Goal: Task Accomplishment & Management: Manage account settings

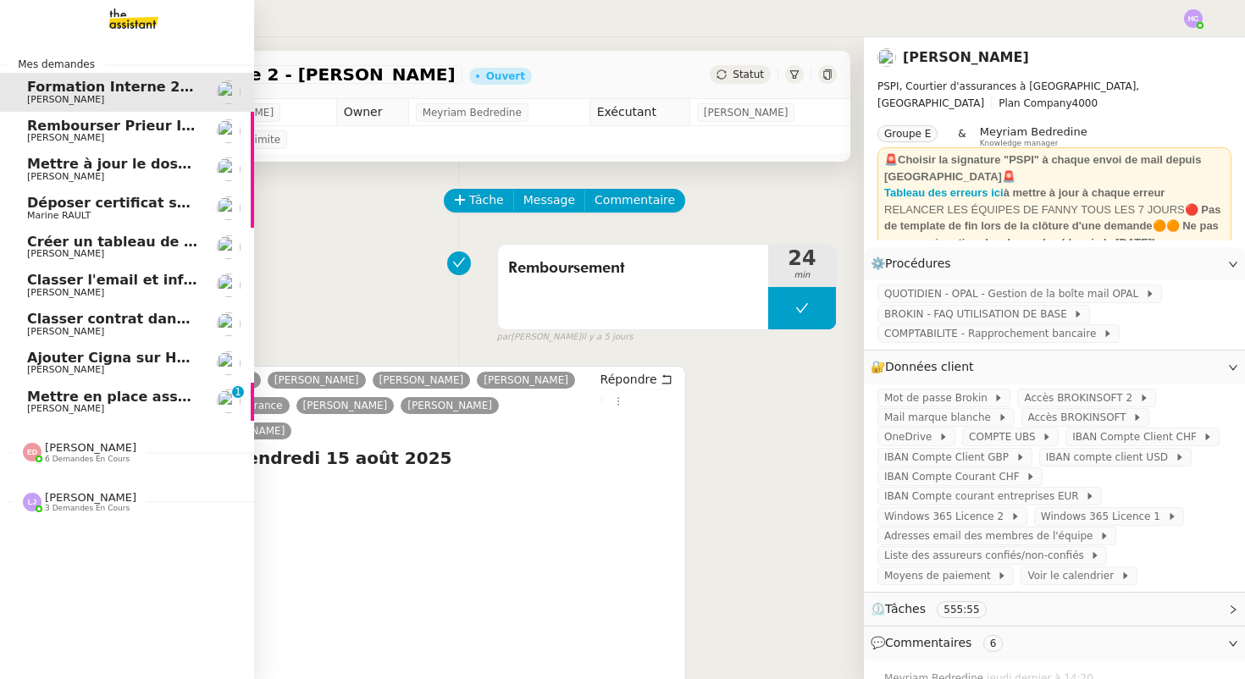
click at [49, 404] on span "[PERSON_NAME]" at bounding box center [65, 408] width 77 height 11
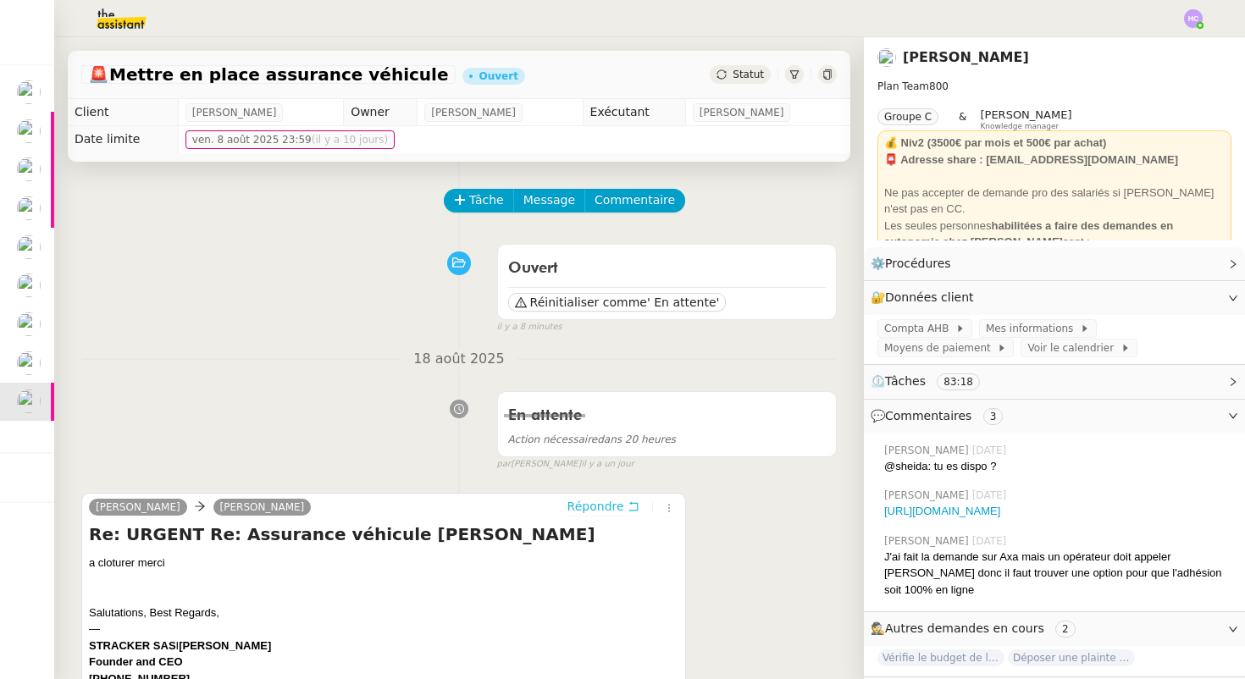
click at [628, 510] on icon at bounding box center [634, 507] width 12 height 12
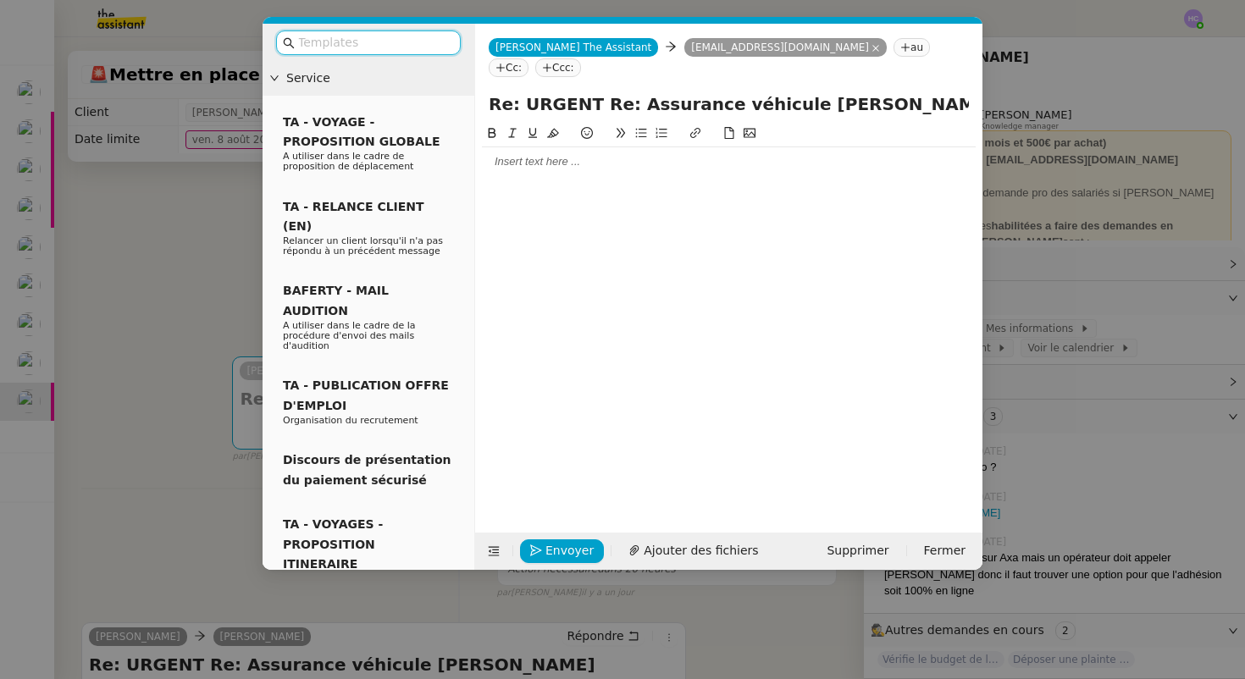
click at [434, 42] on input "text" at bounding box center [374, 42] width 152 height 19
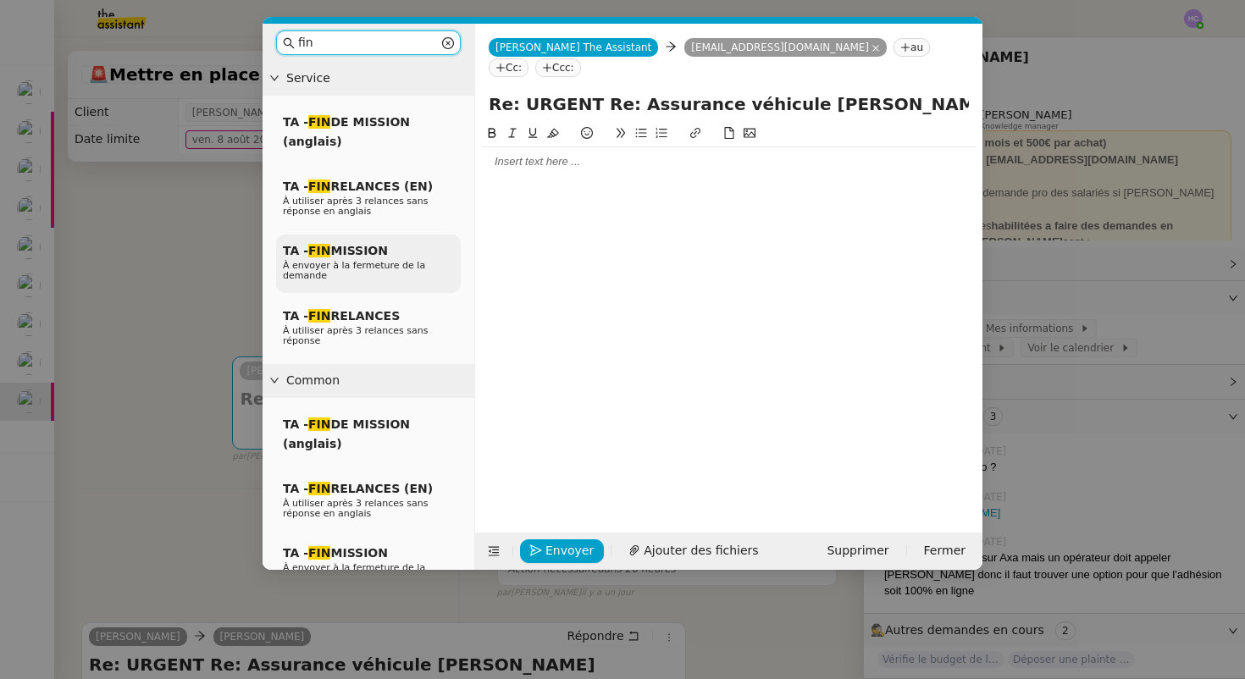
type input "fin"
click at [366, 257] on span "TA - FIN MISSION" at bounding box center [335, 251] width 105 height 14
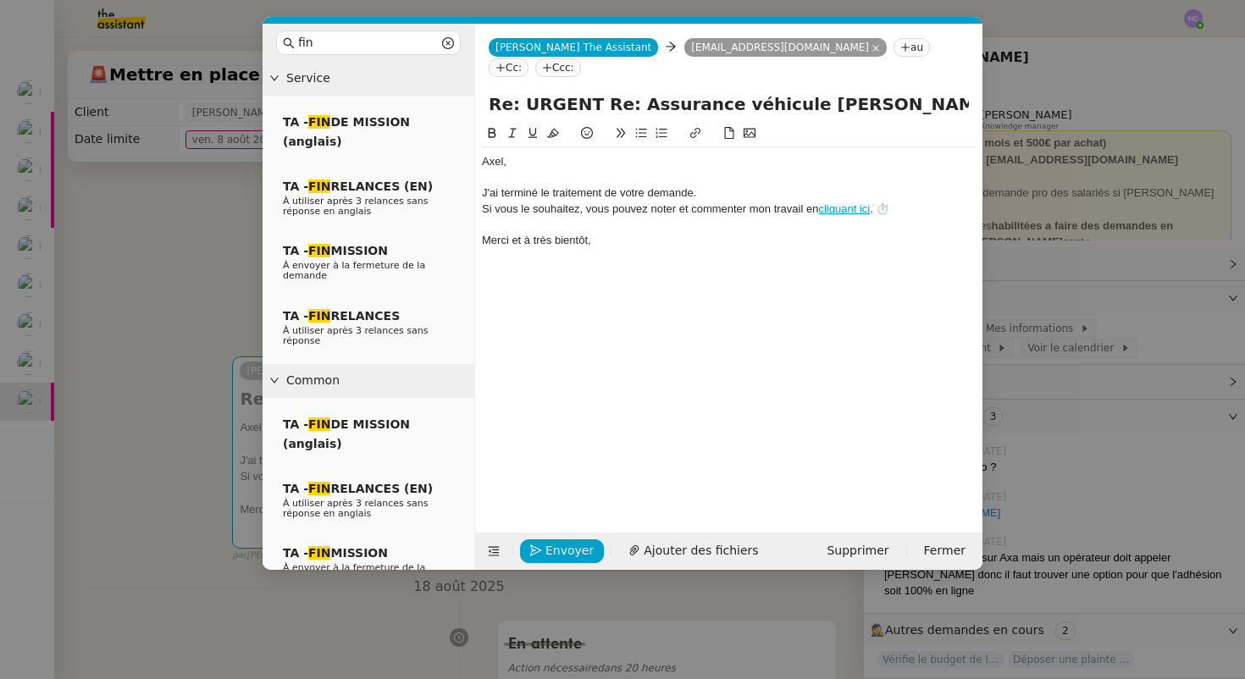
click at [536, 154] on div "﻿Axel﻿," at bounding box center [729, 161] width 494 height 15
click at [483, 186] on div "J'ai terminé le traitement de votre demande." at bounding box center [729, 193] width 494 height 15
drag, startPoint x: 757, startPoint y: 171, endPoint x: 593, endPoint y: 178, distance: 163.7
click at [593, 186] on div "Très bien, je cloture la J'ai terminé le traitement de votre demande." at bounding box center [729, 193] width 494 height 15
click at [568, 186] on div "Très bien, je cloture la demande." at bounding box center [729, 193] width 494 height 15
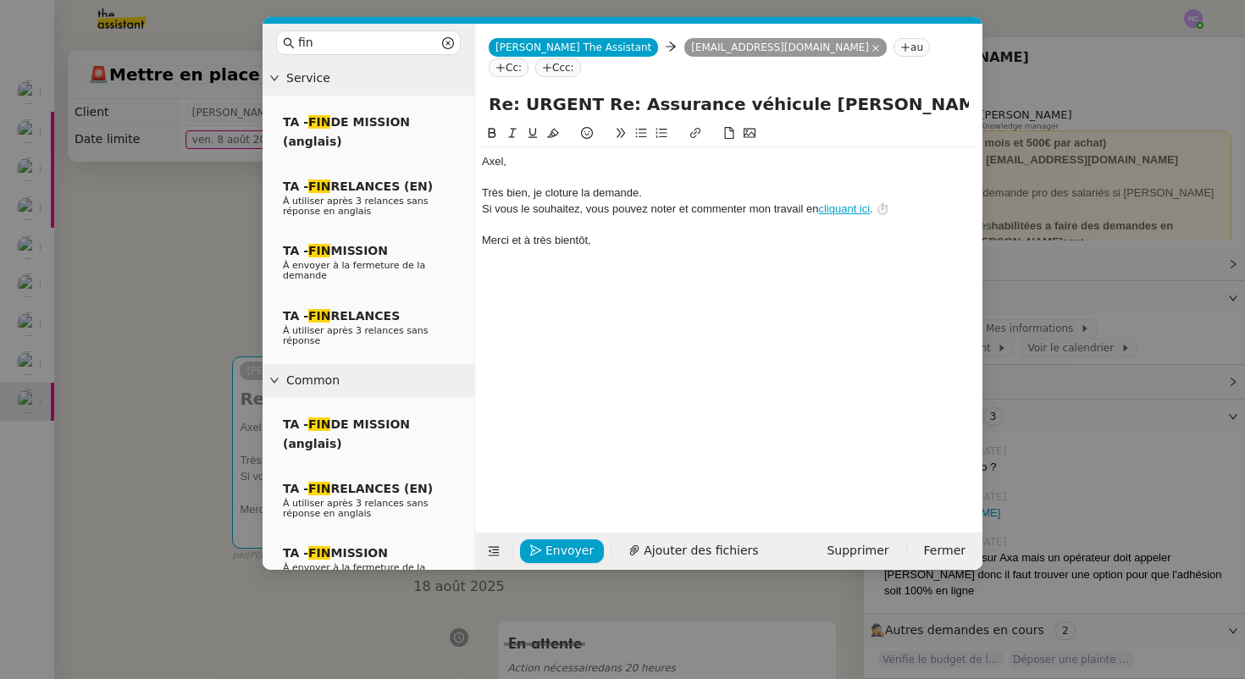
click at [0, 0] on lt-span "cl ô ture" at bounding box center [0, 0] width 0 height 0
click at [652, 186] on div "Très bien, je clôture la demande." at bounding box center [729, 193] width 494 height 15
click at [485, 154] on div "﻿Axel﻿," at bounding box center [729, 161] width 494 height 15
click at [565, 546] on span "Envoyer" at bounding box center [570, 550] width 48 height 19
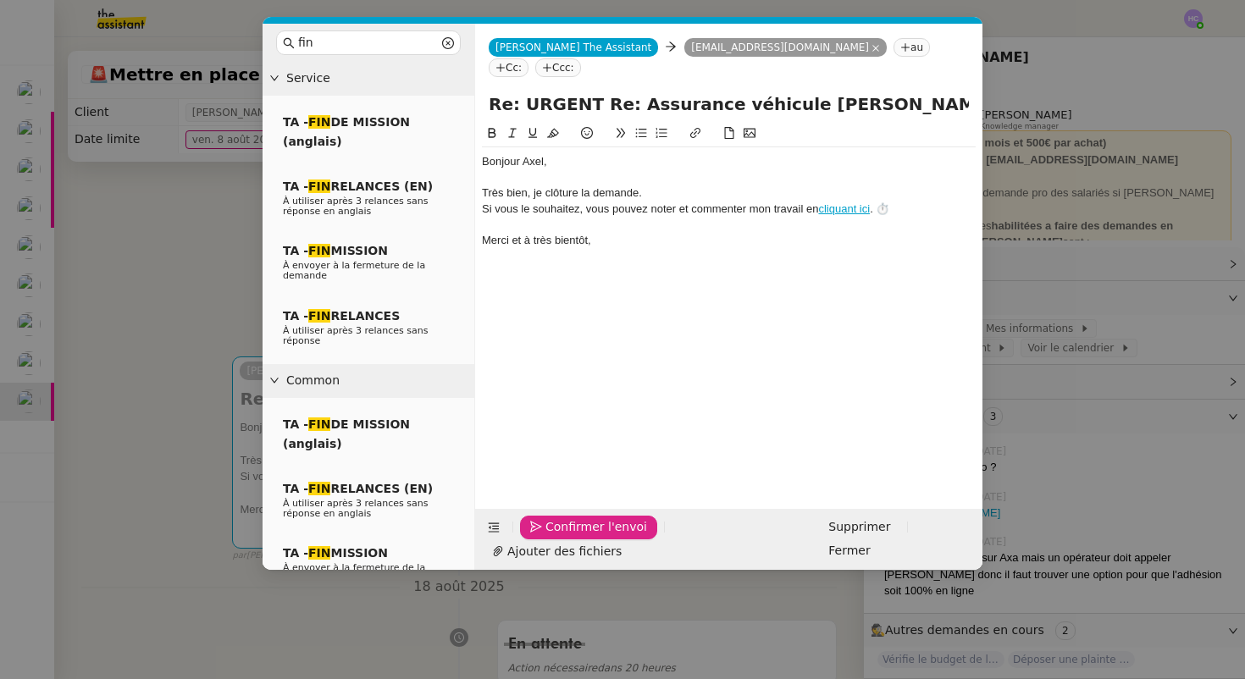
click at [565, 537] on span "Confirmer l'envoi" at bounding box center [597, 527] width 102 height 19
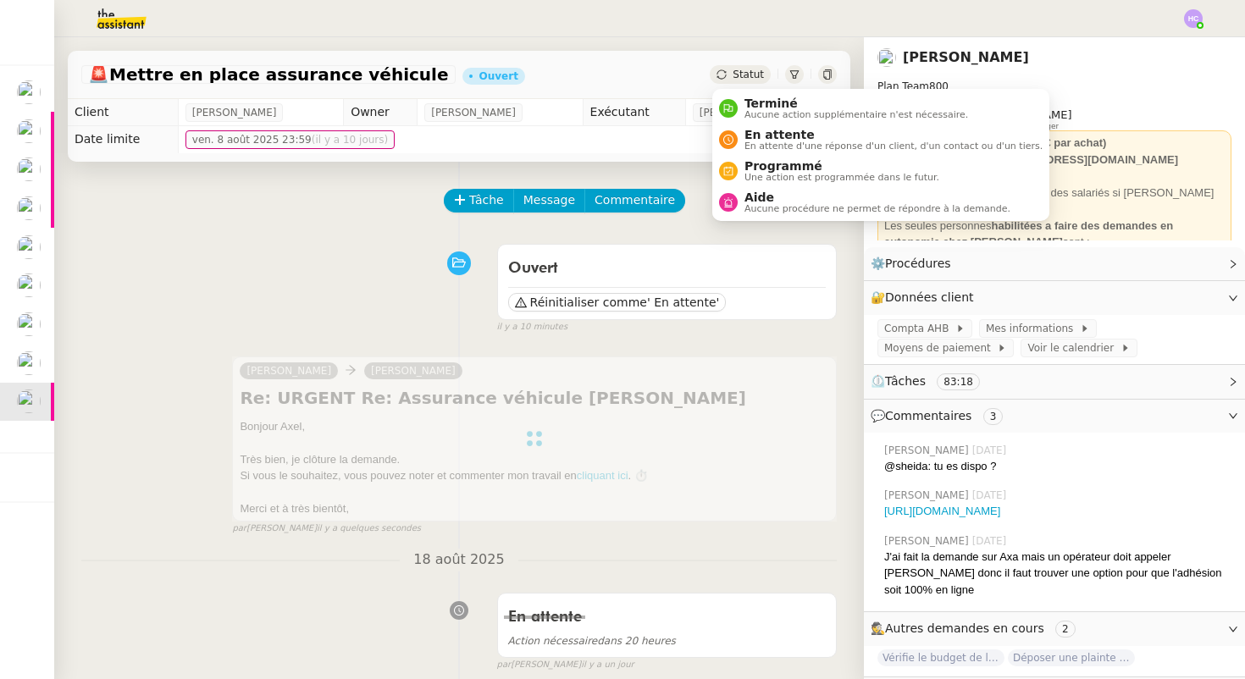
click at [745, 75] on span "Statut" at bounding box center [748, 75] width 31 height 12
click at [759, 105] on span "Terminé" at bounding box center [857, 104] width 224 height 14
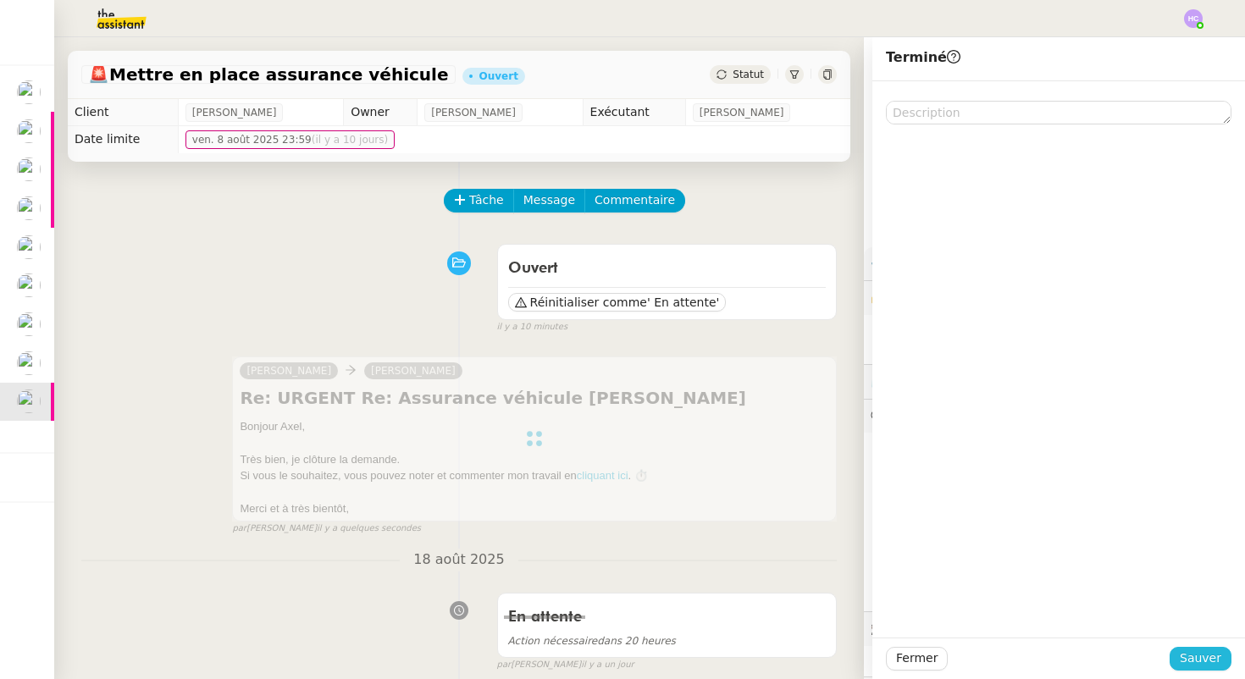
click at [1190, 657] on span "Sauver" at bounding box center [1201, 658] width 42 height 19
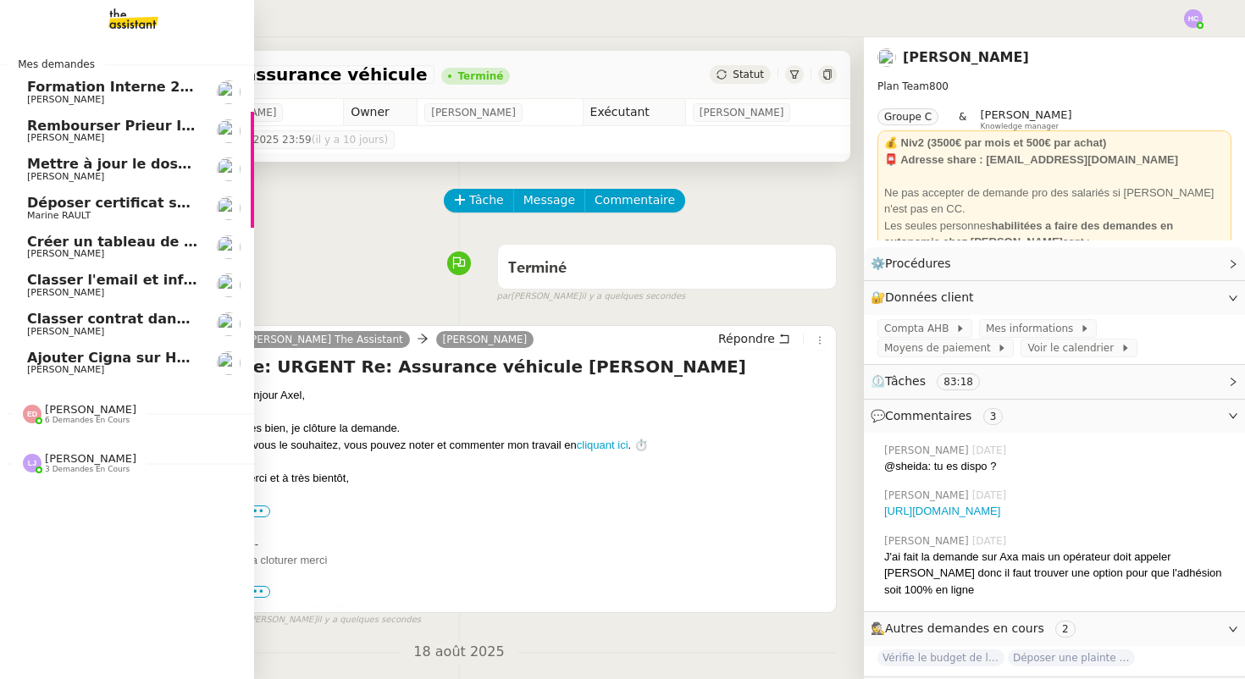
click at [80, 369] on span "[PERSON_NAME]" at bounding box center [65, 369] width 77 height 11
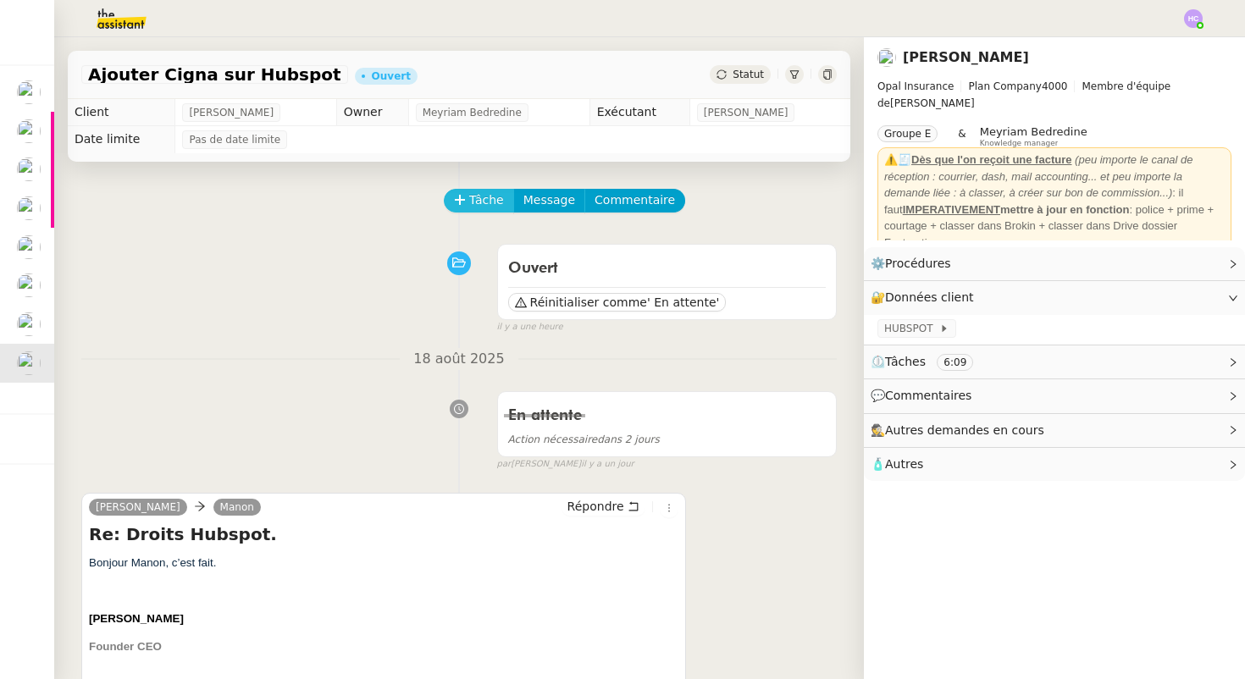
click at [477, 202] on span "Tâche" at bounding box center [486, 200] width 35 height 19
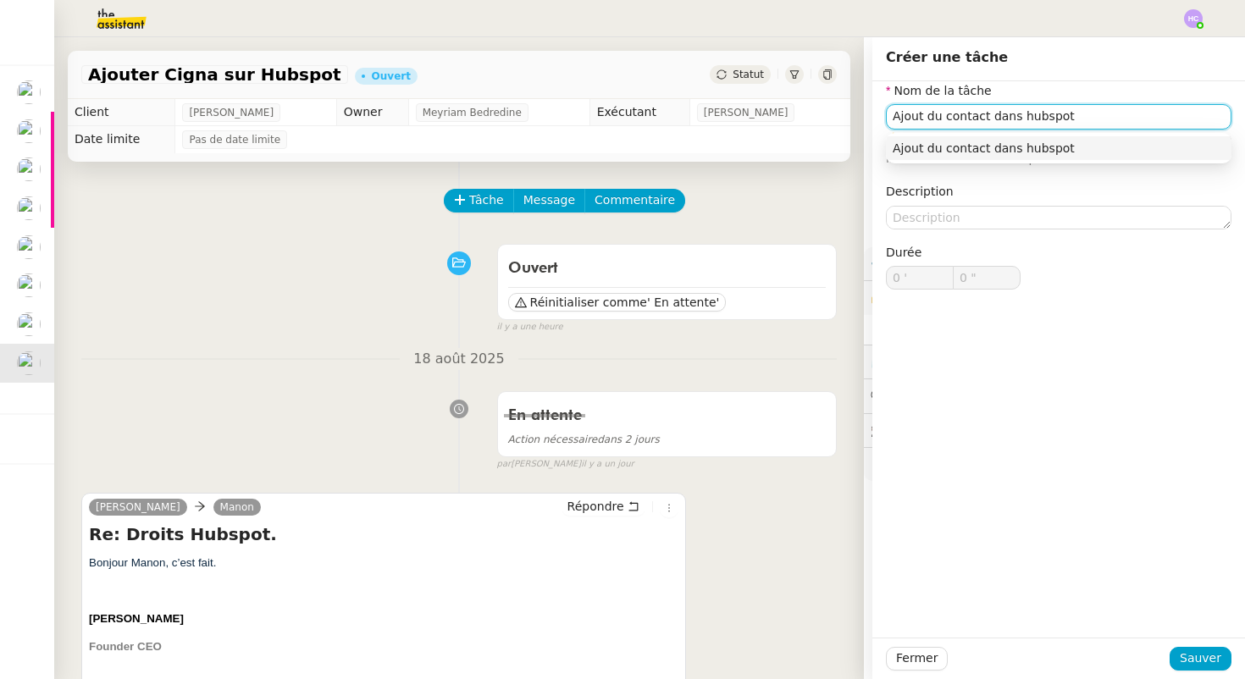
click at [1084, 142] on div "Ajout du contact dans hubspot" at bounding box center [1059, 148] width 332 height 15
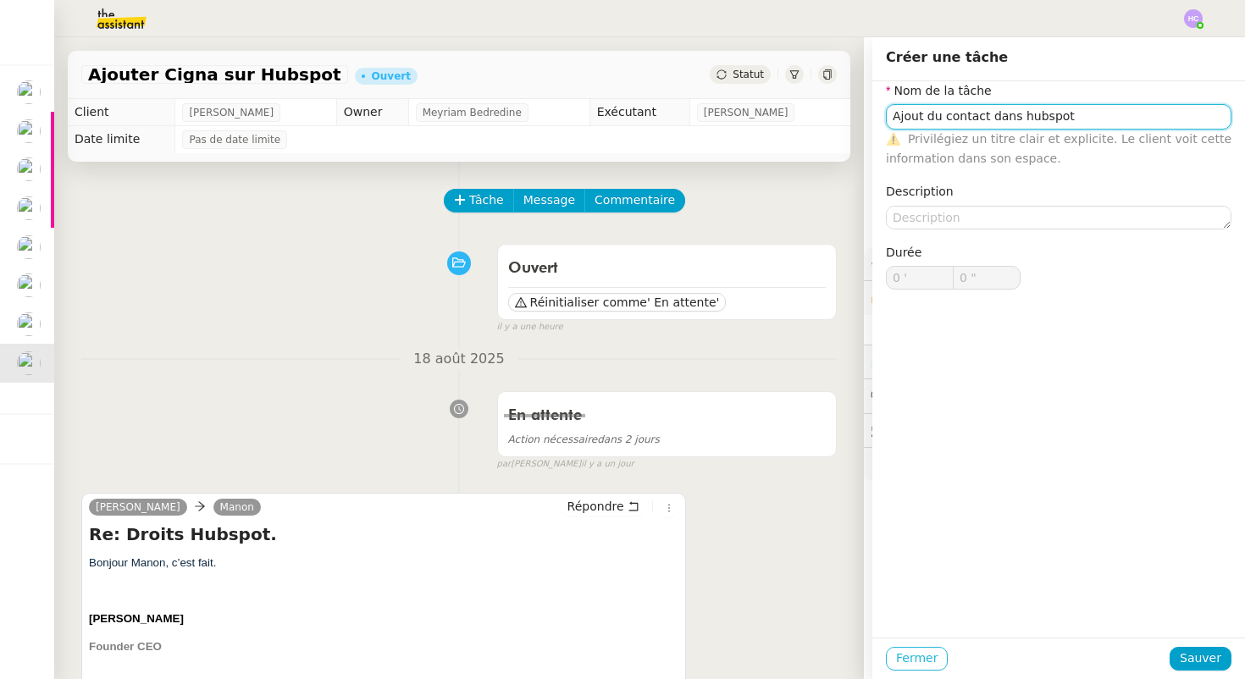
type input "Ajout du contact dans hubspot"
click at [895, 655] on button "Fermer" at bounding box center [917, 659] width 62 height 24
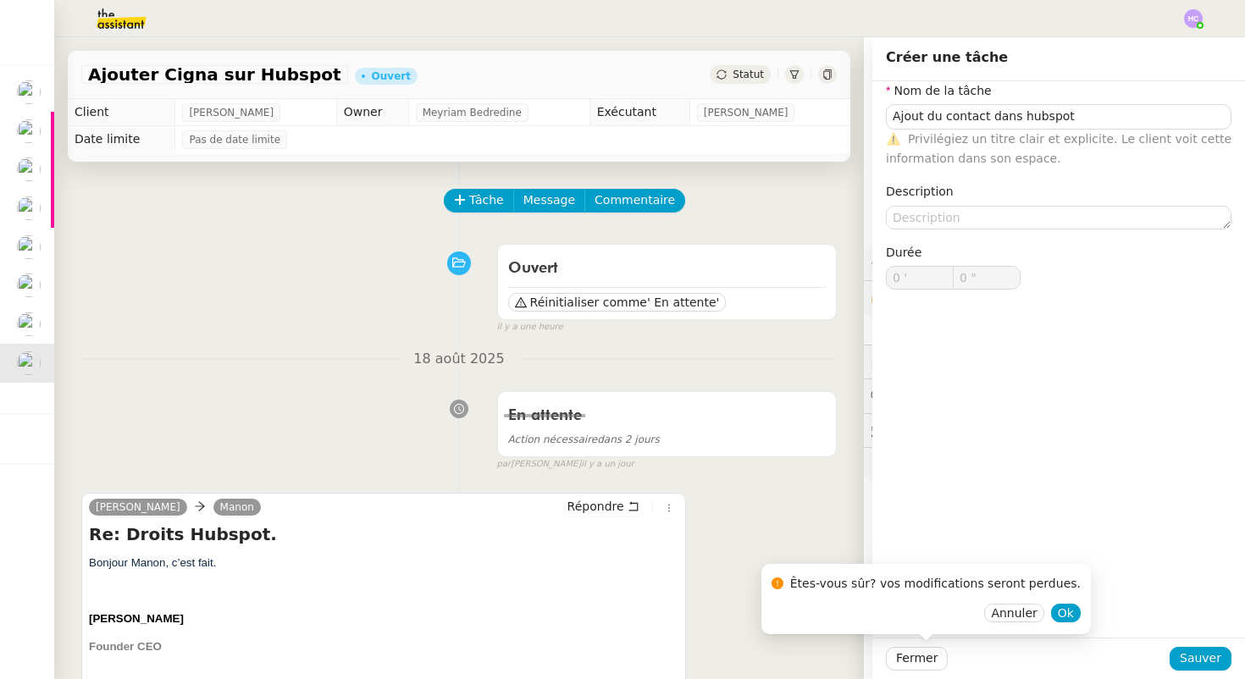
click at [153, 314] on div "Ouvert Réinitialiser comme ' En attente' false il y a une heure" at bounding box center [459, 285] width 756 height 98
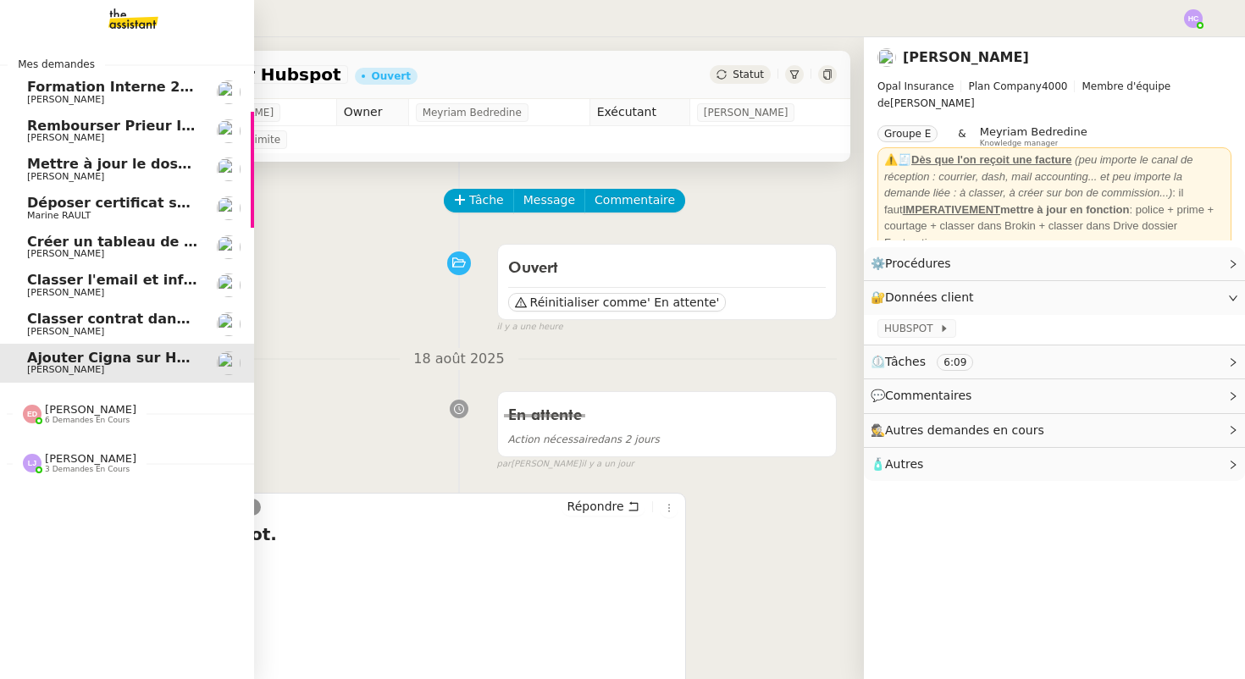
click at [143, 313] on span "Classer contrat dans TOBA" at bounding box center [129, 319] width 204 height 16
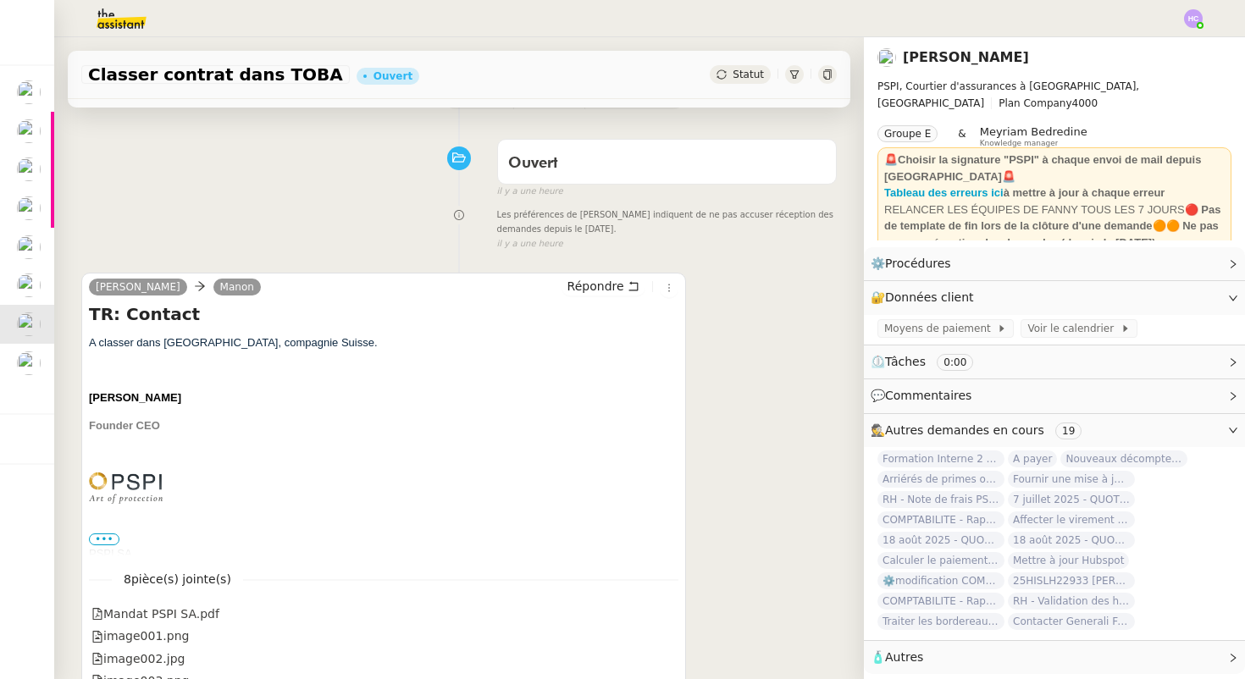
scroll to position [113, 0]
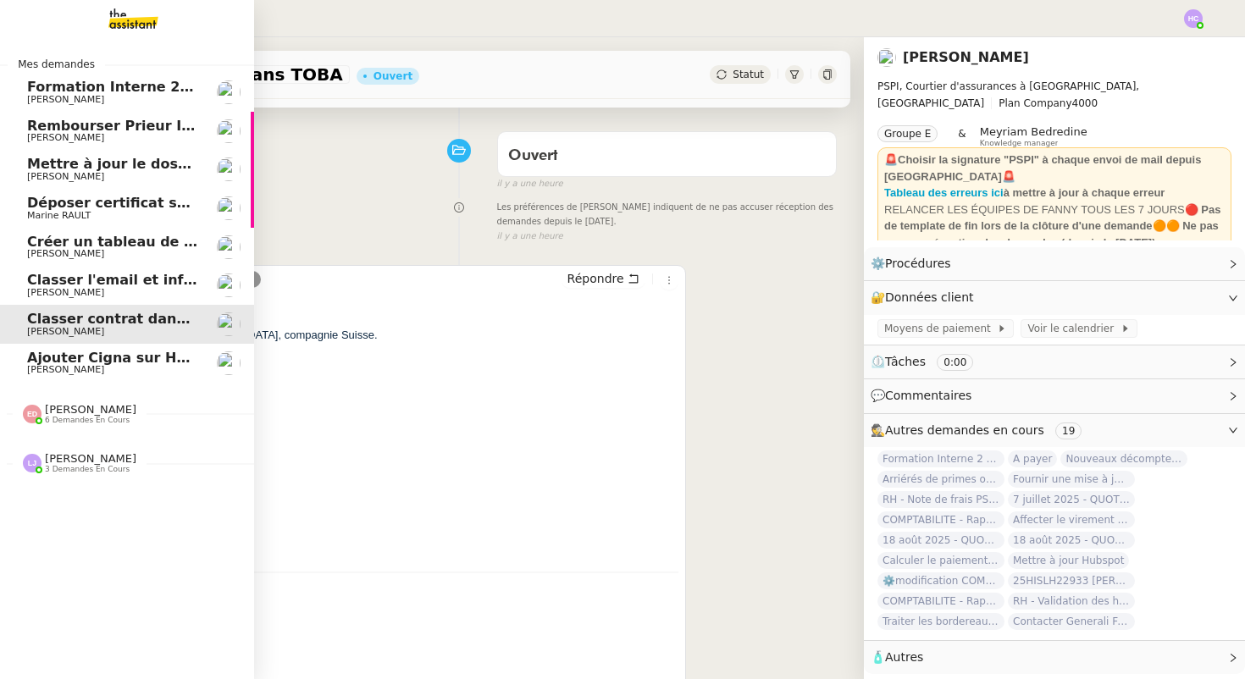
click at [64, 285] on span "Classer l'email et informer les assureurs" at bounding box center [181, 280] width 309 height 16
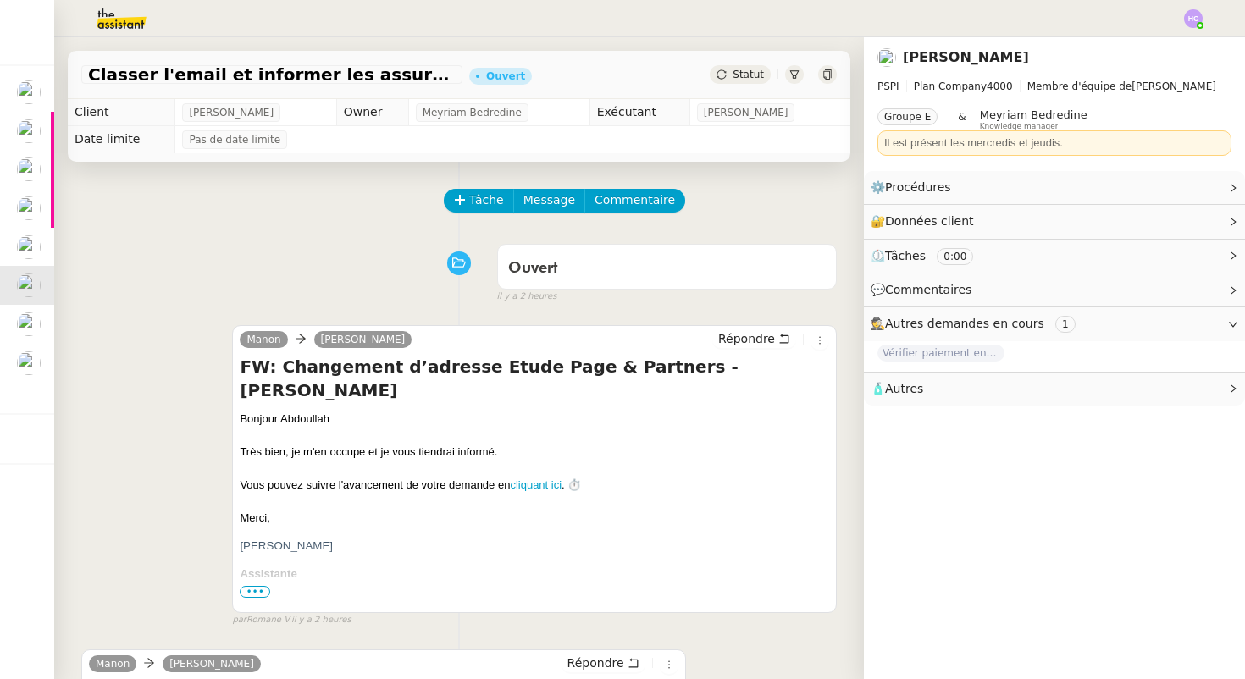
scroll to position [593, 0]
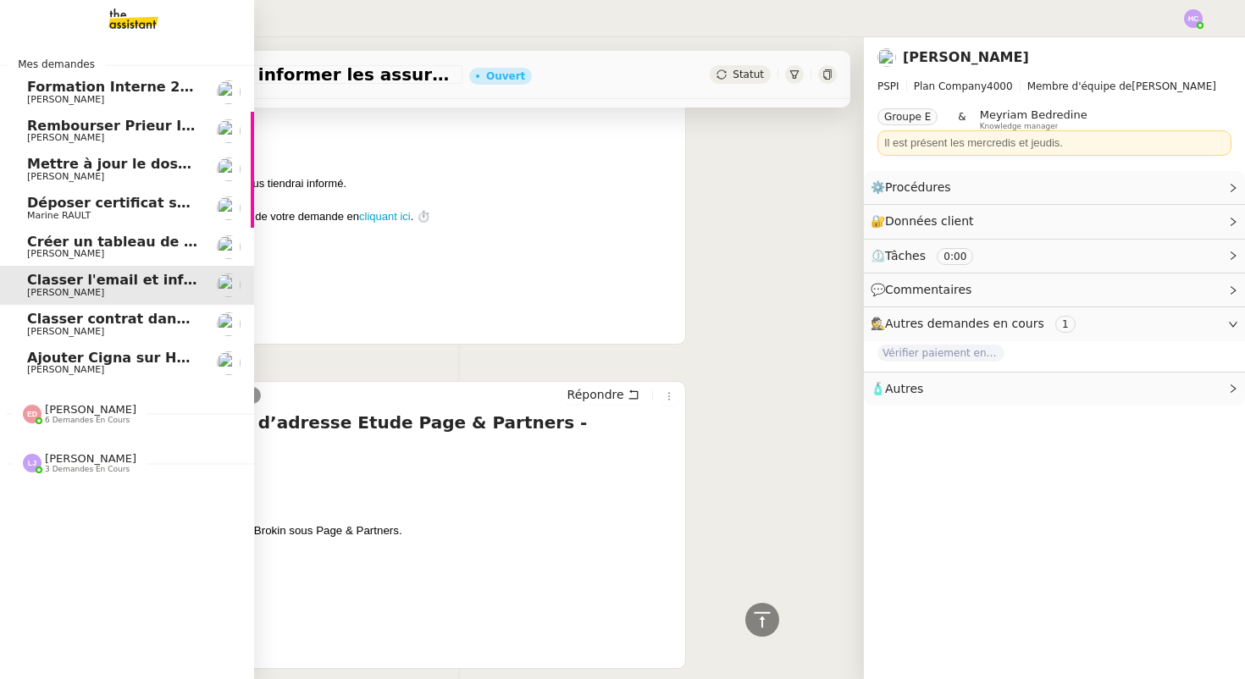
click at [135, 241] on span "Créer un tableau de synthèse des vols" at bounding box center [173, 242] width 293 height 16
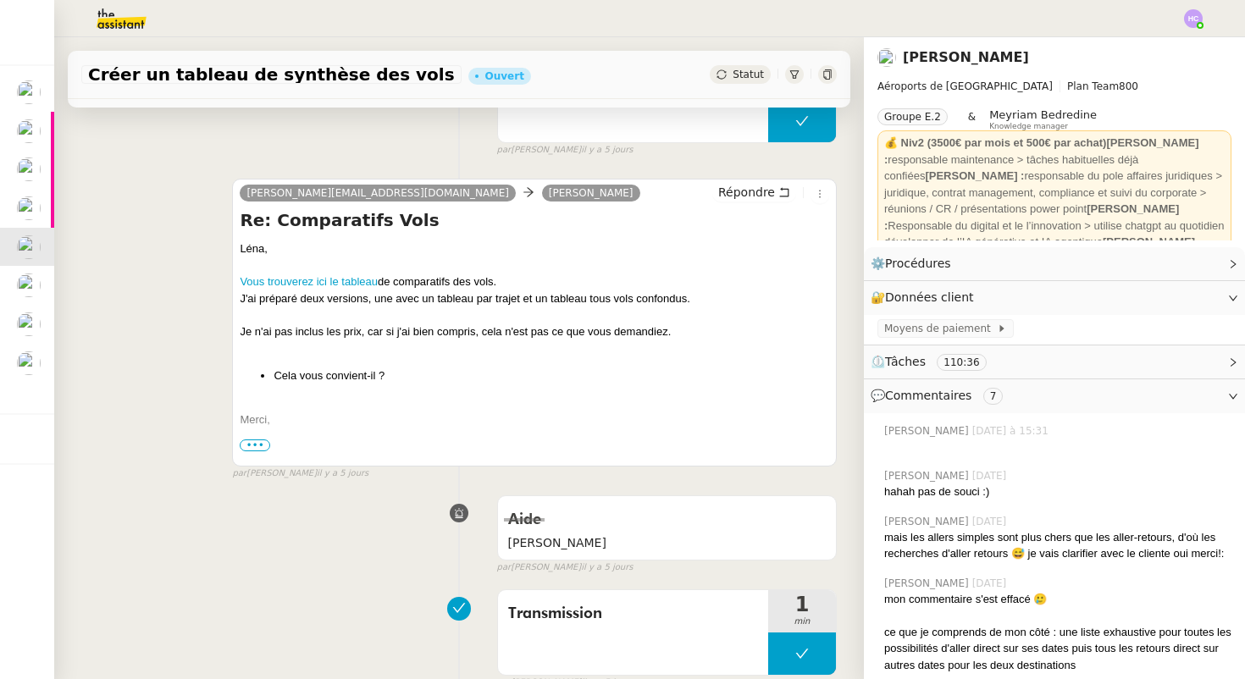
scroll to position [446, 0]
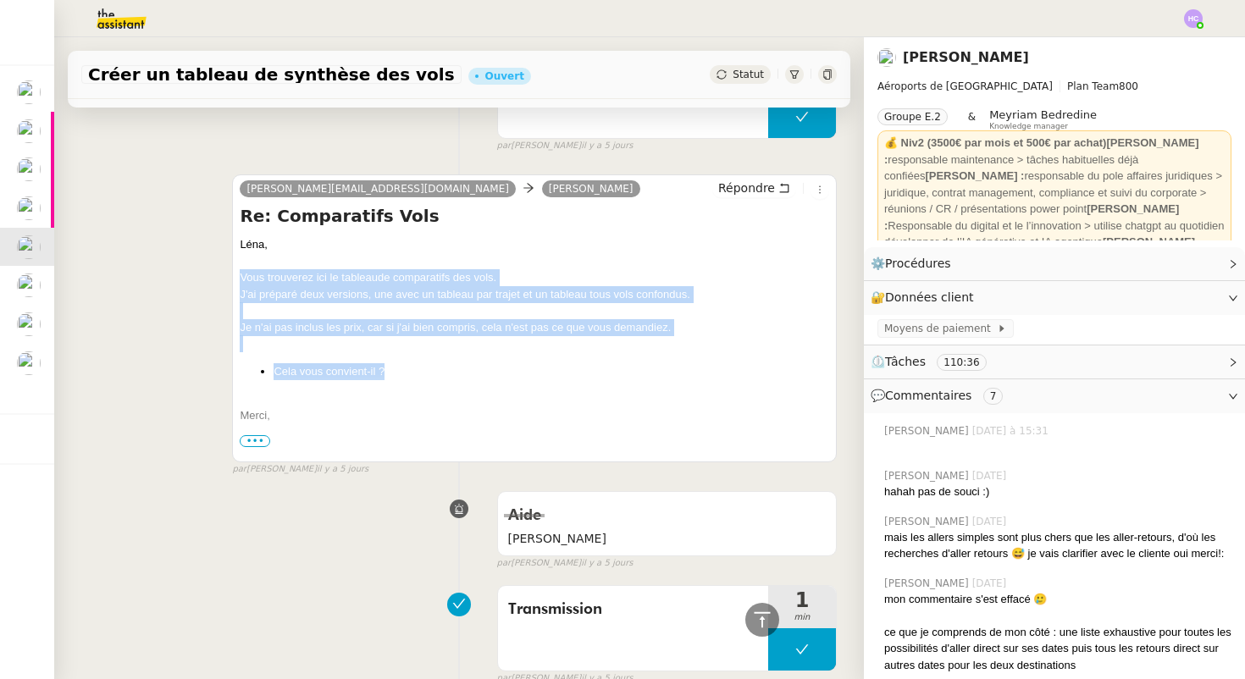
drag, startPoint x: 396, startPoint y: 369, endPoint x: 225, endPoint y: 269, distance: 198.2
click at [225, 269] on div "nestor@theassistant.com Léna Buonomo Répondre Re: Comparatifs Vols Léna, Vous t…" at bounding box center [459, 318] width 756 height 318
copy div "Vous trouverez ici le tableau de comparatifs des vols. J'ai préparé deux versio…"
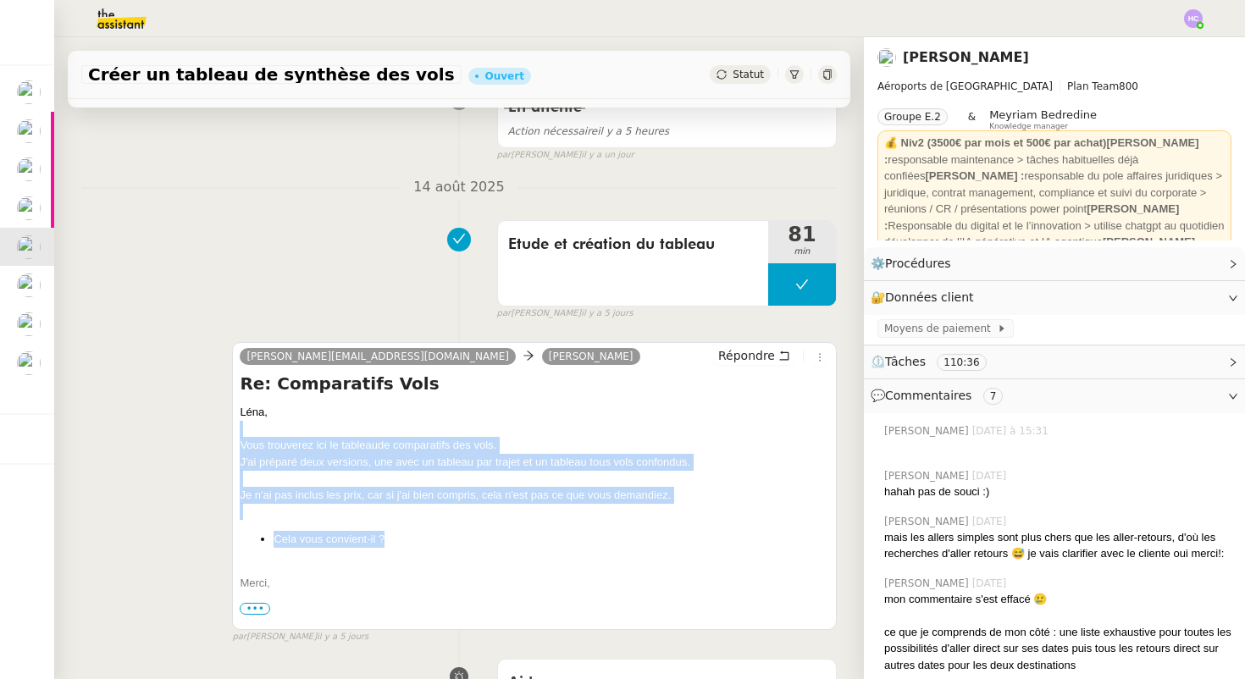
scroll to position [334, 0]
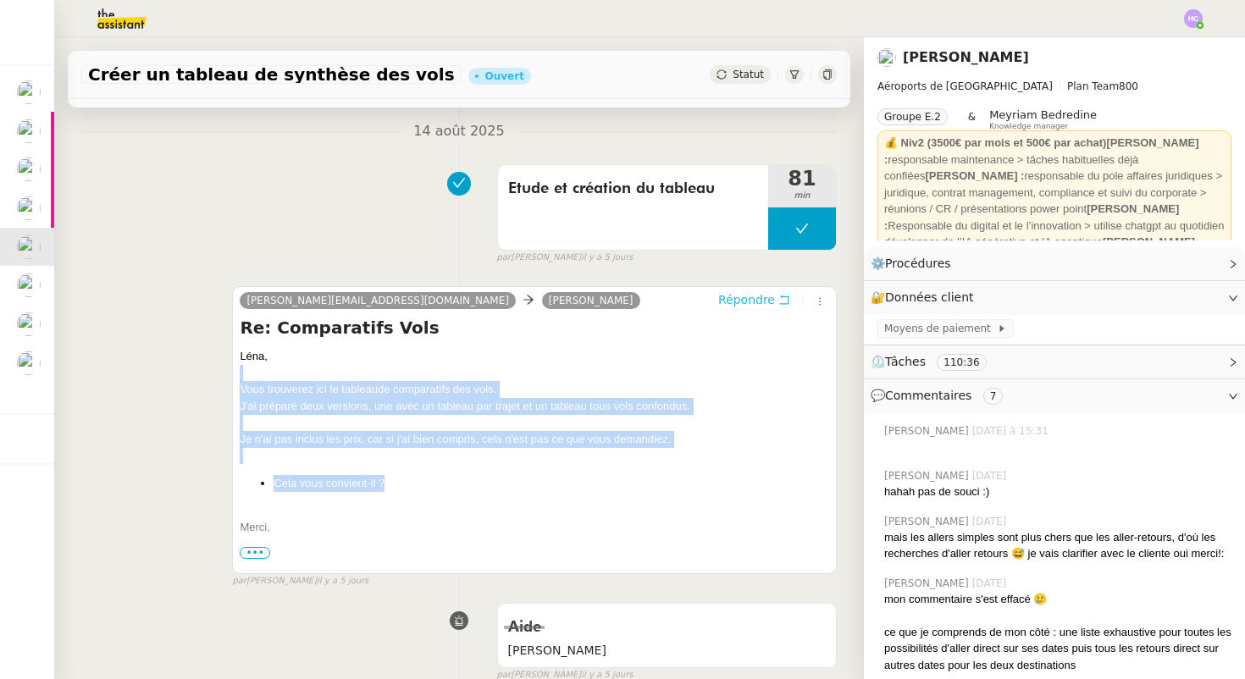
click at [738, 306] on span "Répondre" at bounding box center [746, 299] width 57 height 17
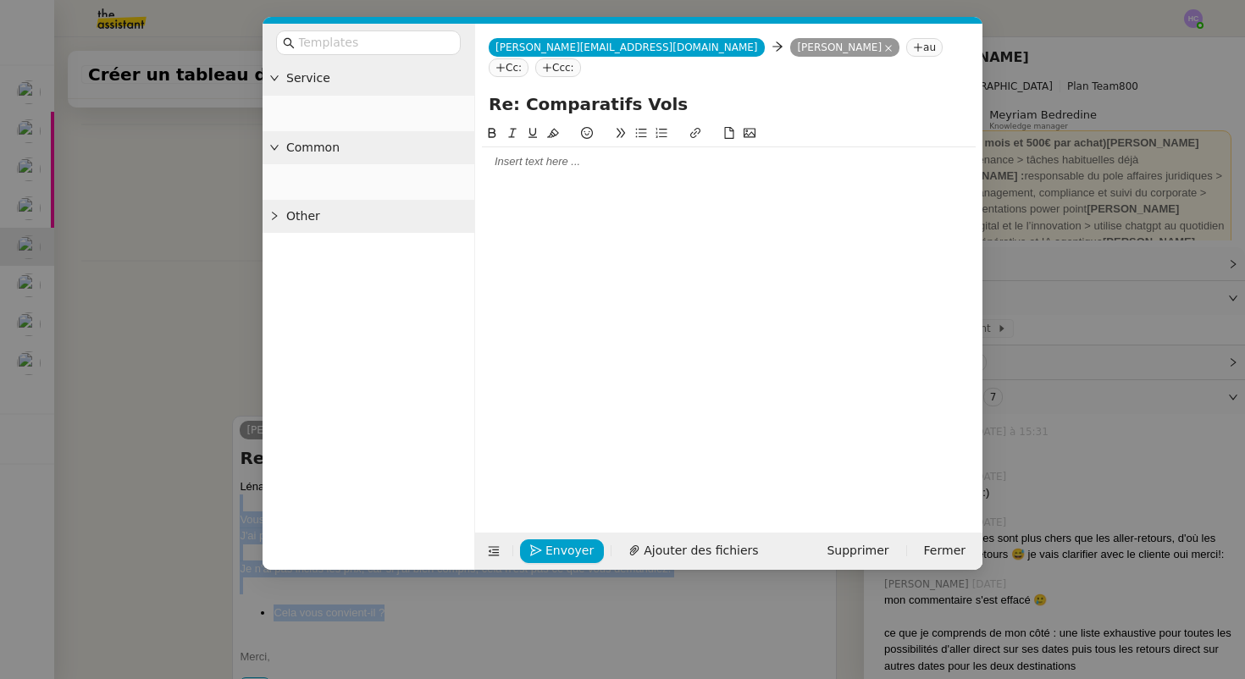
scroll to position [463, 0]
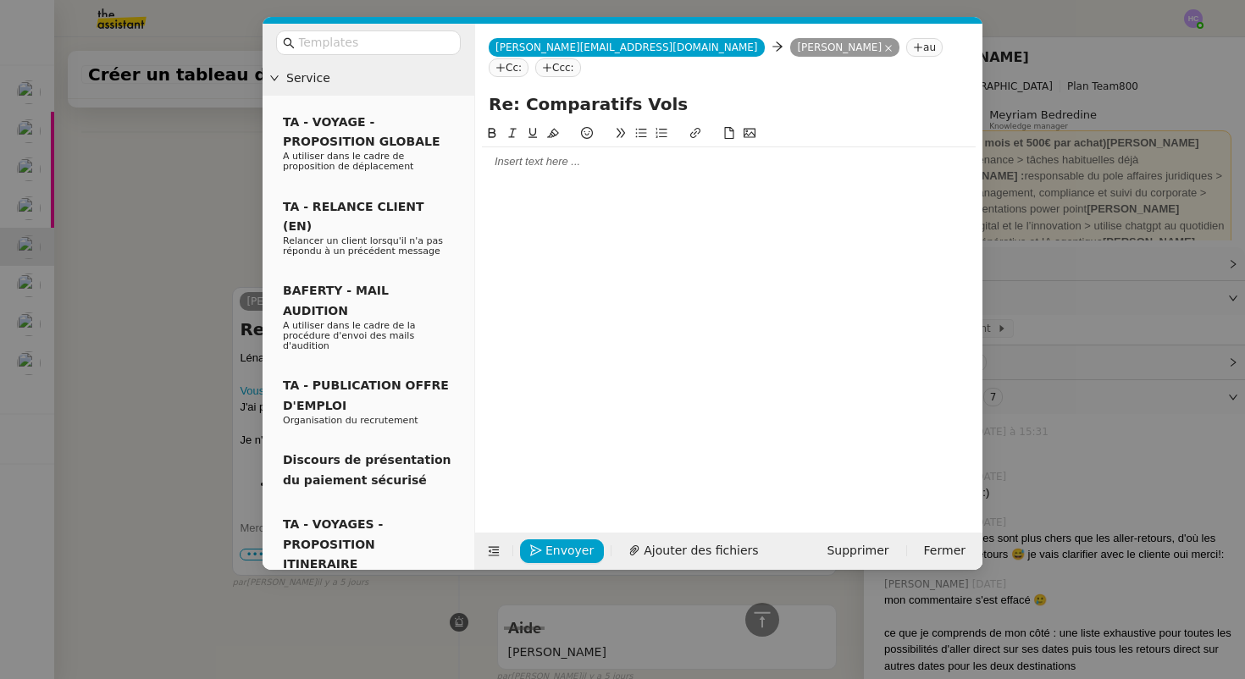
click at [531, 147] on div at bounding box center [729, 161] width 494 height 29
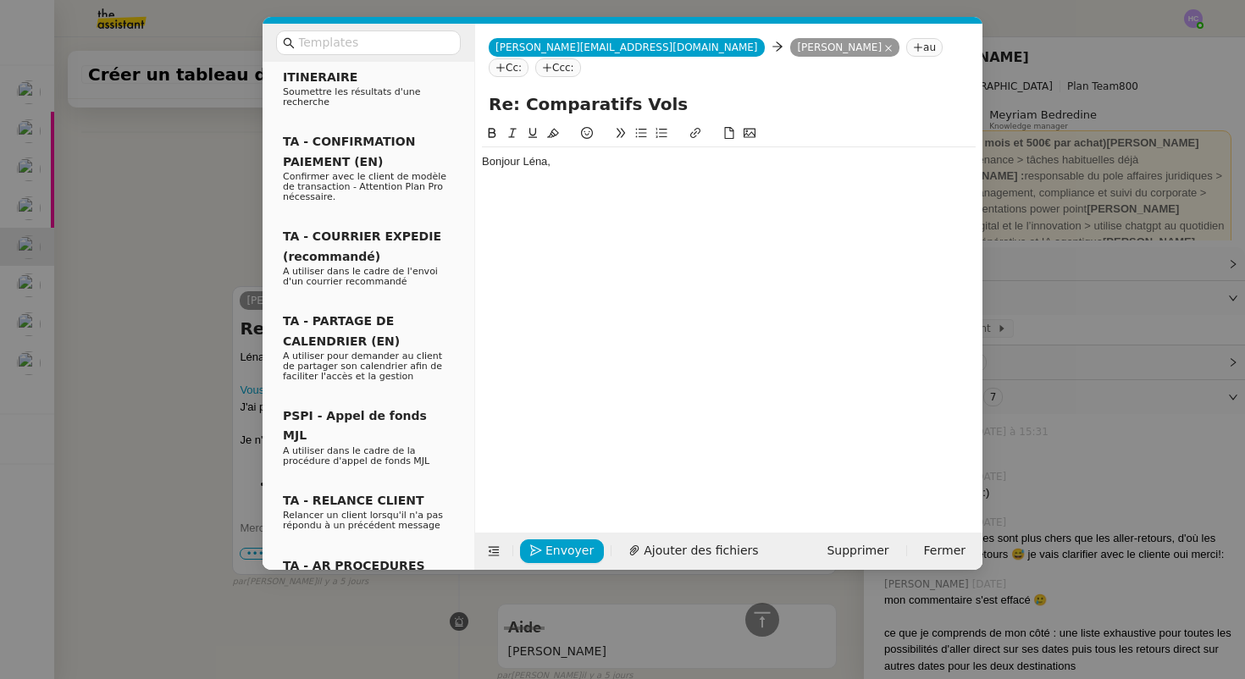
scroll to position [592, 0]
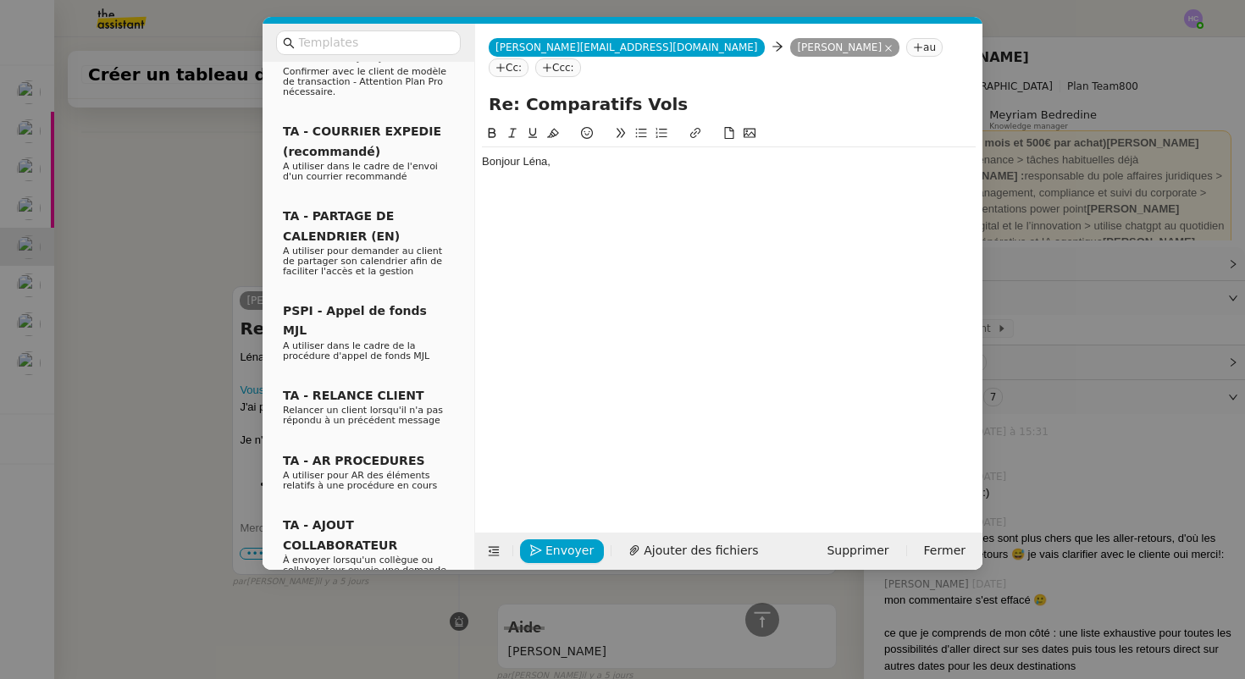
click at [203, 335] on nz-modal-container "Service TA - VOYAGE - PROPOSITION GLOBALE A utiliser dans le cadre de propositi…" at bounding box center [622, 339] width 1245 height 679
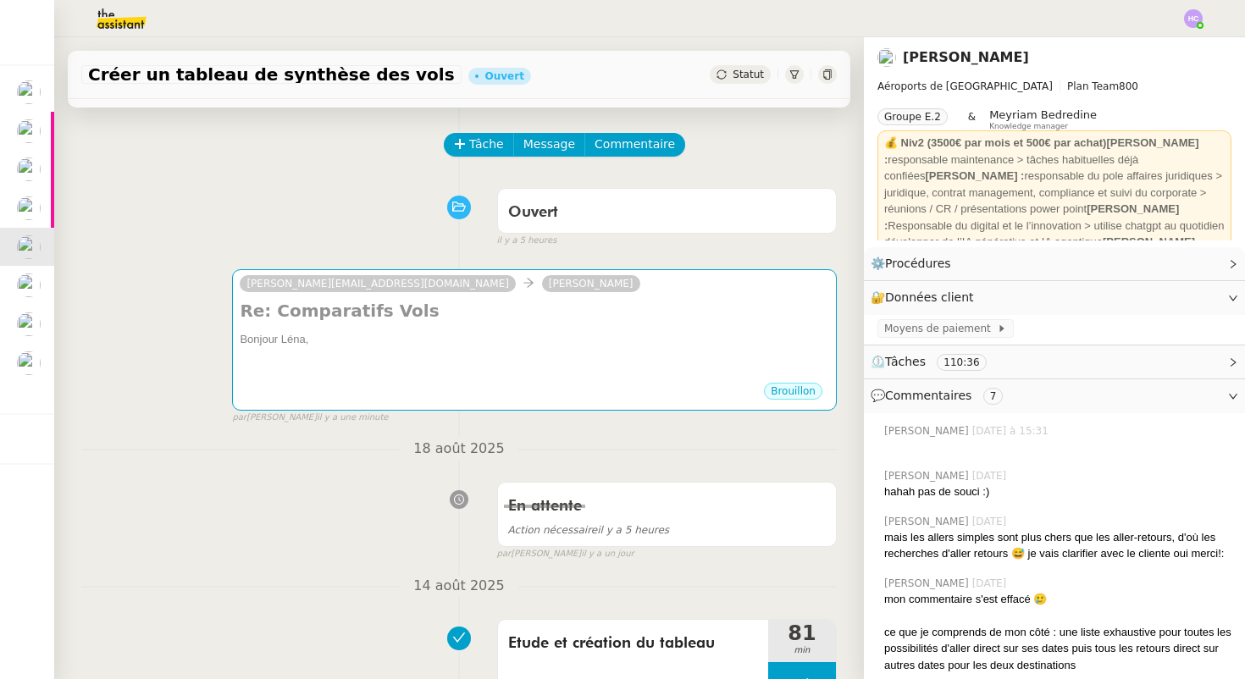
scroll to position [0, 0]
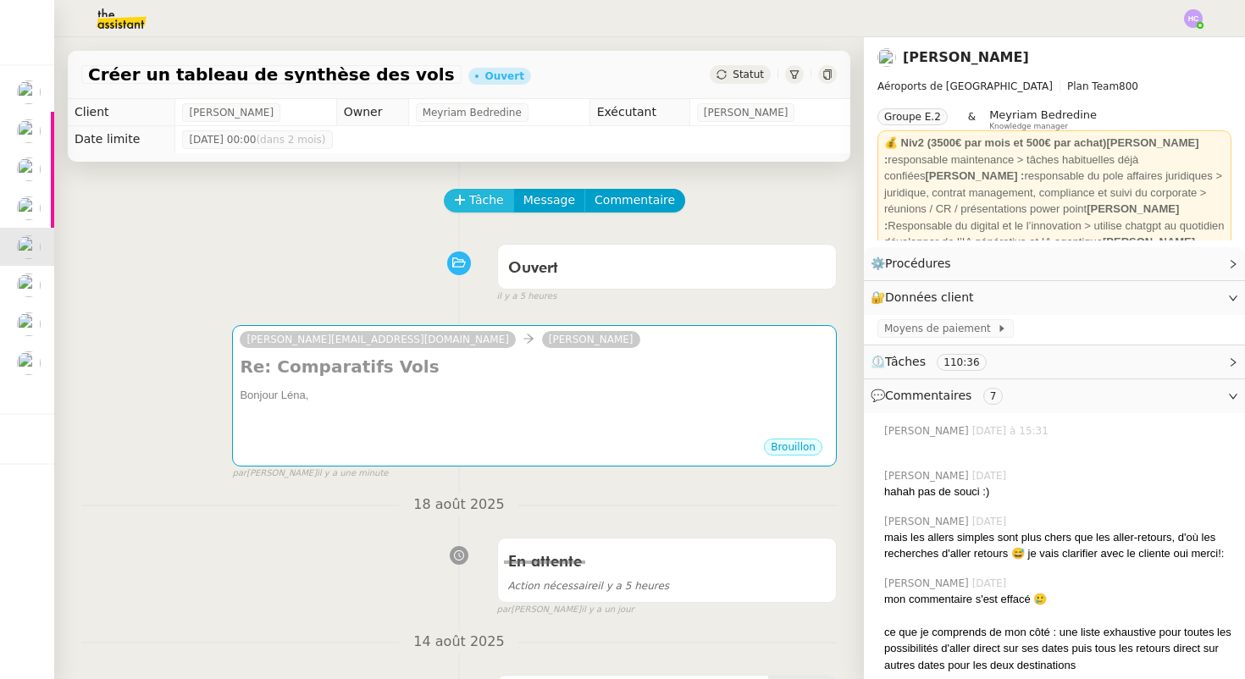
click at [474, 197] on span "Tâche" at bounding box center [486, 200] width 35 height 19
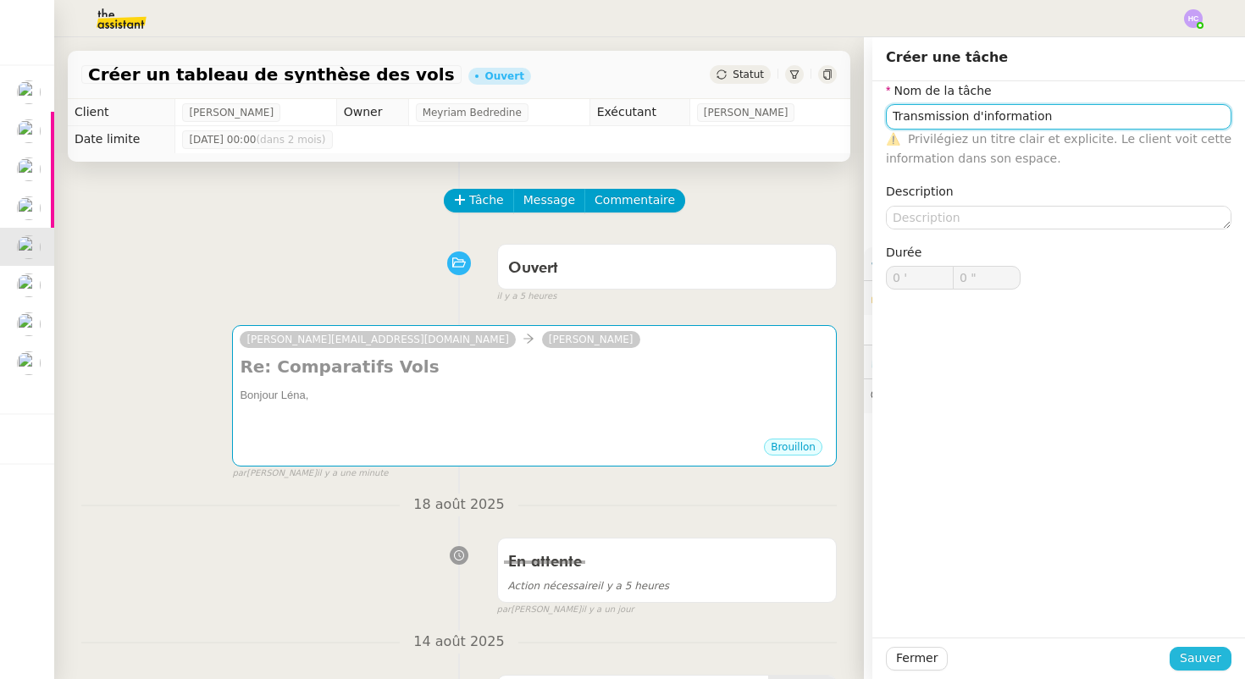
type input "Transmission d'information"
click at [1198, 658] on span "Sauver" at bounding box center [1201, 658] width 42 height 19
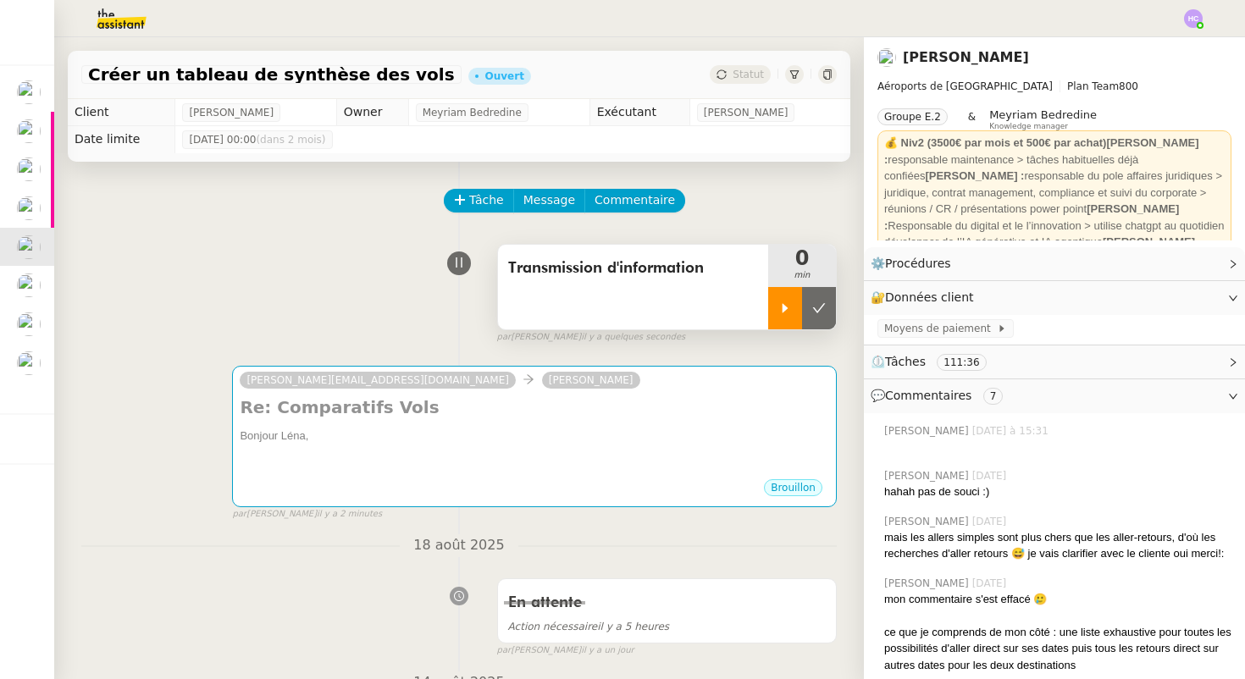
click at [779, 303] on icon at bounding box center [786, 309] width 14 height 14
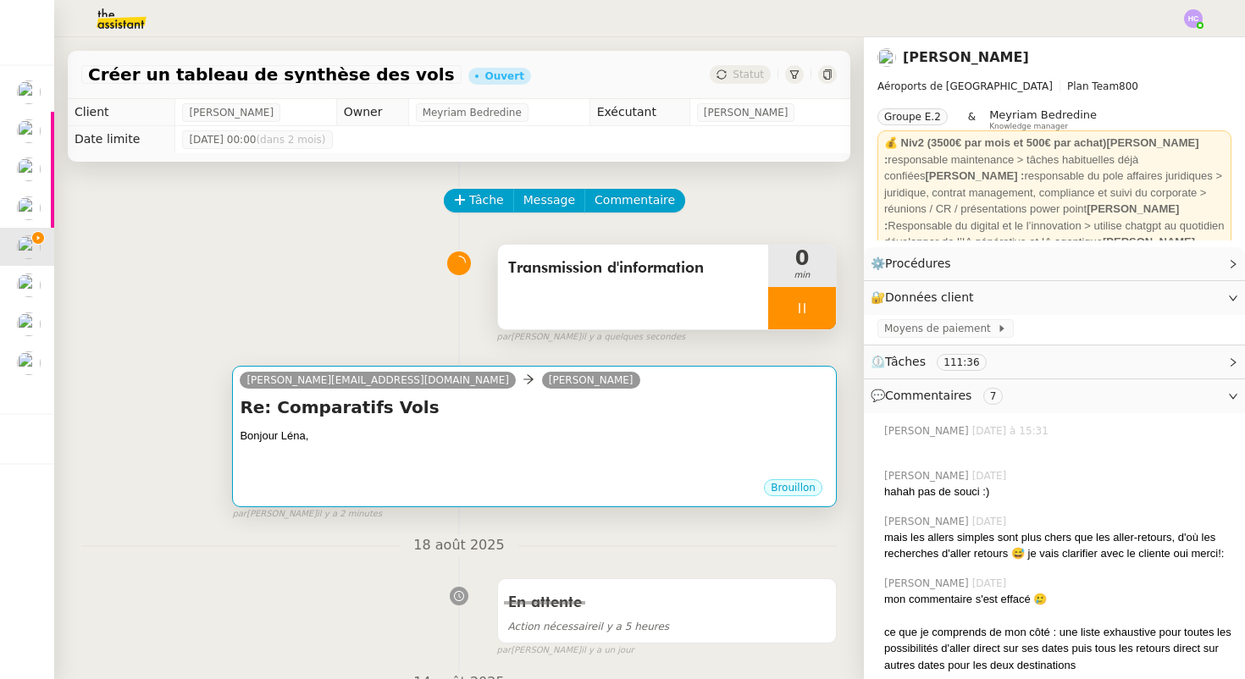
click at [563, 397] on h4 "Re: Comparatifs Vols" at bounding box center [535, 408] width 590 height 24
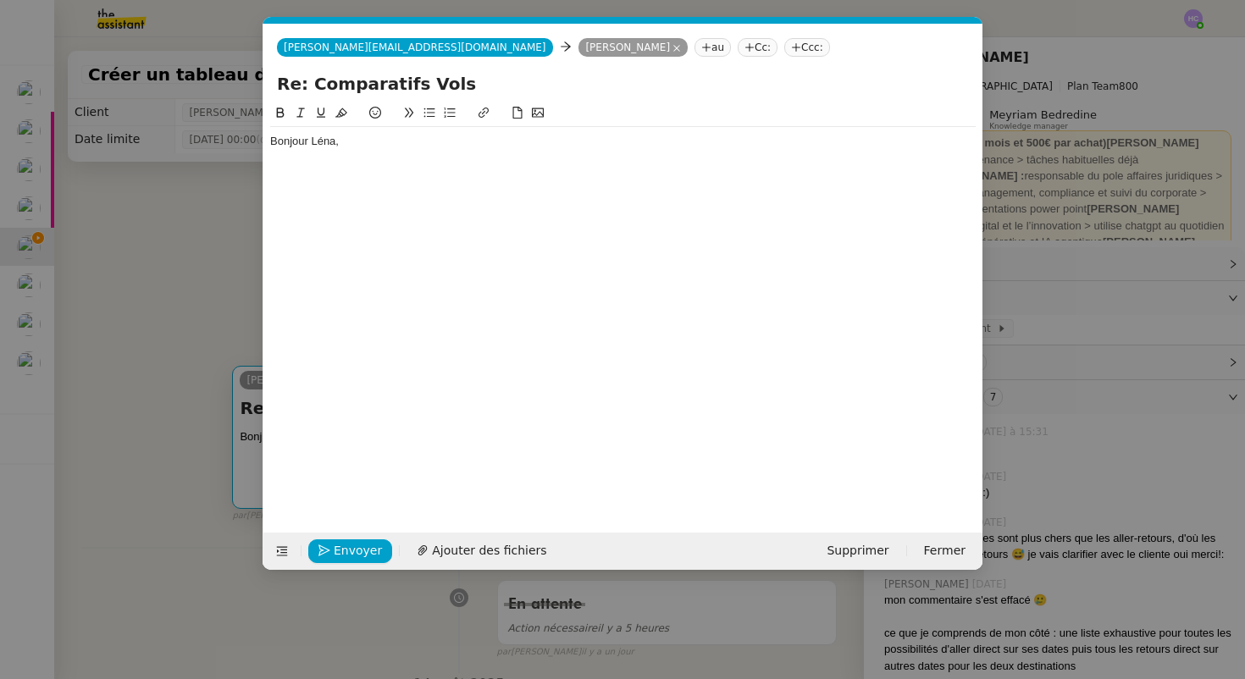
scroll to position [0, 36]
click at [854, 555] on span "Supprimer" at bounding box center [858, 550] width 62 height 19
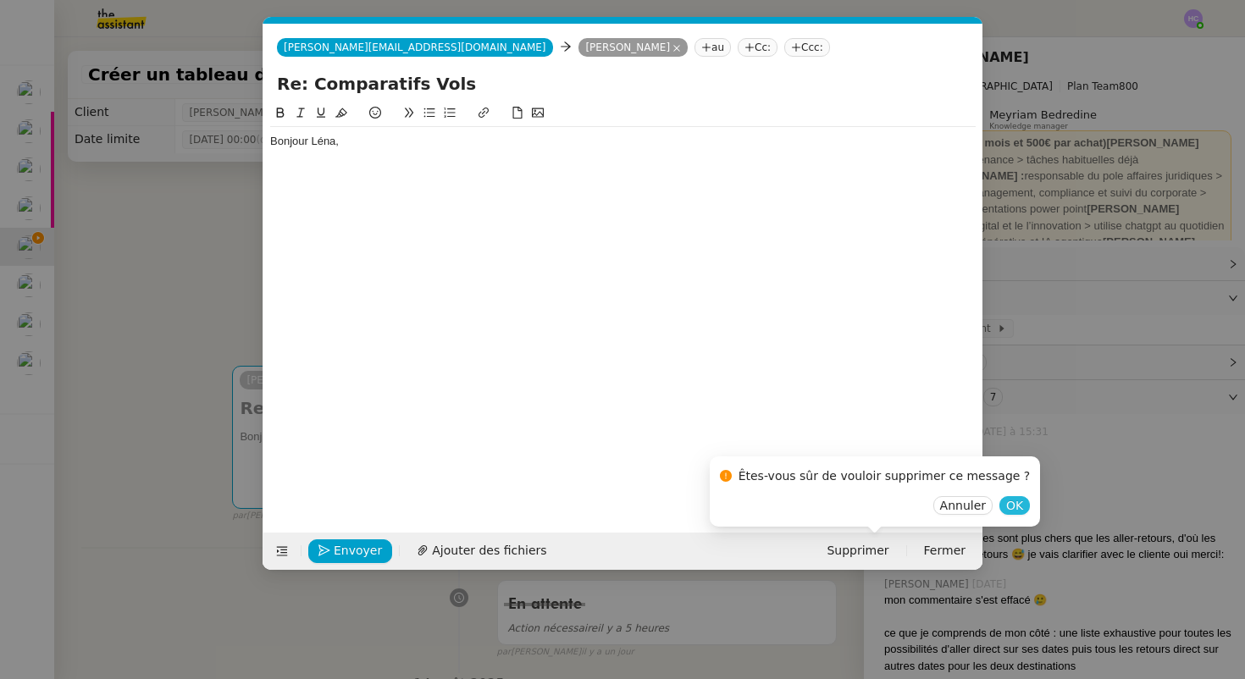
click at [1006, 502] on span "OK" at bounding box center [1014, 505] width 17 height 17
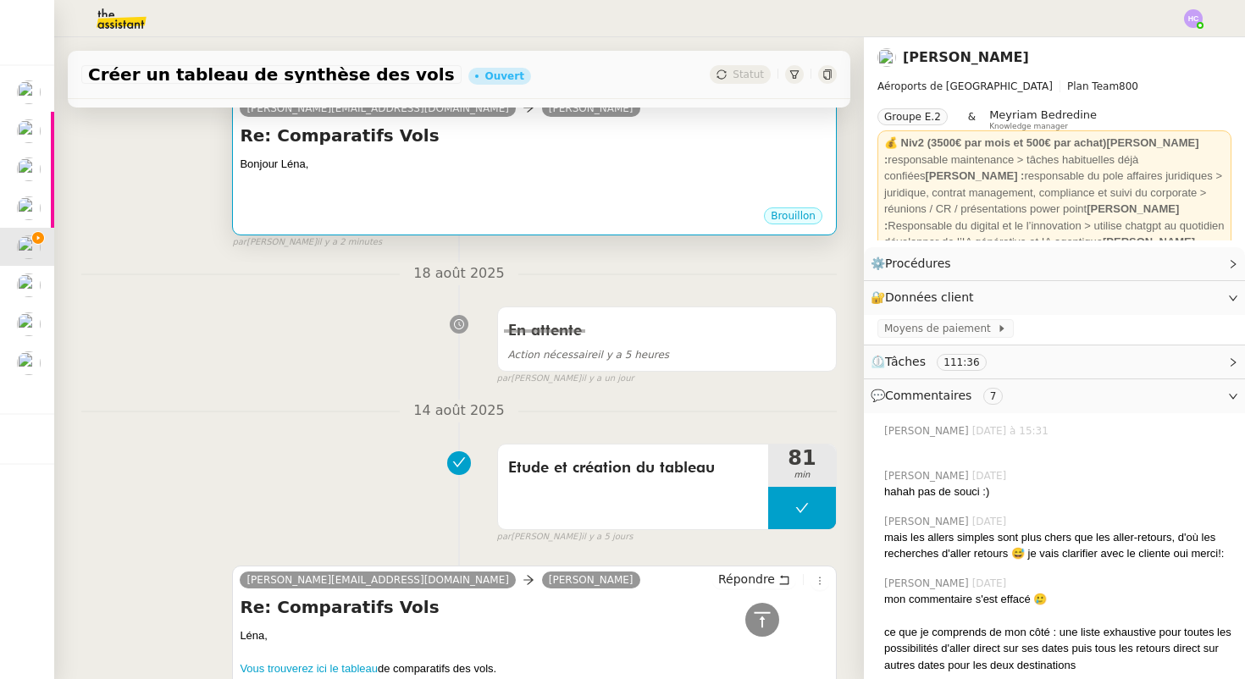
scroll to position [197, 0]
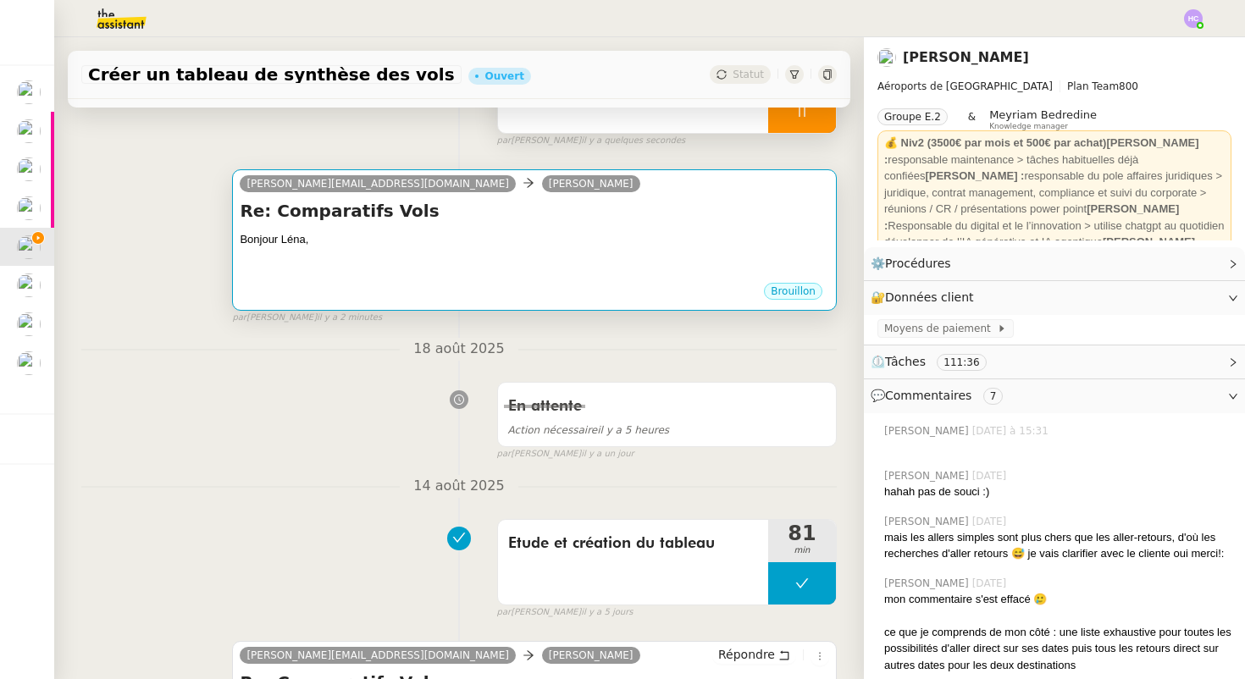
click at [555, 259] on div at bounding box center [535, 256] width 590 height 17
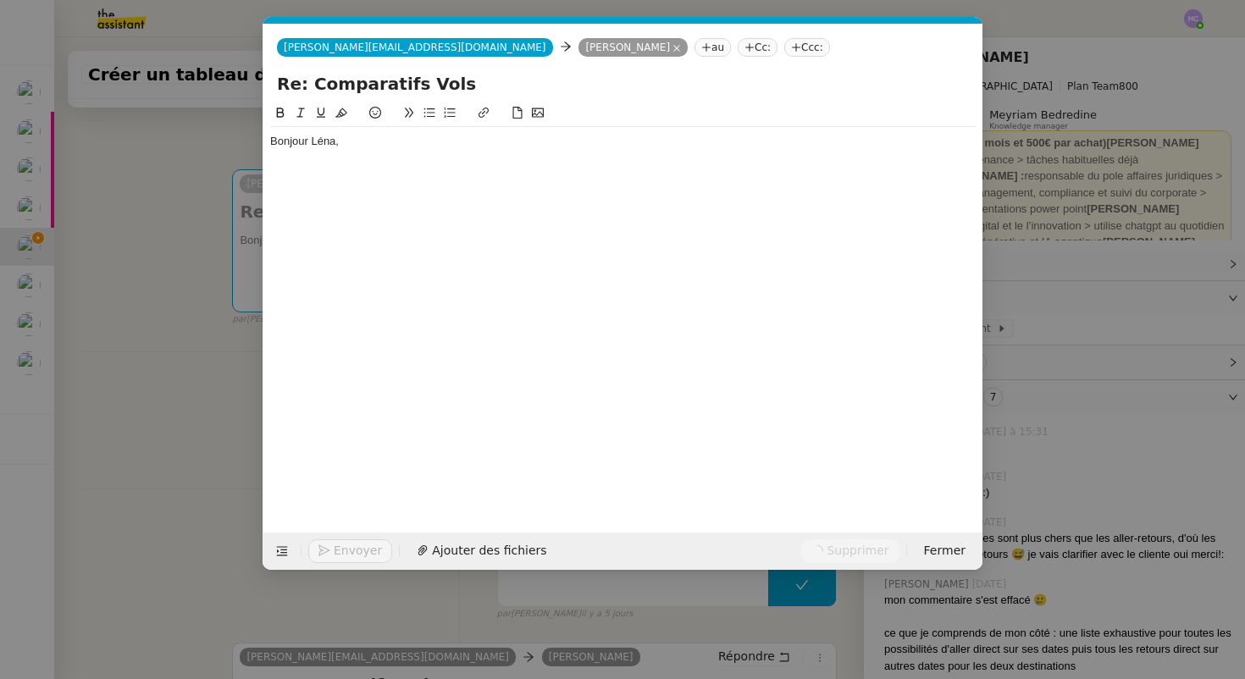
scroll to position [0, 36]
click at [179, 554] on nz-modal-container "Service TA - VOYAGE - PROPOSITION GLOBALE A utiliser dans le cadre de propositi…" at bounding box center [622, 339] width 1245 height 679
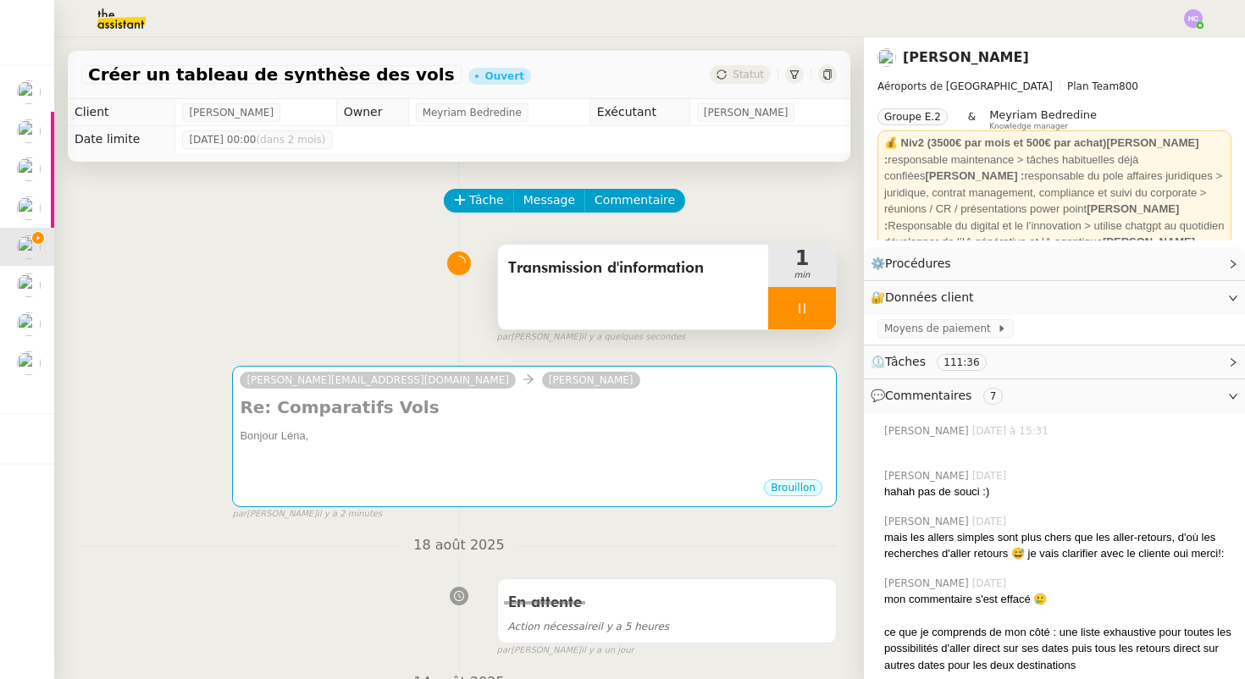
scroll to position [124, 0]
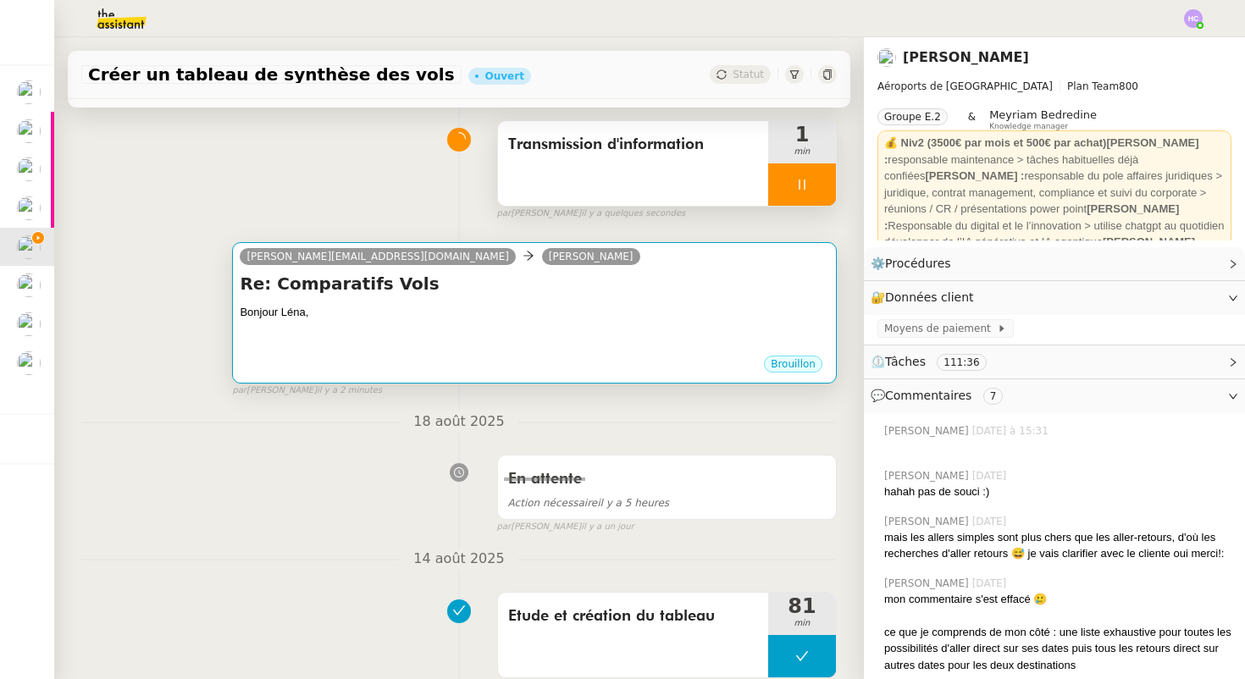
click at [638, 308] on div "Bonjour Léna," at bounding box center [535, 312] width 590 height 17
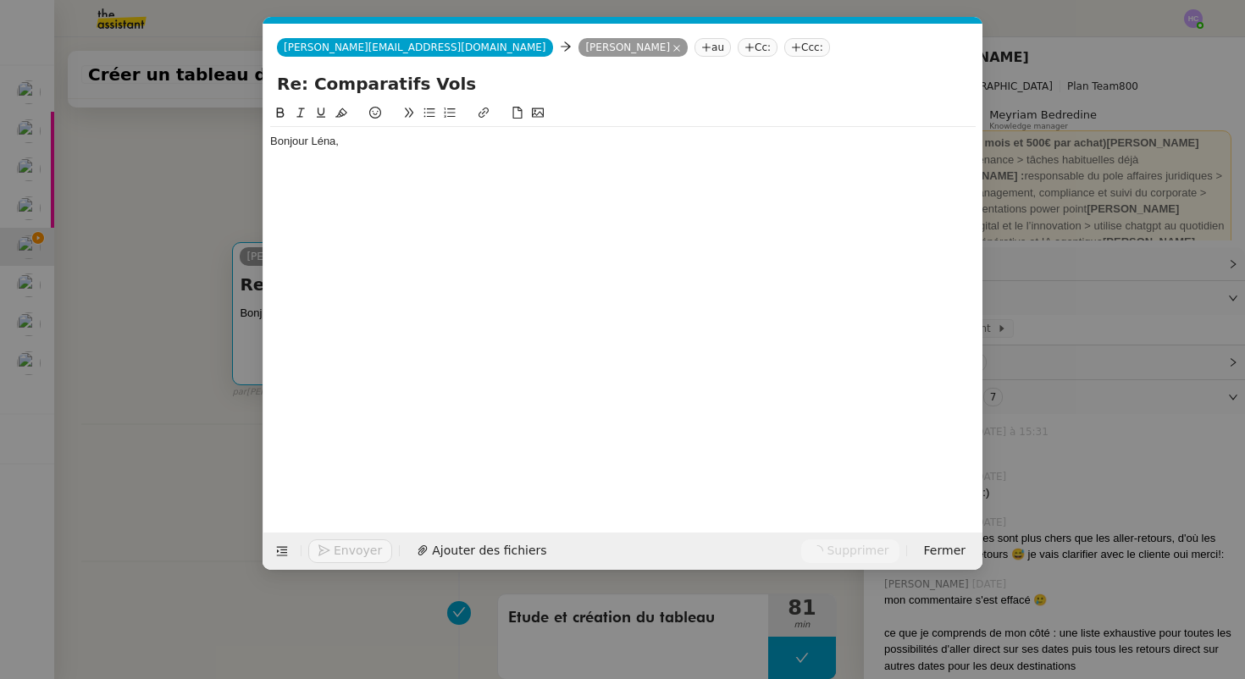
scroll to position [0, 36]
click at [282, 550] on icon at bounding box center [282, 551] width 11 height 9
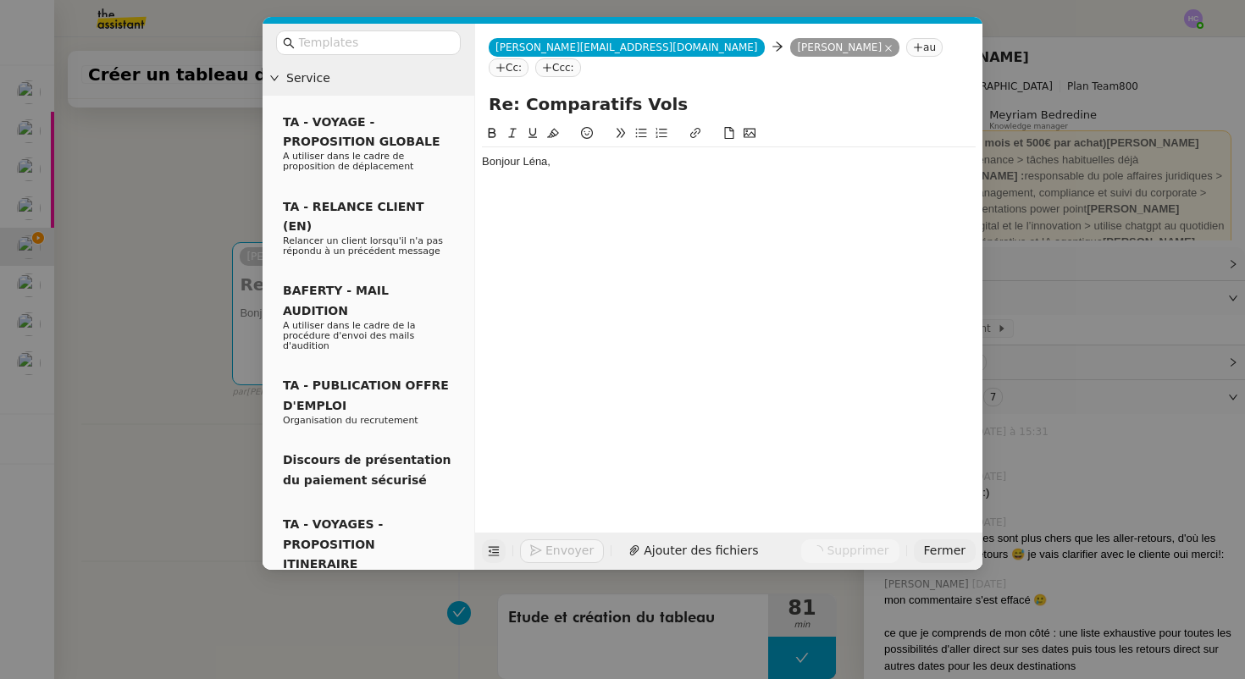
click at [934, 547] on span "Fermer" at bounding box center [945, 550] width 42 height 19
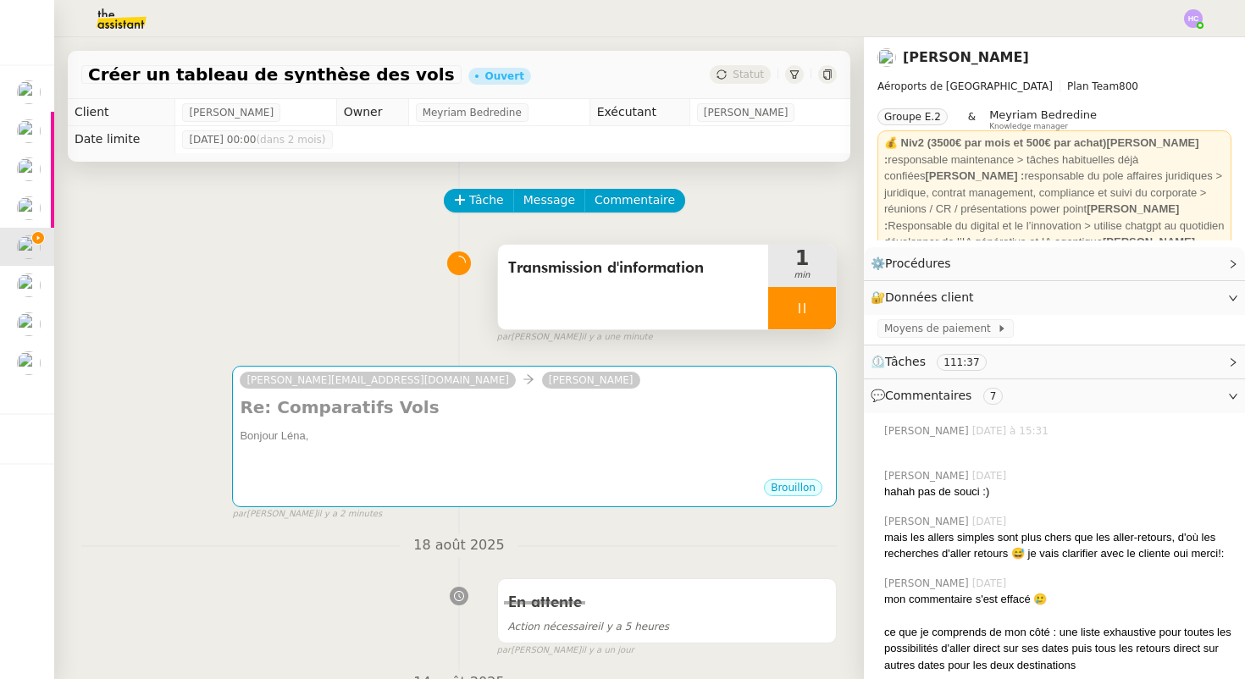
click at [794, 308] on div at bounding box center [802, 308] width 68 height 42
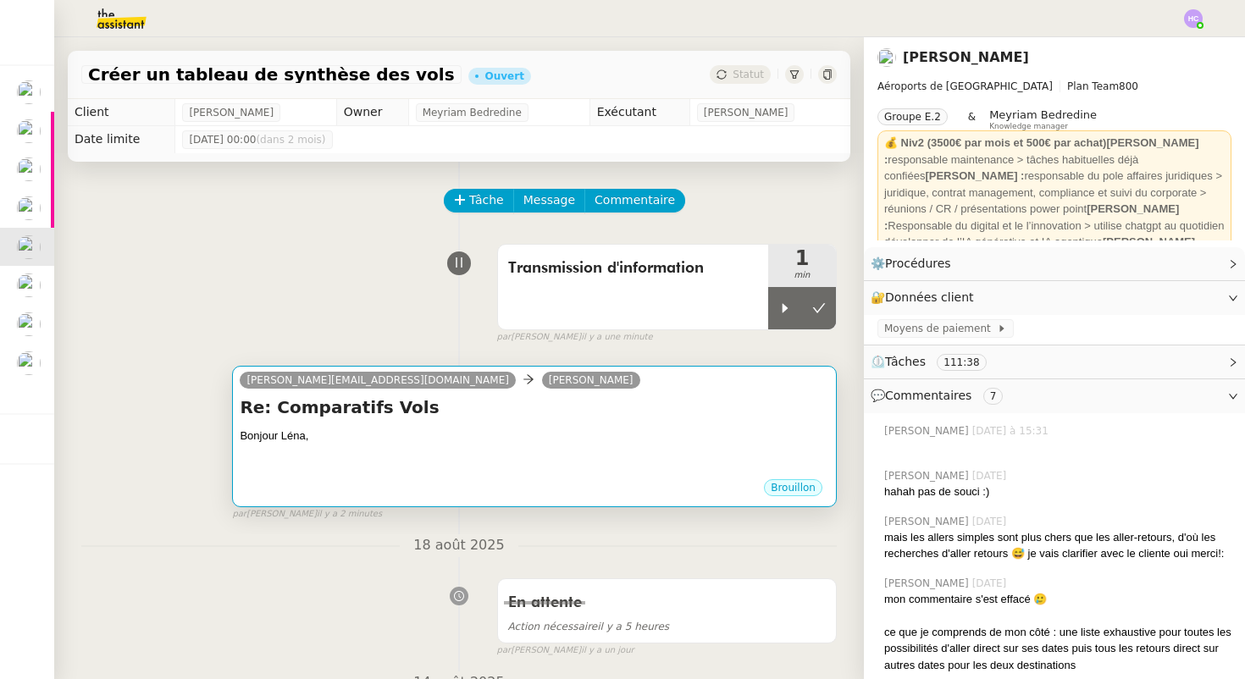
click at [408, 470] on div at bounding box center [535, 469] width 590 height 17
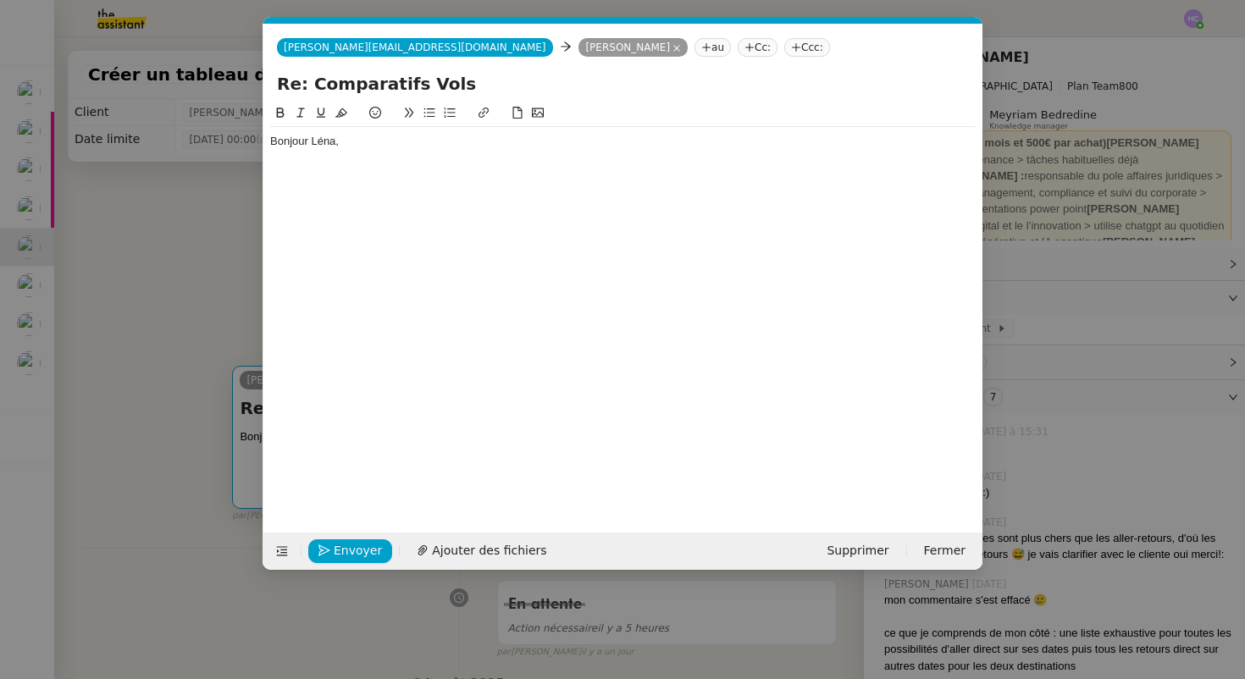
scroll to position [0, 36]
click at [279, 556] on icon at bounding box center [282, 551] width 11 height 9
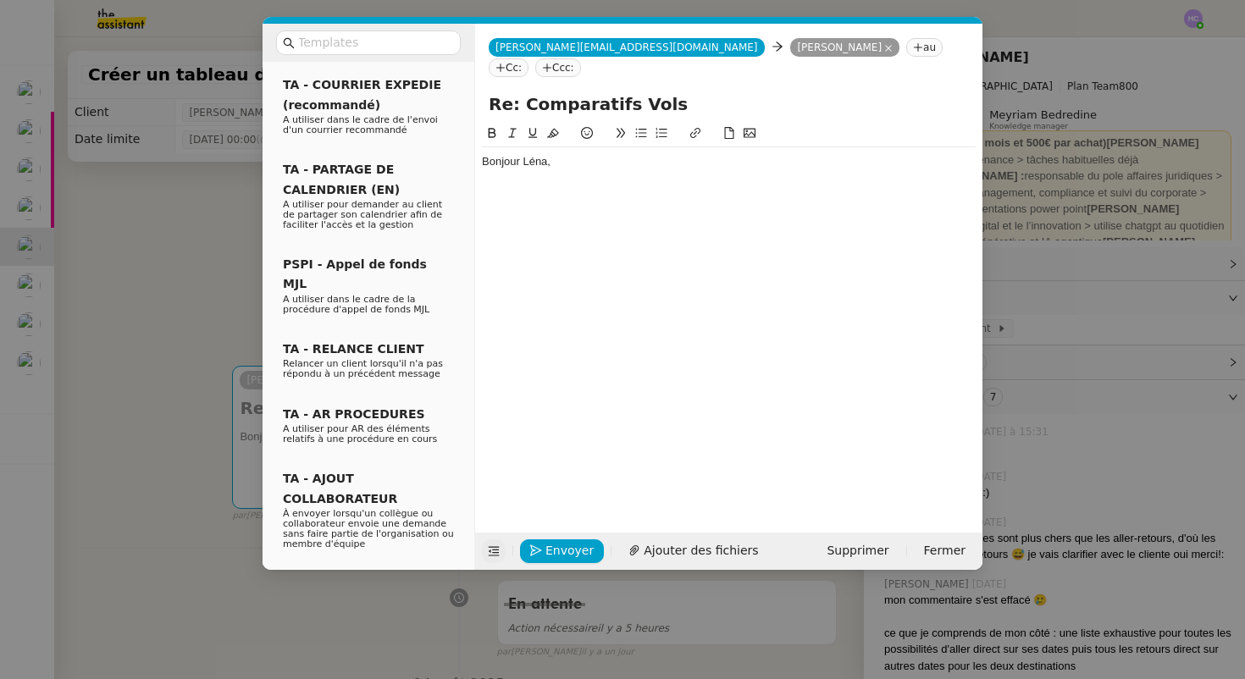
scroll to position [629, 0]
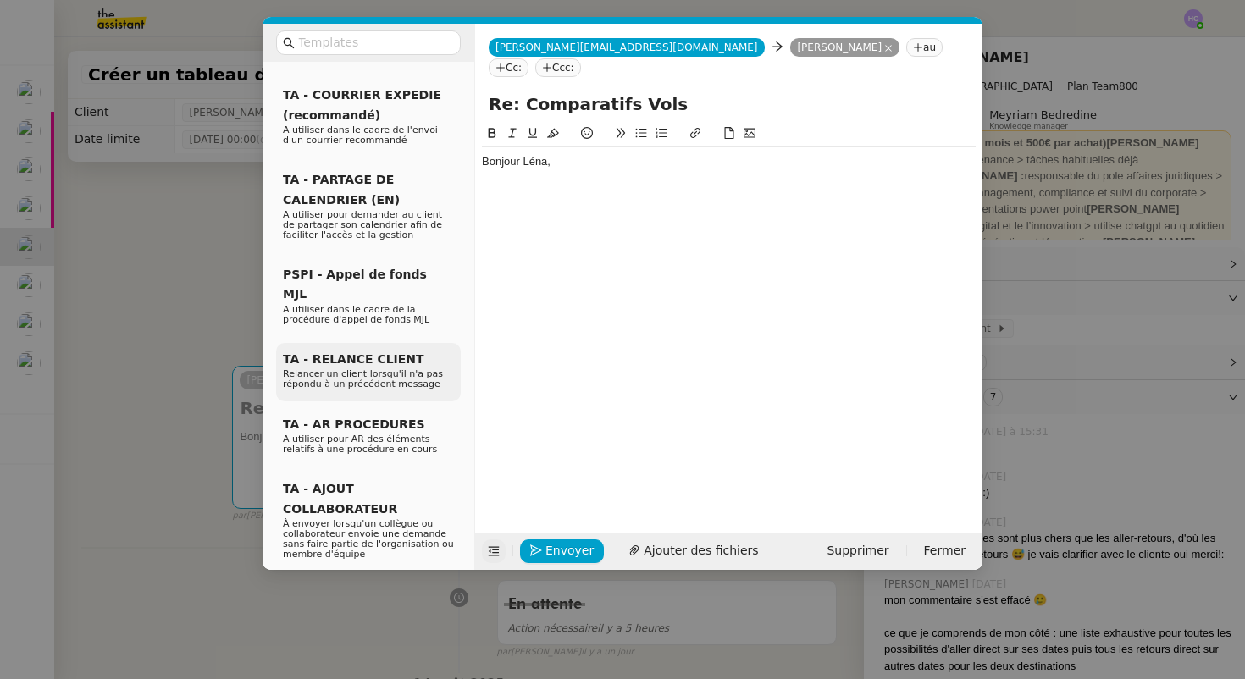
click at [366, 369] on span "Relancer un client lorsqu'il n'a pas répondu à un précédent message" at bounding box center [363, 379] width 160 height 21
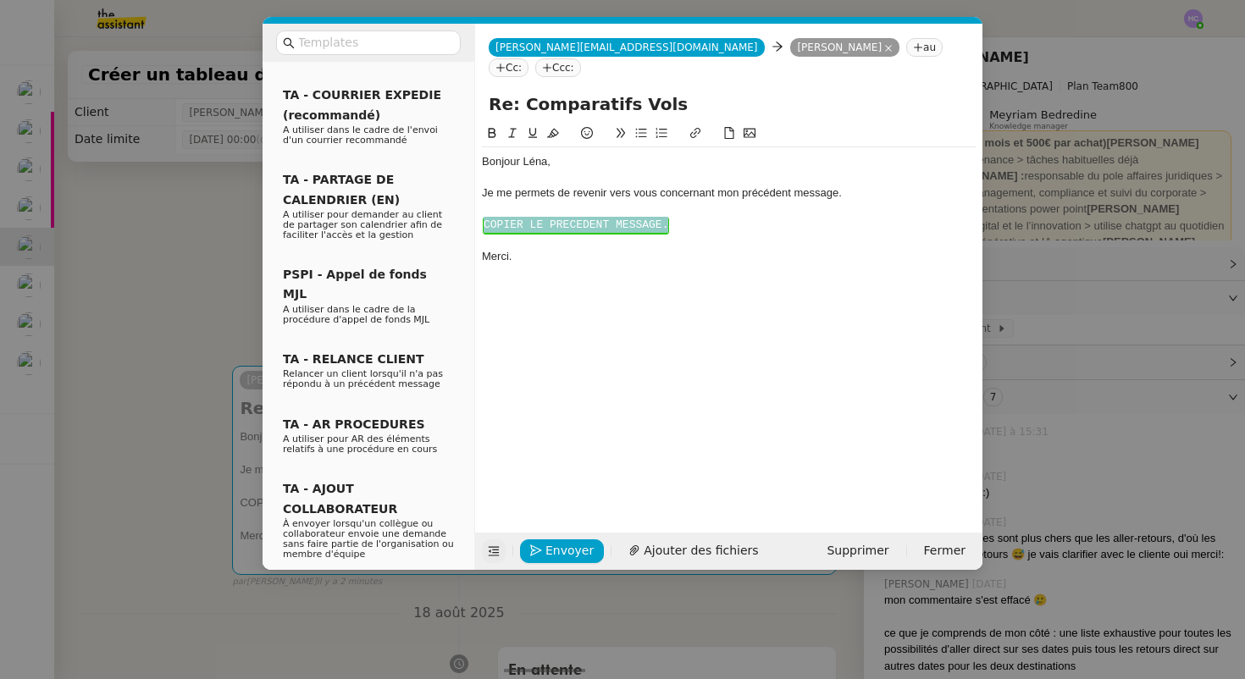
drag, startPoint x: 707, startPoint y: 207, endPoint x: 478, endPoint y: 209, distance: 228.8
click at [478, 209] on nz-spin "Bonjour ﻿[PERSON_NAME]﻿, Je me permets de revenir vers vous concernant mon préc…" at bounding box center [728, 319] width 507 height 390
drag, startPoint x: 522, startPoint y: 253, endPoint x: 476, endPoint y: 191, distance: 76.9
click at [476, 191] on nz-spin "Bonjour ﻿[PERSON_NAME]﻿, Je me permets de revenir vers vous concernant mon préc…" at bounding box center [728, 319] width 507 height 390
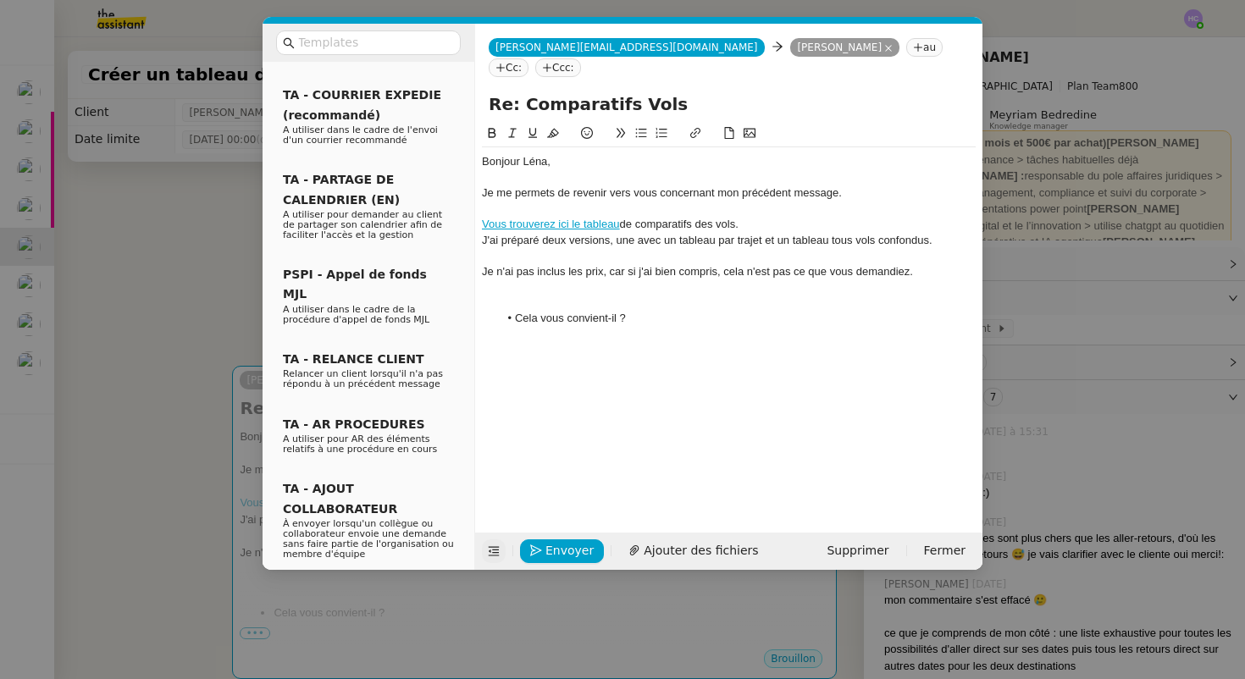
click at [512, 202] on div at bounding box center [729, 209] width 494 height 15
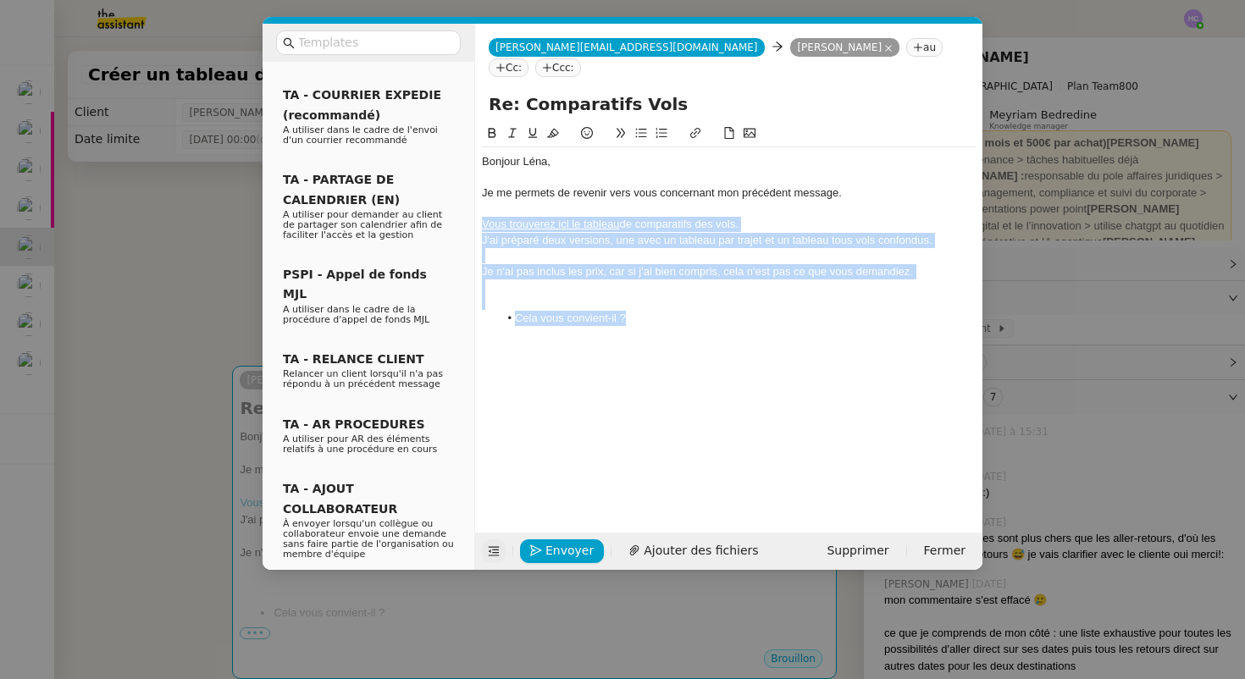
drag, startPoint x: 640, startPoint y: 299, endPoint x: 469, endPoint y: 196, distance: 200.7
click at [469, 196] on nz-layout "Service TA - VOYAGE - PROPOSITION GLOBALE A utiliser dans le cadre de propositi…" at bounding box center [623, 297] width 720 height 546
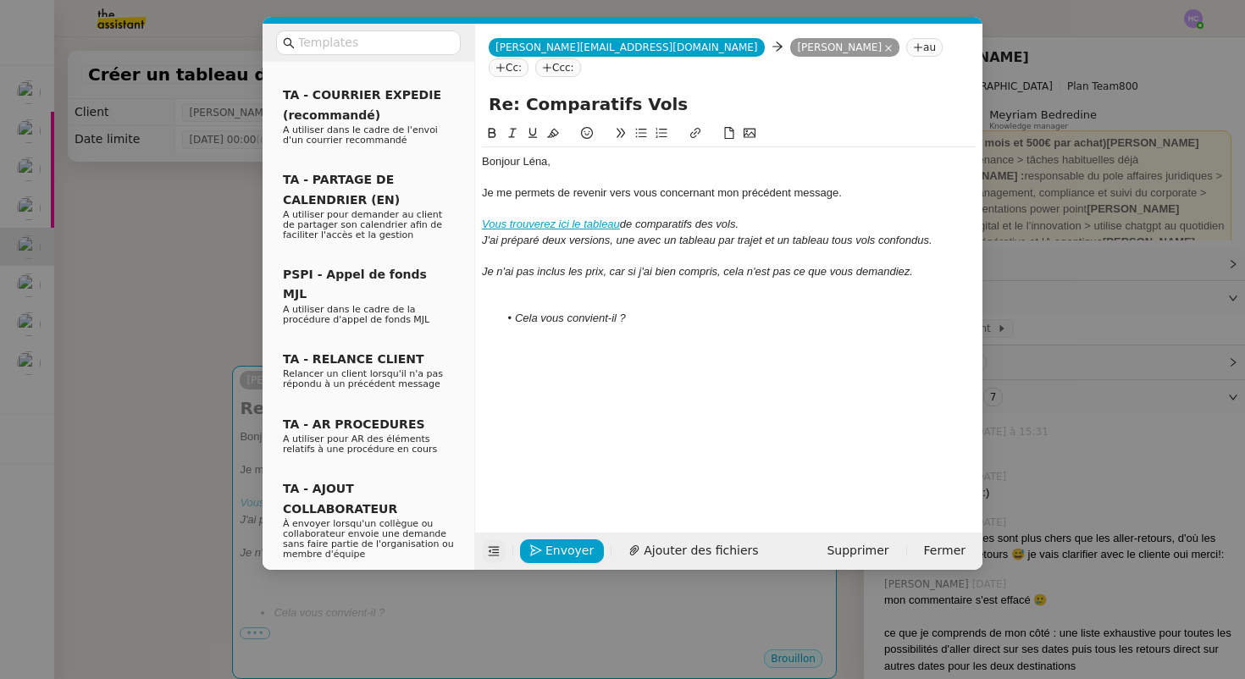
click at [635, 295] on div at bounding box center [729, 302] width 494 height 15
click at [646, 326] on div at bounding box center [729, 333] width 494 height 15
drag, startPoint x: 516, startPoint y: 328, endPoint x: 468, endPoint y: 325, distance: 48.4
click at [468, 325] on nz-layout "Service TA - VOYAGE - PROPOSITION GLOBALE A utiliser dans le cadre de propositi…" at bounding box center [623, 297] width 720 height 546
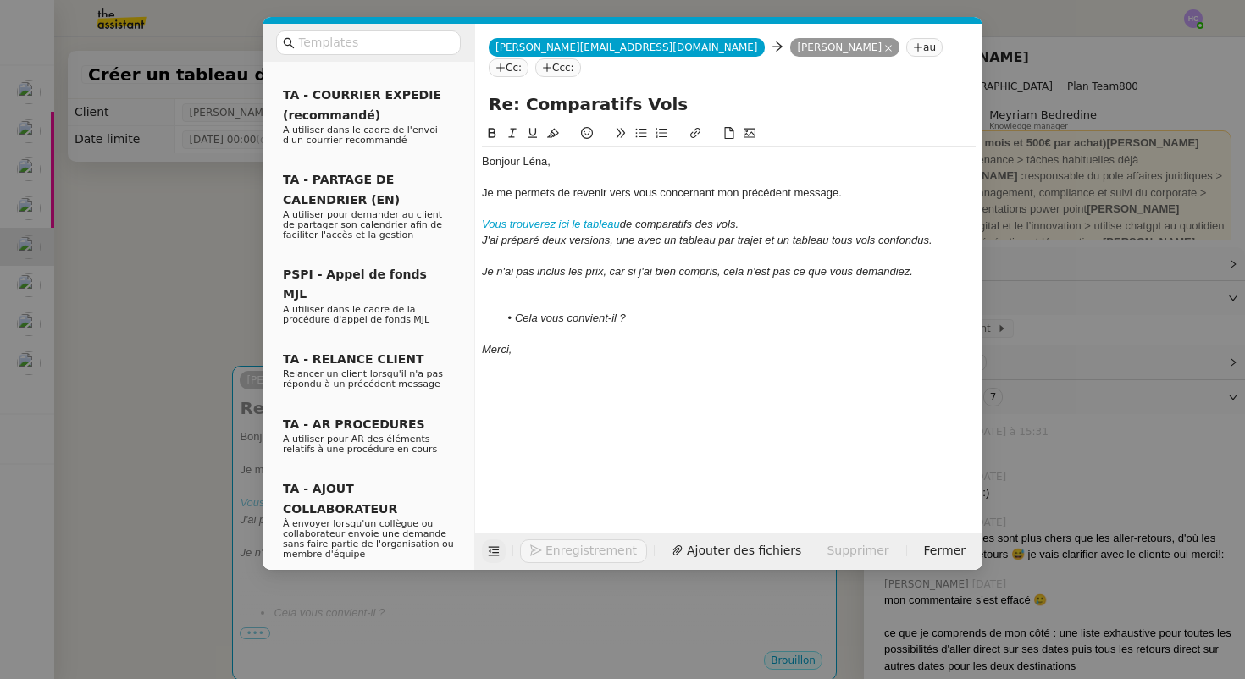
click at [491, 295] on div at bounding box center [729, 302] width 494 height 15
click at [607, 322] on div "Bonjour ﻿[PERSON_NAME]﻿, Je me permets de revenir vers vous concernant mon préc…" at bounding box center [729, 247] width 494 height 201
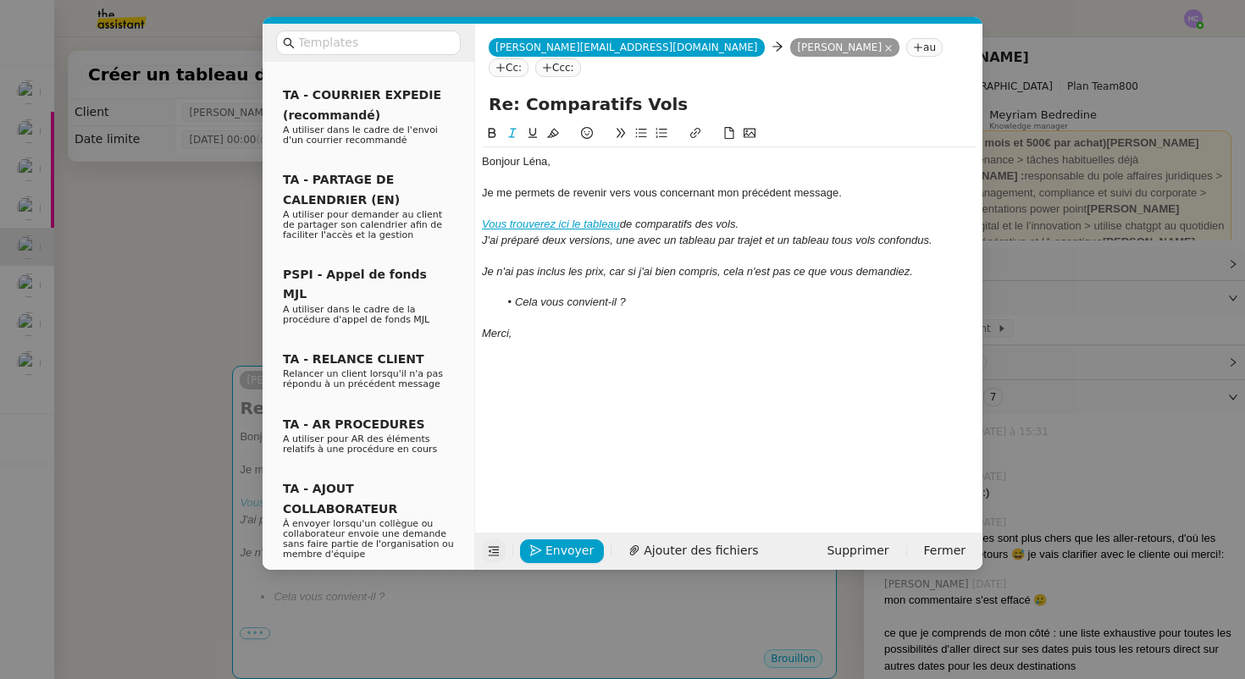
click at [576, 218] on em "Vous trouverez ici le tableau" at bounding box center [551, 224] width 138 height 13
click at [566, 245] on link "[URL][DOMAIN_NAME]" at bounding box center [508, 256] width 116 height 22
click at [585, 326] on div "Merci," at bounding box center [729, 333] width 494 height 15
click at [562, 546] on span "Envoyer" at bounding box center [570, 550] width 48 height 19
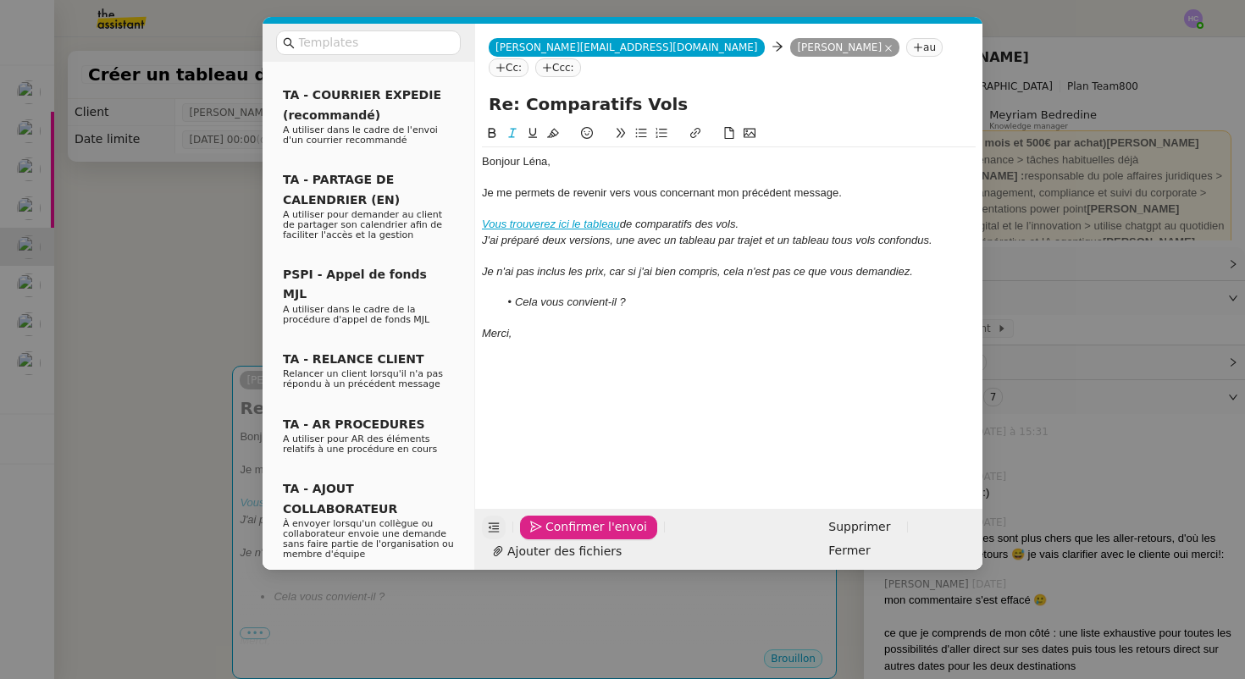
click at [562, 537] on span "Confirmer l'envoi" at bounding box center [597, 527] width 102 height 19
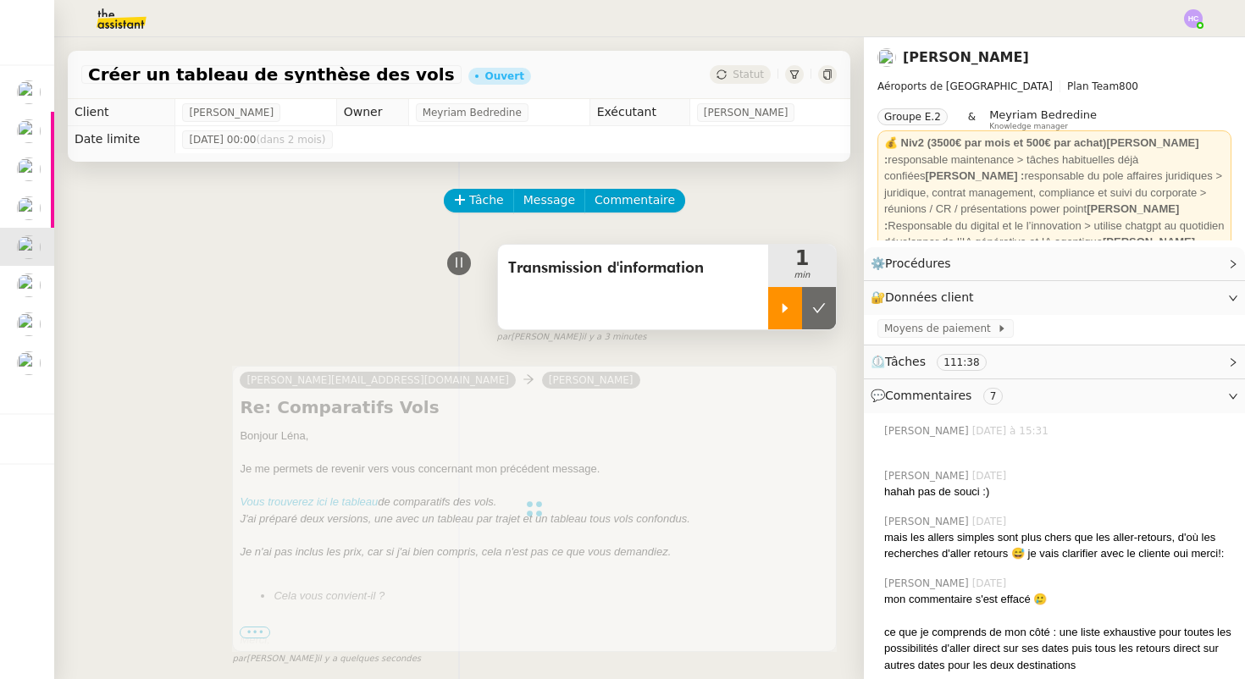
click at [782, 308] on icon at bounding box center [786, 309] width 14 height 14
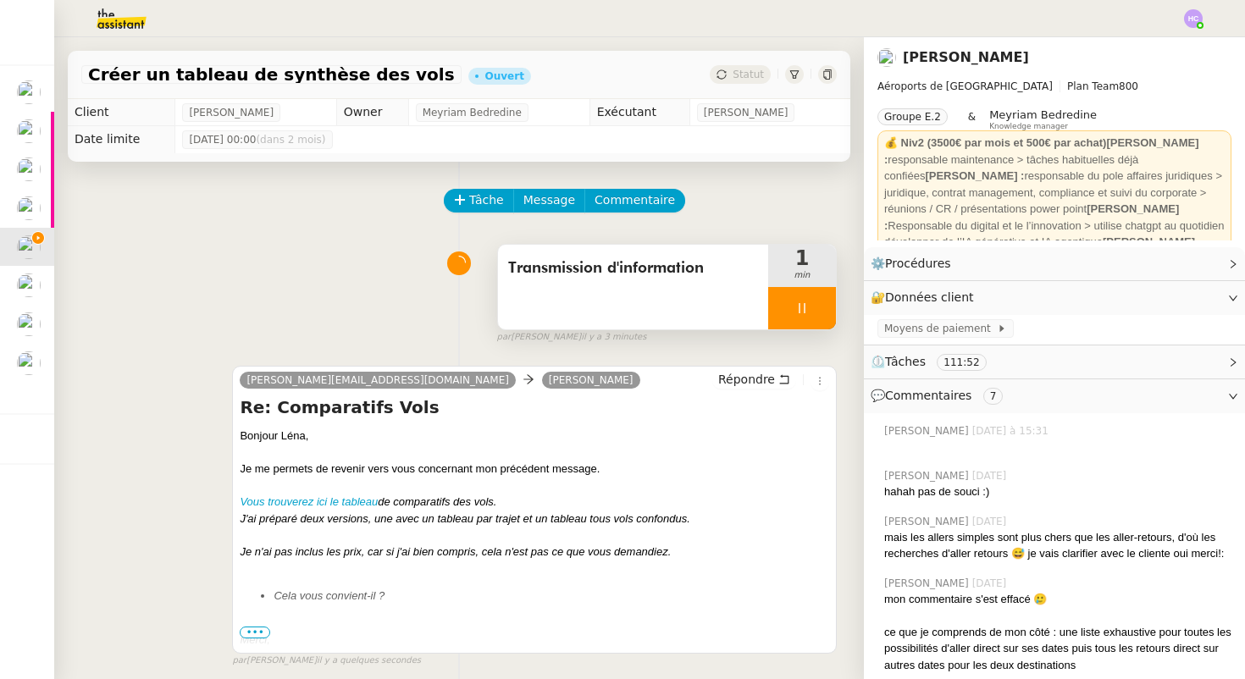
click at [791, 312] on div at bounding box center [802, 308] width 68 height 42
click at [813, 311] on icon at bounding box center [819, 309] width 14 height 14
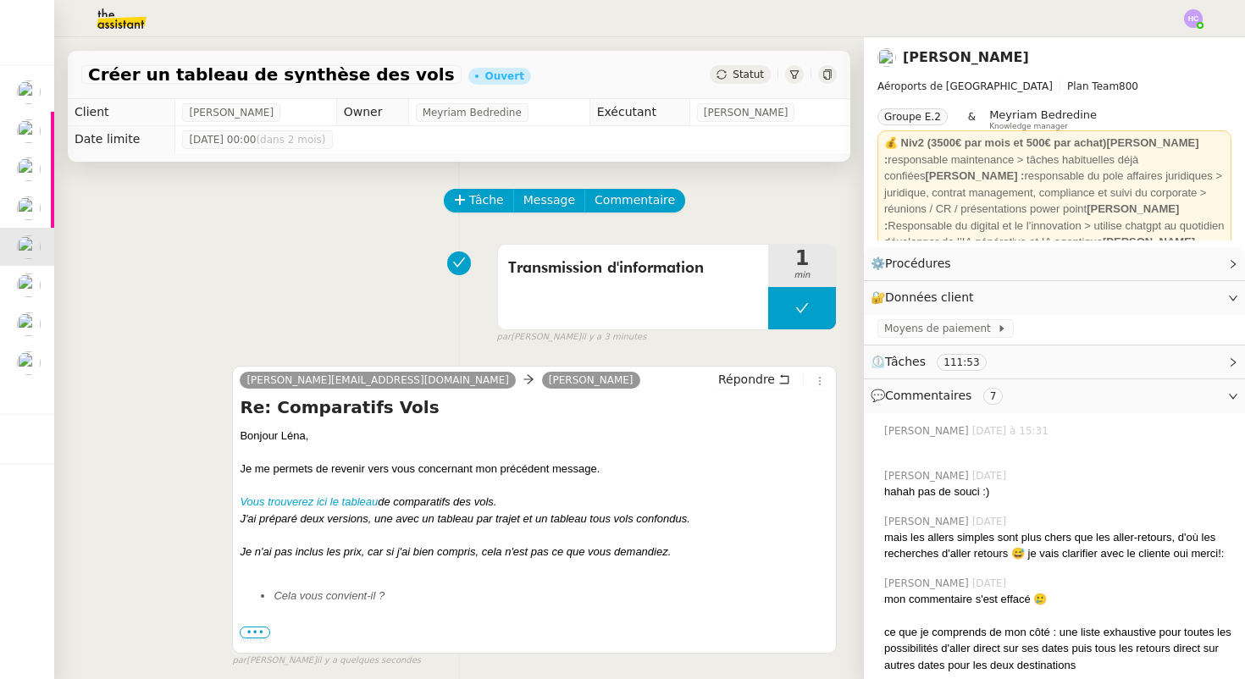
click at [740, 71] on span "Statut" at bounding box center [748, 75] width 31 height 12
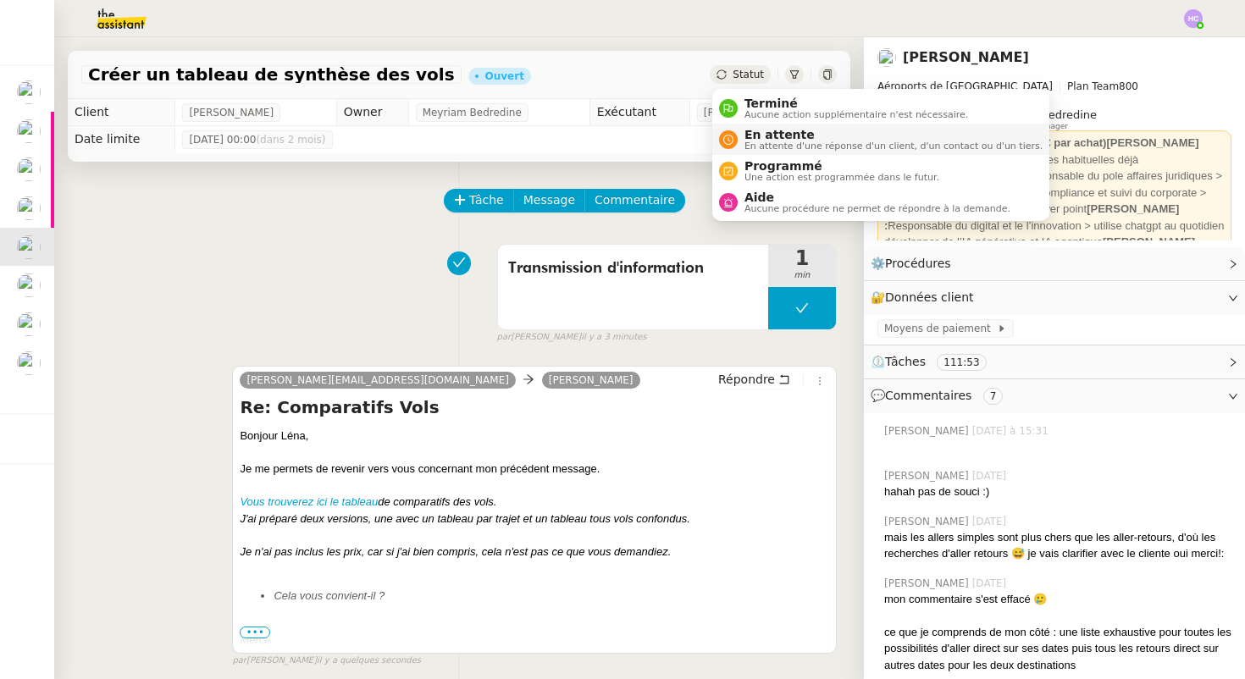
click at [746, 134] on span "En attente" at bounding box center [894, 135] width 298 height 14
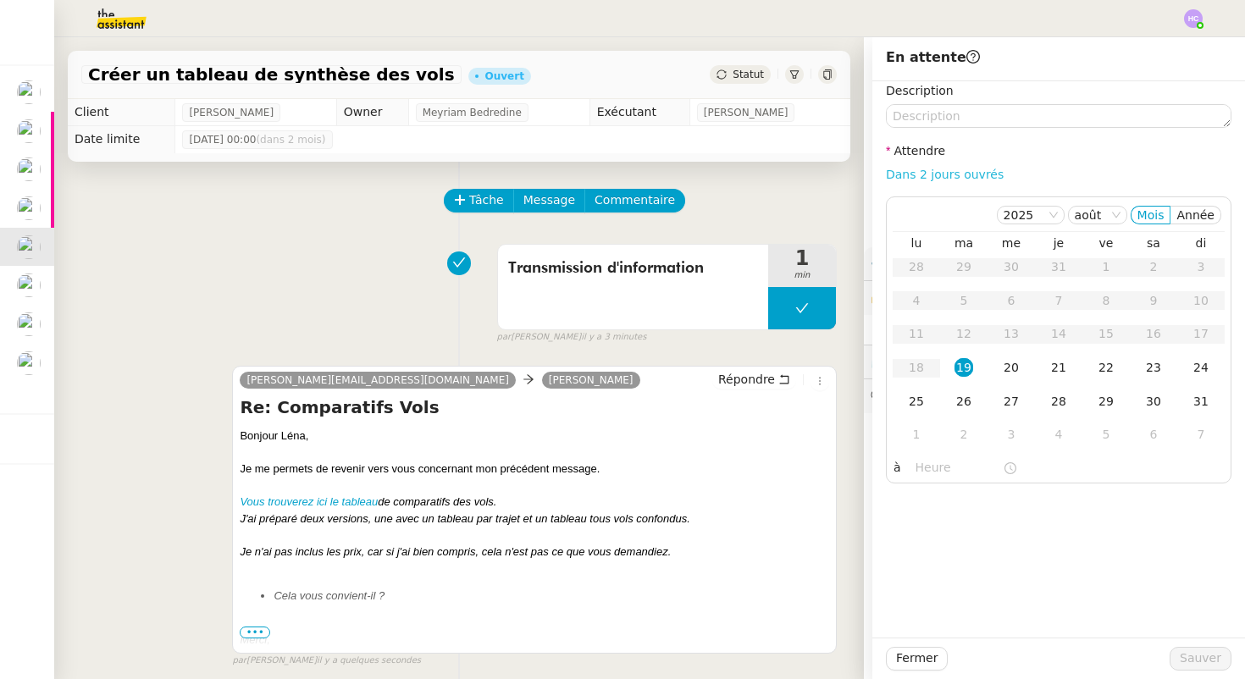
click at [944, 172] on link "Dans 2 jours ouvrés" at bounding box center [945, 175] width 118 height 14
type input "07:00"
click at [1184, 649] on span "Sauver" at bounding box center [1201, 658] width 42 height 19
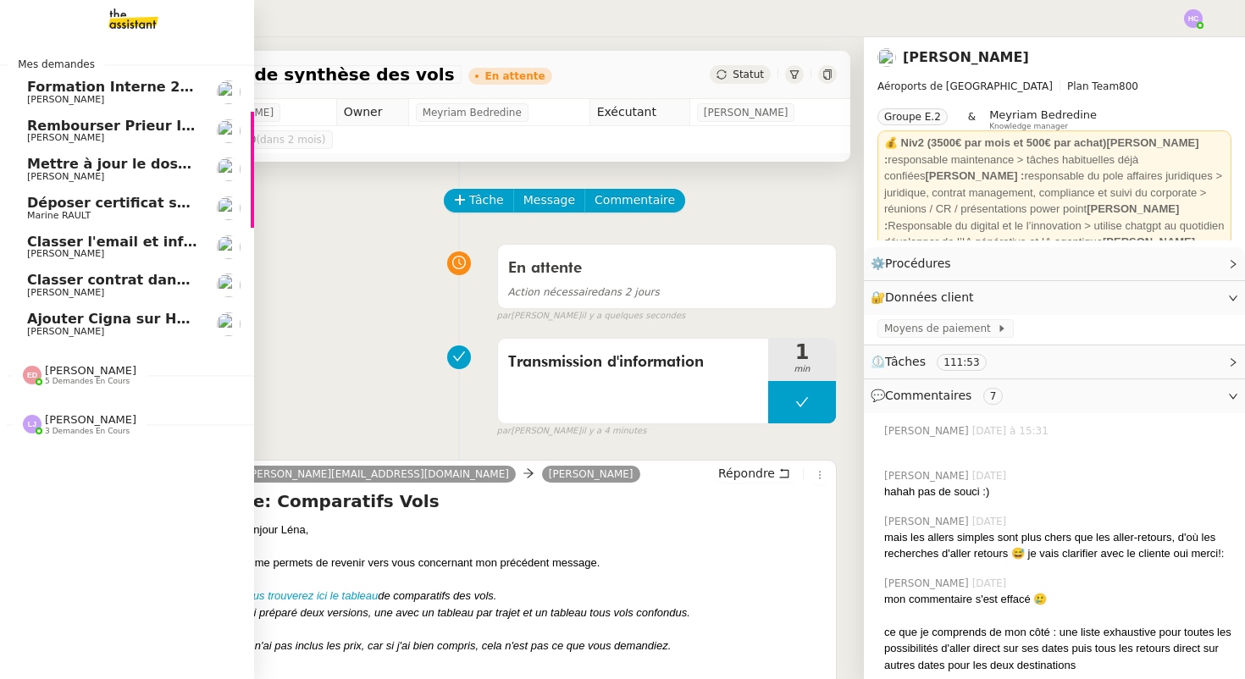
click at [108, 212] on span "Marine RAULT" at bounding box center [112, 216] width 171 height 10
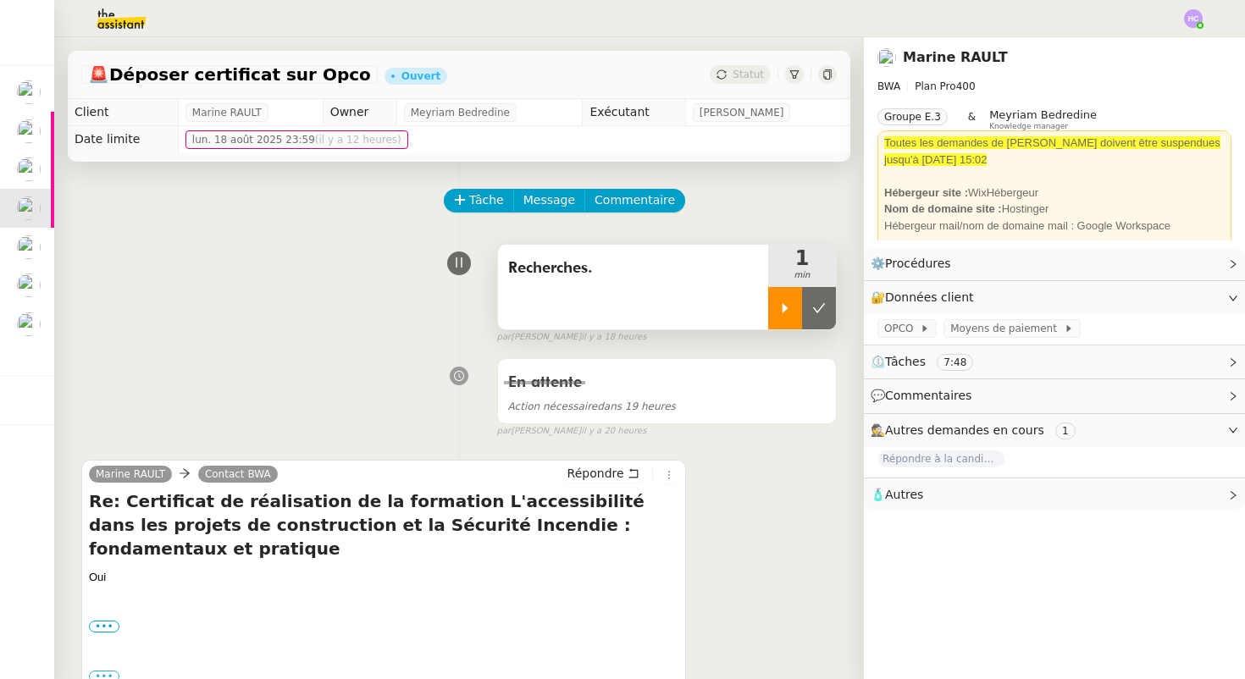
click at [788, 303] on icon at bounding box center [786, 309] width 14 height 14
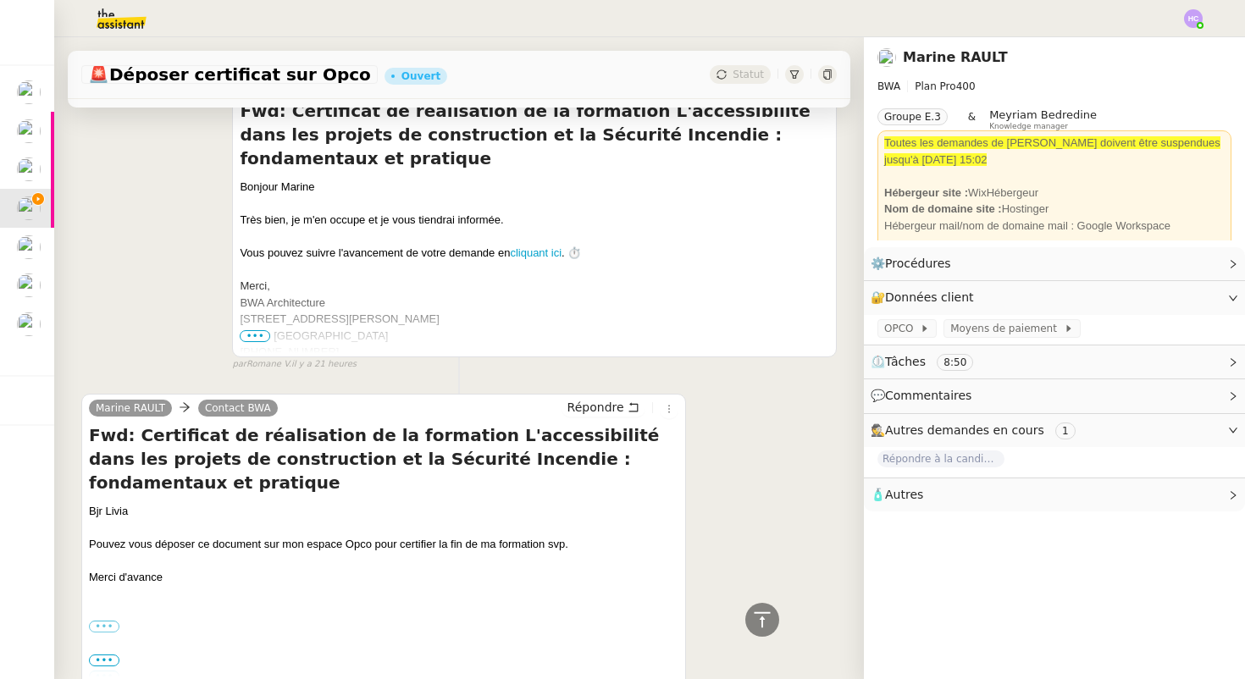
scroll to position [1578, 0]
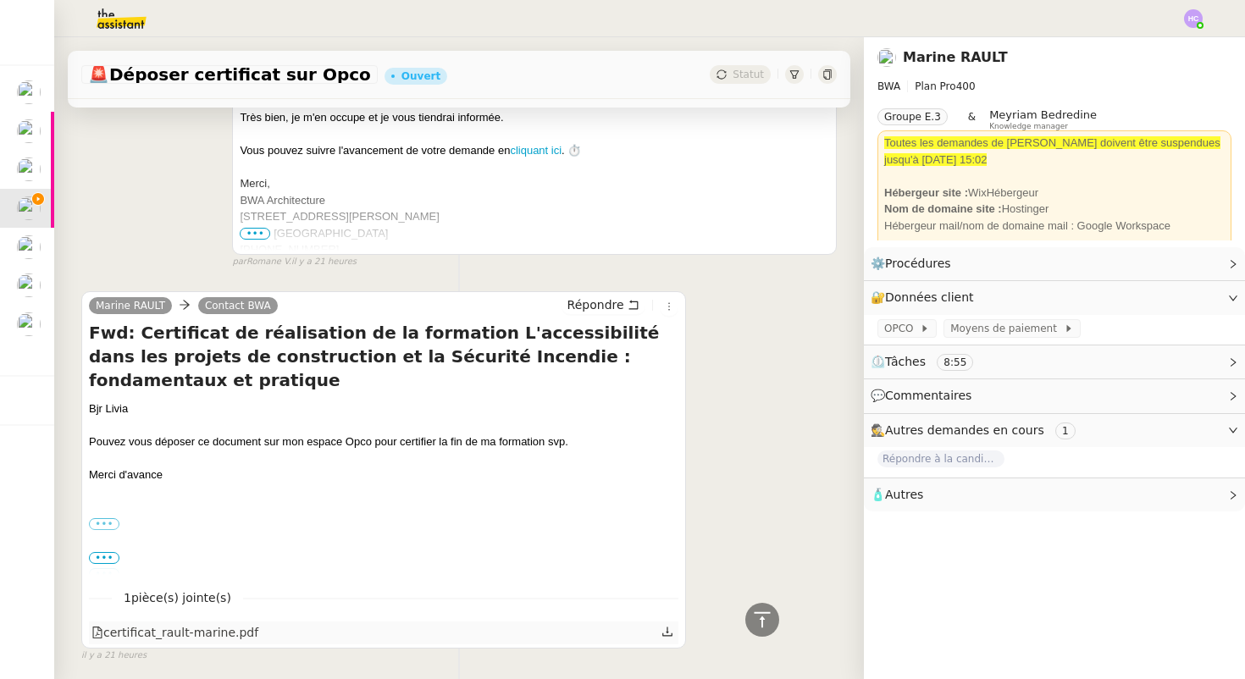
click at [163, 624] on div "certificat_rault-marine.pdf" at bounding box center [174, 633] width 167 height 19
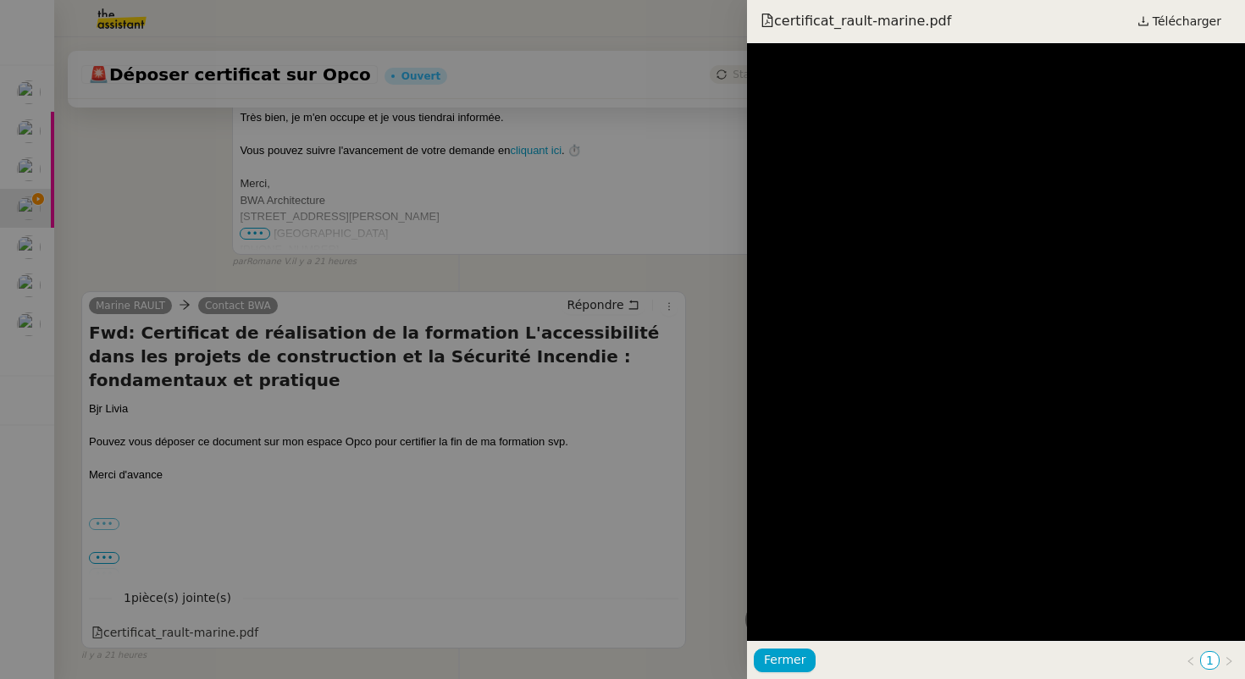
click at [635, 579] on div at bounding box center [622, 339] width 1245 height 679
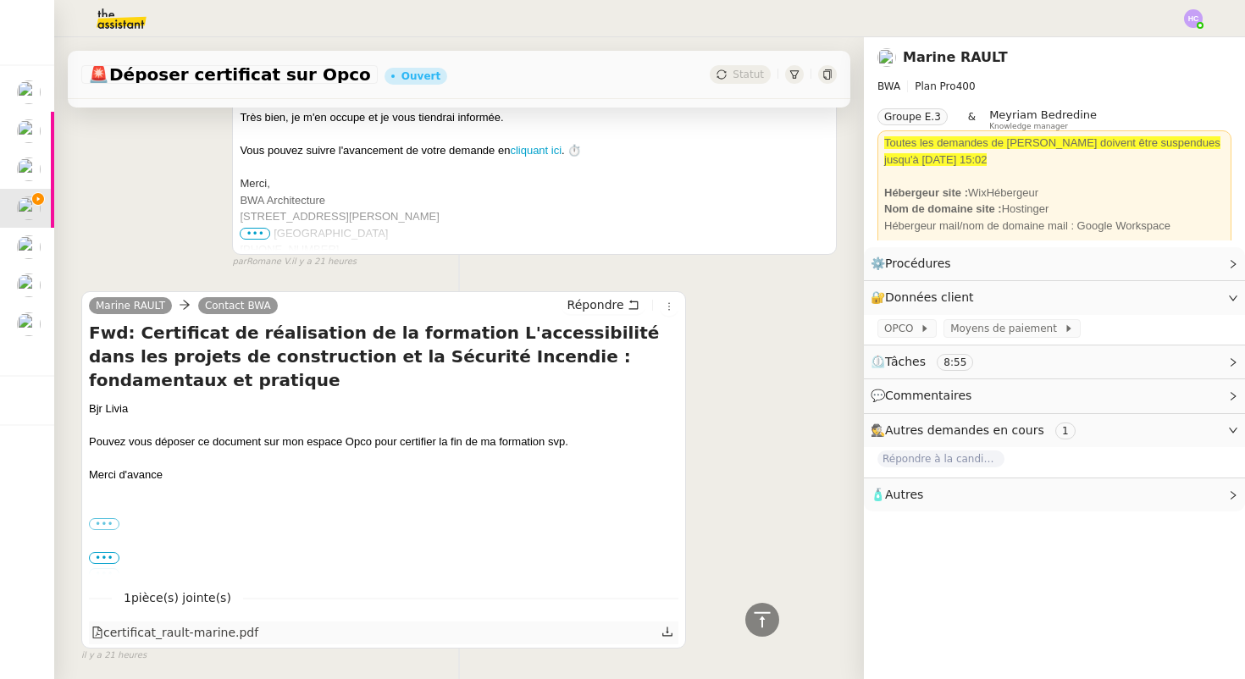
click at [668, 626] on icon at bounding box center [668, 632] width 12 height 12
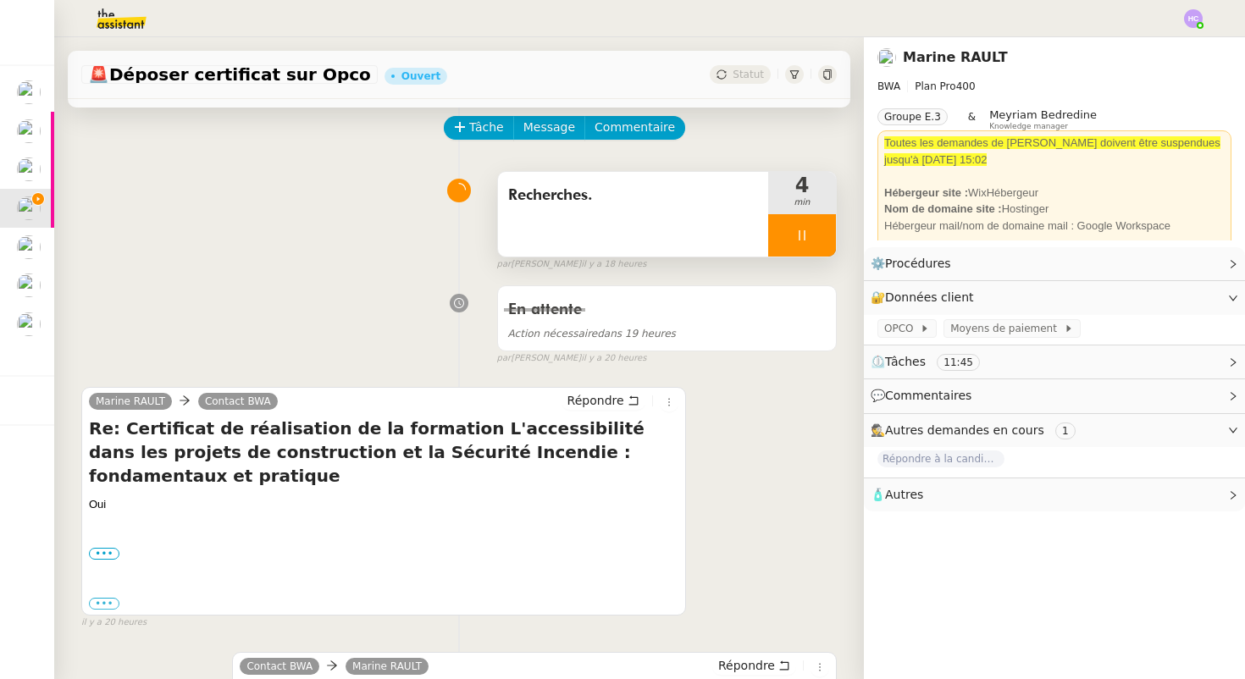
scroll to position [79, 0]
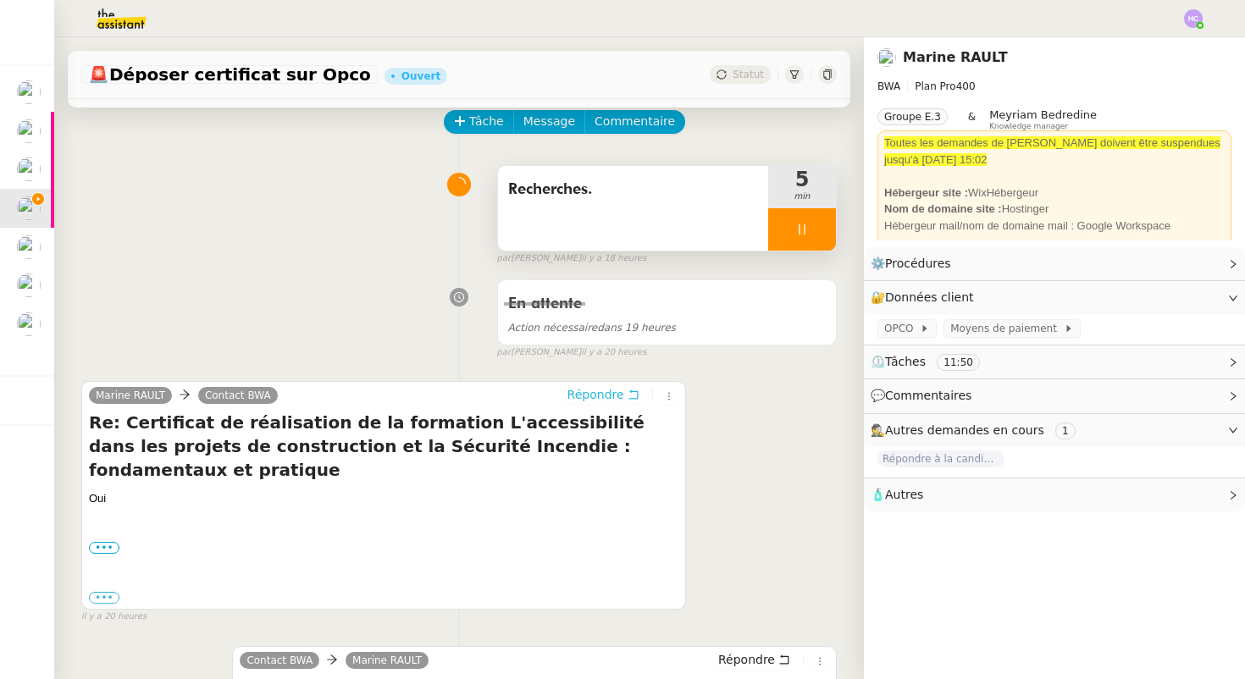
click at [626, 391] on button "Répondre" at bounding box center [604, 394] width 84 height 19
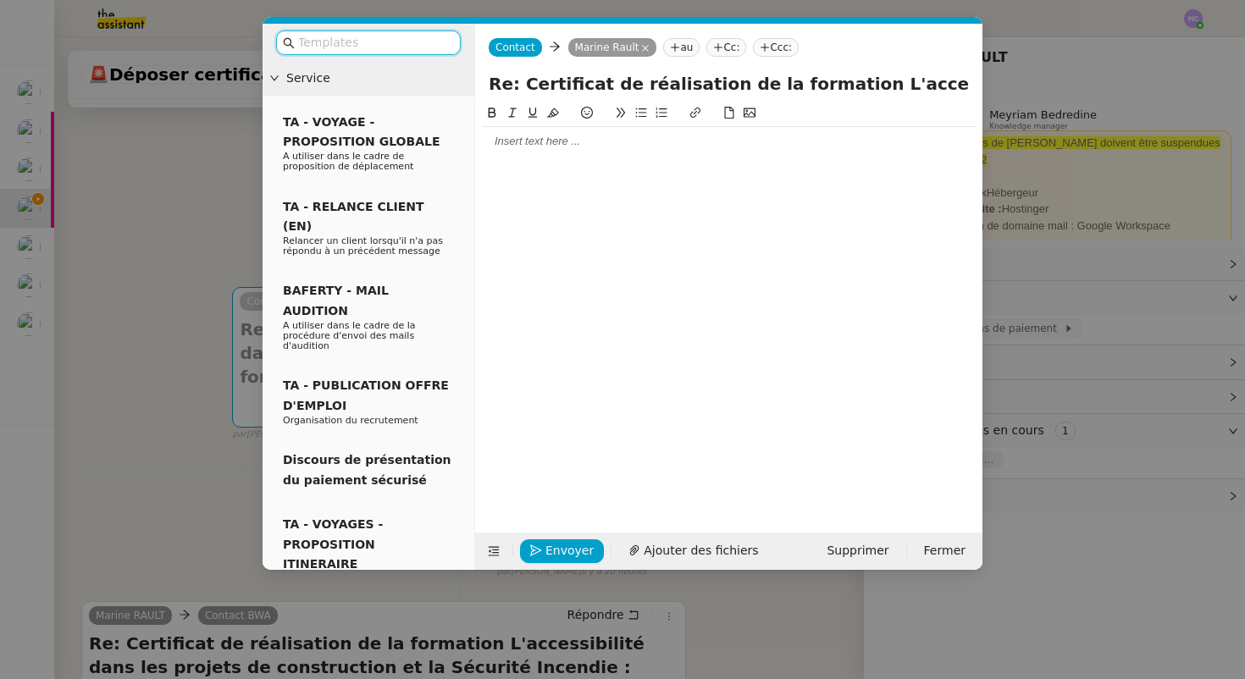
click at [570, 145] on div at bounding box center [729, 141] width 494 height 15
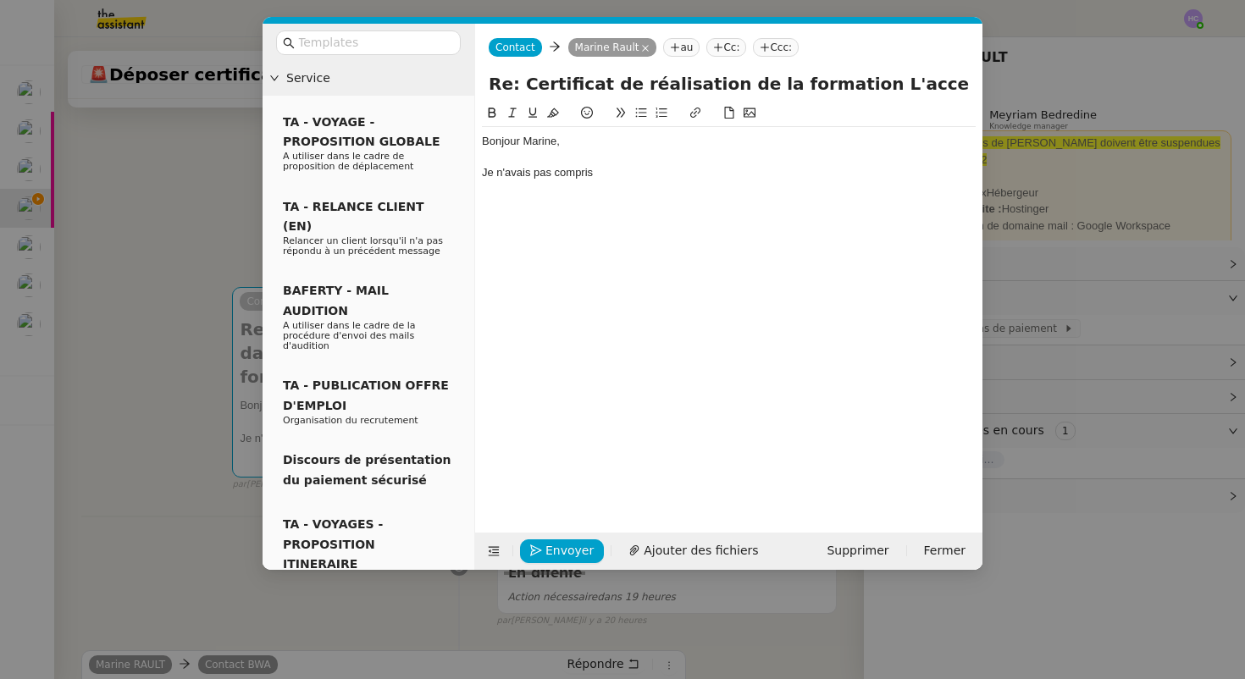
drag, startPoint x: 612, startPoint y: 173, endPoint x: 633, endPoint y: 180, distance: 22.5
click at [633, 180] on div "Bonjour Marine, Je n'avais pas compris" at bounding box center [729, 157] width 494 height 60
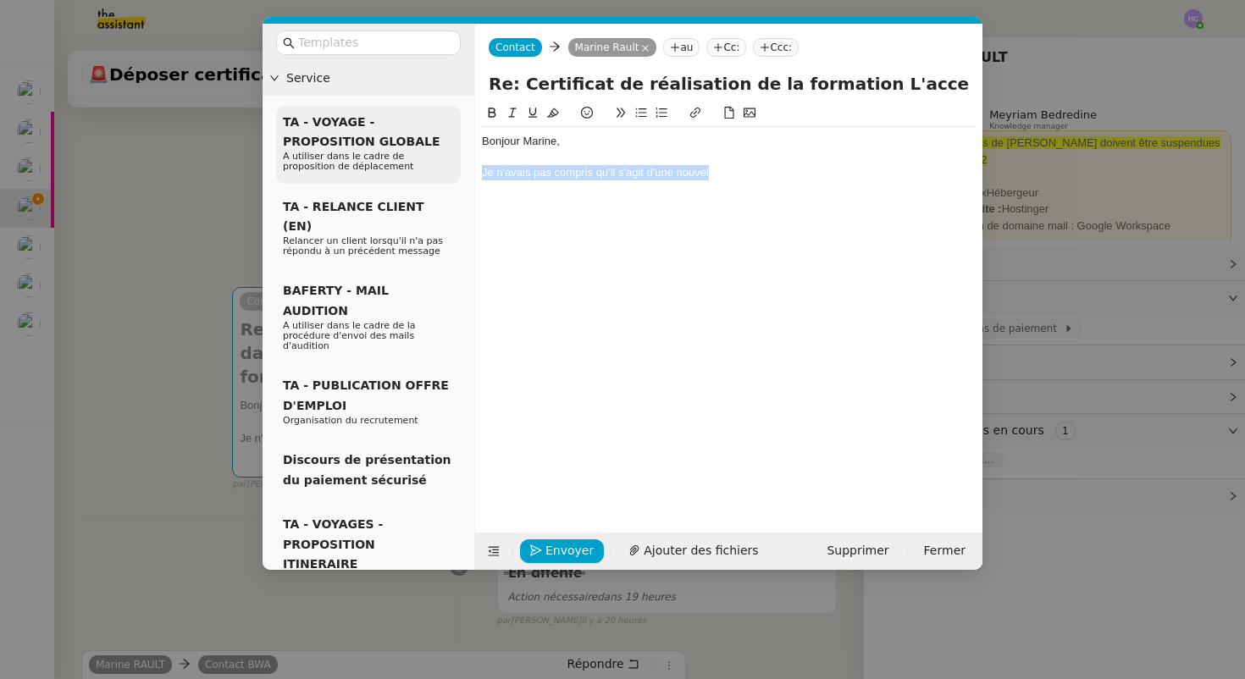
drag, startPoint x: 729, startPoint y: 169, endPoint x: 453, endPoint y: 166, distance: 276.2
click at [453, 168] on nz-layout "Service TA - VOYAGE - PROPOSITION GLOBALE A utiliser dans le cadre de propositi…" at bounding box center [623, 297] width 720 height 546
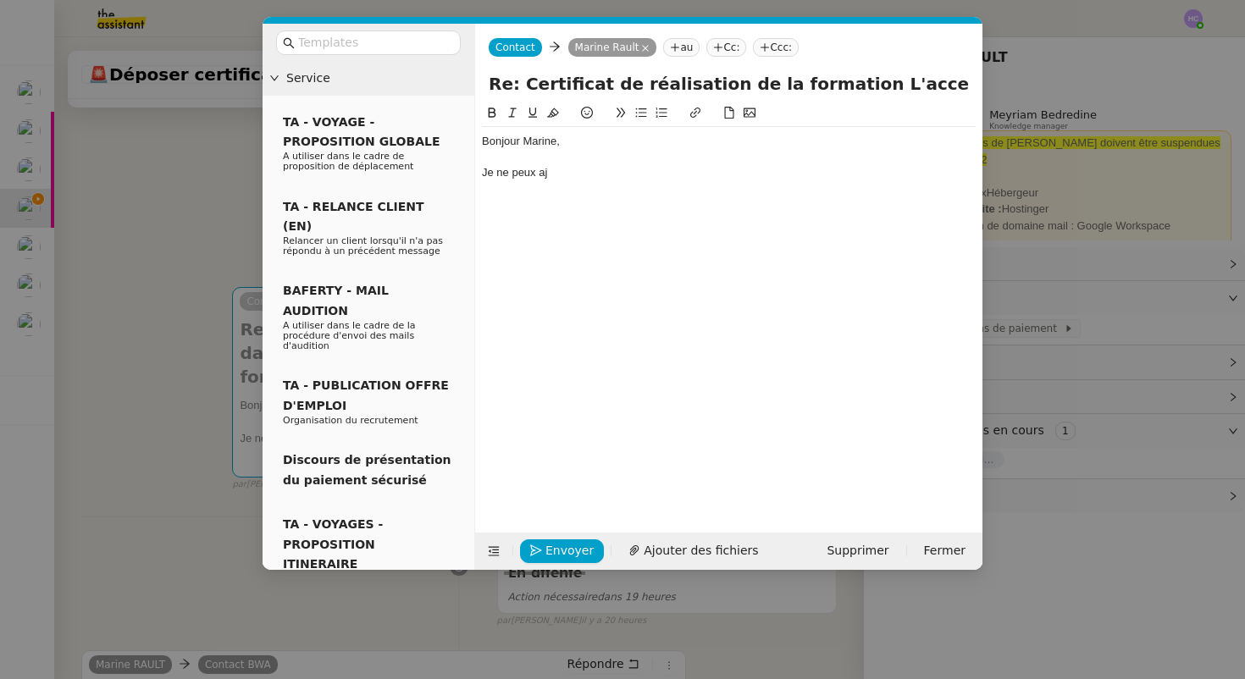
click at [560, 176] on div "Je ne peux aj" at bounding box center [729, 172] width 494 height 15
click at [197, 223] on nz-modal-container "Service TA - VOYAGE - PROPOSITION GLOBALE A utiliser dans le cadre de propositi…" at bounding box center [622, 339] width 1245 height 679
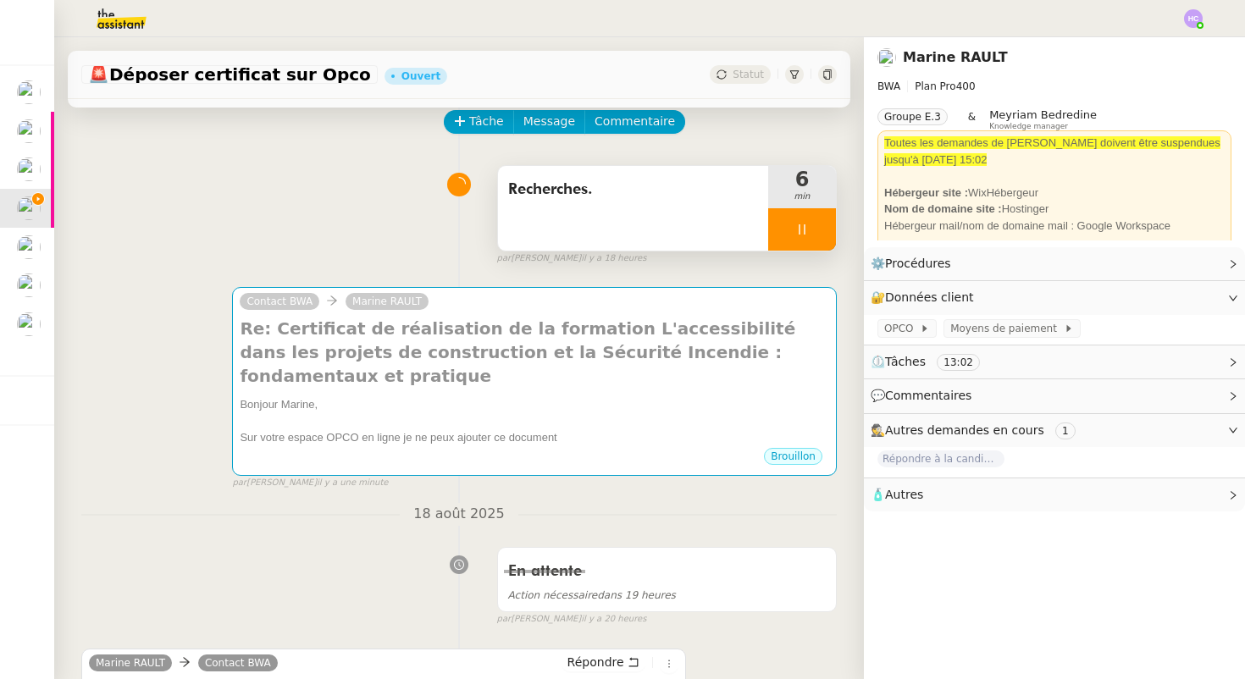
click at [811, 233] on div at bounding box center [802, 229] width 68 height 42
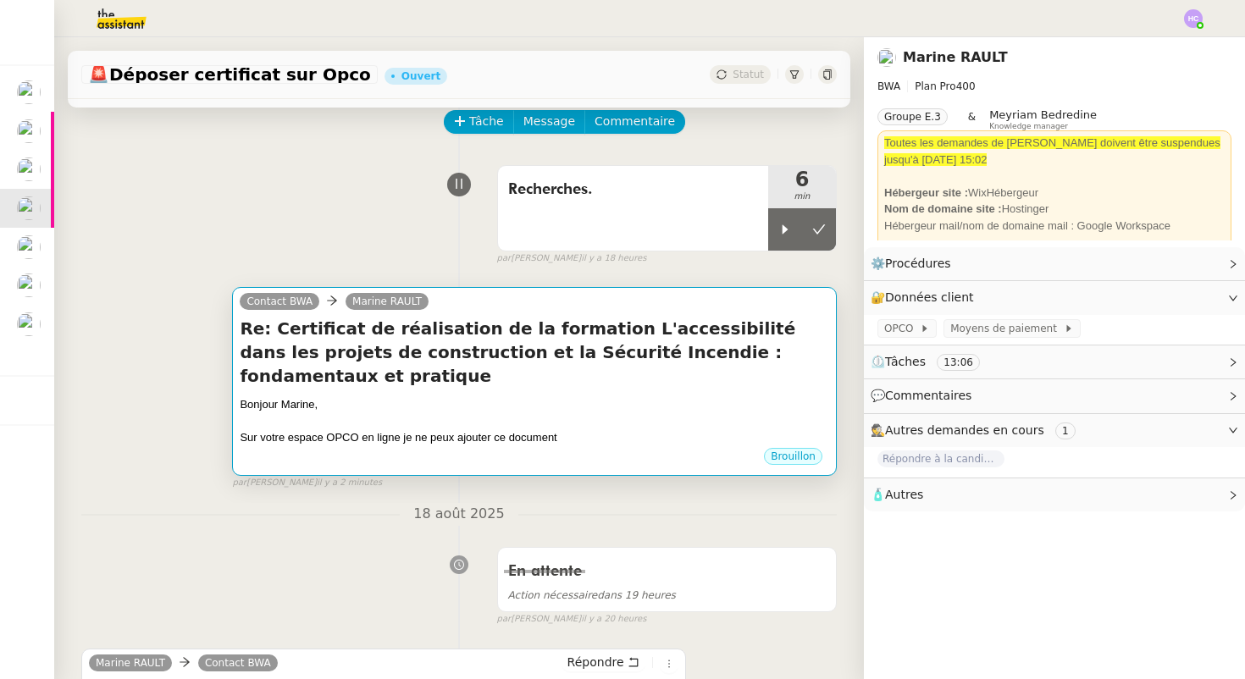
click at [591, 413] on div at bounding box center [535, 421] width 590 height 17
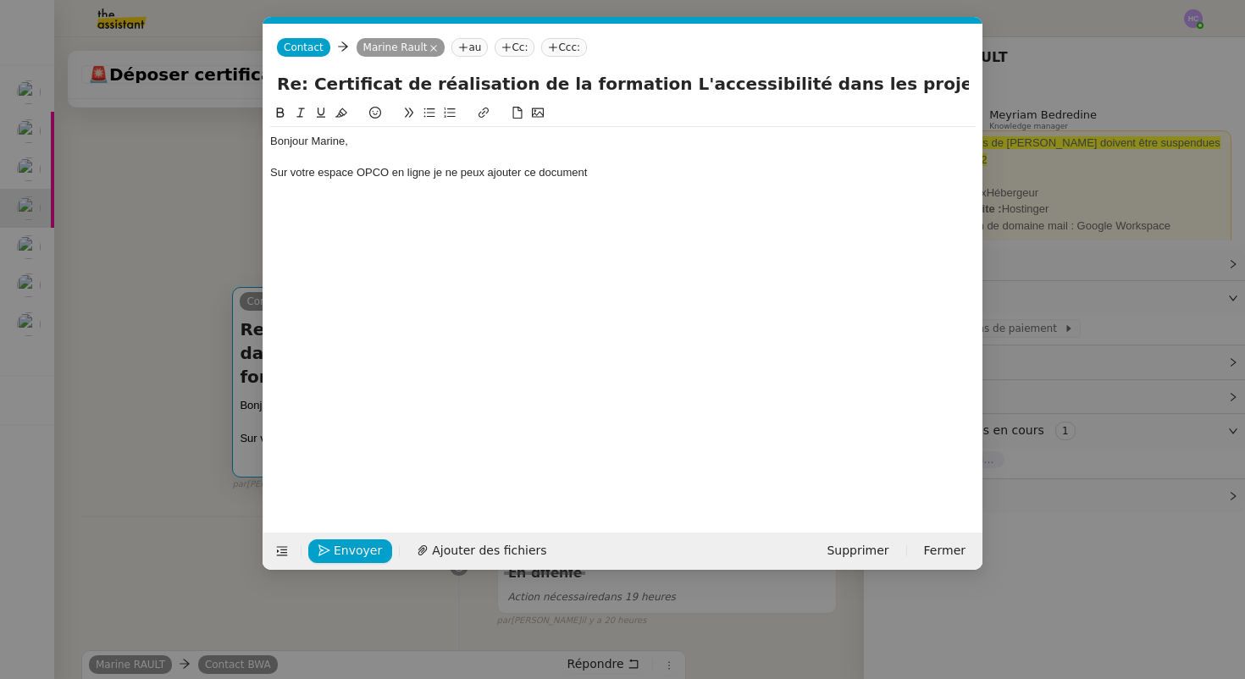
scroll to position [0, 36]
click at [120, 176] on nz-modal-container "Service TA - VOYAGE - PROPOSITION GLOBALE A utiliser dans le cadre de propositi…" at bounding box center [622, 339] width 1245 height 679
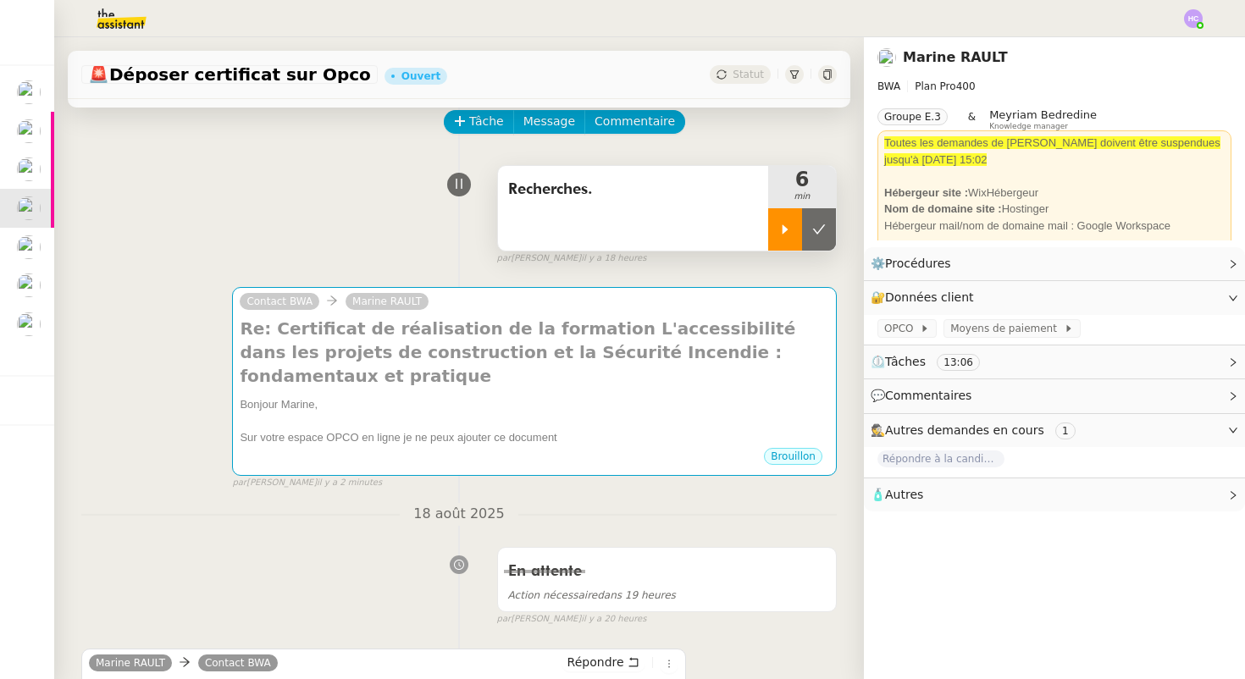
click at [792, 218] on div at bounding box center [785, 229] width 34 height 42
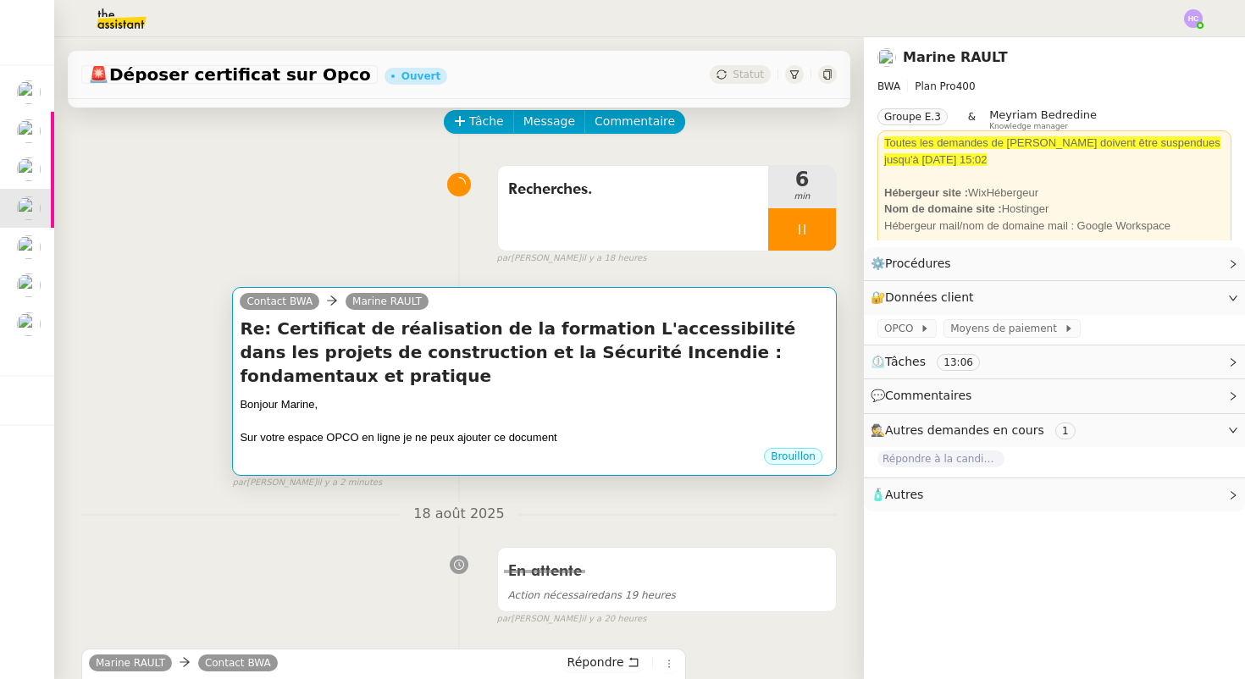
click at [471, 396] on div "Bonjour Marine," at bounding box center [535, 404] width 590 height 17
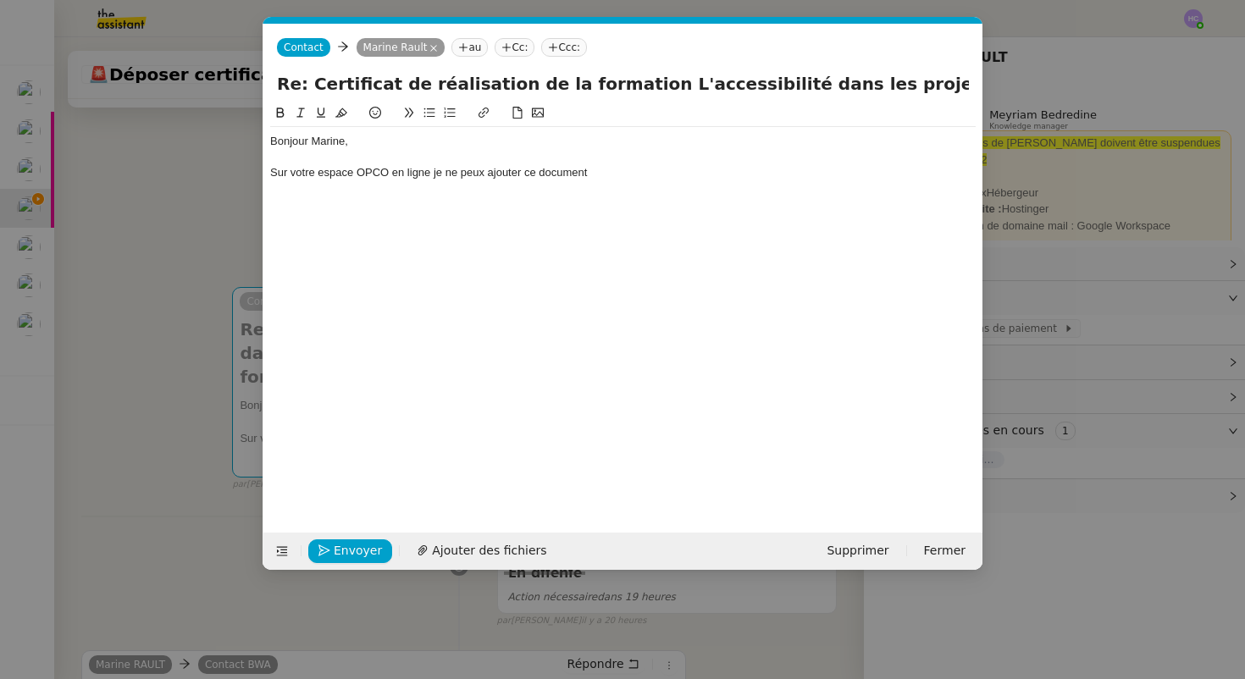
click at [609, 173] on div "Sur votre espace OPCO en ligne je ne peux ajouter ce document" at bounding box center [623, 172] width 706 height 15
drag, startPoint x: 785, startPoint y: 175, endPoint x: 851, endPoint y: 174, distance: 66.1
click at [851, 174] on div "Sur votre espace OPCO en ligne je ne peux ajouter ce document que si j'ajoute e…" at bounding box center [623, 172] width 706 height 15
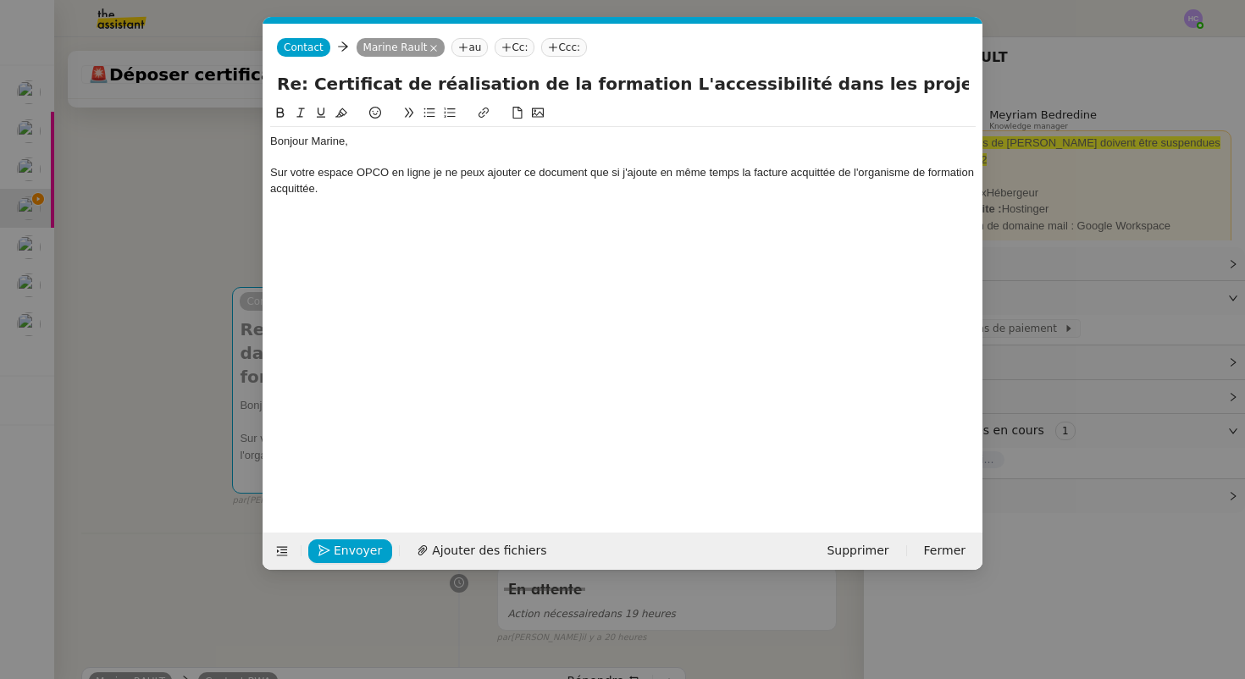
click at [818, 170] on div "Sur votre espace OPCO en ligne je ne peux ajouter ce document que si j'ajoute e…" at bounding box center [623, 180] width 706 height 31
click at [352, 191] on div "Sur votre espace OPCO en ligne je ne peux ajouter ce document que si j'ajoute e…" at bounding box center [623, 180] width 706 height 31
click at [419, 175] on div "Sur votre espace OPCO en ligne je ne peux ajouter ce document que si j'ajoute e…" at bounding box center [623, 180] width 706 height 31
click at [0, 0] on lt-span "ligne ," at bounding box center [0, 0] width 0 height 0
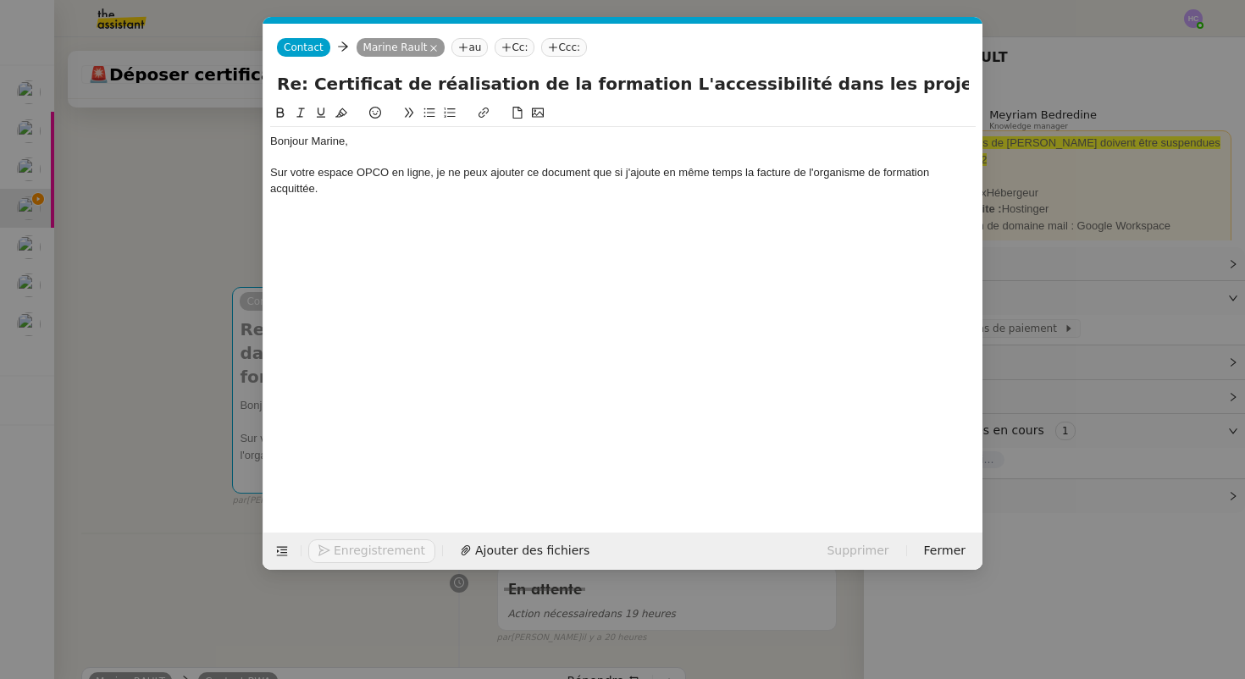
click at [369, 186] on div "Sur votre espace OPCO en ligne, je ne peux ajouter ce document que si j'ajoute …" at bounding box center [623, 180] width 706 height 31
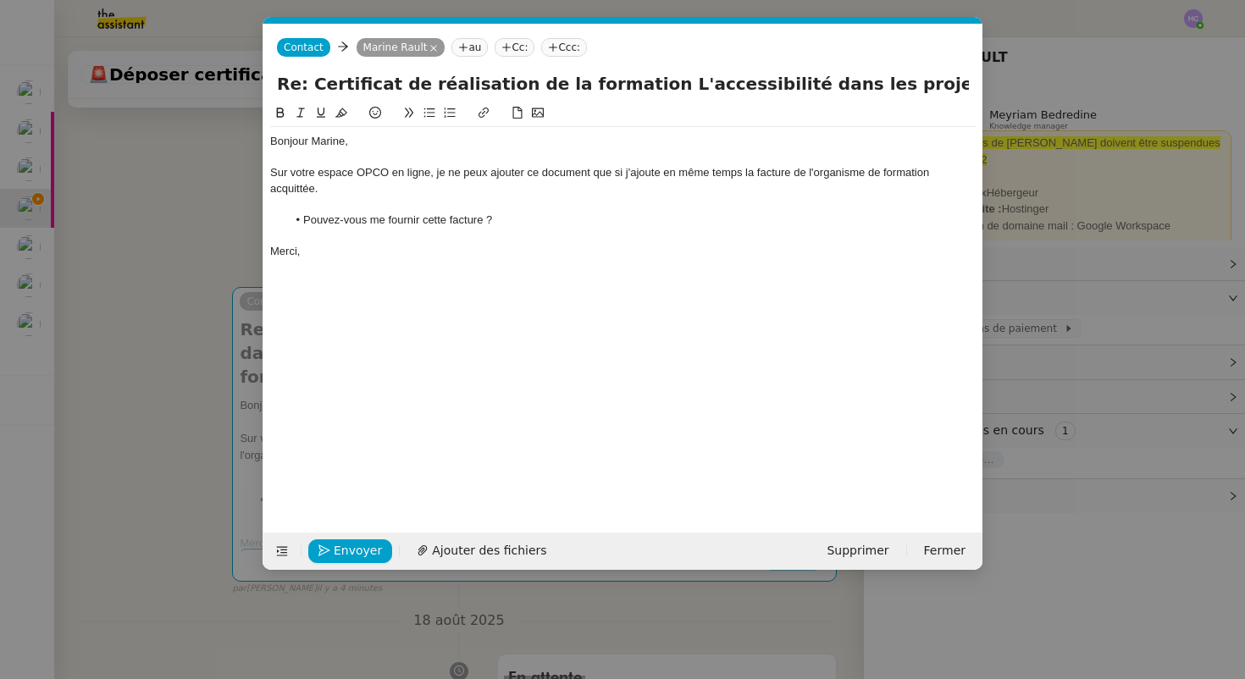
click at [178, 222] on nz-modal-container "Service TA - VOYAGE - PROPOSITION GLOBALE A utiliser dans le cadre de propositi…" at bounding box center [622, 339] width 1245 height 679
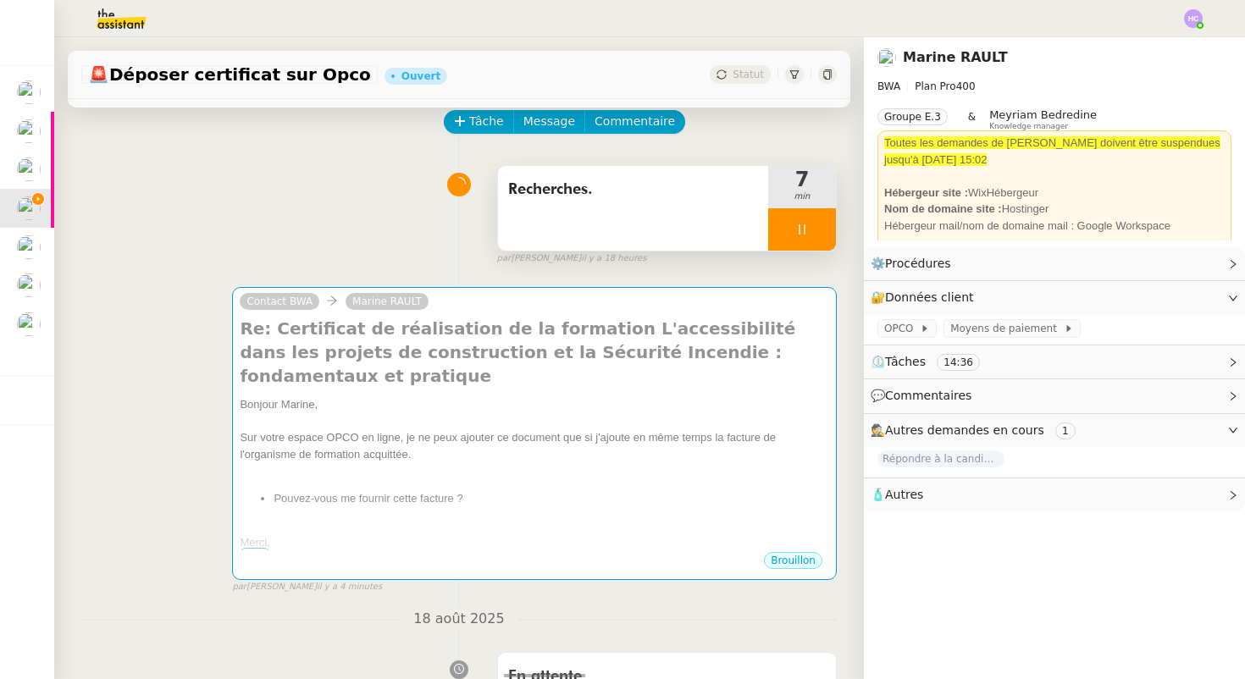
click at [807, 232] on icon at bounding box center [803, 230] width 14 height 14
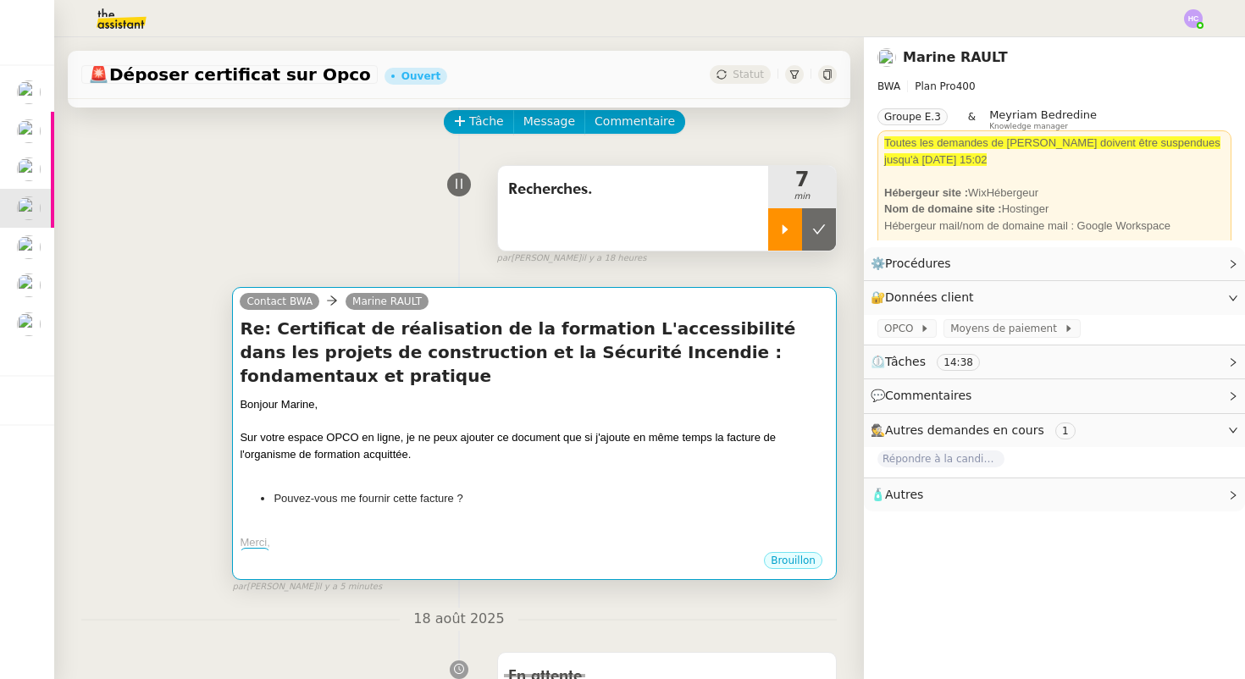
click at [579, 491] on li "Pouvez-vous me fournir cette facture ?" at bounding box center [552, 499] width 556 height 17
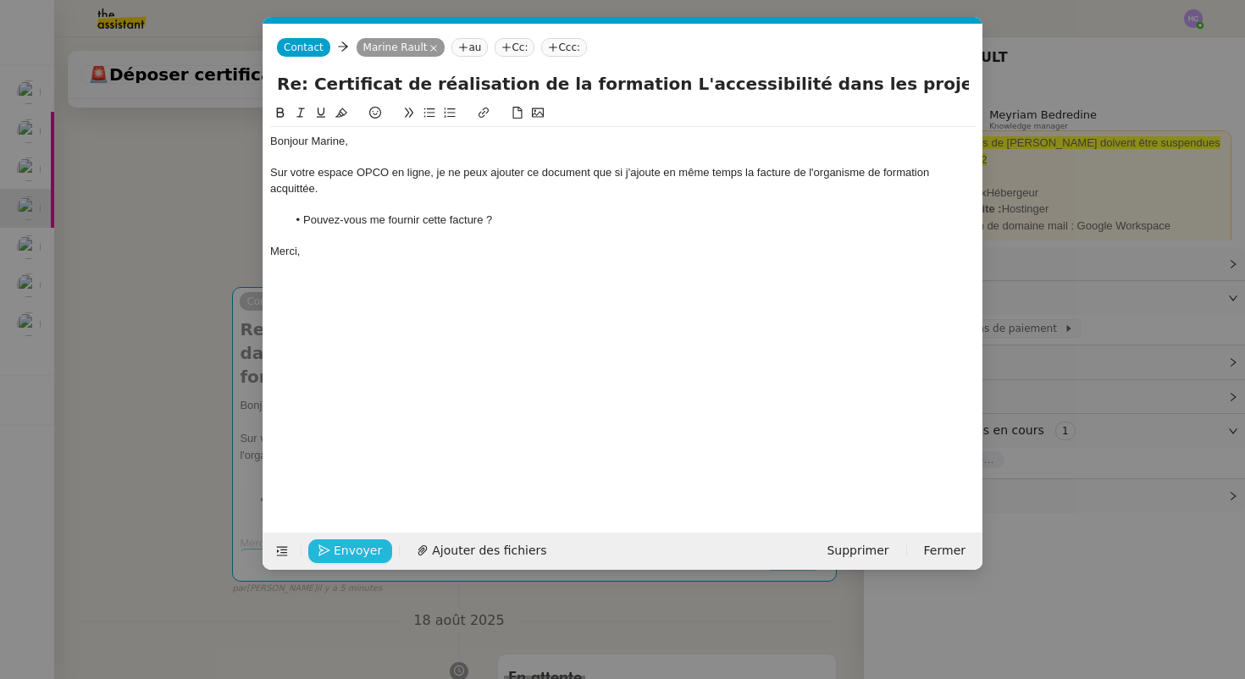
click at [337, 546] on span "Envoyer" at bounding box center [358, 550] width 48 height 19
click at [273, 175] on div "Sur votre espace OPCO en ligne, je ne peux ajouter ce document que si j'ajoute …" at bounding box center [623, 180] width 706 height 31
click at [319, 248] on div "Merci," at bounding box center [623, 251] width 706 height 15
click at [360, 546] on span "Confirmer l'envoi" at bounding box center [385, 550] width 102 height 19
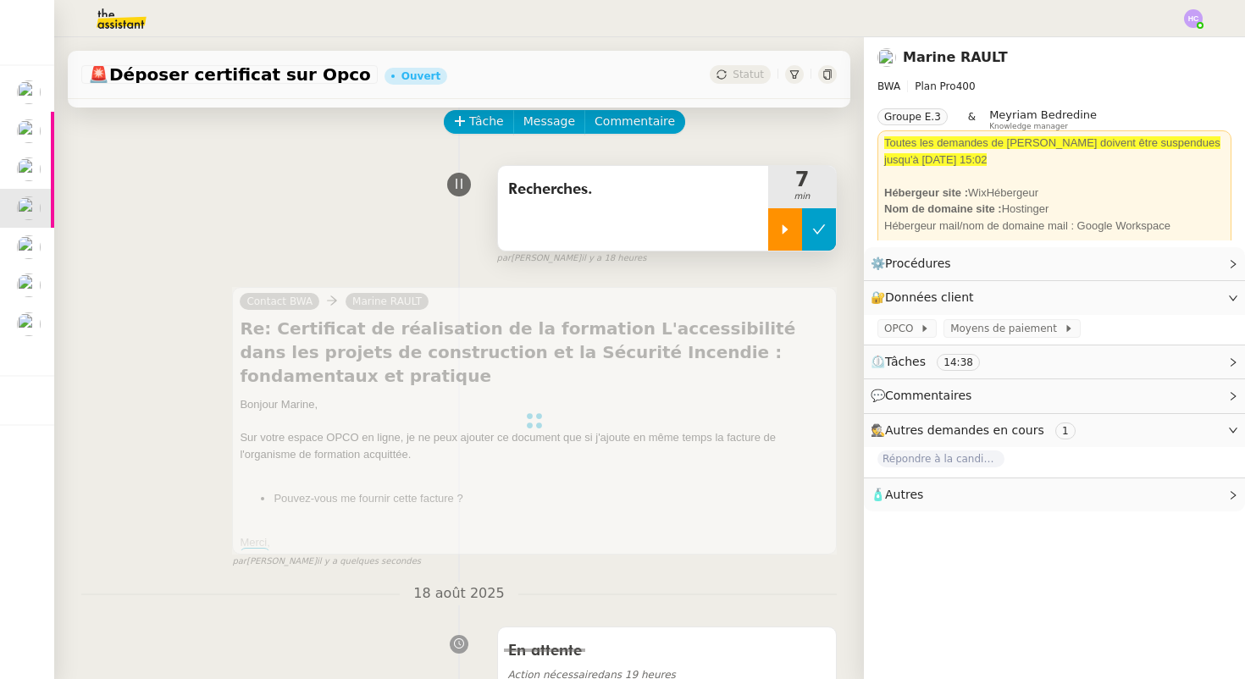
click at [809, 230] on button at bounding box center [819, 229] width 34 height 42
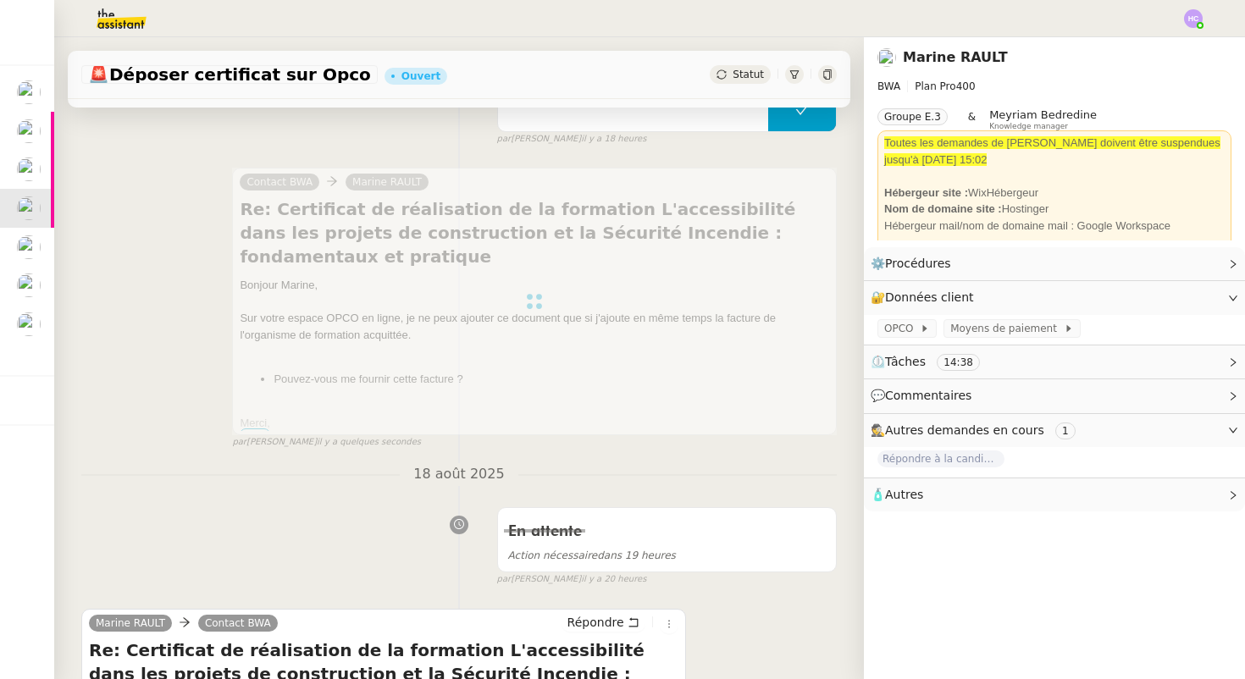
scroll to position [131, 0]
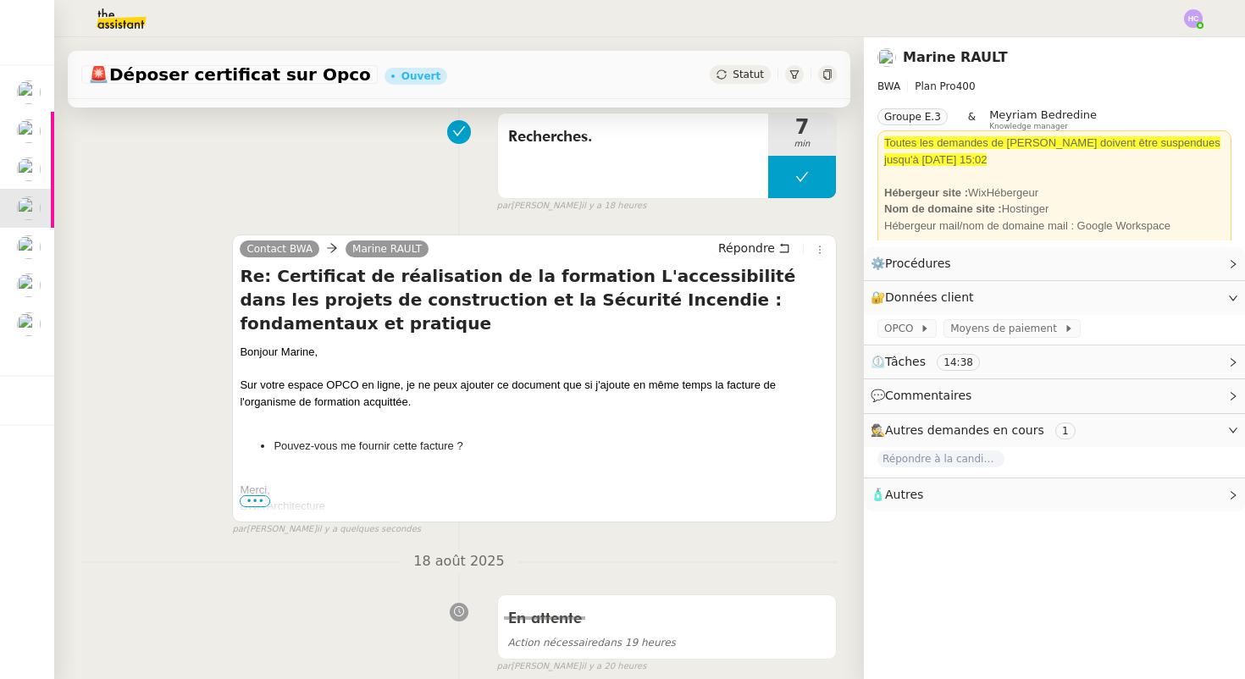
click at [734, 75] on div "Statut" at bounding box center [740, 74] width 61 height 19
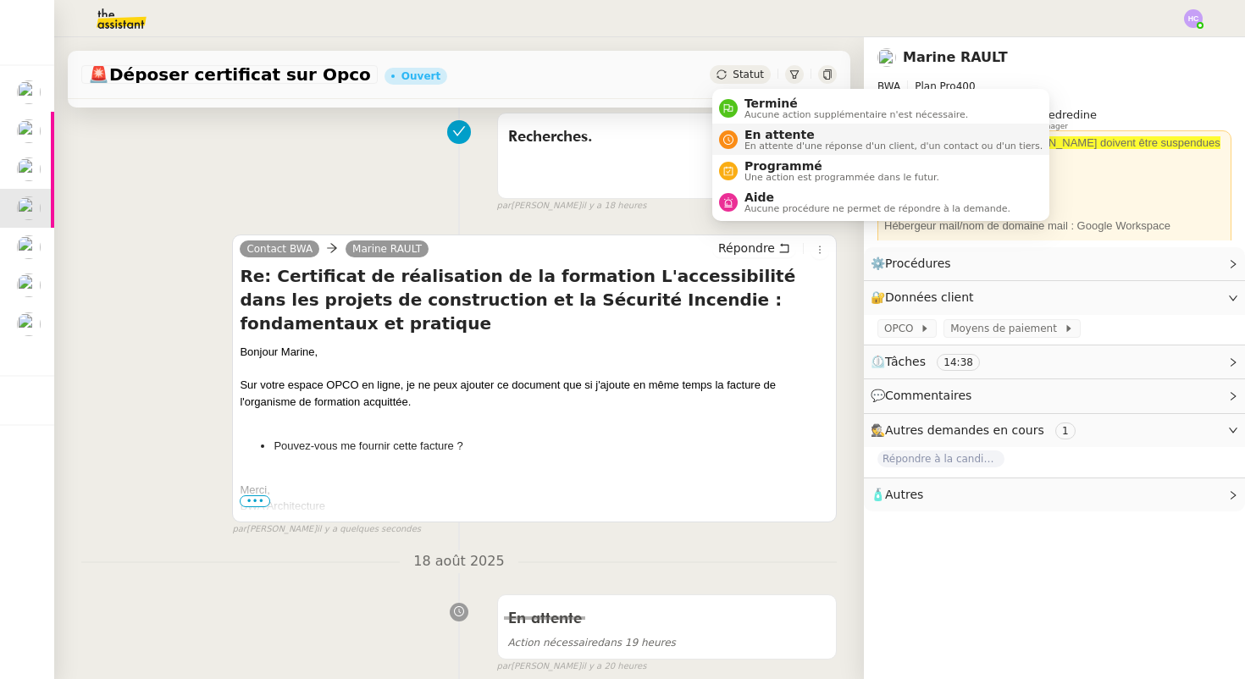
click at [768, 136] on span "En attente" at bounding box center [894, 135] width 298 height 14
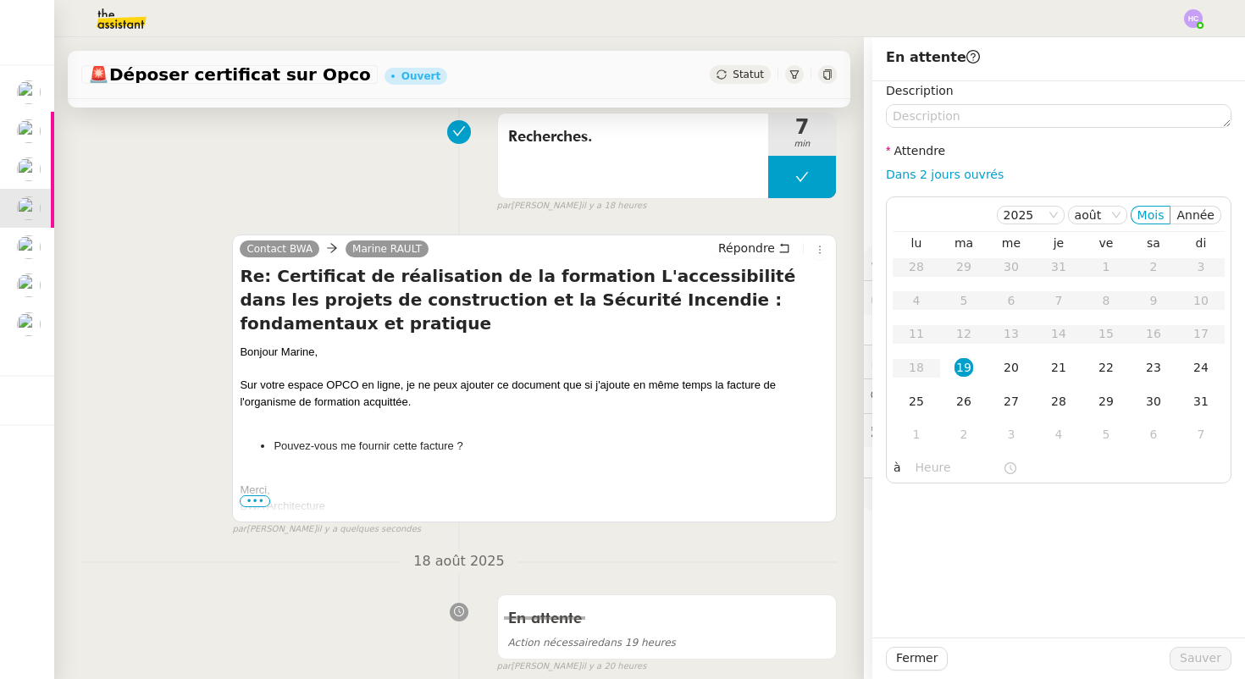
click at [925, 163] on nz-form-label "Attendre" at bounding box center [915, 152] width 59 height 23
click at [924, 170] on link "Dans 2 jours ouvrés" at bounding box center [945, 175] width 118 height 14
type input "07:00"
click at [1192, 652] on span "Sauver" at bounding box center [1201, 658] width 42 height 19
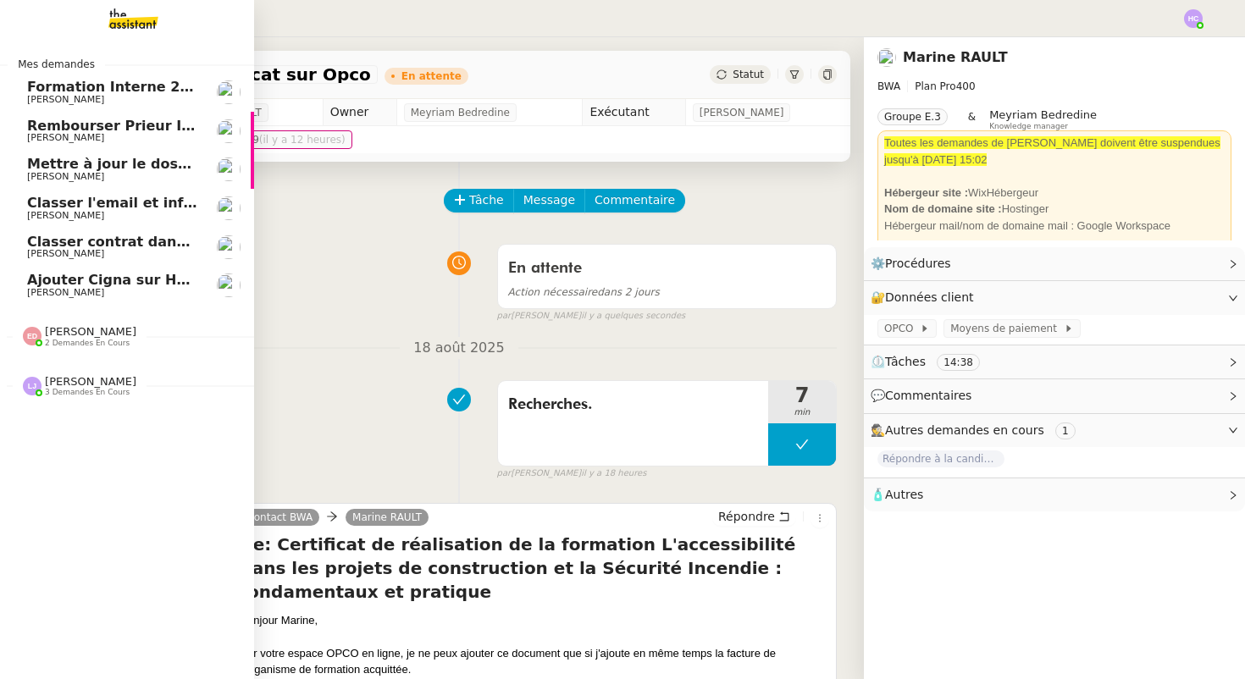
click at [91, 206] on span "Classer l'email et informer les assureurs" at bounding box center [181, 203] width 309 height 16
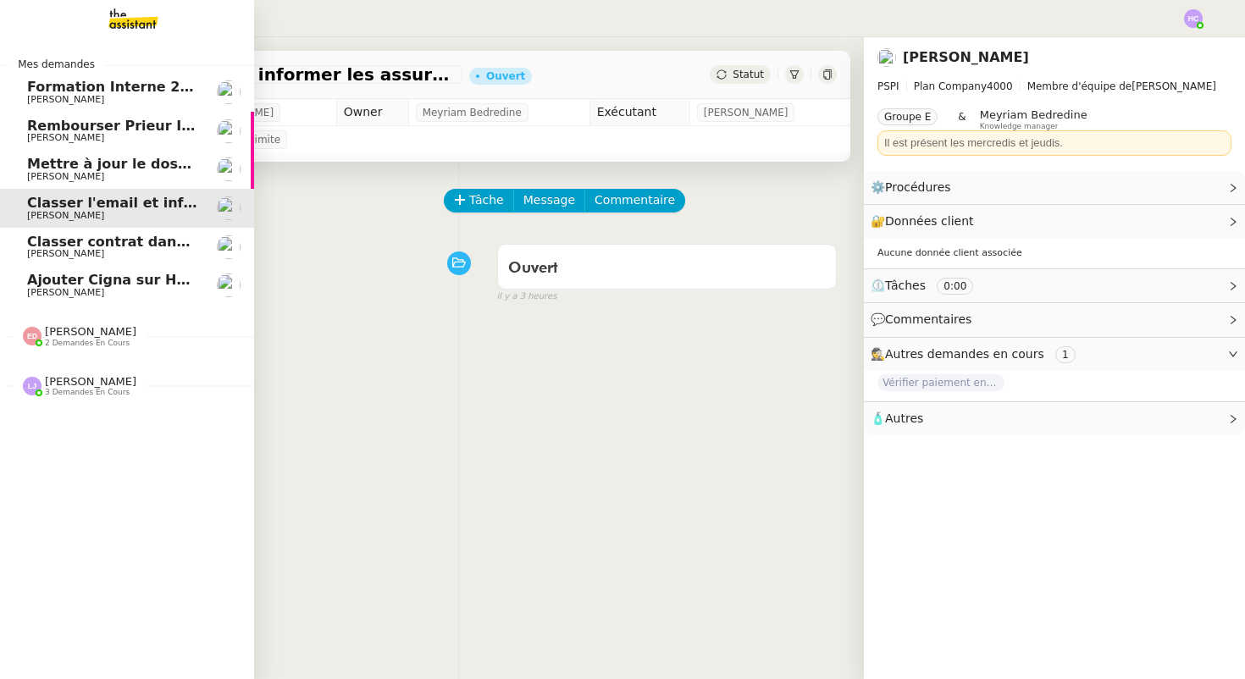
click at [102, 172] on span "[PERSON_NAME]" at bounding box center [112, 177] width 171 height 10
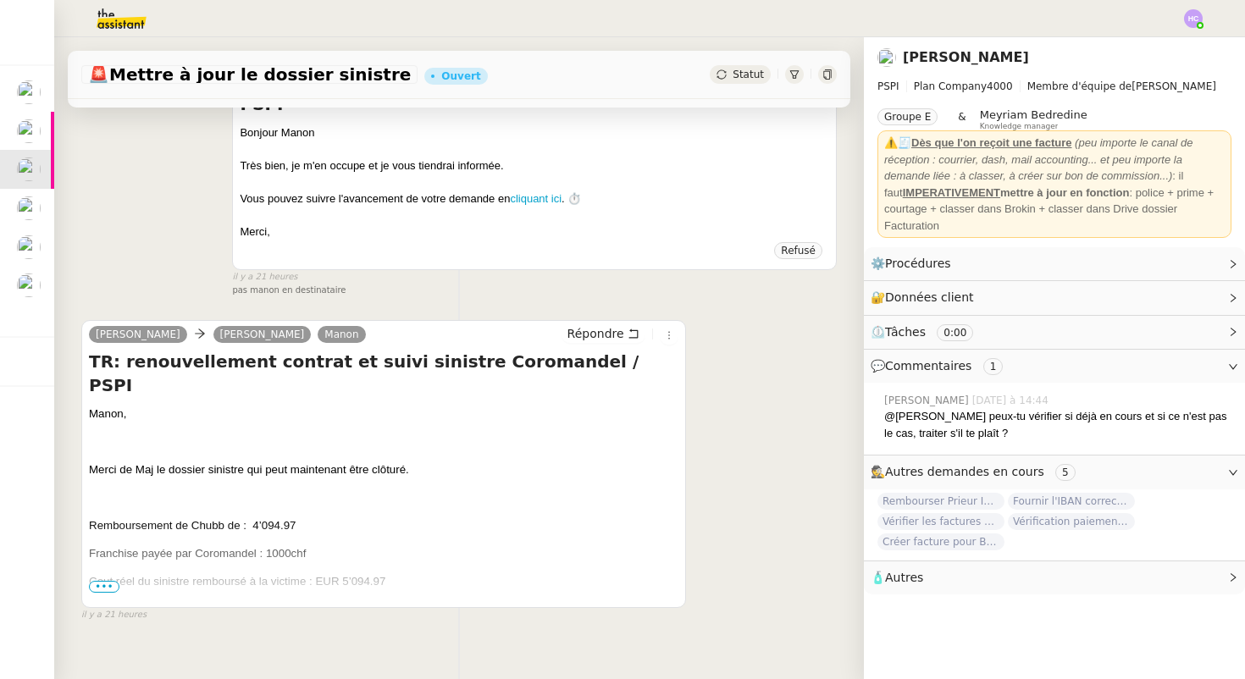
scroll to position [396, 0]
drag, startPoint x: 432, startPoint y: 419, endPoint x: 137, endPoint y: 426, distance: 294.9
click at [137, 461] on p "Merci de Maj le dossier sinistre qui peut maintenant être clôturé." at bounding box center [384, 469] width 590 height 17
copy span "Maj le dossier sinistre qui peut maintenant être clôturé."
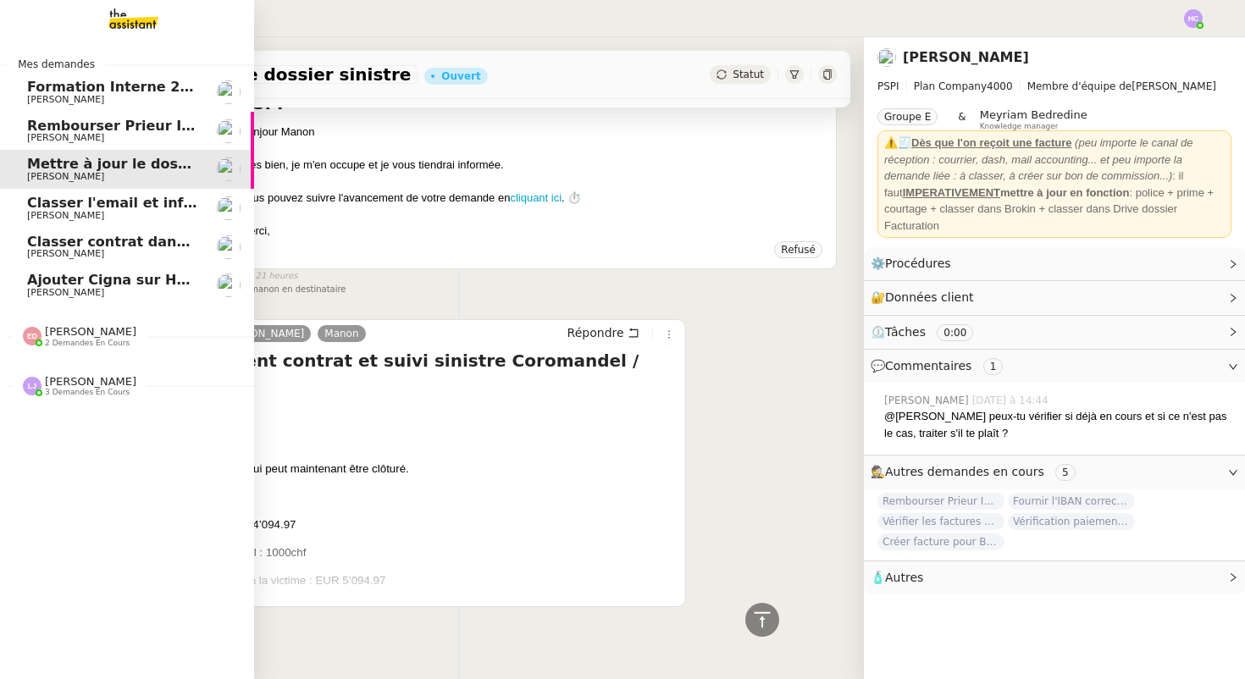
click at [43, 340] on div "[PERSON_NAME] 2 demandes en cours" at bounding box center [80, 336] width 114 height 22
click at [74, 457] on span "[PERSON_NAME]" at bounding box center [90, 458] width 91 height 13
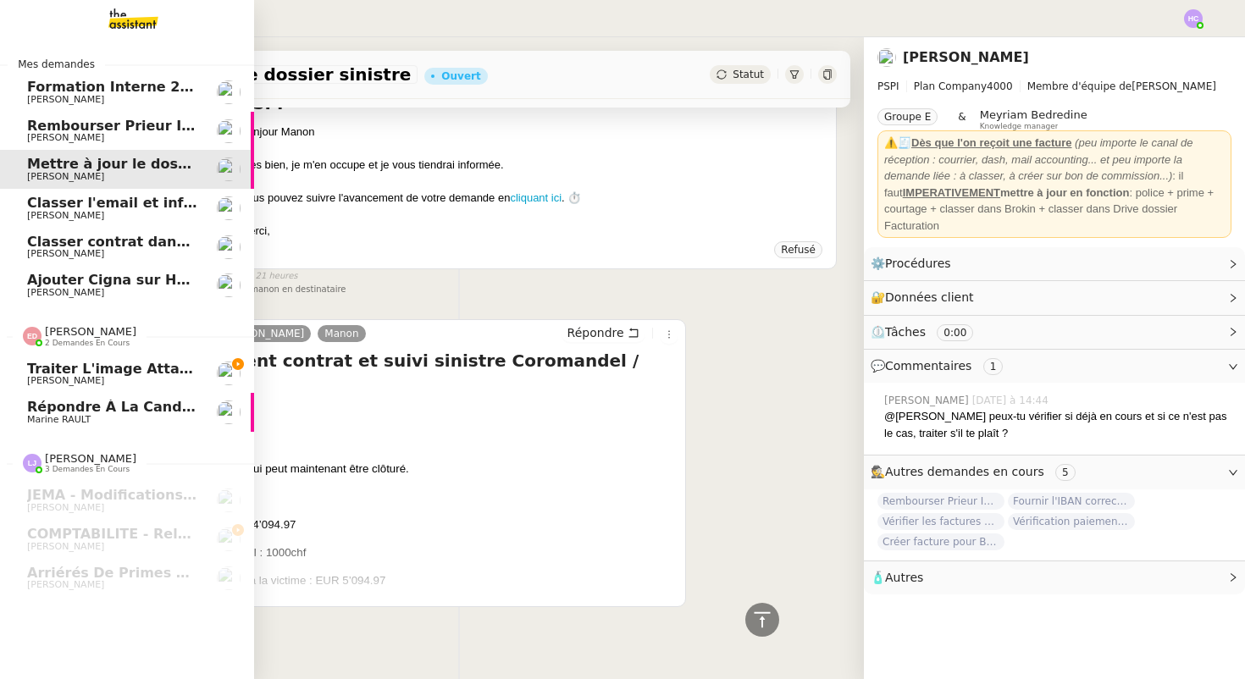
click at [112, 328] on div "[PERSON_NAME] 2 demandes en cours" at bounding box center [90, 336] width 91 height 22
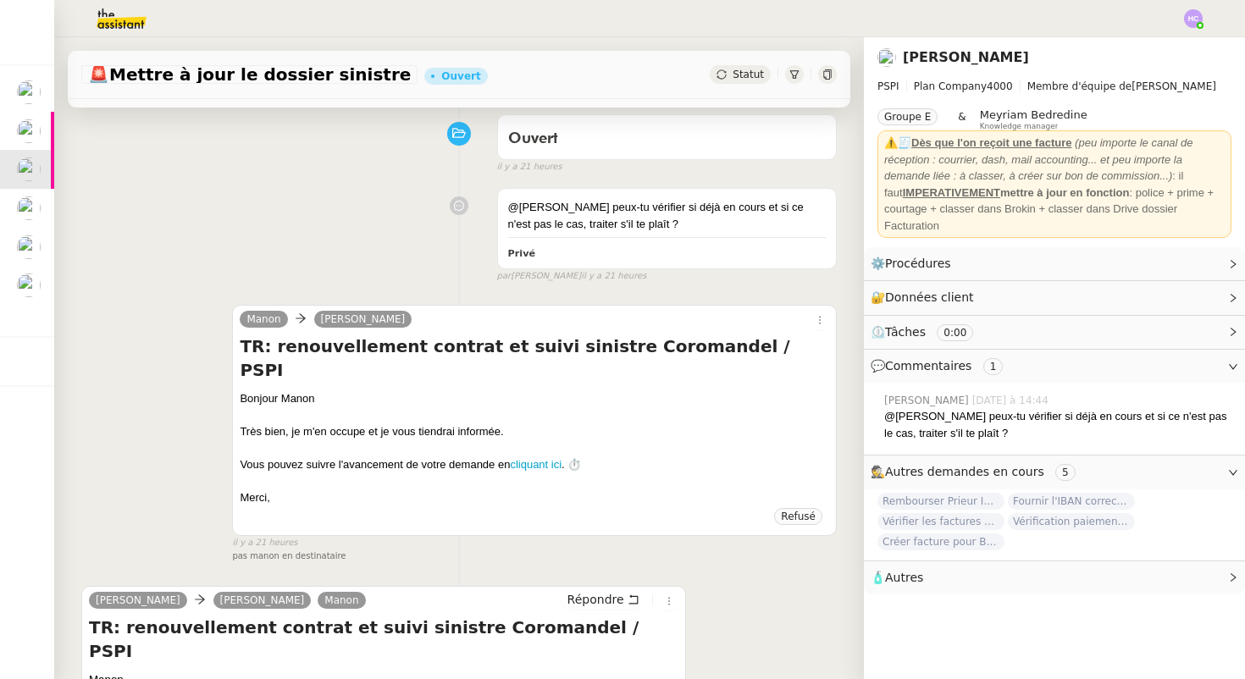
scroll to position [0, 0]
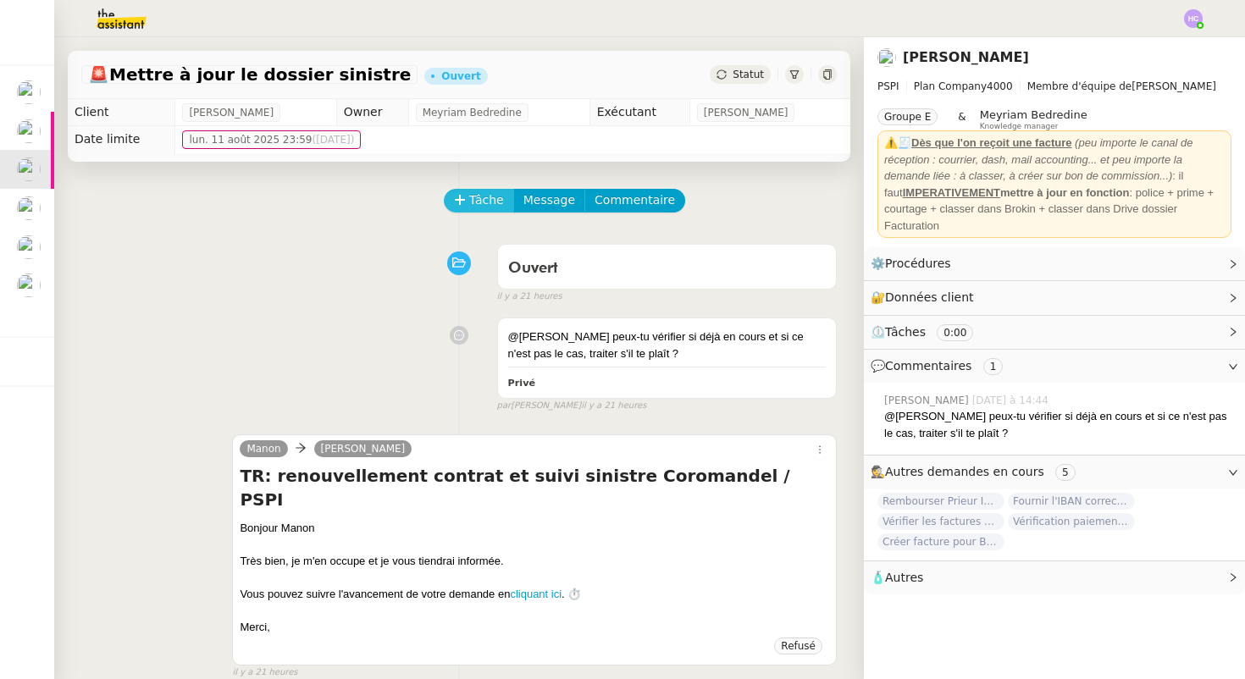
click at [474, 200] on span "Tâche" at bounding box center [486, 200] width 35 height 19
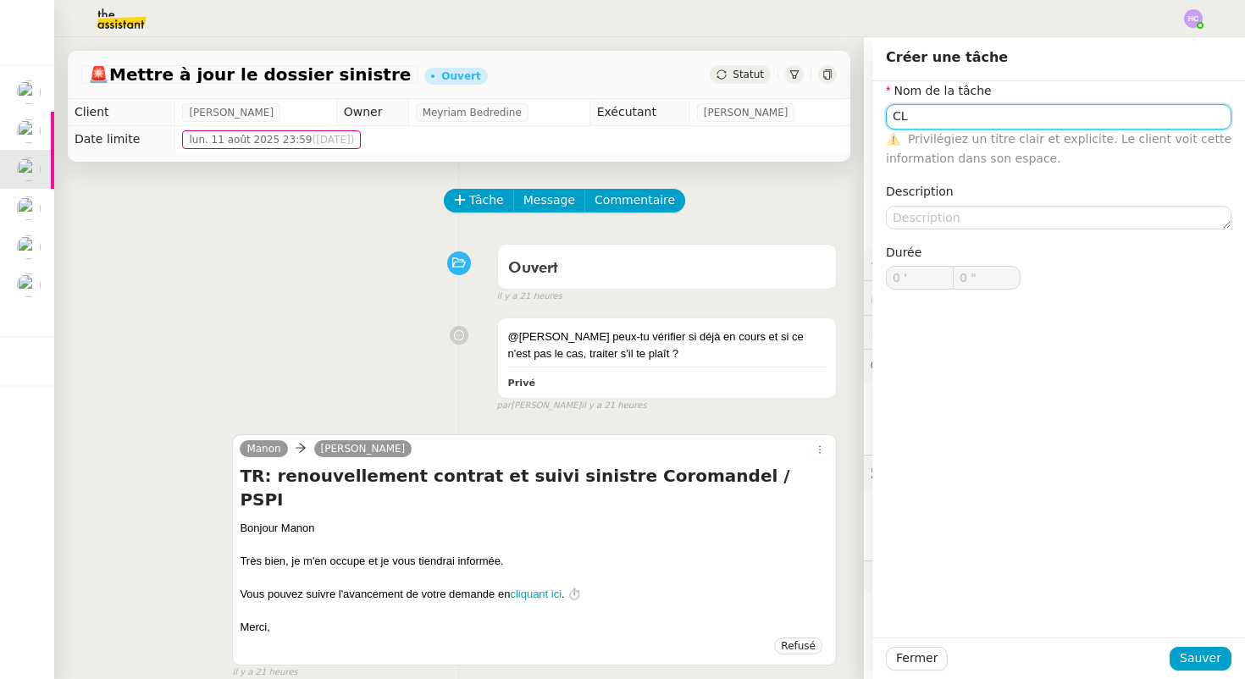
drag, startPoint x: 911, startPoint y: 112, endPoint x: 869, endPoint y: 109, distance: 41.6
click at [869, 109] on app-ticket "🚨 Mettre à jour le dossier sinistre Ouvert Statut Client [PERSON_NAME] Owner Me…" at bounding box center [649, 358] width 1191 height 642
drag, startPoint x: 906, startPoint y: 114, endPoint x: 876, endPoint y: 114, distance: 29.7
click at [878, 114] on div "Nom de la tâche £etude ⚠️ Privilégiez un titre clair et explicite. Le client vo…" at bounding box center [1059, 199] width 373 height 236
click at [923, 142] on div "Etude" at bounding box center [1059, 148] width 332 height 15
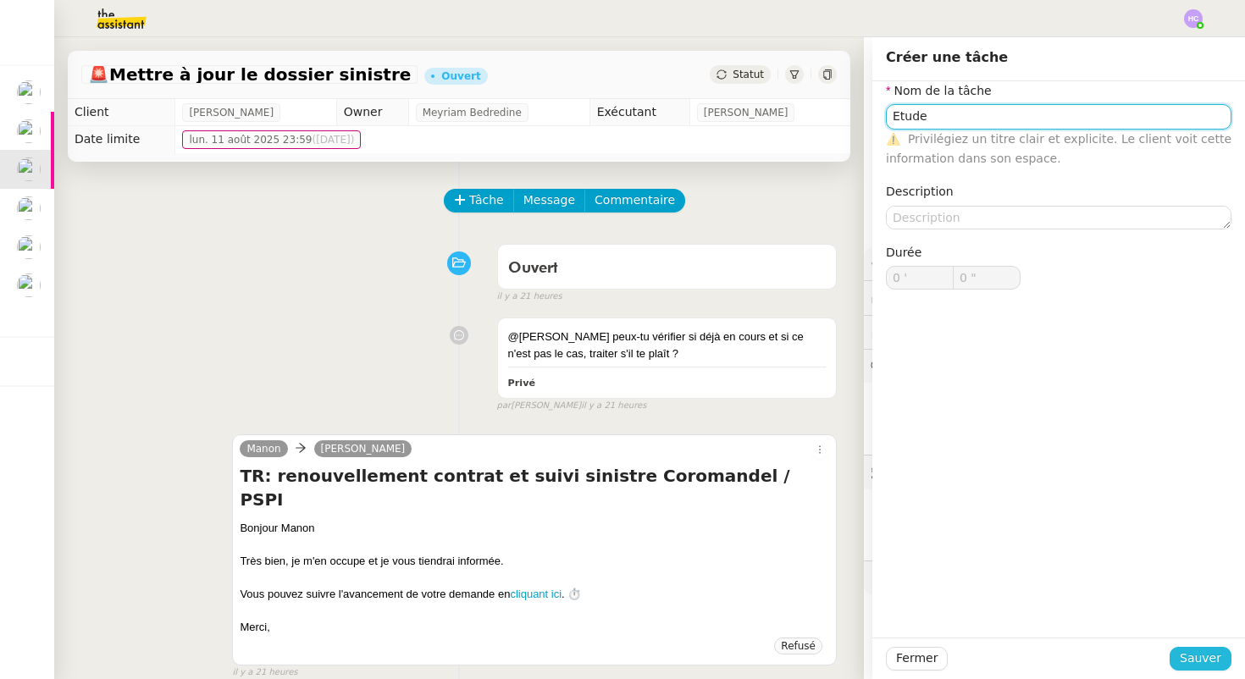
type input "Etude"
click at [1206, 663] on span "Sauver" at bounding box center [1201, 658] width 42 height 19
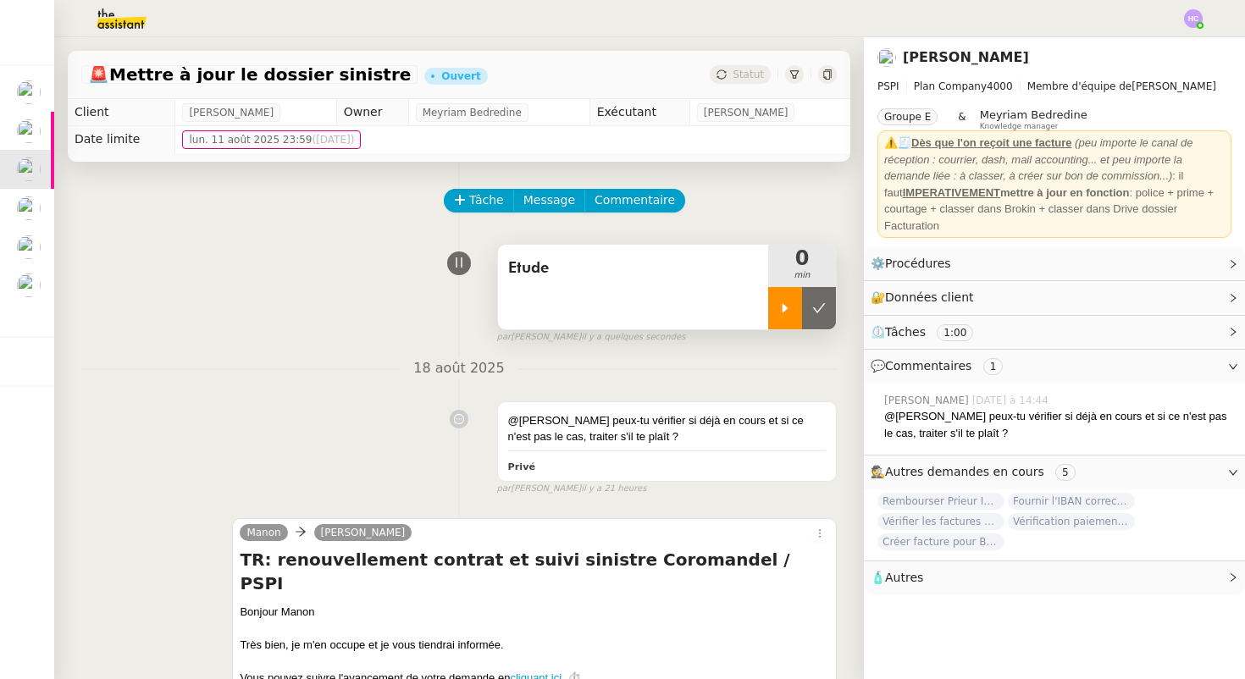
click at [781, 314] on div at bounding box center [785, 308] width 34 height 42
click at [789, 313] on div at bounding box center [802, 308] width 68 height 42
click at [789, 313] on icon at bounding box center [786, 309] width 14 height 14
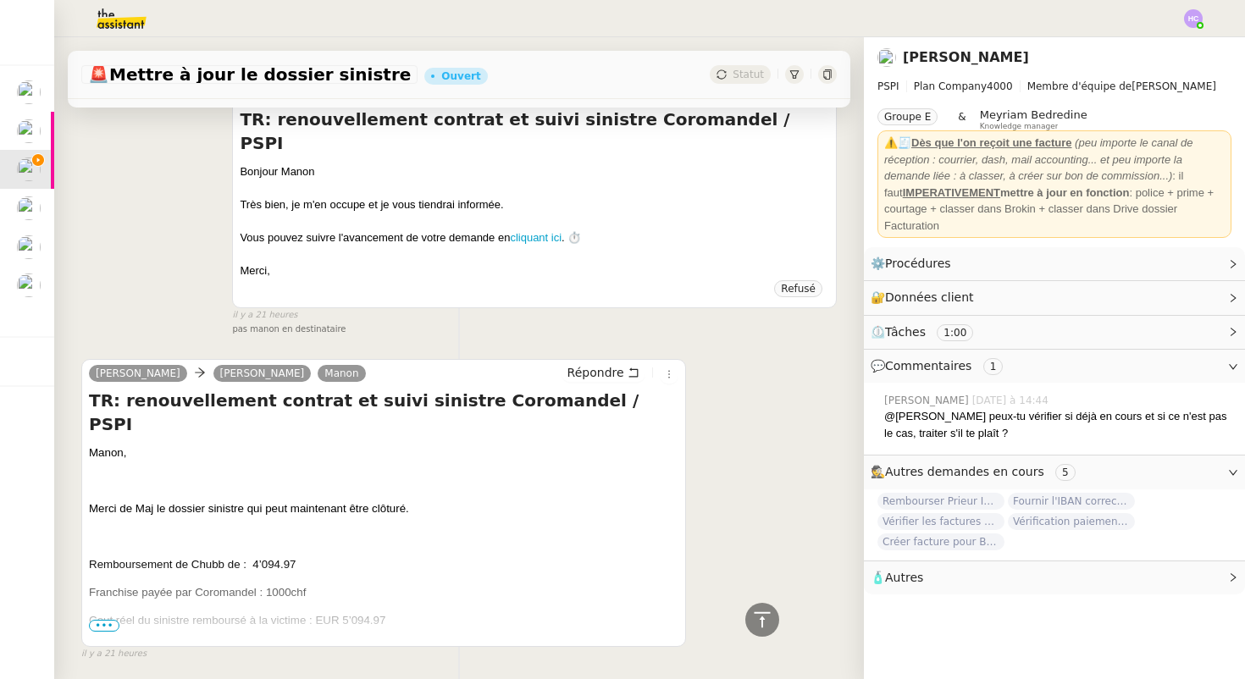
scroll to position [446, 0]
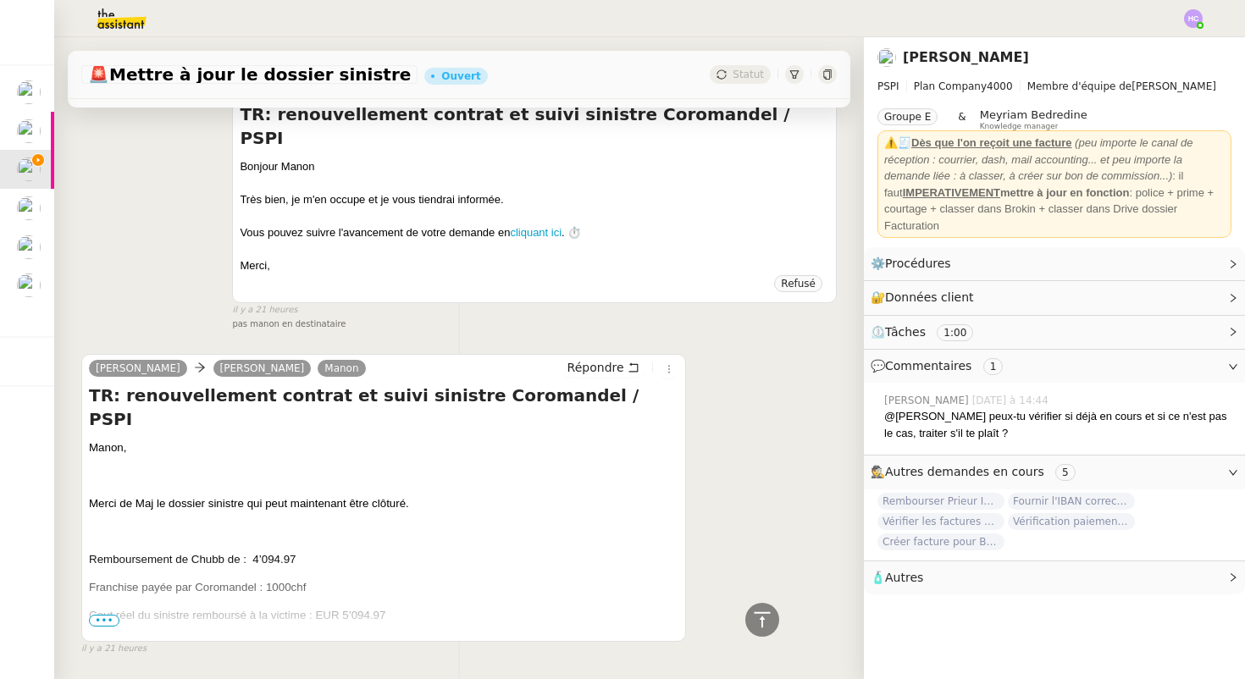
click at [105, 615] on span "•••" at bounding box center [104, 621] width 30 height 12
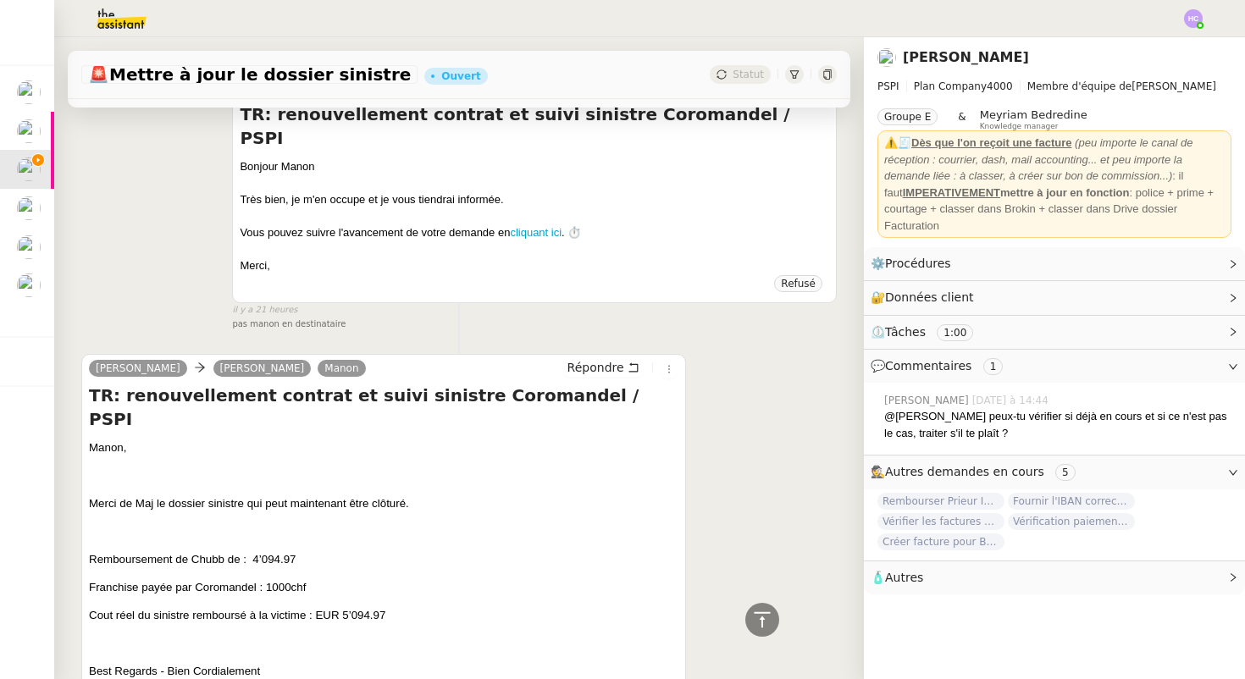
click at [455, 384] on h4 "TR: renouvellement contrat et suivi sinistre Coromandel / PSPI" at bounding box center [384, 407] width 590 height 47
copy h4 "Coromandel"
click at [284, 384] on h4 "TR: renouvellement contrat et suivi sinistre Coromandel / PSPI" at bounding box center [384, 407] width 590 height 47
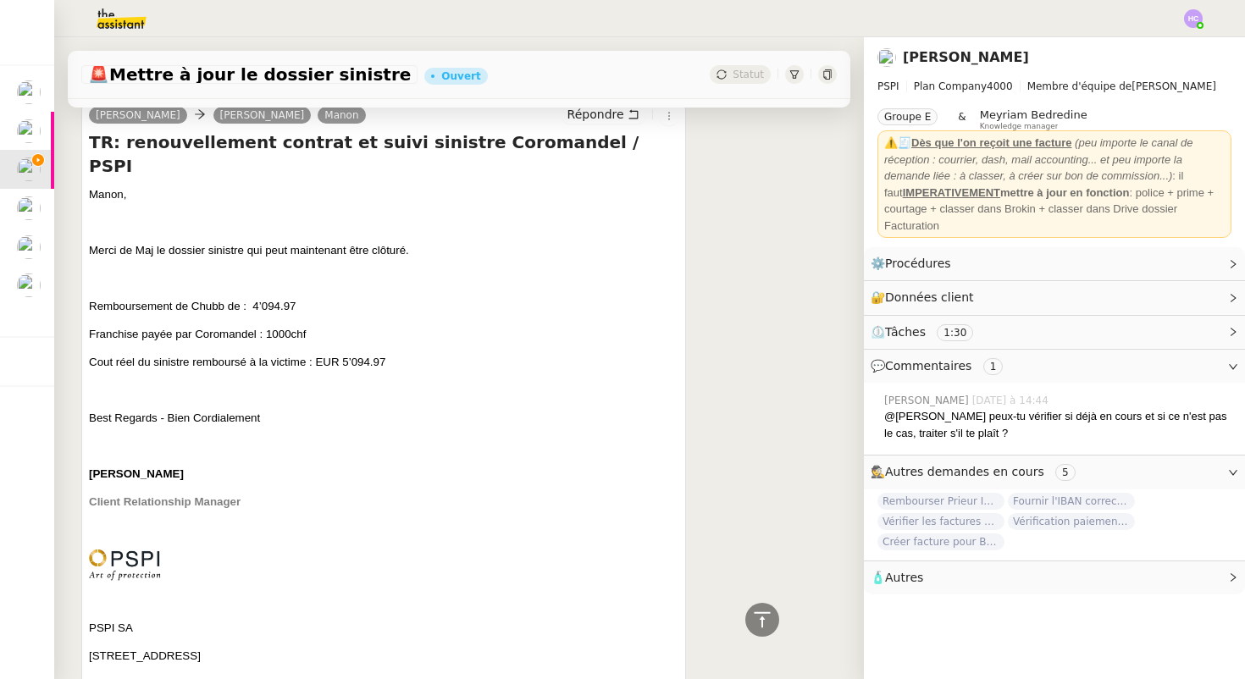
scroll to position [310, 0]
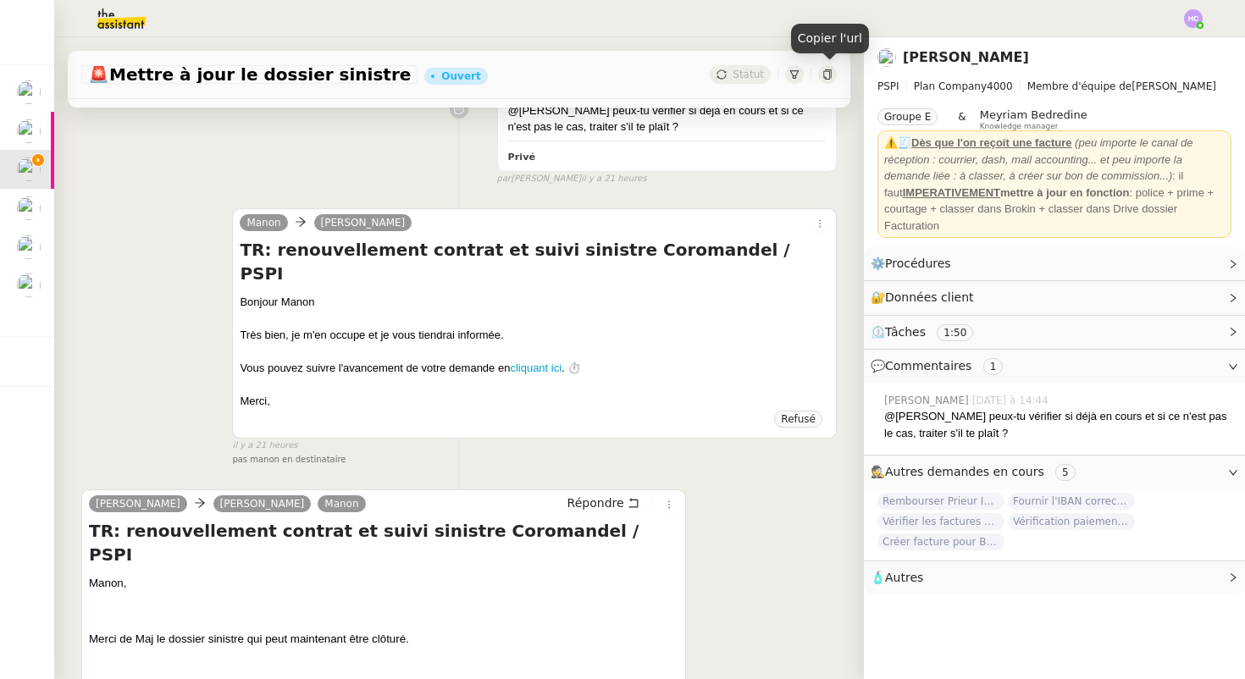
click at [822, 80] on div at bounding box center [827, 74] width 19 height 19
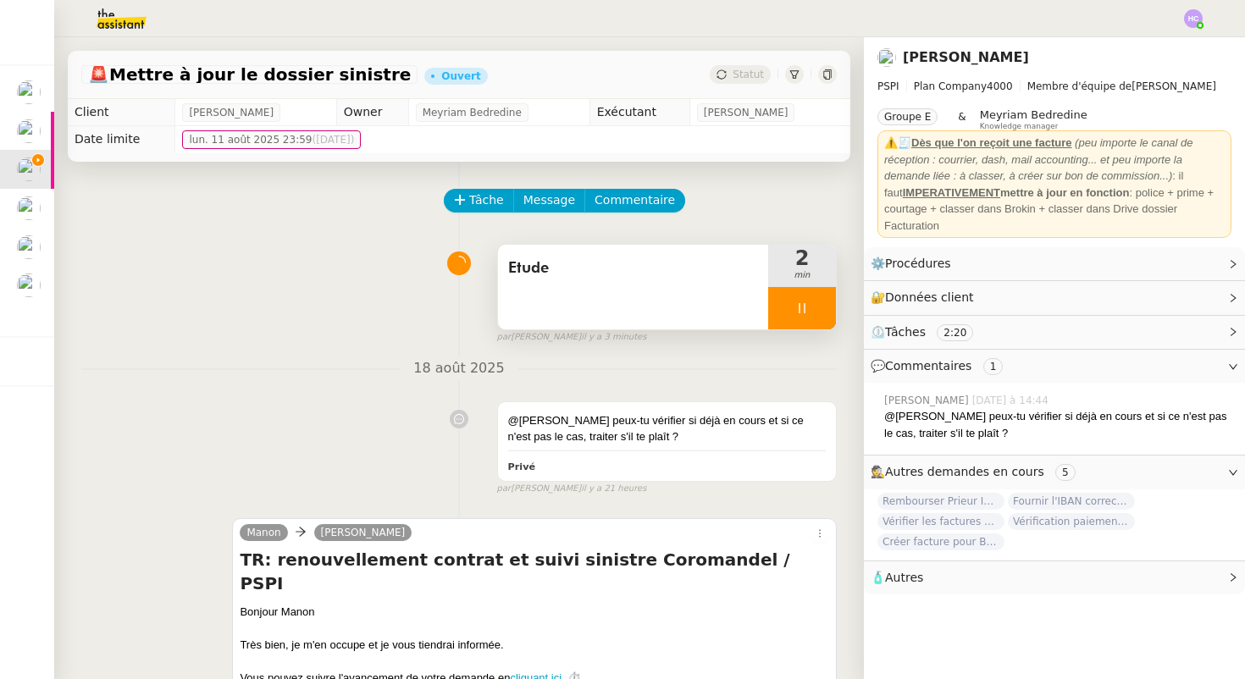
click at [800, 308] on icon at bounding box center [802, 308] width 6 height 10
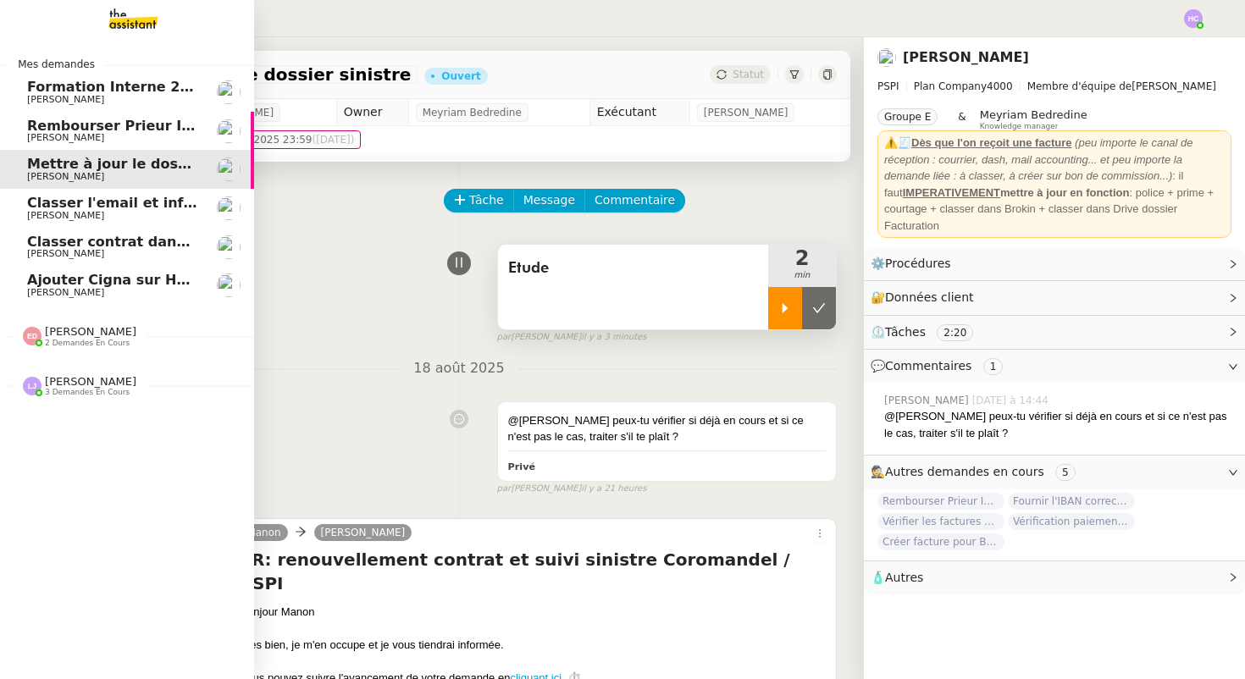
click at [53, 133] on span "[PERSON_NAME]" at bounding box center [65, 137] width 77 height 11
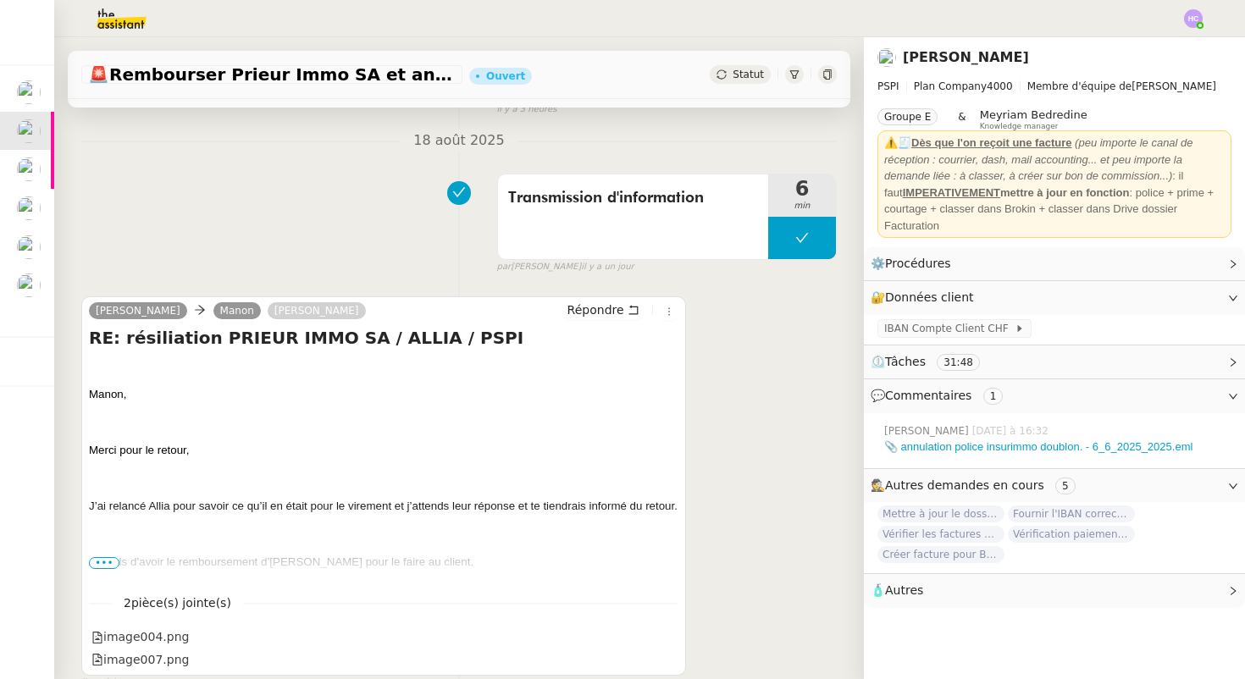
scroll to position [297, 0]
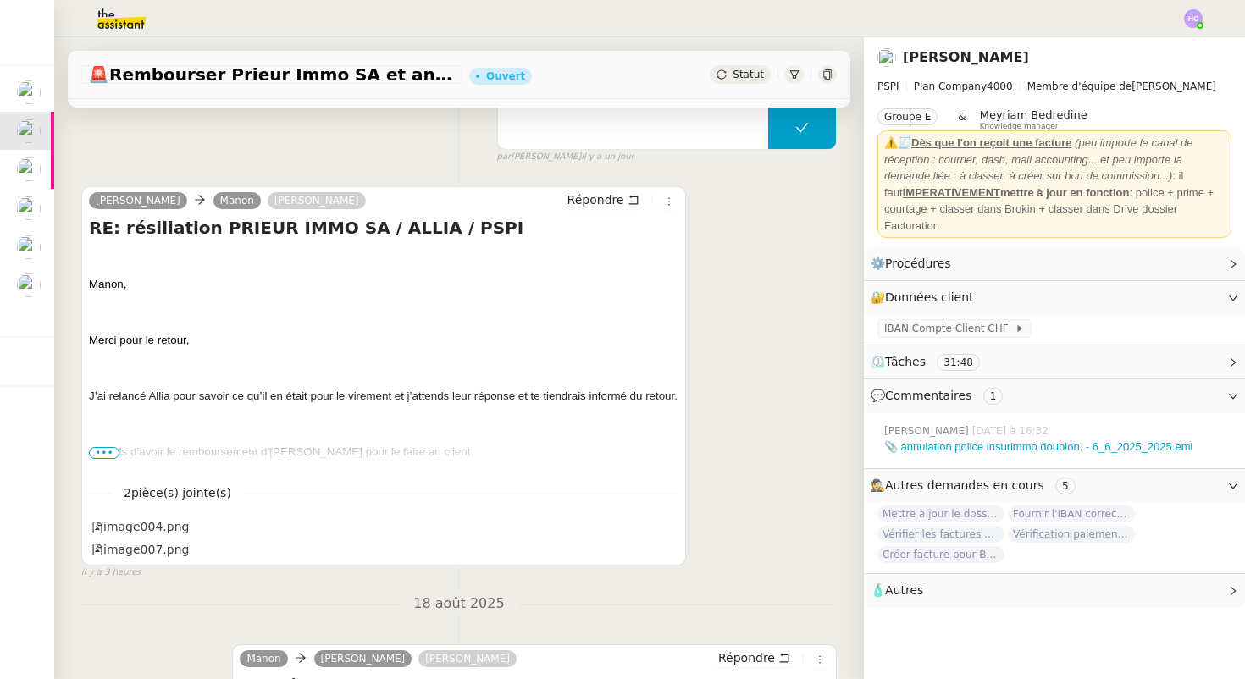
click at [95, 455] on span "•••" at bounding box center [104, 453] width 30 height 12
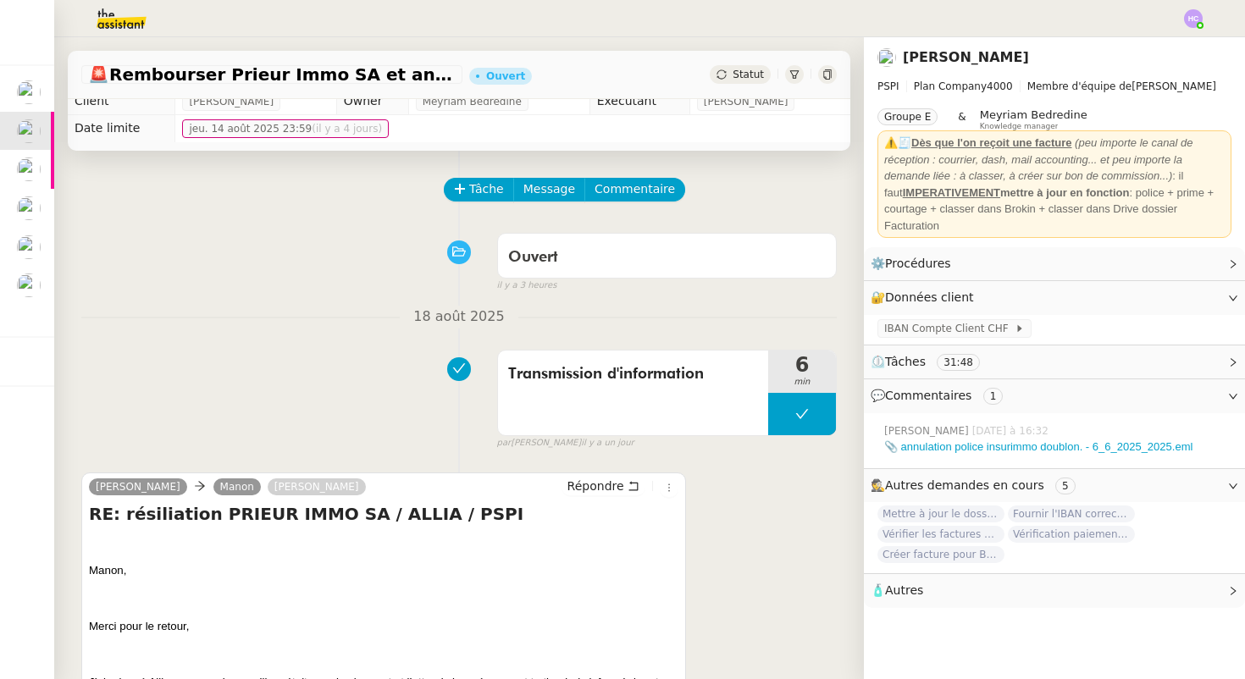
scroll to position [0, 0]
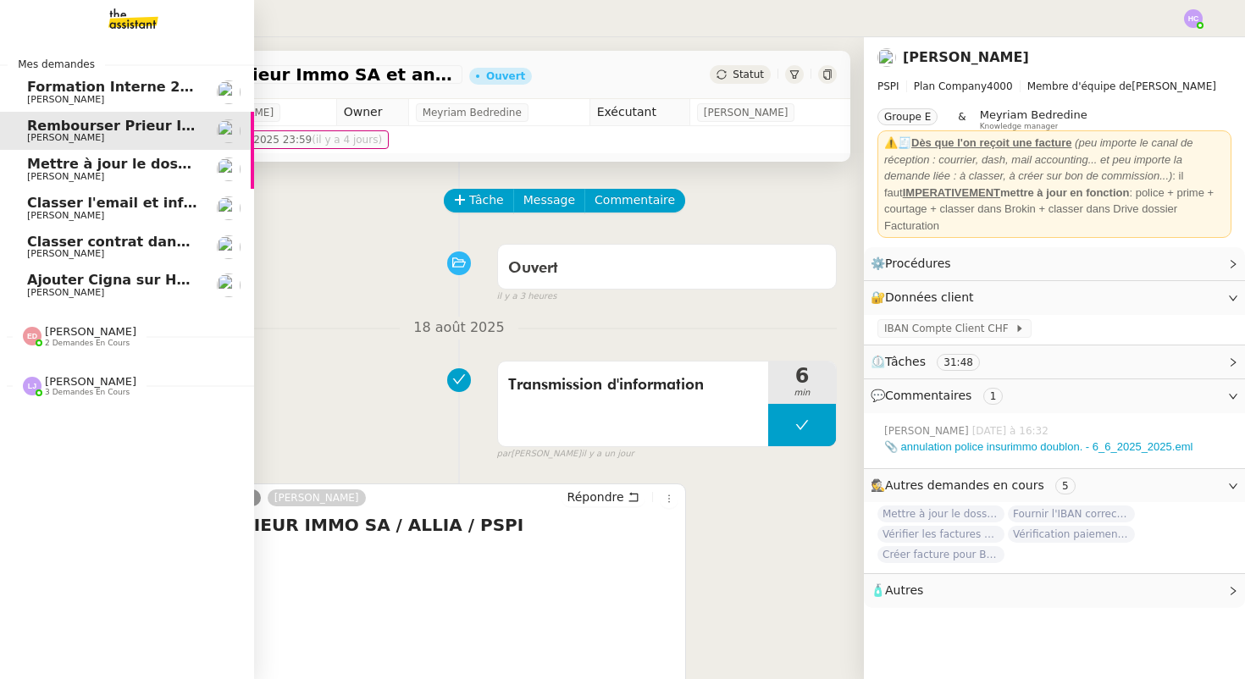
click at [43, 169] on span "Mettre à jour le dossier sinistre" at bounding box center [147, 164] width 241 height 16
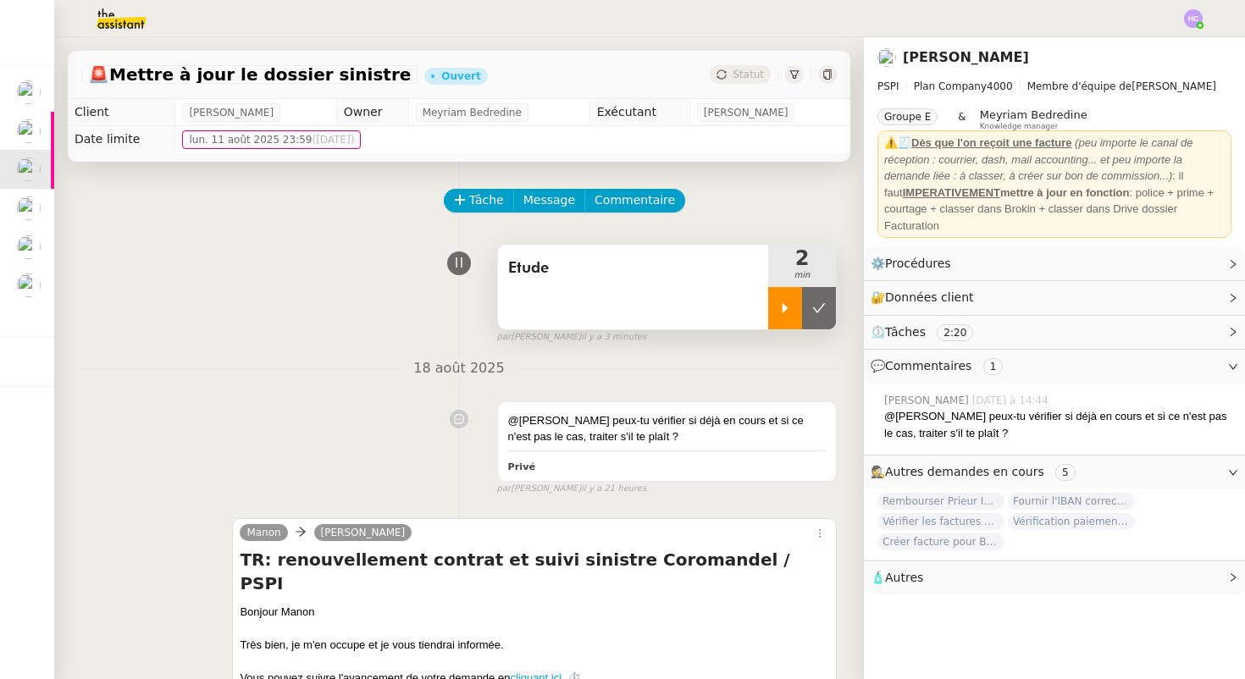
click at [785, 314] on icon at bounding box center [786, 309] width 14 height 14
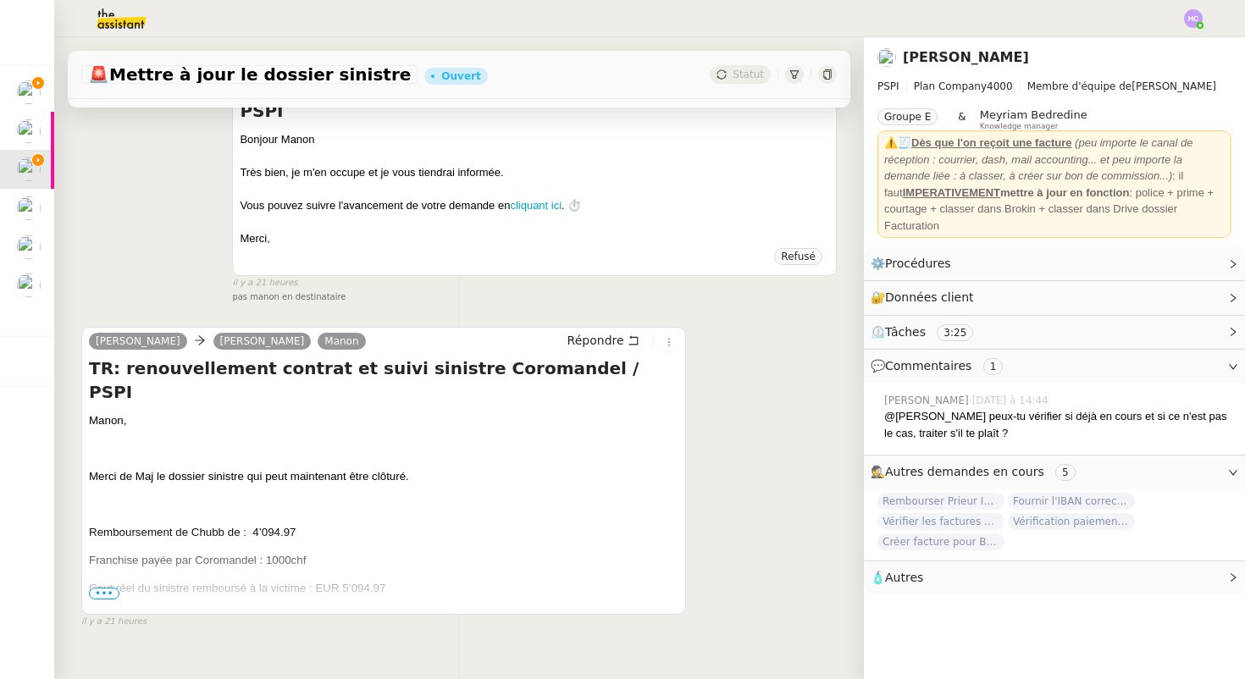
scroll to position [480, 0]
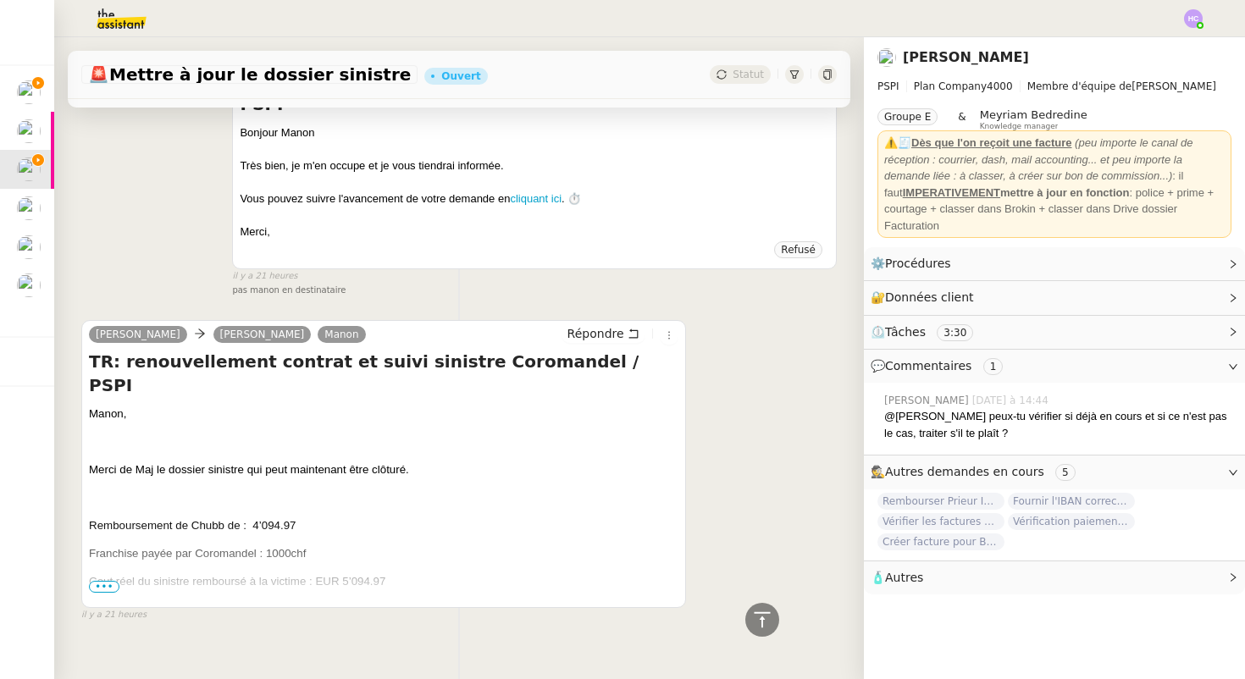
click at [111, 581] on span "•••" at bounding box center [104, 587] width 30 height 12
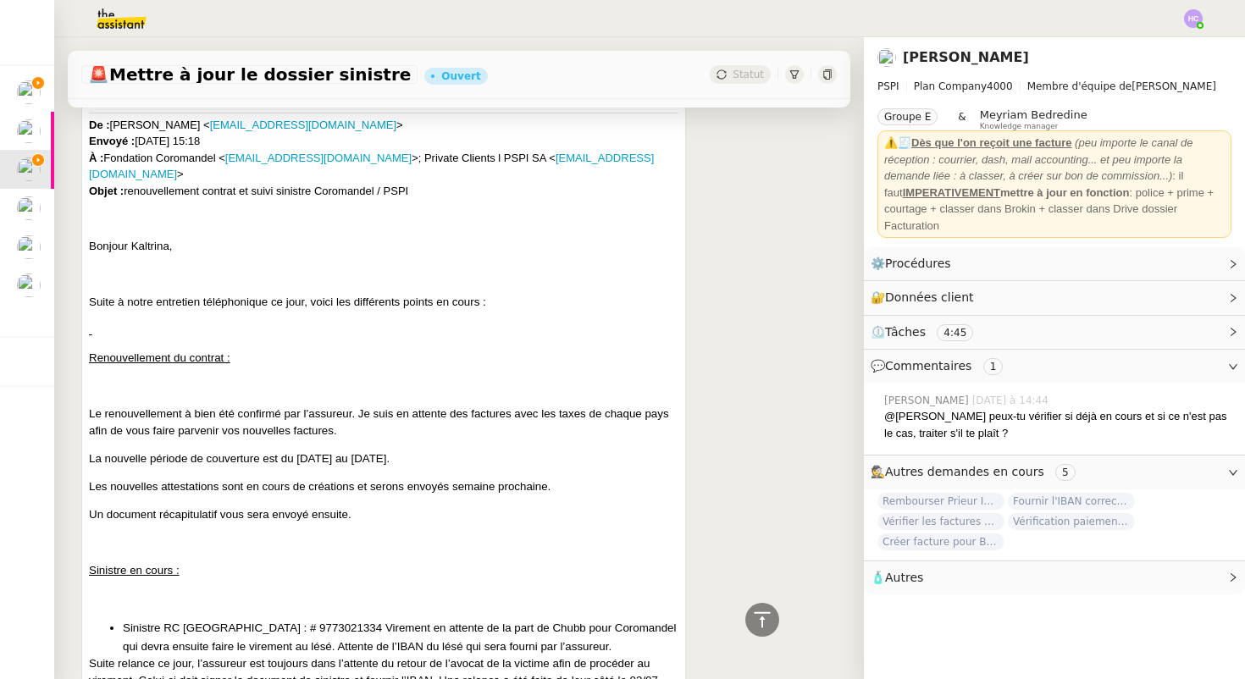
scroll to position [9420, 0]
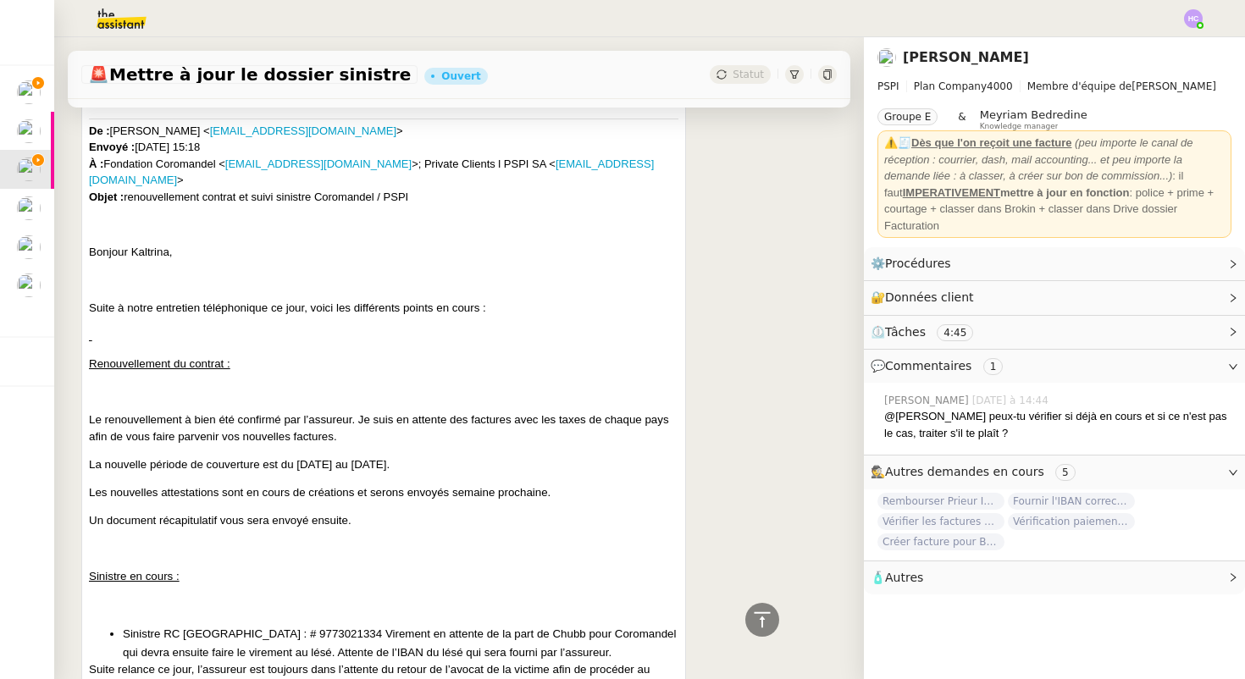
copy span "6630005436"
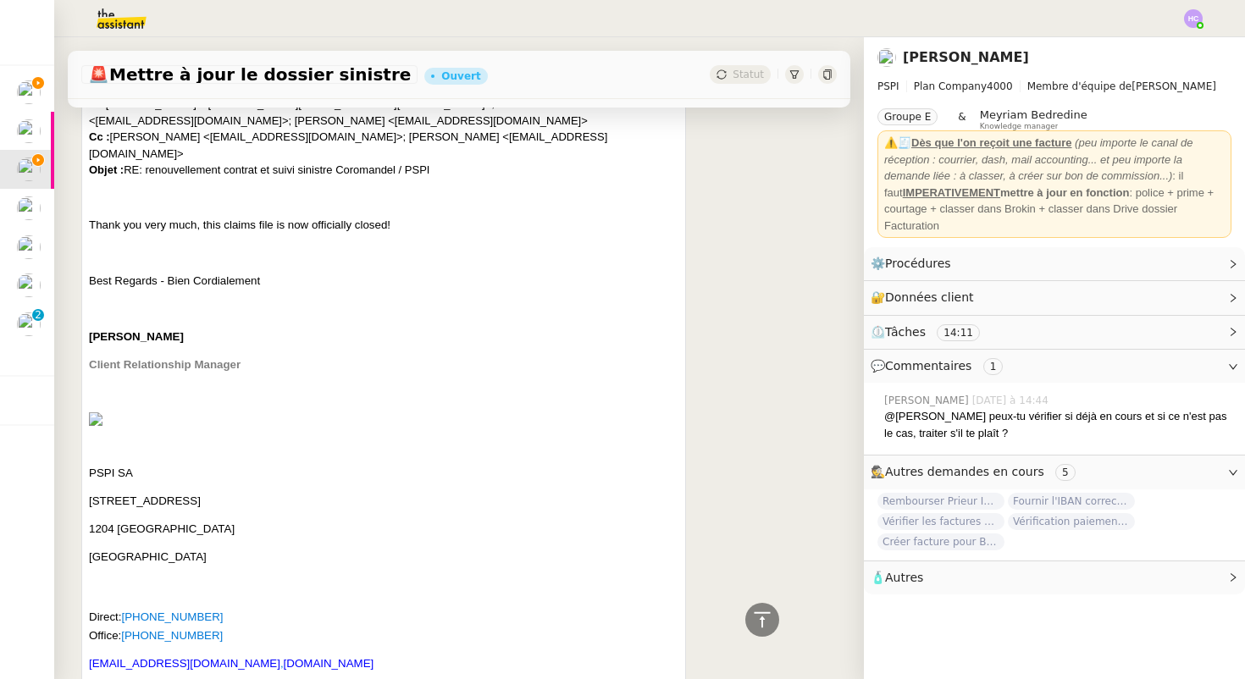
scroll to position [1540, 0]
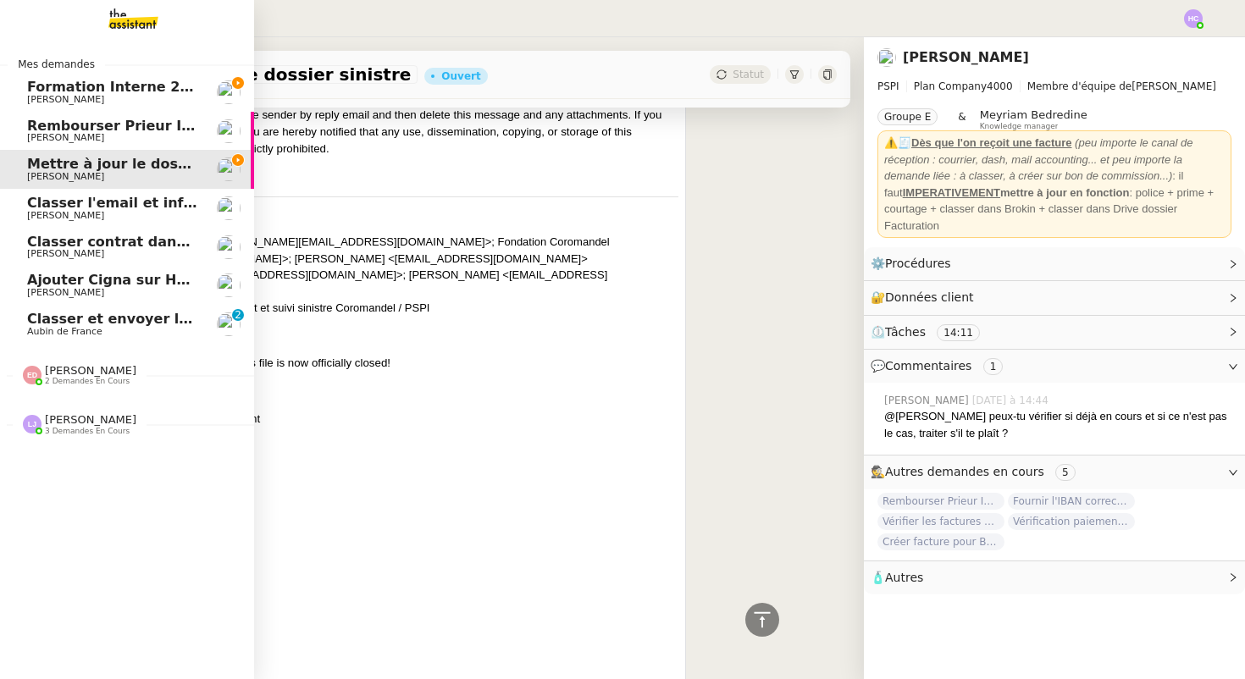
click at [79, 311] on link "Classer et envoyer la facture de renouvellement Aubin de France 0 1 2 3 4 5 6 7…" at bounding box center [127, 324] width 254 height 39
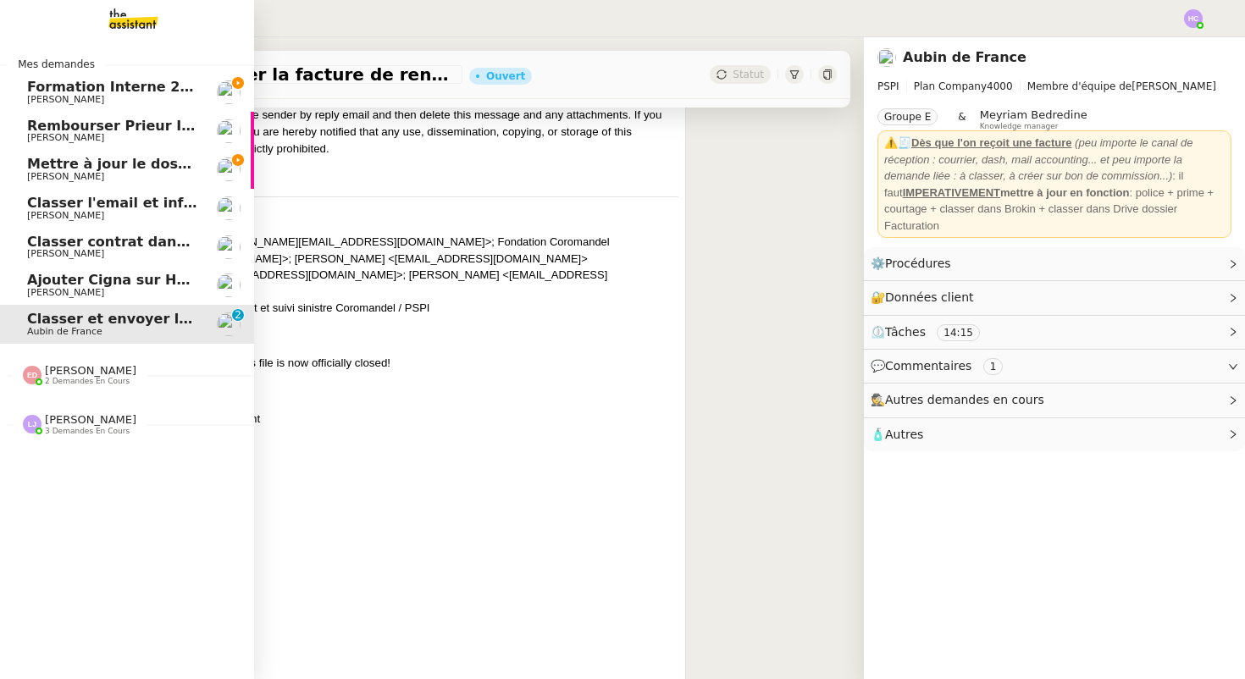
scroll to position [215, 0]
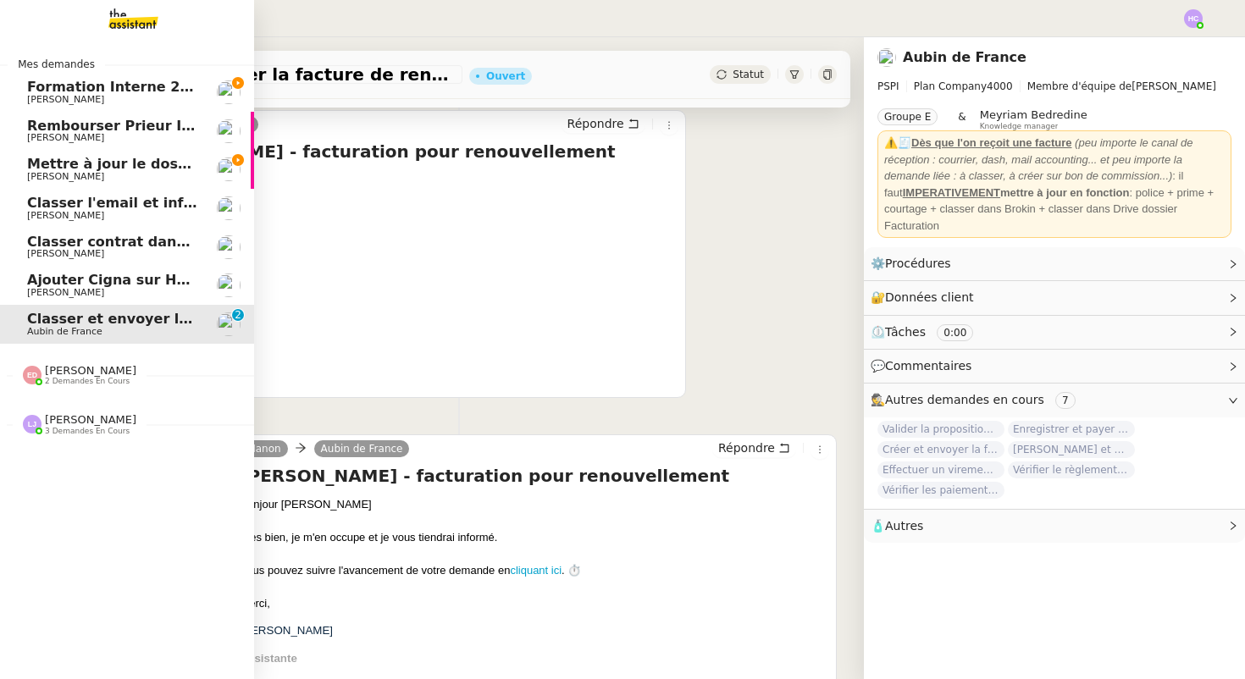
click at [132, 164] on span "Mettre à jour le dossier sinistre" at bounding box center [147, 164] width 241 height 16
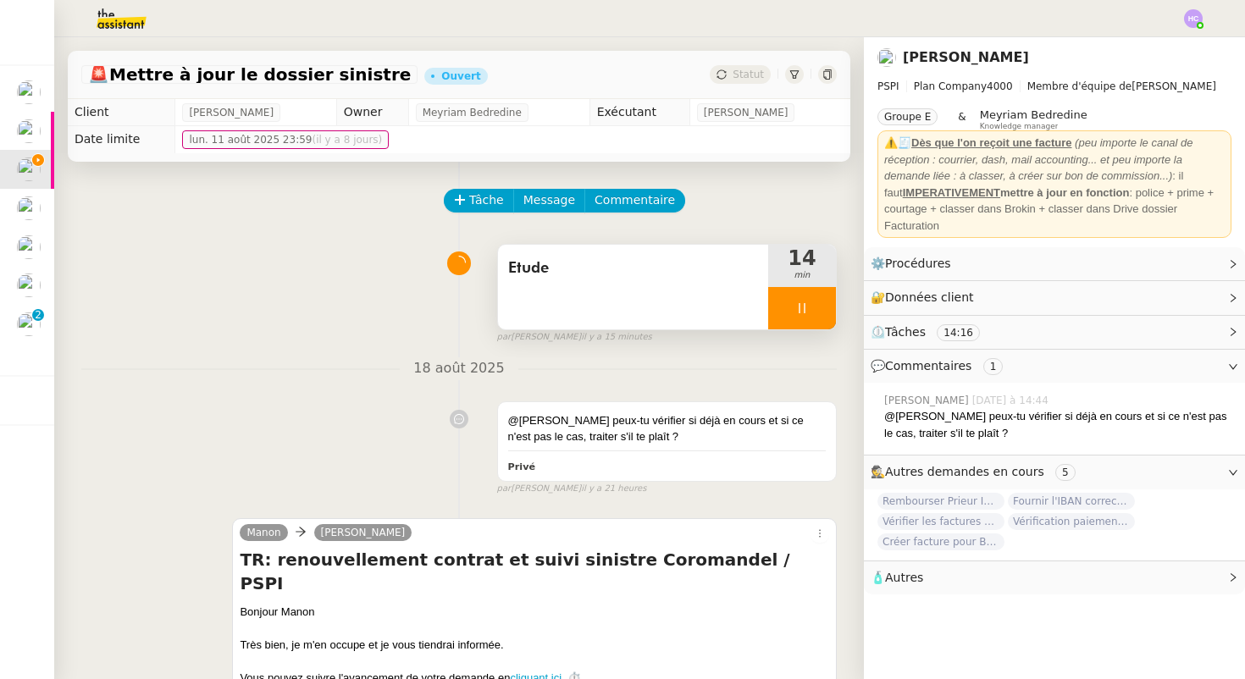
click at [556, 270] on span "Etude" at bounding box center [633, 268] width 250 height 25
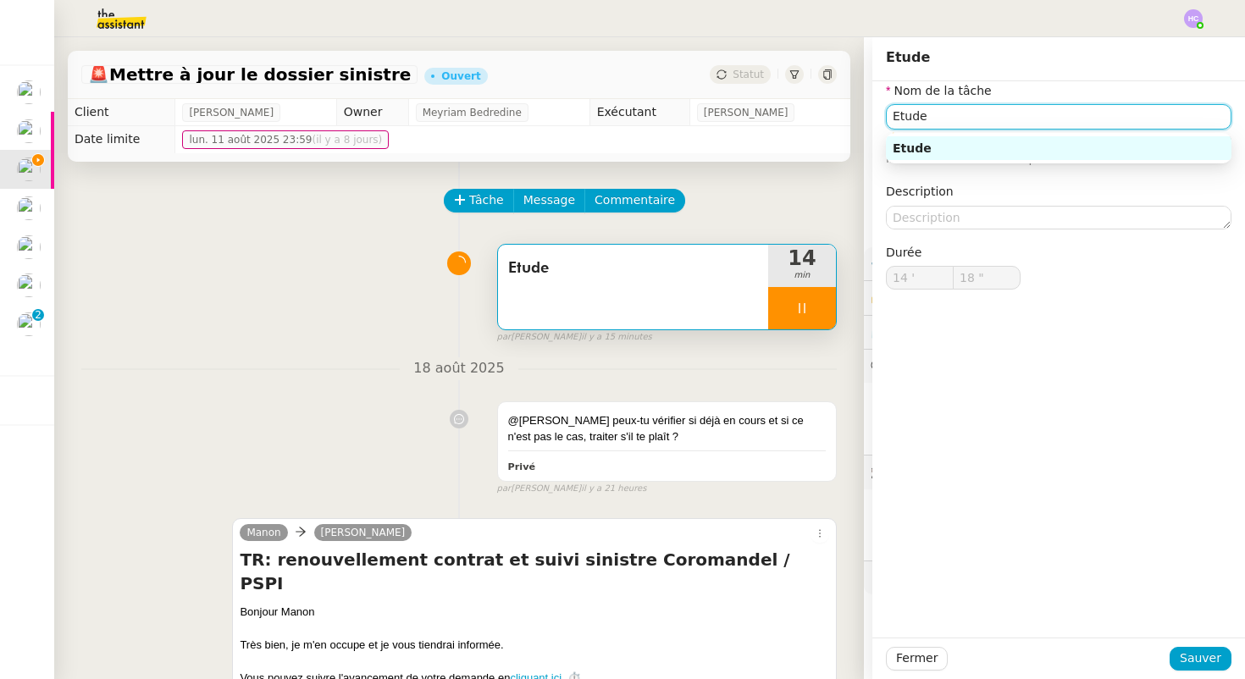
drag, startPoint x: 1006, startPoint y: 120, endPoint x: 841, endPoint y: 117, distance: 164.4
click at [841, 117] on app-ticket "🚨 Mettre à jour le dossier sinistre Ouvert Statut Client [PERSON_NAME] Owner Me…" at bounding box center [649, 358] width 1191 height 642
type input "19 ""
type input "Cloru"
type input "20 ""
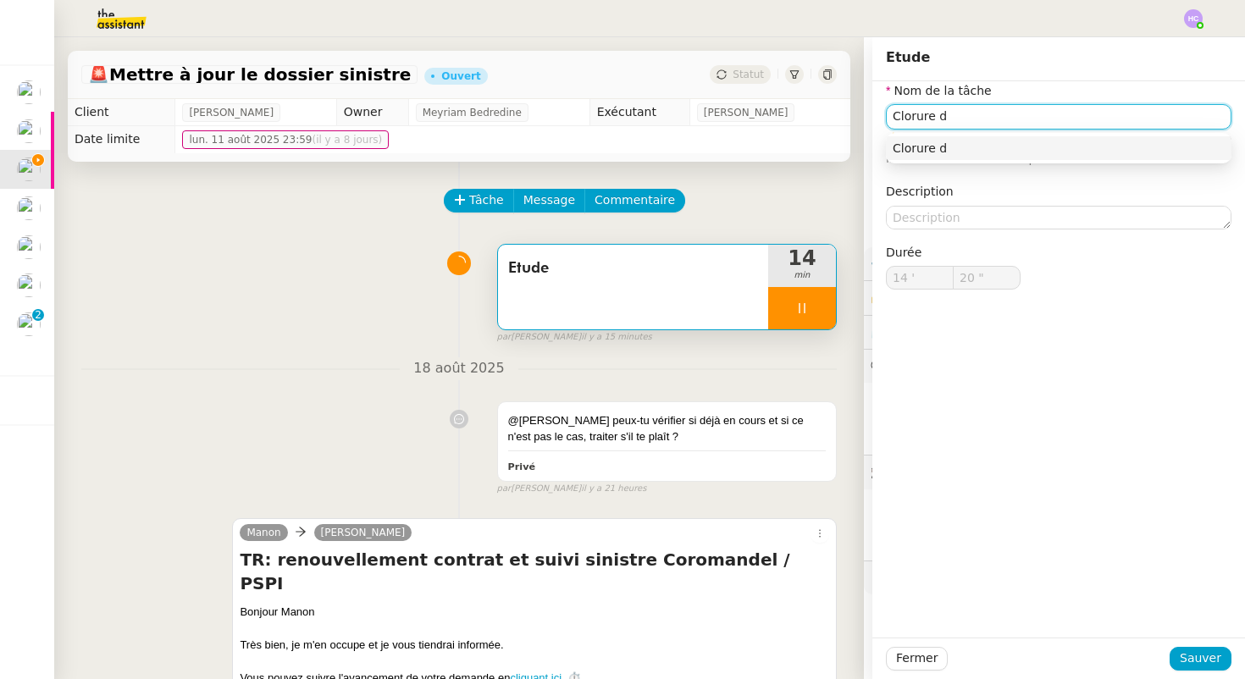
type input "Clorure du"
type input "21 ""
type input "Clorure du sinist"
type input "22 ""
type input "Clorure du sinistre"
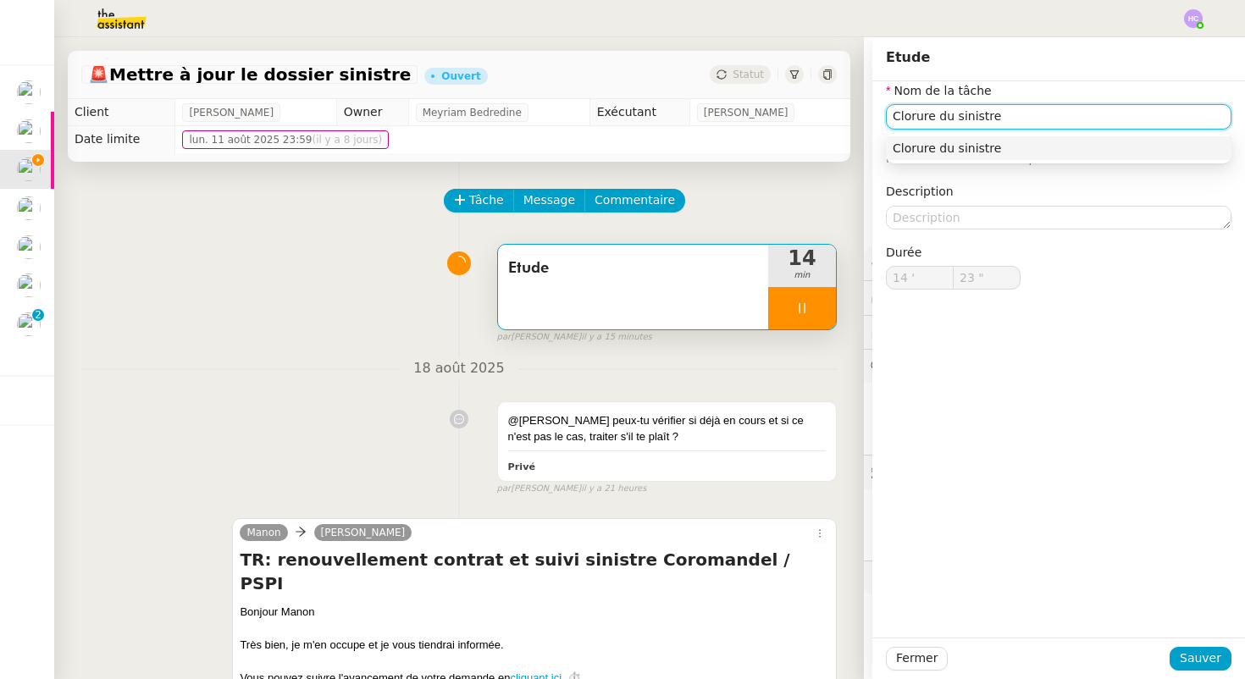
click at [914, 115] on input "Clorure du sinistre" at bounding box center [1059, 116] width 346 height 25
type input "25 ""
type input "Cloure du sinistre"
type input "26 ""
type input "Cloture du sinistre"
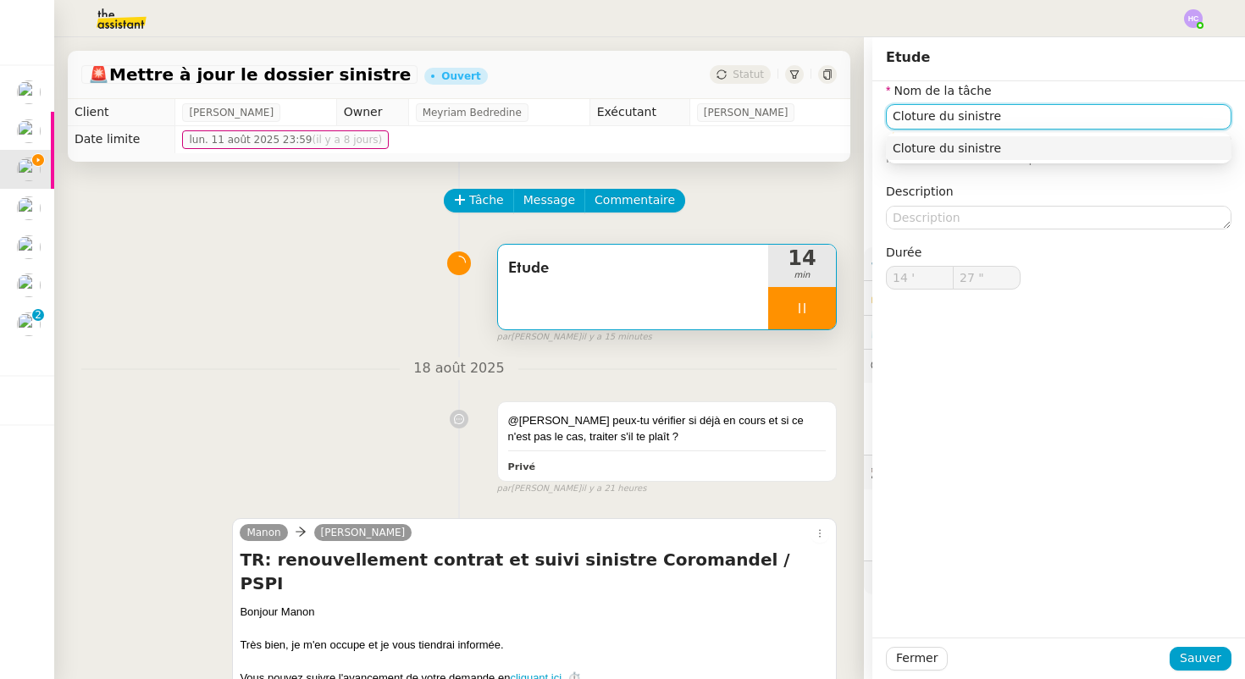
click at [918, 115] on input "Cloture du sinistre" at bounding box center [1059, 116] width 346 height 25
click at [1027, 113] on input "Cloture du sinistre" at bounding box center [1059, 116] width 346 height 25
click at [916, 116] on input "Cloture du sinistre" at bounding box center [1059, 116] width 346 height 25
type input "32 ""
type input "Cloture du sinistre"
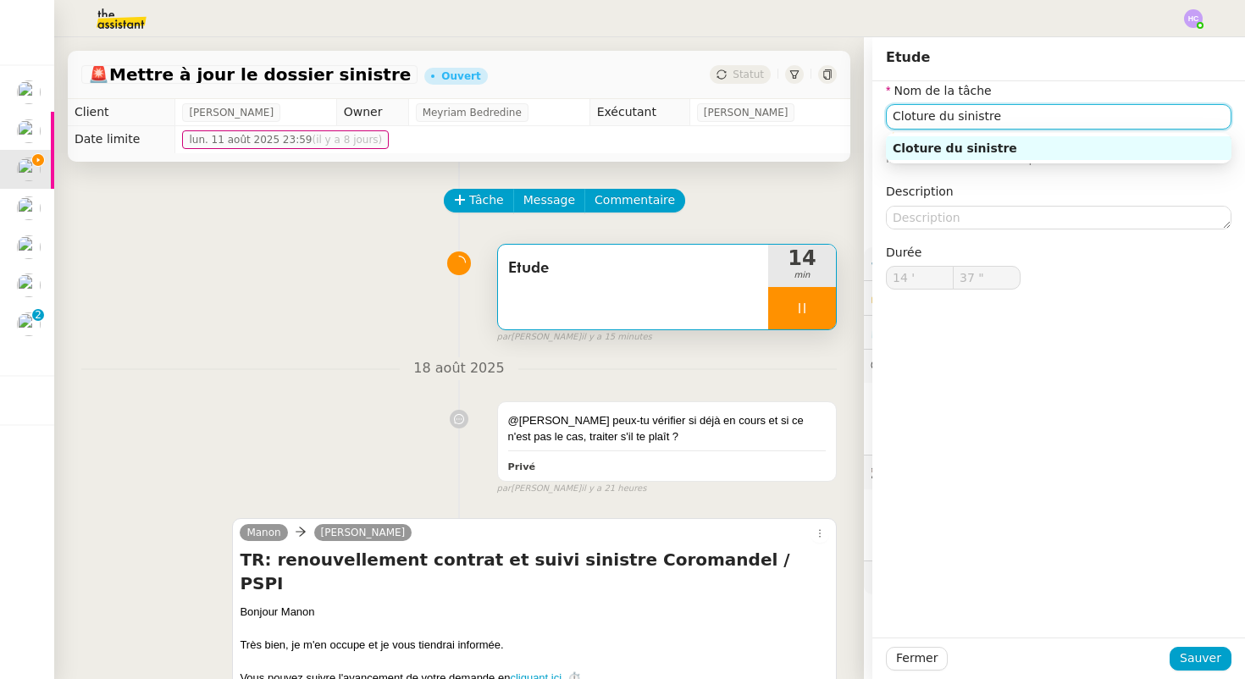
type input "38 ""
type input "Clture du sinistre"
type input "39 ""
type input "Clôture du sinistre"
click at [1021, 145] on div "Clôture du sinistre" at bounding box center [1059, 148] width 332 height 15
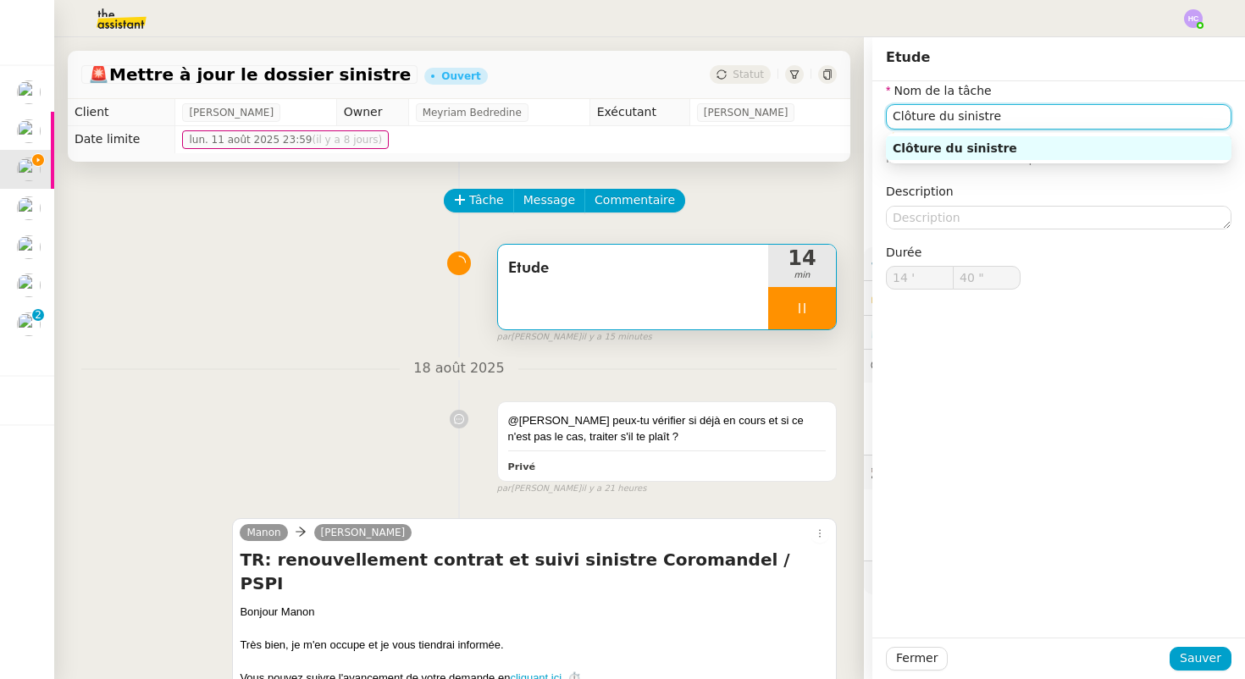
type input "41 ""
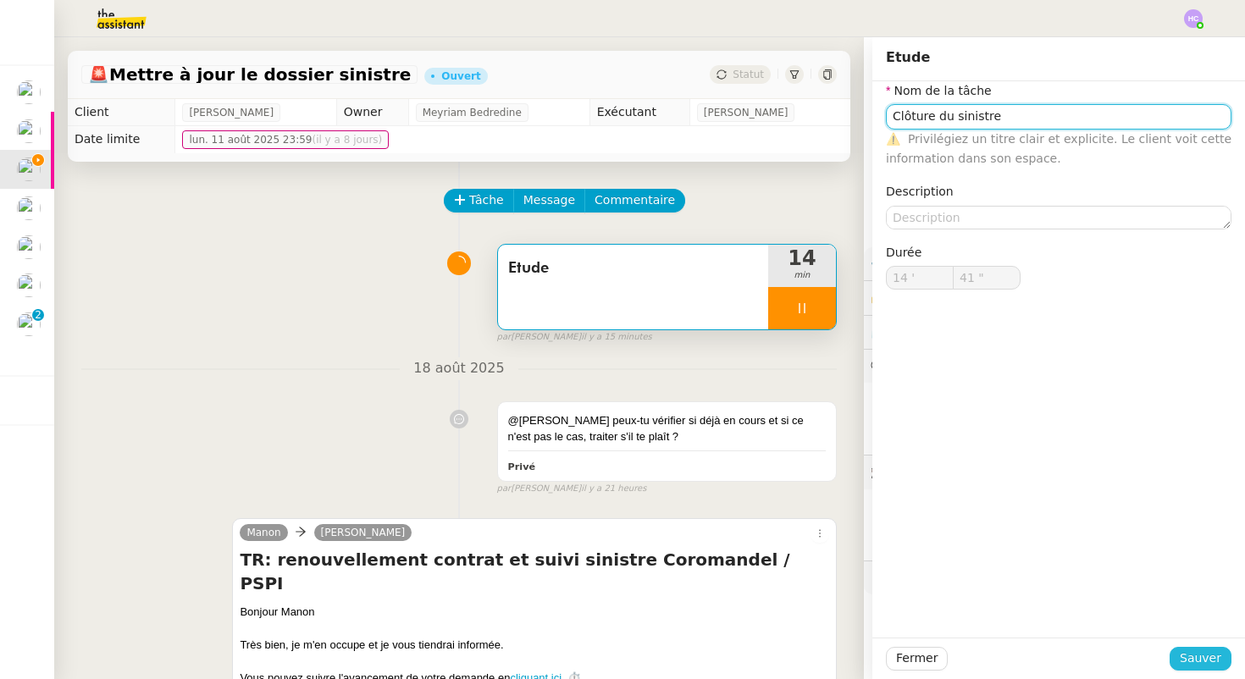
type input "Clôture du sinistre"
click at [1221, 657] on span "Sauver" at bounding box center [1201, 658] width 42 height 19
type input "42 ""
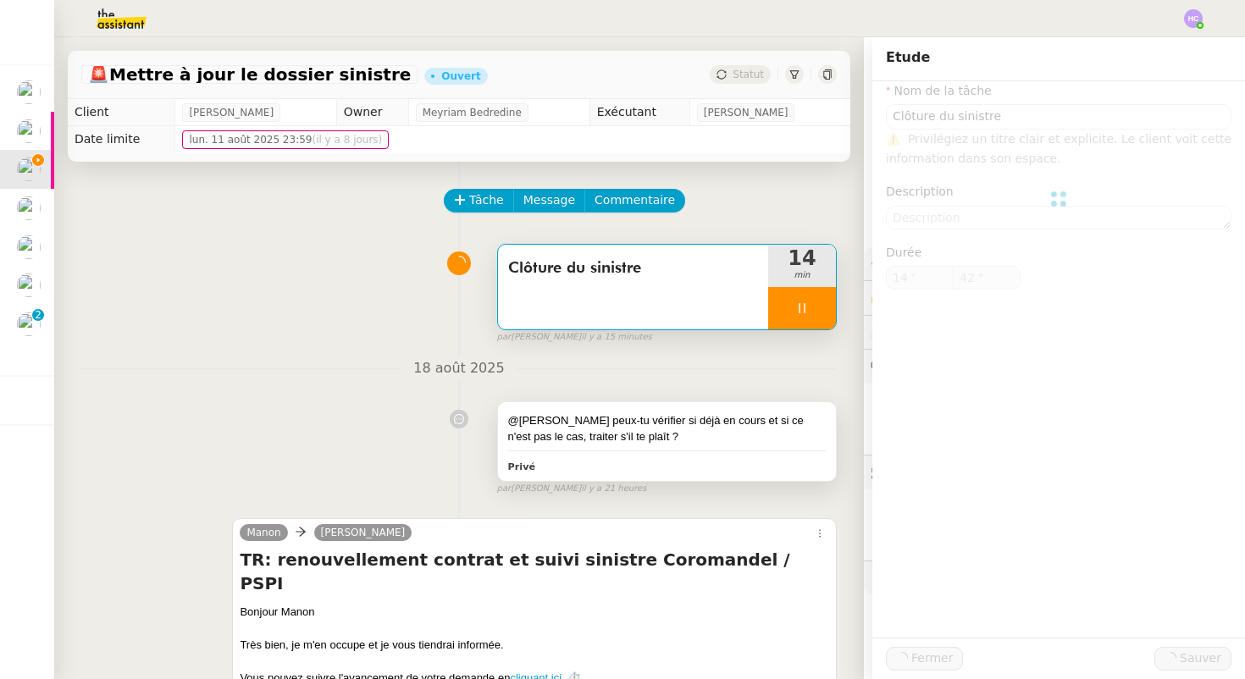
type input "Clôture du sinistre"
type input "14 '"
type input "42 ""
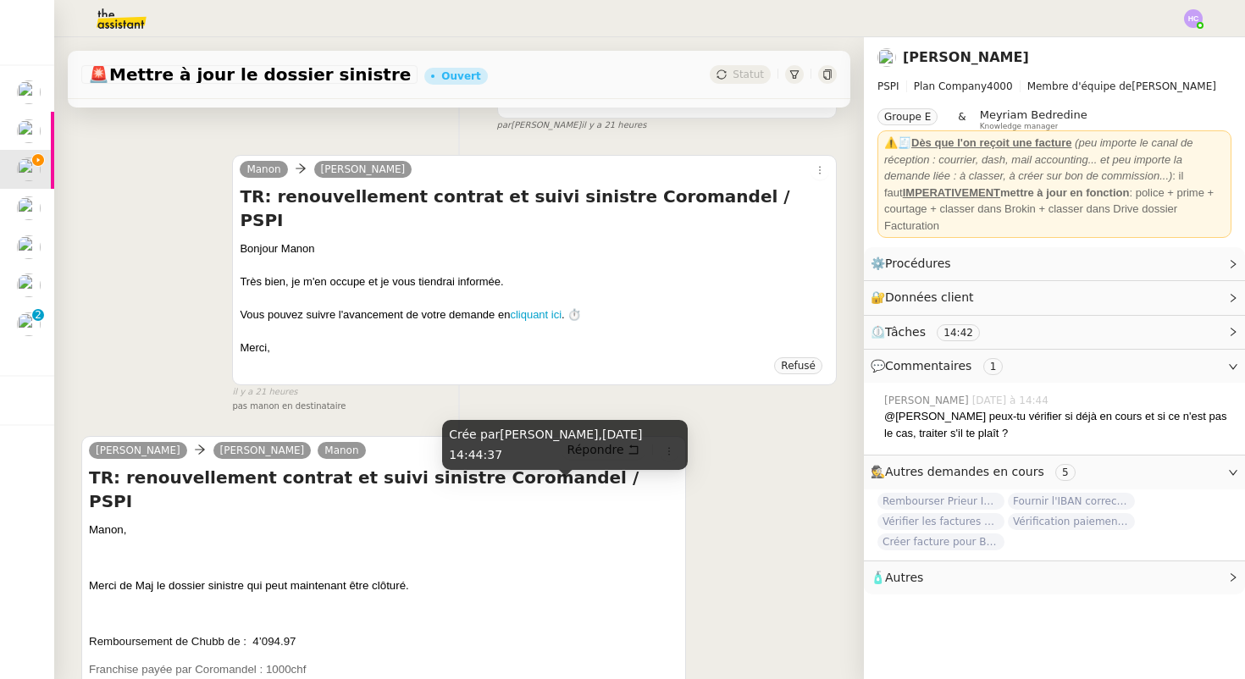
scroll to position [480, 0]
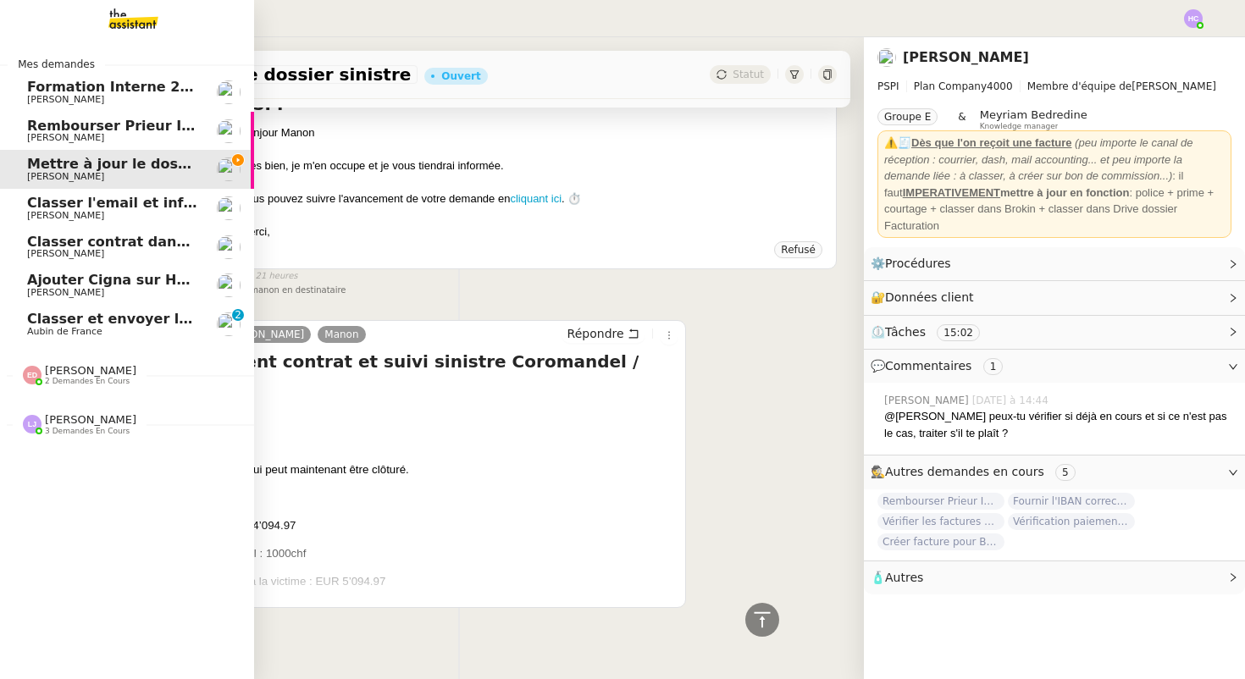
click at [66, 324] on span "Classer et envoyer la facture de renouvellement" at bounding box center [211, 319] width 369 height 16
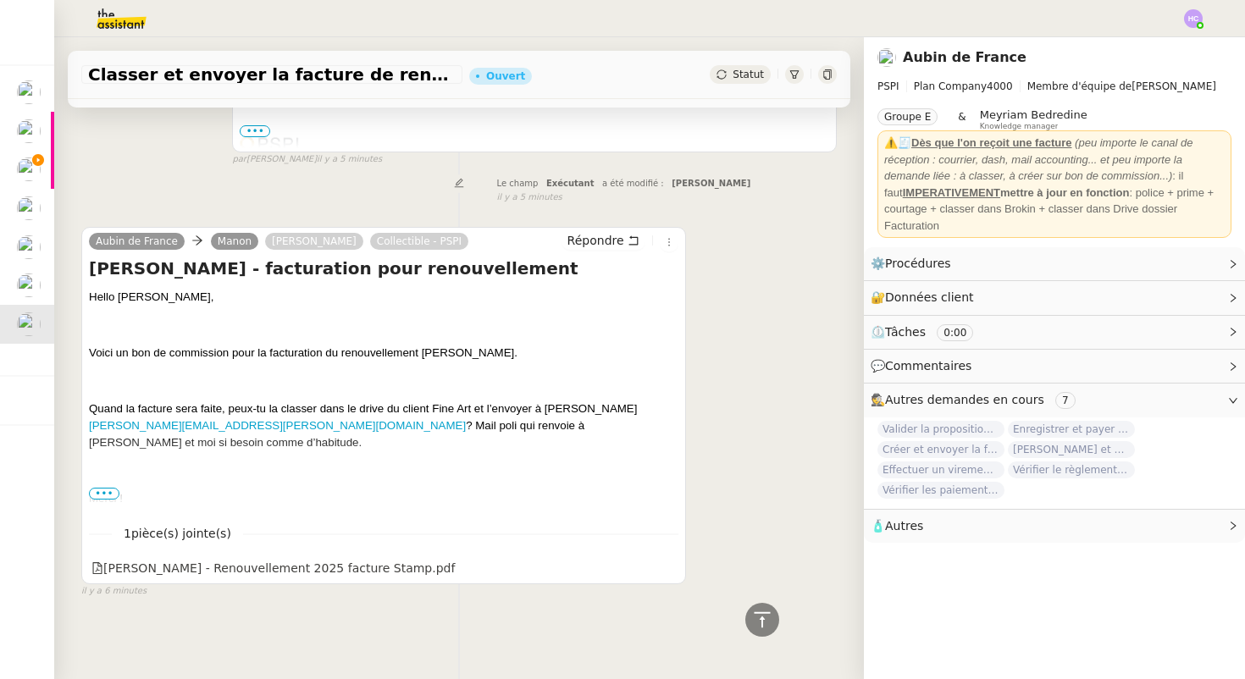
scroll to position [752, 0]
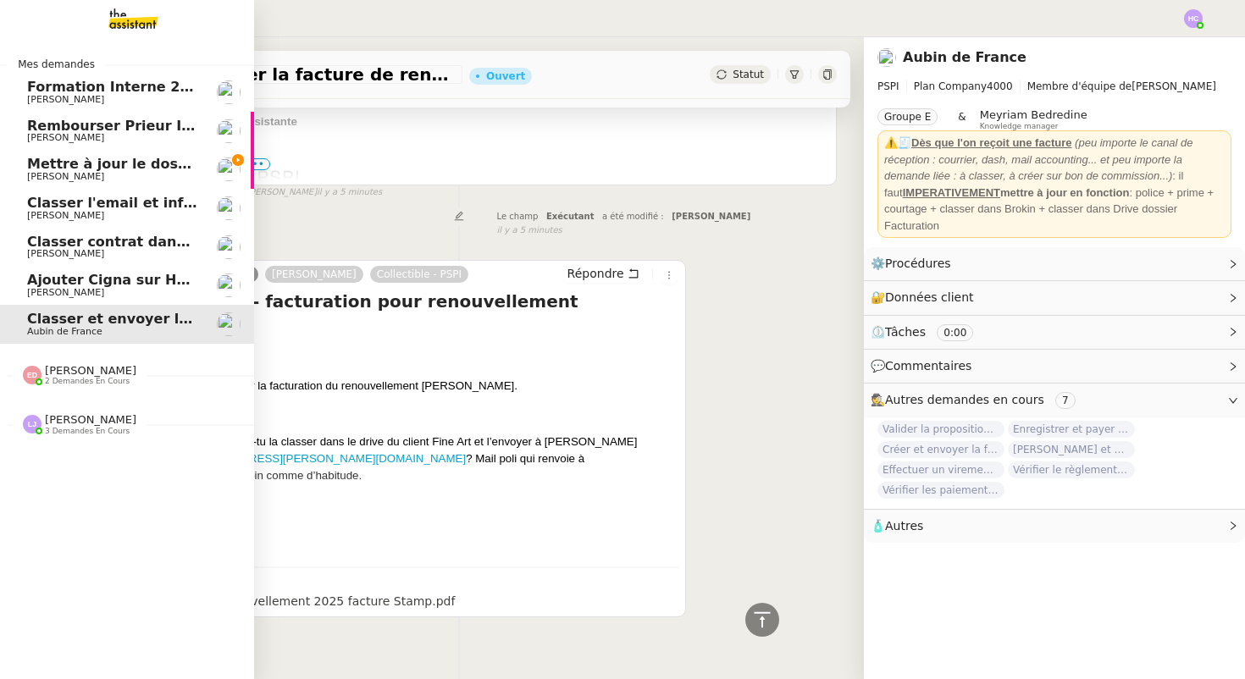
click at [82, 159] on span "Mettre à jour le dossier sinistre" at bounding box center [147, 164] width 241 height 16
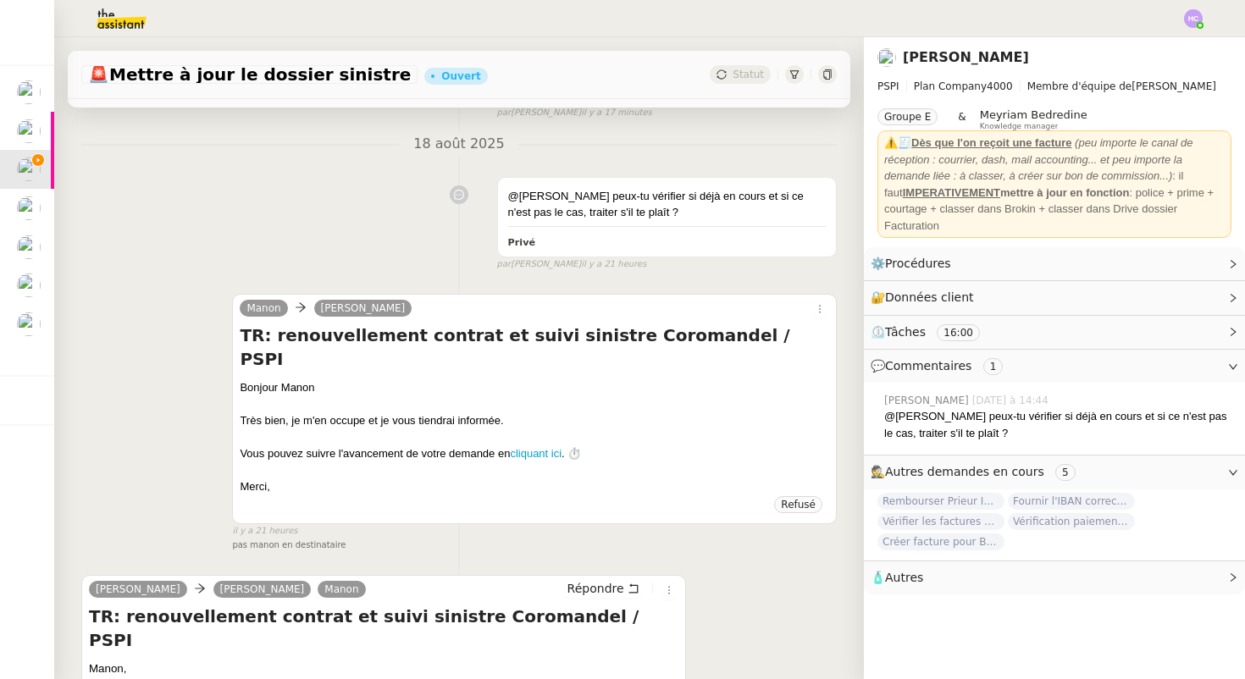
scroll to position [281, 0]
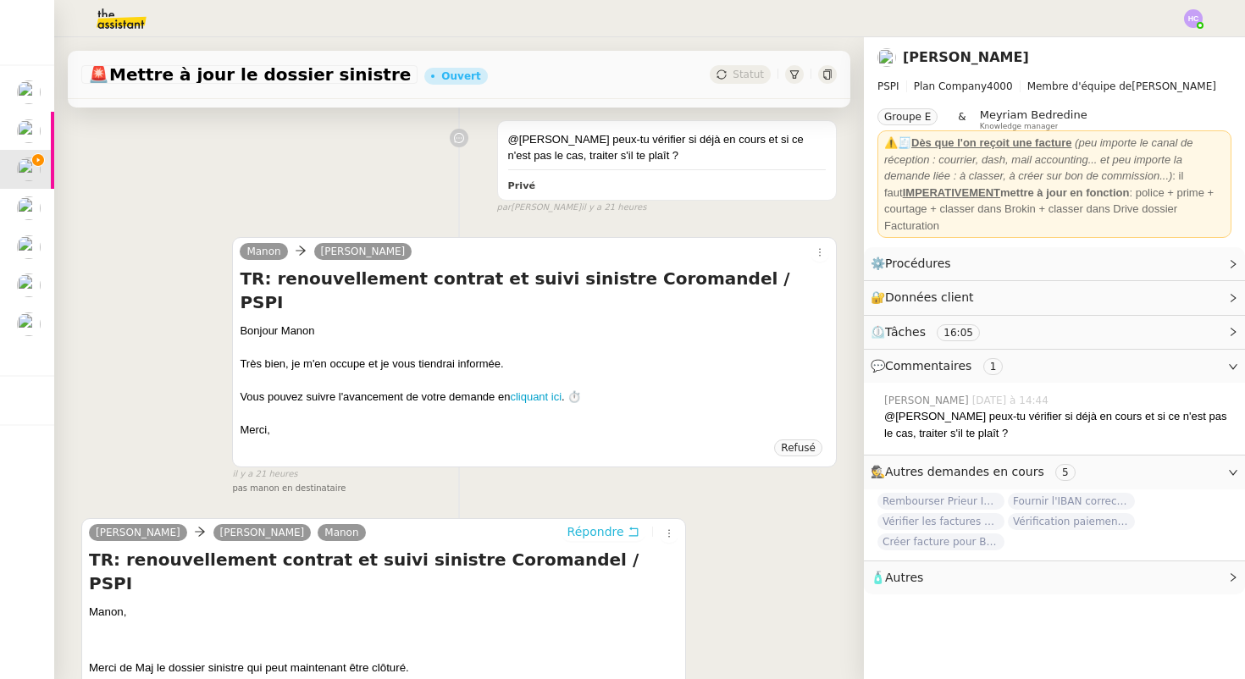
click at [613, 524] on span "Répondre" at bounding box center [596, 532] width 57 height 17
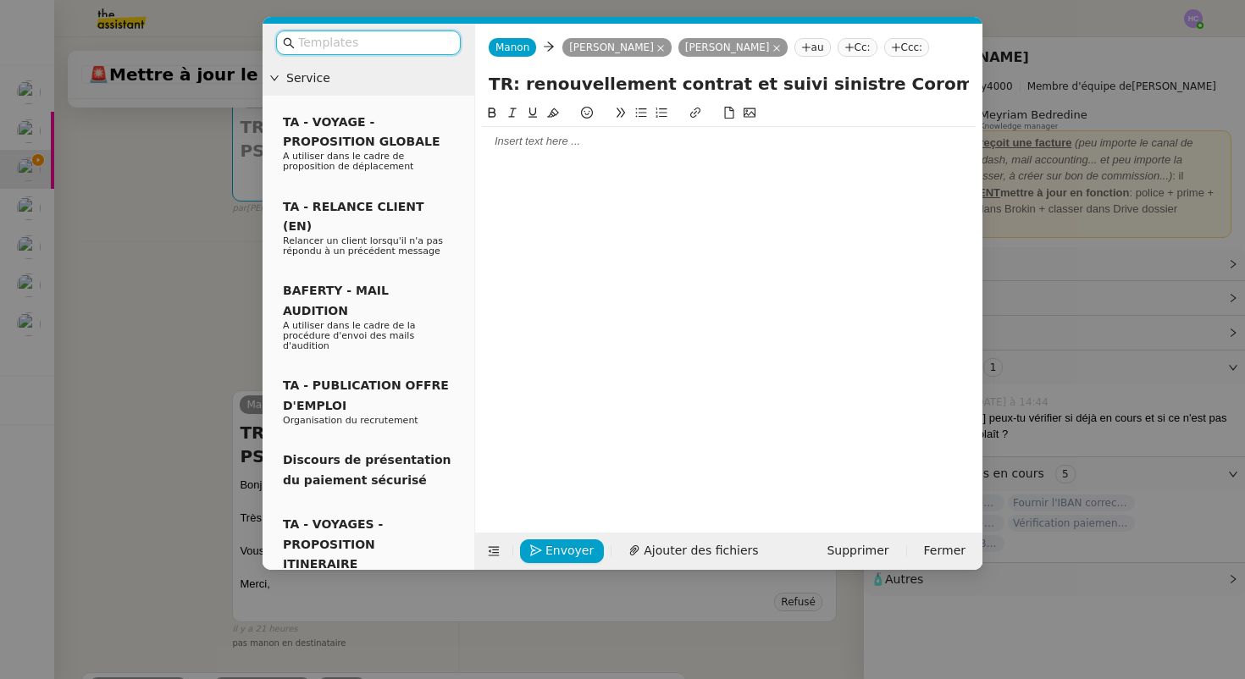
click at [579, 138] on div at bounding box center [729, 141] width 494 height 15
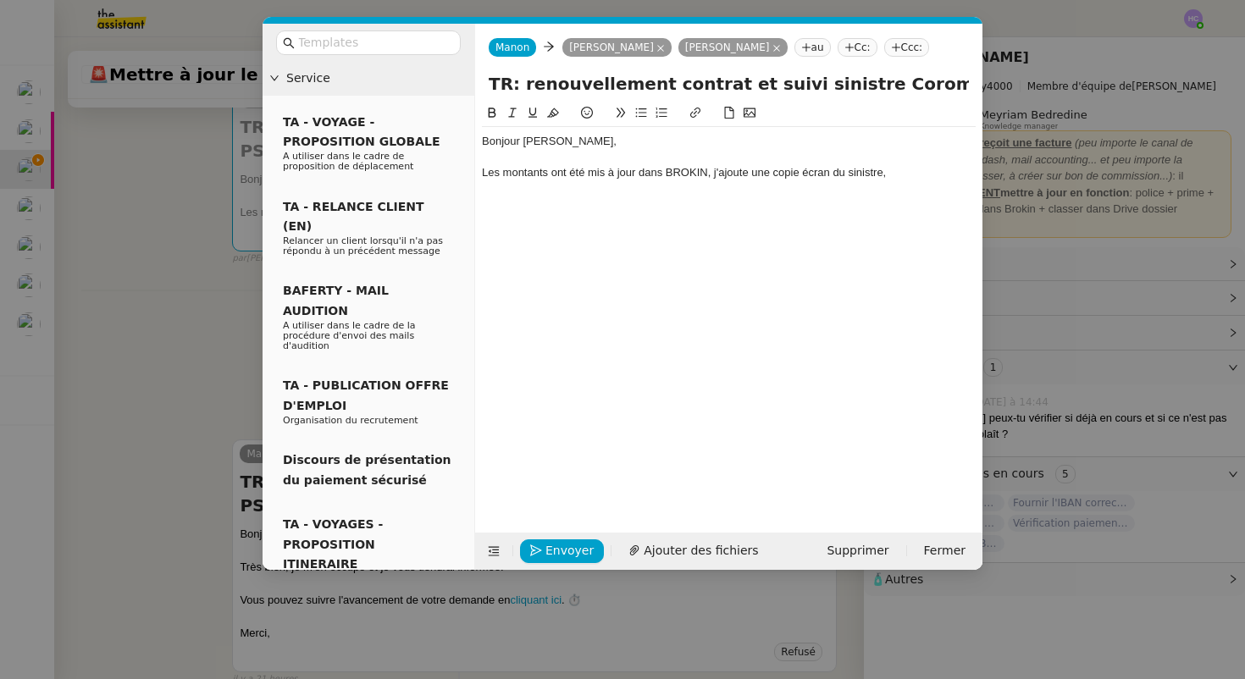
click at [715, 174] on div "Les montants ont été mis à jour dans BROKIN, j'ajoute une copie écran du sinist…" at bounding box center [729, 172] width 494 height 15
click at [896, 172] on div "Les montants ont été mis à jour dans BROKIN. J'ajoute une copie écran du sinist…" at bounding box center [729, 172] width 494 height 15
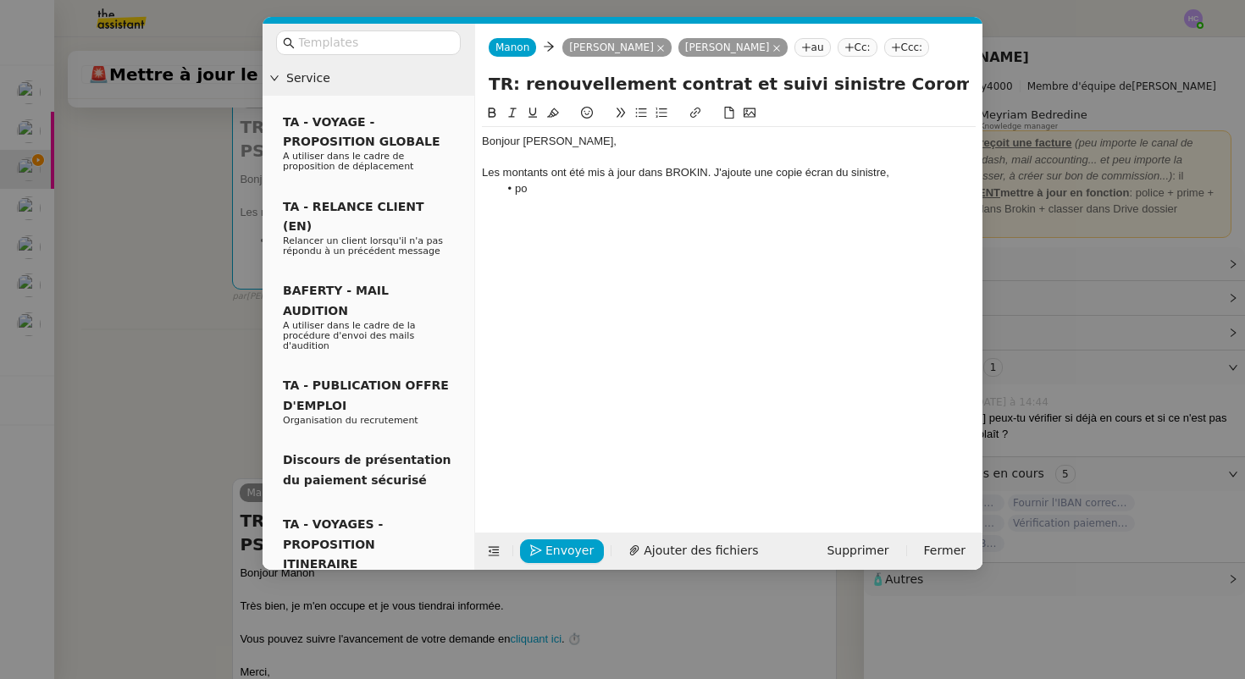
click at [716, 175] on div "Les montants ont été mis à jour dans BROKIN. J'ajoute une copie écran du sinist…" at bounding box center [729, 172] width 494 height 15
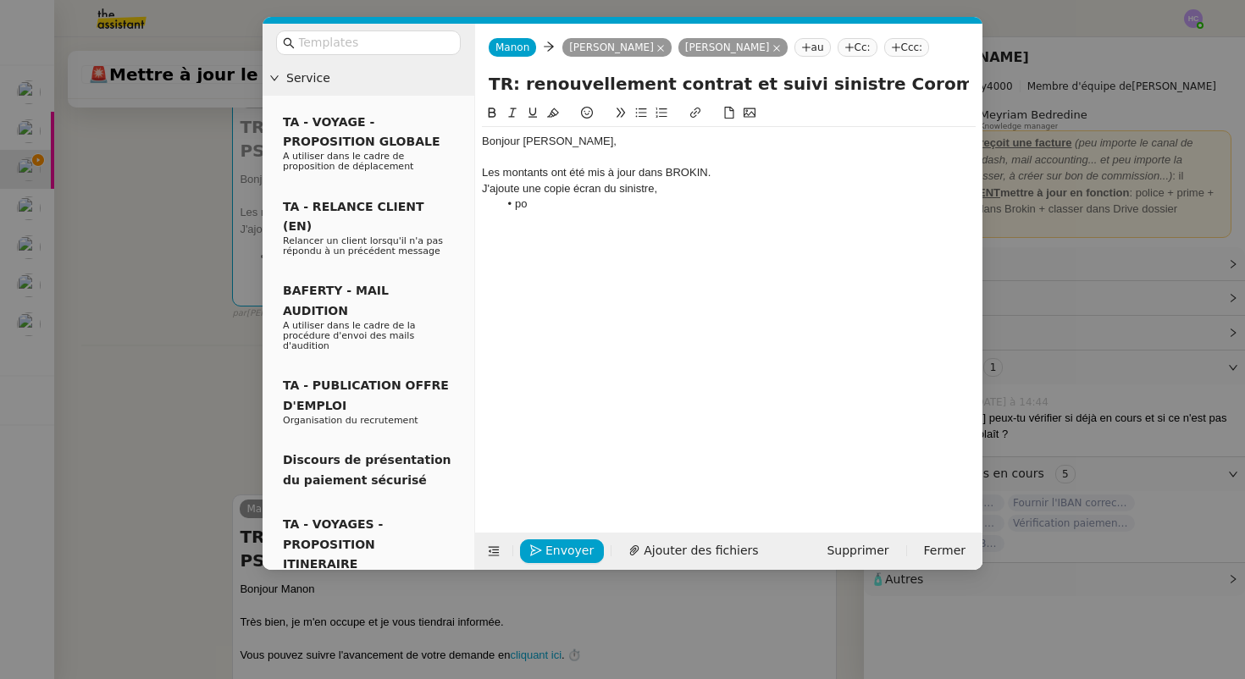
click at [590, 198] on li "po" at bounding box center [738, 204] width 478 height 15
click at [541, 208] on li "poiuvez-vous me confirmer que c'est bien ainsi" at bounding box center [738, 204] width 478 height 15
click at [0, 0] on lt-span "p ou vez-vous" at bounding box center [0, 0] width 0 height 0
click at [752, 203] on li "pouvez-vous me confirmer que c'est bien ainsi" at bounding box center [738, 204] width 478 height 15
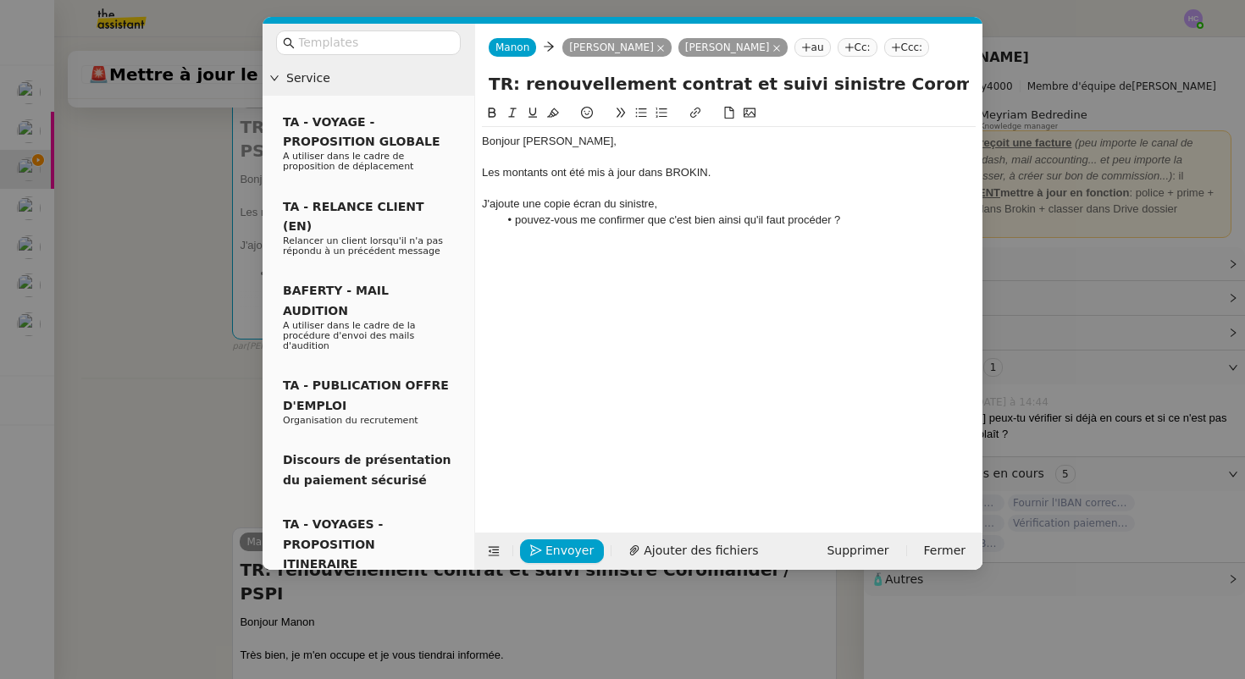
click at [857, 225] on li "pouvez-vous me confirmer que c'est bien ainsi qu'il faut procéder ?" at bounding box center [738, 220] width 478 height 15
click at [521, 202] on div "J'ajoute une copie écran du sinistre," at bounding box center [729, 204] width 494 height 15
click at [856, 207] on div "J'ajoute en pièce jointe une copie écran du sinistre," at bounding box center [729, 204] width 494 height 15
click at [853, 225] on li "pouvez-vous me confirmer que c'est bien ainsi qu'il faut procéder ?" at bounding box center [738, 220] width 478 height 15
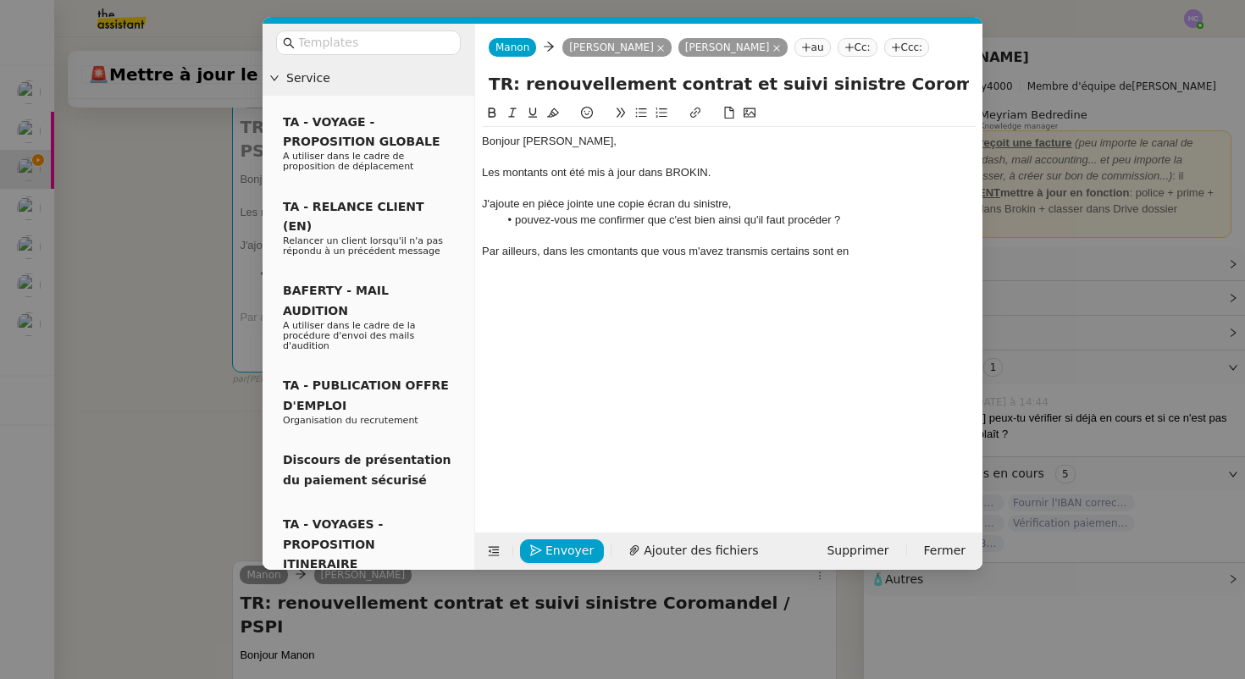
drag, startPoint x: 871, startPoint y: 251, endPoint x: 770, endPoint y: 252, distance: 100.8
click at [770, 252] on div "Par ailleurs, dans les cmontants que vous m'avez transmis certains sont en" at bounding box center [729, 251] width 494 height 15
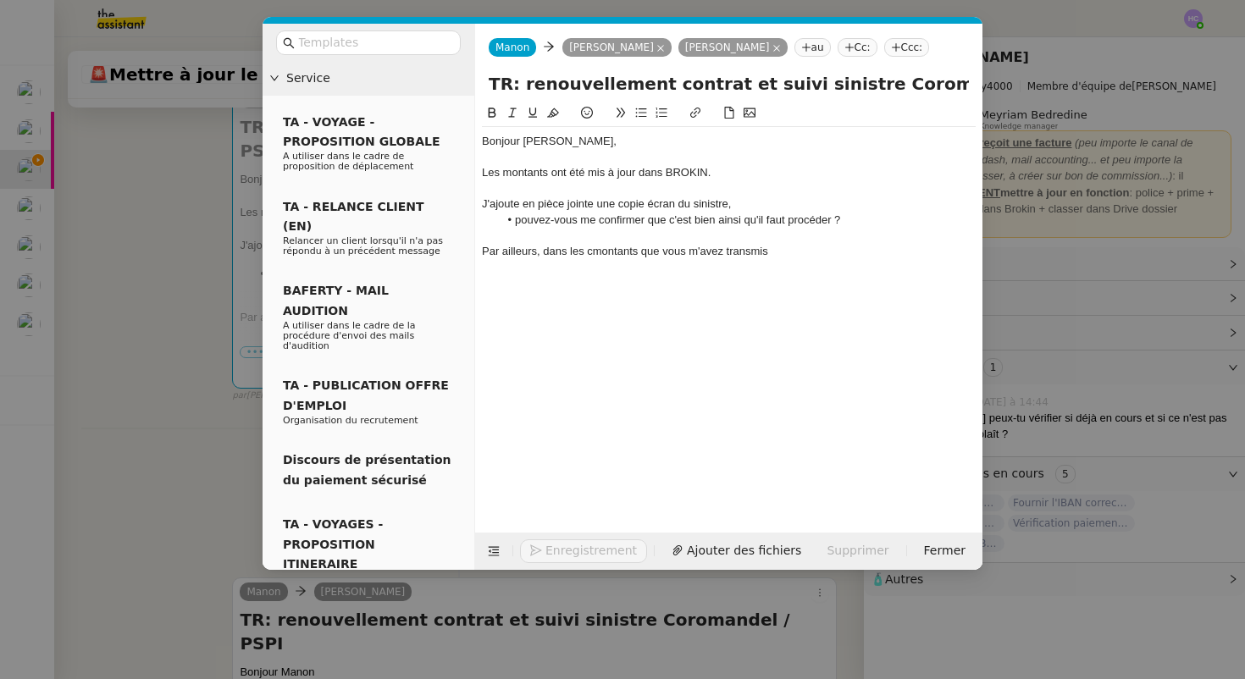
click at [745, 251] on div "Par ailleurs, dans les cmontants que vous m'avez transmis" at bounding box center [729, 251] width 494 height 15
click at [0, 0] on lt-span "transmis ," at bounding box center [0, 0] width 0 height 0
click at [611, 262] on div at bounding box center [729, 266] width 494 height 15
click at [609, 250] on div "Par ailleurs, dans les cmontants que vous m'avez transmis," at bounding box center [729, 251] width 494 height 15
click at [0, 0] on lt-em "montants" at bounding box center [0, 0] width 0 height 0
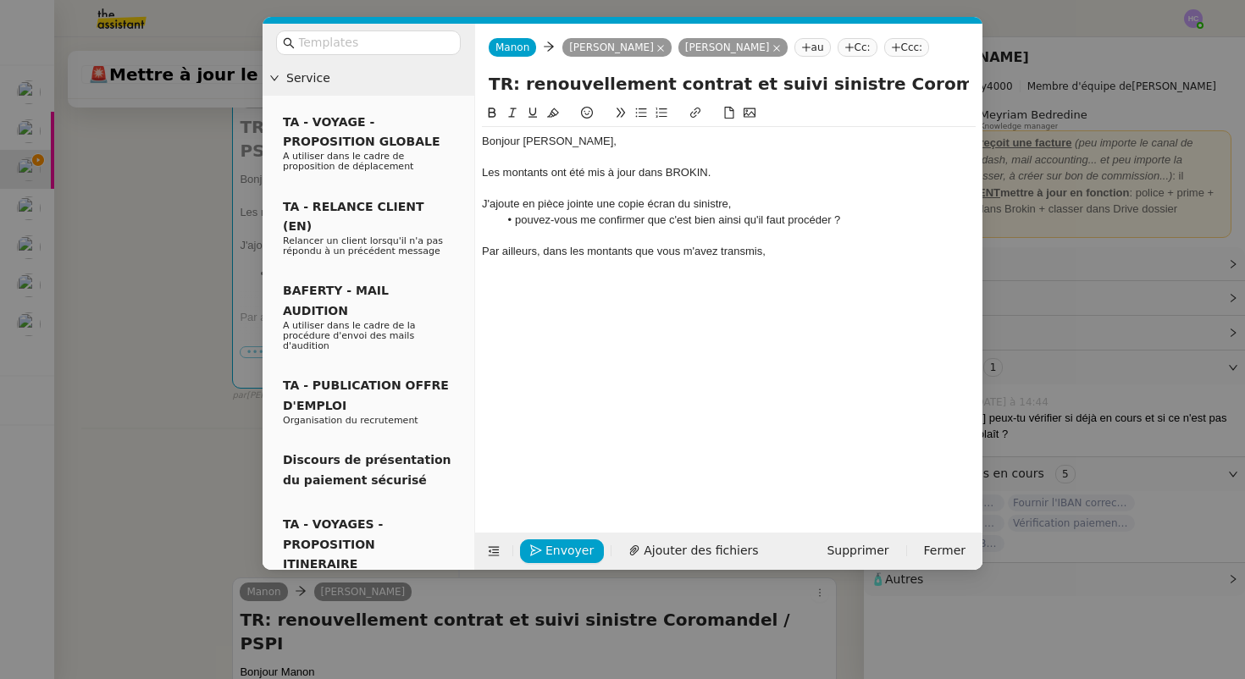
click at [812, 253] on div "Par ailleurs, dans les montants que vous m'avez transmis," at bounding box center [729, 251] width 494 height 15
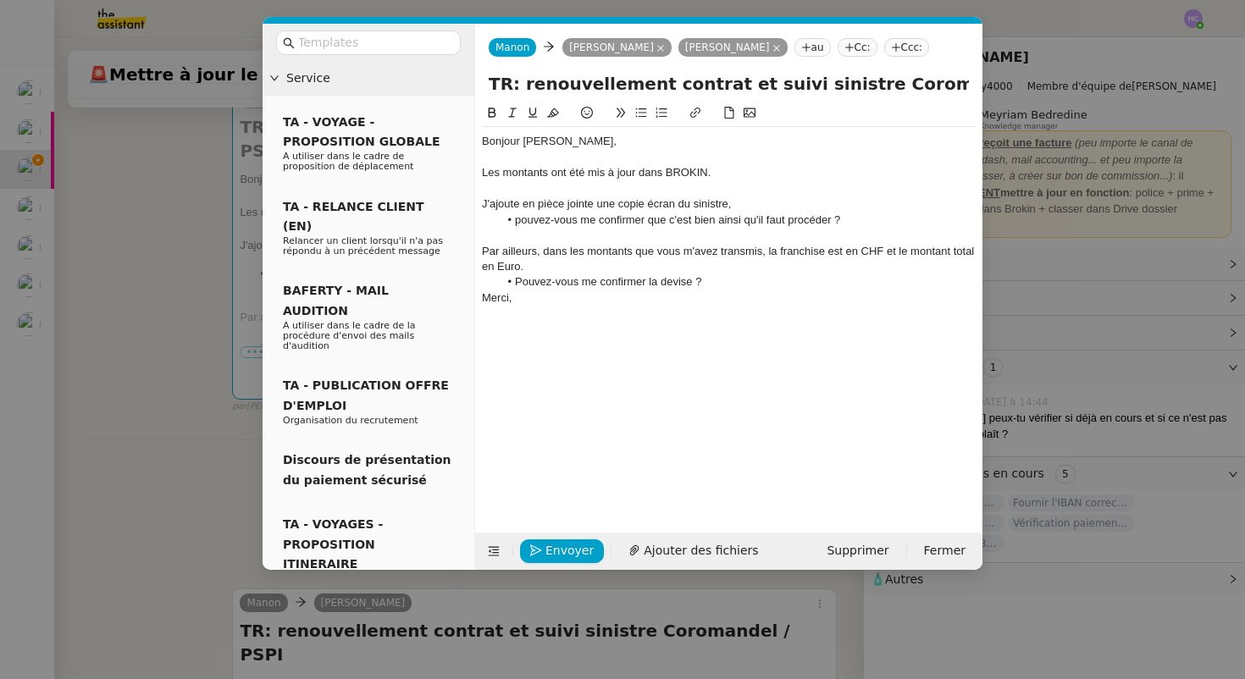
click at [712, 276] on li "Pouvez-vous me confirmer la devise ?" at bounding box center [738, 281] width 478 height 15
click at [757, 250] on div "Par ailleurs, dans les montants que vous m'avez transmis, la franchise est en C…" at bounding box center [729, 259] width 494 height 31
click at [706, 377] on div "Bonjour [PERSON_NAME], Les montants ont été mis à jour dans [GEOGRAPHIC_DATA]. …" at bounding box center [729, 304] width 494 height 403
click at [758, 252] on div "Par ailleurs, dans les montants que vous m'avez transmis, la franchise est en C…" at bounding box center [729, 259] width 494 height 31
click at [579, 313] on div "Merci," at bounding box center [729, 313] width 494 height 15
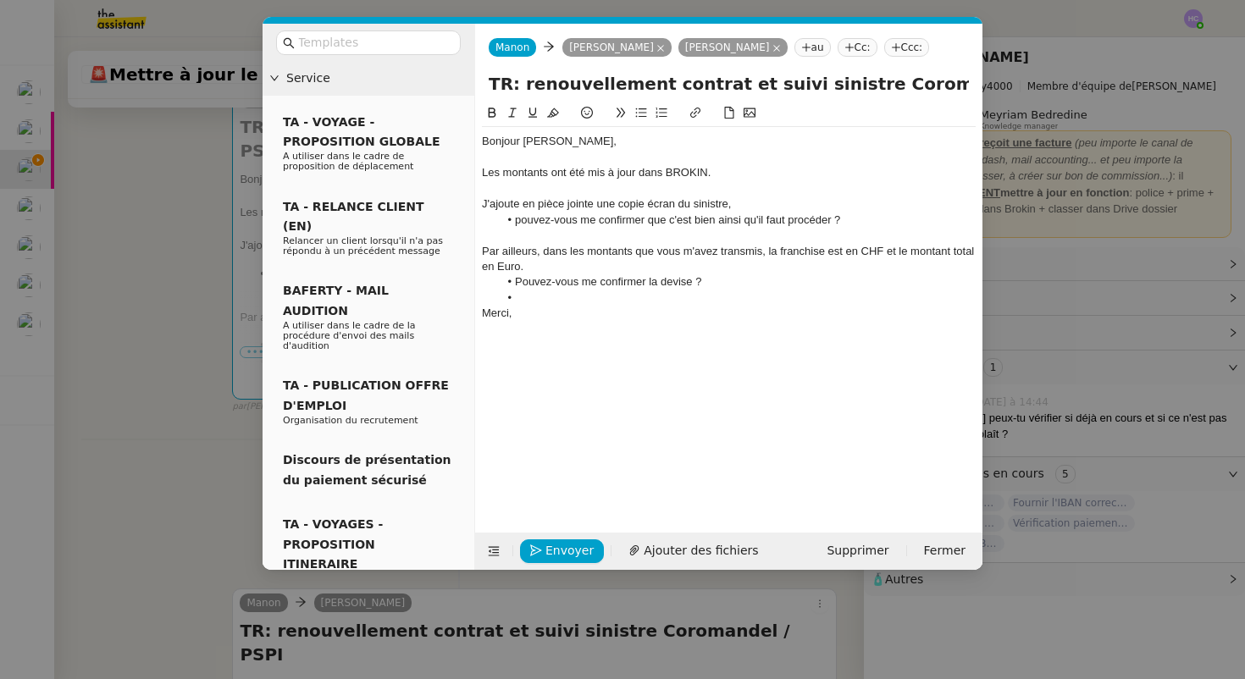
click at [129, 335] on nz-modal-container "Service TA - VOYAGE - PROPOSITION GLOBALE A utiliser dans le cadre de propositi…" at bounding box center [622, 339] width 1245 height 679
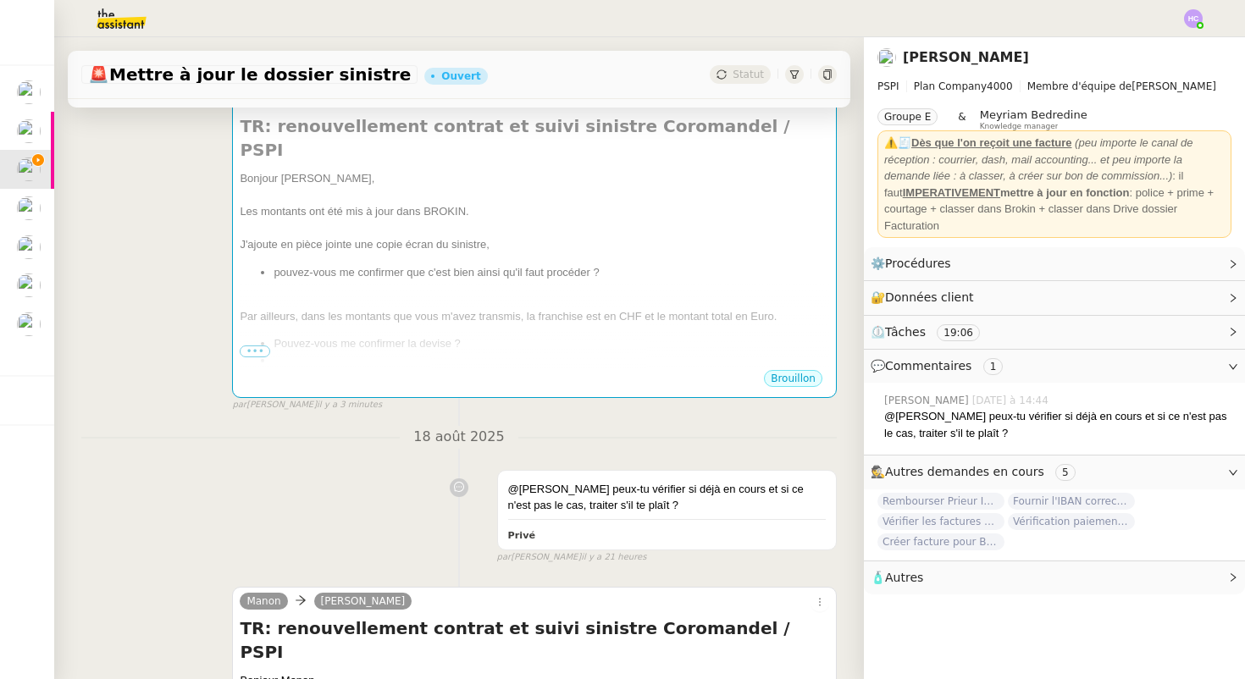
scroll to position [783, 0]
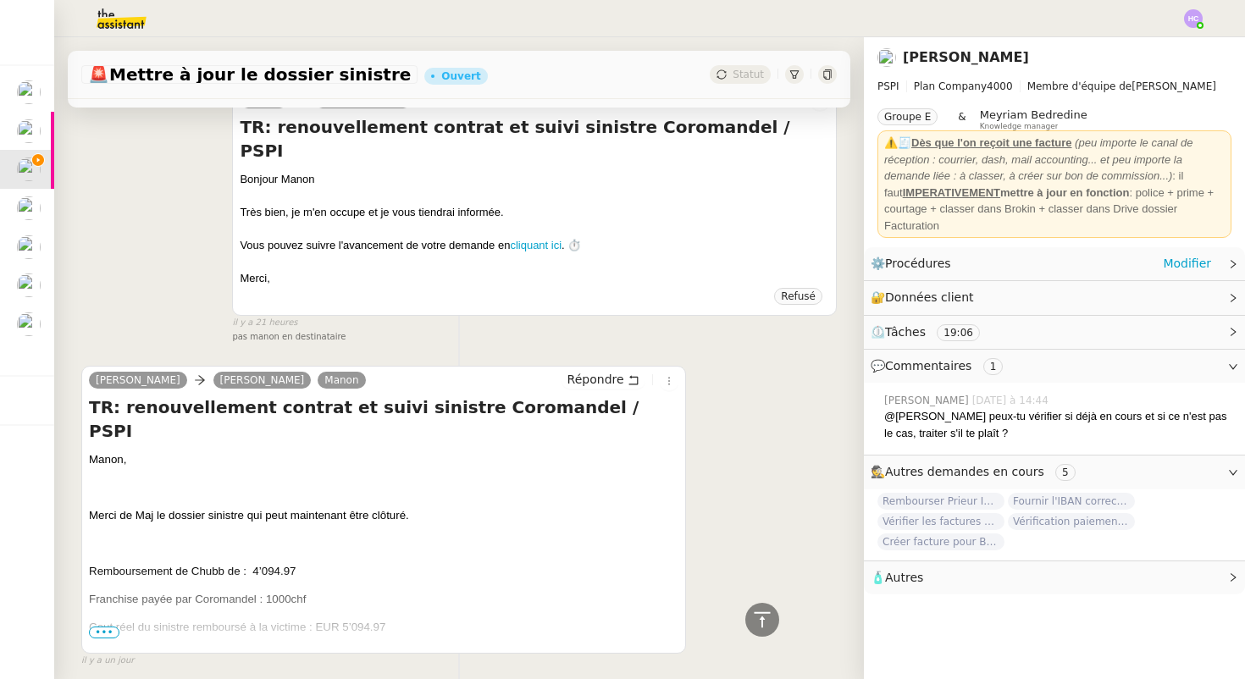
click at [929, 267] on span "Procédures" at bounding box center [918, 264] width 66 height 14
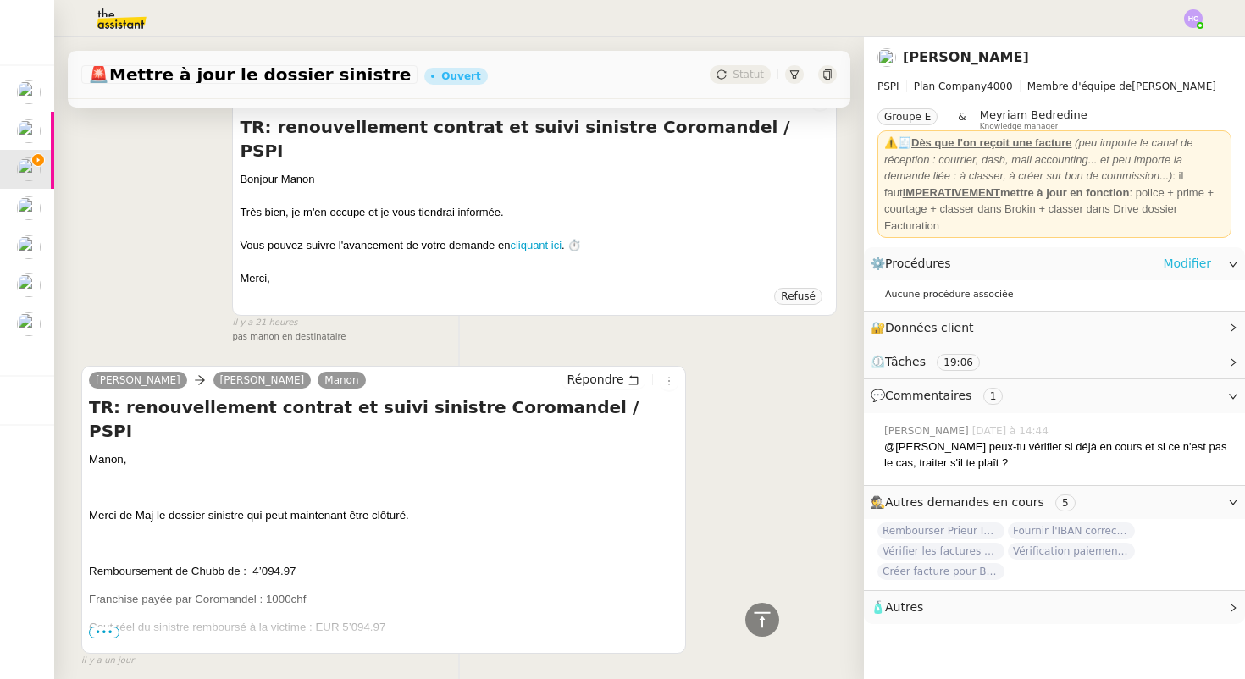
click at [1169, 261] on link "Modifier" at bounding box center [1187, 263] width 48 height 19
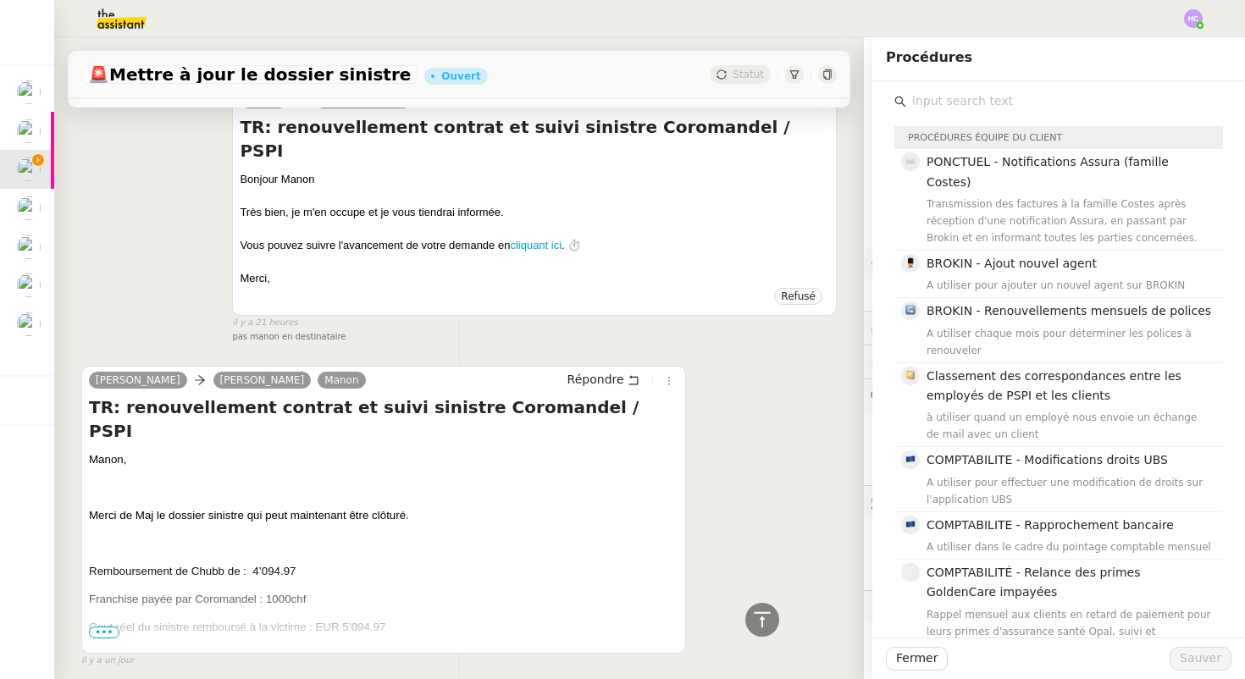
click at [937, 93] on input "text" at bounding box center [1065, 101] width 317 height 23
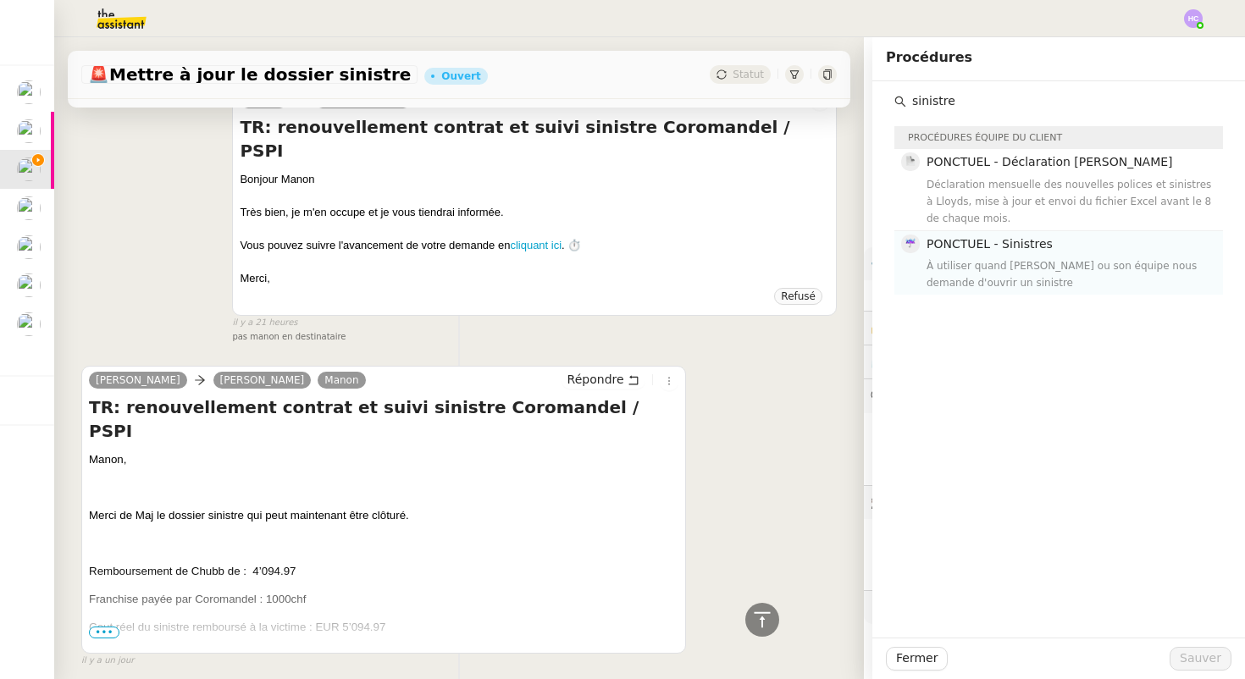
type input "sinistre"
click at [944, 262] on div "À utiliser quand [PERSON_NAME] ou son équipe nous demande d'ouvrir un sinistre" at bounding box center [1070, 275] width 286 height 34
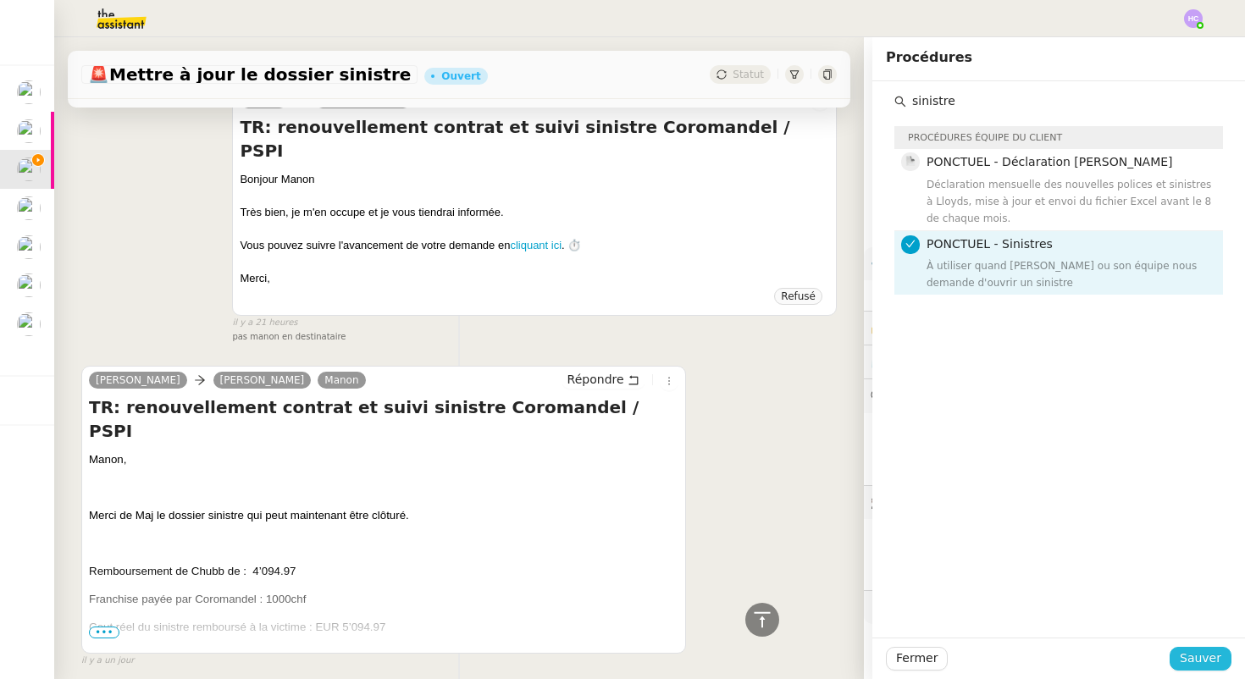
click at [1182, 660] on button "Sauver" at bounding box center [1201, 659] width 62 height 24
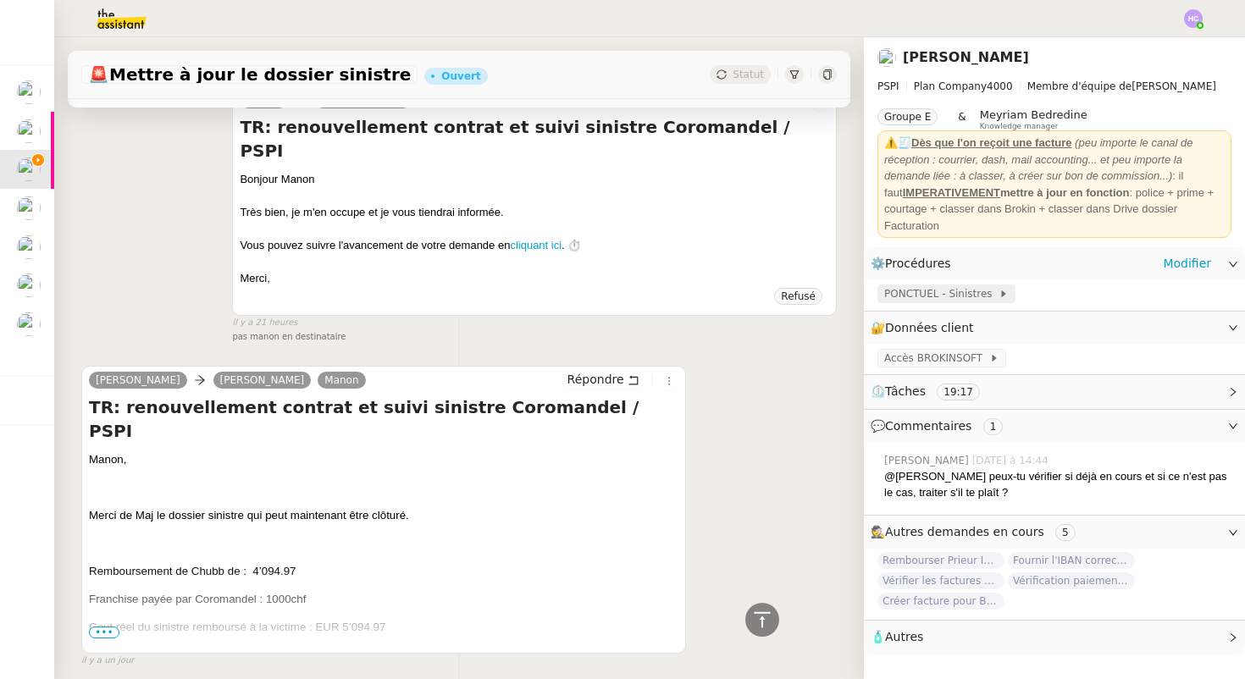
click at [964, 296] on span "PONCTUEL - Sinistres" at bounding box center [941, 294] width 114 height 17
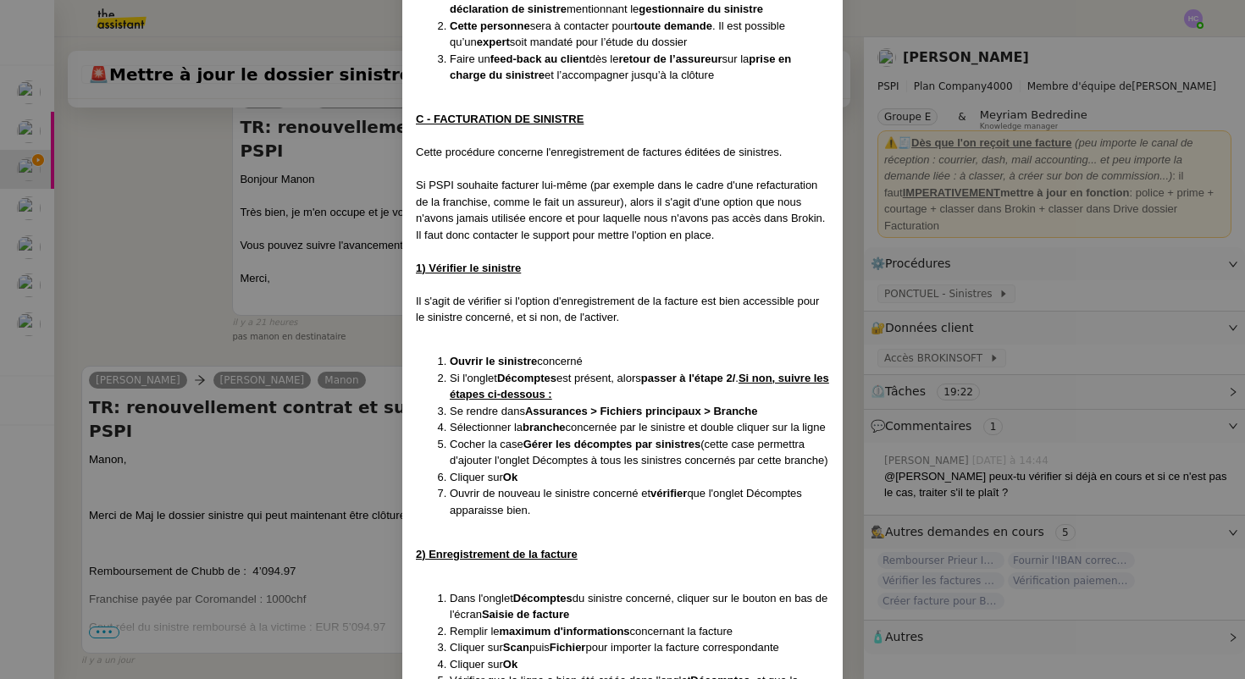
scroll to position [1061, 0]
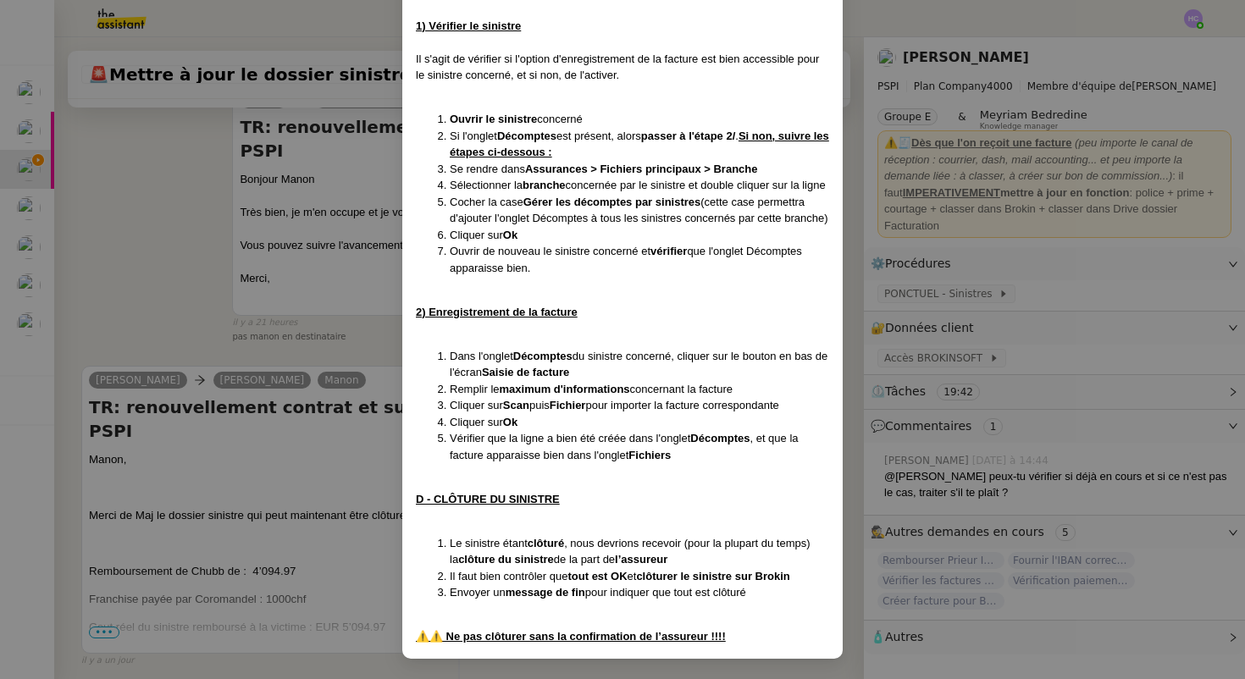
click at [354, 317] on nz-modal-container "Créée le [DATE] MAJ LE [DATE] Contexte : Il s'agit ici de saisir et suivre un s…" at bounding box center [622, 339] width 1245 height 679
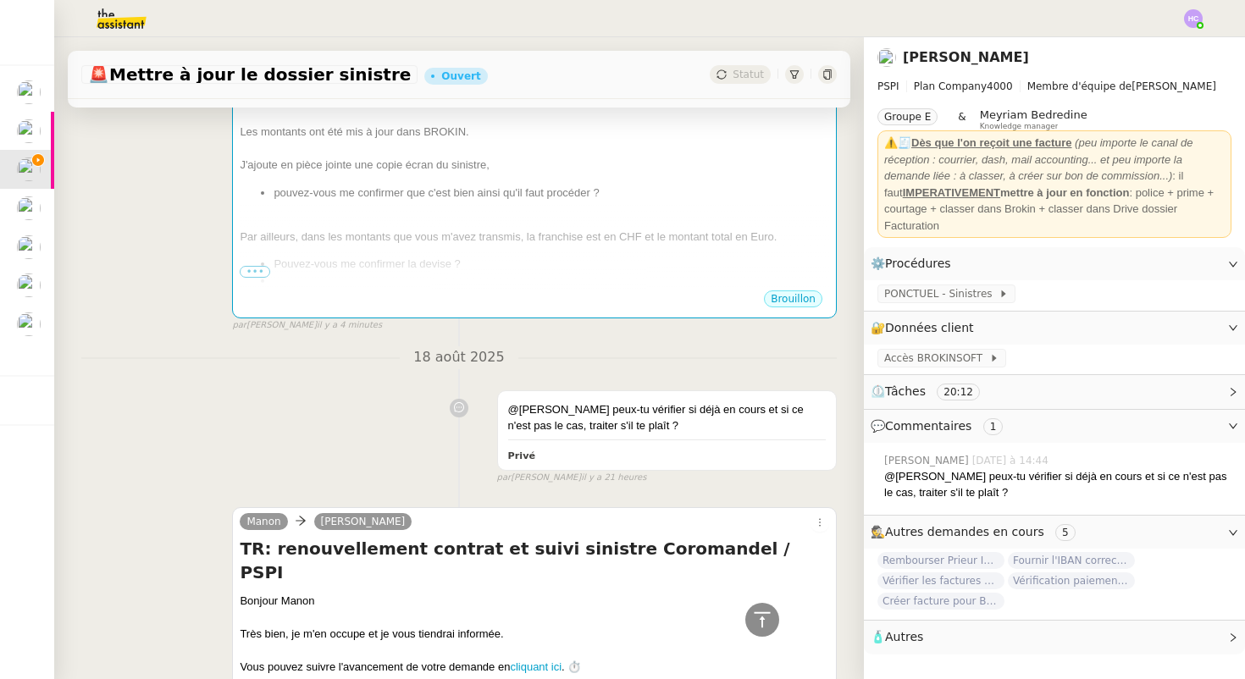
scroll to position [231, 0]
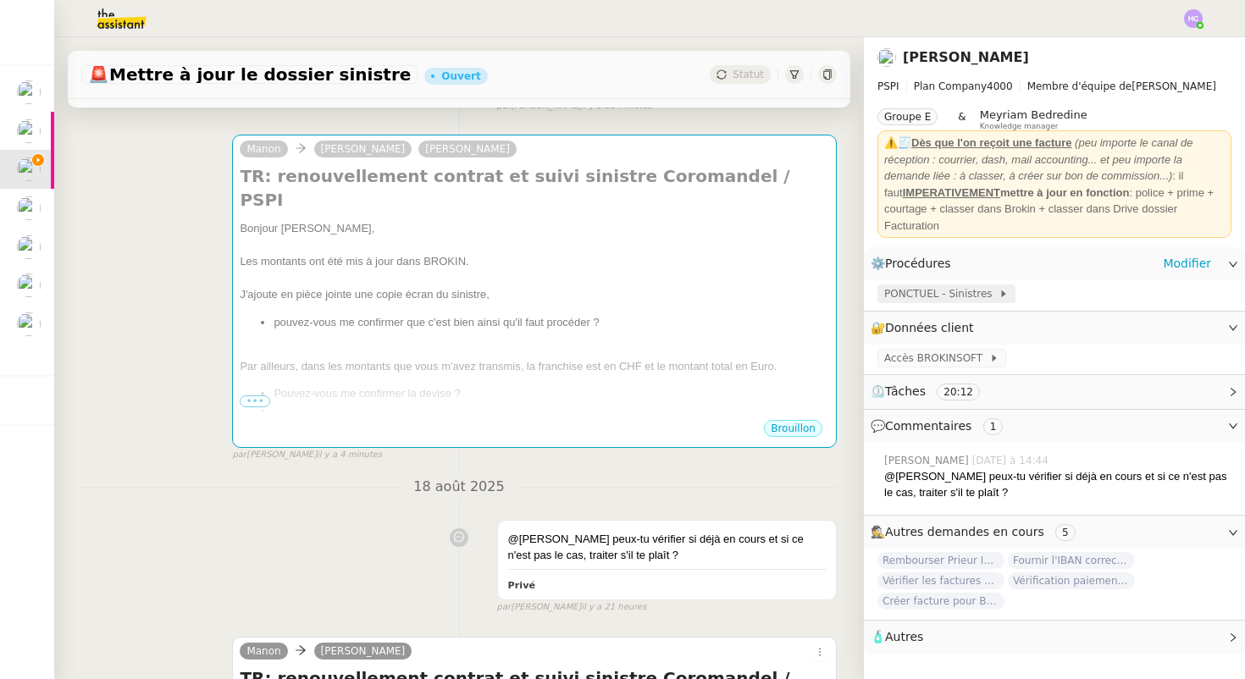
click at [922, 293] on span "PONCTUEL - Sinistres" at bounding box center [941, 294] width 114 height 17
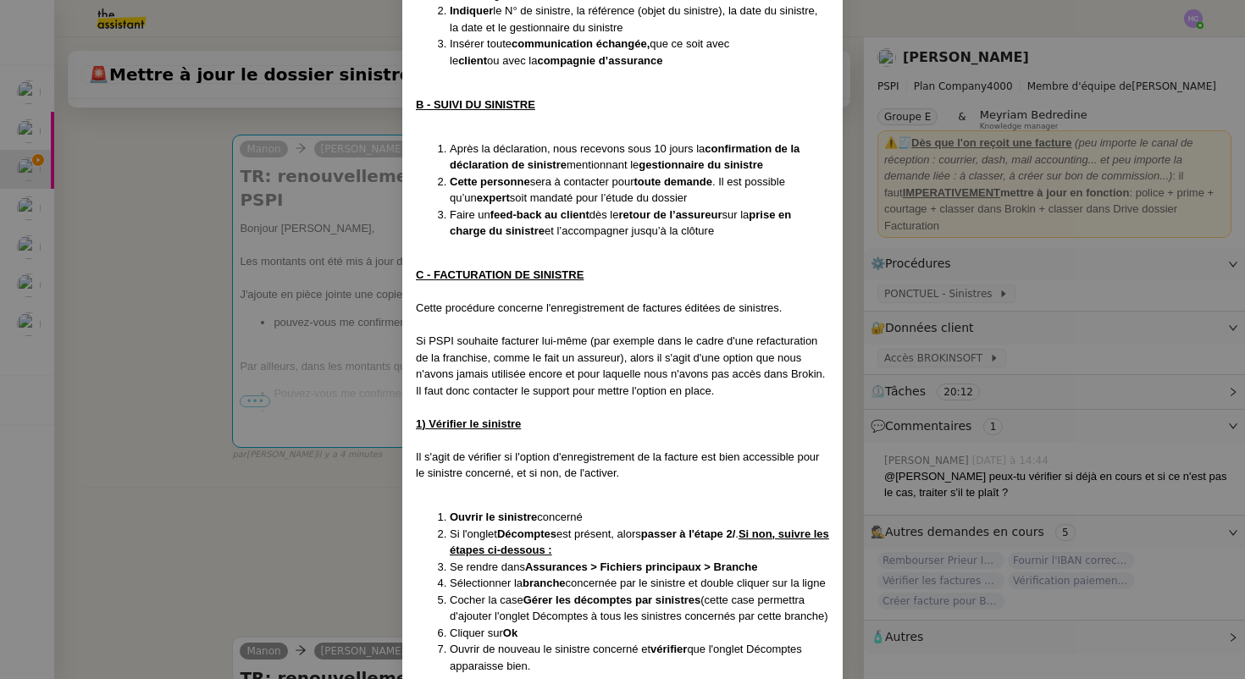
scroll to position [1061, 0]
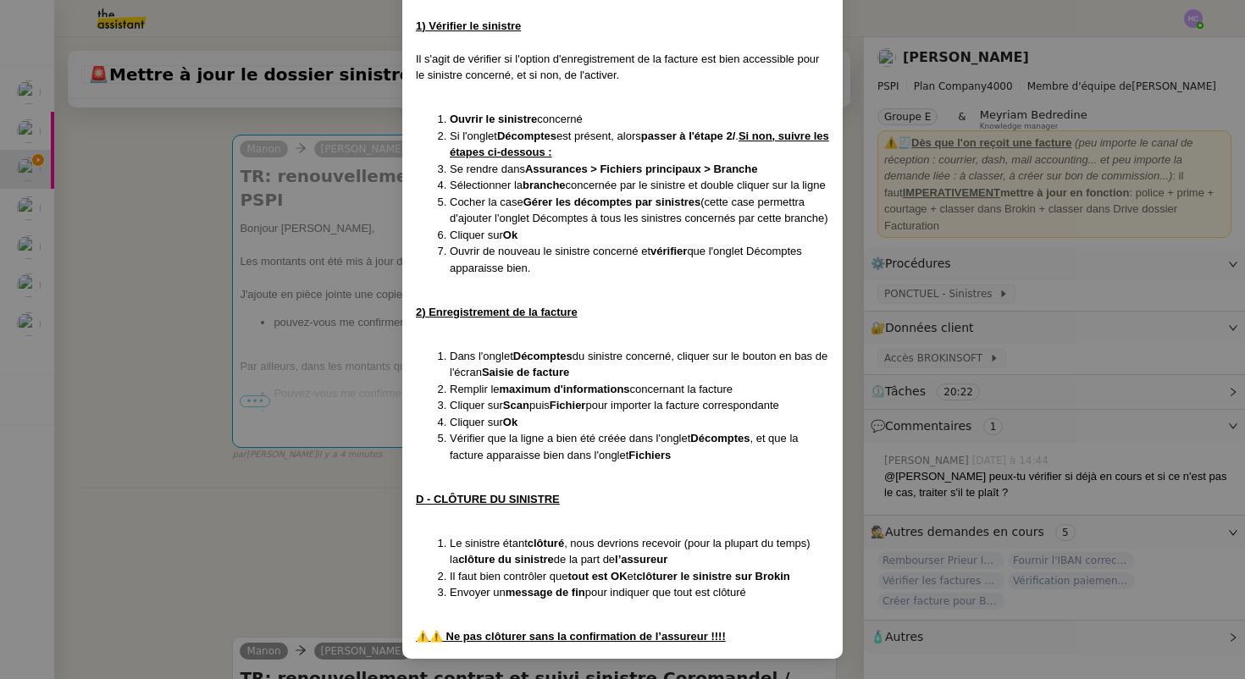
click at [302, 524] on nz-modal-container "Créée le [DATE] MAJ LE [DATE] Contexte : Il s'agit ici de saisir et suivre un s…" at bounding box center [622, 339] width 1245 height 679
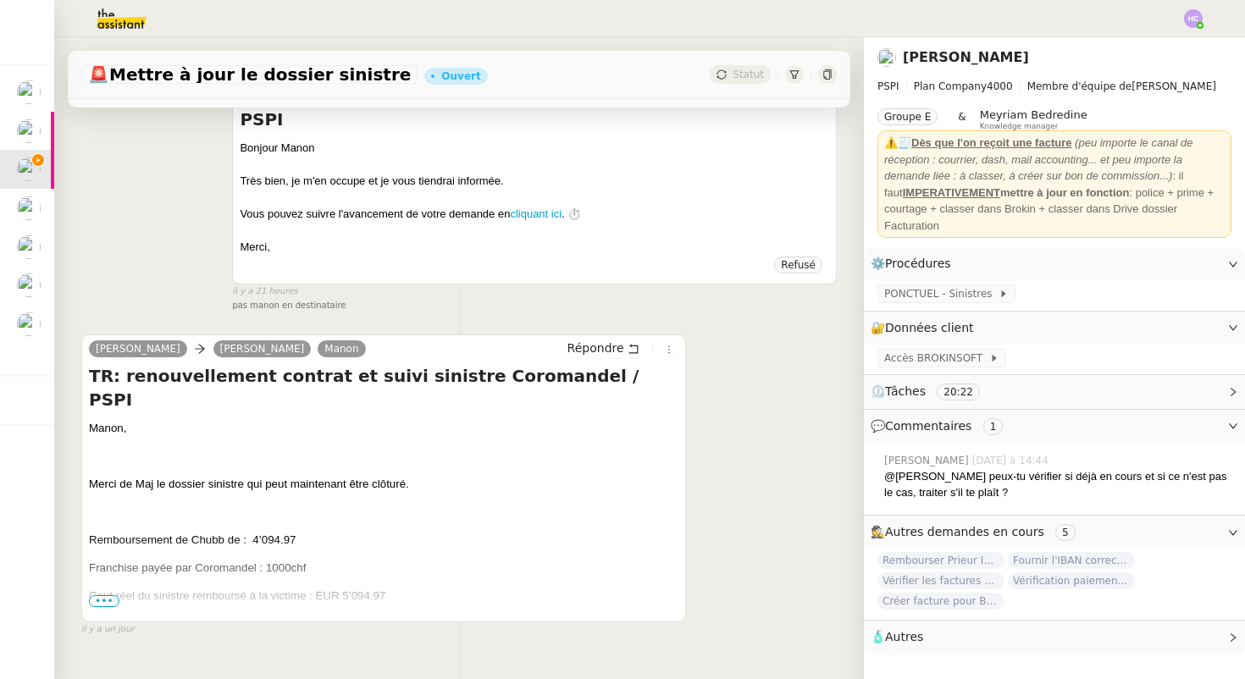
scroll to position [829, 0]
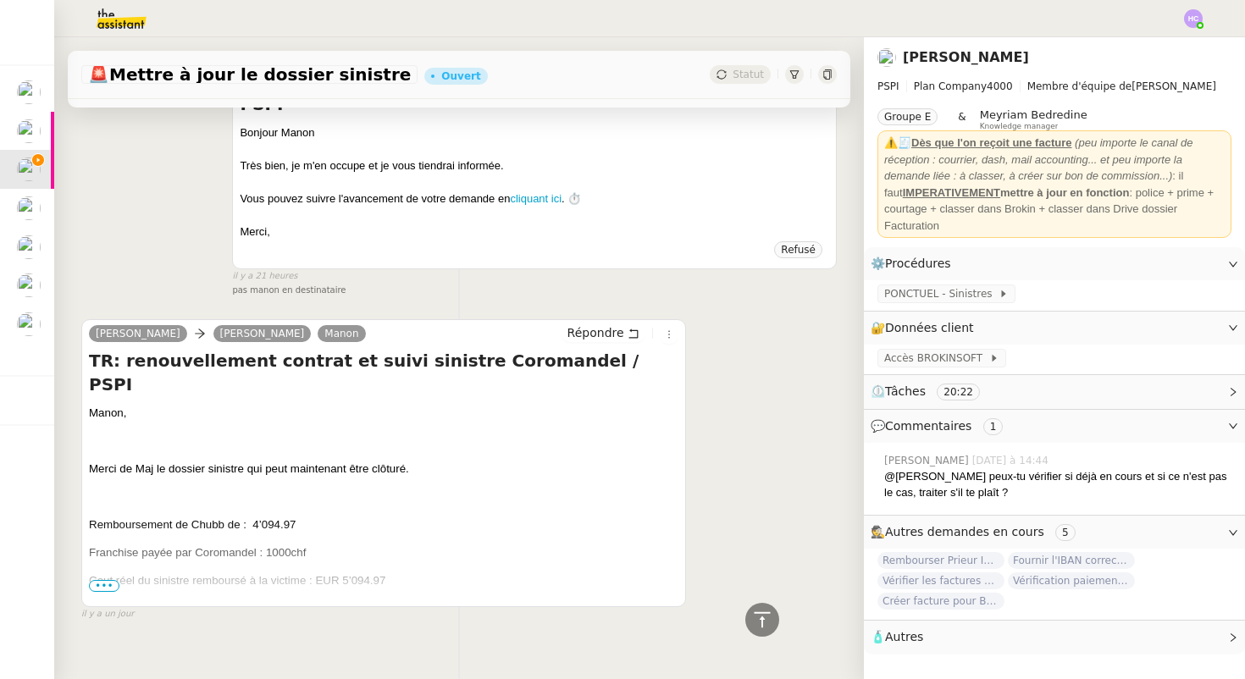
click at [112, 580] on span "•••" at bounding box center [104, 586] width 30 height 12
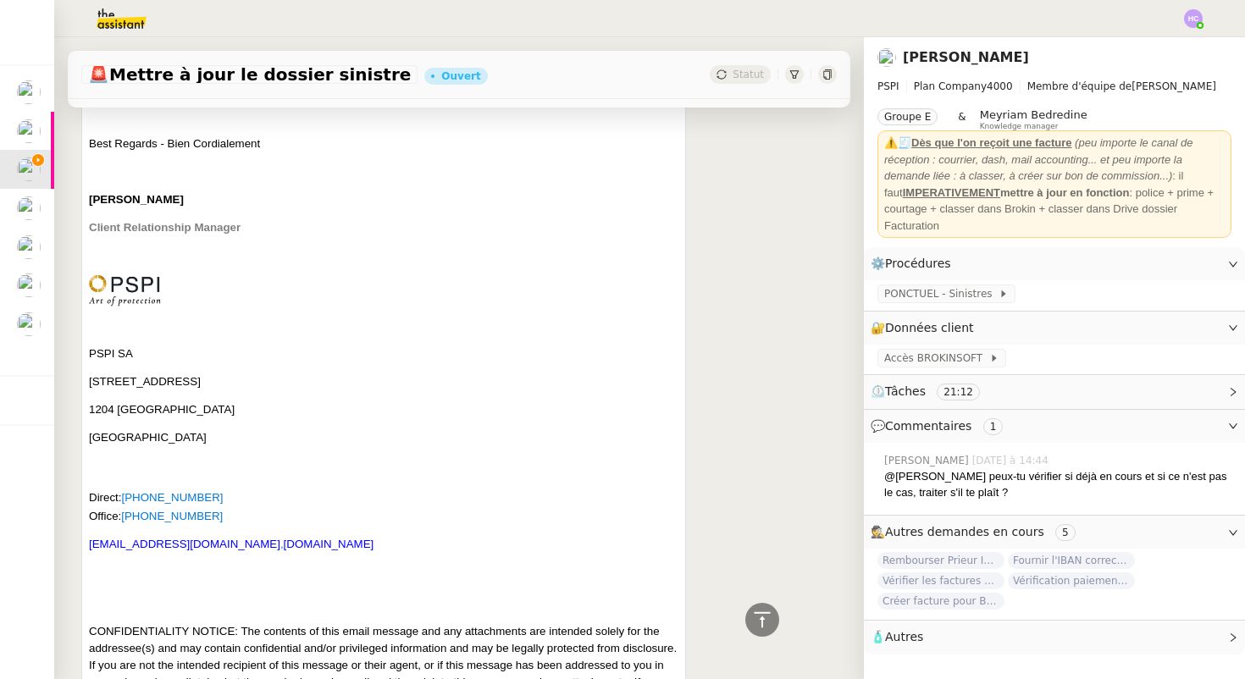
scroll to position [0, 0]
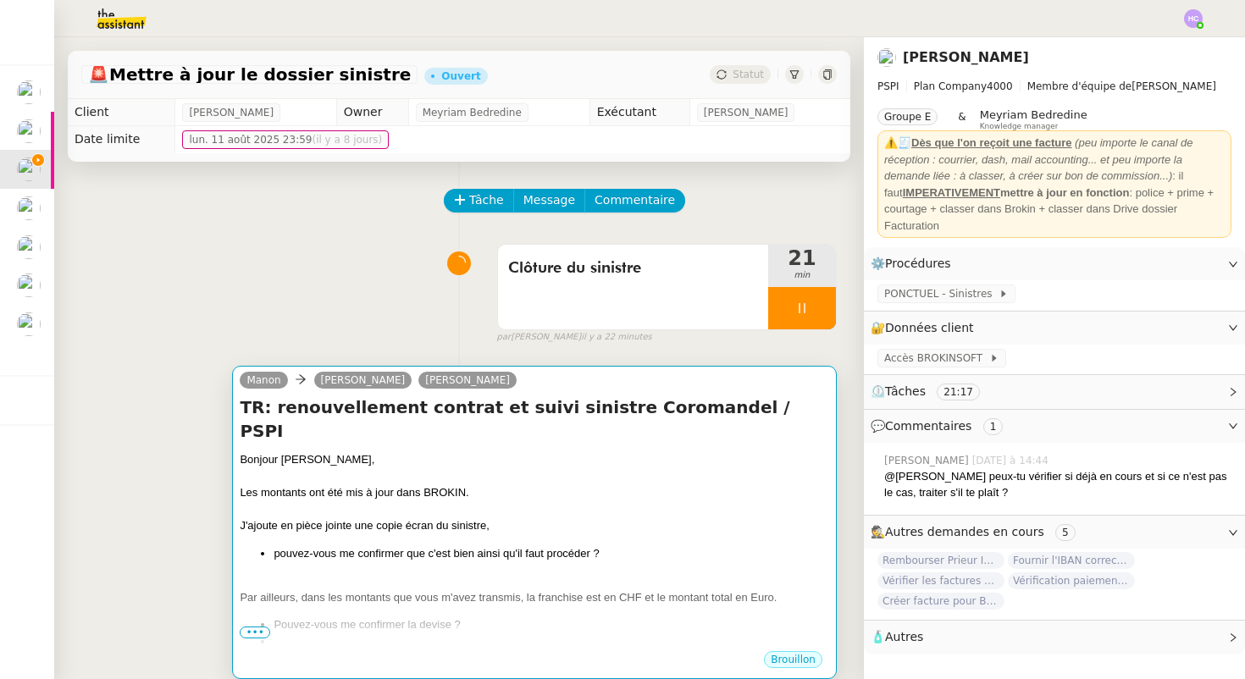
click at [475, 518] on div "J'ajoute en pièce jointe une copie écran du sinistre," at bounding box center [535, 526] width 590 height 17
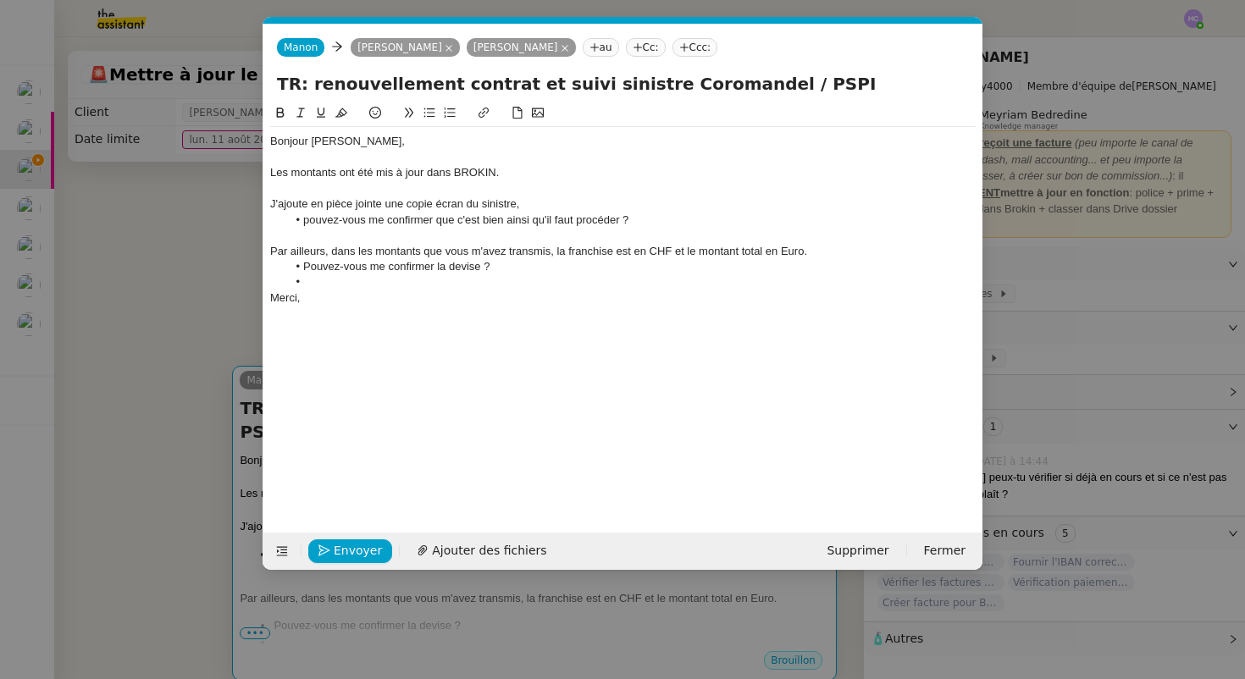
scroll to position [0, 36]
click at [349, 286] on li at bounding box center [632, 281] width 690 height 15
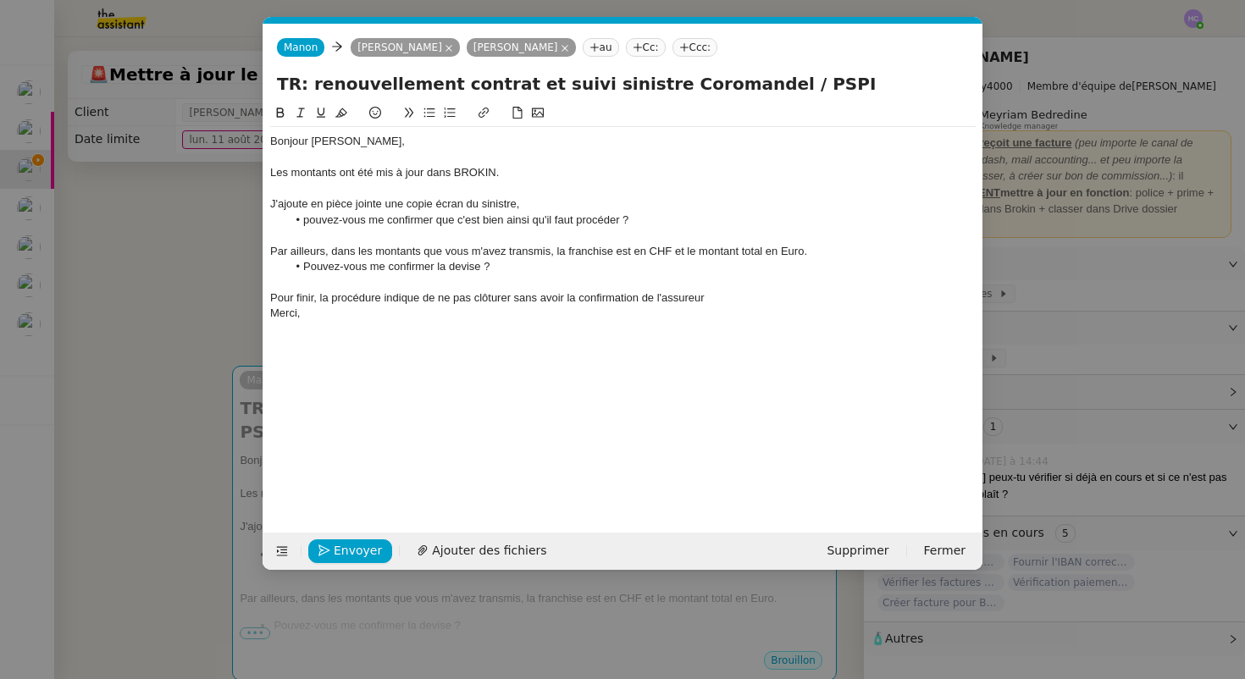
click at [1045, 273] on nz-modal-container "Service TA - VOYAGE - PROPOSITION GLOBALE A utiliser dans le cadre de propositi…" at bounding box center [622, 339] width 1245 height 679
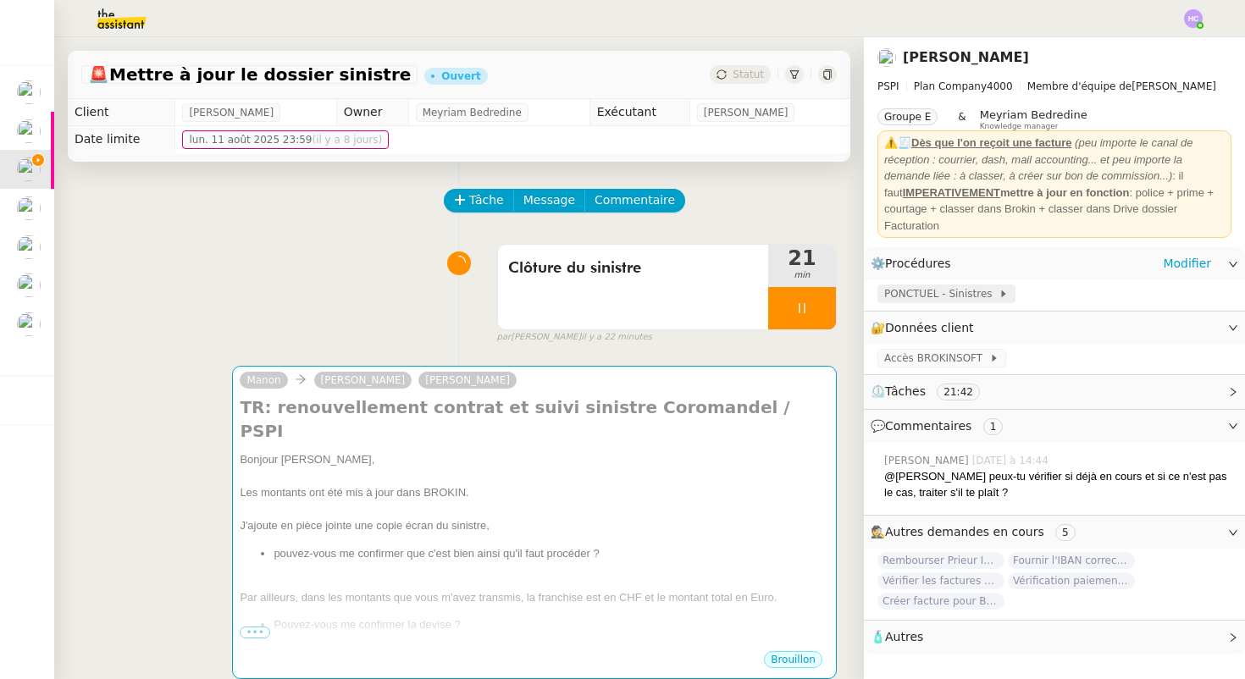
click at [945, 296] on span "PONCTUEL - Sinistres" at bounding box center [941, 294] width 114 height 17
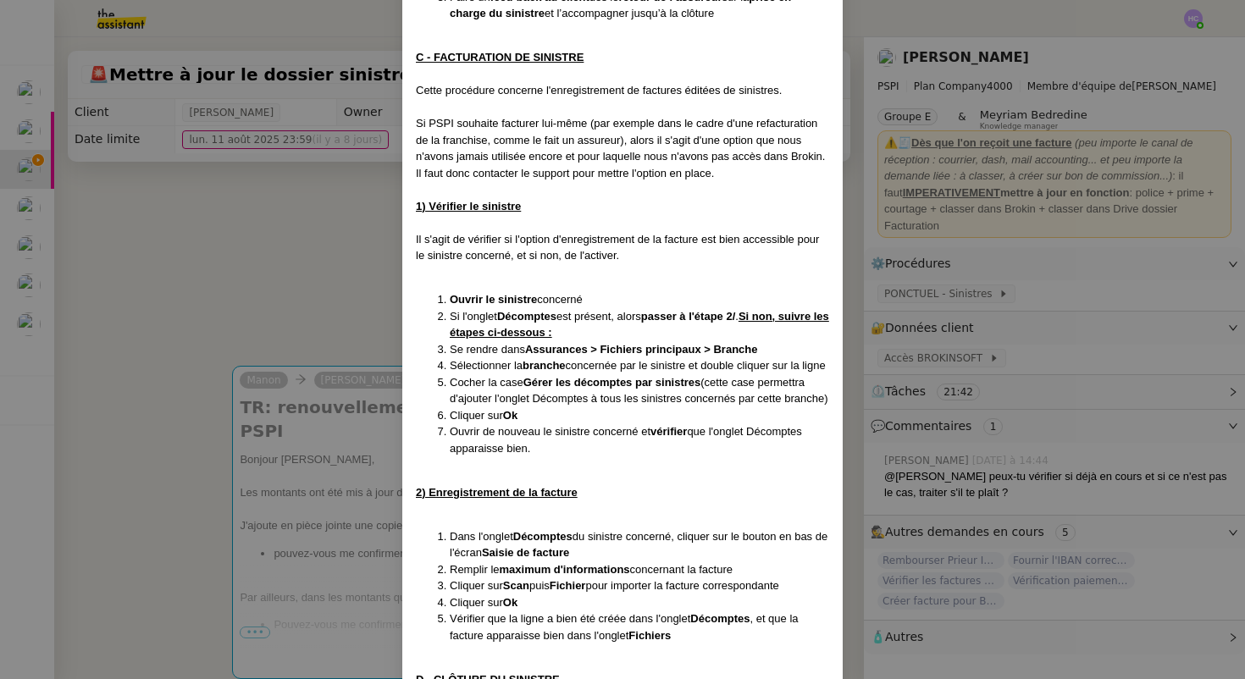
scroll to position [1061, 0]
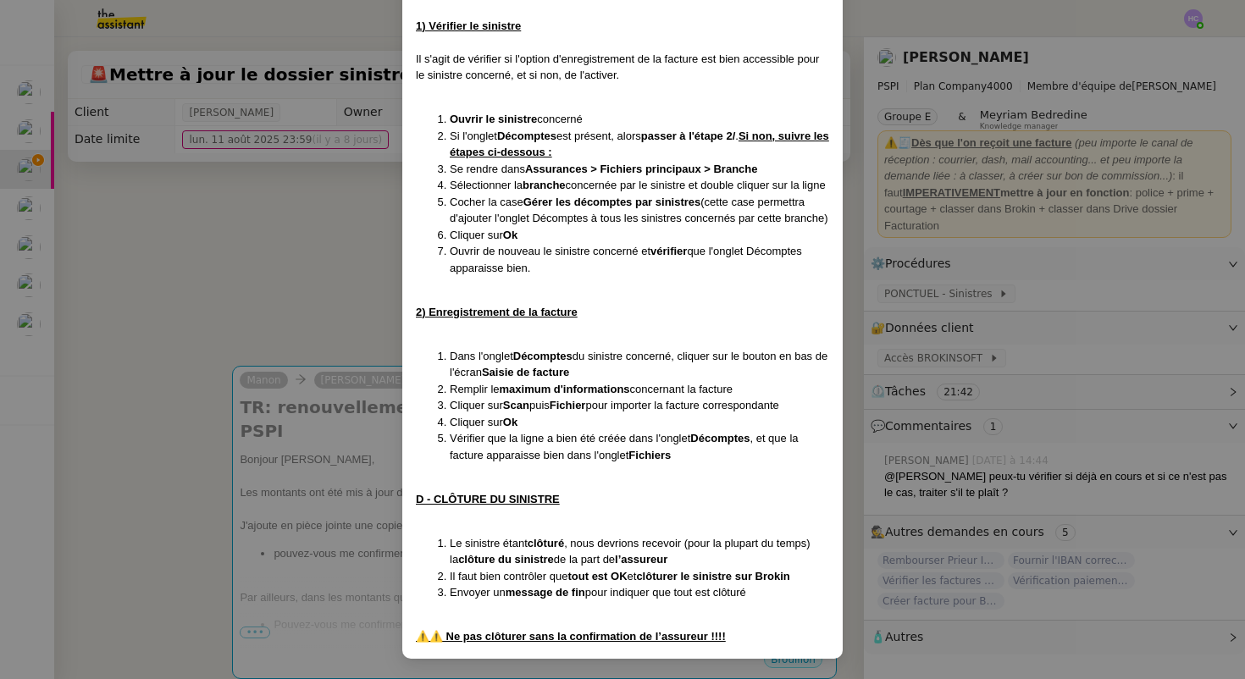
click at [352, 495] on nz-modal-container "Créée le [DATE] MAJ LE [DATE] Contexte : Il s'agit ici de saisir et suivre un s…" at bounding box center [622, 339] width 1245 height 679
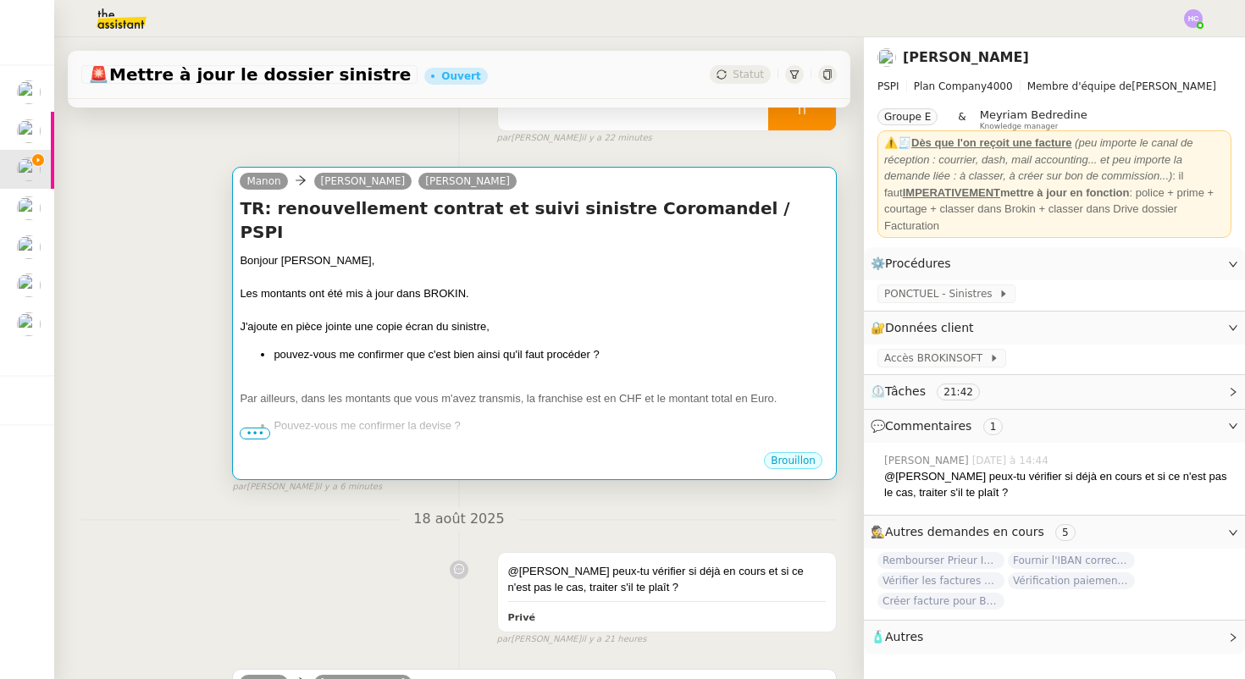
scroll to position [225, 0]
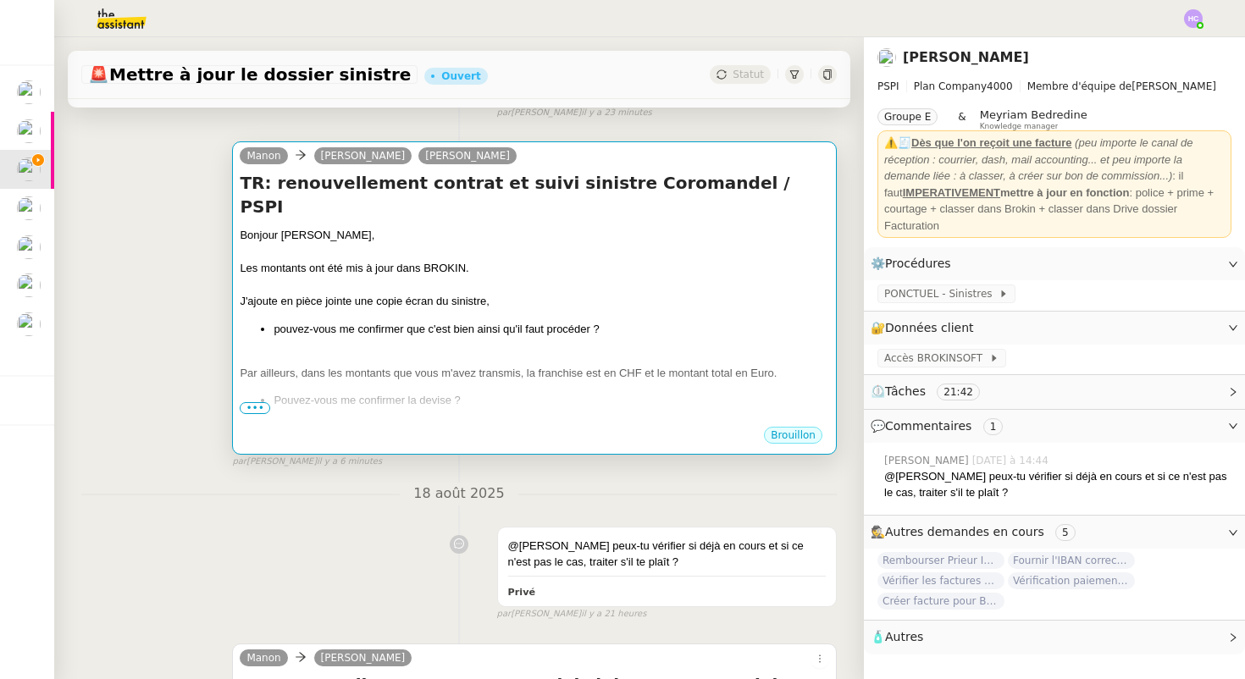
click at [533, 365] on div "Par ailleurs, dans les montants que vous m'avez transmis, la franchise est en C…" at bounding box center [535, 373] width 590 height 17
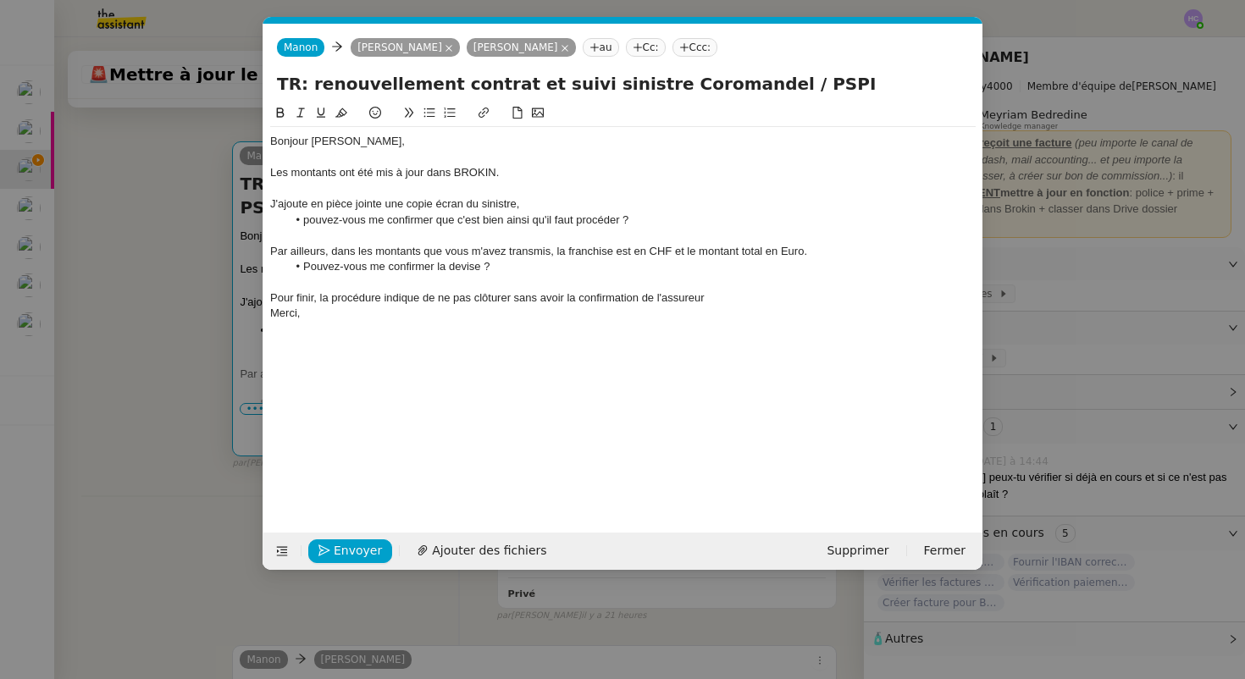
scroll to position [0, 36]
click at [732, 293] on div "Pour finir, la procédure indique de ne pas clôturer sans avoir la confirmation …" at bounding box center [623, 298] width 706 height 15
click at [942, 291] on div "Pour finir, la procédure indique de ne pas clôturer sans avoir la confirmation …" at bounding box center [623, 298] width 706 height 15
click at [465, 313] on li "L'avez-vous bien reçue ?" at bounding box center [632, 313] width 690 height 15
click at [187, 478] on nz-modal-container "Service TA - VOYAGE - PROPOSITION GLOBALE A utiliser dans le cadre de propositi…" at bounding box center [622, 339] width 1245 height 679
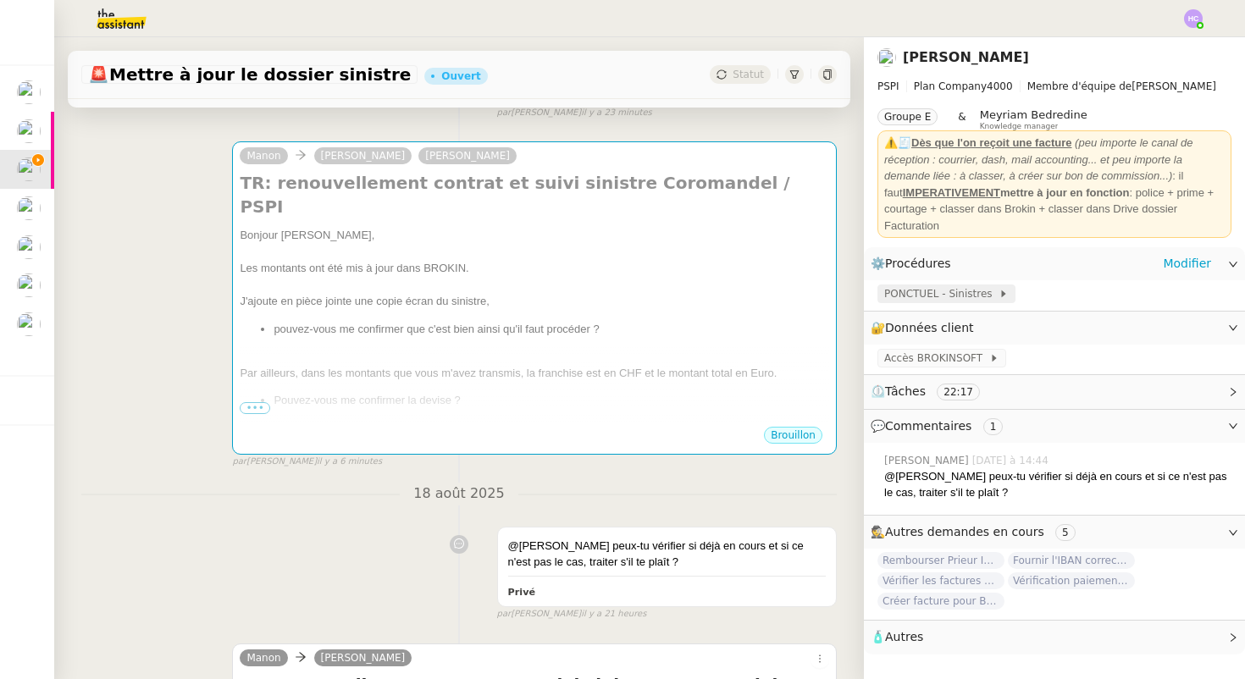
click at [949, 297] on span "PONCTUEL - Sinistres" at bounding box center [941, 294] width 114 height 17
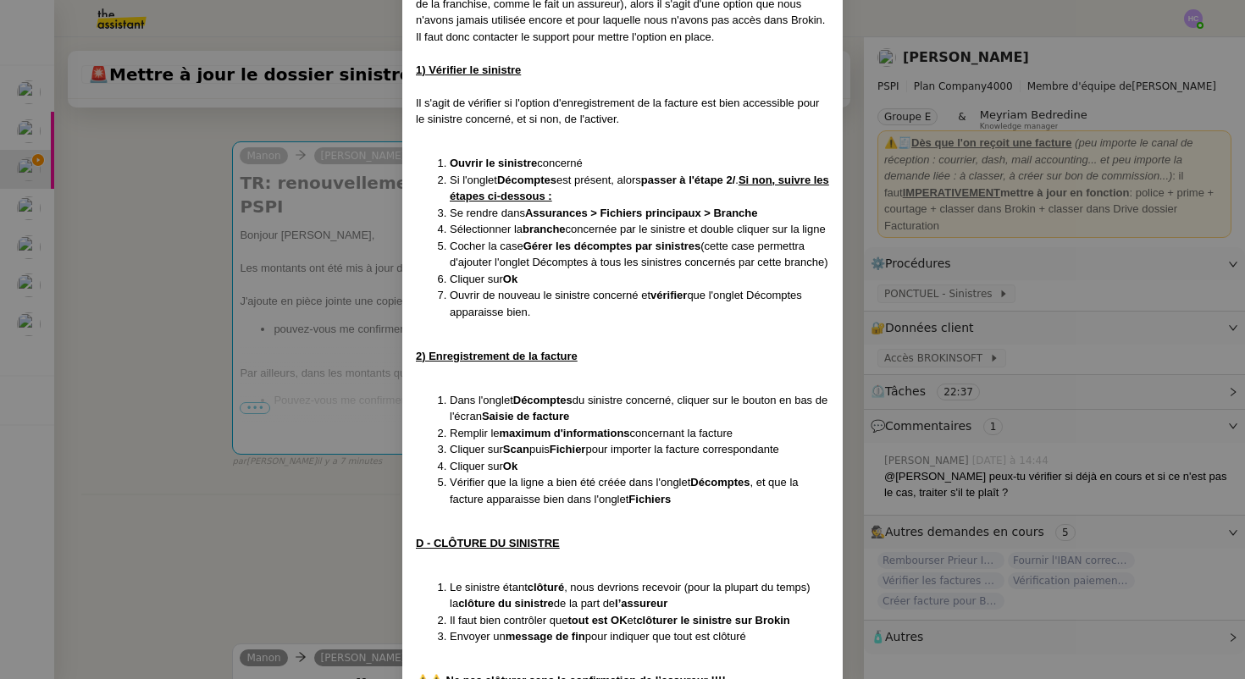
scroll to position [1061, 0]
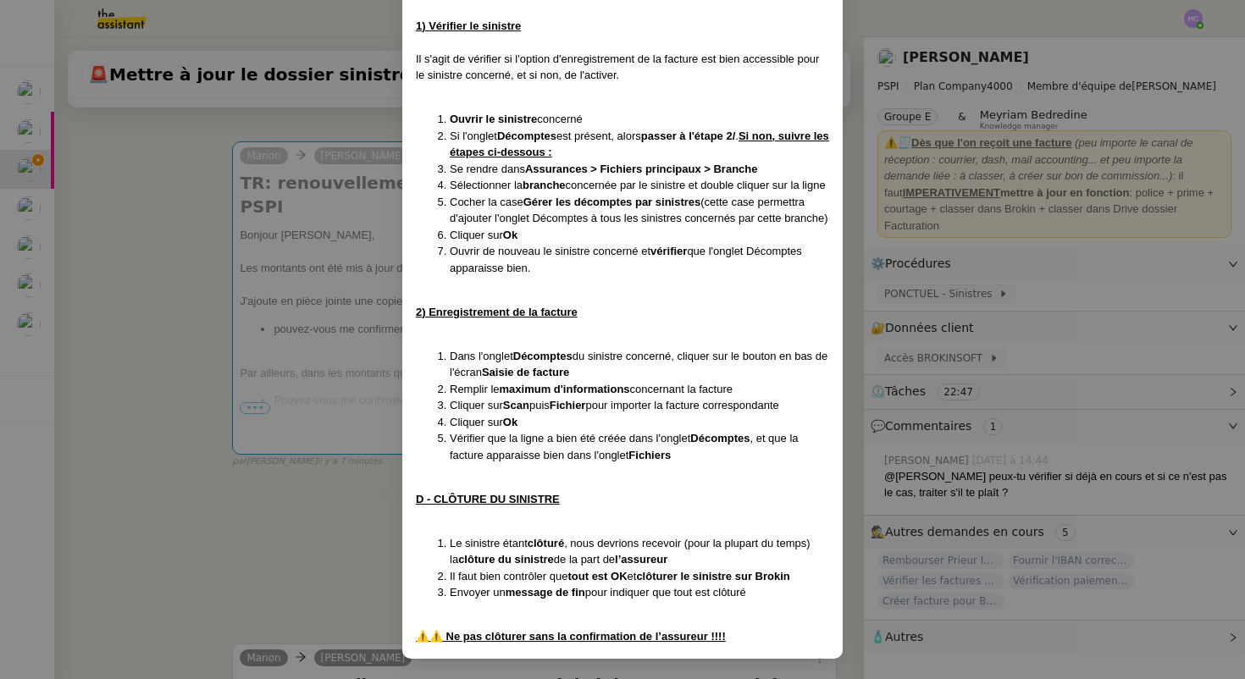
click at [341, 545] on nz-modal-container "Créée le [DATE] MAJ LE [DATE] Contexte : Il s'agit ici de saisir et suivre un s…" at bounding box center [622, 339] width 1245 height 679
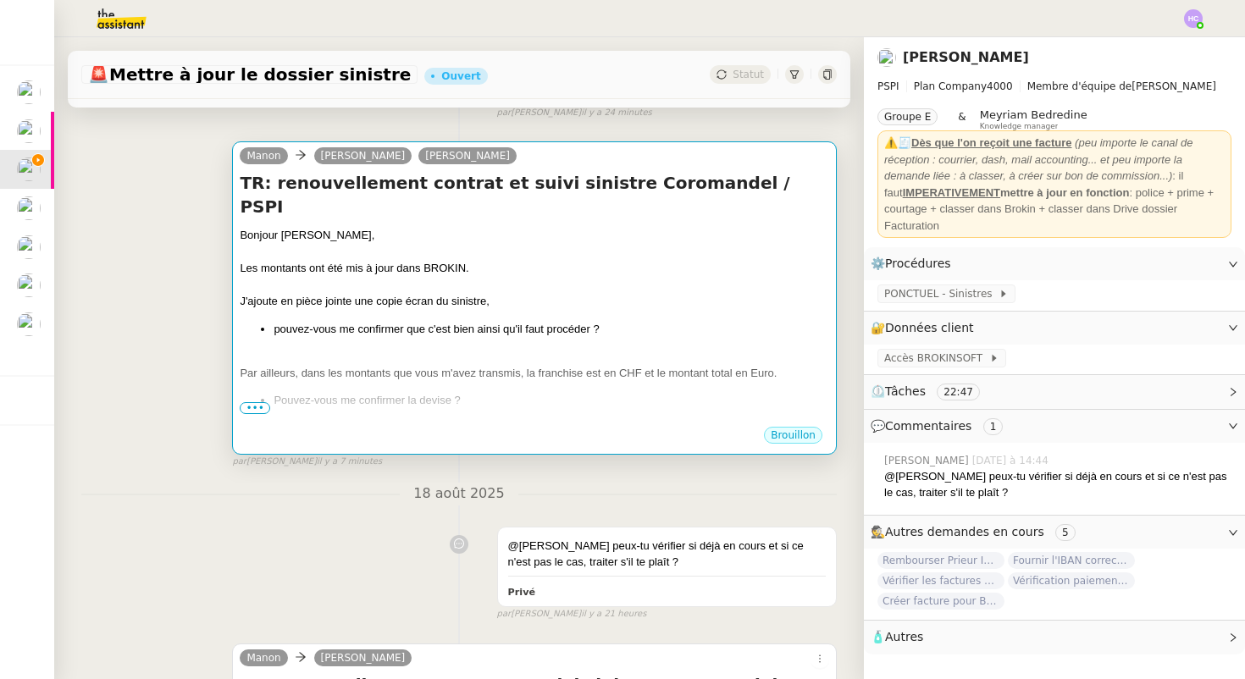
click at [406, 365] on div "Par ailleurs, dans les montants que vous m'avez transmis, la franchise est en C…" at bounding box center [535, 373] width 590 height 17
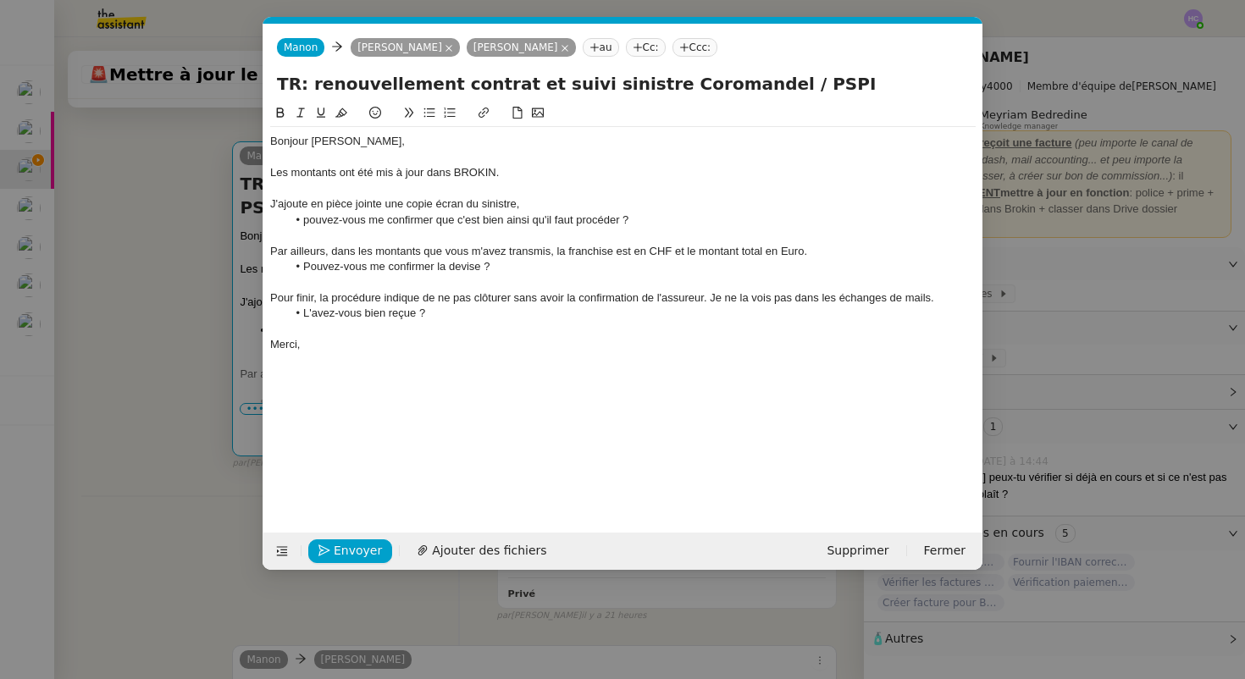
scroll to position [0, 36]
click at [369, 146] on div "Bonjour [PERSON_NAME]," at bounding box center [623, 141] width 706 height 15
click at [535, 256] on div "Par ailleurs, dans les montants que vous m'avez transmis, la franchise est en C…" at bounding box center [623, 251] width 706 height 15
click at [485, 257] on div "Par ailleurs, dans les montants que vous m'avez transmis, la franchise est en C…" at bounding box center [623, 251] width 706 height 15
click at [554, 254] on div "Par ailleurs, dans les montants que vous m'avez transmis, la franchise est en C…" at bounding box center [623, 251] width 706 height 15
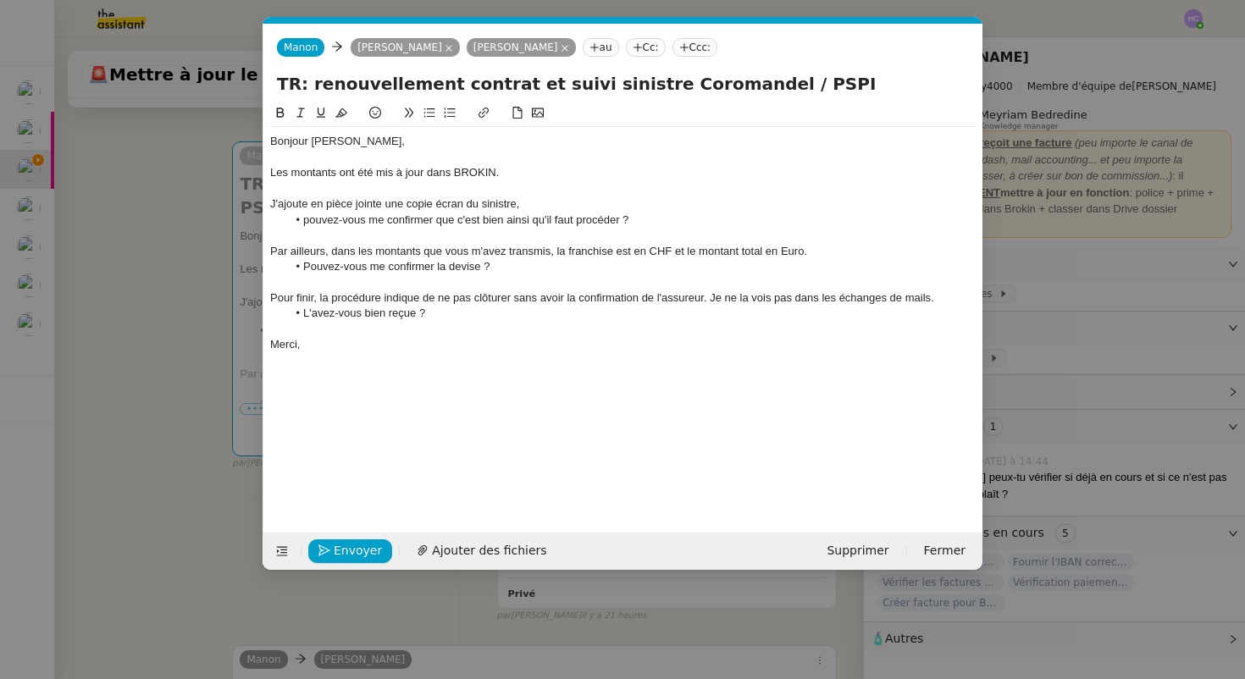
click at [539, 253] on div "Par ailleurs, dans les montants que vous m'avez transmis, la franchise est en C…" at bounding box center [623, 251] width 706 height 15
click at [497, 285] on div at bounding box center [623, 281] width 706 height 15
click at [489, 268] on li "Pouvez-vous me confirmer la devise ?" at bounding box center [632, 266] width 690 height 15
click at [402, 302] on div "Pour finir, la procédure indique de ne pas clôturer sans avoir la confirmation …" at bounding box center [623, 298] width 706 height 15
click at [347, 552] on span "Envoyer" at bounding box center [358, 550] width 48 height 19
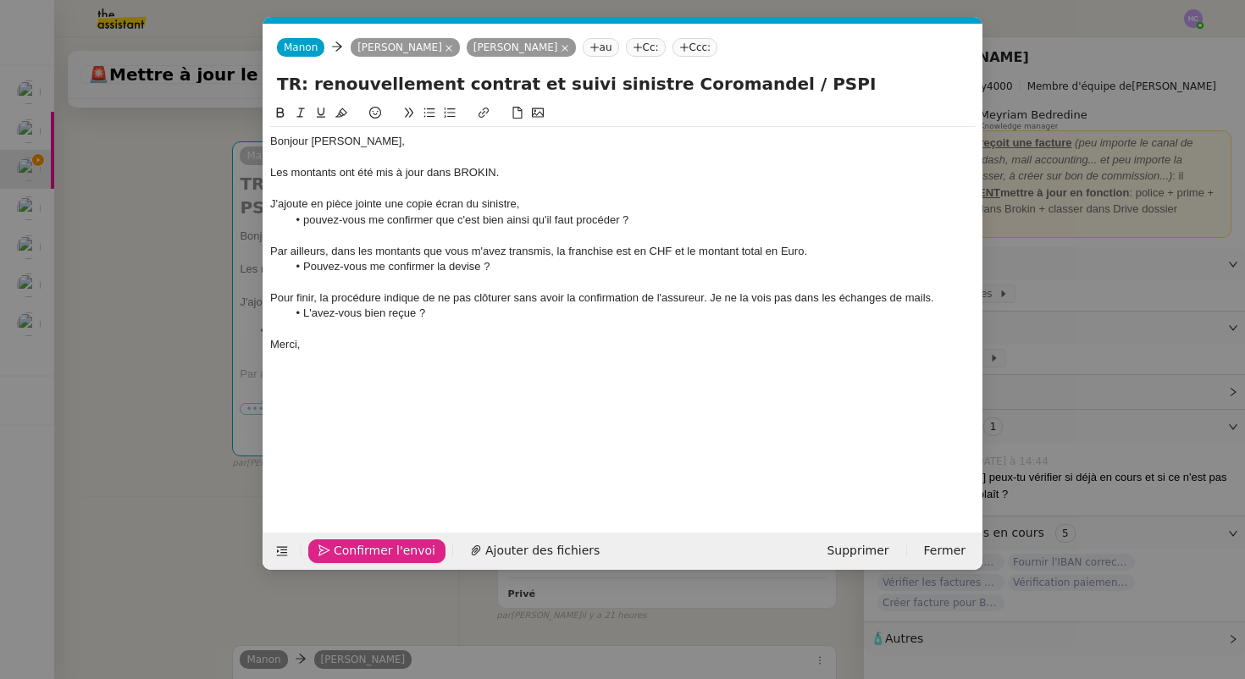
click at [522, 254] on div "Par ailleurs, dans les montants que vous m'avez transmis, la franchise est en C…" at bounding box center [623, 251] width 706 height 15
click at [510, 204] on div "J'ajoute en pièce jointe une copie écran du sinistre," at bounding box center [623, 204] width 706 height 15
click at [480, 174] on div "Les montants ont été mis à jour dans BROKIN." at bounding box center [623, 172] width 706 height 15
click at [0, 0] on lt-span "Ignore" at bounding box center [0, 0] width 0 height 0
click at [530, 250] on div "Par ailleurs, dans les montants que vous m'avez transmis, la franchise est en C…" at bounding box center [623, 251] width 706 height 15
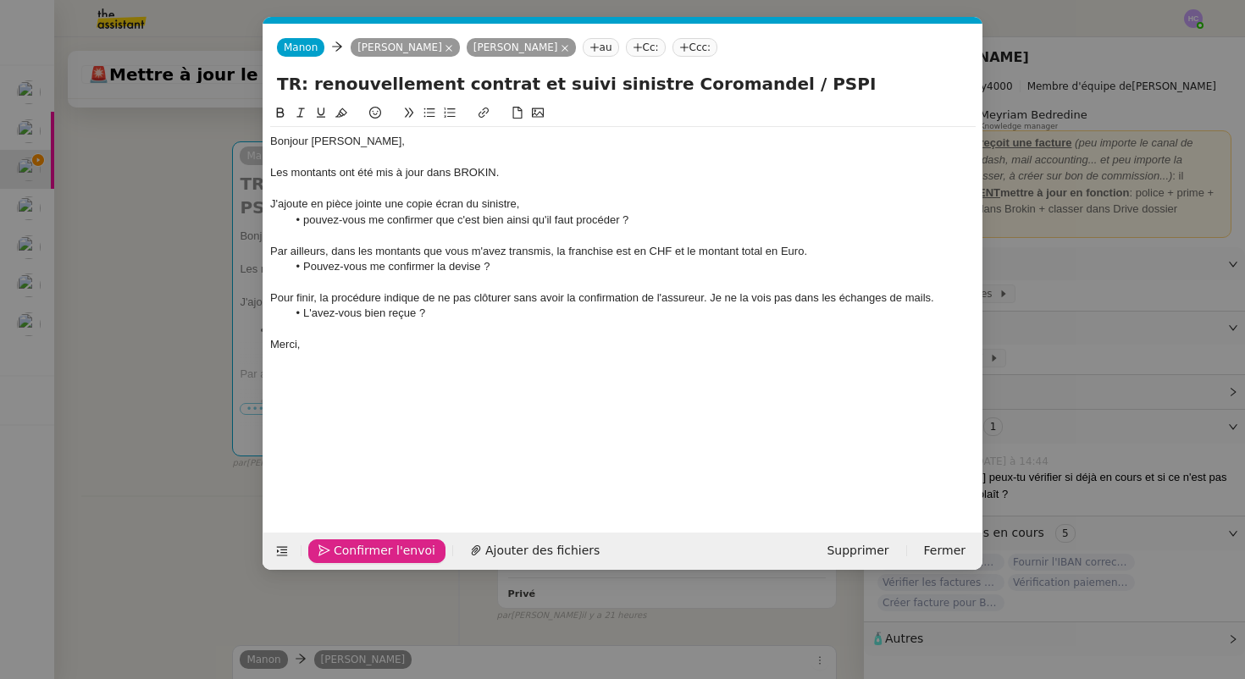
click at [0, 0] on lt-span "Ignore" at bounding box center [0, 0] width 0 height 0
click at [341, 549] on span "Confirmer l'envoi" at bounding box center [385, 550] width 102 height 19
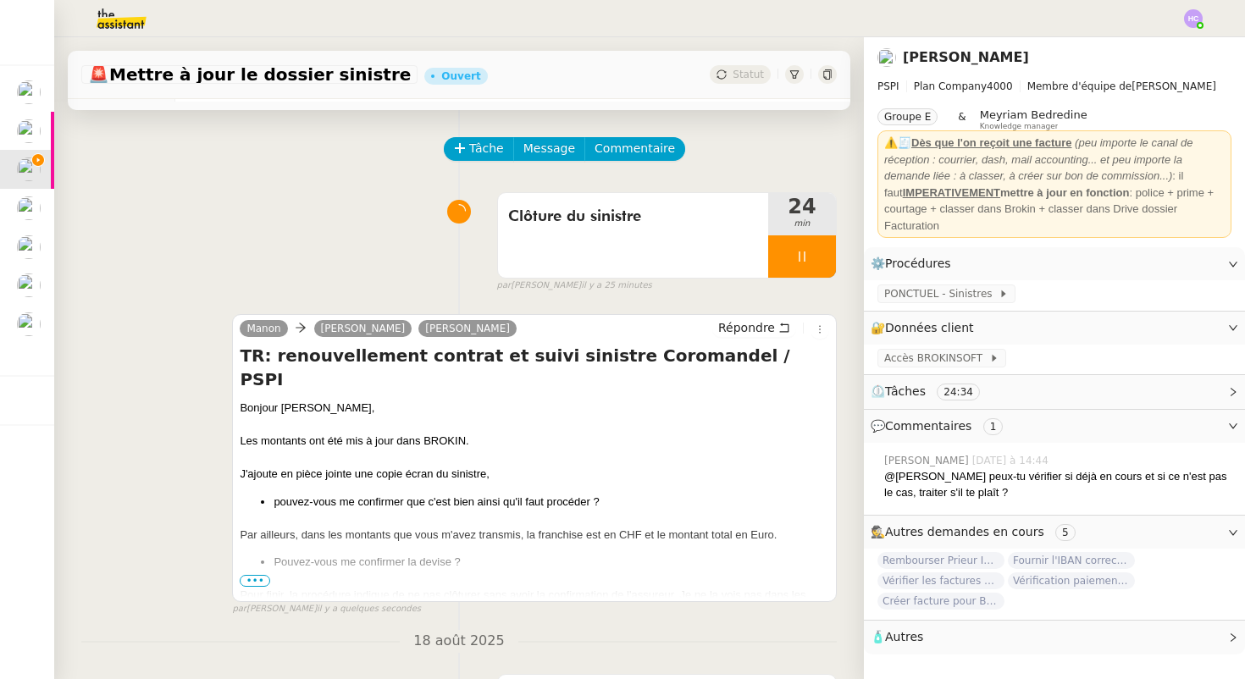
scroll to position [55, 0]
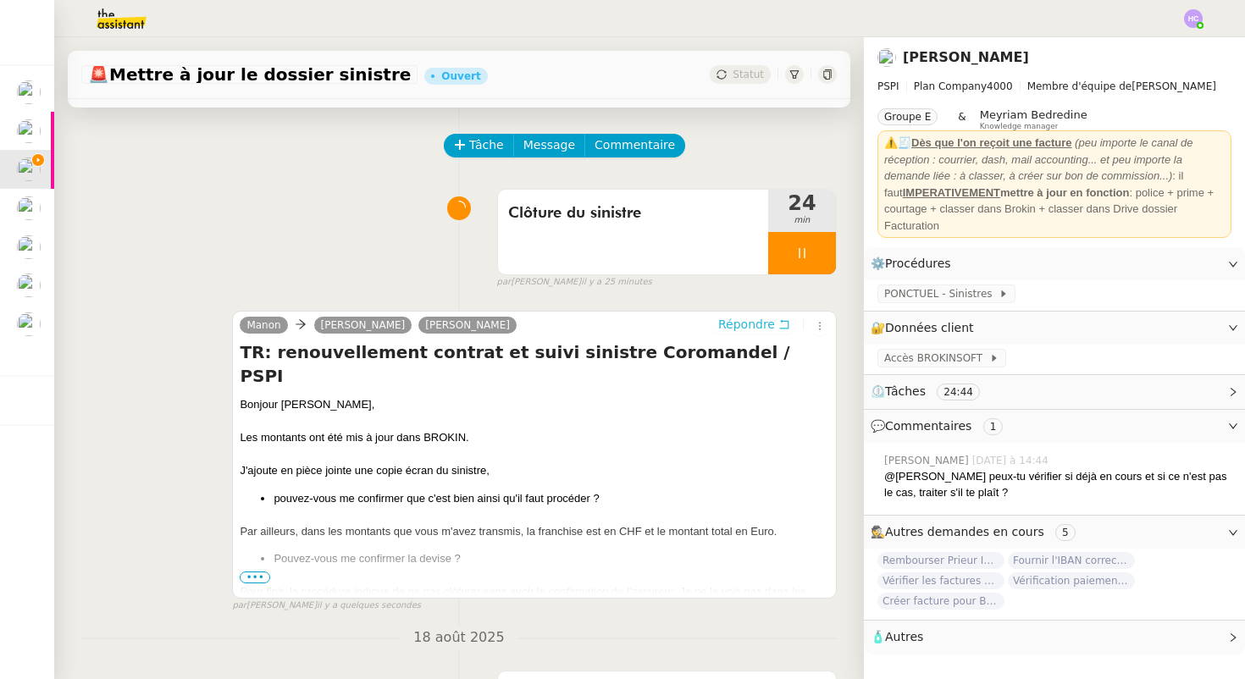
click at [764, 328] on span "Répondre" at bounding box center [746, 324] width 57 height 17
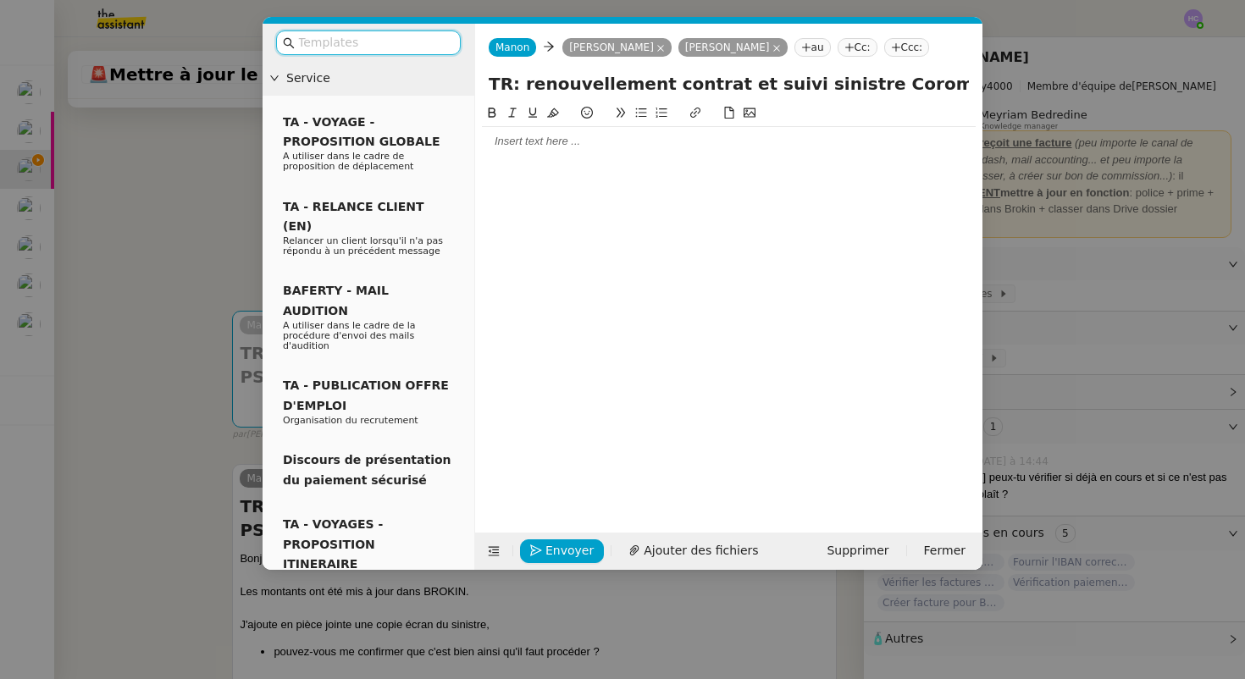
click at [628, 290] on div at bounding box center [729, 304] width 494 height 403
click at [592, 354] on div at bounding box center [729, 304] width 494 height 403
click at [513, 141] on div at bounding box center [729, 141] width 494 height 15
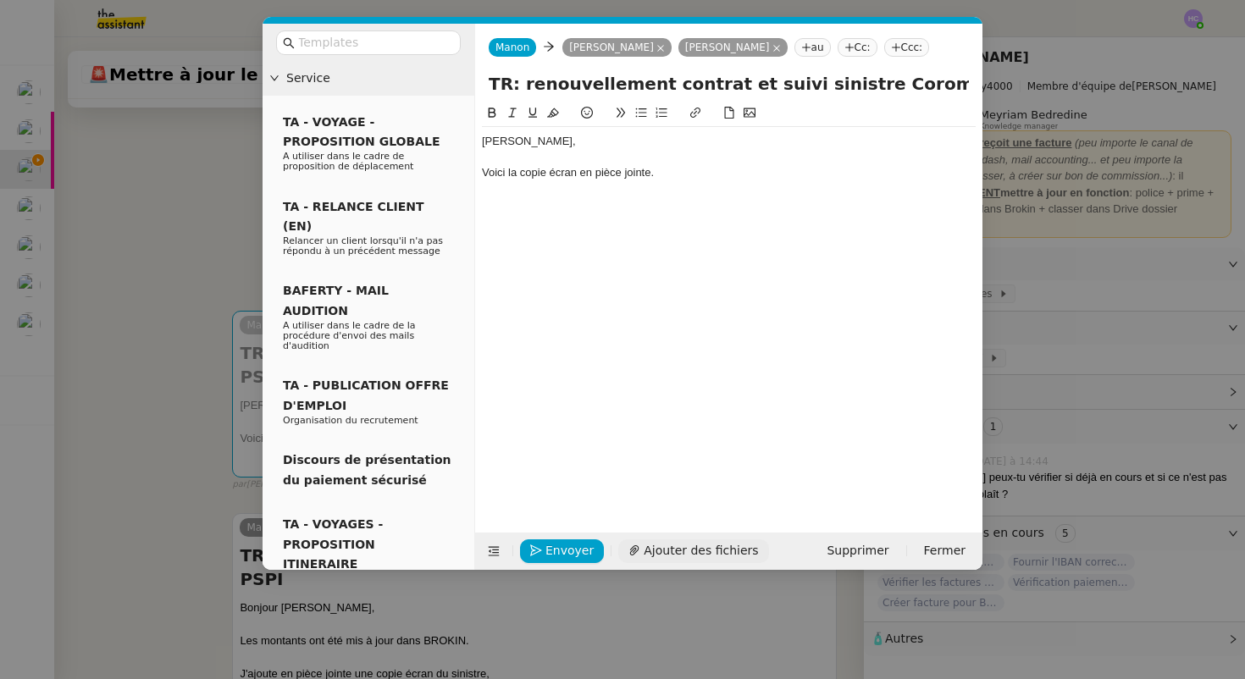
click at [631, 544] on button "Ajouter des fichiers" at bounding box center [693, 552] width 150 height 24
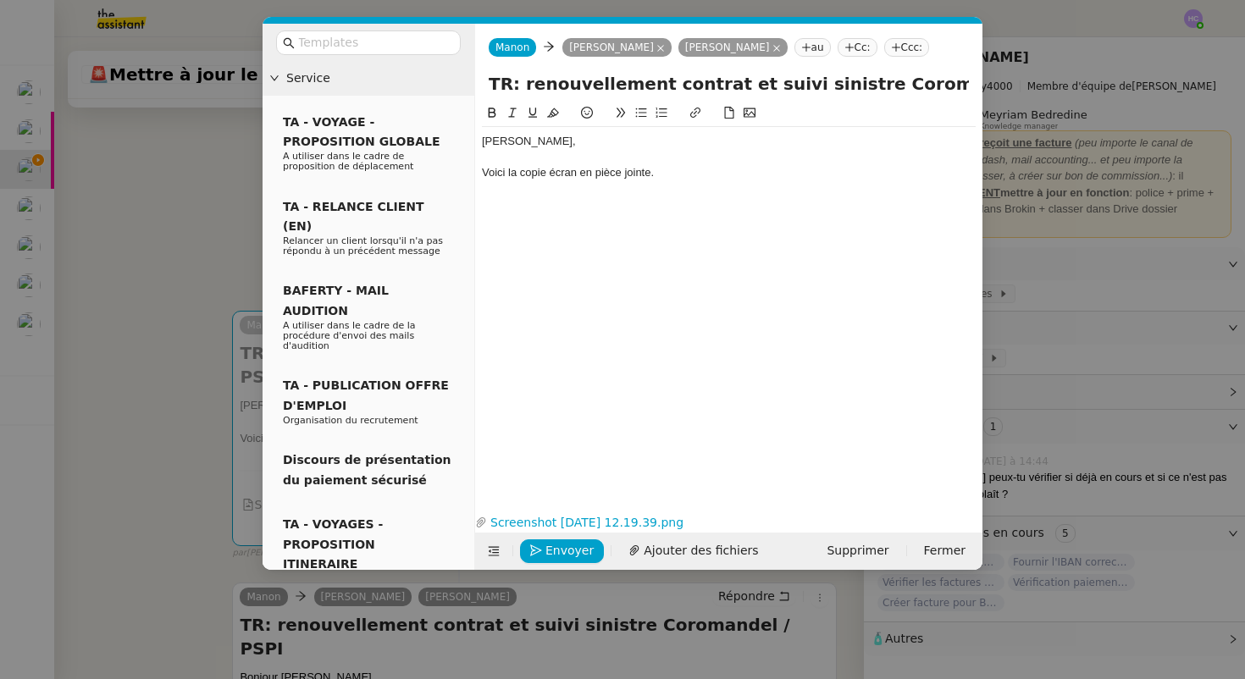
click at [659, 175] on div "Voici la copie écran en pièce jointe." at bounding box center [729, 172] width 494 height 15
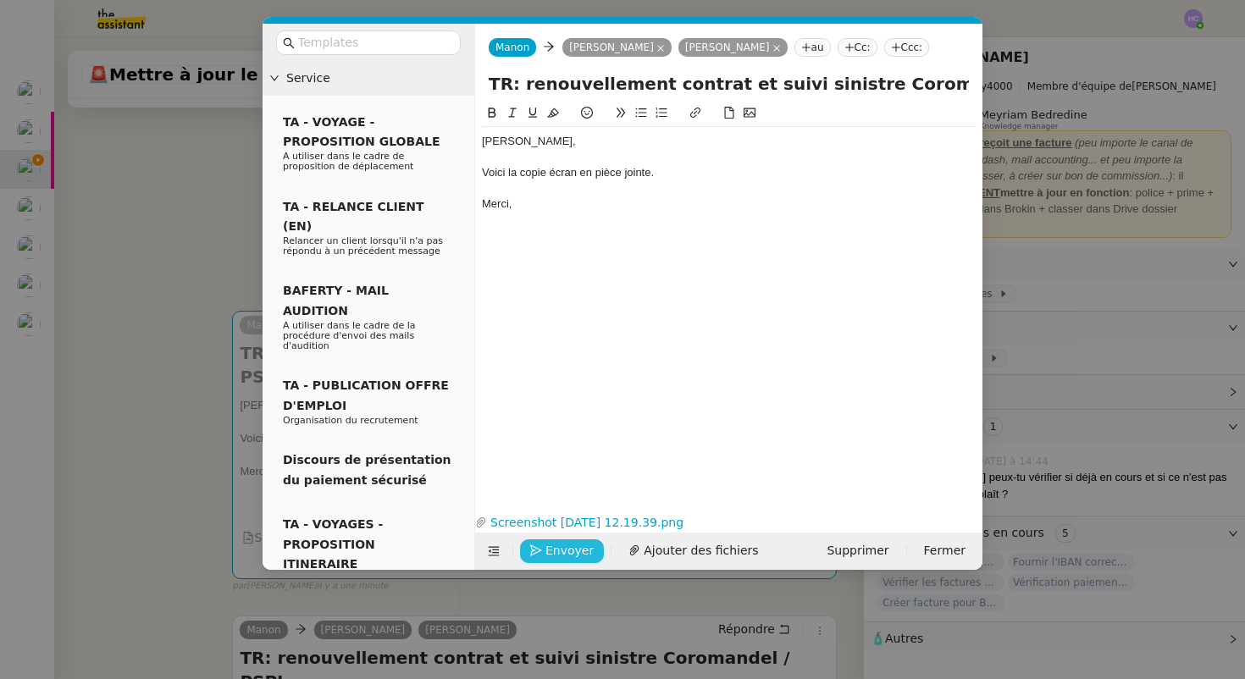
click at [563, 552] on span "Envoyer" at bounding box center [570, 550] width 48 height 19
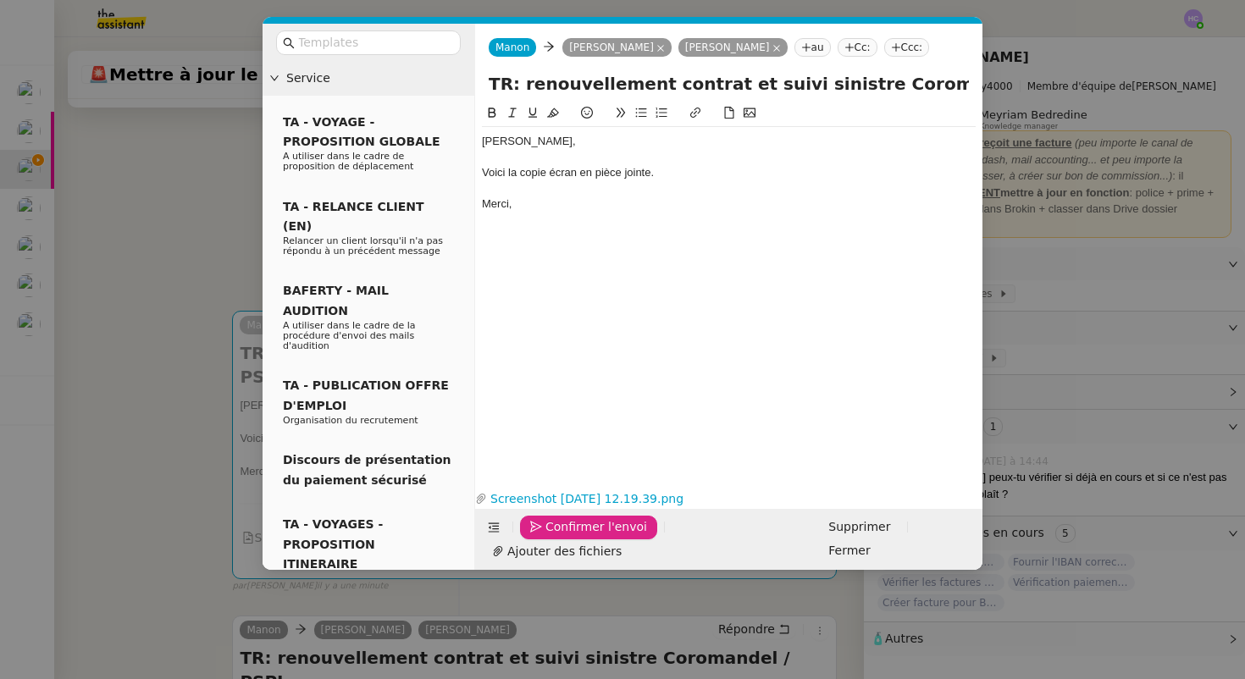
click at [563, 537] on span "Confirmer l'envoi" at bounding box center [597, 527] width 102 height 19
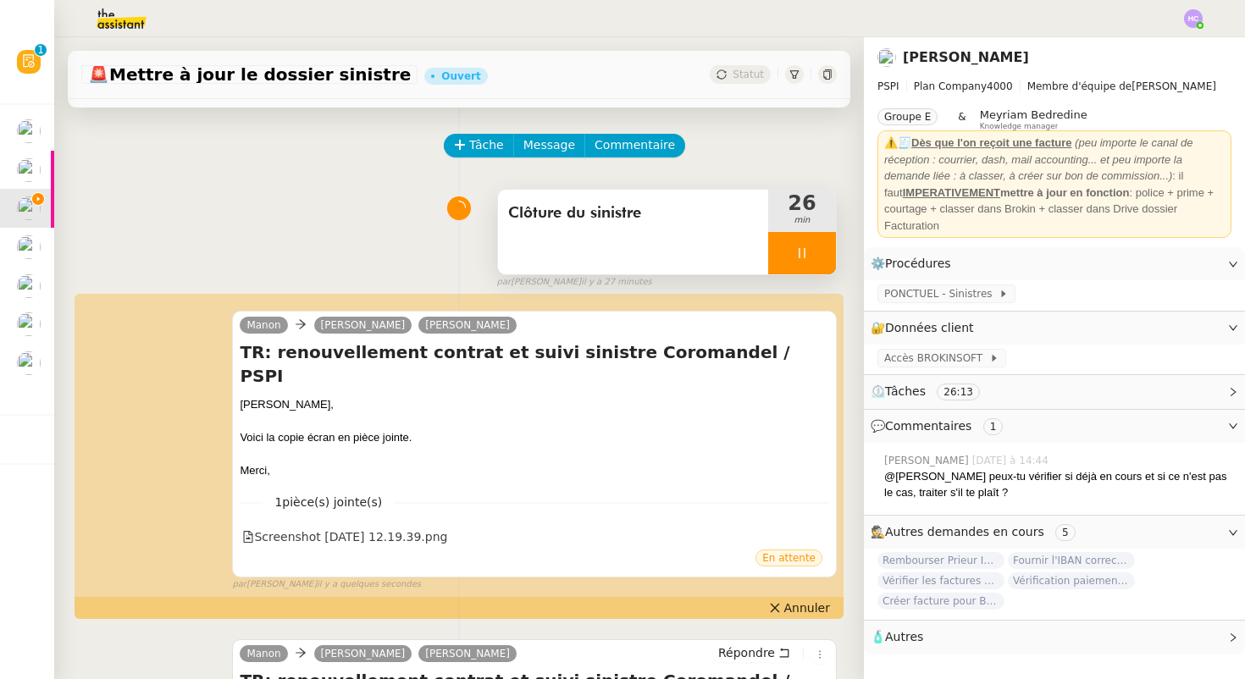
click at [805, 252] on icon at bounding box center [802, 253] width 6 height 10
click at [819, 256] on icon at bounding box center [819, 254] width 14 height 14
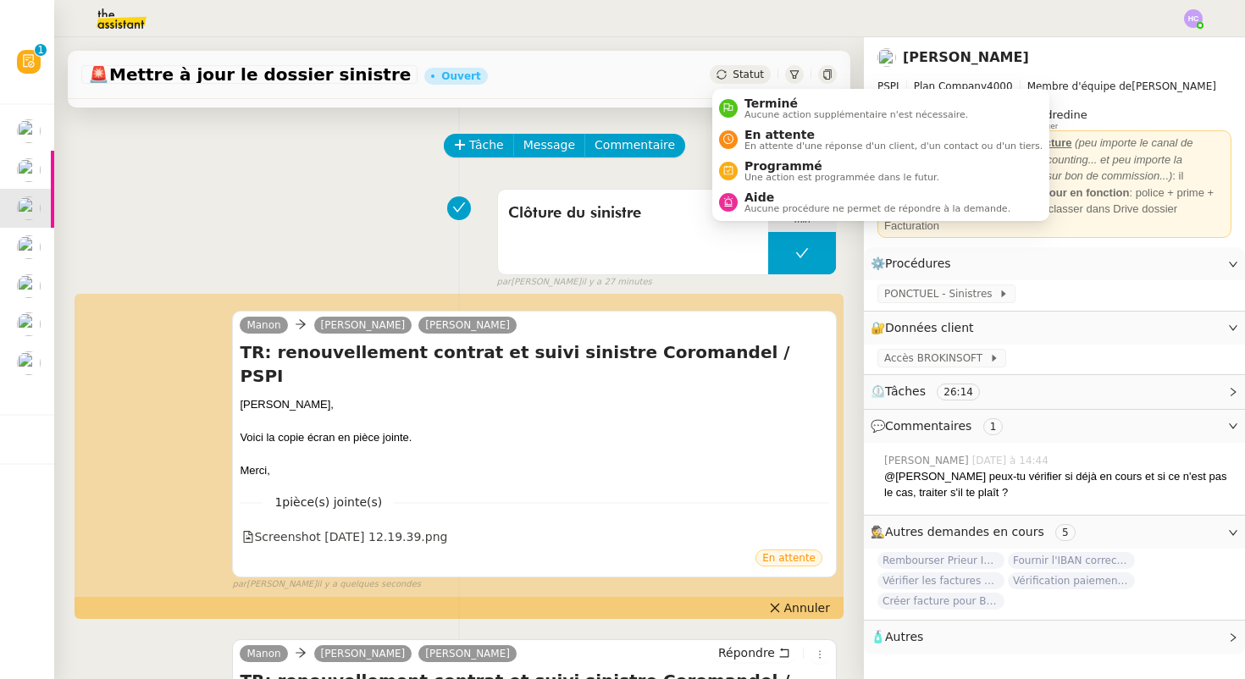
click at [740, 66] on div "Statut" at bounding box center [740, 74] width 61 height 19
click at [767, 141] on span "En attente d'une réponse d'un client, d'un contact ou d'un tiers." at bounding box center [894, 145] width 298 height 9
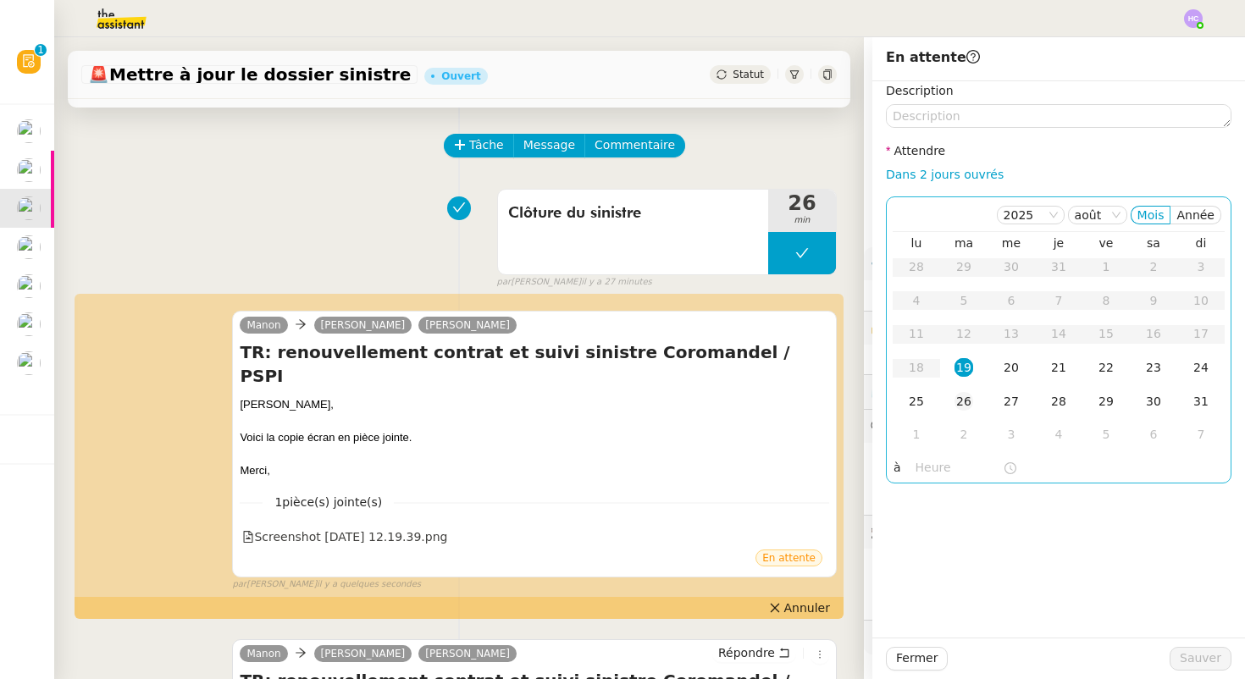
click at [964, 396] on div "26" at bounding box center [964, 401] width 19 height 19
click at [1195, 657] on span "Sauver" at bounding box center [1201, 658] width 42 height 19
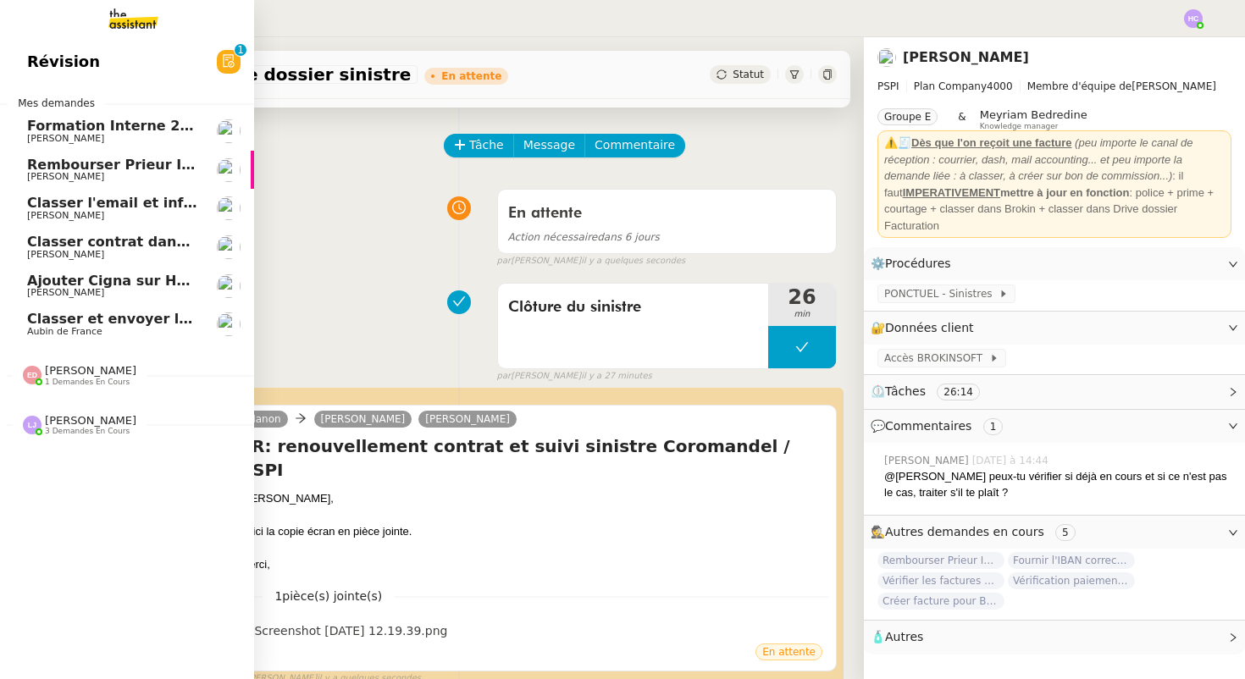
click at [136, 162] on span "Rembourser Prieur Immo SA et annuler contrat" at bounding box center [207, 165] width 361 height 16
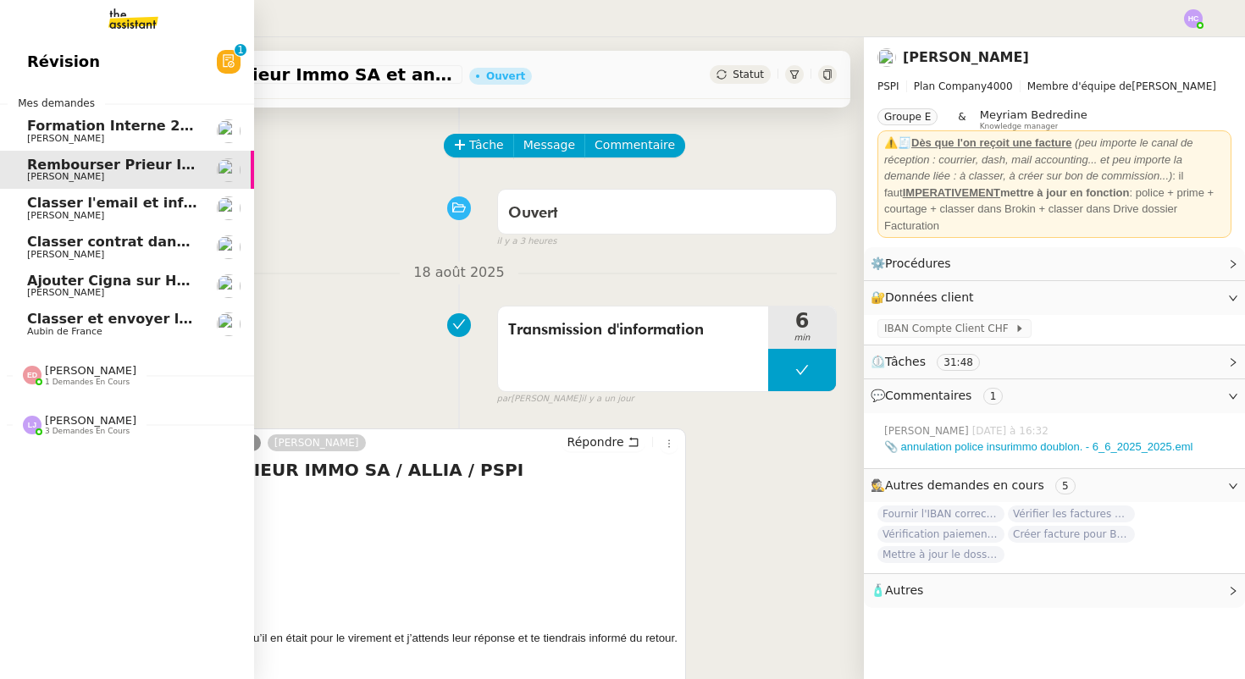
click at [77, 215] on span "[PERSON_NAME]" at bounding box center [65, 215] width 77 height 11
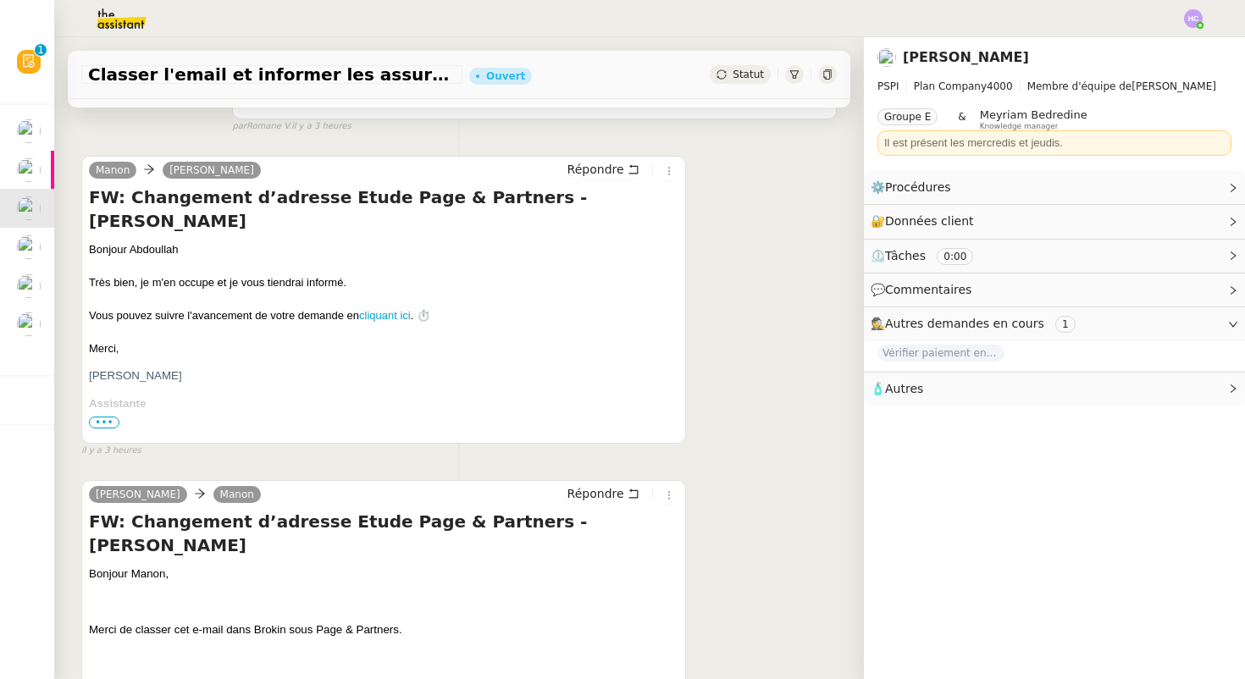
scroll to position [678, 0]
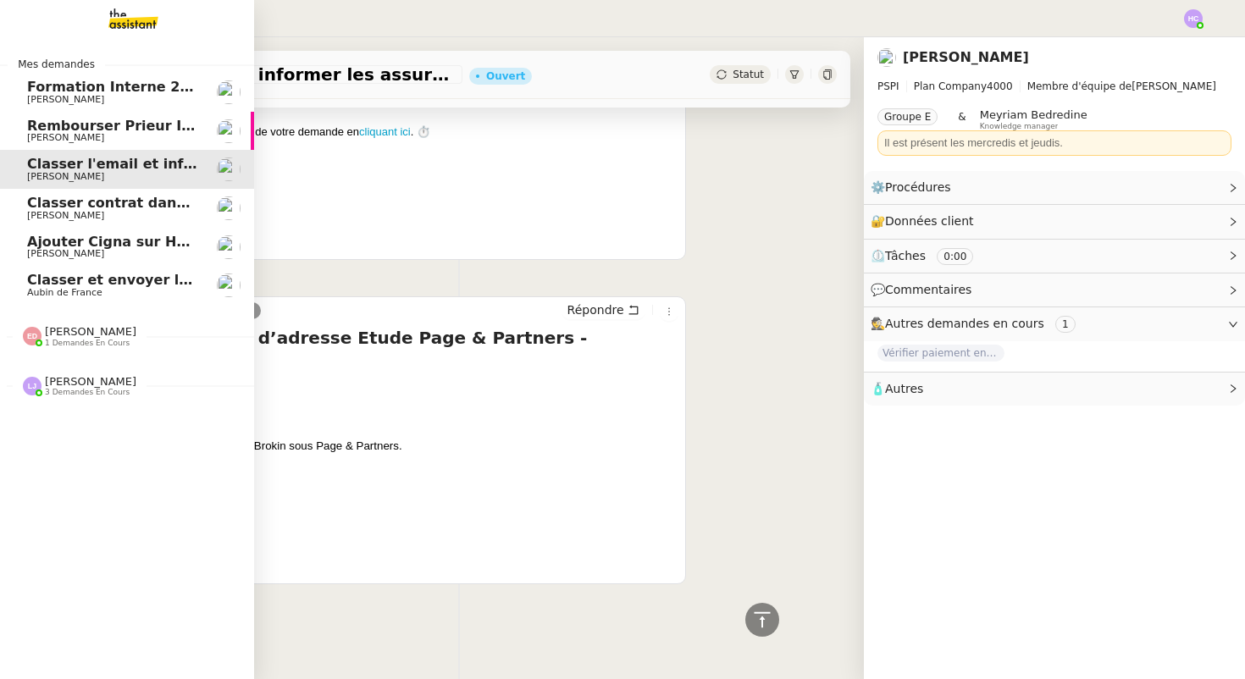
click at [74, 134] on span "[PERSON_NAME]" at bounding box center [65, 137] width 77 height 11
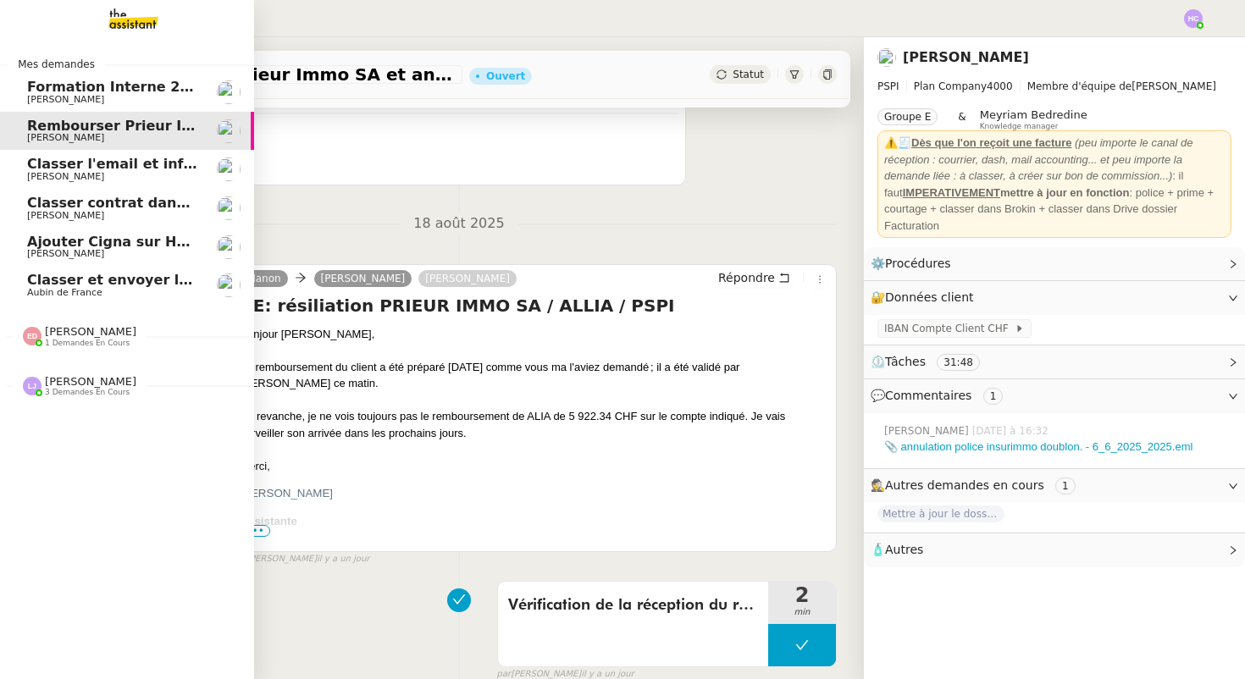
scroll to position [215, 0]
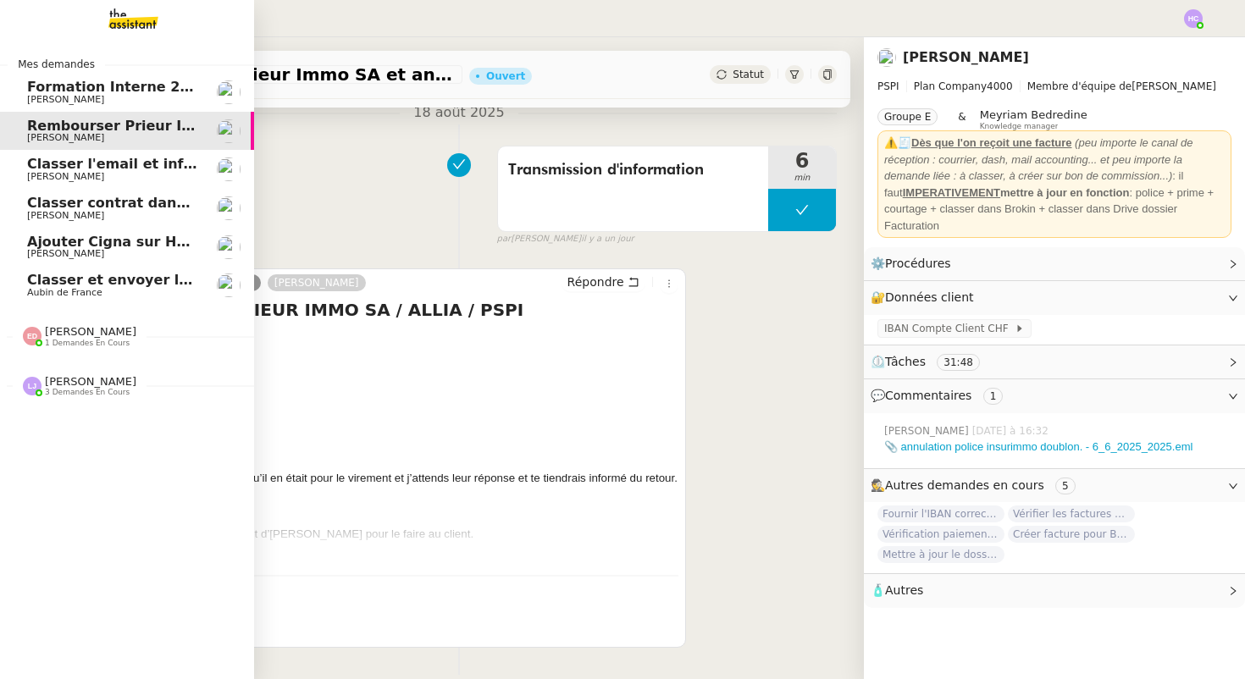
click at [81, 164] on span "Classer l'email et informer les assureurs" at bounding box center [181, 164] width 309 height 16
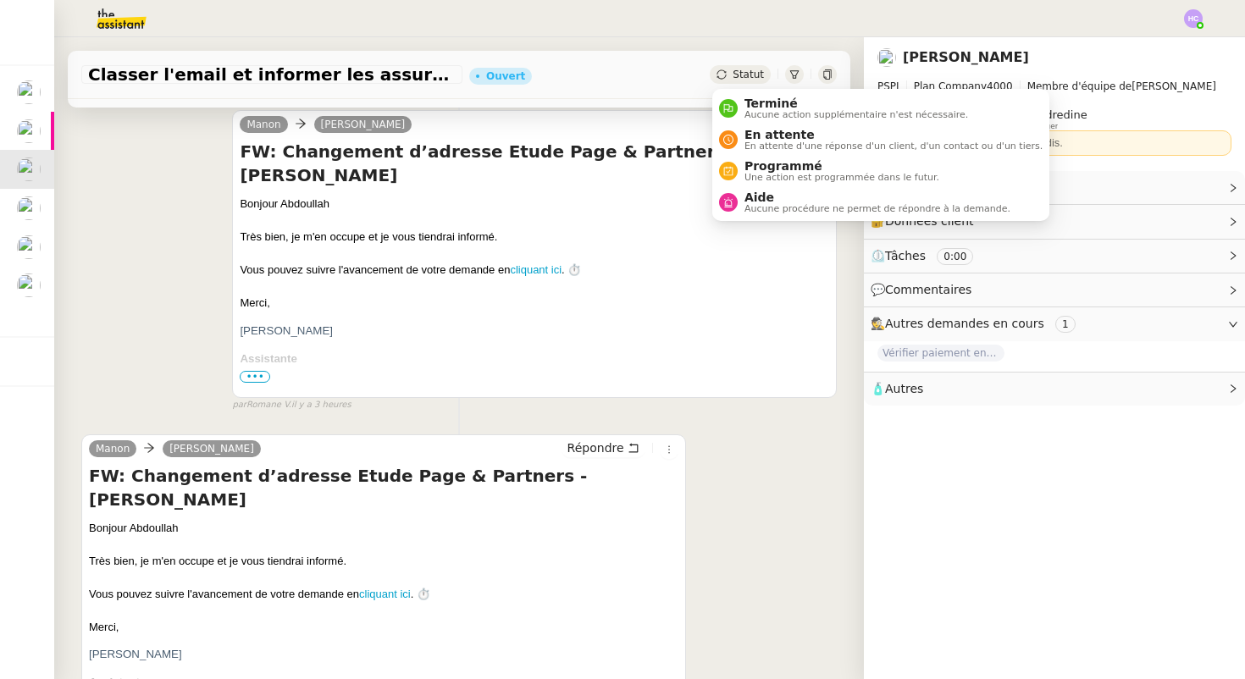
click at [751, 72] on span "Statut" at bounding box center [748, 75] width 31 height 12
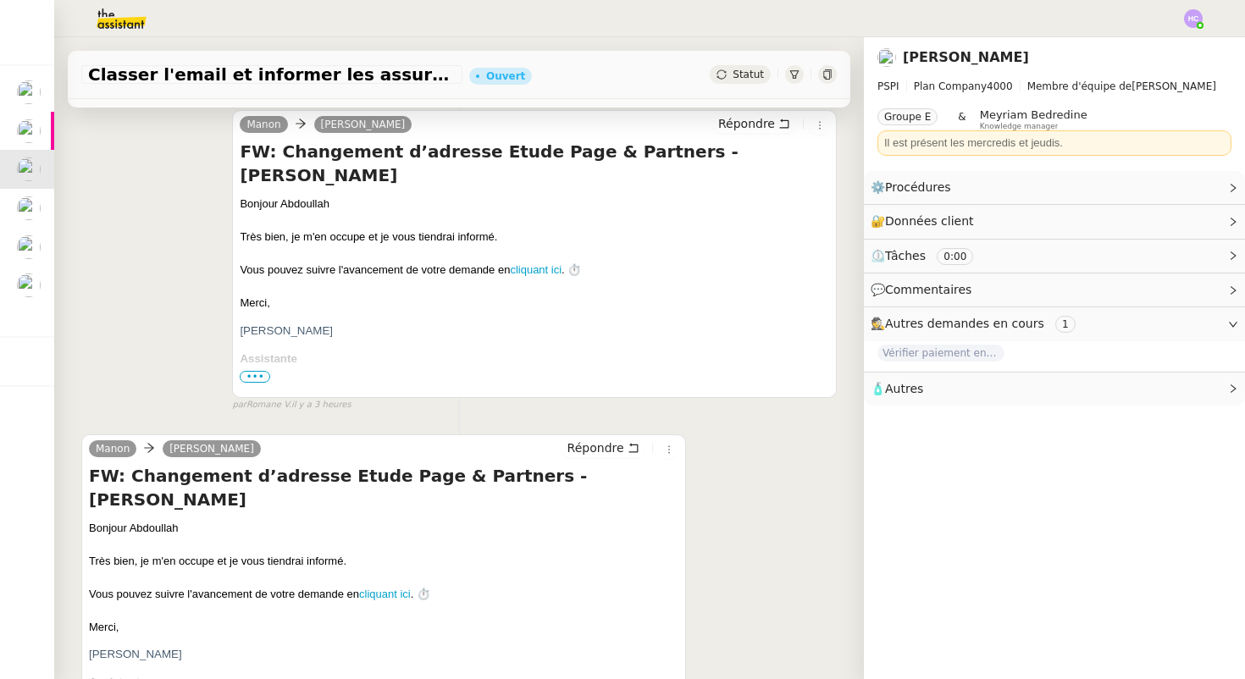
click at [636, 19] on div at bounding box center [622, 18] width 1161 height 37
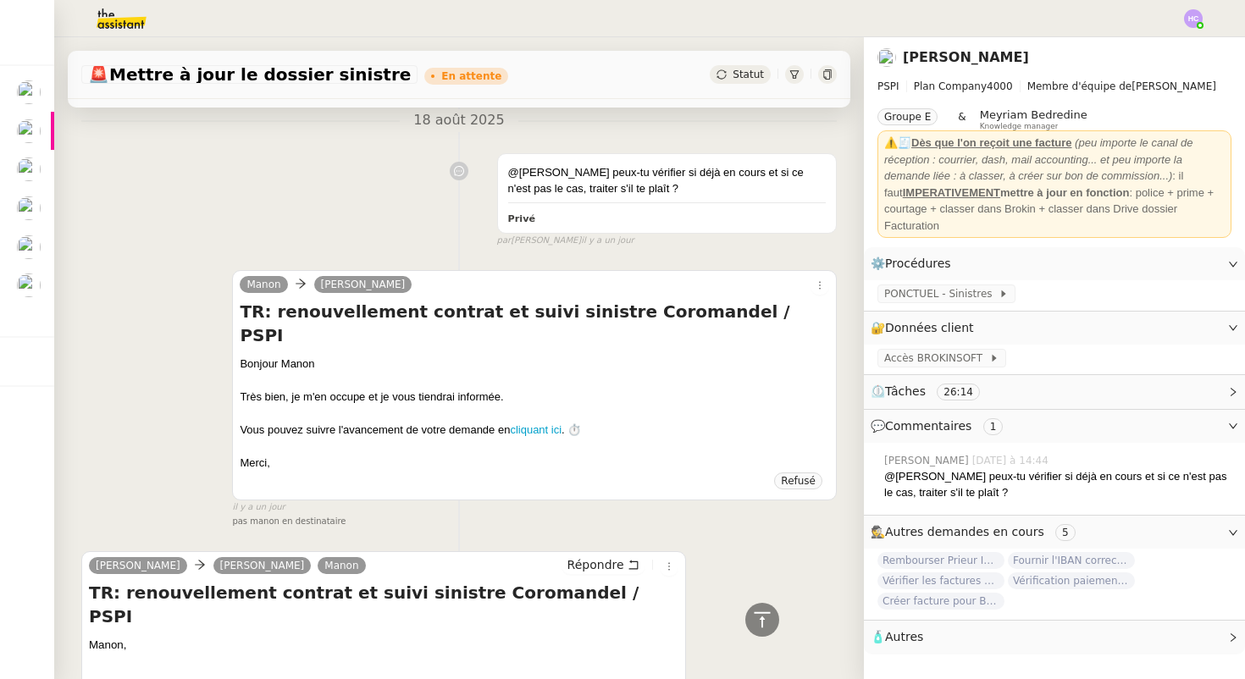
scroll to position [1291, 0]
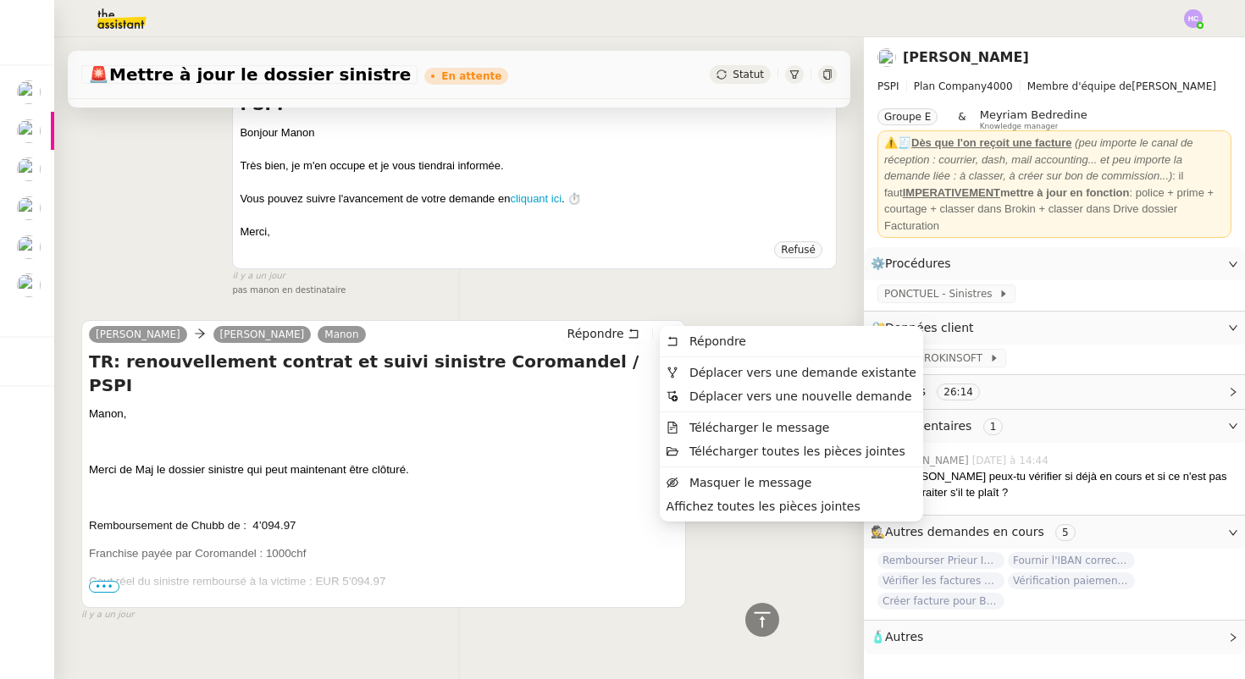
click at [664, 330] on icon at bounding box center [669, 335] width 10 height 10
click at [701, 425] on span "Télécharger le message" at bounding box center [760, 428] width 141 height 14
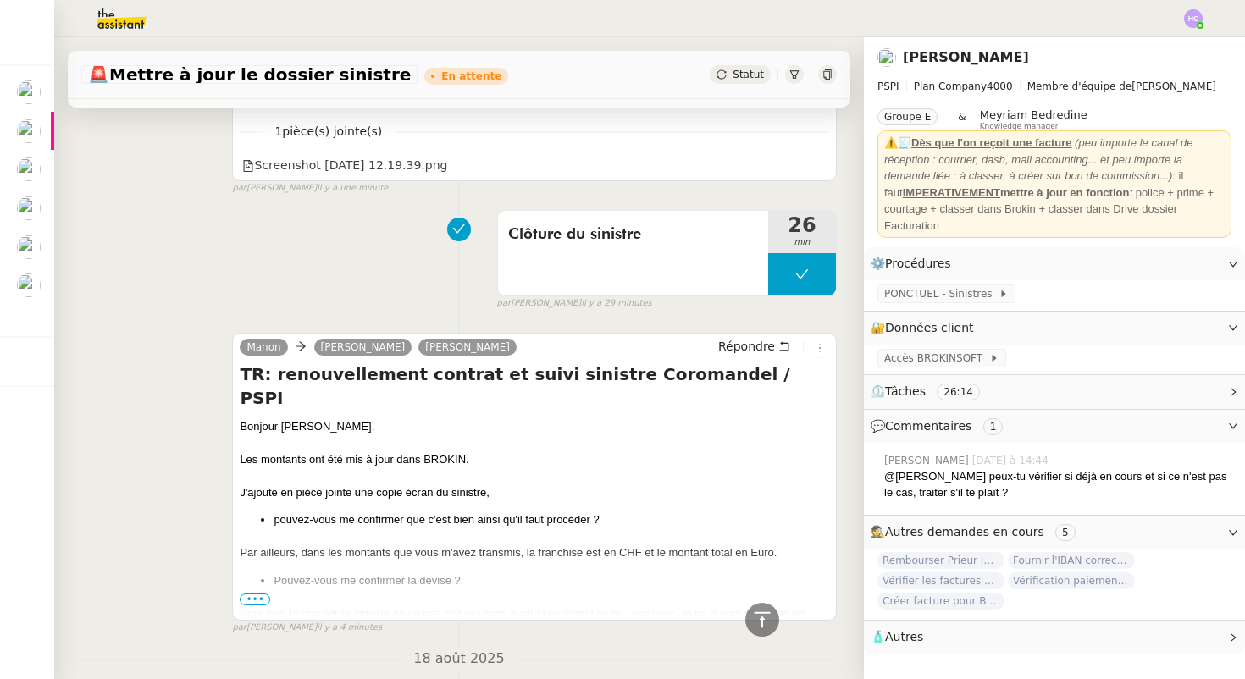
scroll to position [566, 0]
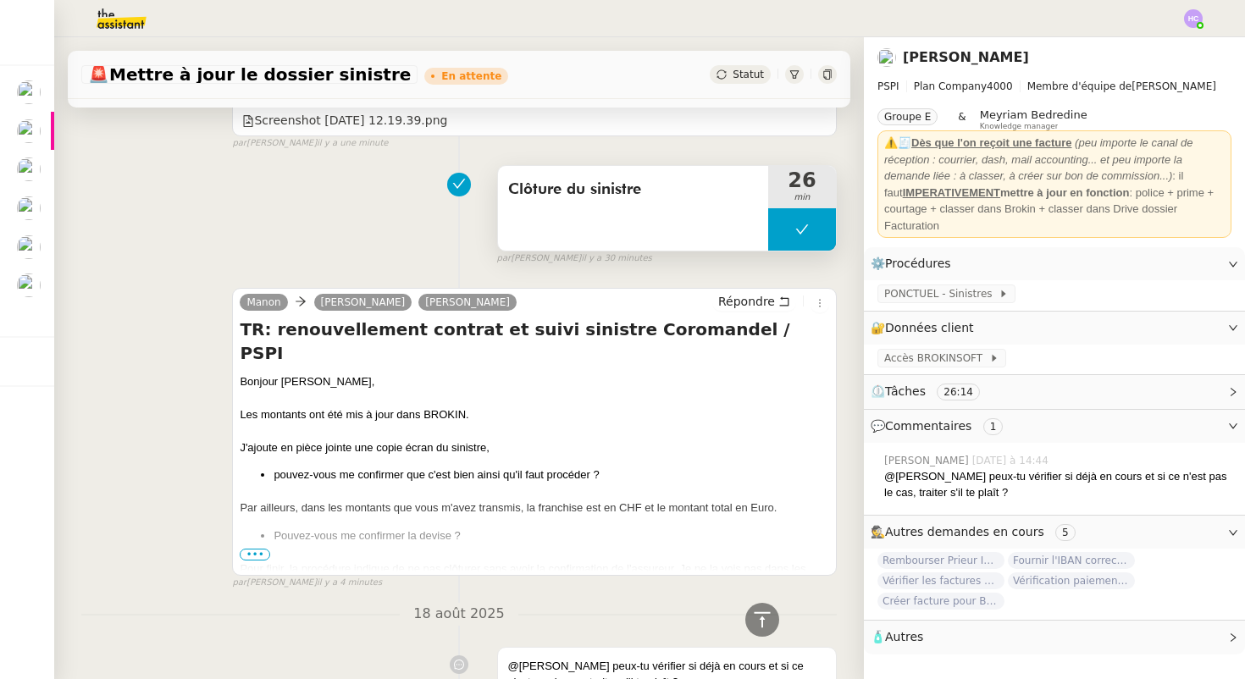
click at [807, 225] on icon at bounding box center [803, 230] width 14 height 14
click at [771, 238] on div at bounding box center [785, 229] width 34 height 42
click at [797, 231] on icon at bounding box center [803, 230] width 14 height 14
click at [824, 238] on button at bounding box center [819, 229] width 34 height 42
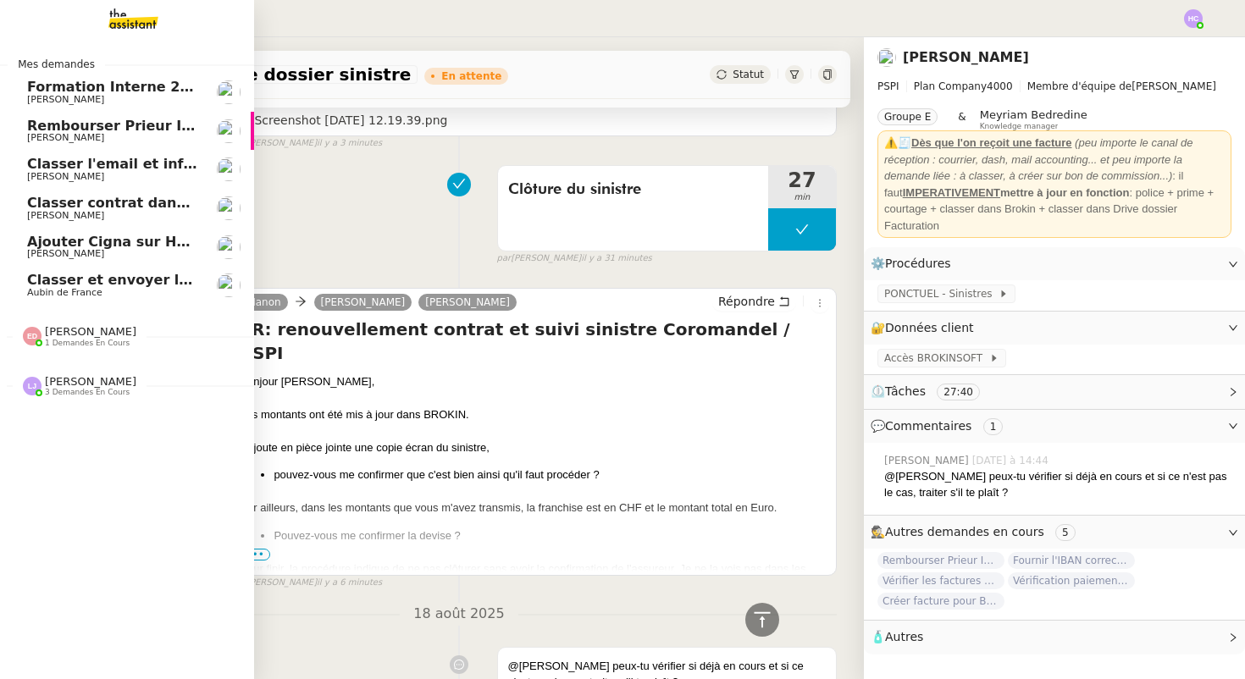
click at [130, 161] on span "Classer l'email et informer les assureurs" at bounding box center [181, 164] width 309 height 16
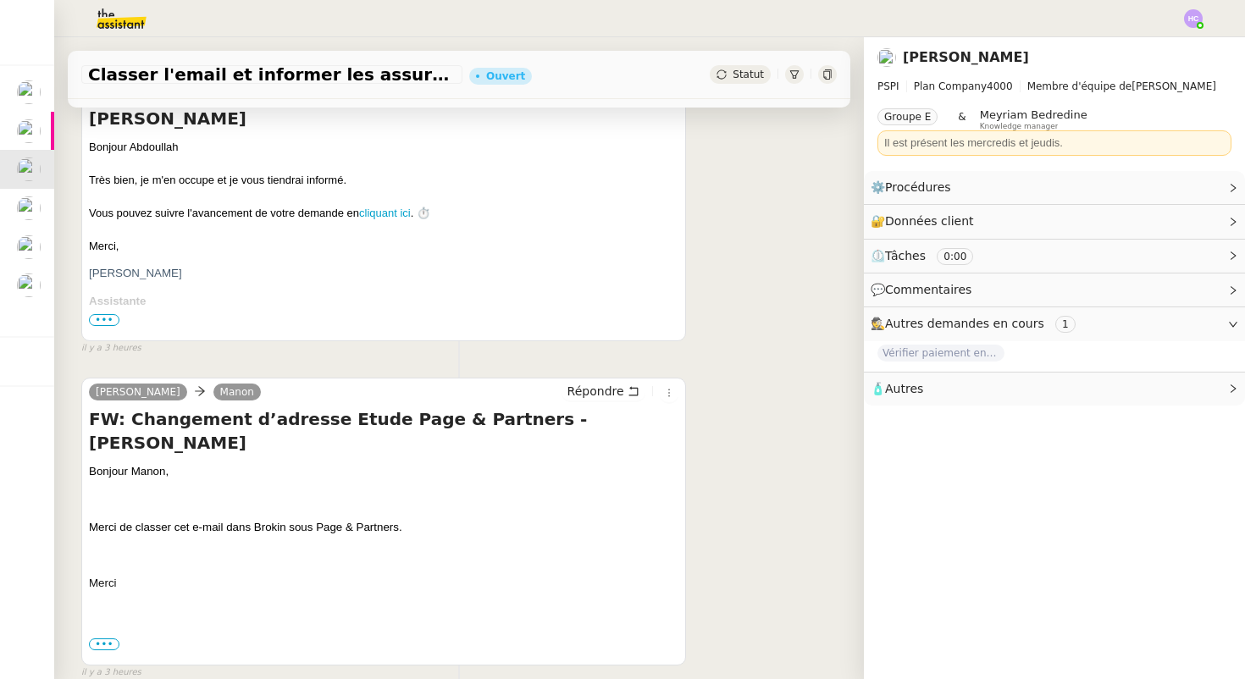
scroll to position [678, 0]
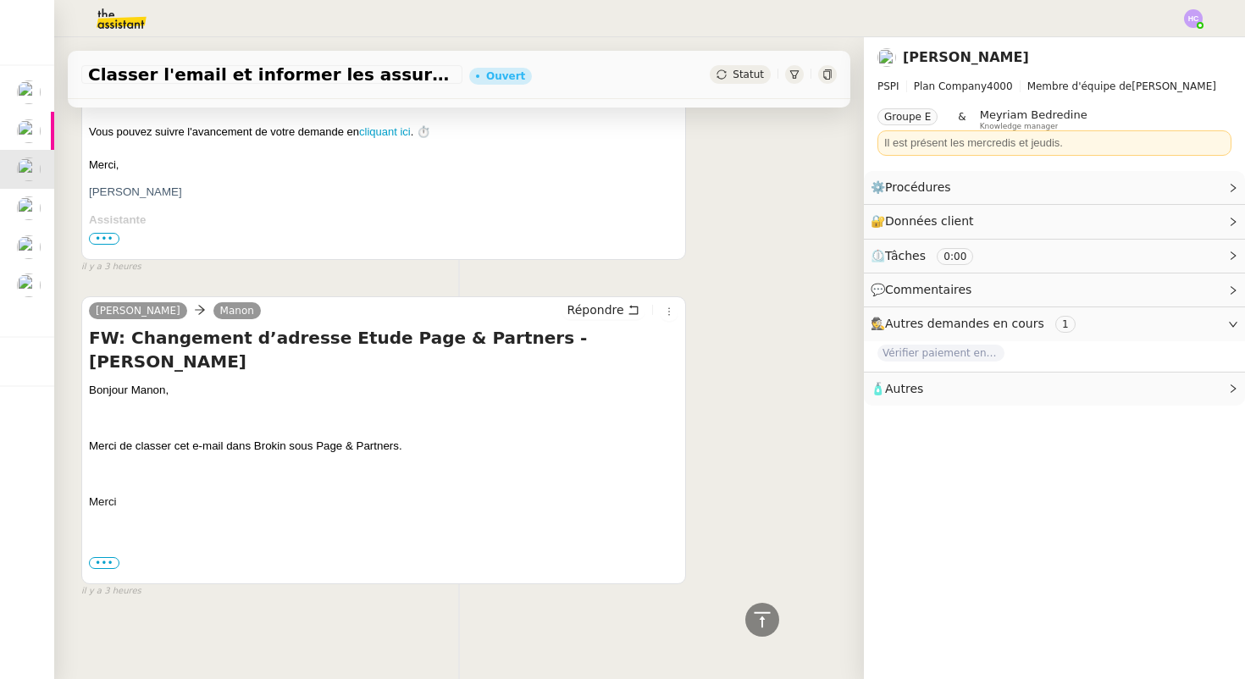
click at [101, 561] on span "•••" at bounding box center [104, 563] width 30 height 12
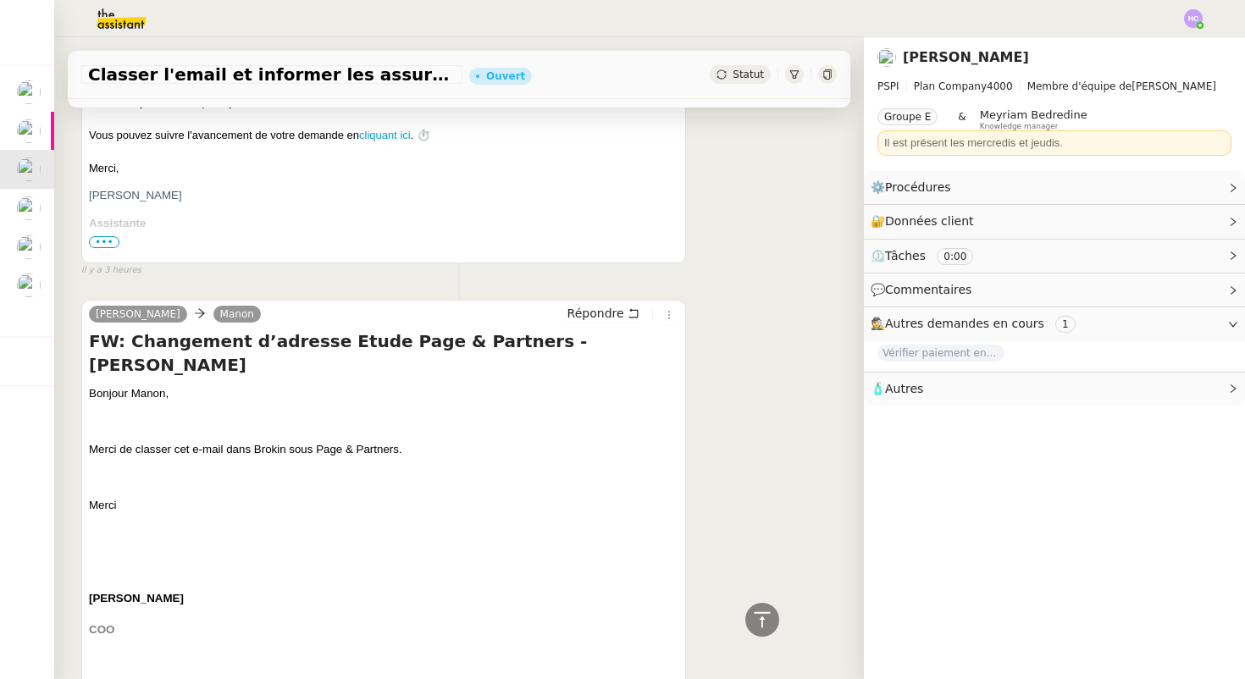
scroll to position [668, 0]
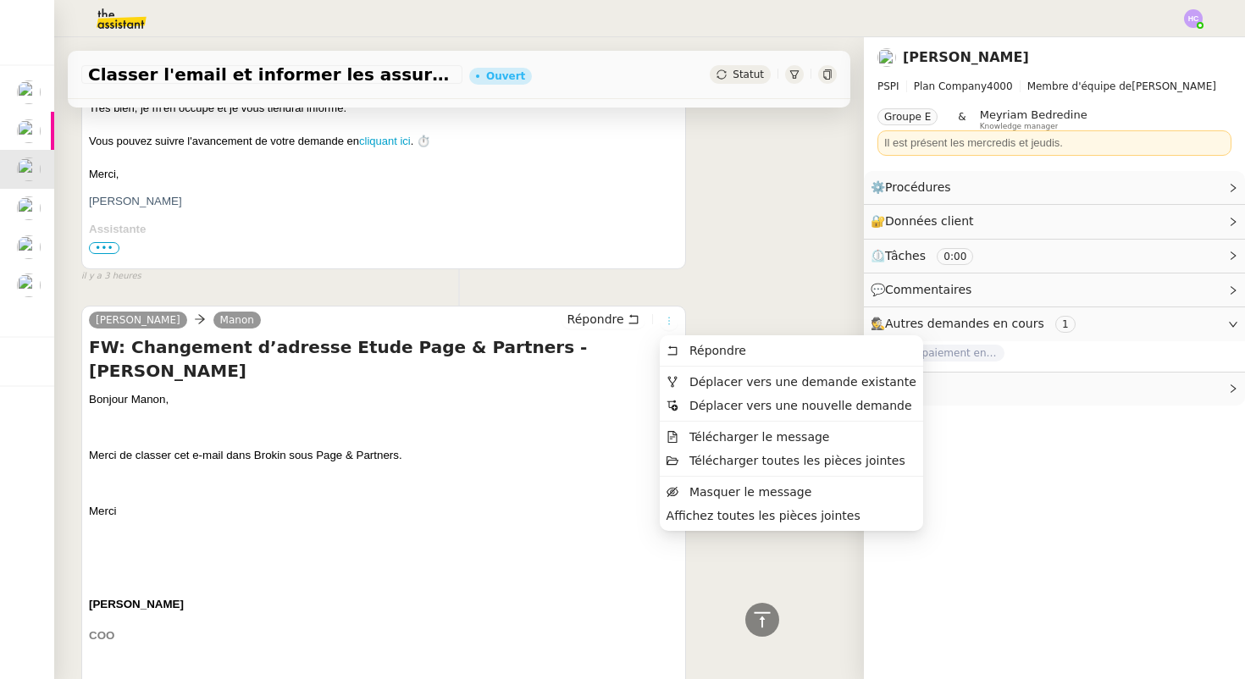
click at [670, 319] on icon at bounding box center [669, 321] width 10 height 10
click at [703, 435] on span "Télécharger le message" at bounding box center [760, 437] width 141 height 14
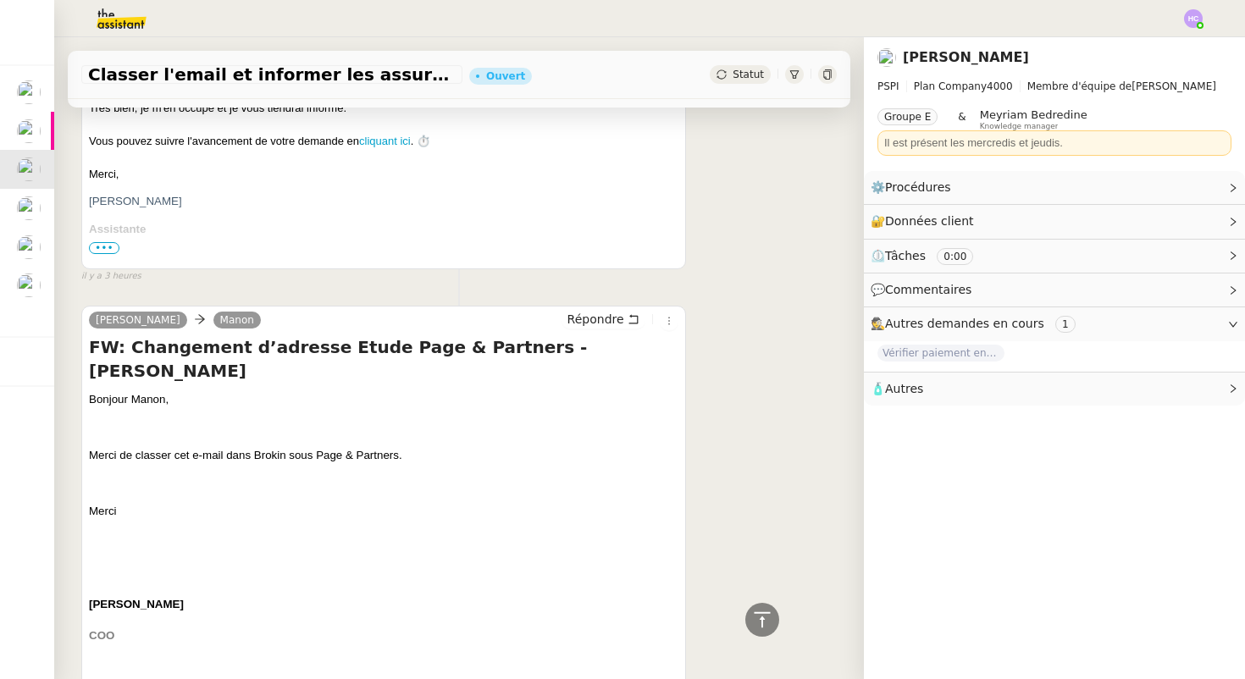
scroll to position [0, 0]
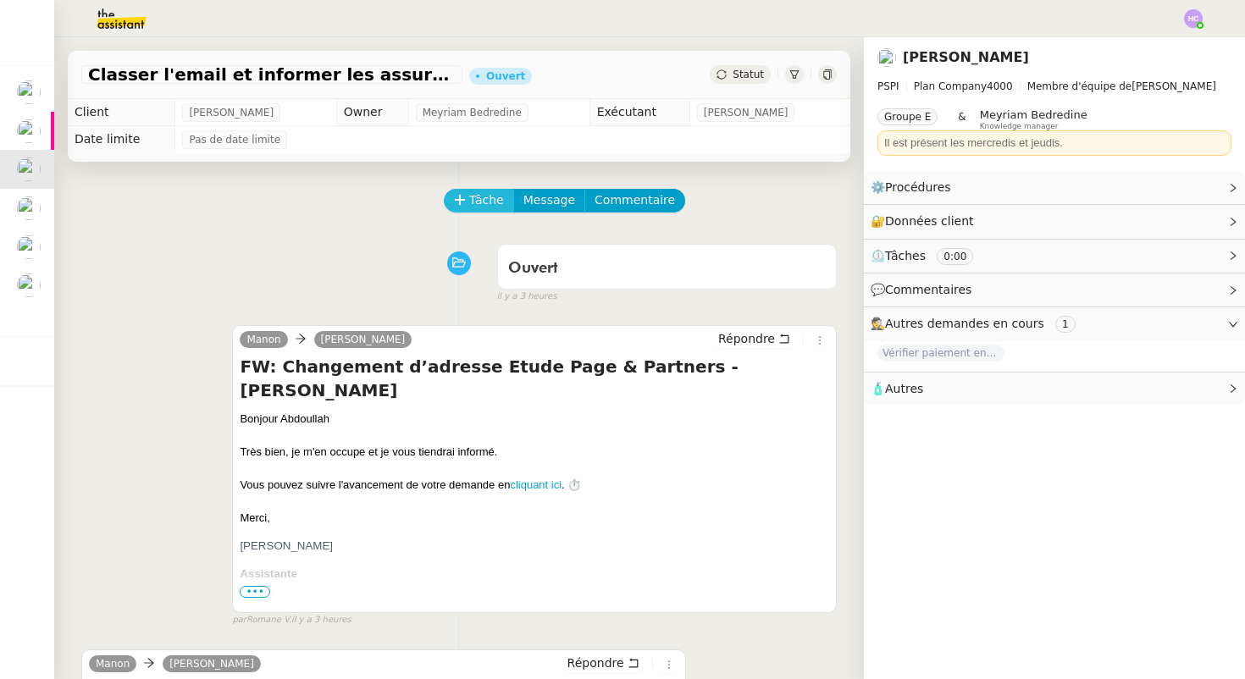
click at [489, 194] on span "Tâche" at bounding box center [486, 200] width 35 height 19
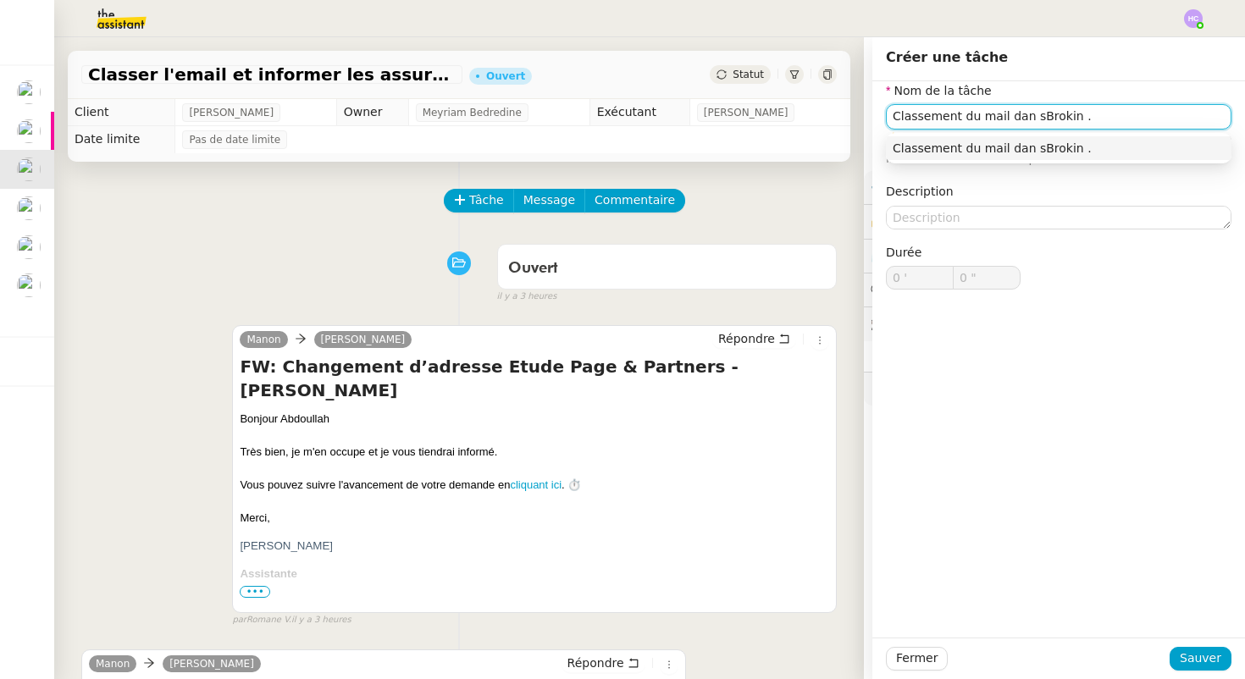
click at [1030, 119] on input "Classement du mail dan sBrokin ." at bounding box center [1059, 116] width 346 height 25
click at [1093, 109] on input "Classement du mail dans [GEOGRAPHIC_DATA] ." at bounding box center [1059, 116] width 346 height 25
type input "Classement du mail dans [GEOGRAPHIC_DATA]"
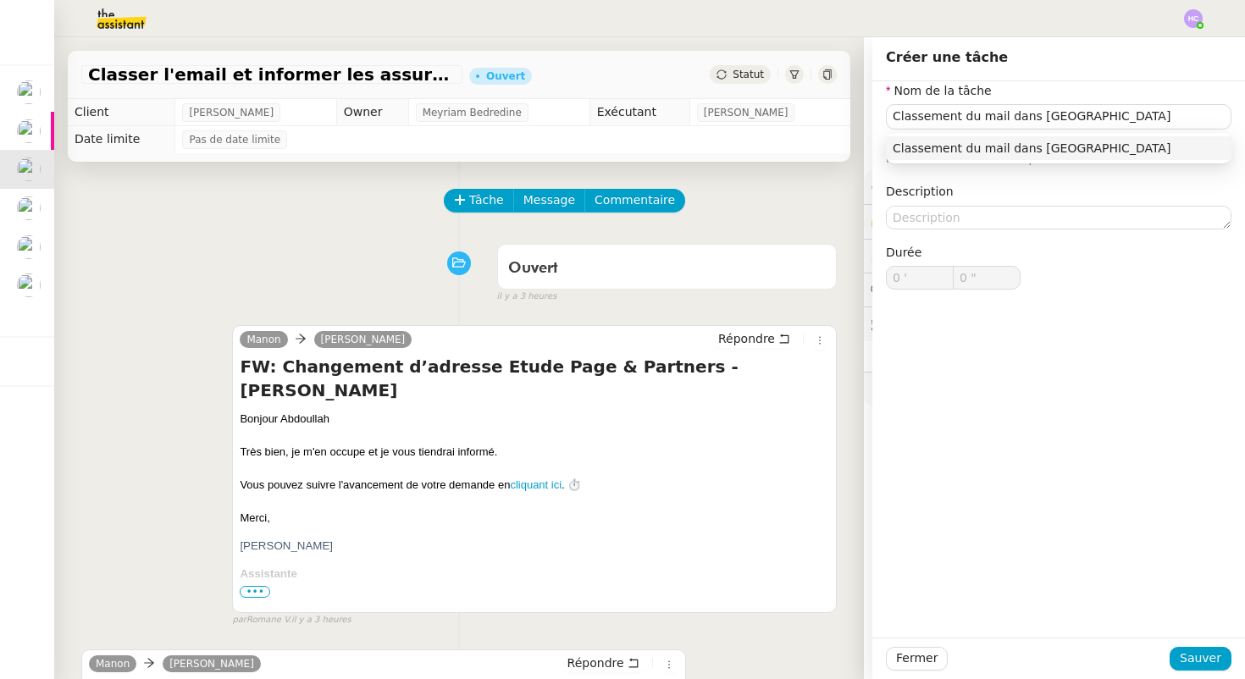
click at [1222, 674] on div "Fermer Sauver" at bounding box center [1059, 659] width 373 height 42
click at [1215, 666] on span "Sauver" at bounding box center [1201, 658] width 42 height 19
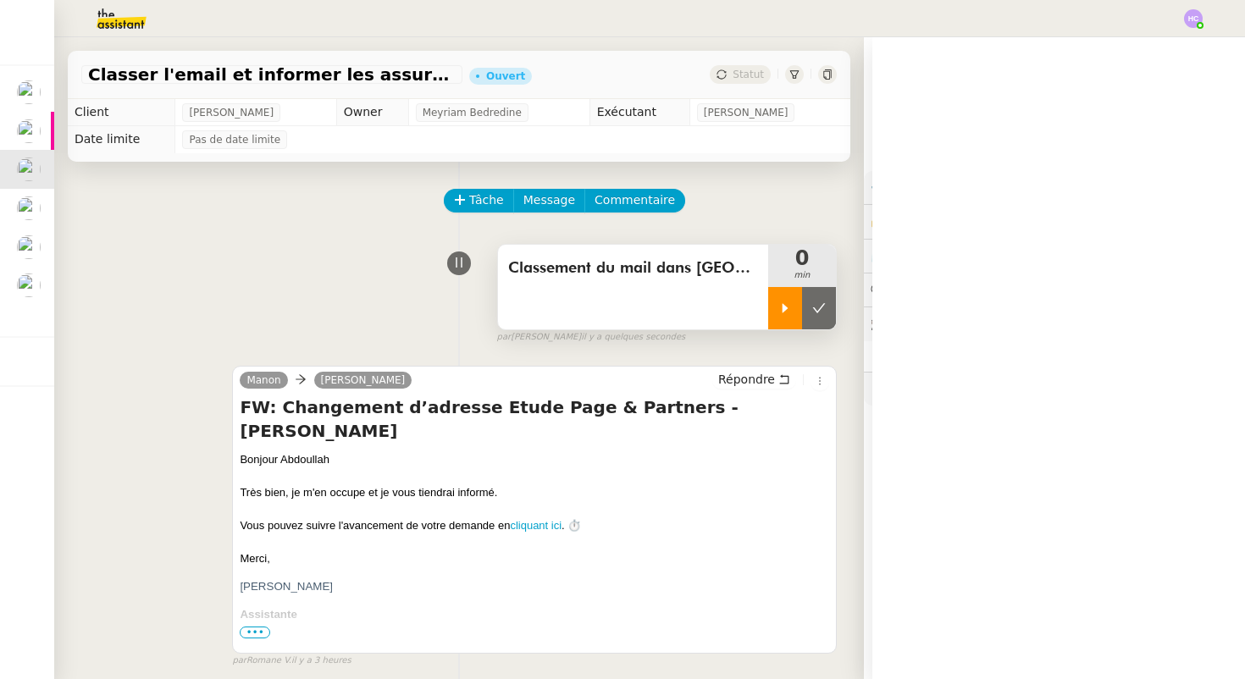
click at [779, 313] on icon at bounding box center [786, 309] width 14 height 14
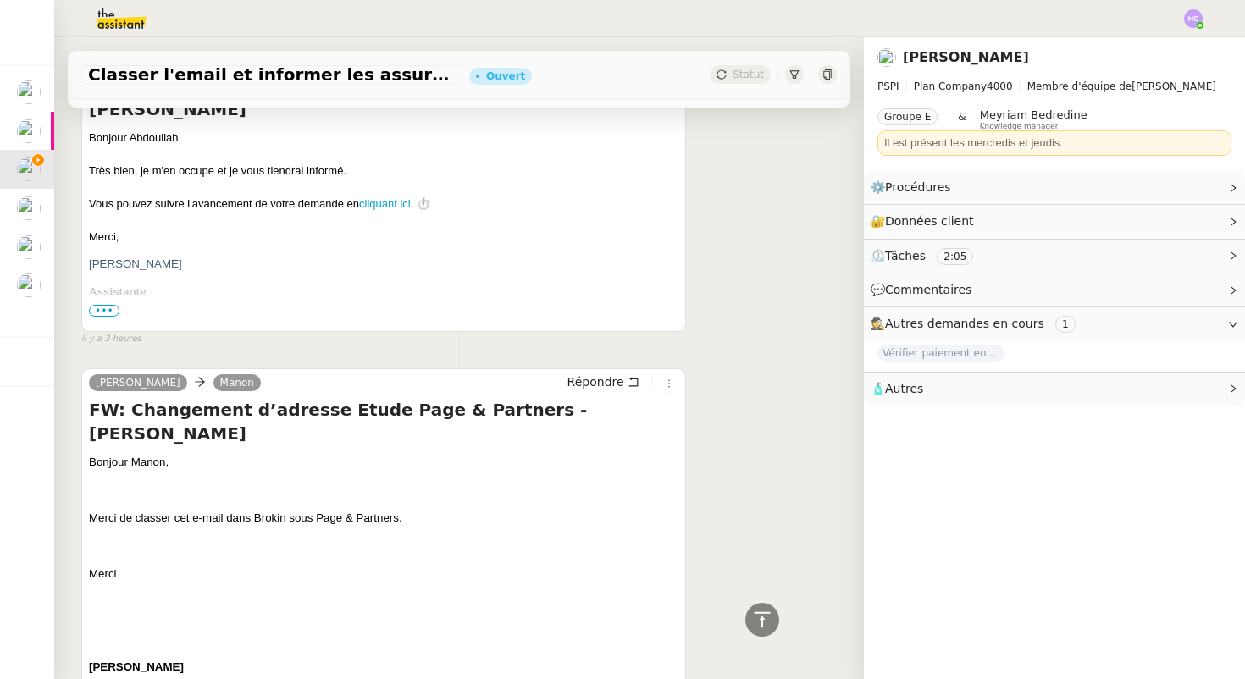
scroll to position [448, 0]
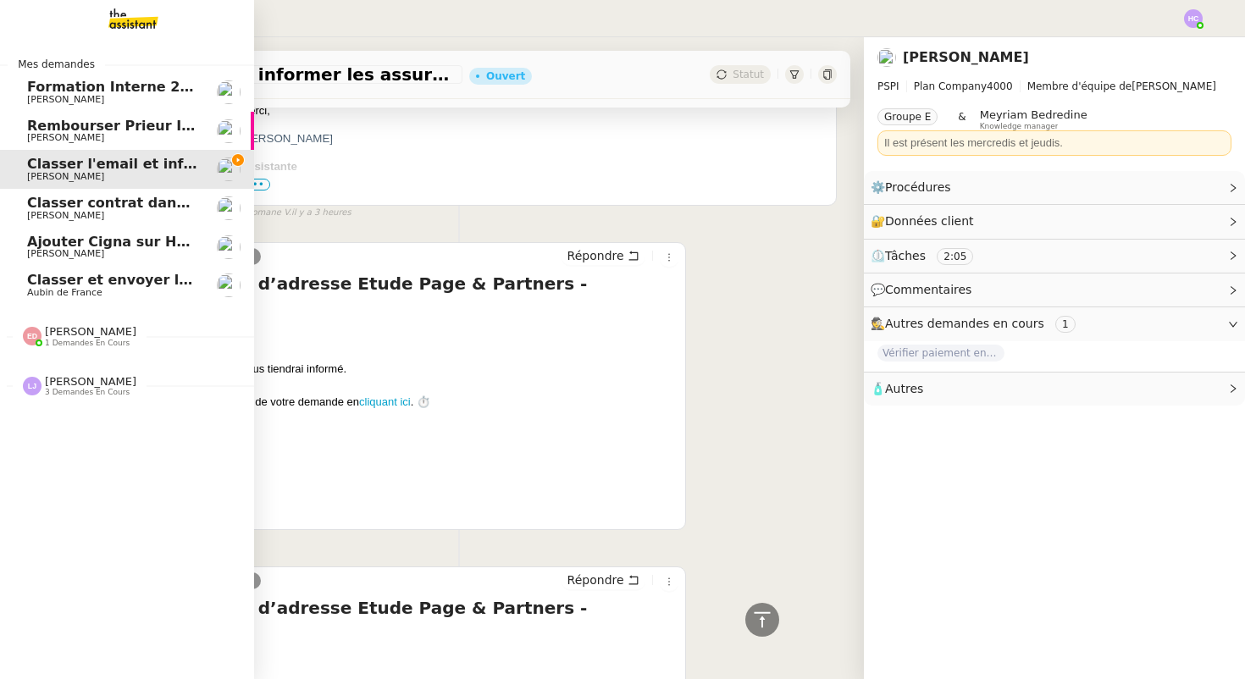
click at [36, 213] on span "[PERSON_NAME]" at bounding box center [65, 215] width 77 height 11
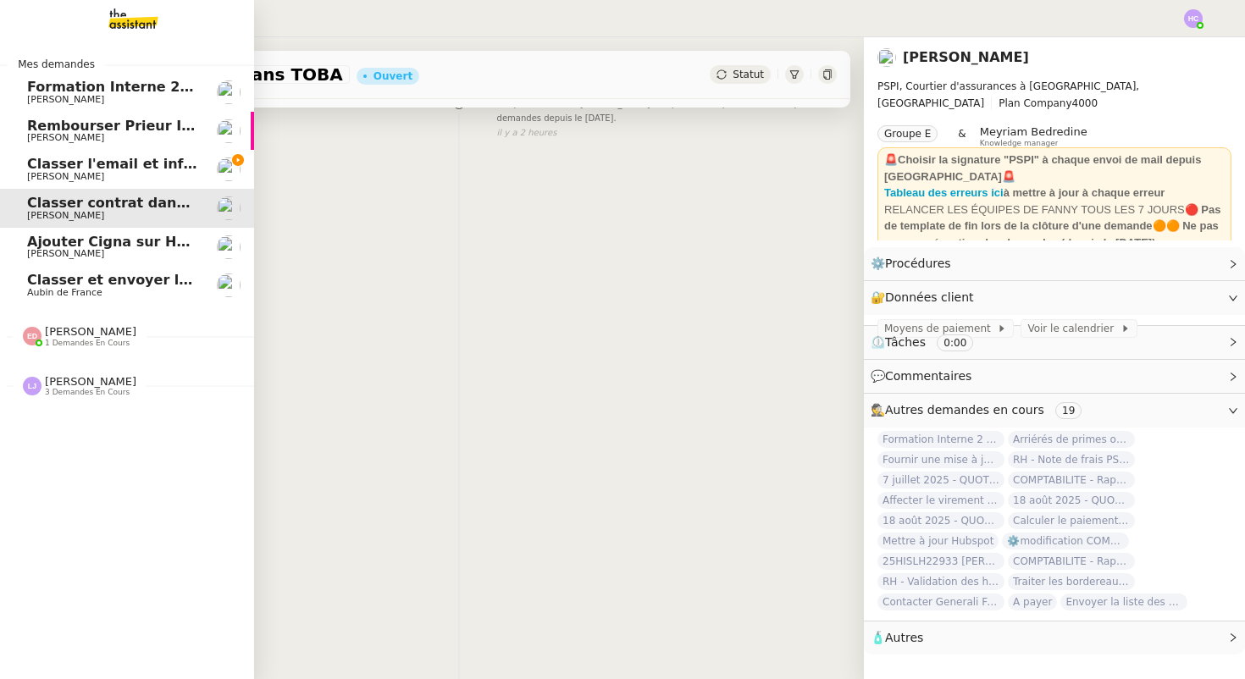
scroll to position [215, 0]
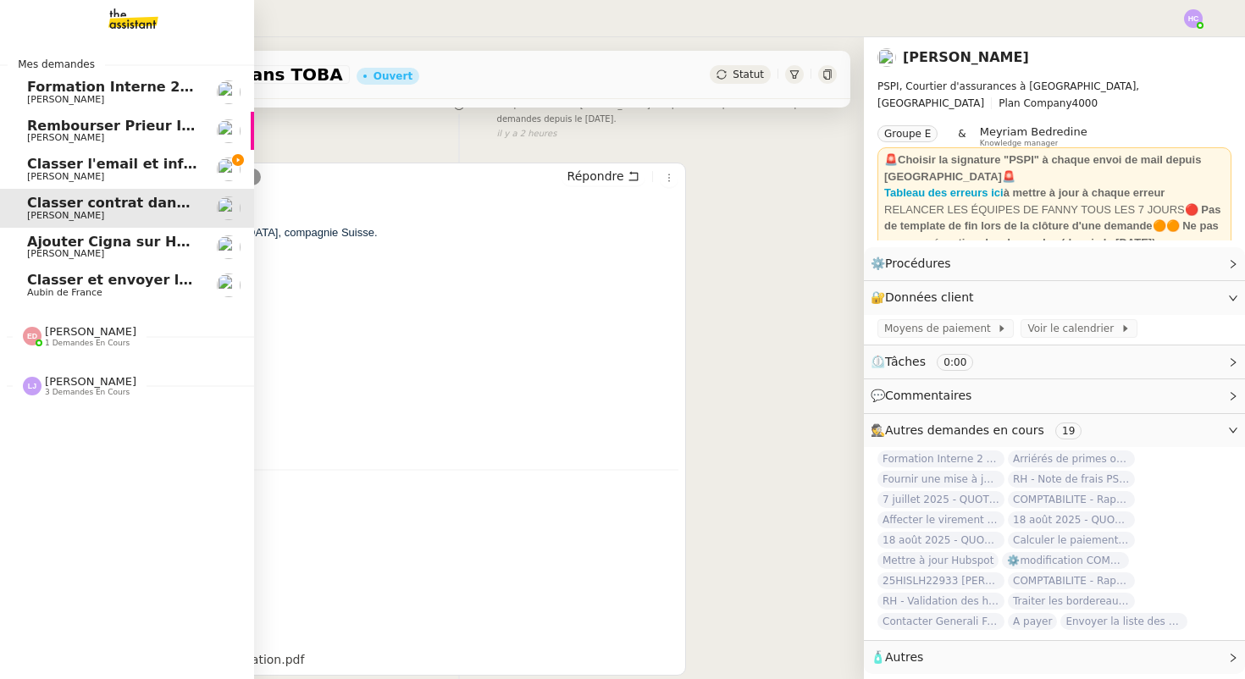
click at [55, 163] on span "Classer l'email et informer les assureurs" at bounding box center [181, 164] width 309 height 16
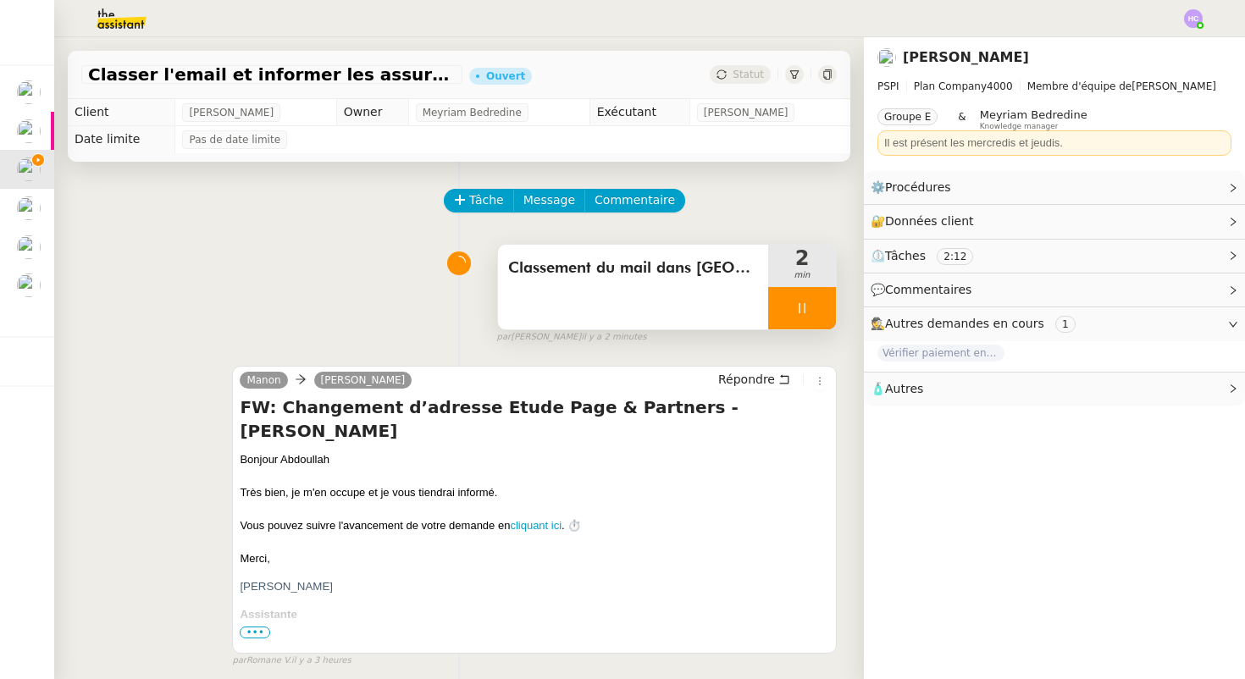
click at [804, 302] on icon at bounding box center [803, 309] width 14 height 14
click at [823, 307] on icon at bounding box center [819, 309] width 14 height 14
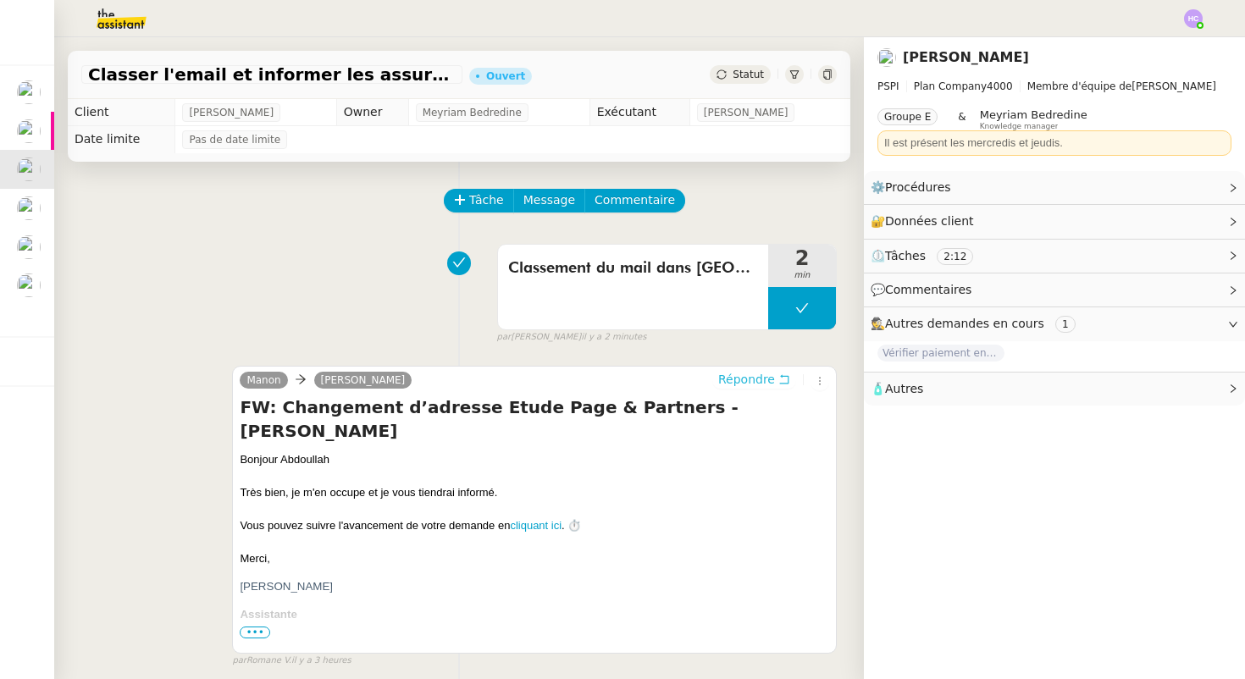
click at [760, 382] on span "Répondre" at bounding box center [746, 379] width 57 height 17
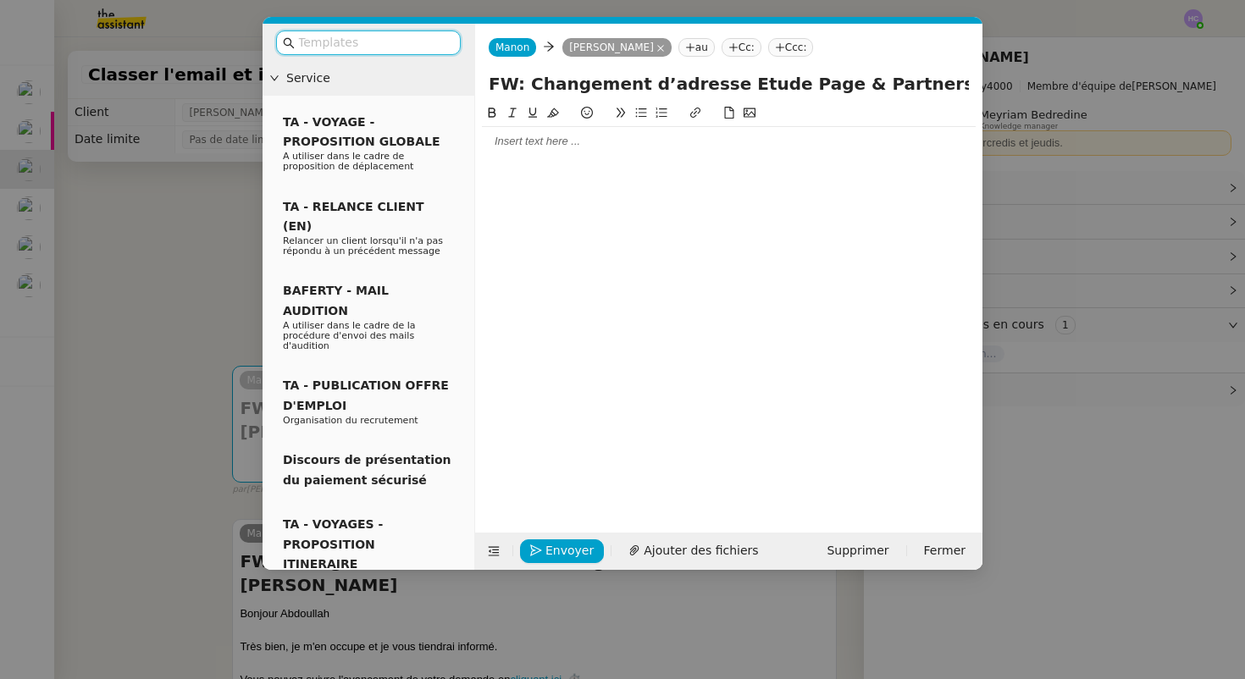
click at [539, 145] on div at bounding box center [729, 141] width 494 height 15
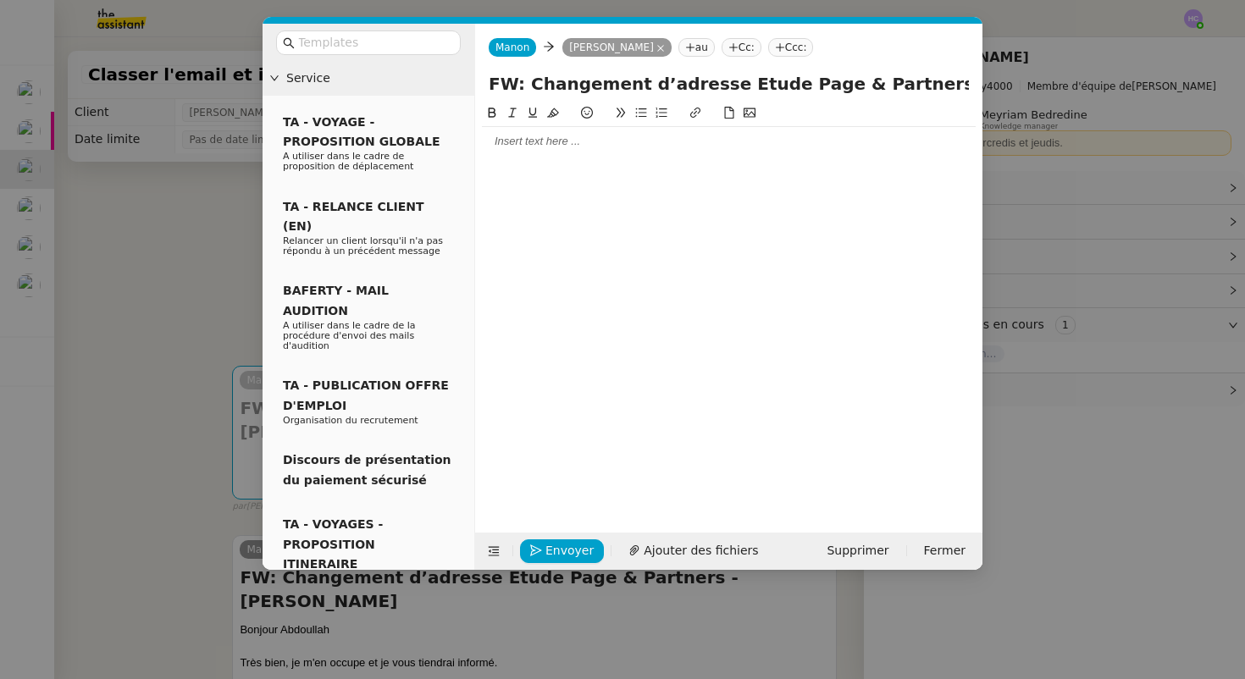
click at [212, 269] on nz-modal-container "Service TA - VOYAGE - PROPOSITION GLOBALE A utiliser dans le cadre de propositi…" at bounding box center [622, 339] width 1245 height 679
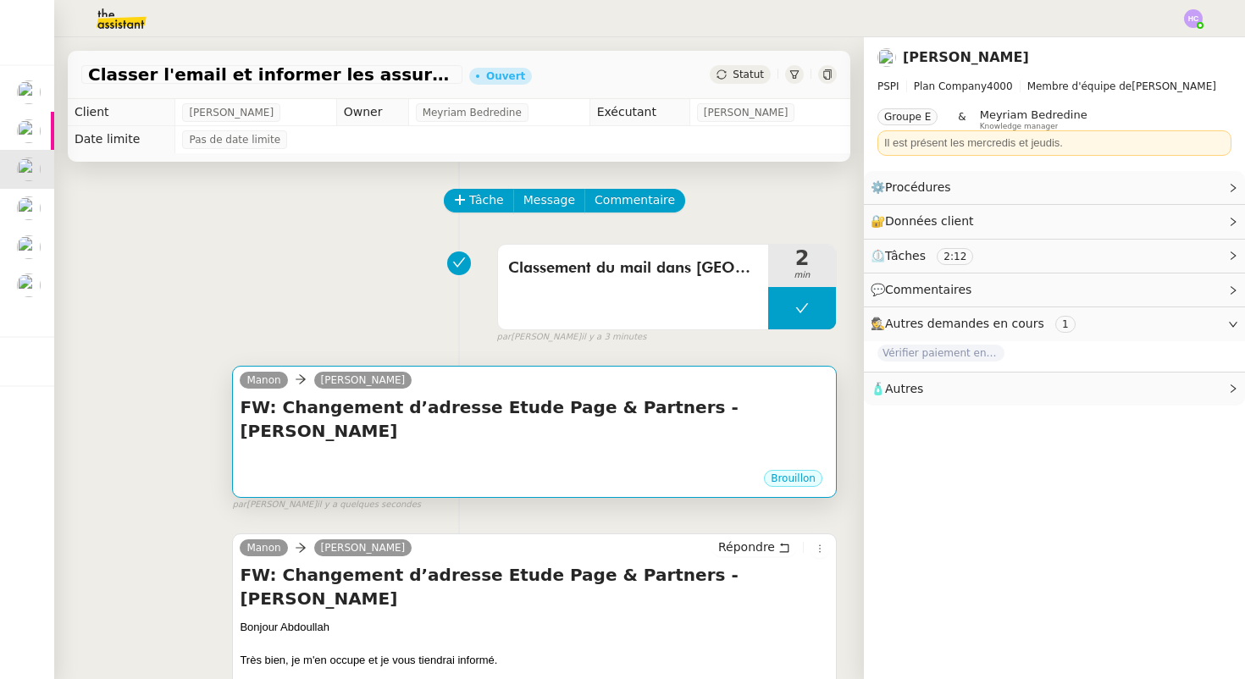
click at [313, 425] on div "FW: Changement d’adresse Etude Page & Partners - [PERSON_NAME] •••" at bounding box center [535, 432] width 590 height 73
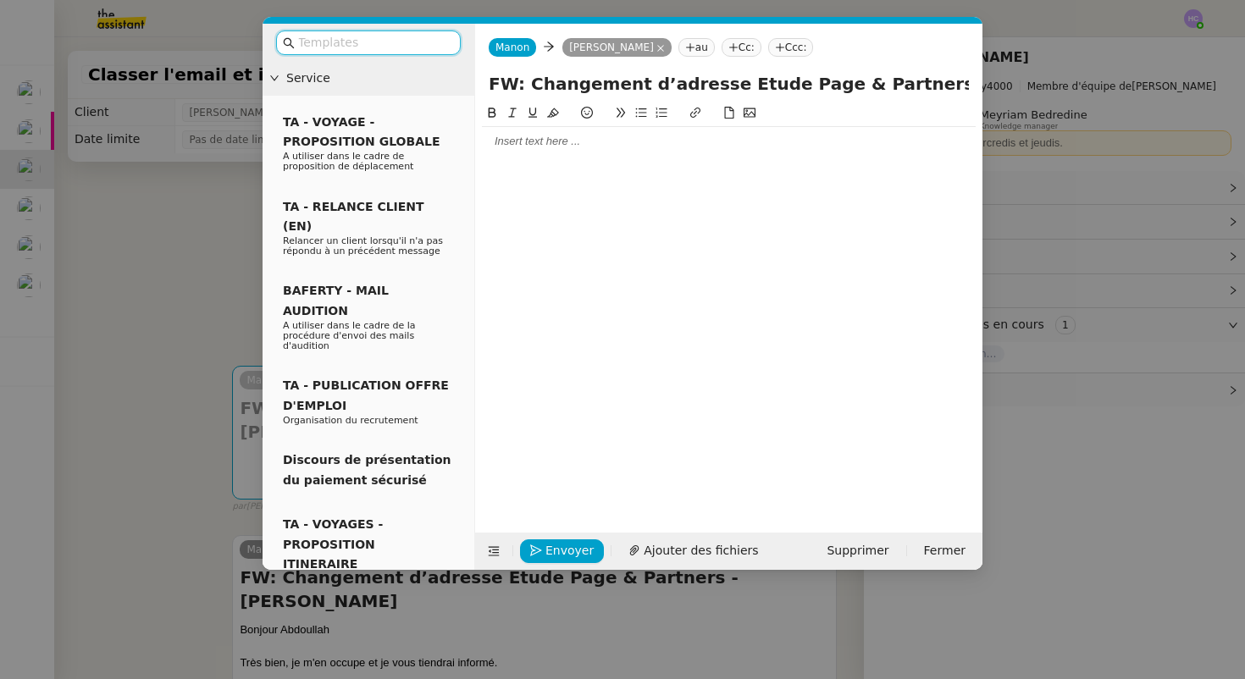
click at [561, 147] on div at bounding box center [729, 141] width 494 height 15
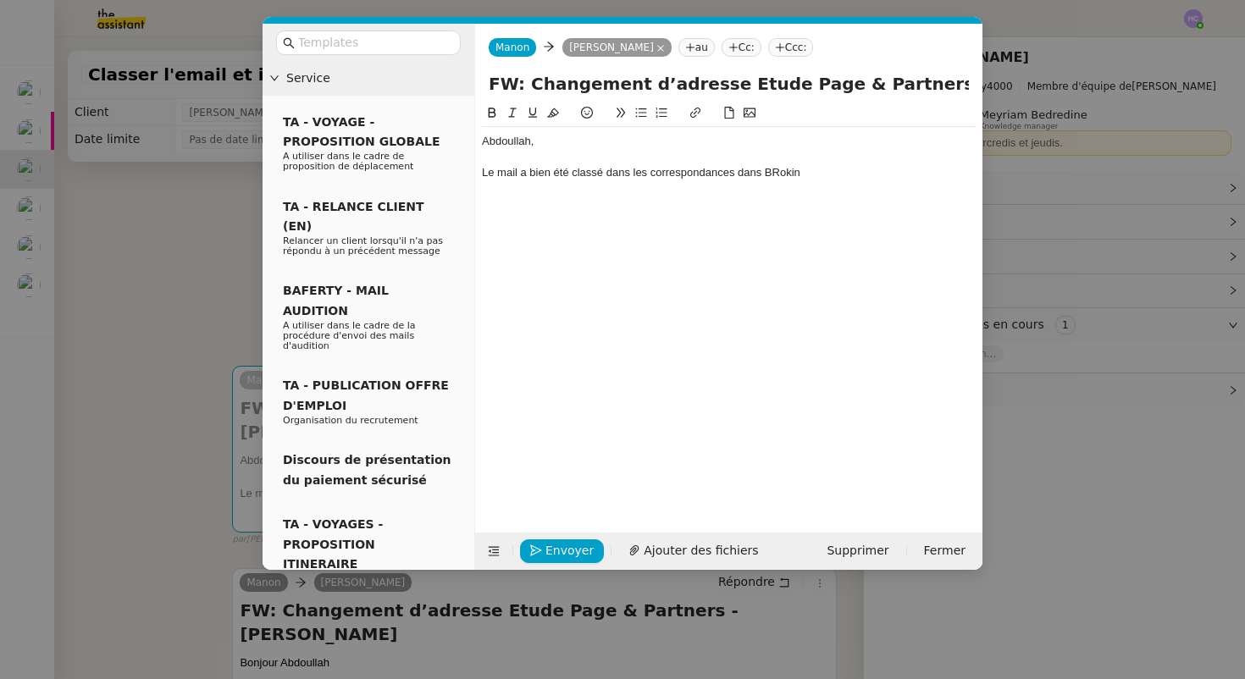
click at [690, 176] on div "Le mail a bien été classé dans les correspondances dans BRokin" at bounding box center [729, 172] width 494 height 15
click at [660, 169] on div "Le mail a bien été classé dans BRokin" at bounding box center [729, 172] width 494 height 15
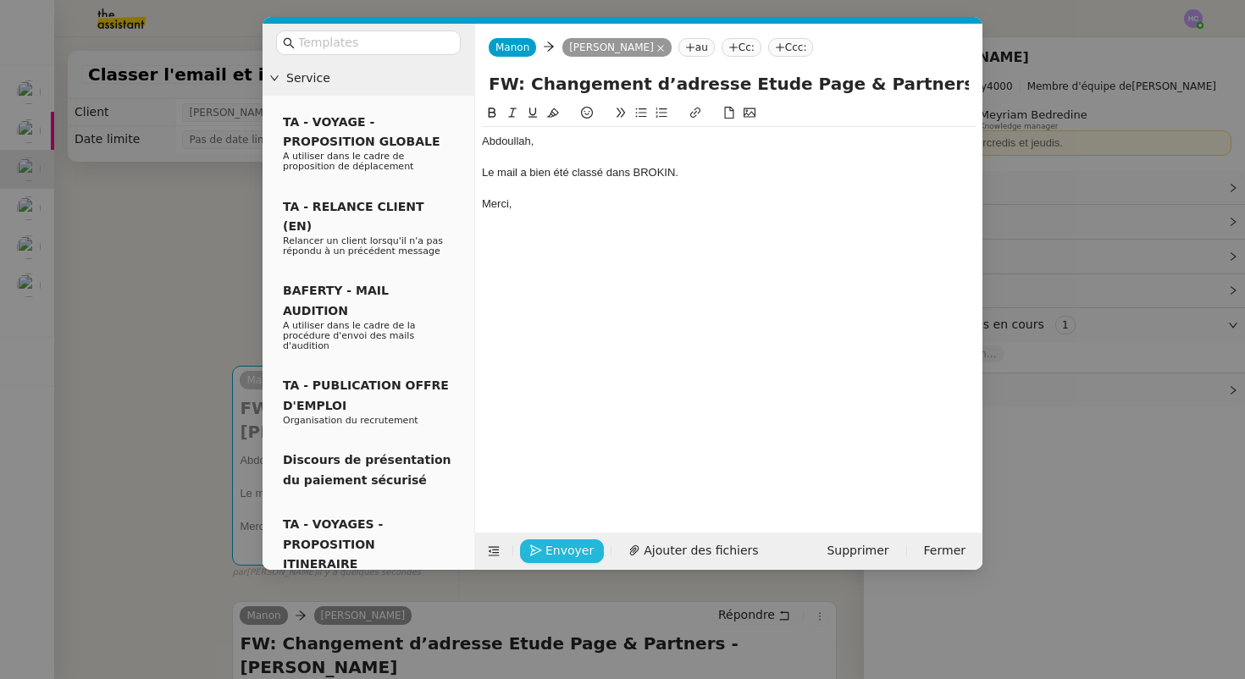
click at [548, 554] on span "Envoyer" at bounding box center [570, 550] width 48 height 19
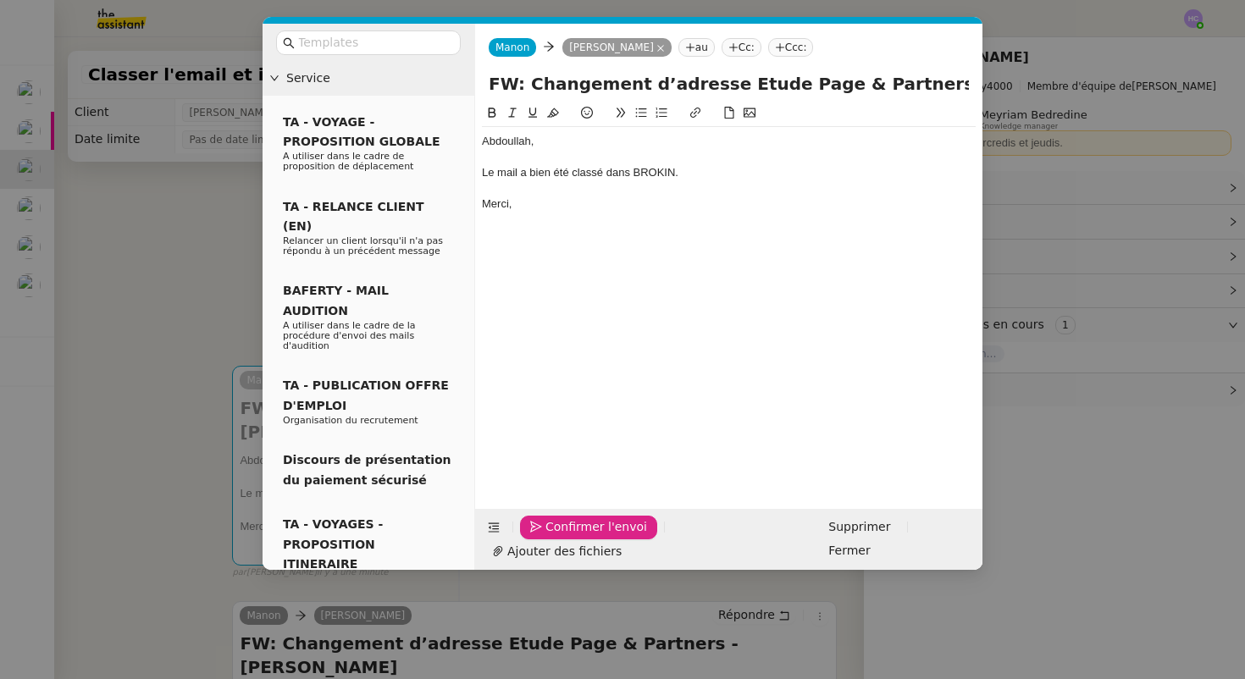
click at [549, 537] on span "Confirmer l'envoi" at bounding box center [597, 527] width 102 height 19
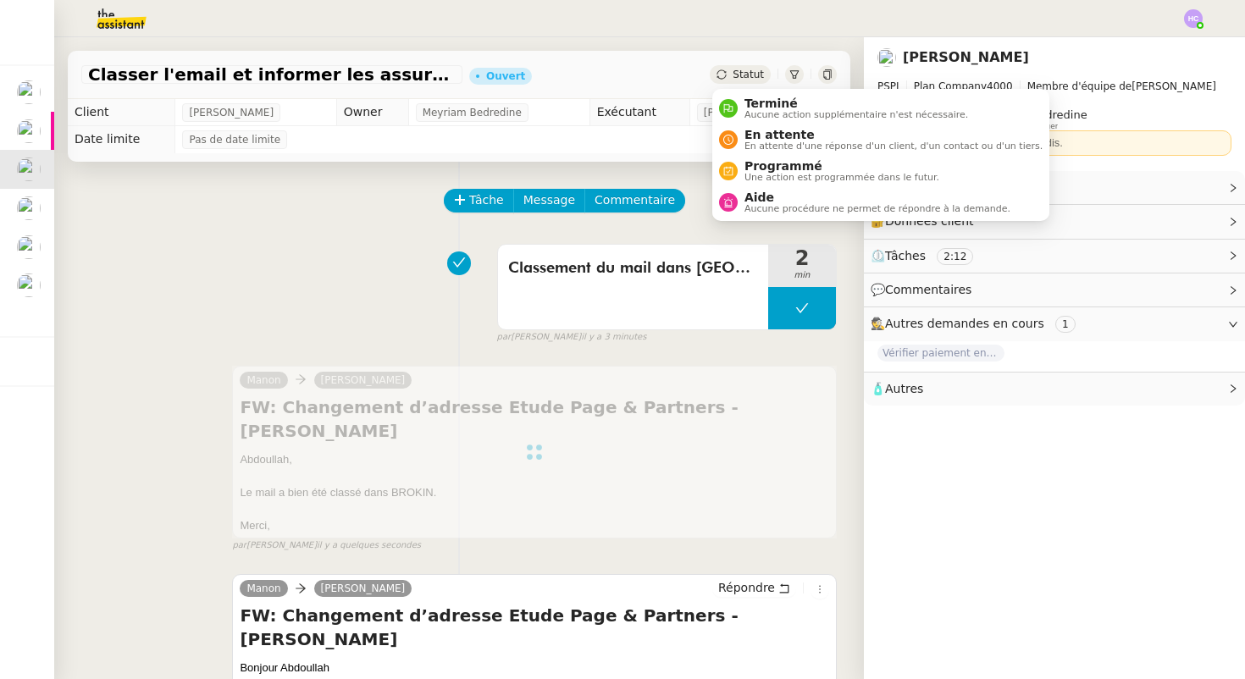
click at [743, 70] on span "Statut" at bounding box center [748, 75] width 31 height 12
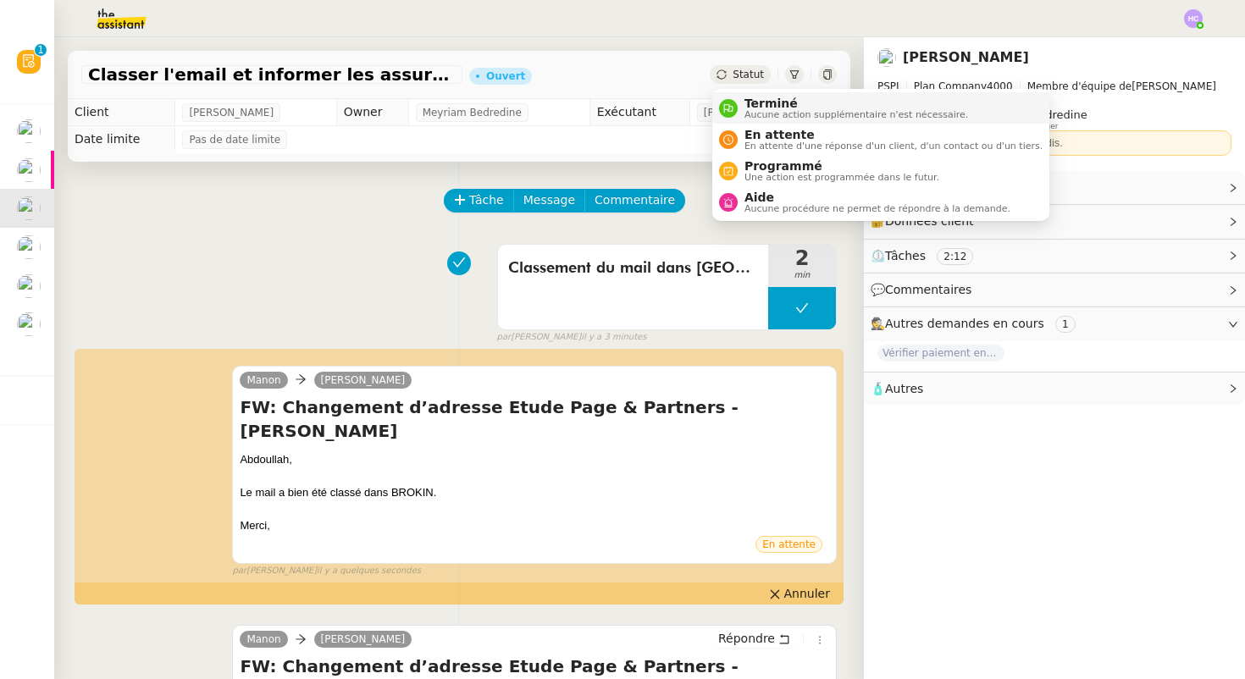
click at [757, 103] on span "Terminé" at bounding box center [857, 104] width 224 height 14
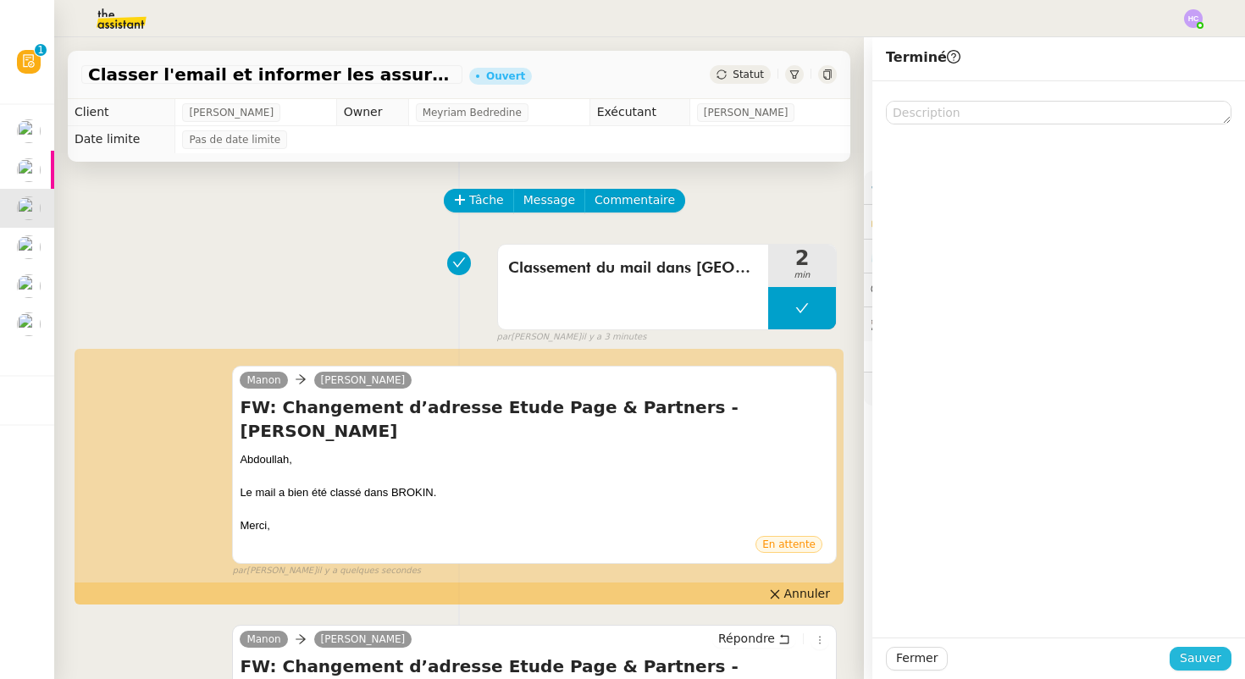
click at [1200, 648] on button "Sauver" at bounding box center [1201, 659] width 62 height 24
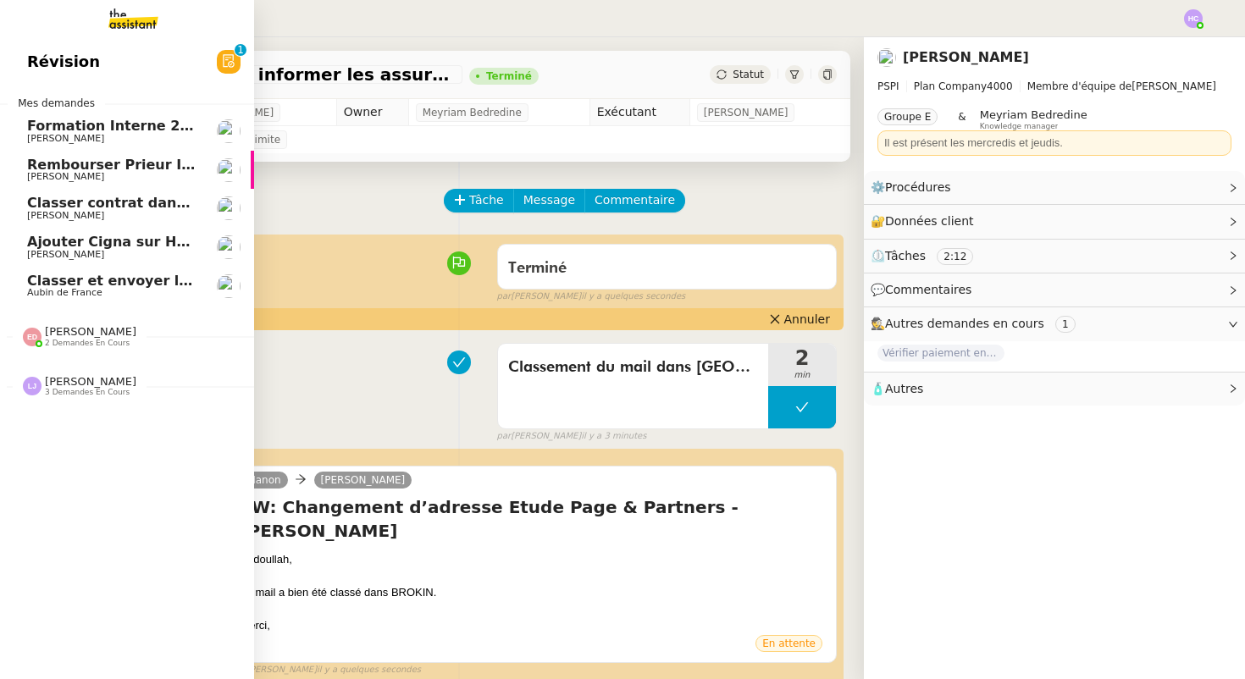
click at [119, 167] on span "Rembourser Prieur Immo SA et annuler contrat" at bounding box center [207, 165] width 361 height 16
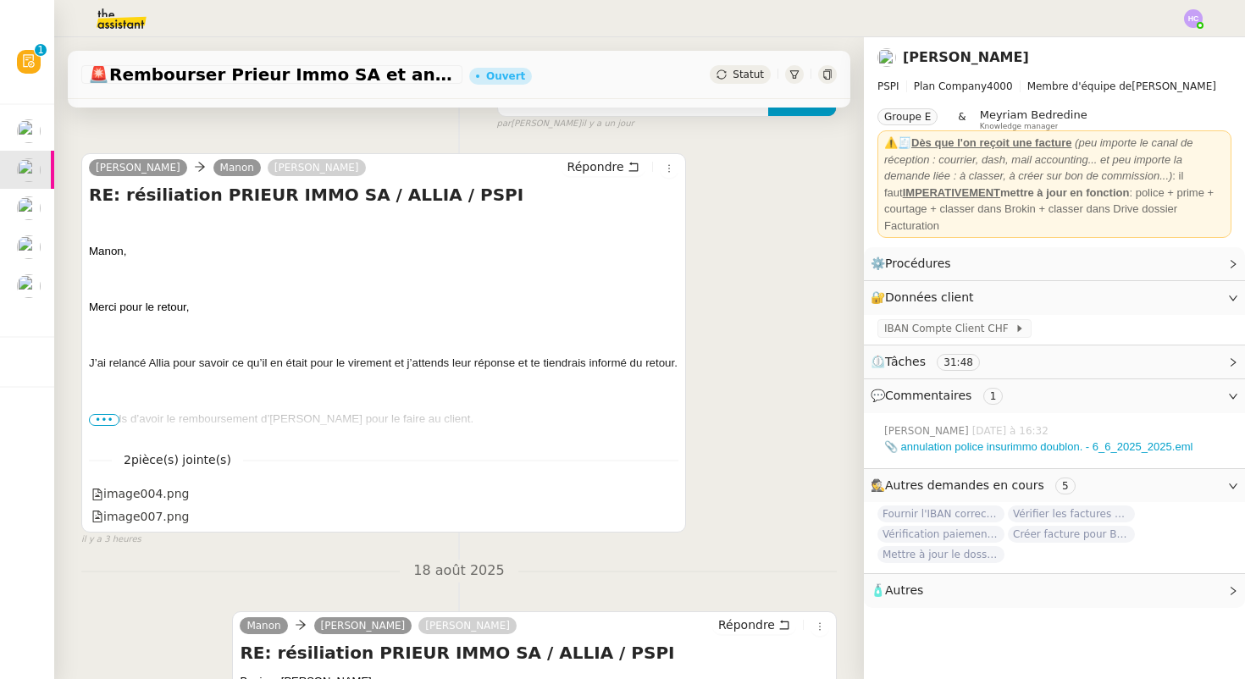
scroll to position [332, 0]
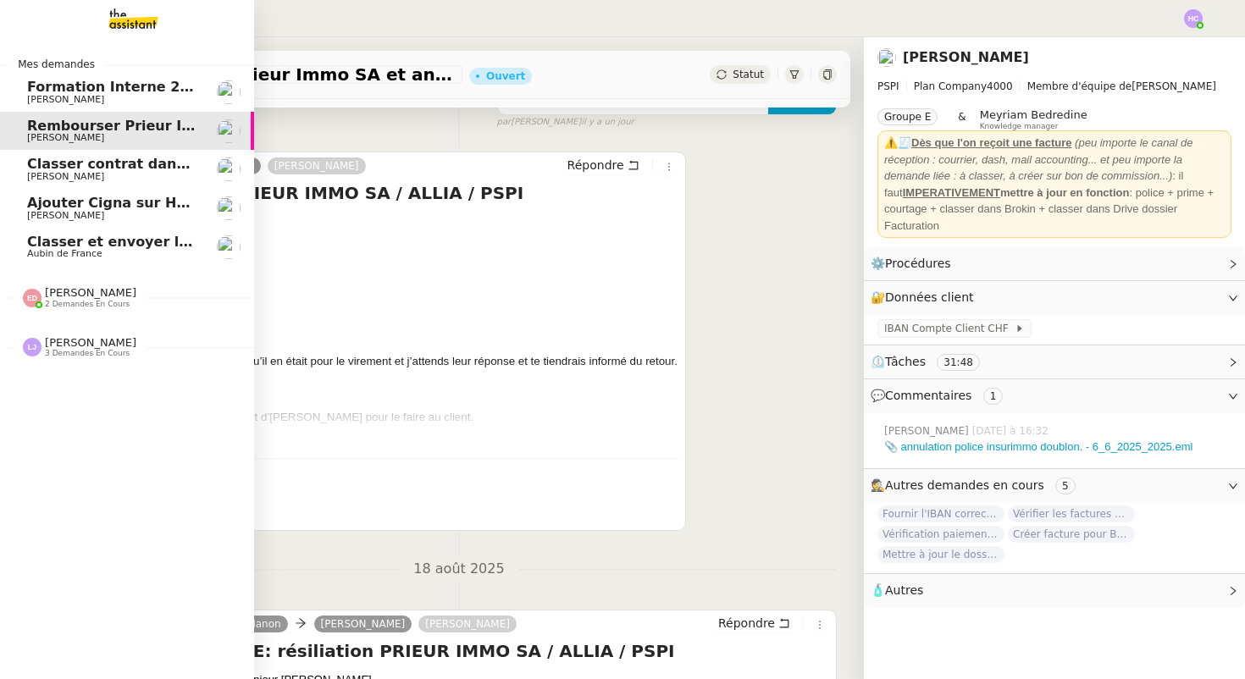
click at [77, 215] on span "[PERSON_NAME]" at bounding box center [65, 215] width 77 height 11
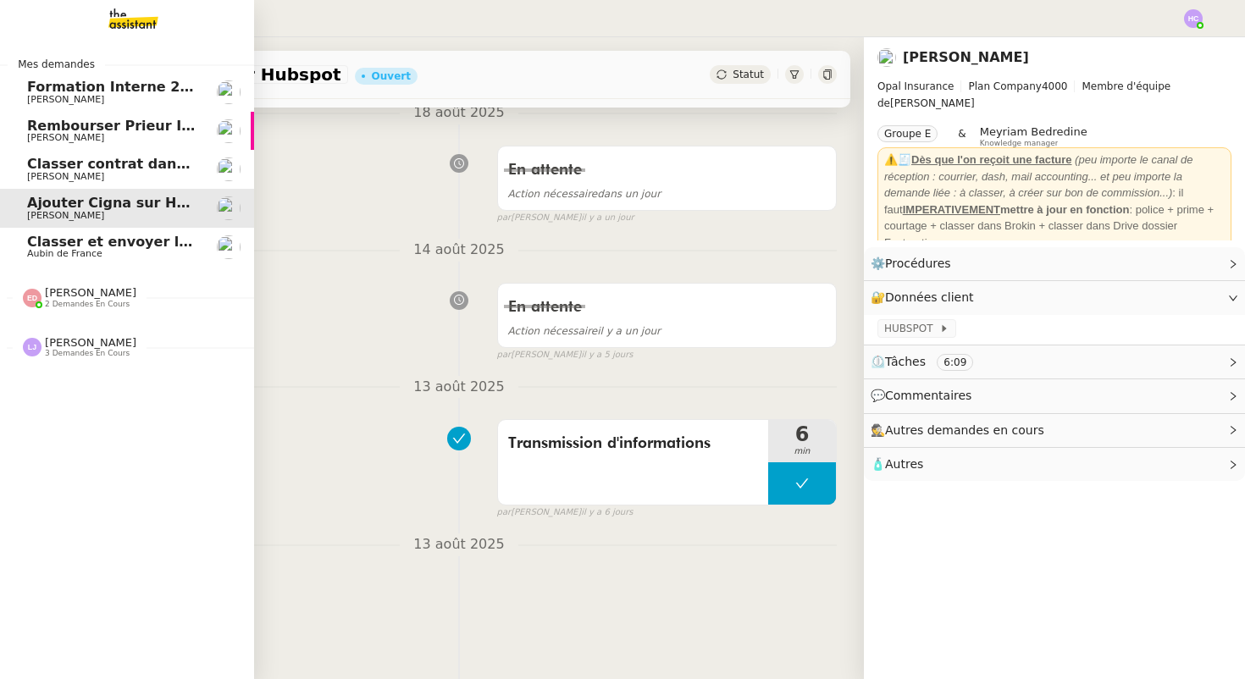
scroll to position [332, 0]
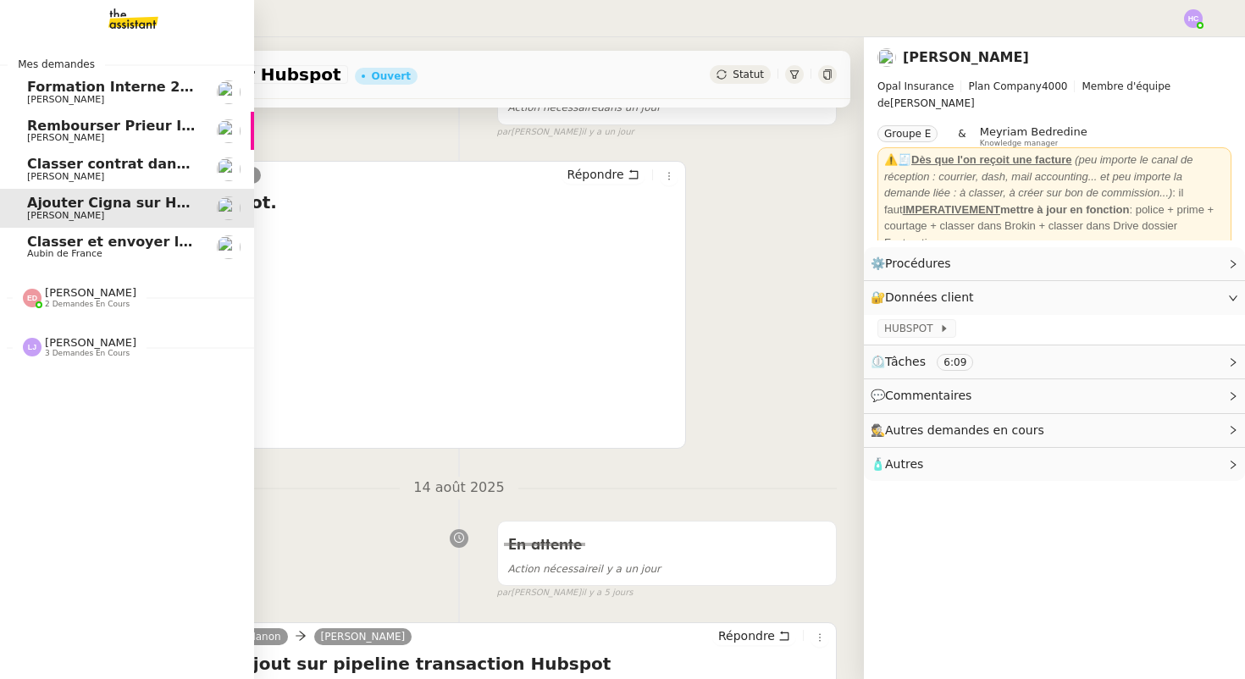
click at [143, 134] on span "[PERSON_NAME]" at bounding box center [112, 138] width 171 height 10
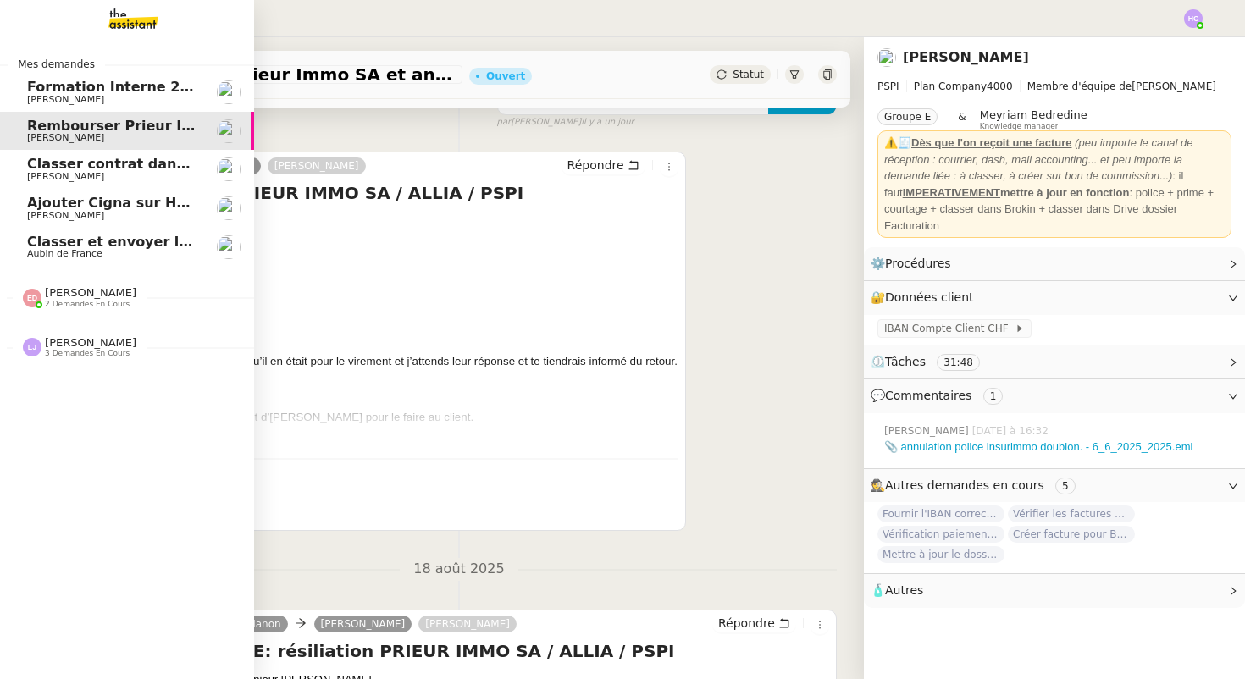
click at [66, 165] on span "Classer contrat dans TOBA" at bounding box center [129, 164] width 204 height 16
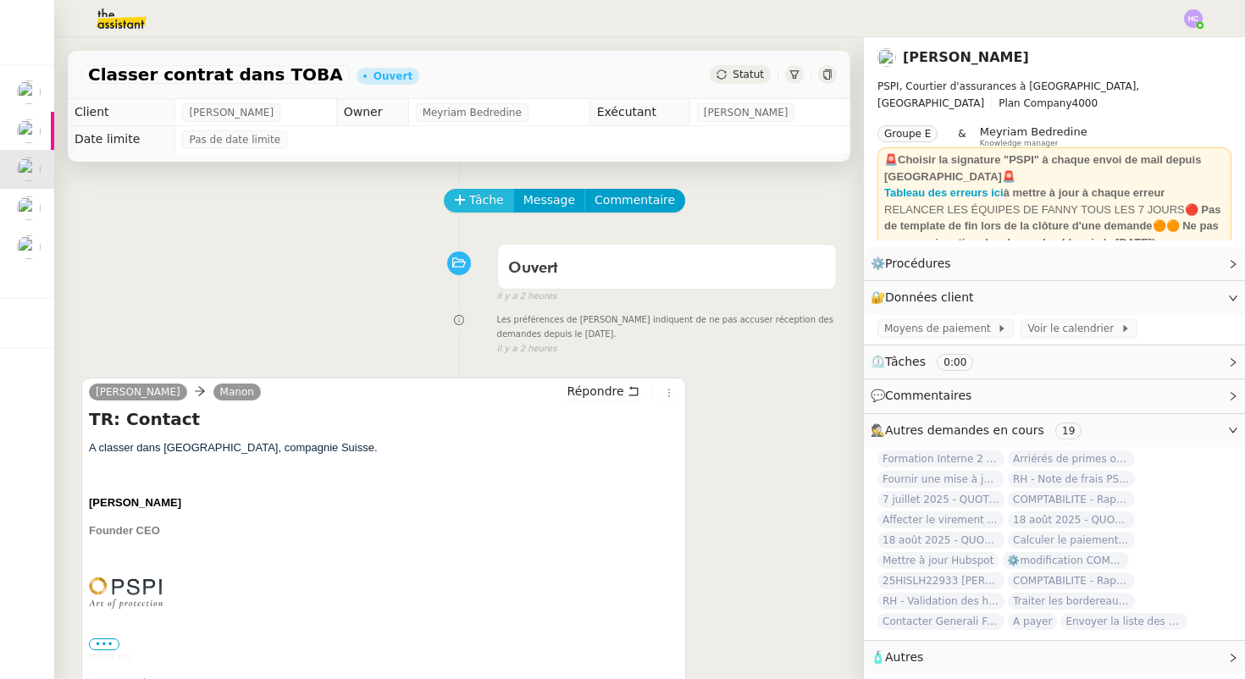
click at [482, 196] on span "Tâche" at bounding box center [486, 200] width 35 height 19
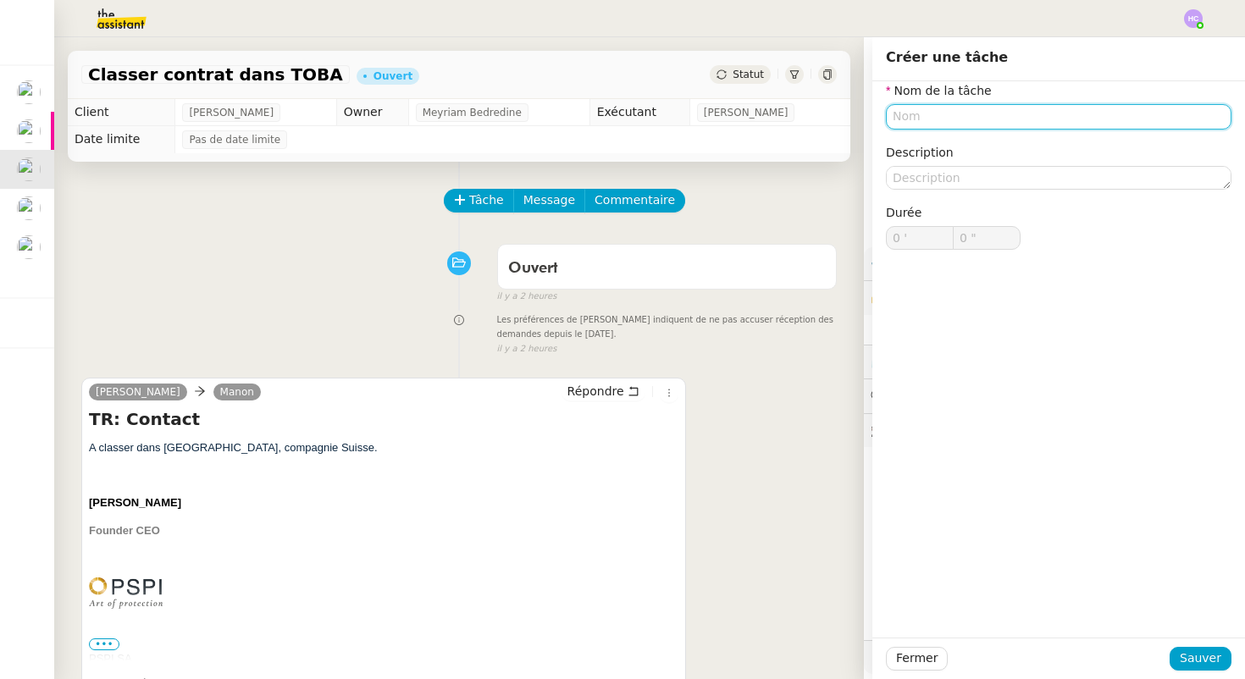
click at [913, 129] on input "text" at bounding box center [1059, 116] width 346 height 25
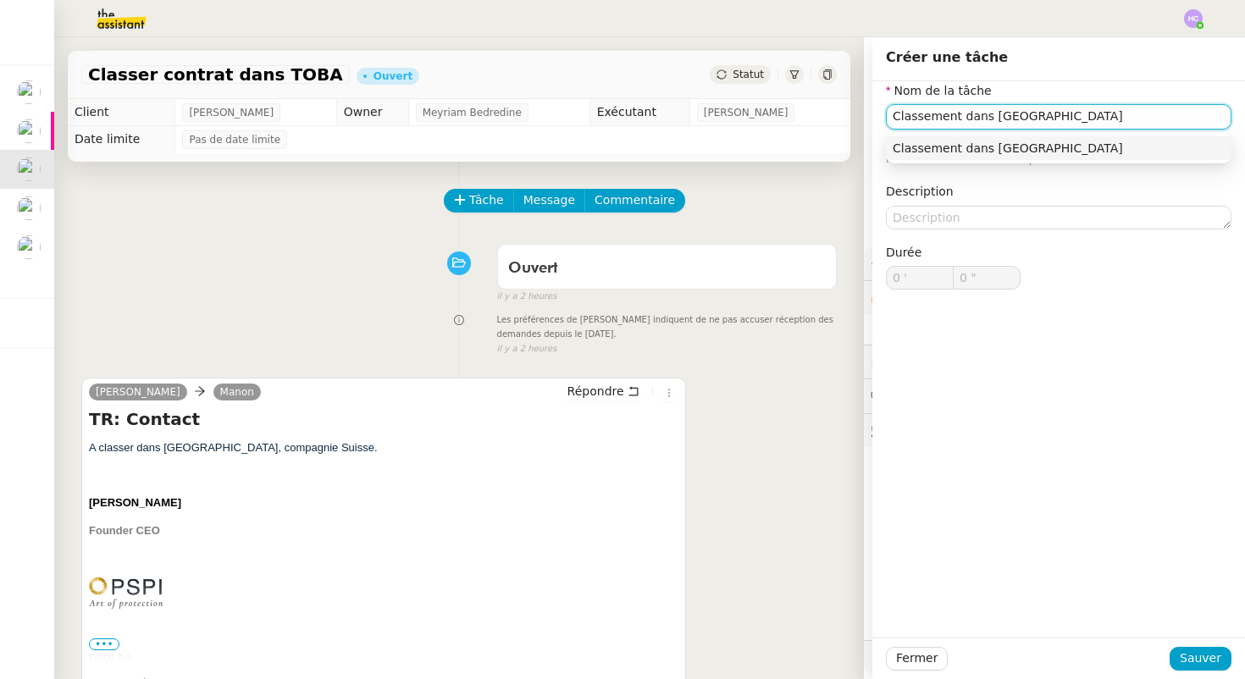
click at [1046, 139] on nz-auto-option "Classement dans [GEOGRAPHIC_DATA]" at bounding box center [1059, 148] width 346 height 24
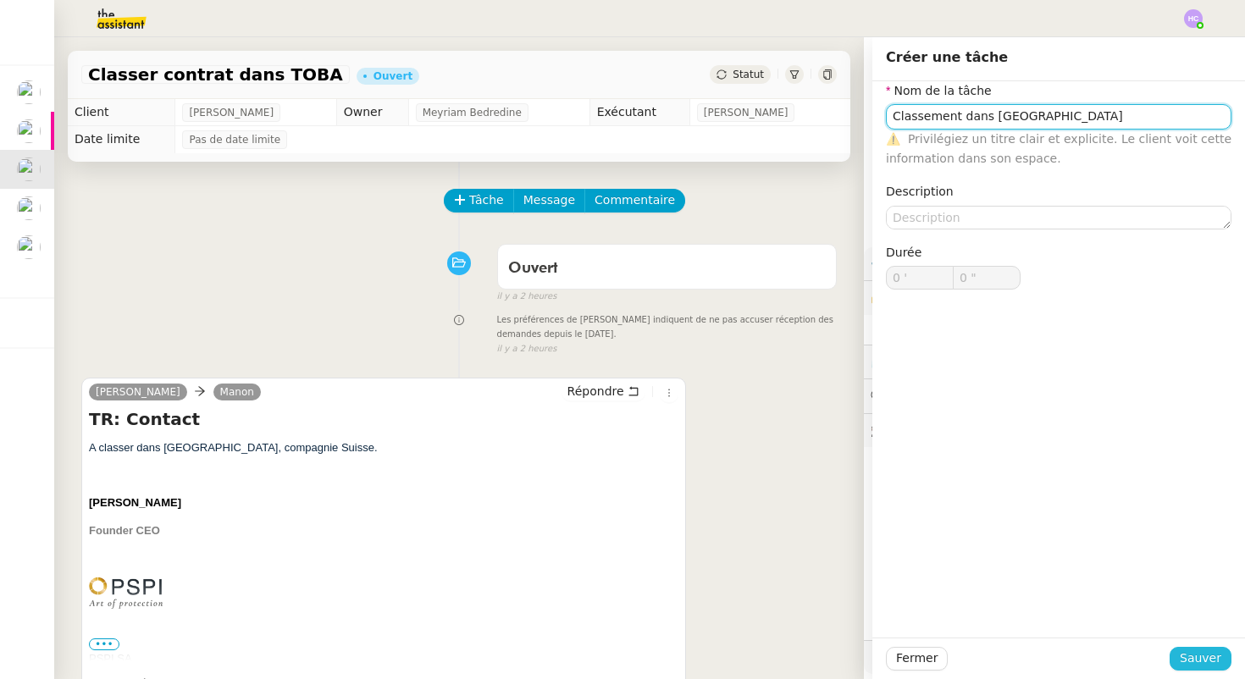
type input "Classement dans [GEOGRAPHIC_DATA]"
click at [1194, 668] on span "Sauver" at bounding box center [1201, 658] width 42 height 19
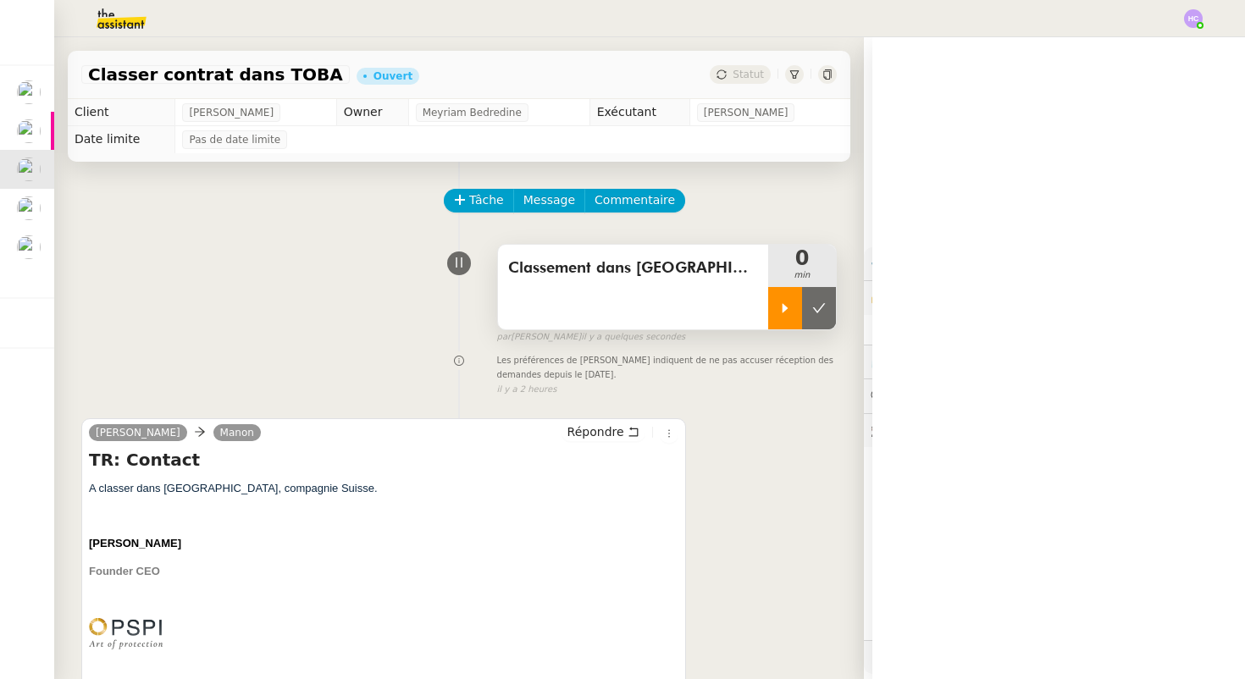
click at [788, 319] on div at bounding box center [785, 308] width 34 height 42
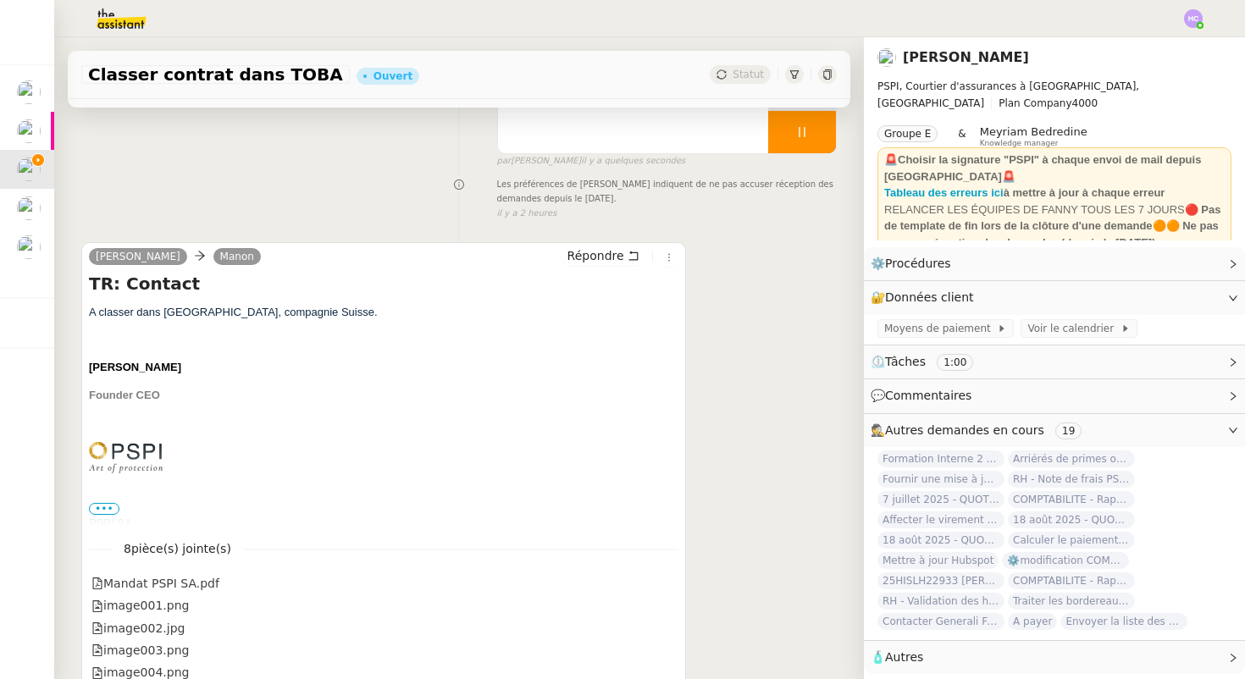
scroll to position [348, 0]
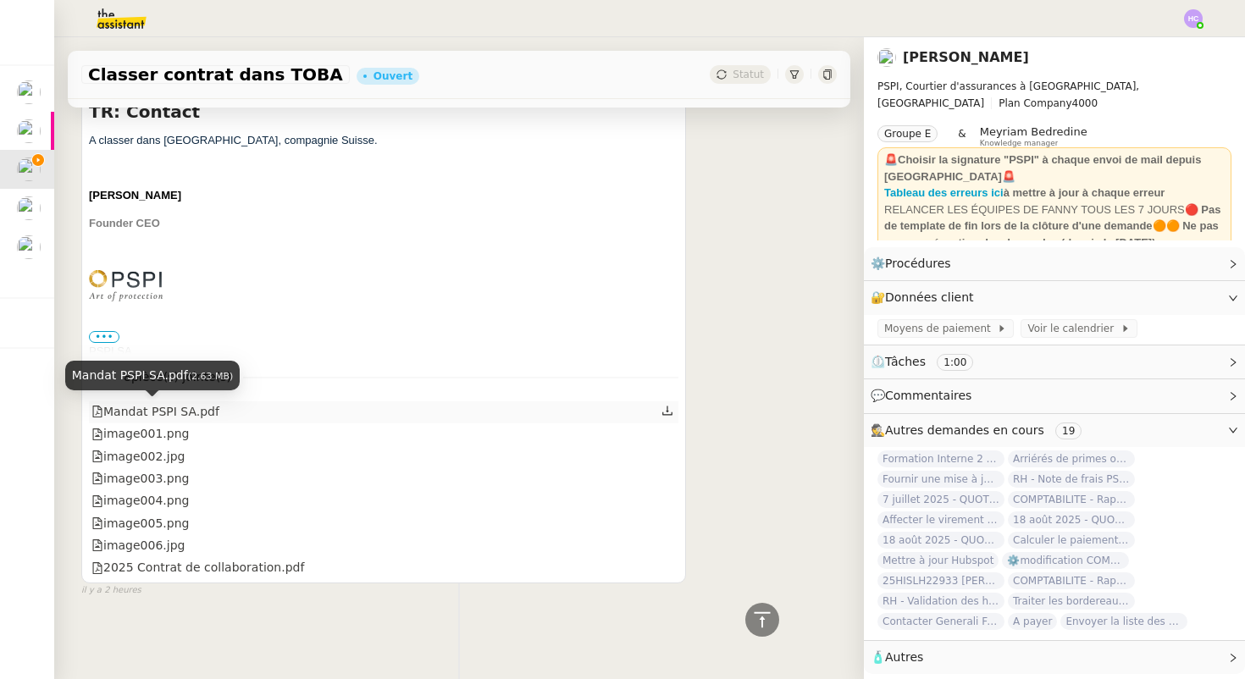
click at [169, 407] on div "Mandat PSPI SA.pdf" at bounding box center [155, 411] width 128 height 19
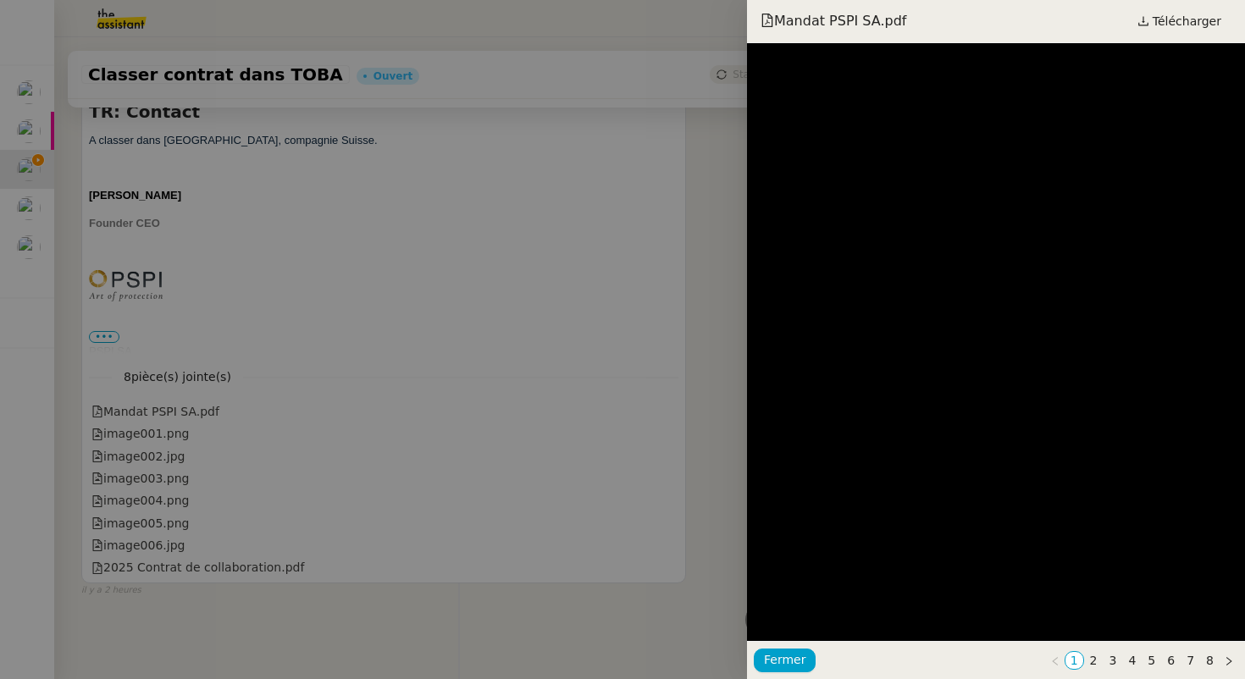
click at [170, 409] on div at bounding box center [622, 339] width 1245 height 679
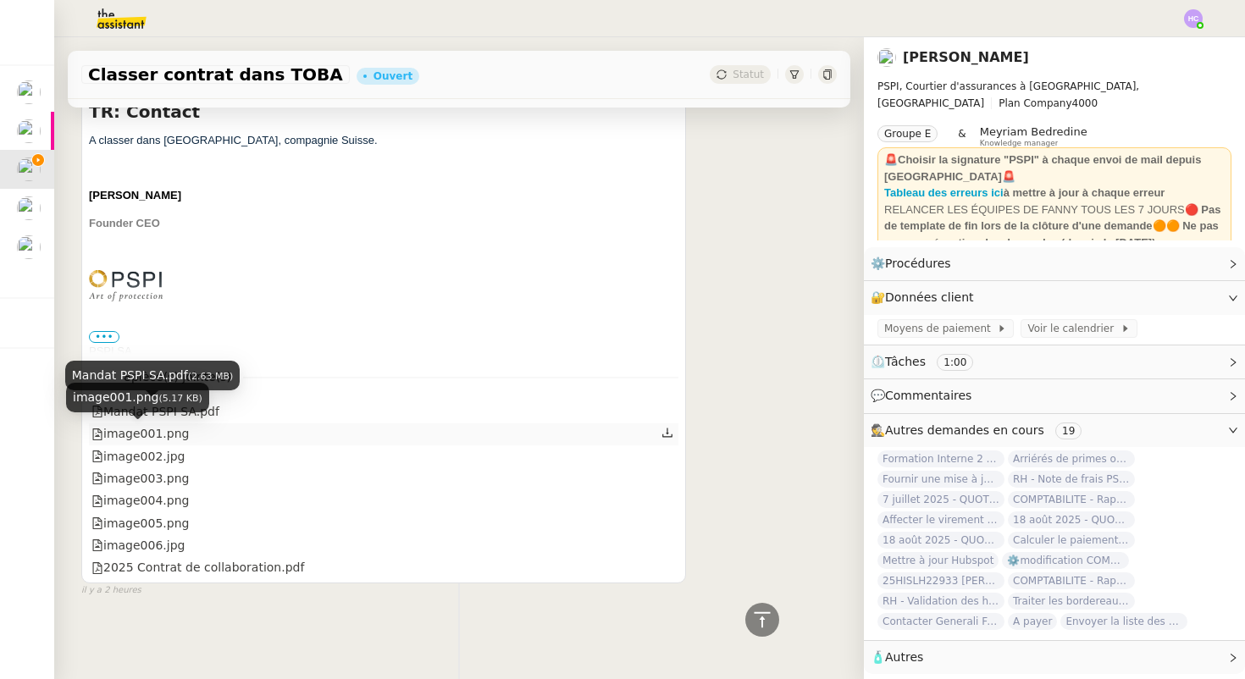
click at [164, 432] on div "image001.png" at bounding box center [139, 433] width 97 height 19
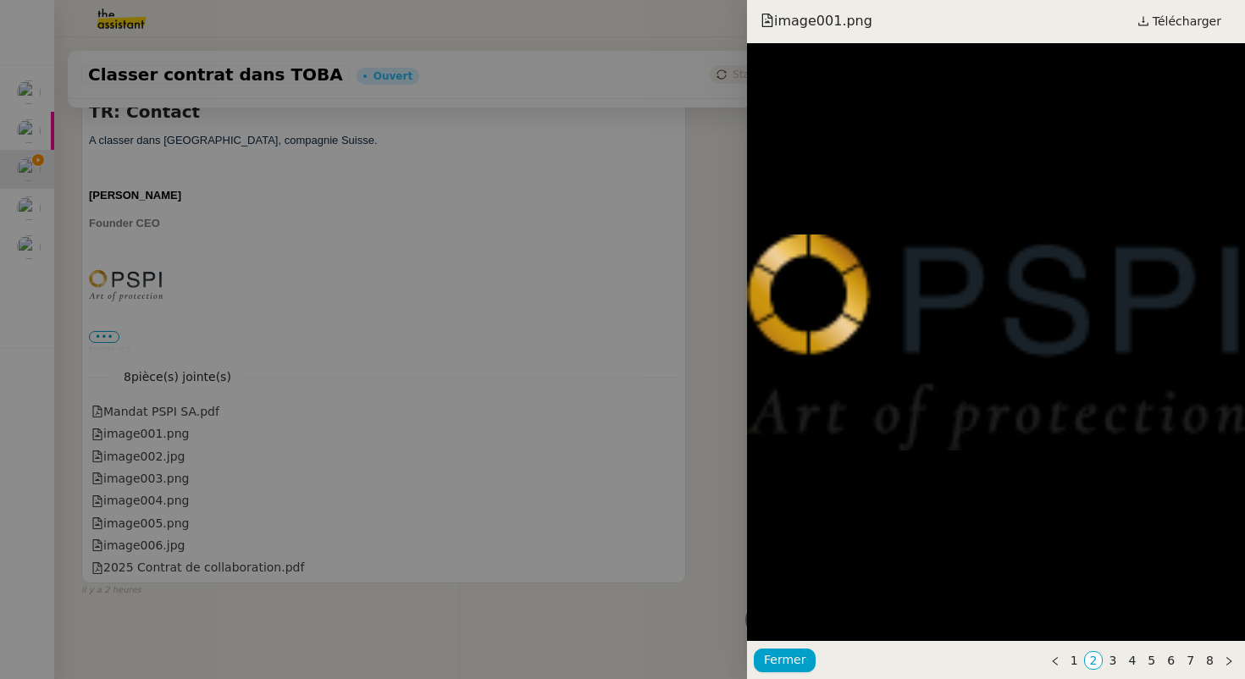
click at [158, 447] on div at bounding box center [622, 339] width 1245 height 679
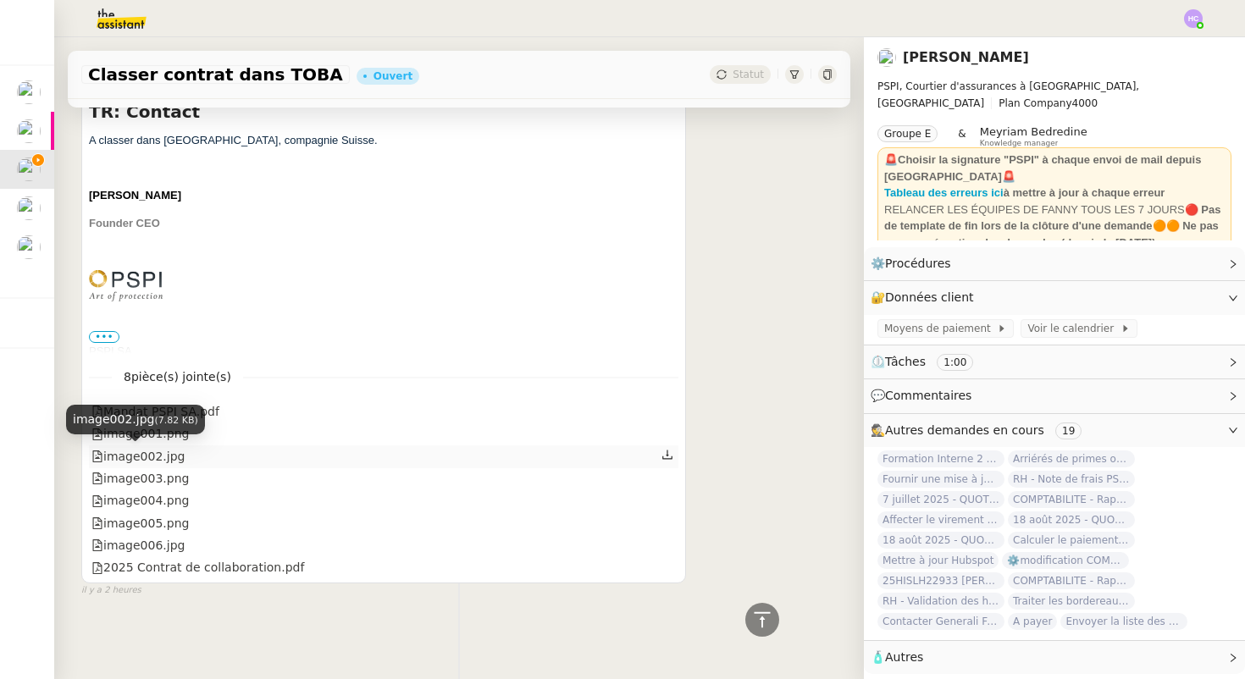
click at [160, 454] on div "image002.jpg" at bounding box center [137, 456] width 93 height 19
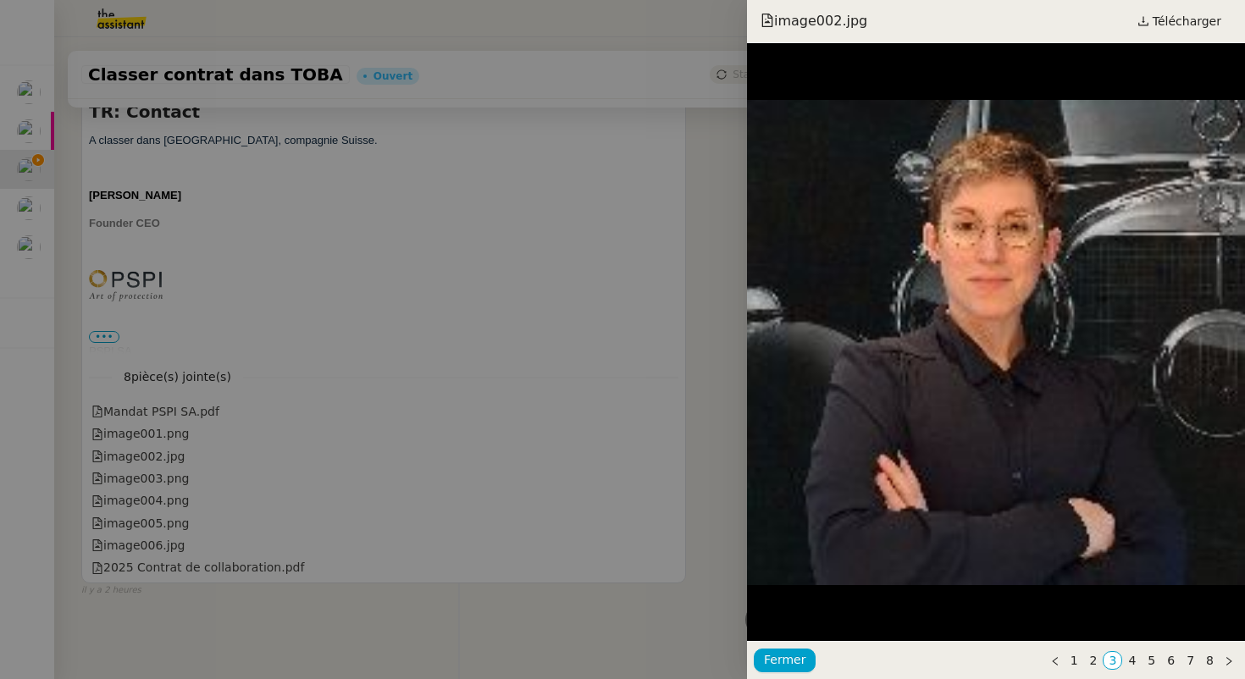
click at [160, 452] on div at bounding box center [622, 339] width 1245 height 679
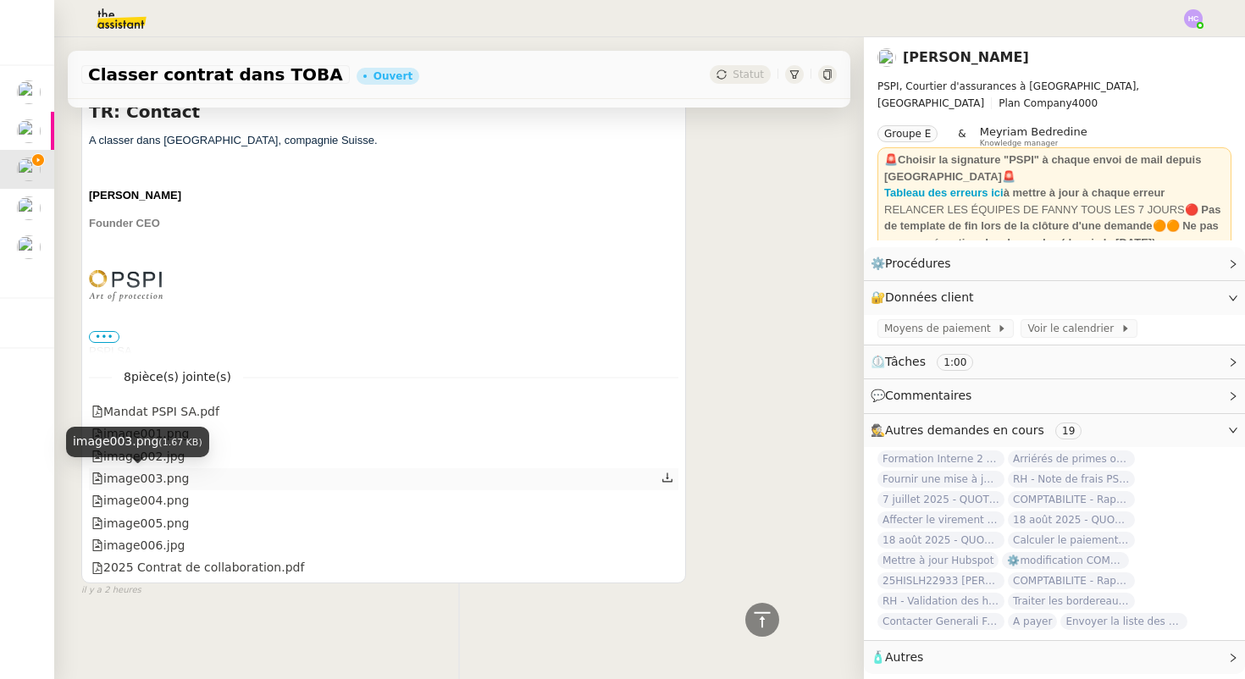
click at [157, 474] on div "image003.png" at bounding box center [139, 478] width 97 height 19
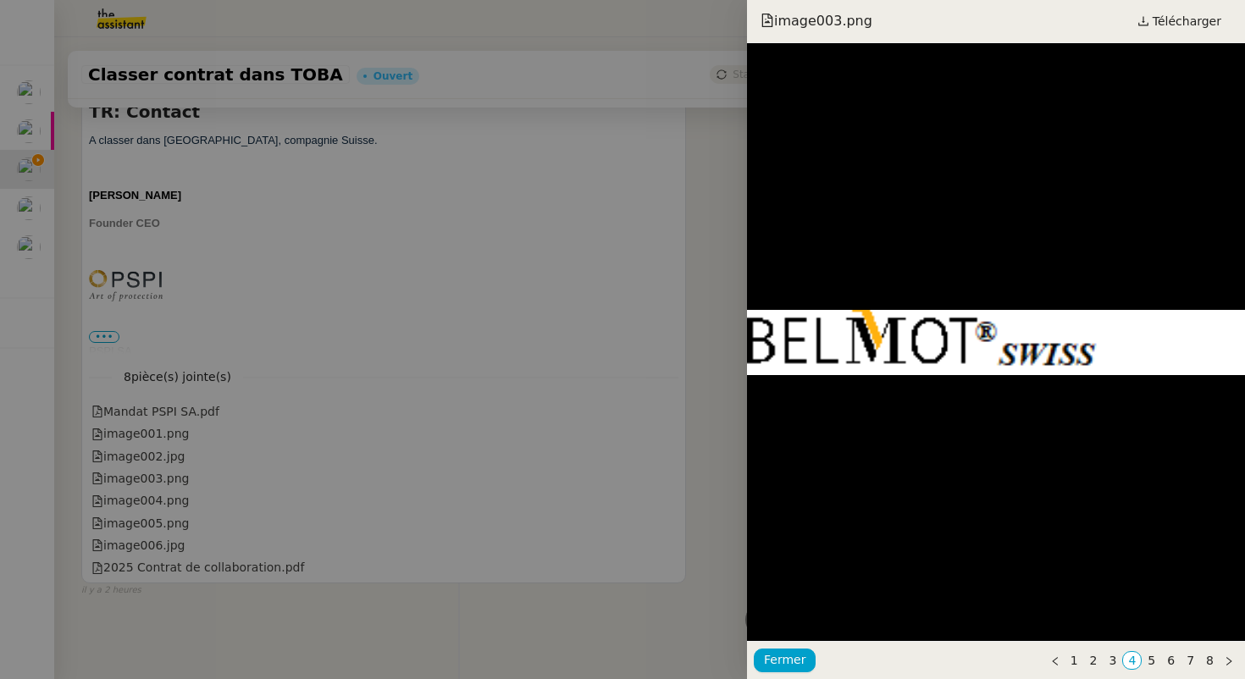
click at [157, 478] on div at bounding box center [622, 339] width 1245 height 679
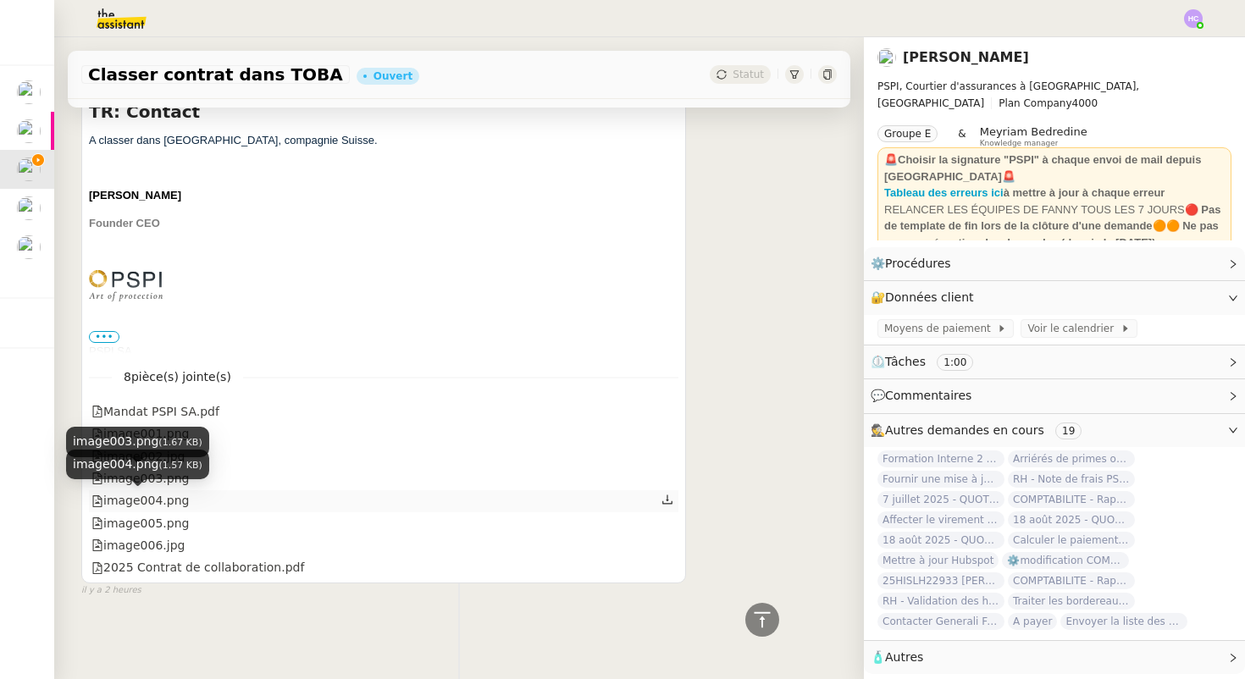
click at [152, 498] on div "image004.png" at bounding box center [139, 500] width 97 height 19
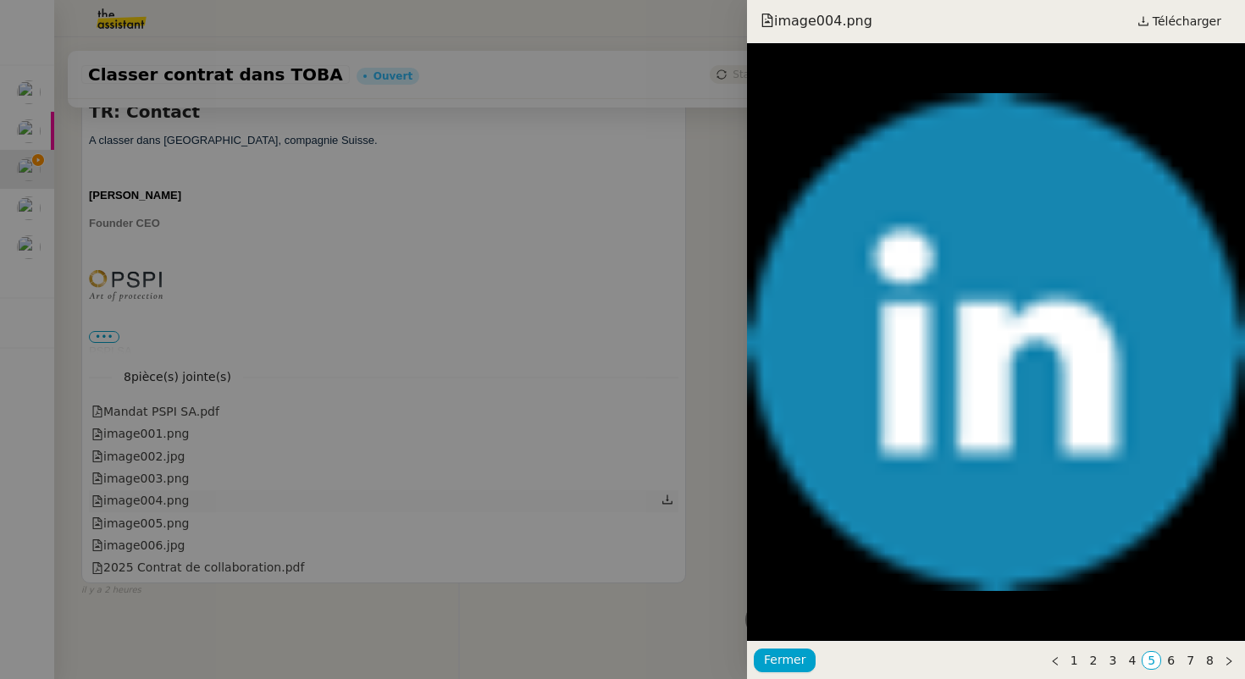
click at [152, 497] on div at bounding box center [622, 339] width 1245 height 679
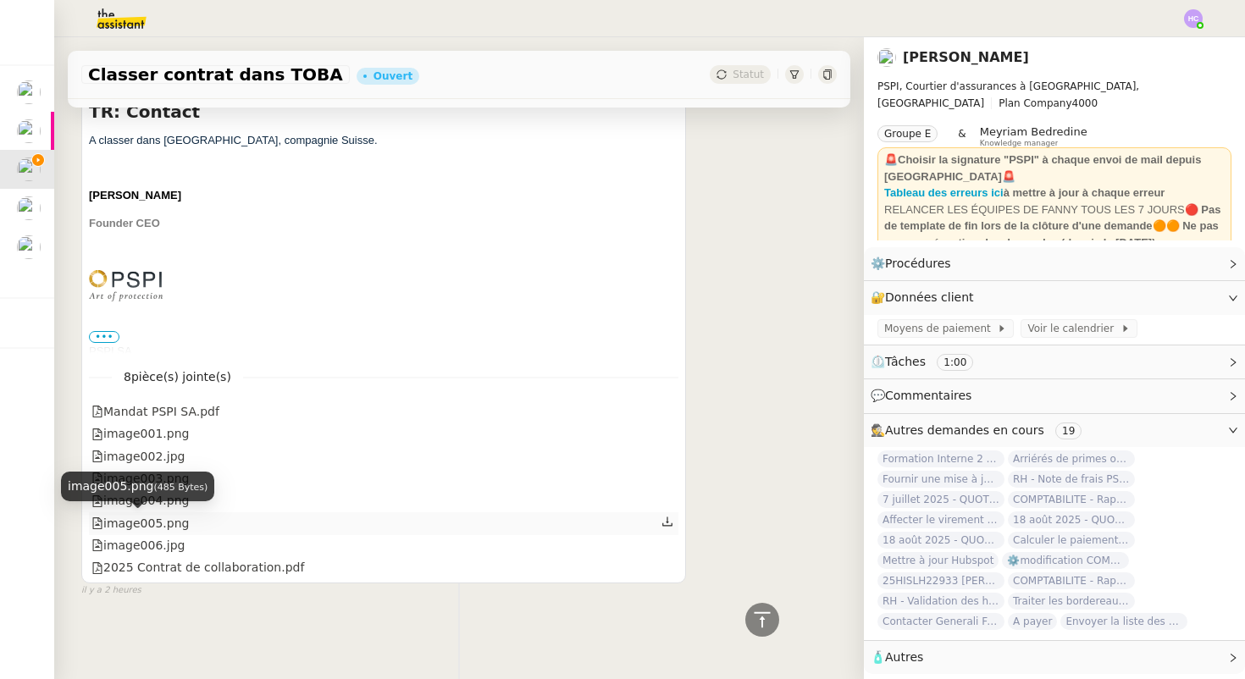
click at [152, 520] on div "image005.png" at bounding box center [139, 523] width 97 height 19
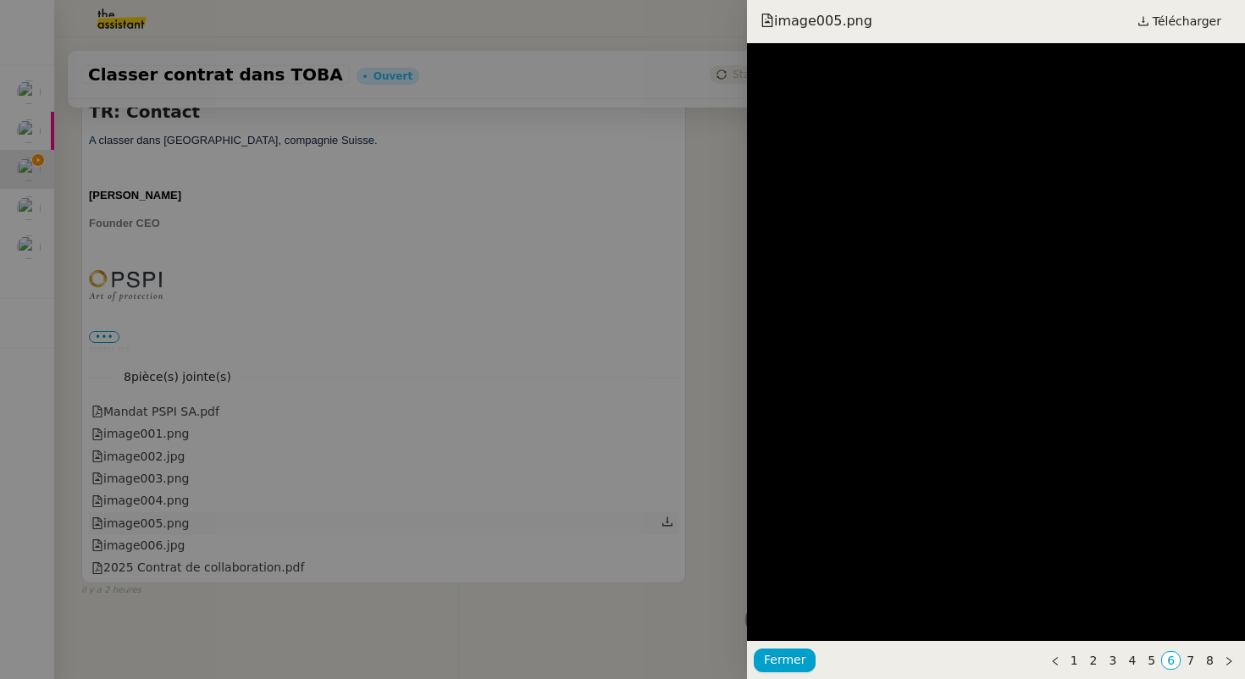
click at [152, 519] on div at bounding box center [622, 339] width 1245 height 679
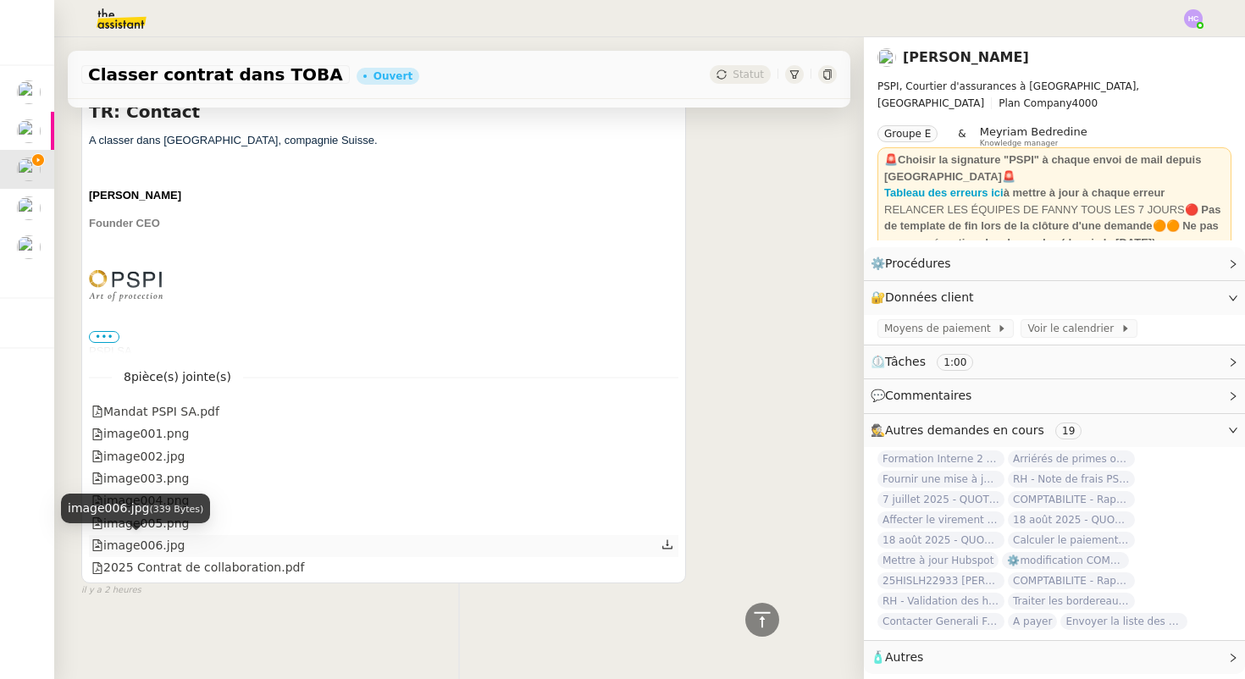
click at [152, 541] on div "image006.jpg" at bounding box center [137, 545] width 93 height 19
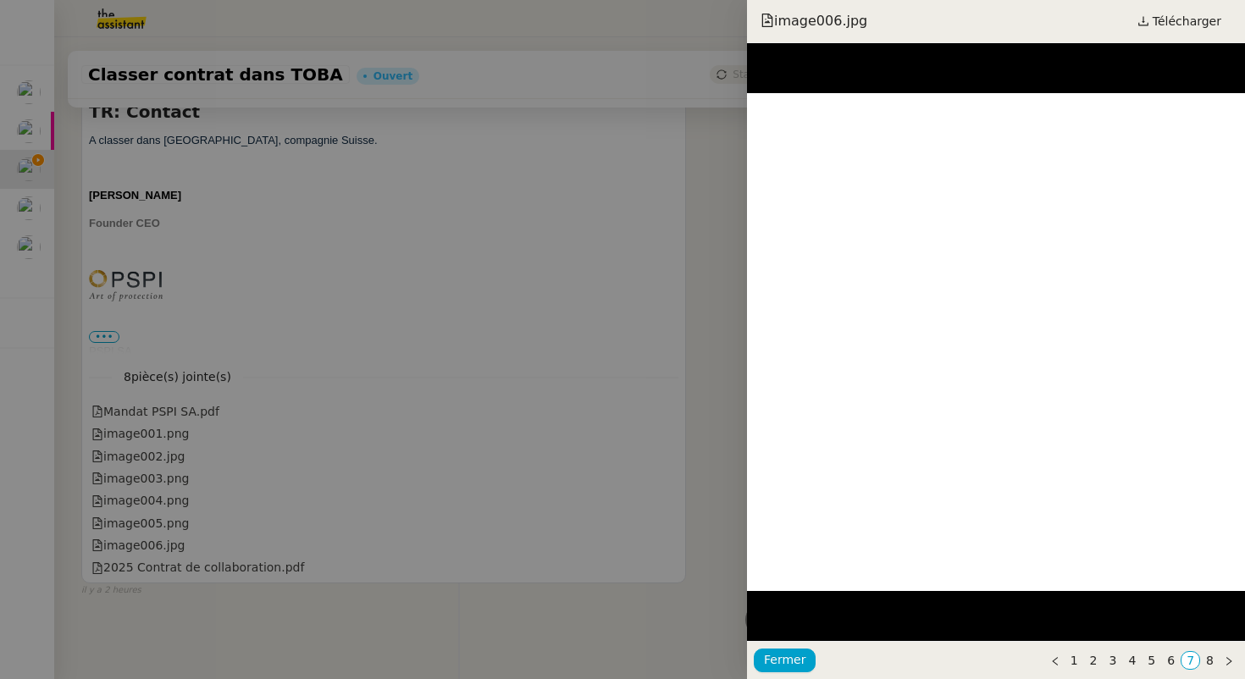
click at [153, 544] on div at bounding box center [622, 339] width 1245 height 679
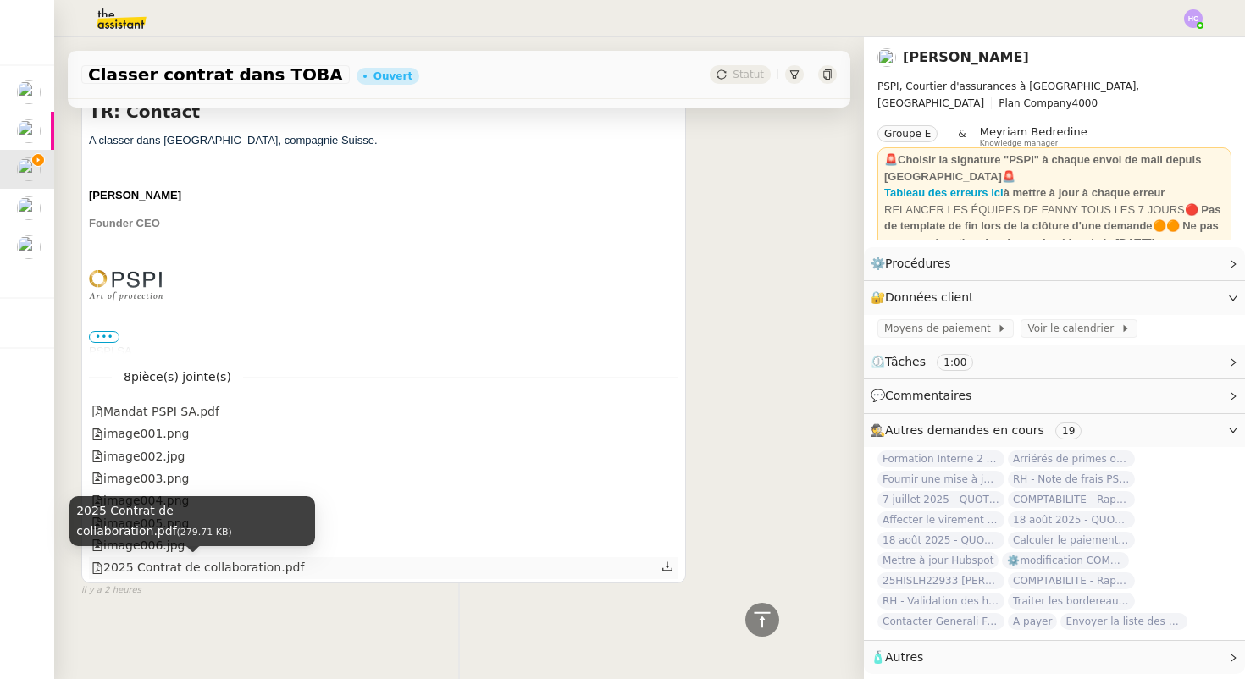
click at [154, 563] on div "2025 Contrat de collaboration.pdf" at bounding box center [197, 567] width 213 height 19
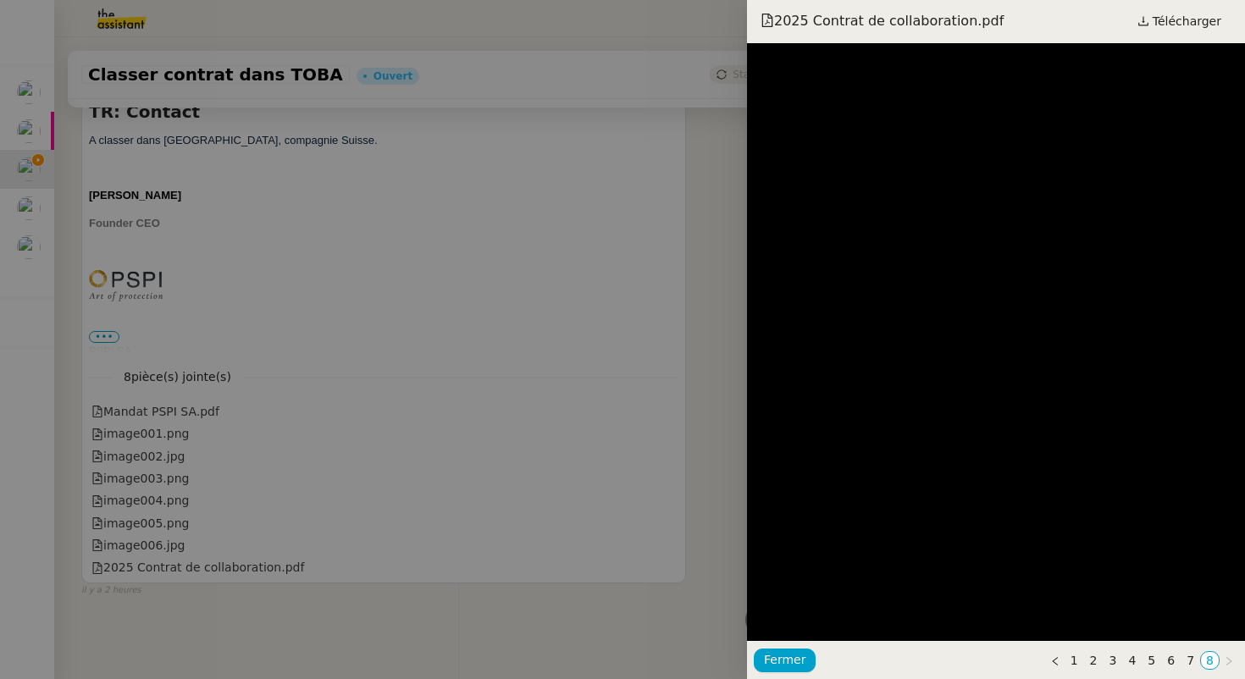
click at [635, 328] on div at bounding box center [622, 339] width 1245 height 679
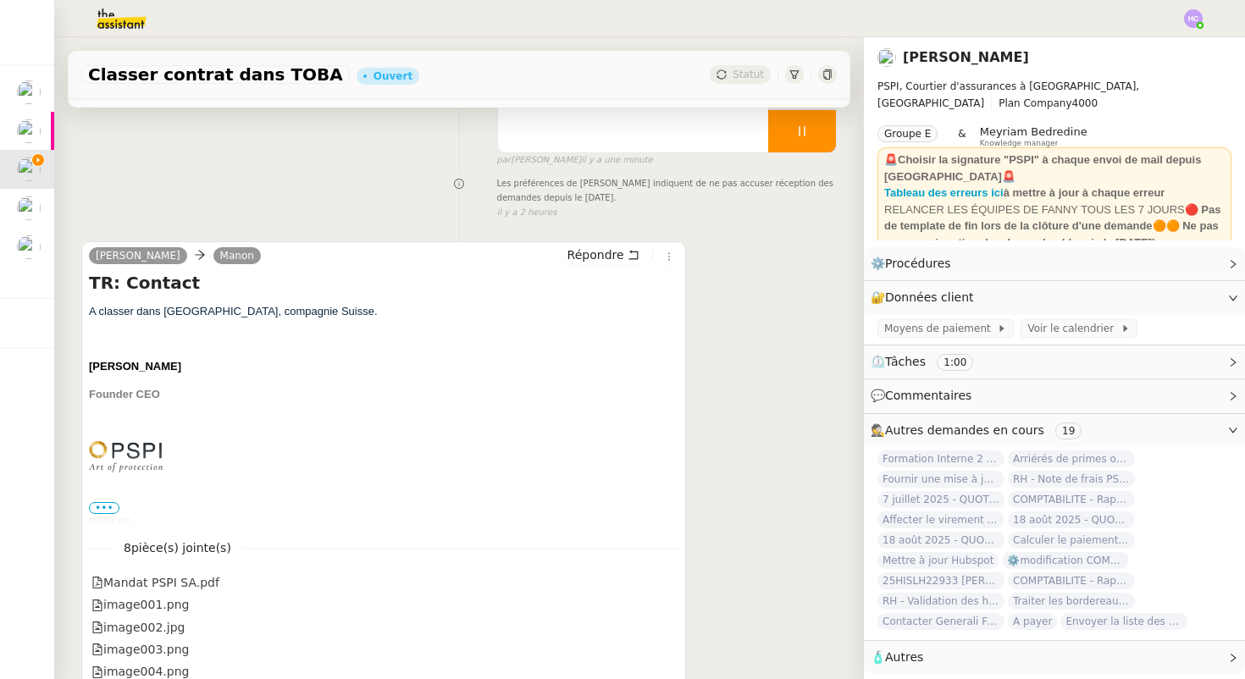
scroll to position [0, 0]
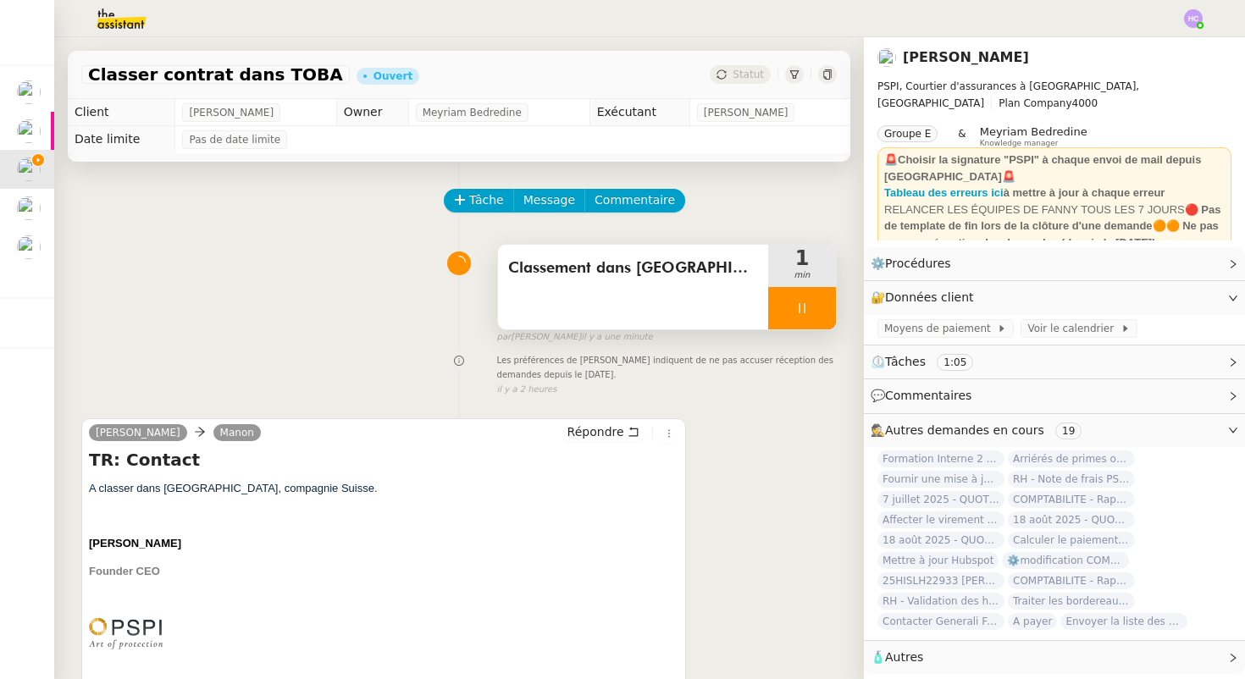
click at [793, 310] on div at bounding box center [802, 308] width 68 height 42
click at [790, 300] on div at bounding box center [785, 308] width 34 height 42
click at [809, 315] on div at bounding box center [802, 308] width 68 height 42
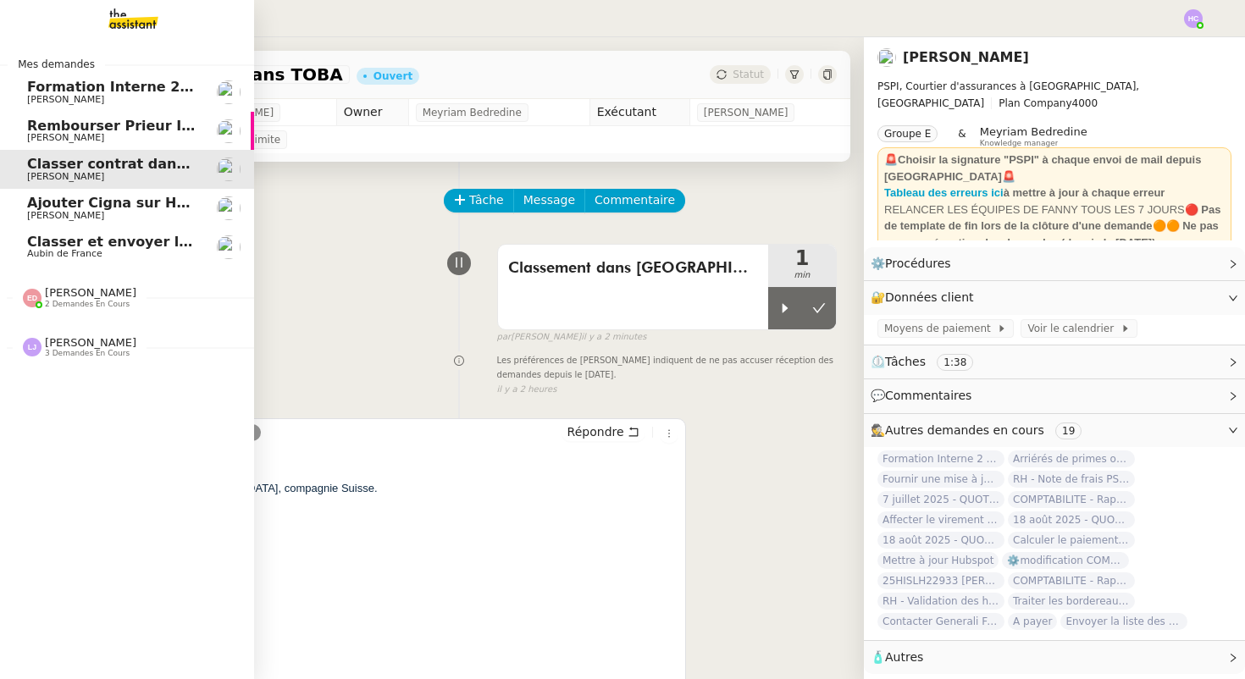
click at [65, 208] on span "Ajouter Cigna sur Hubspot" at bounding box center [128, 203] width 202 height 16
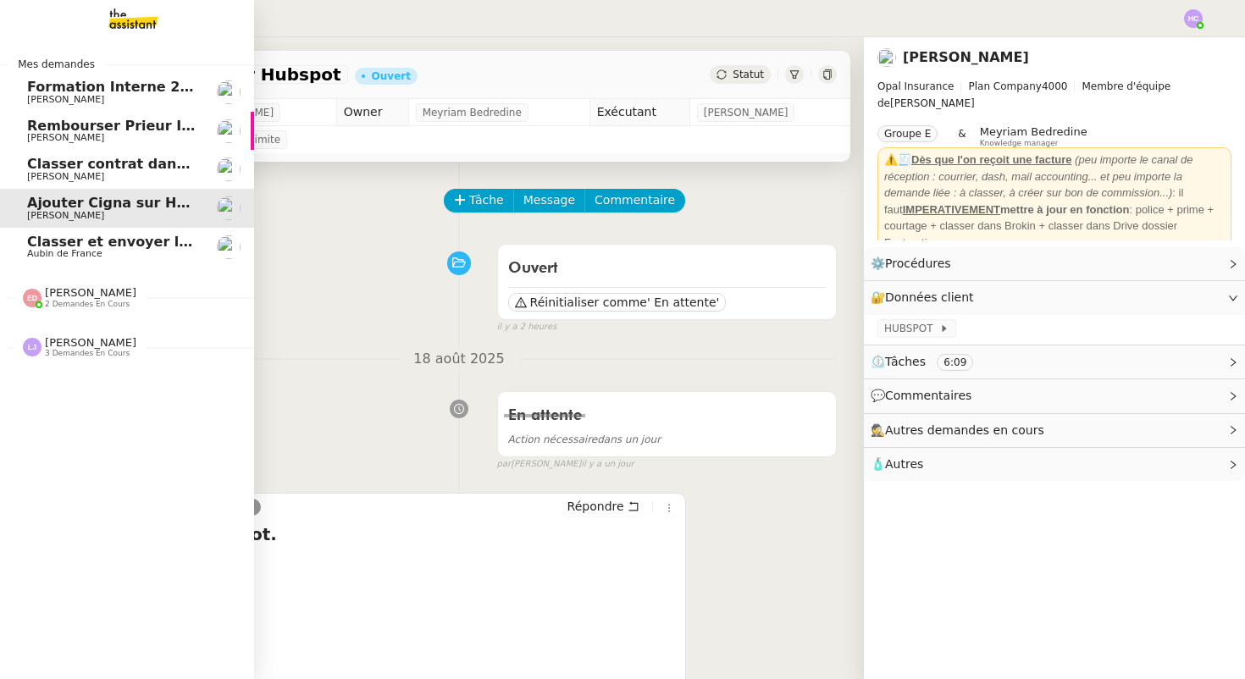
click at [113, 247] on span "Classer et envoyer la facture de renouvellement" at bounding box center [211, 242] width 369 height 16
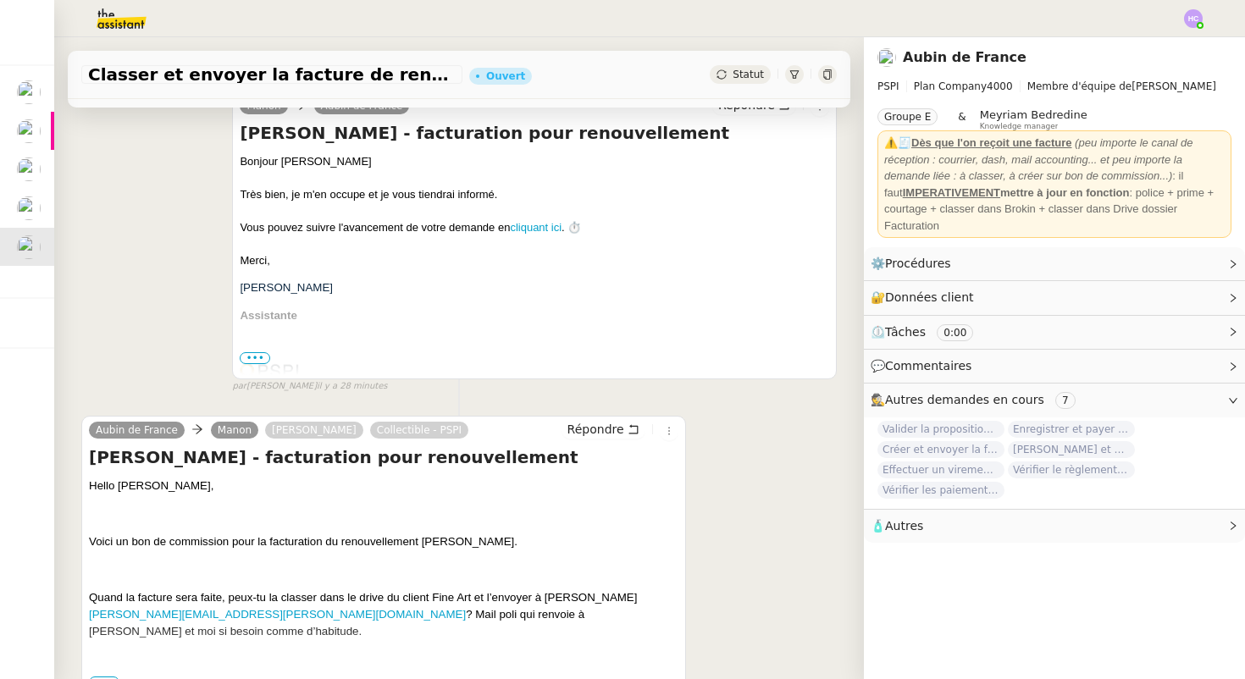
scroll to position [747, 0]
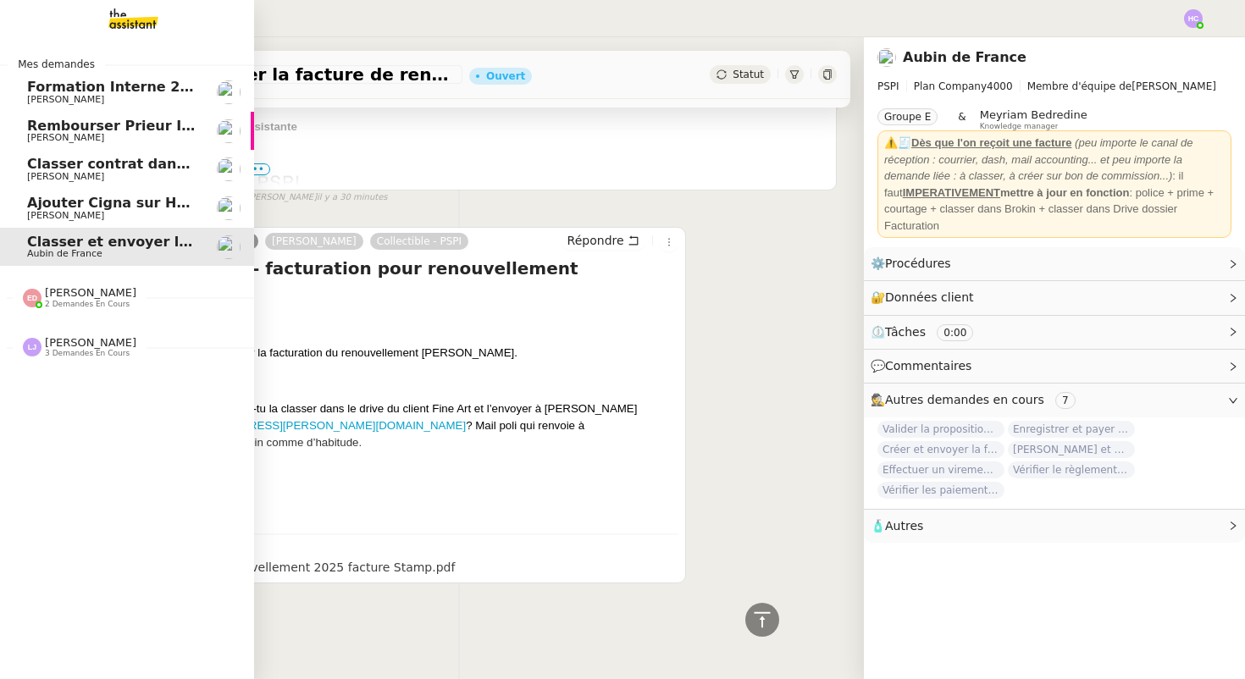
click at [52, 169] on span "Classer contrat dans TOBA" at bounding box center [129, 164] width 204 height 16
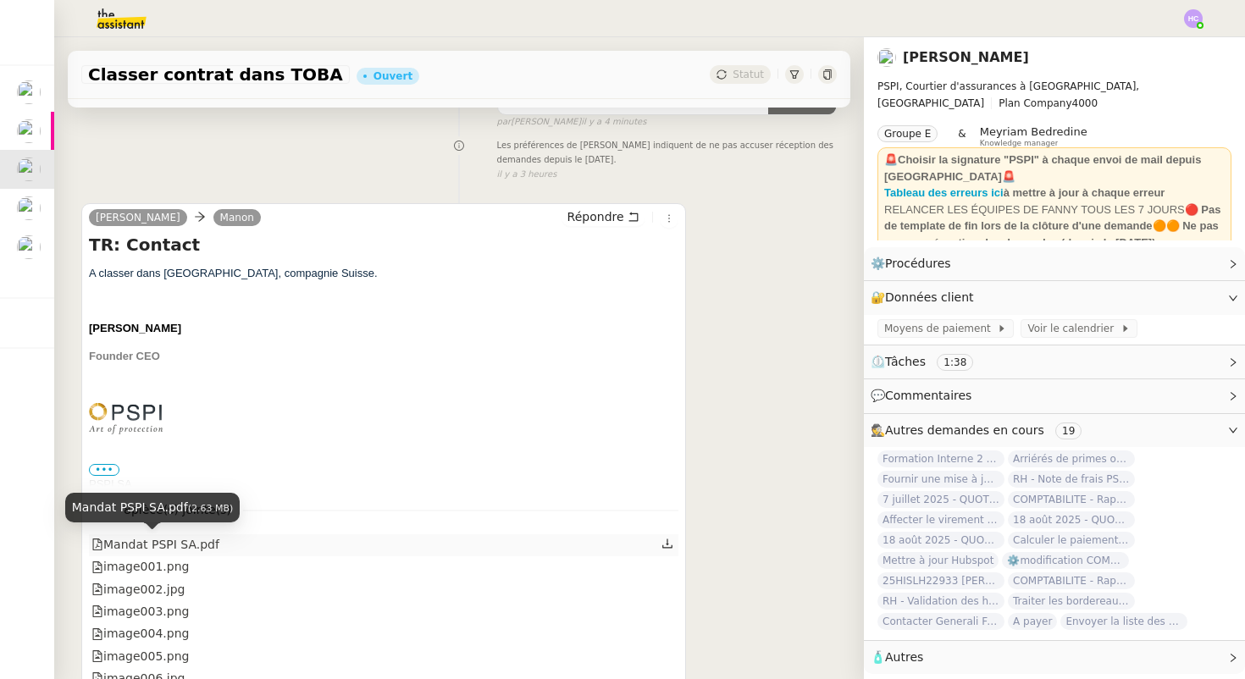
click at [130, 542] on div "Mandat PSPI SA.pdf" at bounding box center [155, 544] width 128 height 19
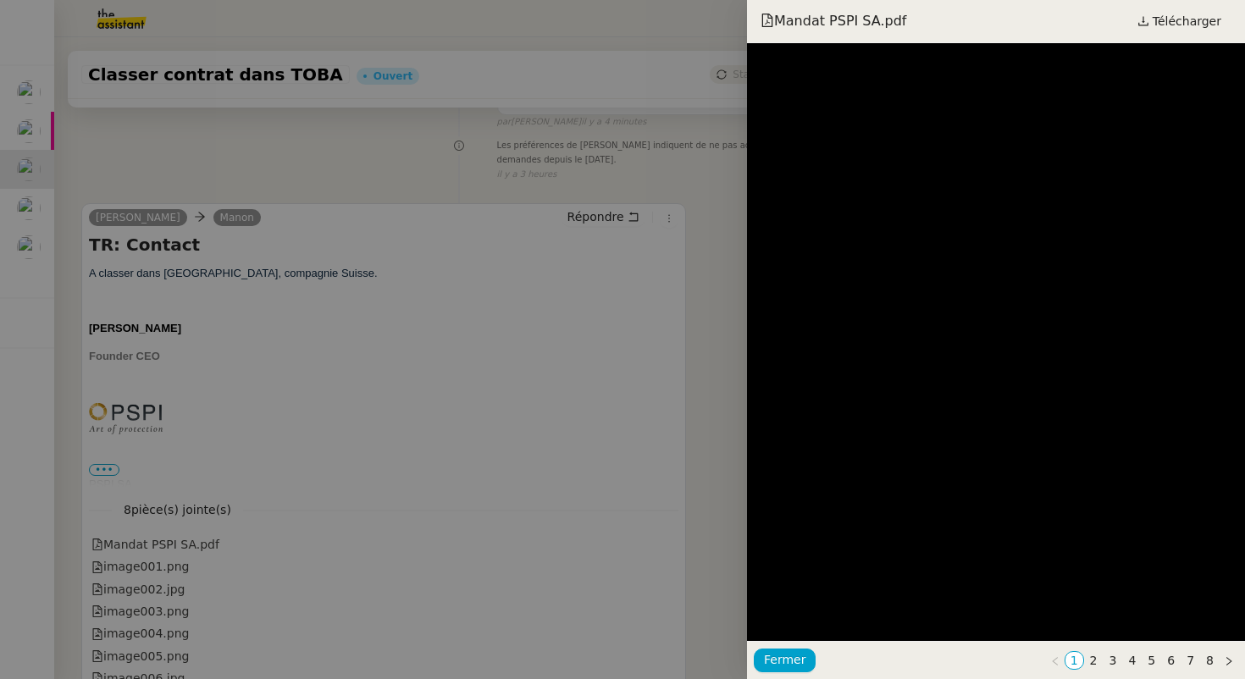
click at [270, 556] on div at bounding box center [622, 339] width 1245 height 679
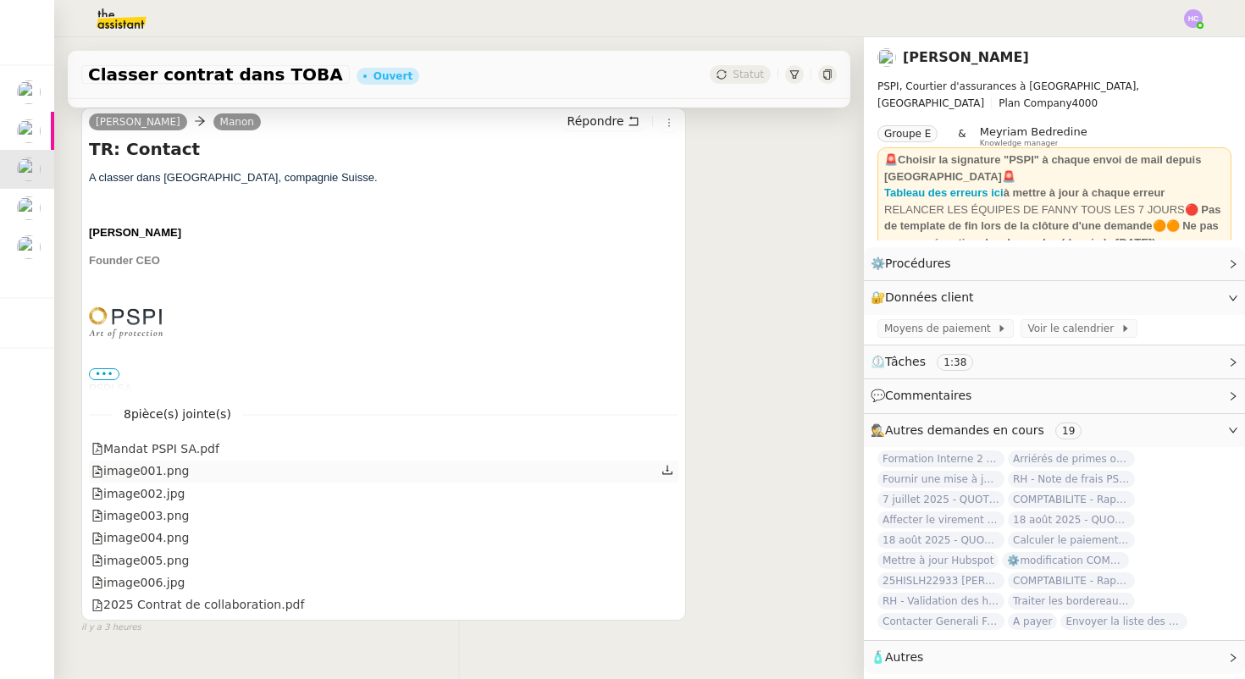
scroll to position [333, 0]
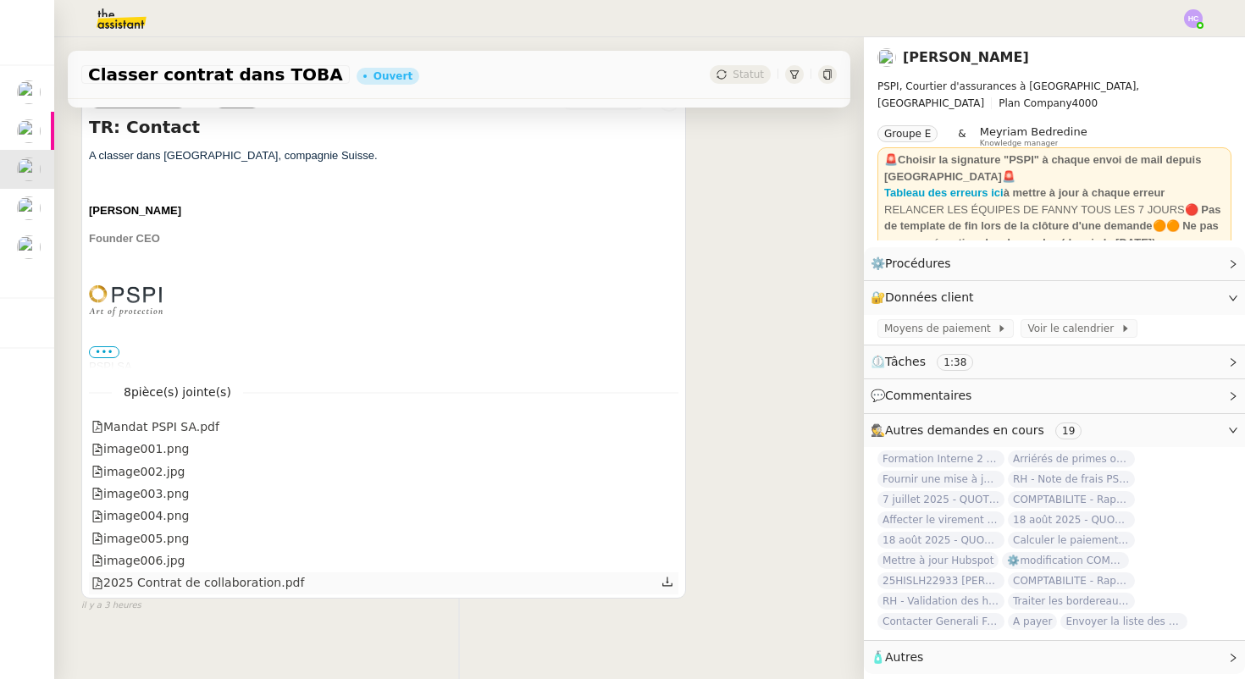
click at [357, 582] on div "2025 Contrat de collaboration.pdf" at bounding box center [384, 584] width 590 height 22
click at [665, 422] on icon at bounding box center [668, 426] width 12 height 12
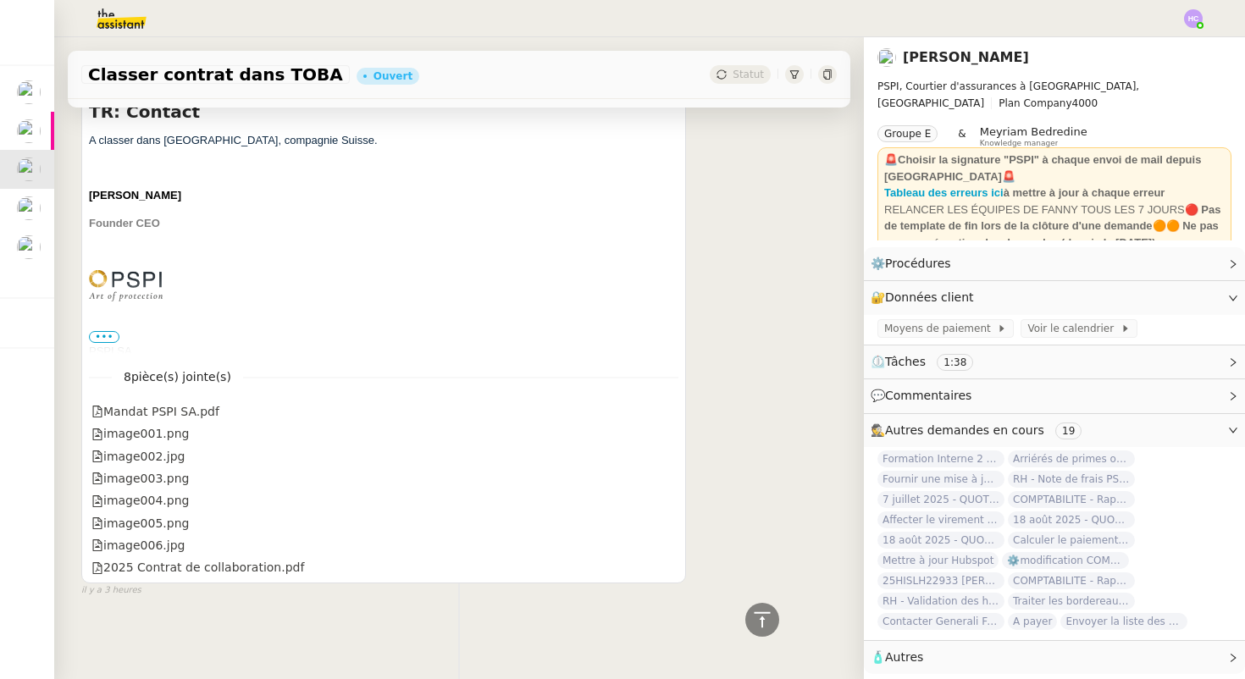
click at [511, 243] on div "[PERSON_NAME] TR: Contact A classer dans [GEOGRAPHIC_DATA], compagnie Suisse. […" at bounding box center [383, 326] width 605 height 513
click at [226, 290] on span at bounding box center [384, 286] width 590 height 32
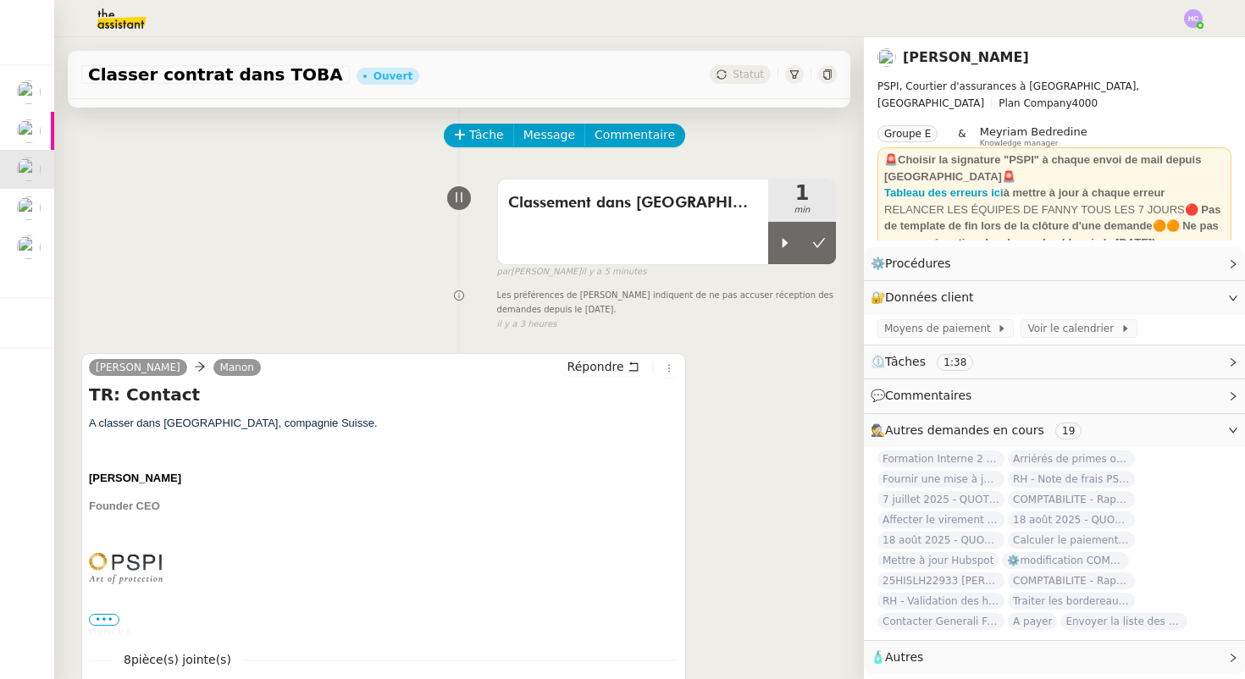
scroll to position [0, 0]
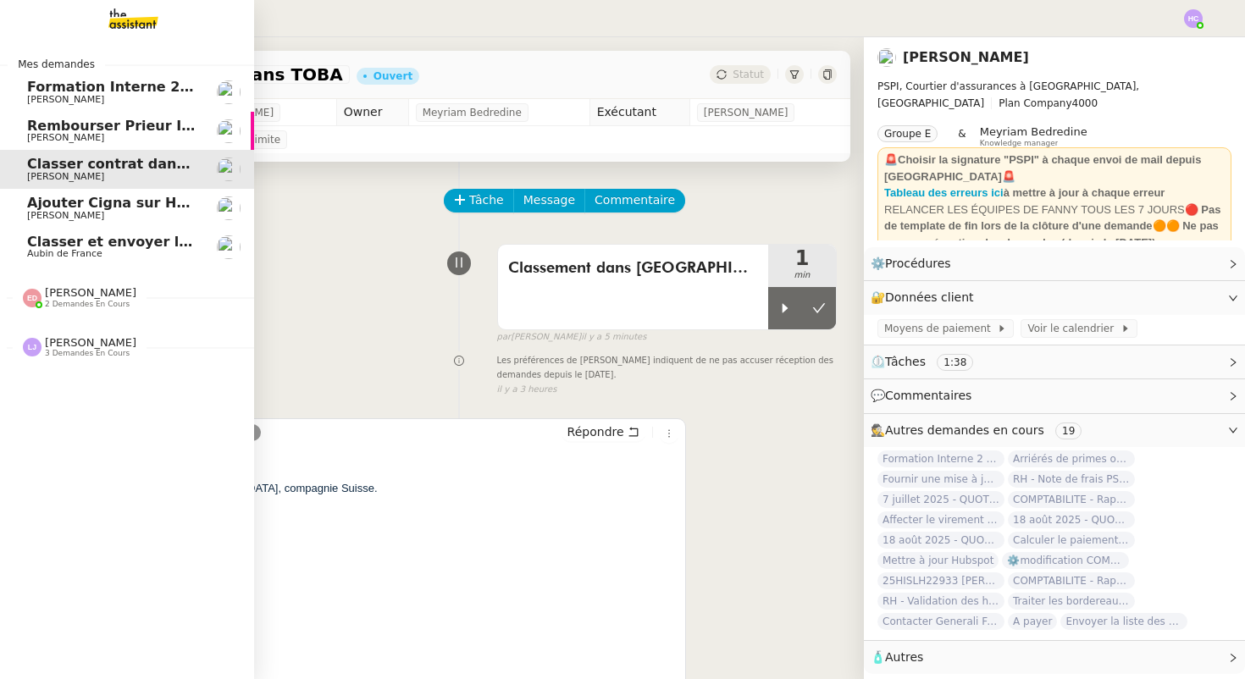
click at [67, 211] on span "[PERSON_NAME]" at bounding box center [65, 215] width 77 height 11
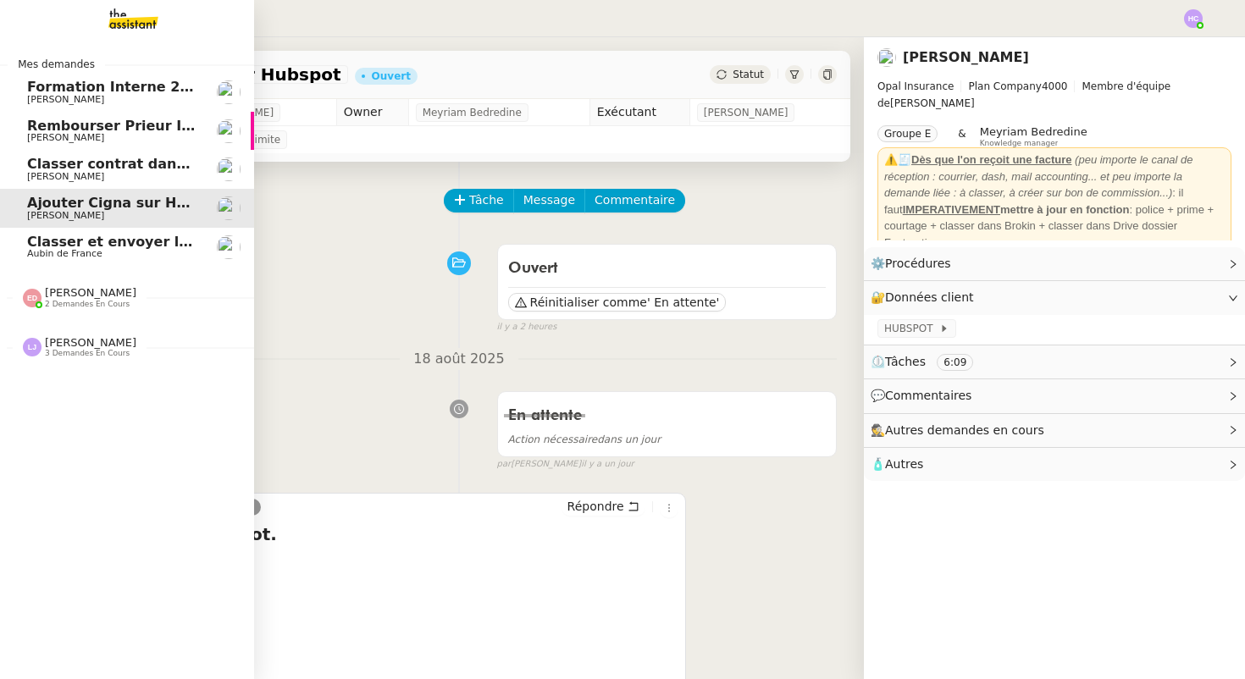
click at [58, 247] on span "Classer et envoyer la facture de renouvellement" at bounding box center [211, 242] width 369 height 16
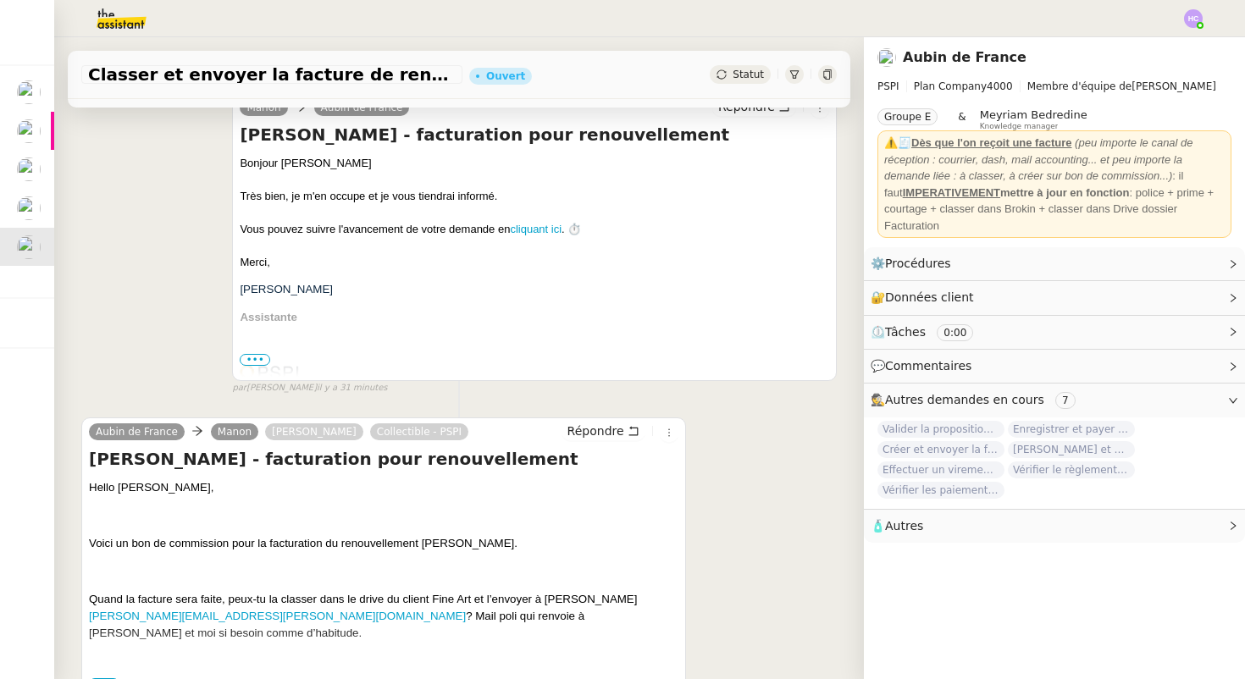
scroll to position [747, 0]
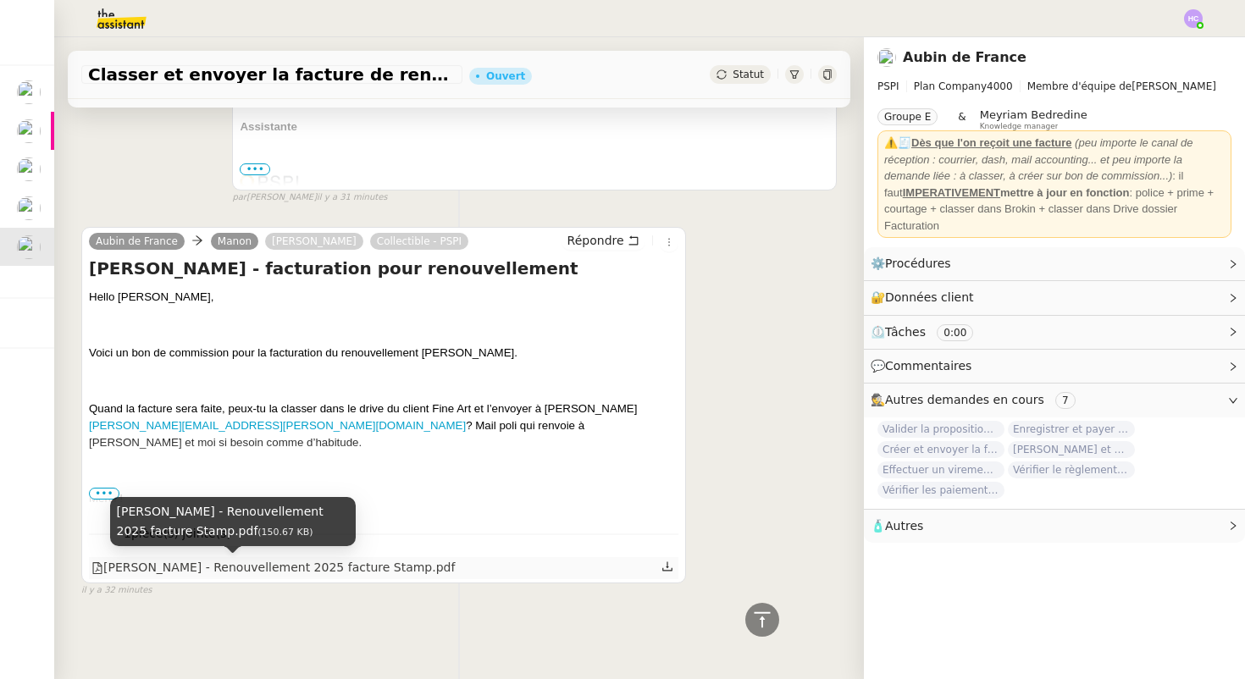
click at [148, 570] on div "[PERSON_NAME] - Renouvellement 2025 facture Stamp.pdf" at bounding box center [272, 567] width 363 height 19
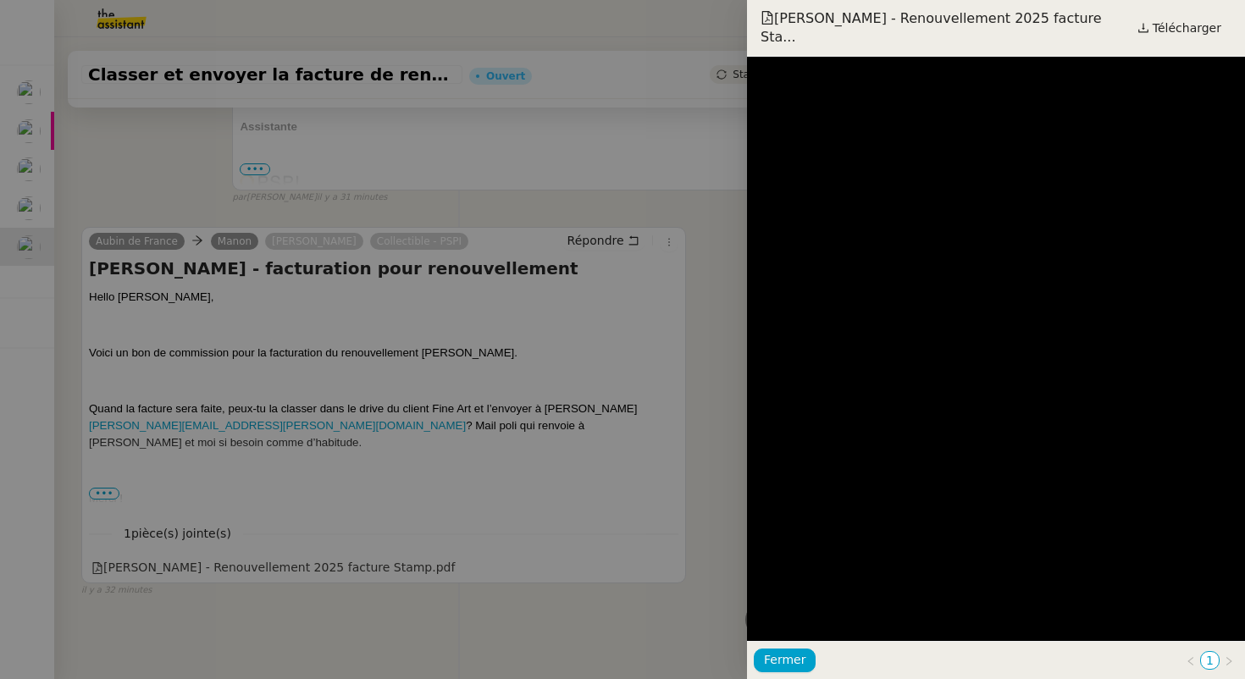
click at [674, 418] on div at bounding box center [622, 339] width 1245 height 679
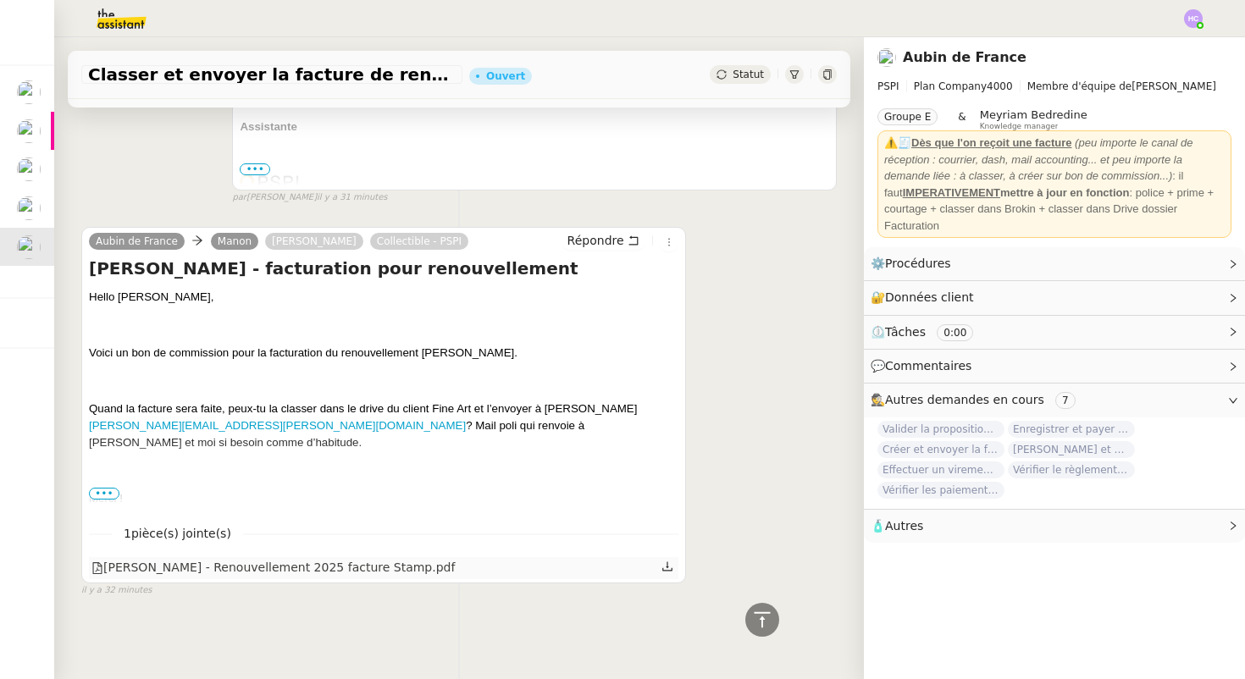
click at [670, 568] on icon at bounding box center [668, 567] width 12 height 12
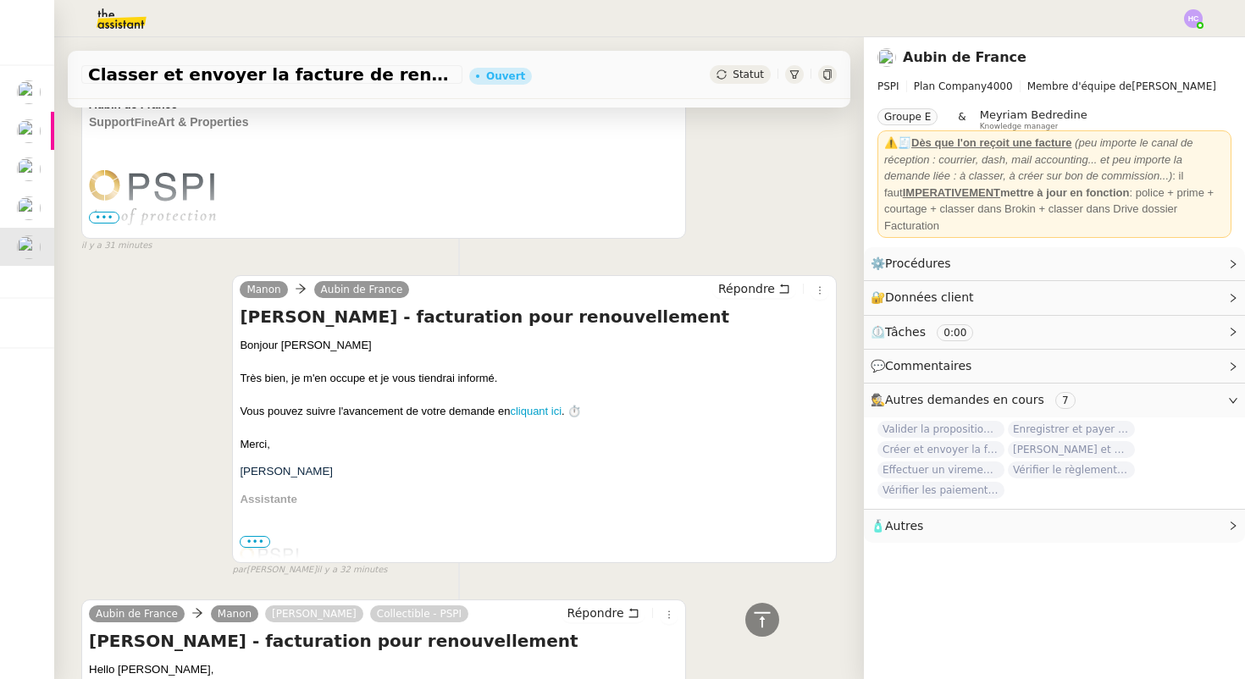
scroll to position [0, 0]
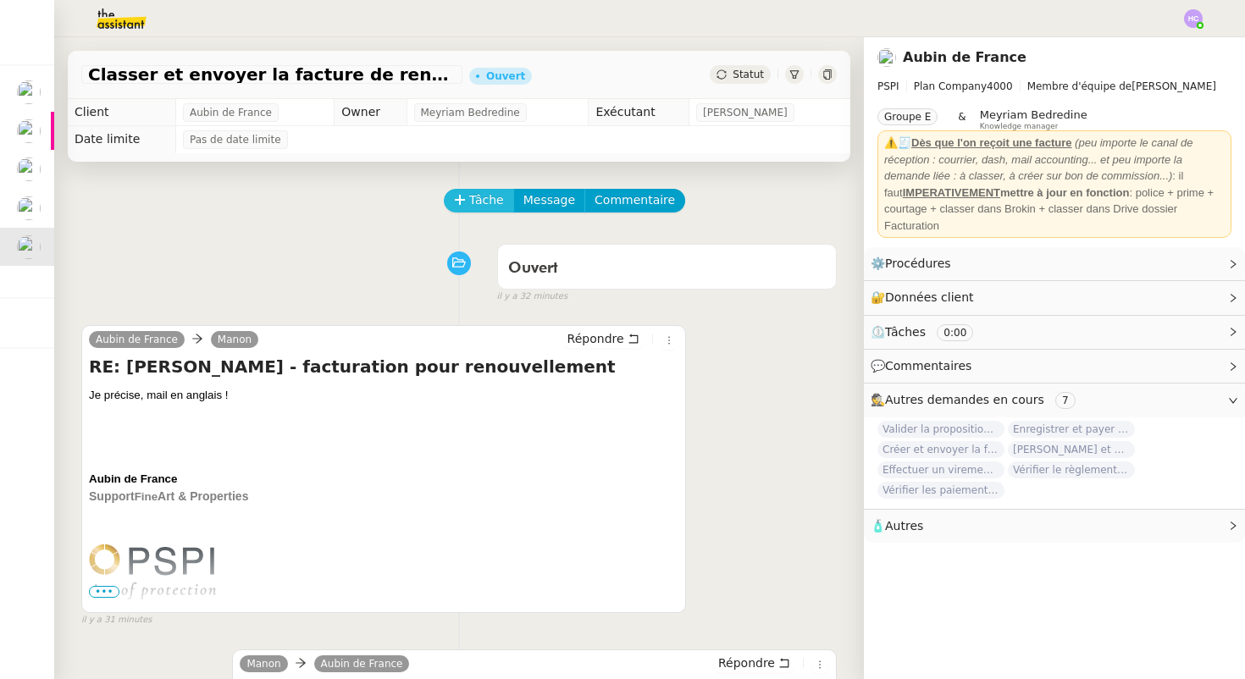
click at [482, 199] on span "Tâche" at bounding box center [486, 200] width 35 height 19
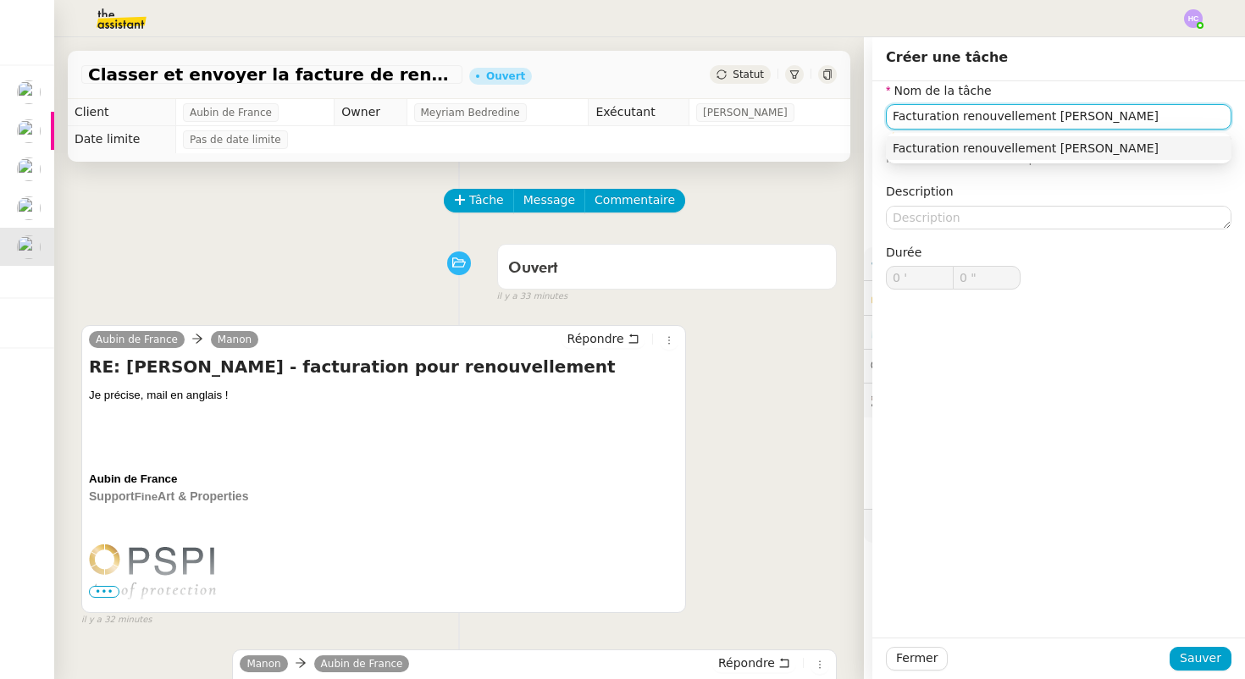
click at [1073, 149] on div "Facturation renouvellement [PERSON_NAME]" at bounding box center [1059, 148] width 332 height 15
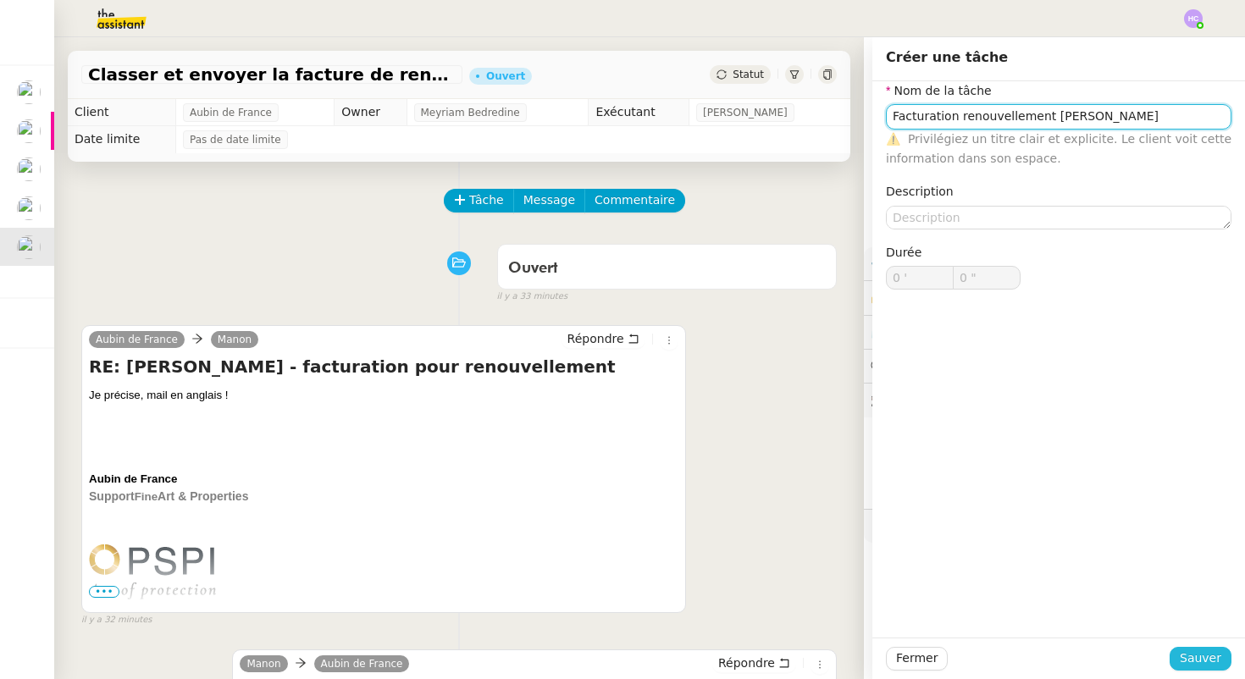
type input "Facturation renouvellement [PERSON_NAME]"
click at [1194, 663] on span "Sauver" at bounding box center [1201, 658] width 42 height 19
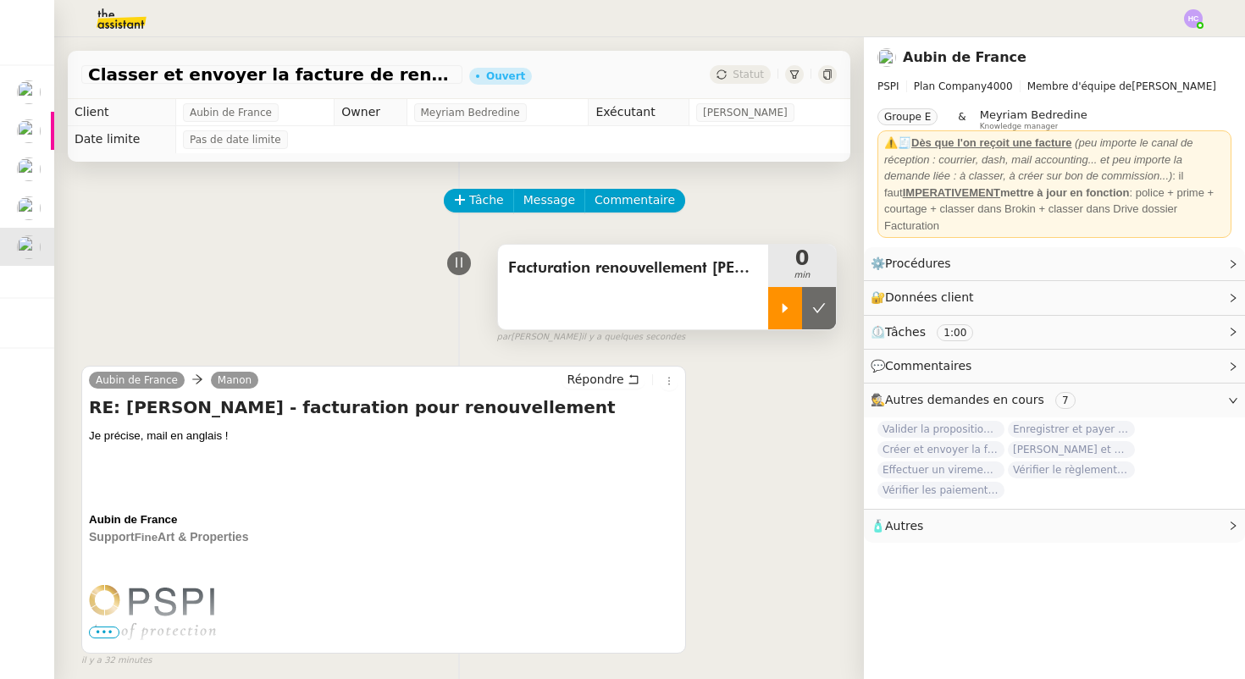
click at [794, 297] on div at bounding box center [785, 308] width 34 height 42
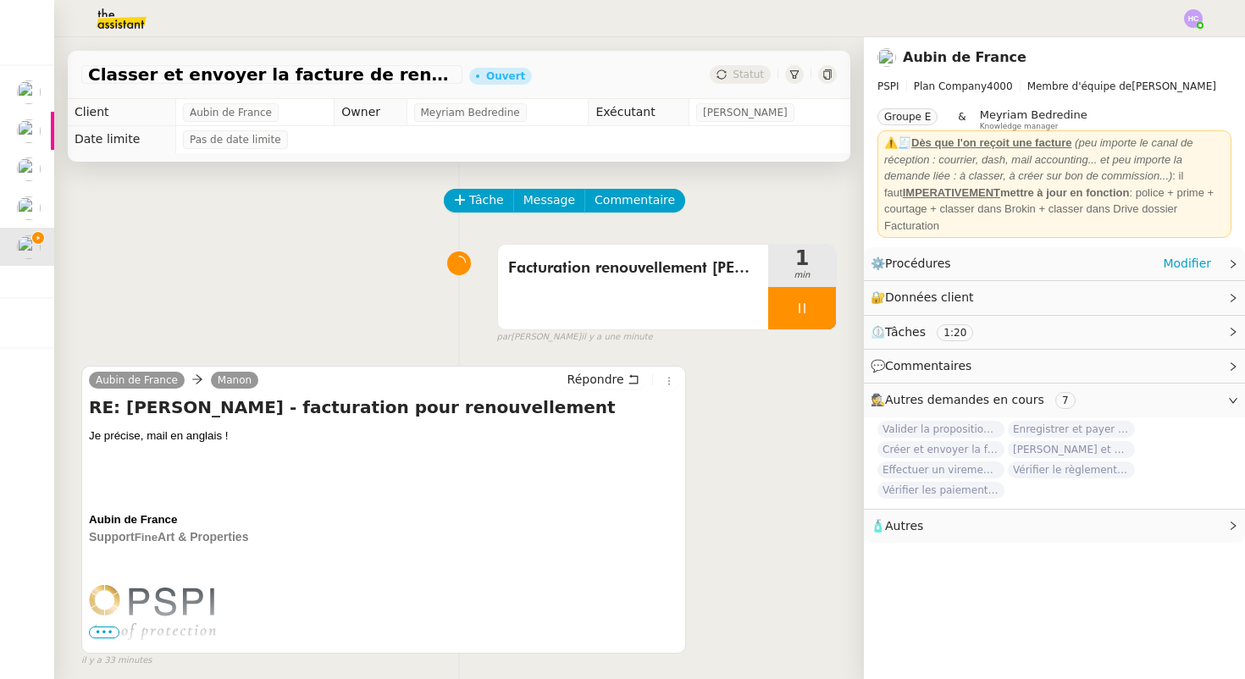
click at [1164, 265] on div "⚙️ Procédures Modifier" at bounding box center [1041, 263] width 341 height 19
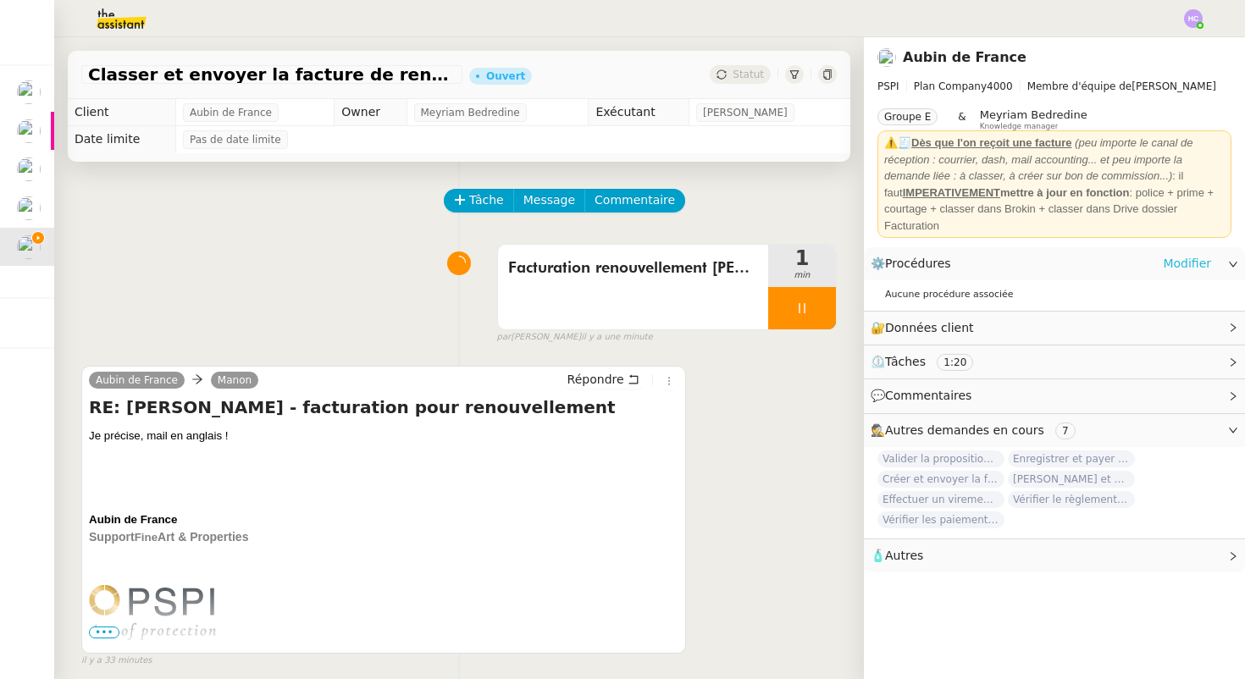
click at [1187, 266] on link "Modifier" at bounding box center [1187, 263] width 48 height 19
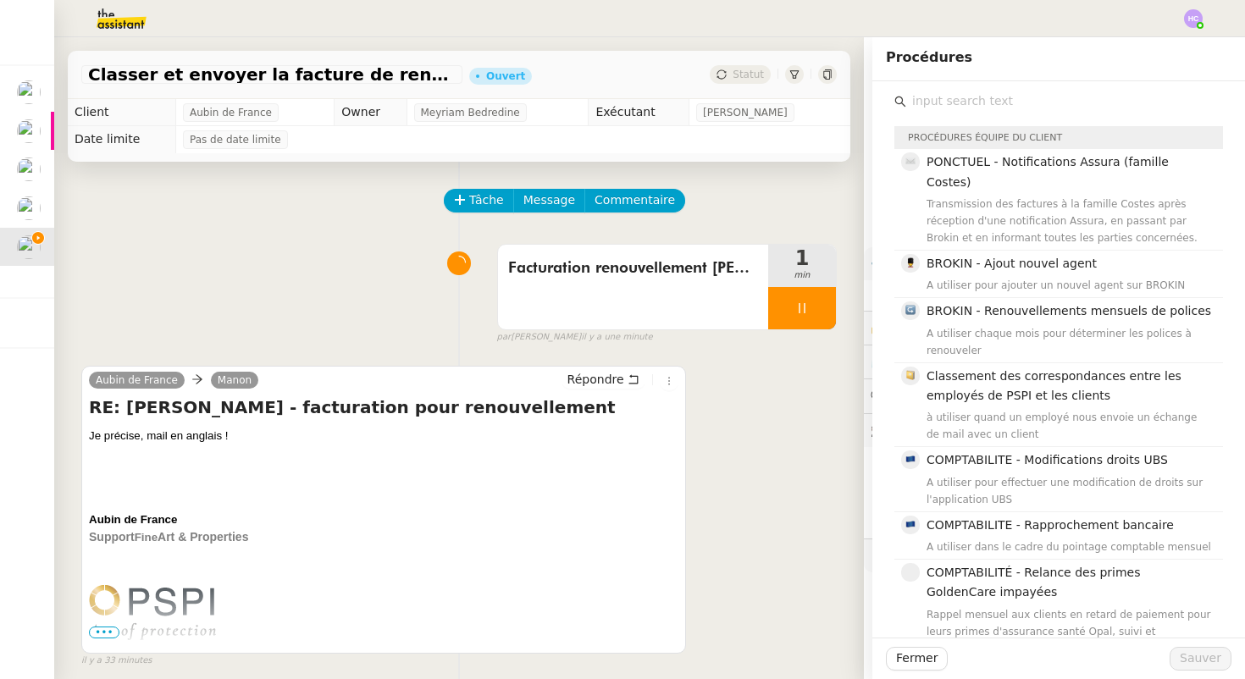
click at [1018, 108] on input "text" at bounding box center [1065, 101] width 317 height 23
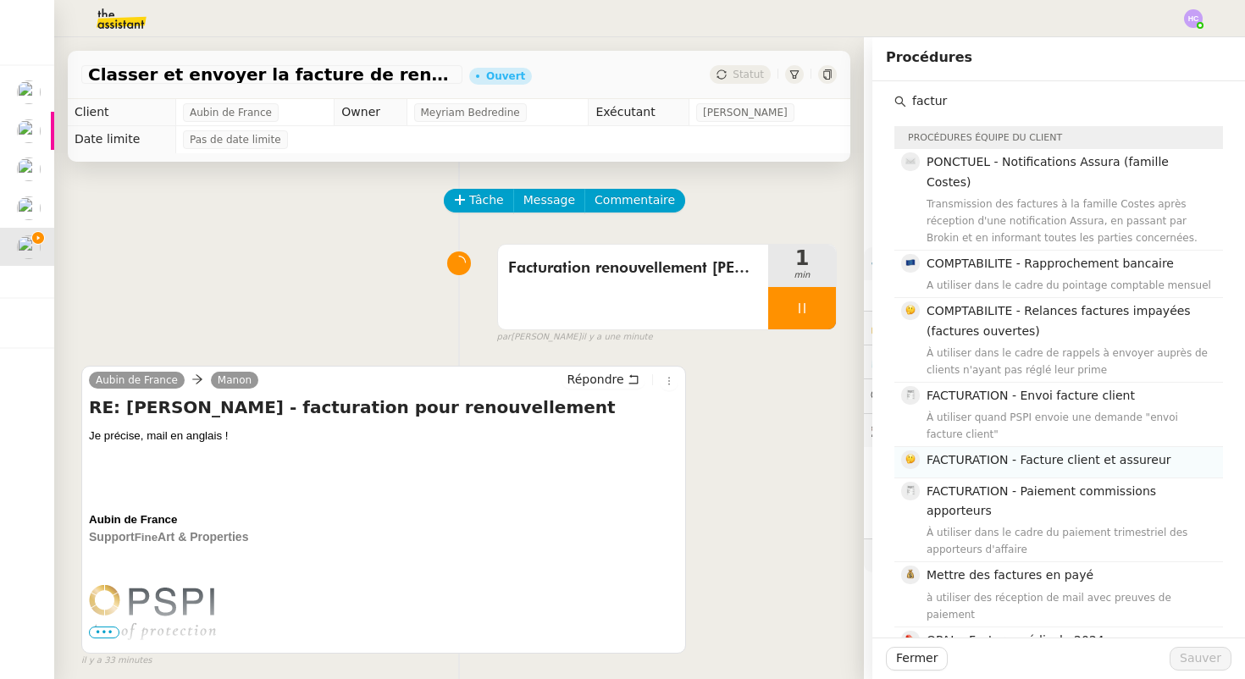
type input "factur"
click at [1049, 453] on span "FACTURATION - Facture client et assureur" at bounding box center [1049, 460] width 245 height 14
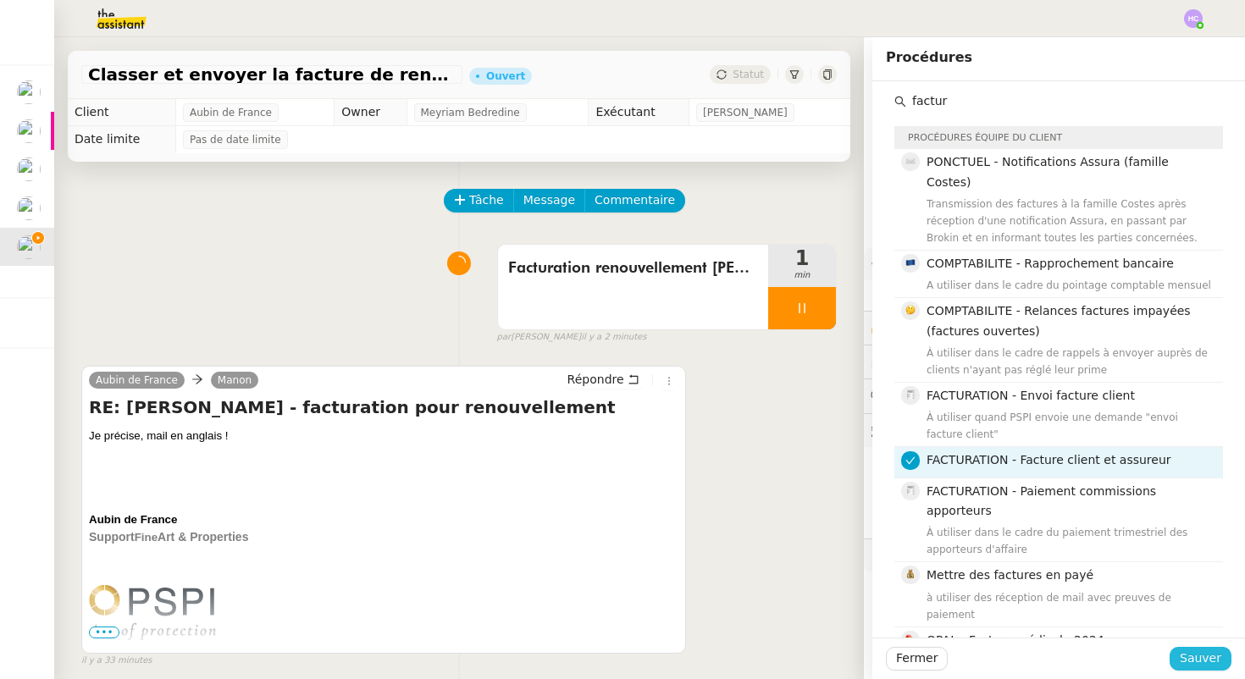
click at [1204, 652] on span "Sauver" at bounding box center [1201, 658] width 42 height 19
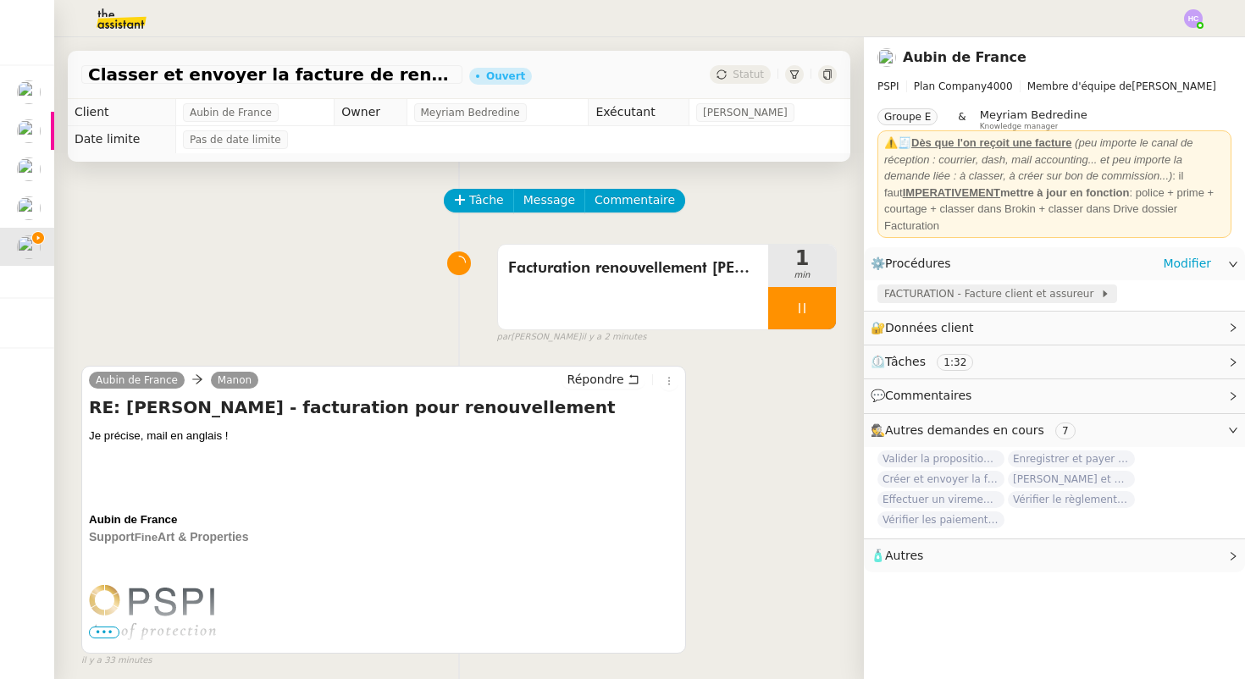
click at [979, 291] on span "FACTURATION - Facture client et assureur" at bounding box center [992, 294] width 216 height 17
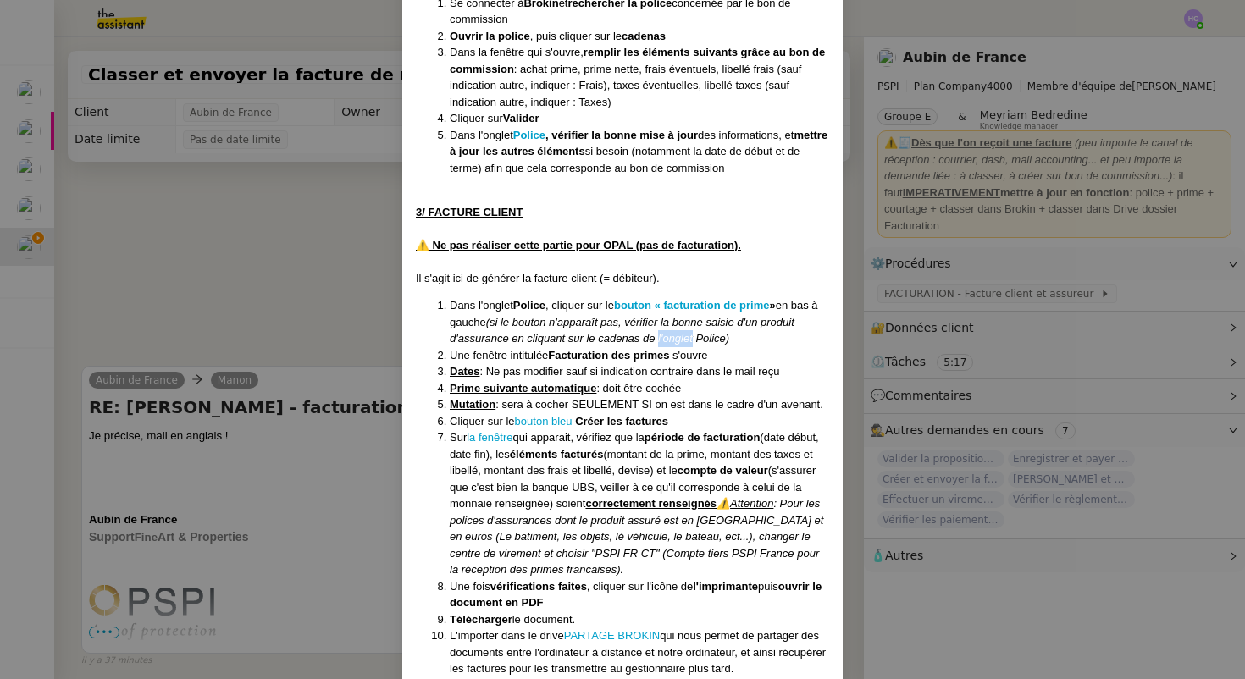
scroll to position [1245, 0]
click at [33, 296] on nz-modal-container "Créée [DATE] -après suppression de : FACTURATION - Export des factures et bons …" at bounding box center [622, 339] width 1245 height 679
click at [197, 249] on nz-modal-container "Créée [DATE] -après suppression de : FACTURATION - Export des factures et bons …" at bounding box center [622, 339] width 1245 height 679
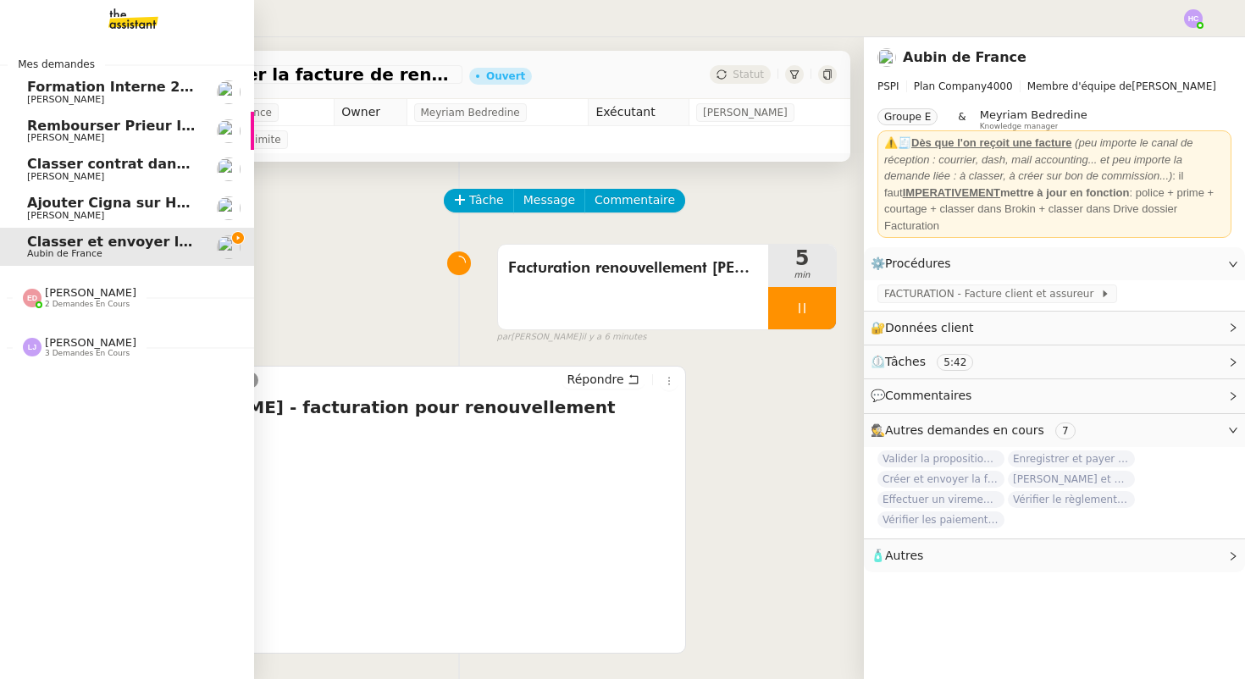
click at [85, 296] on span "[PERSON_NAME]" at bounding box center [90, 292] width 91 height 13
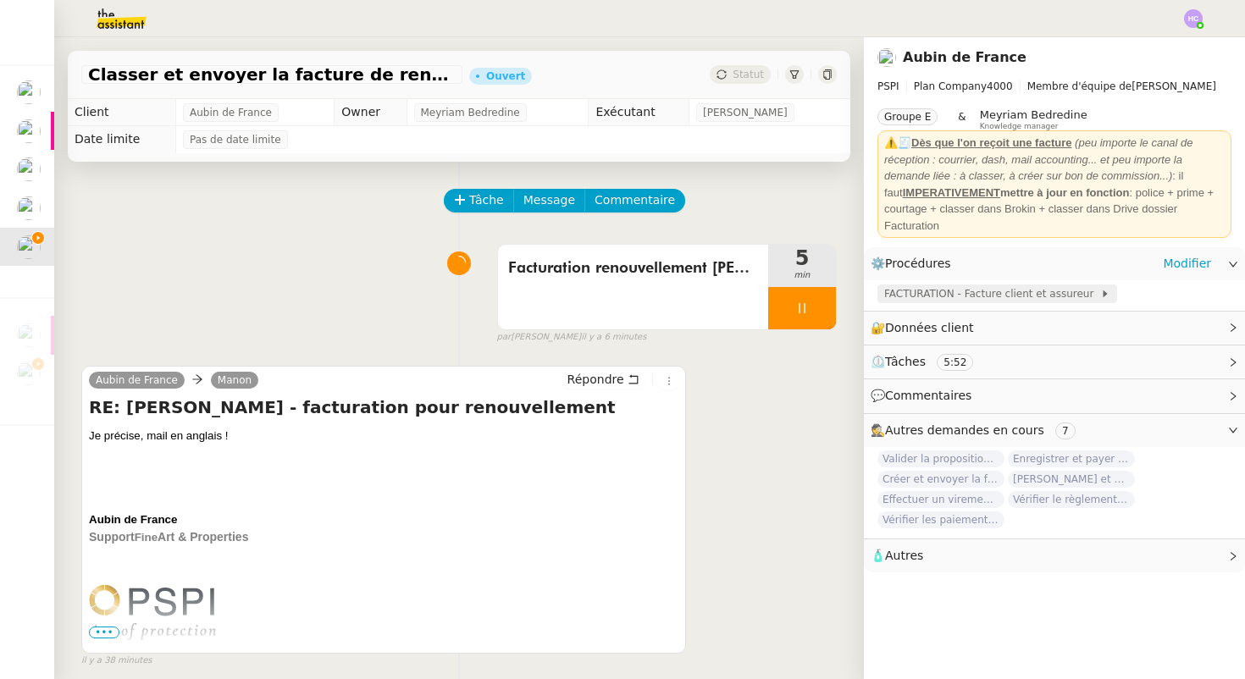
click at [895, 291] on span "FACTURATION - Facture client et assureur" at bounding box center [992, 294] width 216 height 17
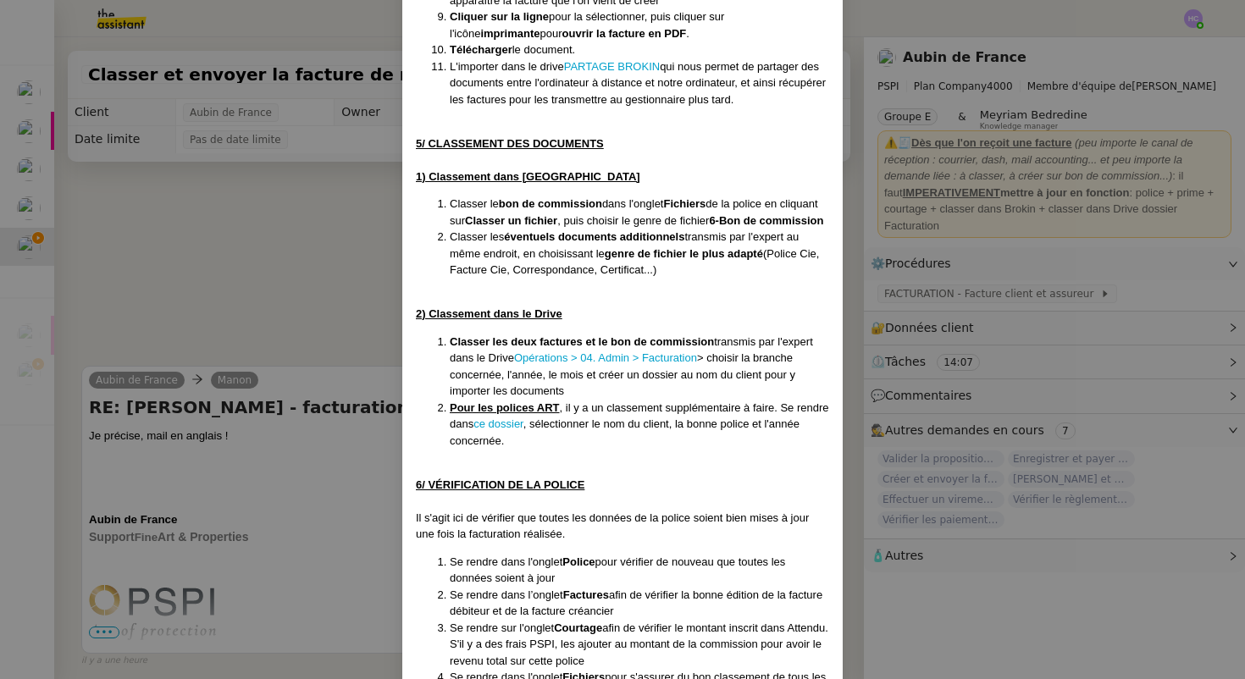
scroll to position [2450, 0]
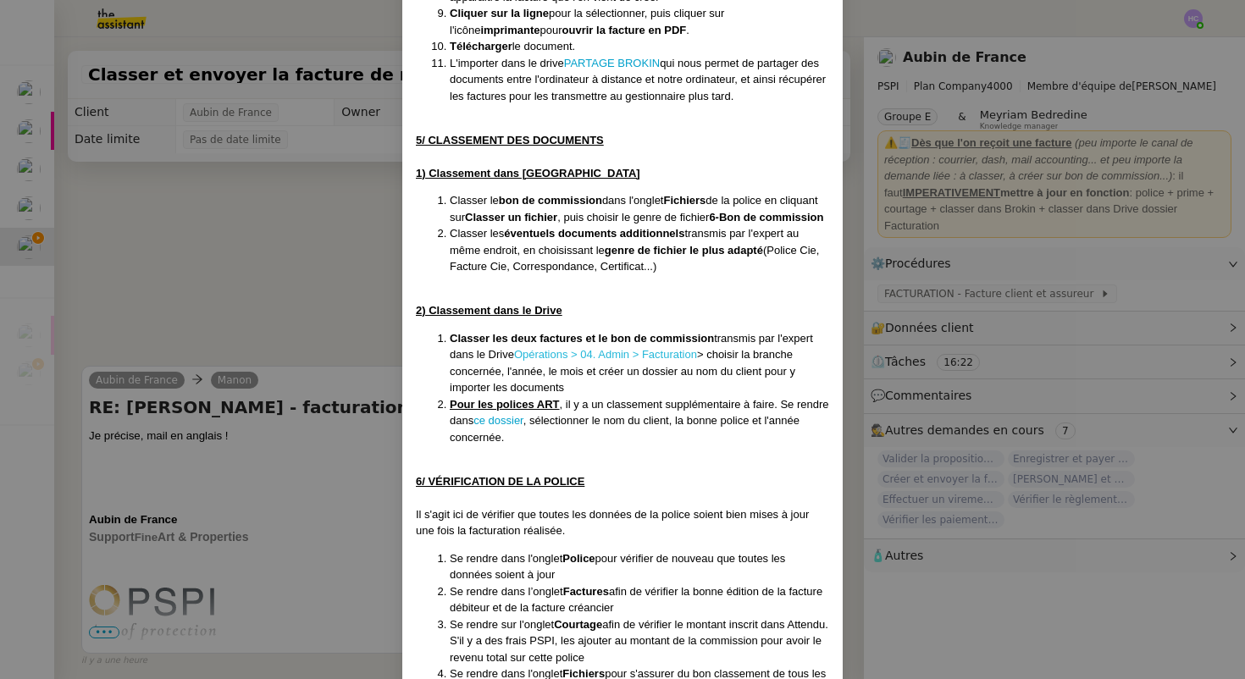
click at [600, 361] on link "Opérations > 04. Admin > Facturation" at bounding box center [605, 354] width 183 height 13
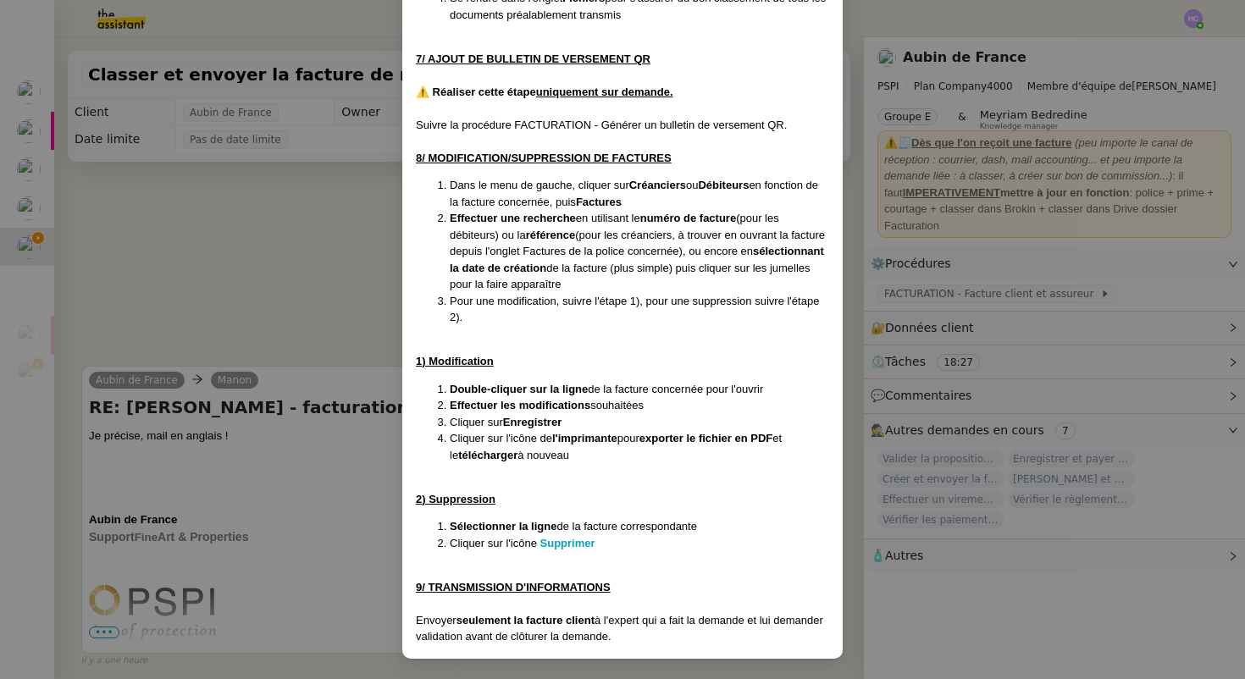
scroll to position [3158, 0]
click at [269, 320] on nz-modal-container "Créée [DATE] -après suppression de : FACTURATION - Export des factures et bons …" at bounding box center [622, 339] width 1245 height 679
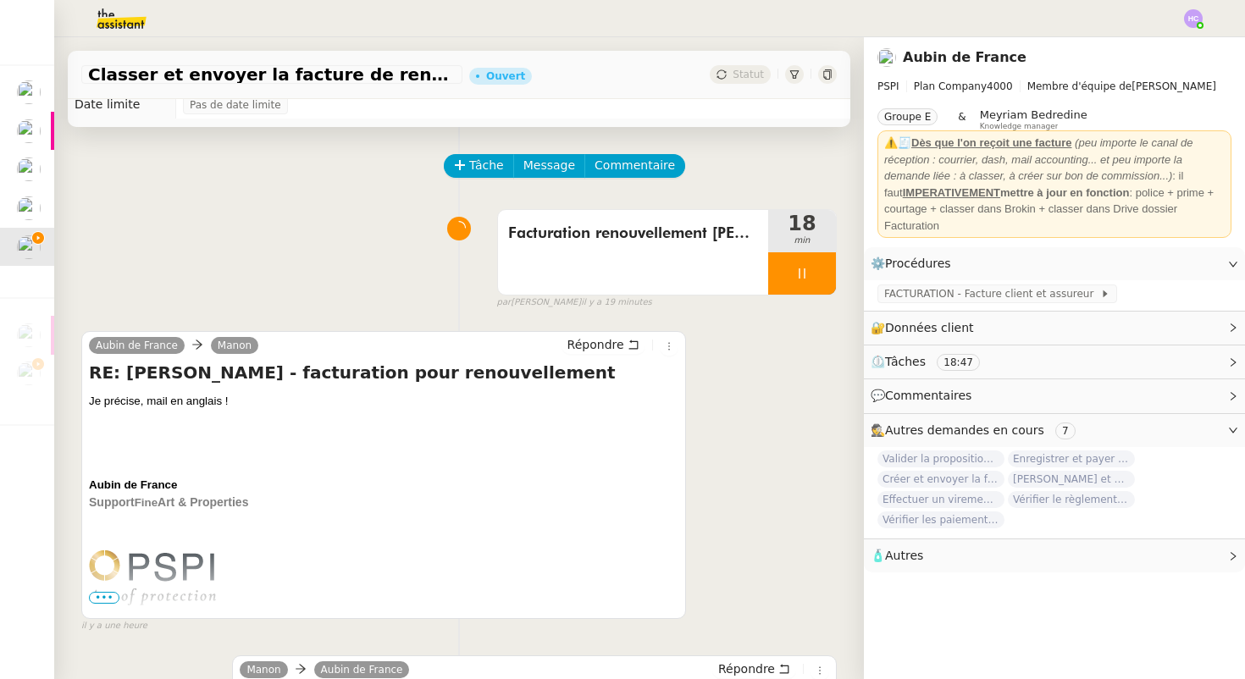
scroll to position [0, 0]
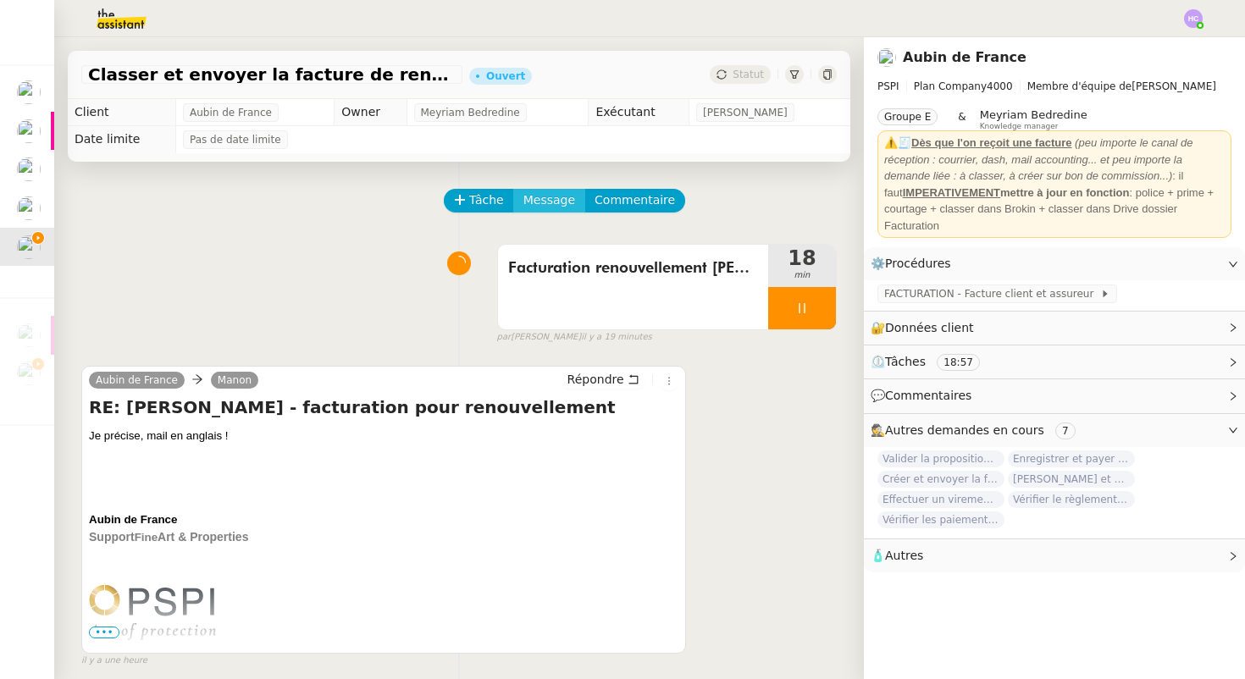
click at [533, 197] on span "Message" at bounding box center [550, 200] width 52 height 19
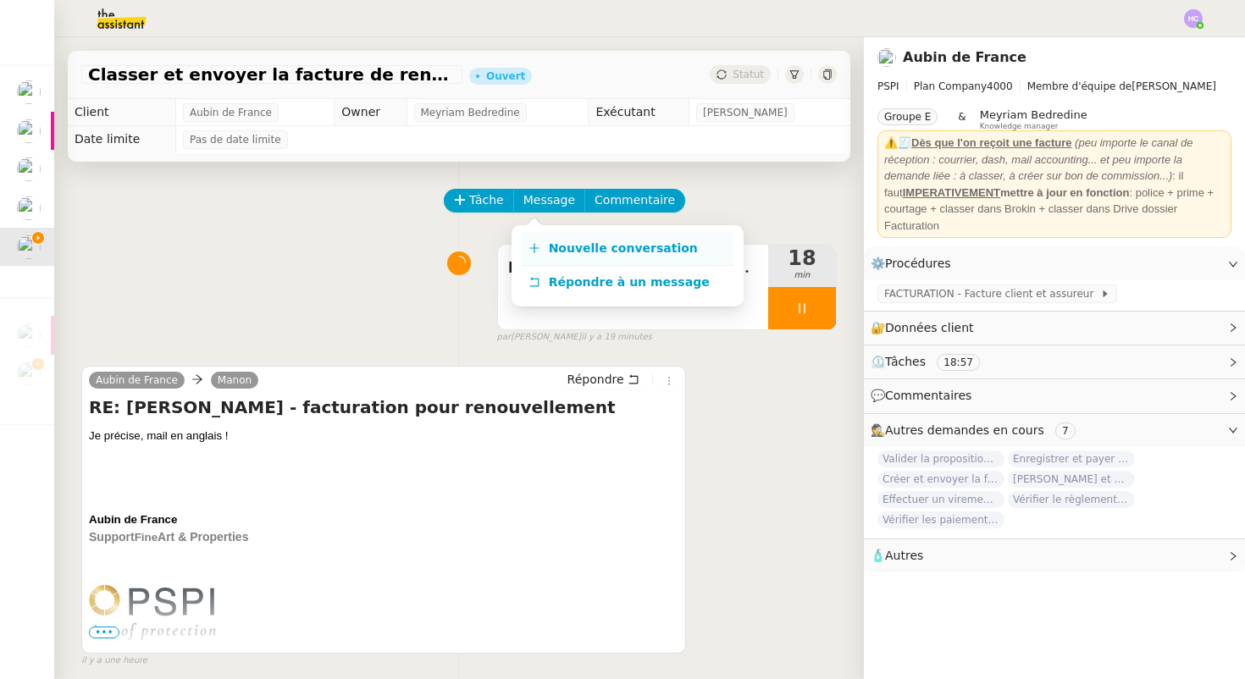
click at [568, 248] on span "Nouvelle conversation" at bounding box center [623, 248] width 149 height 14
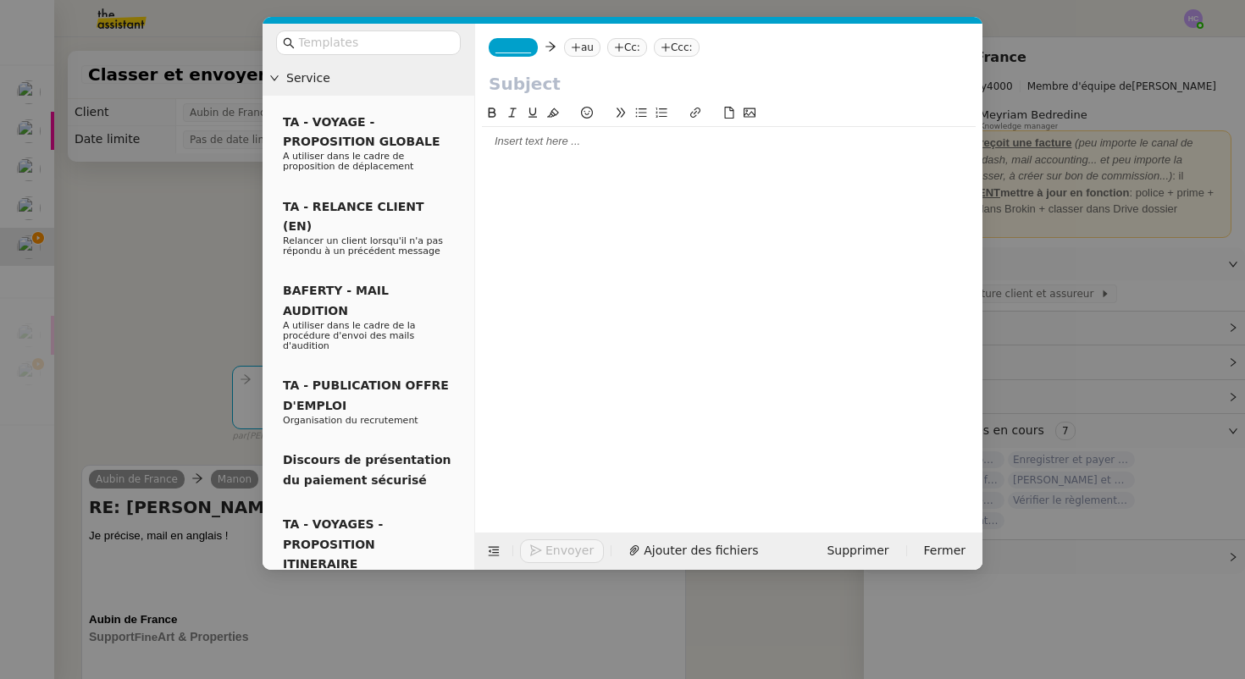
click at [533, 146] on div at bounding box center [729, 141] width 494 height 15
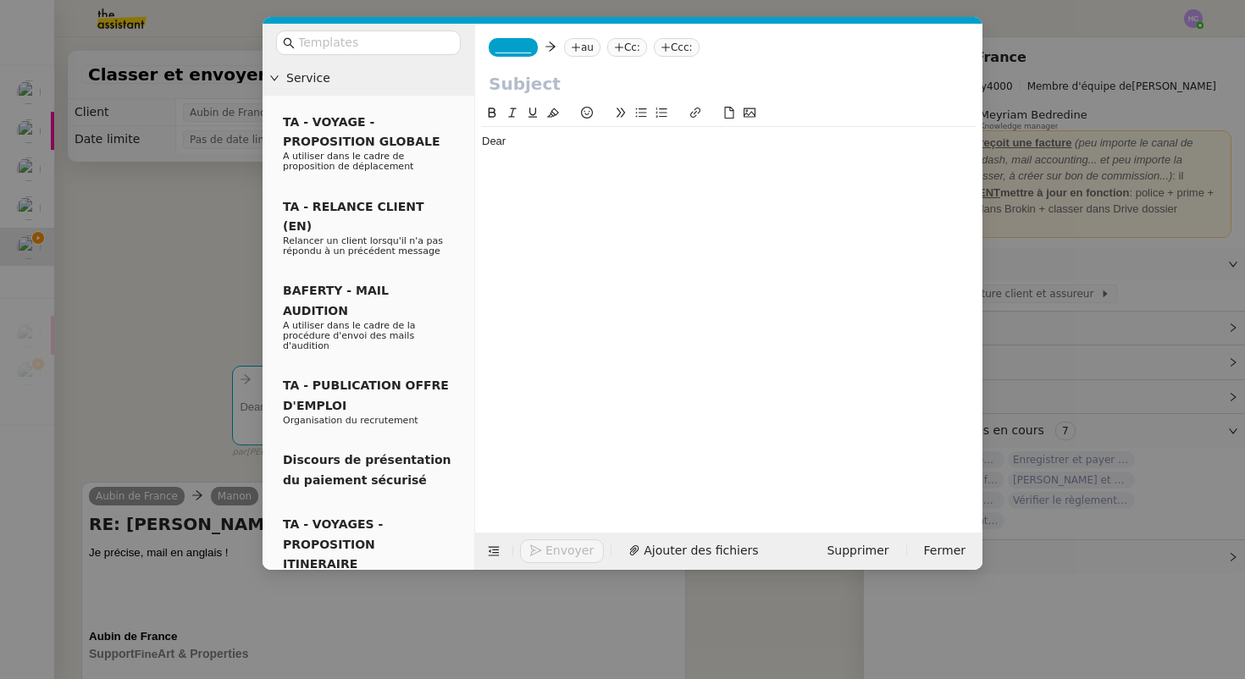
click at [201, 258] on nz-modal-container "Service TA - VOYAGE - PROPOSITION GLOBALE A utiliser dans le cadre de propositi…" at bounding box center [622, 339] width 1245 height 679
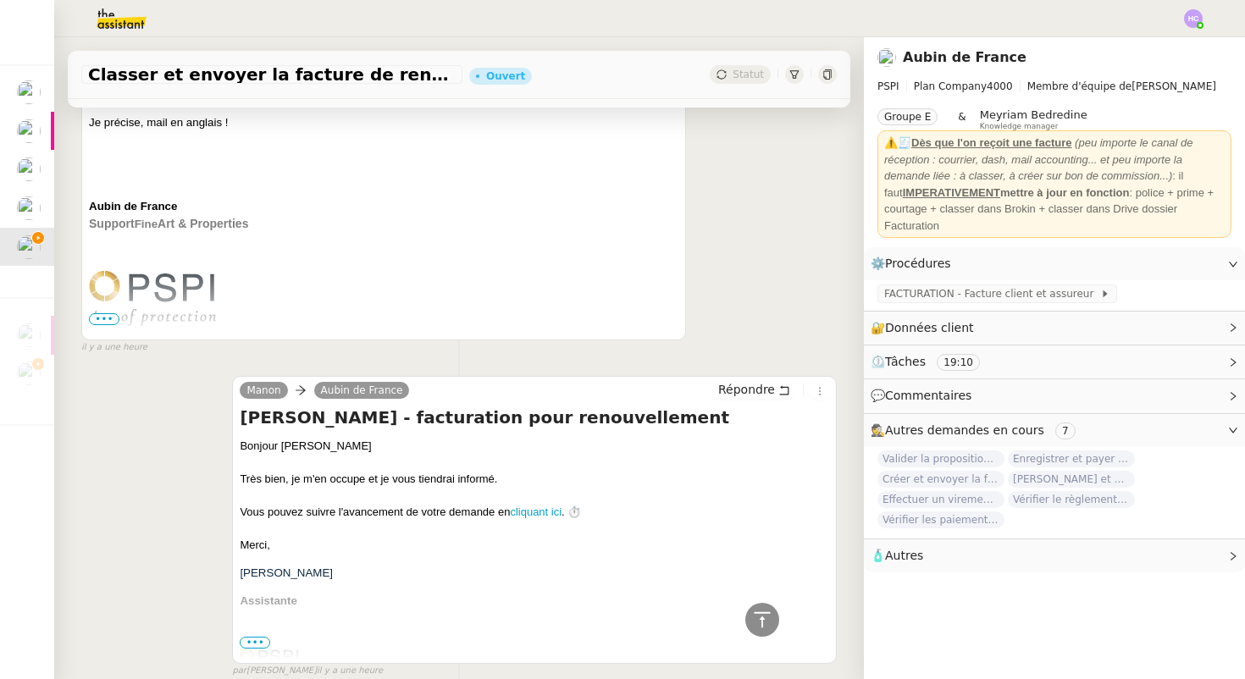
scroll to position [204, 0]
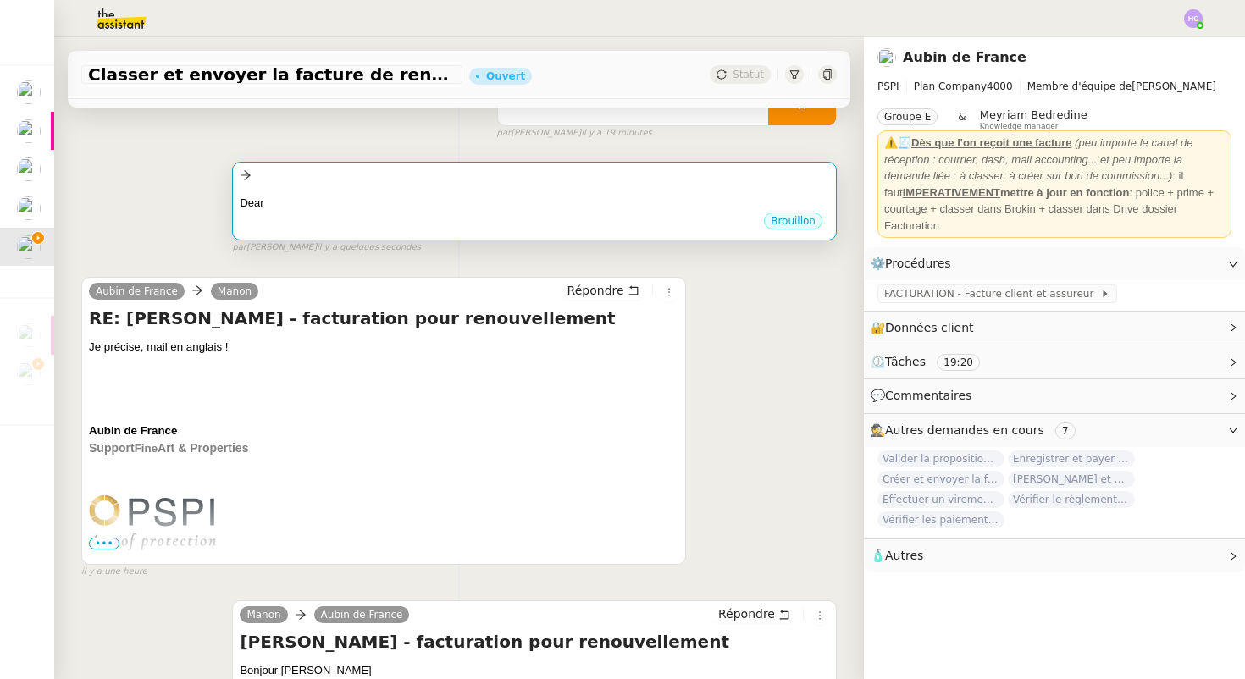
click at [639, 197] on div "Dear" at bounding box center [535, 203] width 590 height 17
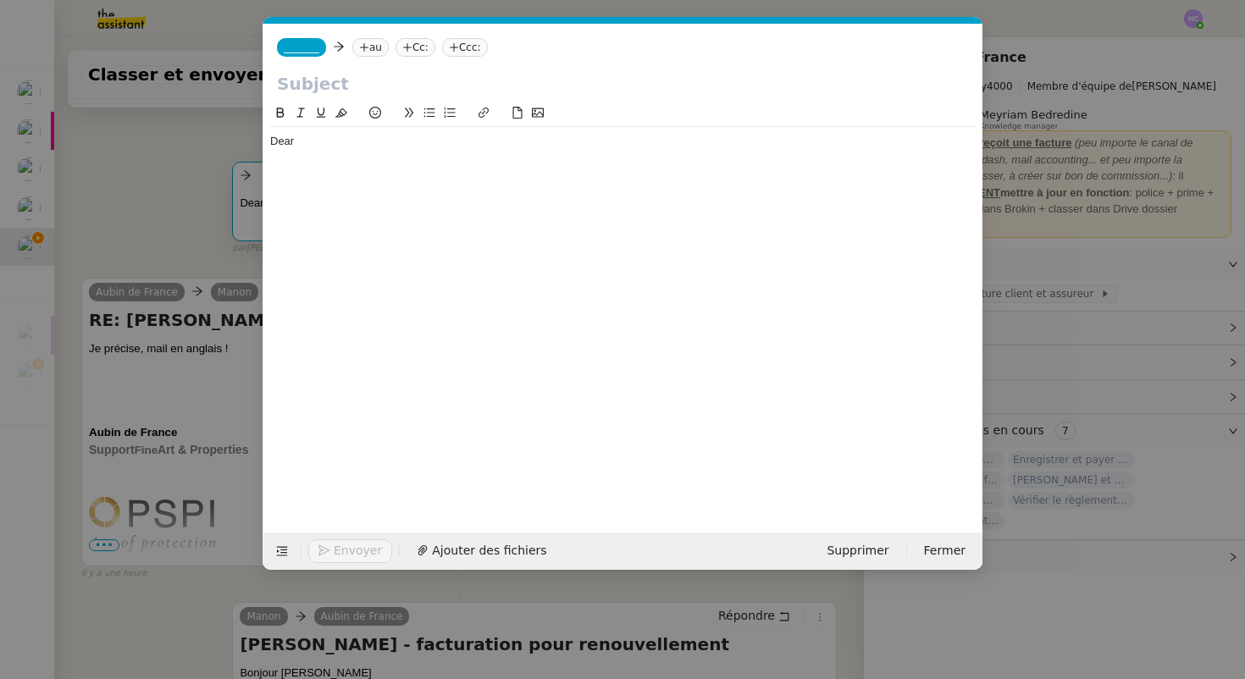
scroll to position [0, 36]
click at [419, 142] on div "Dear" at bounding box center [623, 141] width 706 height 15
drag, startPoint x: 327, startPoint y: 136, endPoint x: 226, endPoint y: 134, distance: 100.8
click at [226, 134] on nz-modal-container "Service TA - VOYAGE - PROPOSITION GLOBALE A utiliser dans le cadre de propositi…" at bounding box center [622, 339] width 1245 height 679
click at [145, 252] on nz-modal-container "Service TA - VOYAGE - PROPOSITION GLOBALE A utiliser dans le cadre de propositi…" at bounding box center [622, 339] width 1245 height 679
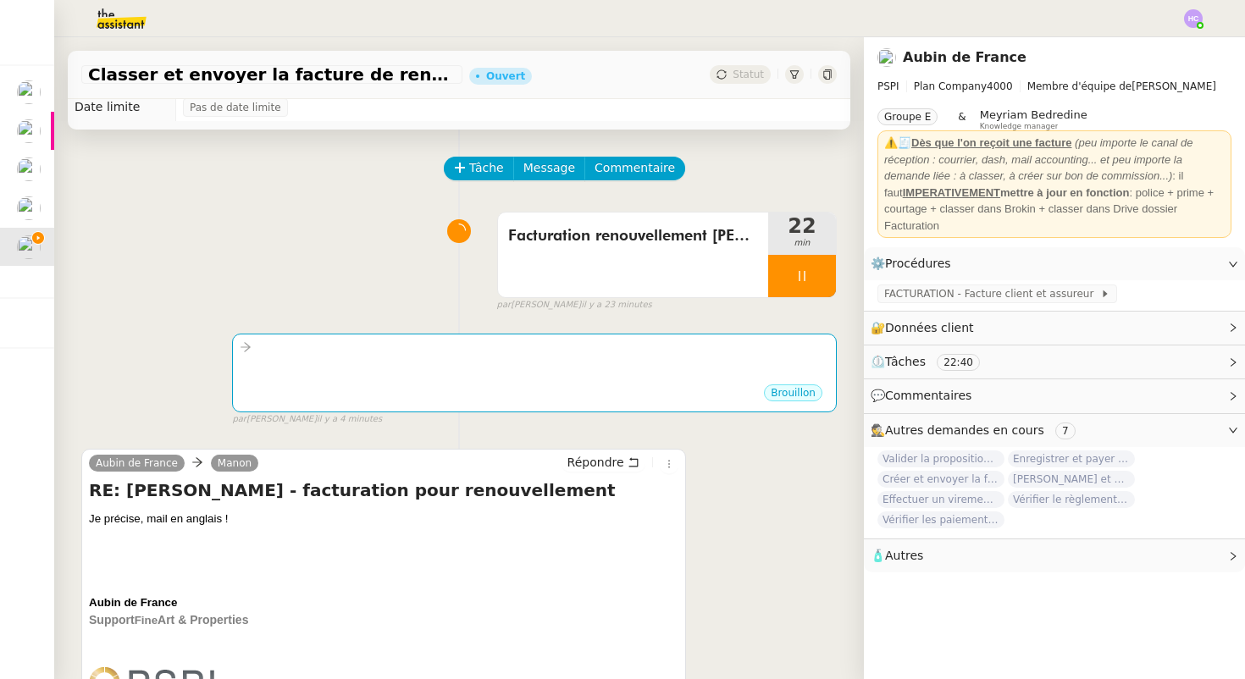
scroll to position [0, 0]
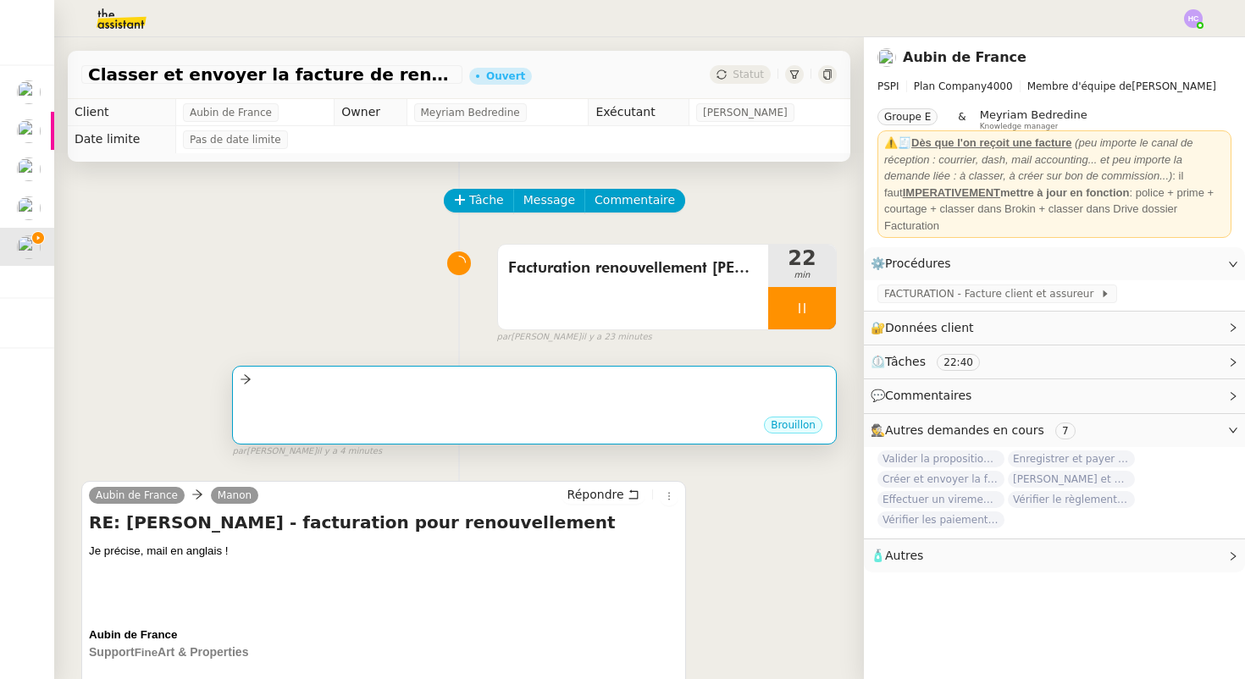
click at [382, 397] on div "•••" at bounding box center [535, 403] width 590 height 25
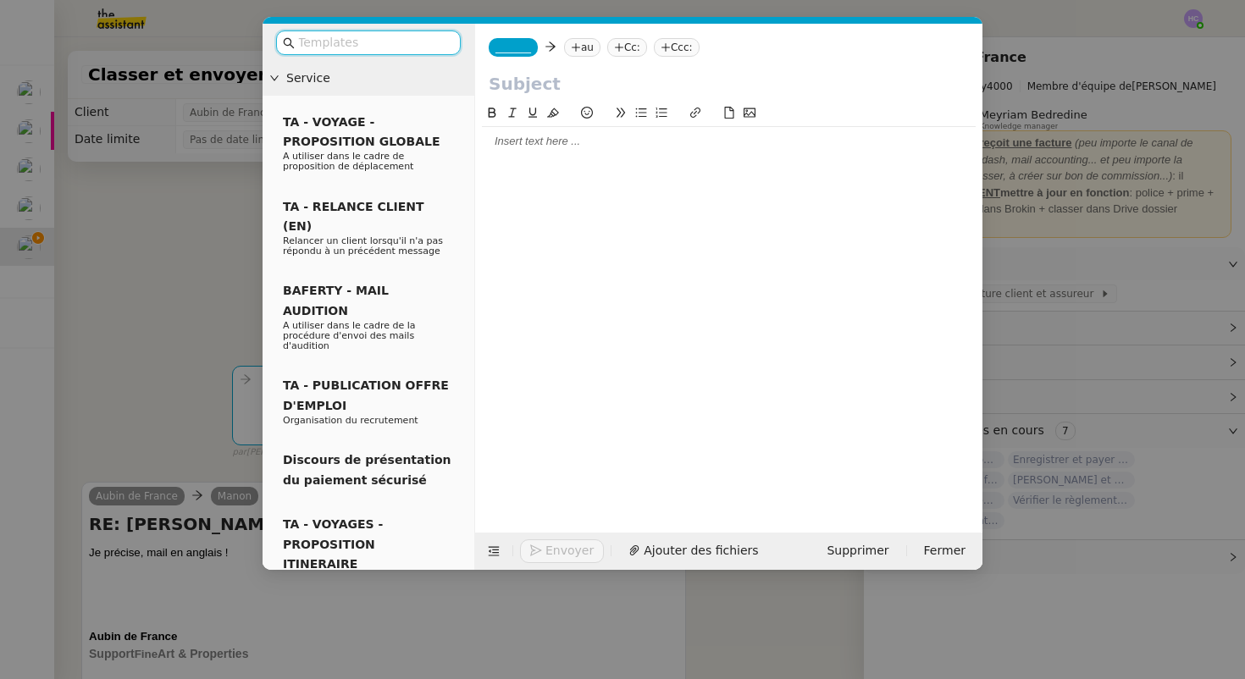
click at [568, 143] on div at bounding box center [729, 141] width 494 height 15
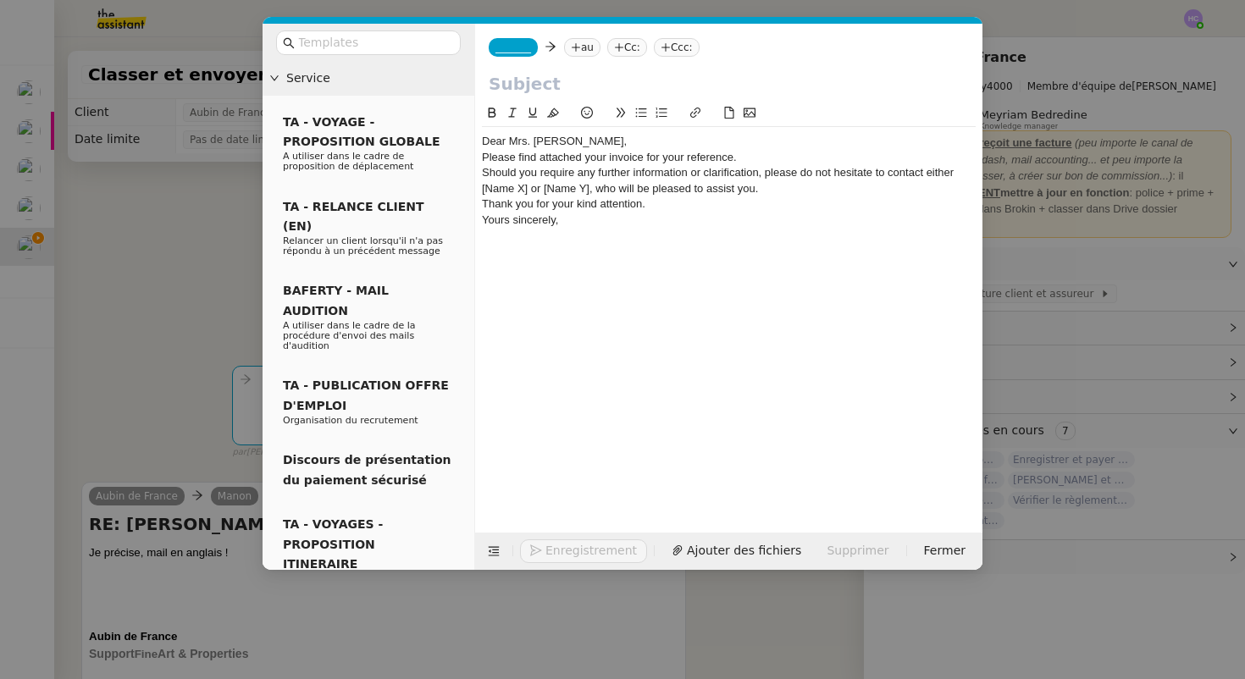
click at [568, 143] on div "Dear Mrs. [PERSON_NAME]," at bounding box center [729, 141] width 494 height 15
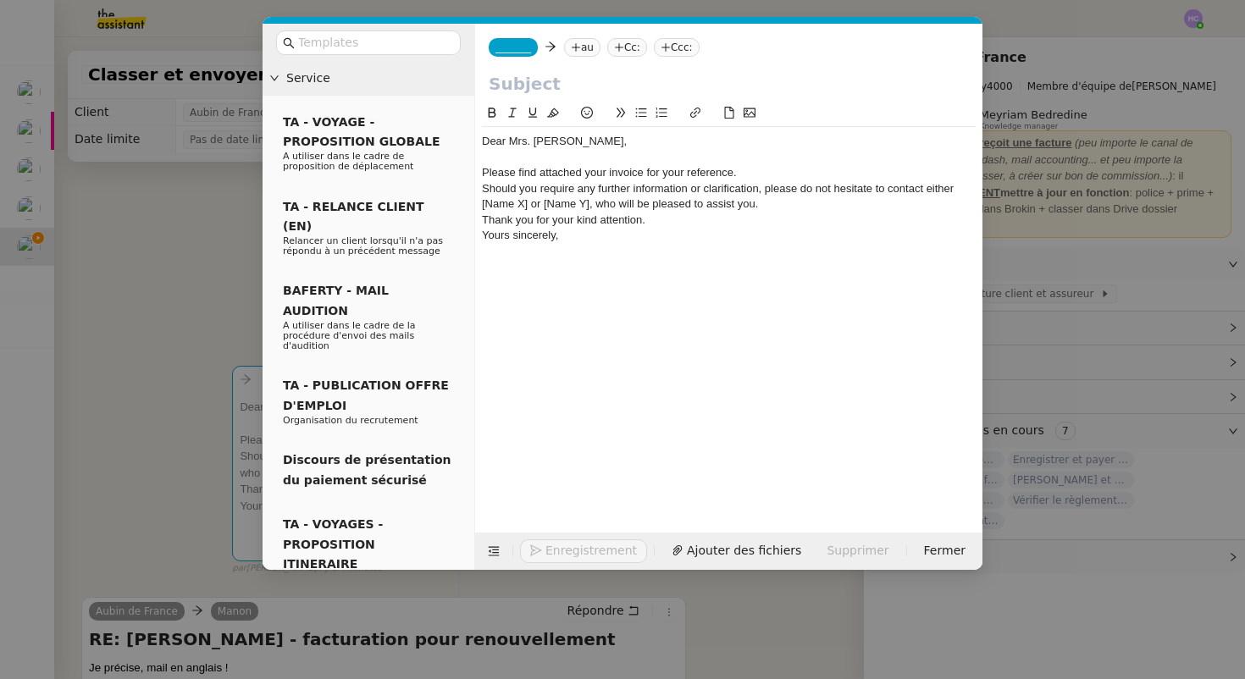
click at [776, 180] on div "Please find attached your invoice for your reference." at bounding box center [729, 172] width 494 height 15
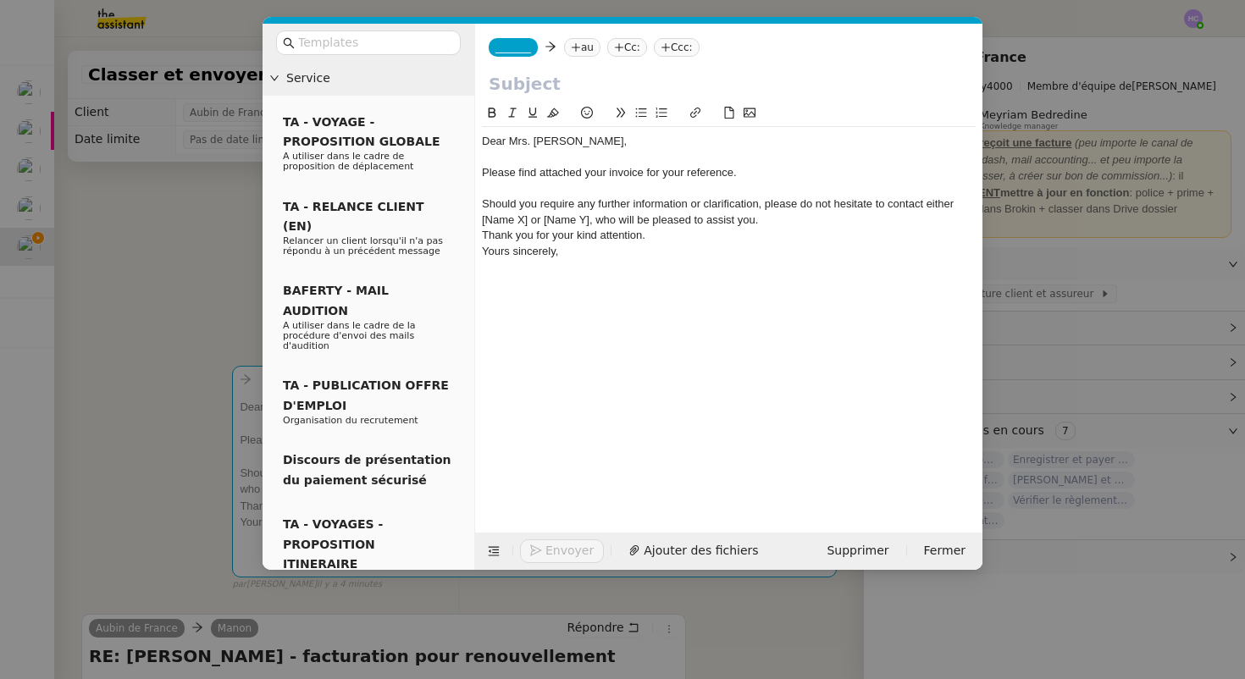
click at [772, 223] on div "Should you require any further information or clarification, please do not hesi…" at bounding box center [729, 212] width 494 height 31
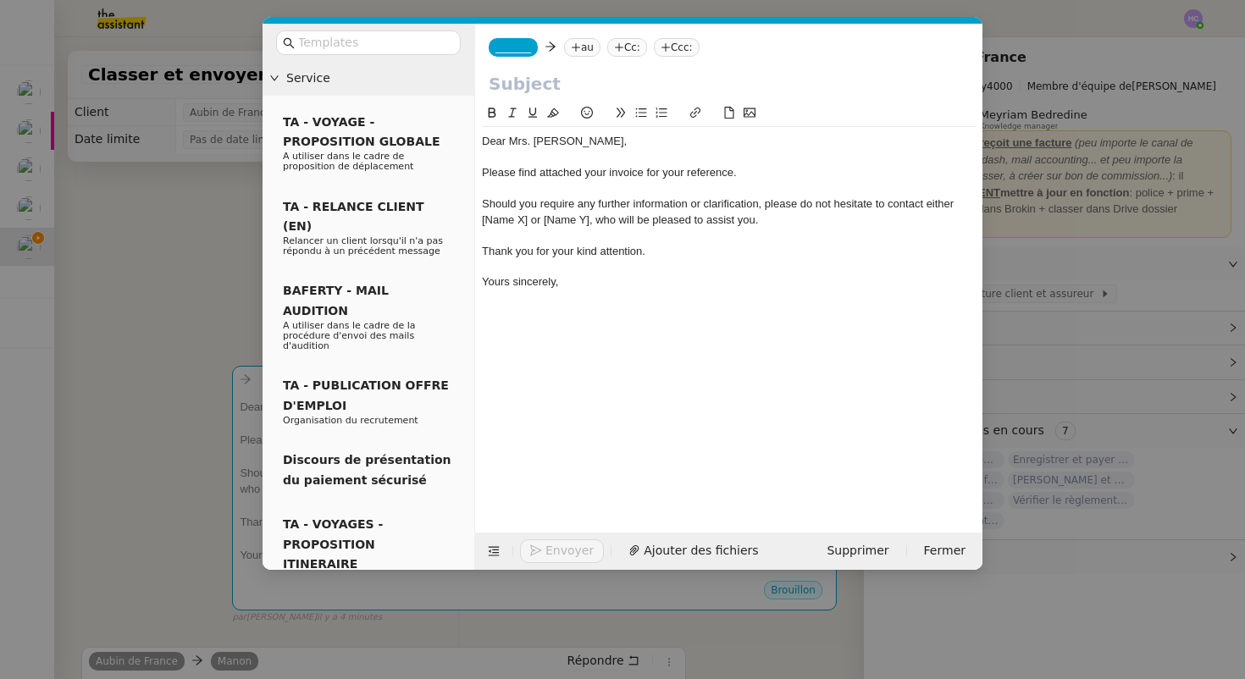
click at [550, 207] on div "Should you require any further information or clarification, please do not hesi…" at bounding box center [729, 212] width 494 height 31
click at [785, 175] on div "Please find attached your invoice for your reference." at bounding box center [729, 172] width 494 height 15
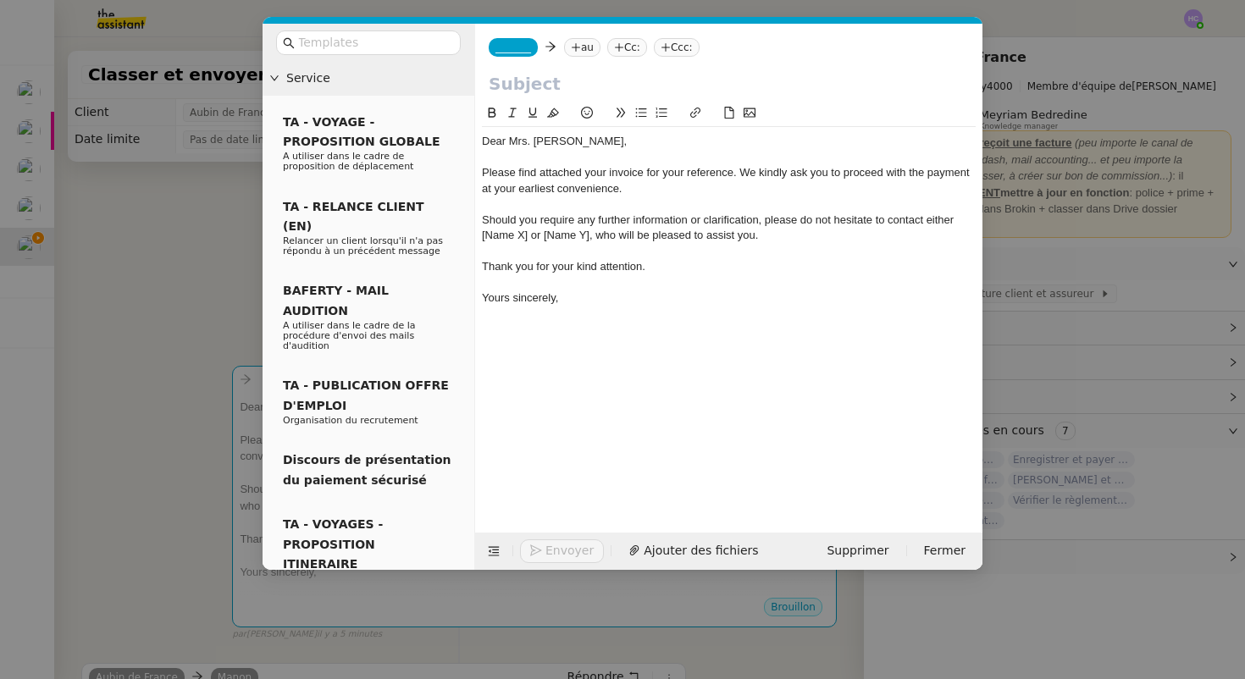
click at [706, 177] on div "Please find attached your invoice for your reference. We kindly ask you to proc…" at bounding box center [729, 180] width 494 height 31
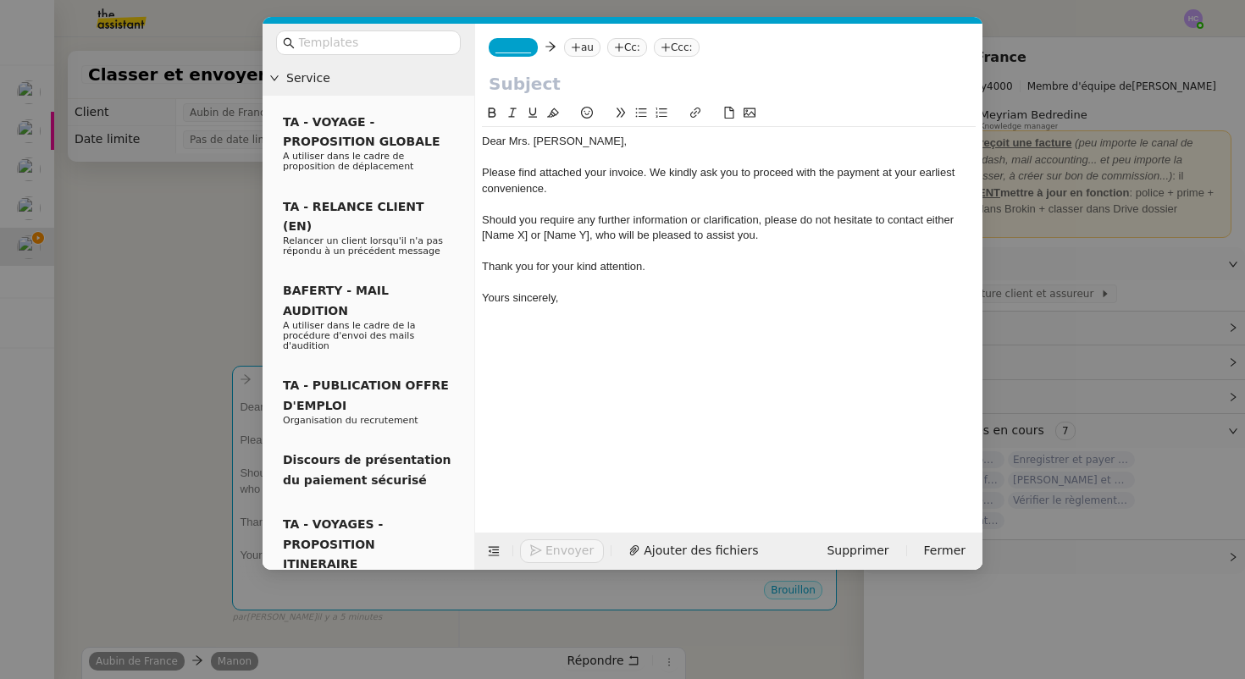
click at [629, 190] on div "Please find attached your invoice. We kindly ask you to proceed with the paymen…" at bounding box center [729, 180] width 494 height 31
click at [524, 226] on div "Should you require any further information or clarification, please do not hesi…" at bounding box center [729, 228] width 494 height 31
drag, startPoint x: 529, startPoint y: 238, endPoint x: 473, endPoint y: 239, distance: 55.9
click at [473, 239] on nz-layout "Service TA - VOYAGE - PROPOSITION GLOBALE A utiliser dans le cadre de propositi…" at bounding box center [623, 297] width 720 height 546
click at [507, 240] on div "Should you require any further information or clarification, please do not hesi…" at bounding box center [729, 228] width 494 height 31
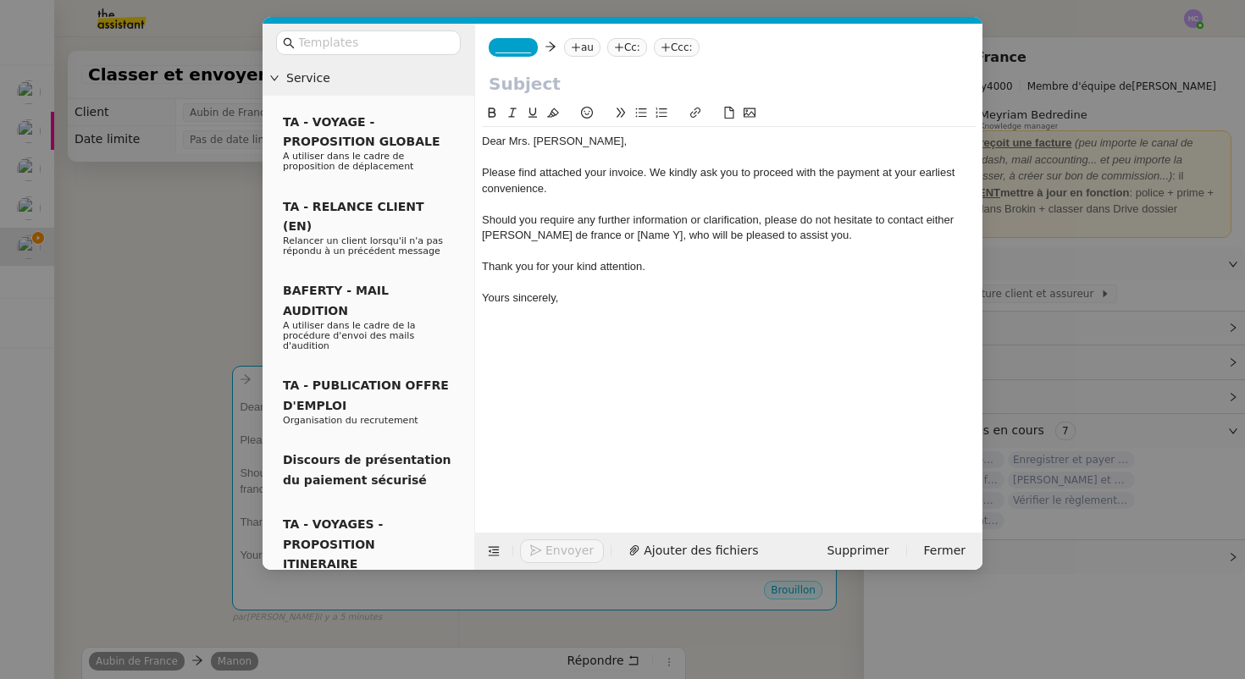
click at [535, 235] on div "Should you require any further information or clarification, please do not hesi…" at bounding box center [729, 228] width 494 height 31
click at [0, 0] on lt-span "[GEOGRAPHIC_DATA]" at bounding box center [0, 0] width 0 height 0
drag, startPoint x: 625, startPoint y: 238, endPoint x: 579, endPoint y: 237, distance: 45.8
click at [579, 238] on div "Should you require any further information or clarification, please do not hesi…" at bounding box center [729, 228] width 494 height 31
click at [654, 272] on div "Thank you for your kind attention." at bounding box center [729, 266] width 494 height 15
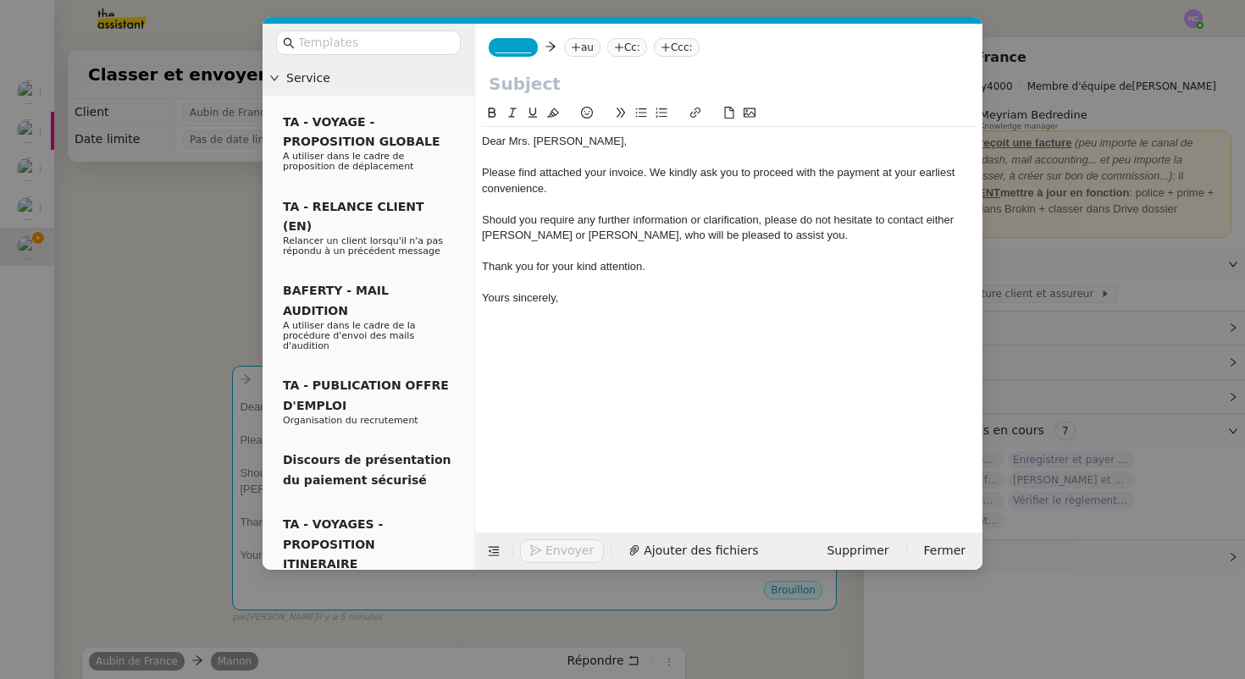
click at [581, 295] on div "Yours sincerely," at bounding box center [729, 298] width 494 height 15
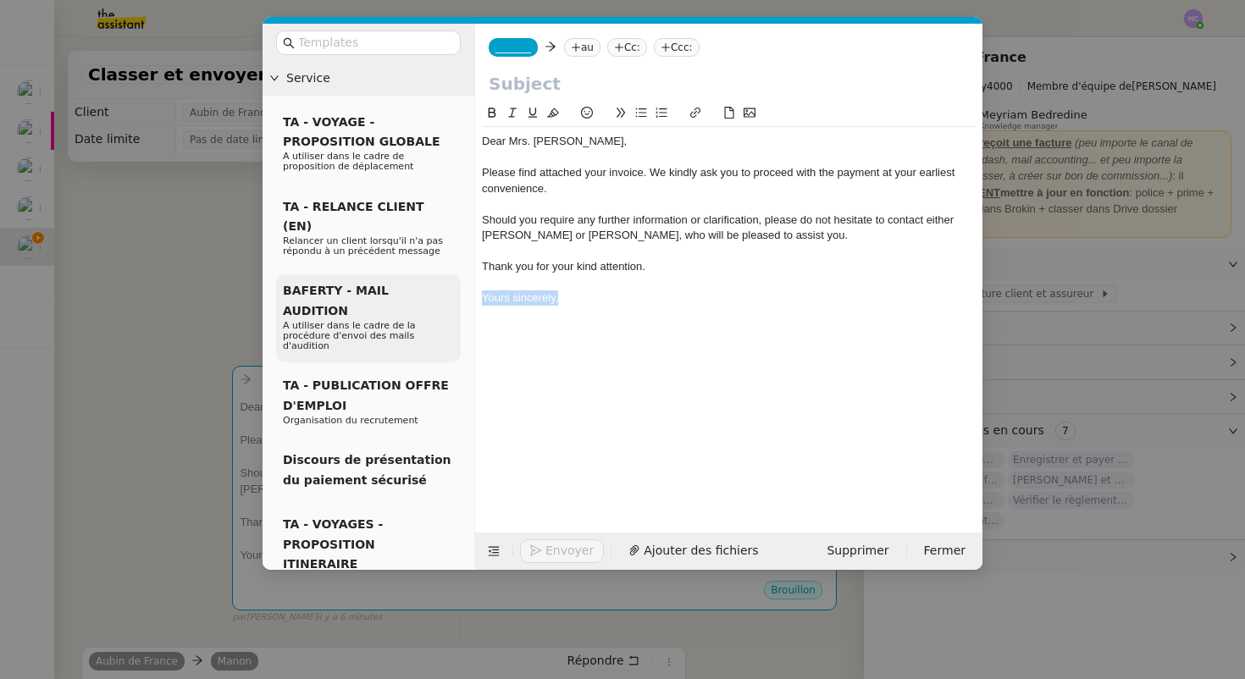
drag, startPoint x: 560, startPoint y: 297, endPoint x: 438, endPoint y: 294, distance: 122.0
click at [438, 296] on nz-layout "Service TA - VOYAGE - PROPOSITION GLOBALE A utiliser dans le cadre de propositi…" at bounding box center [623, 297] width 720 height 546
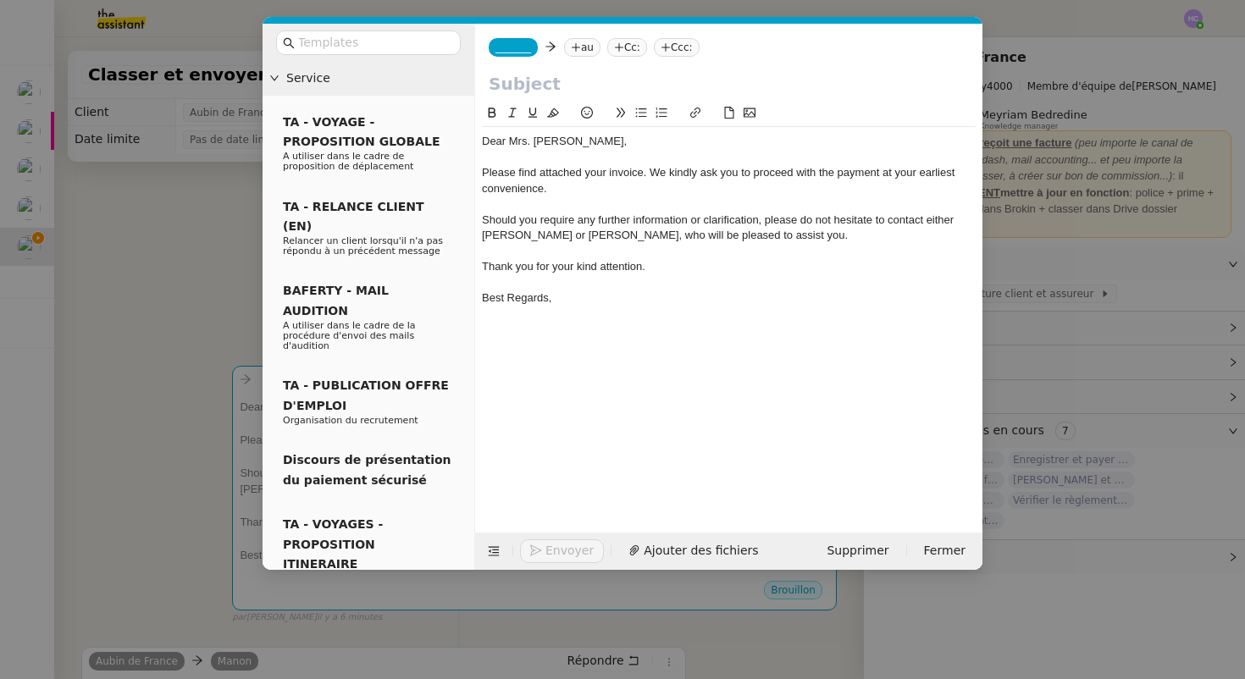
click at [514, 297] on div "Best Regards," at bounding box center [729, 298] width 494 height 15
click at [557, 294] on div "Best regards," at bounding box center [729, 298] width 494 height 15
click at [565, 236] on div "Should you require any further information or clarification, please do not hesi…" at bounding box center [729, 228] width 494 height 31
click at [587, 50] on nz-tag "au" at bounding box center [582, 47] width 36 height 19
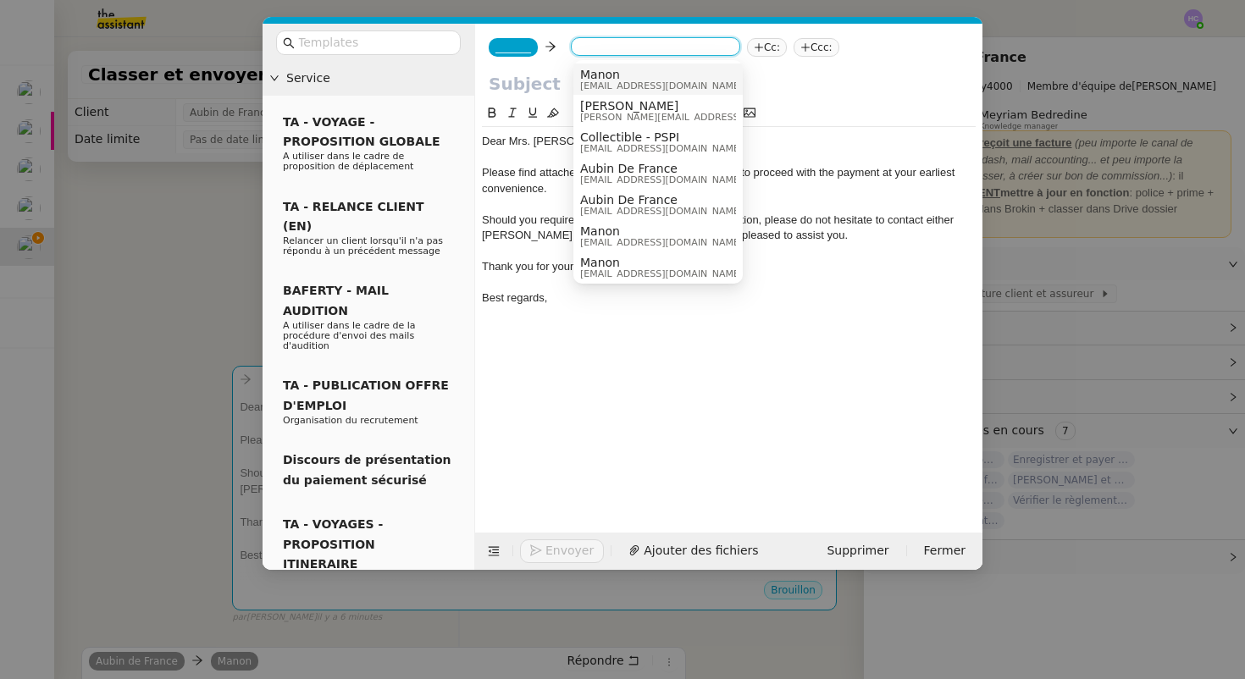
click at [784, 59] on div "_______ Cc: Ccc:" at bounding box center [728, 47] width 507 height 47
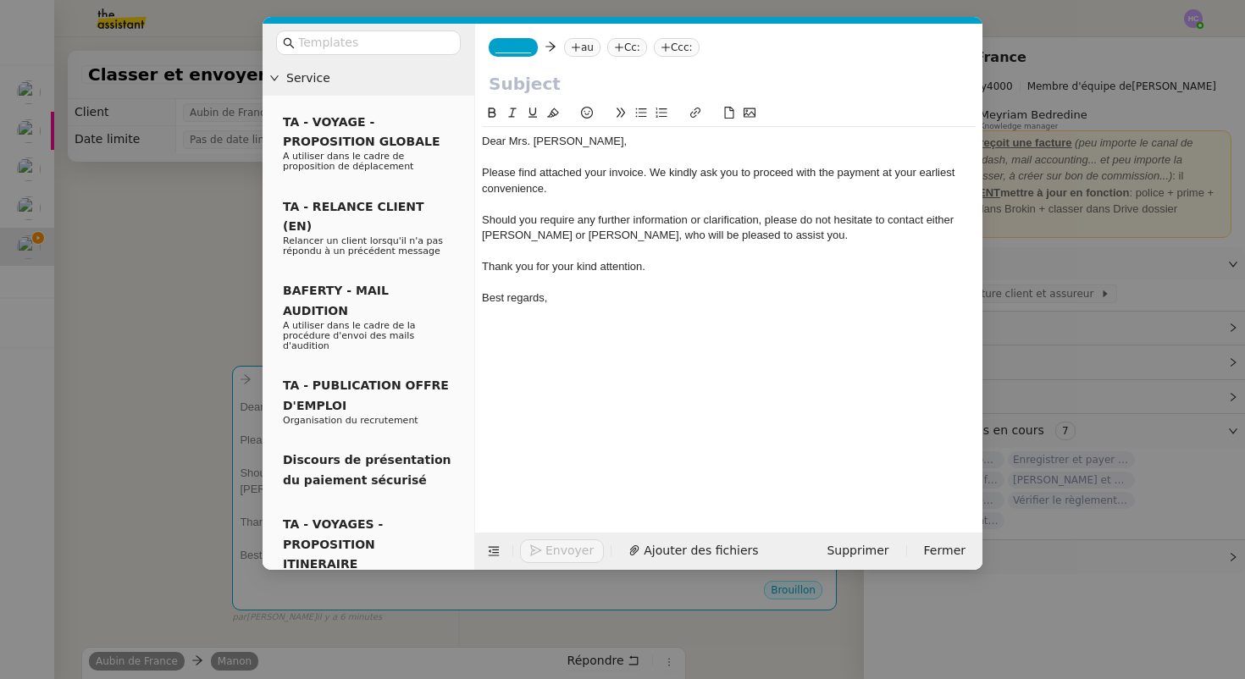
click at [640, 52] on nz-tag "Cc:" at bounding box center [627, 47] width 40 height 19
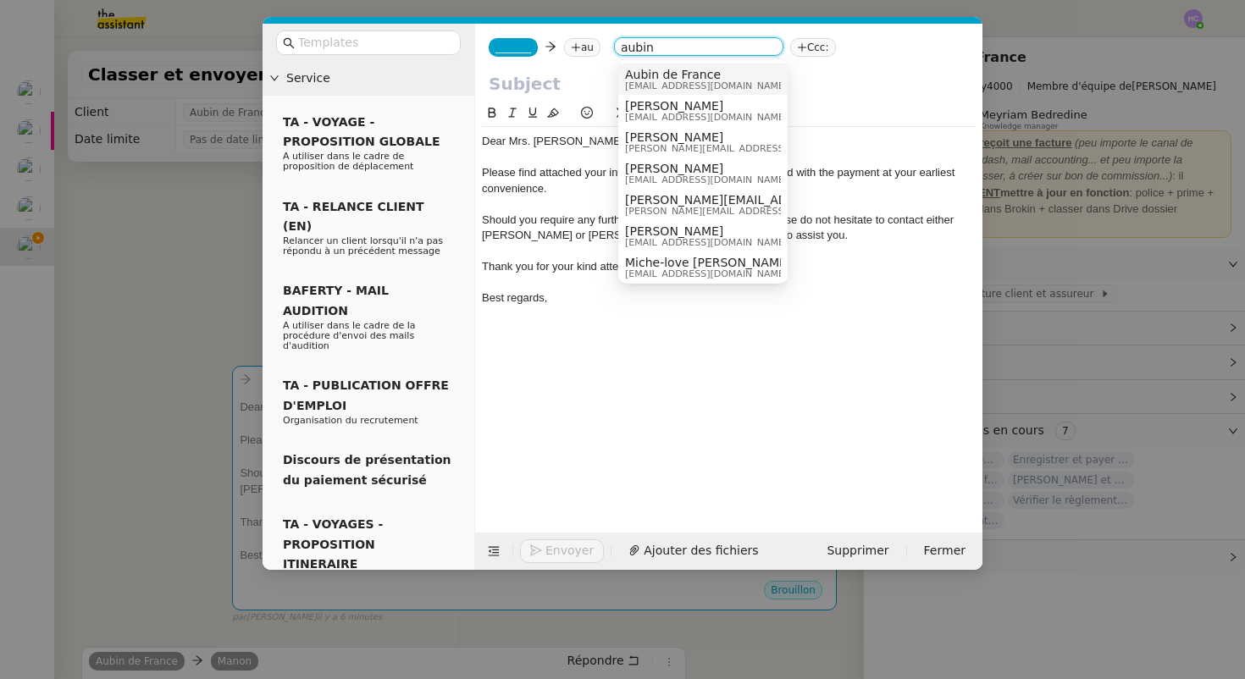
click at [659, 75] on span "Aubin de France" at bounding box center [706, 75] width 163 height 14
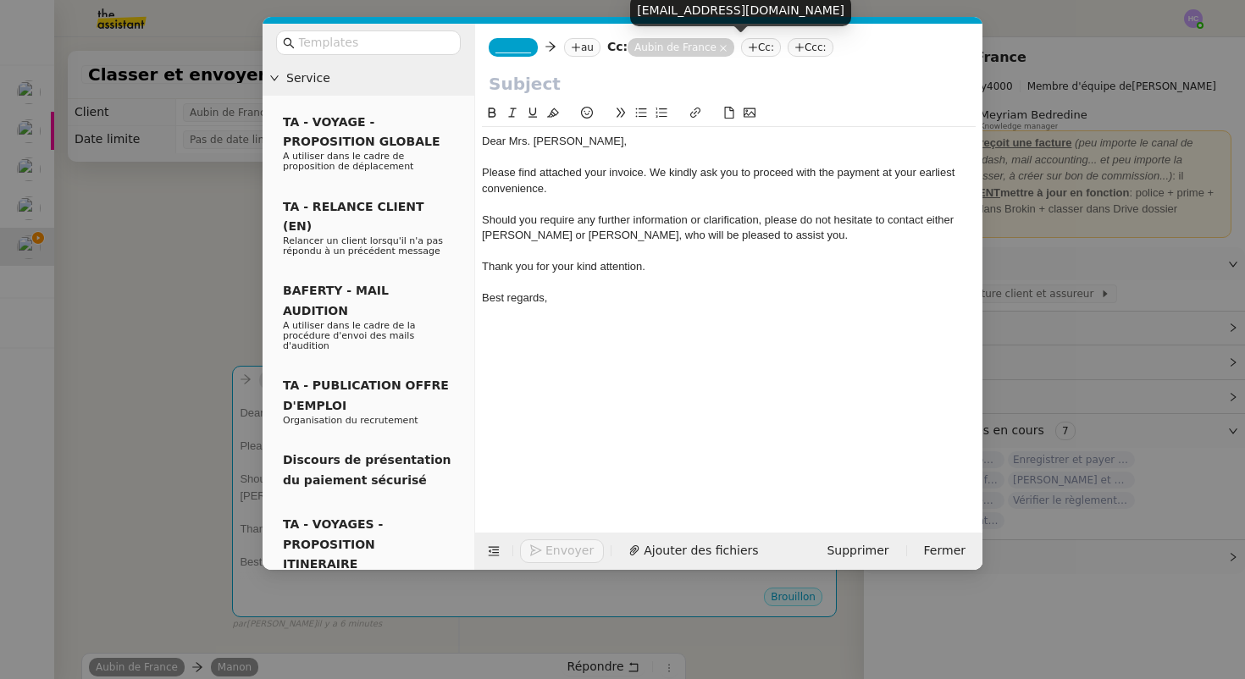
click at [655, 10] on div "[EMAIL_ADDRESS][DOMAIN_NAME]" at bounding box center [740, 11] width 221 height 30
copy body "[EMAIL_ADDRESS][DOMAIN_NAME]"
click at [569, 238] on div "Should you require any further information or clarification, please do not hesi…" at bounding box center [729, 228] width 494 height 31
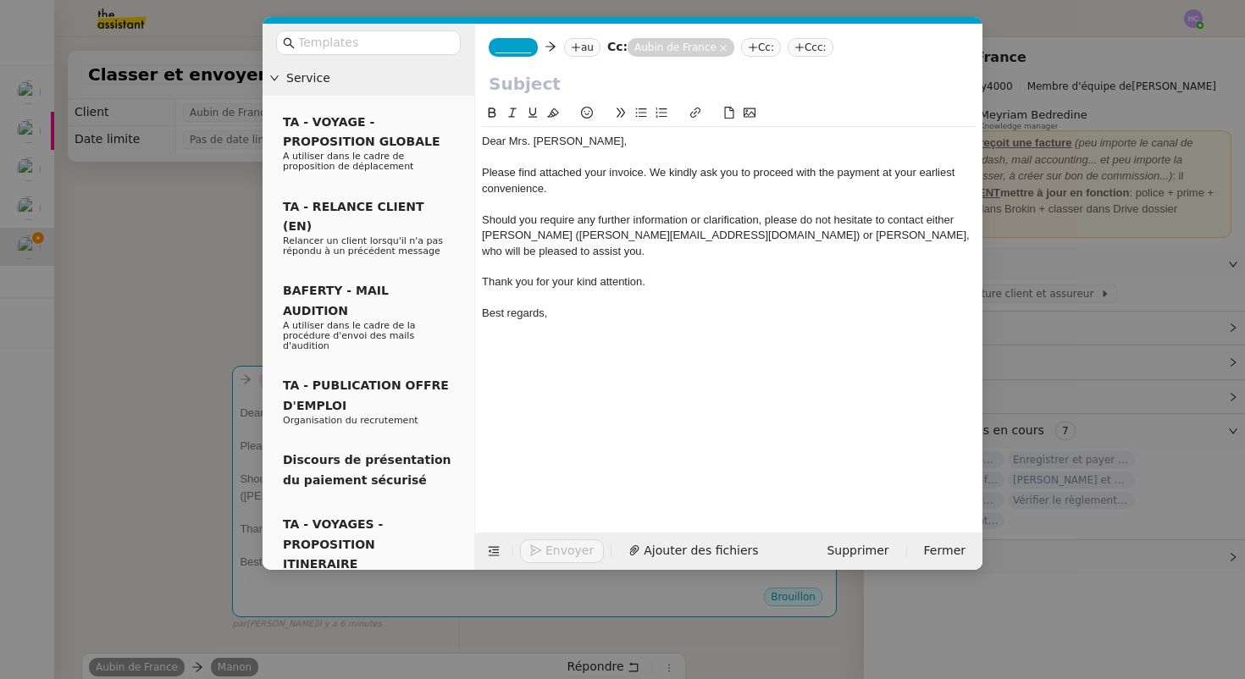
click at [758, 49] on icon at bounding box center [753, 47] width 10 height 10
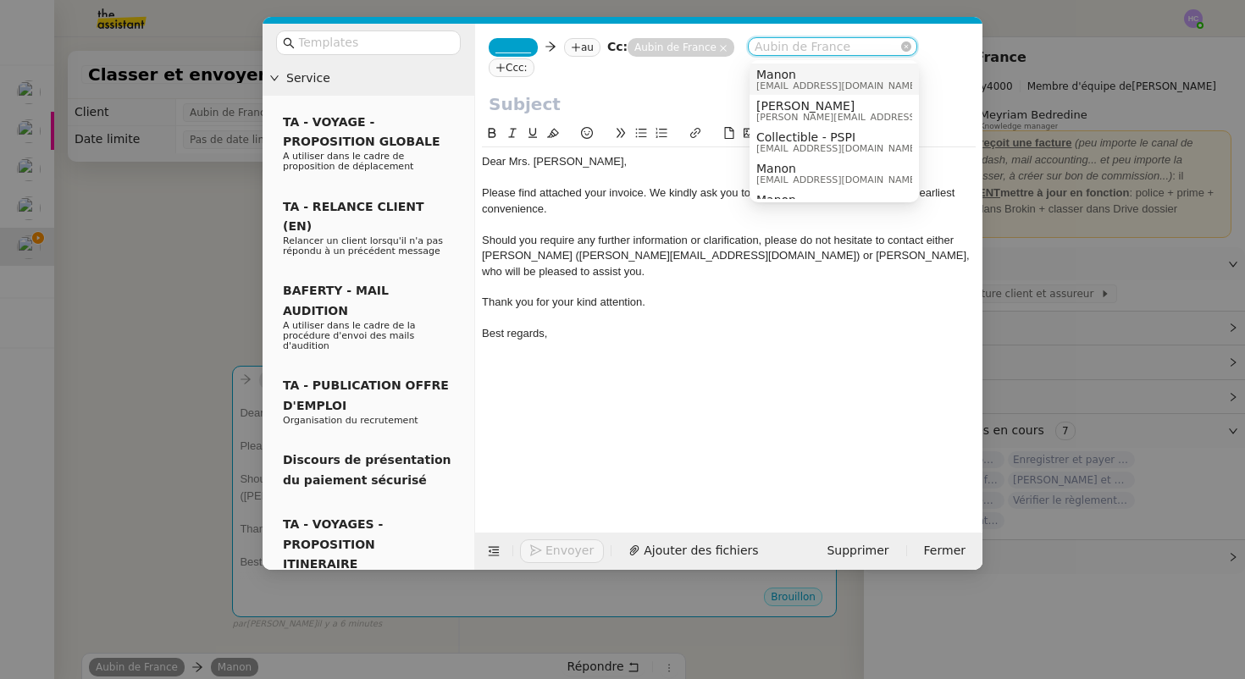
click at [769, 49] on nz-select-item "Aubin de France" at bounding box center [833, 46] width 156 height 17
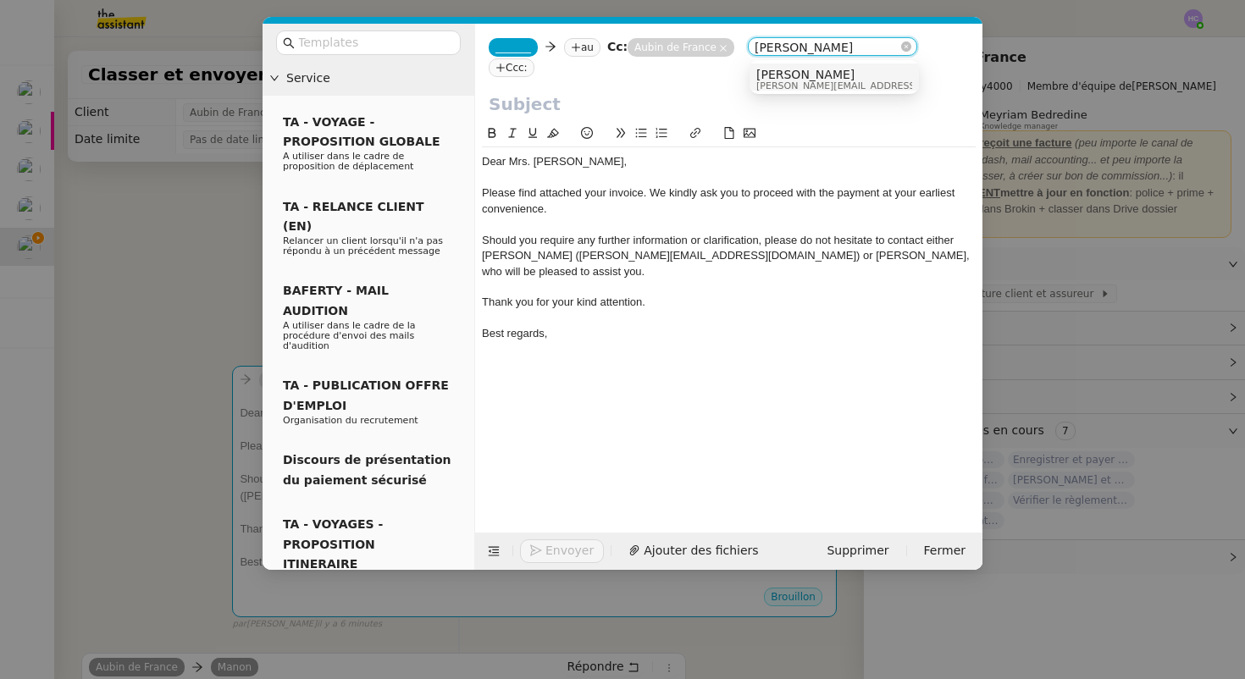
click at [816, 49] on input "[PERSON_NAME]" at bounding box center [833, 48] width 156 height 17
drag, startPoint x: 816, startPoint y: 49, endPoint x: 787, endPoint y: 48, distance: 28.8
click at [787, 48] on input "[PERSON_NAME]" at bounding box center [833, 48] width 156 height 17
type input "[PERSON_NAME]"
click at [796, 73] on span "[PERSON_NAME]" at bounding box center [877, 75] width 241 height 14
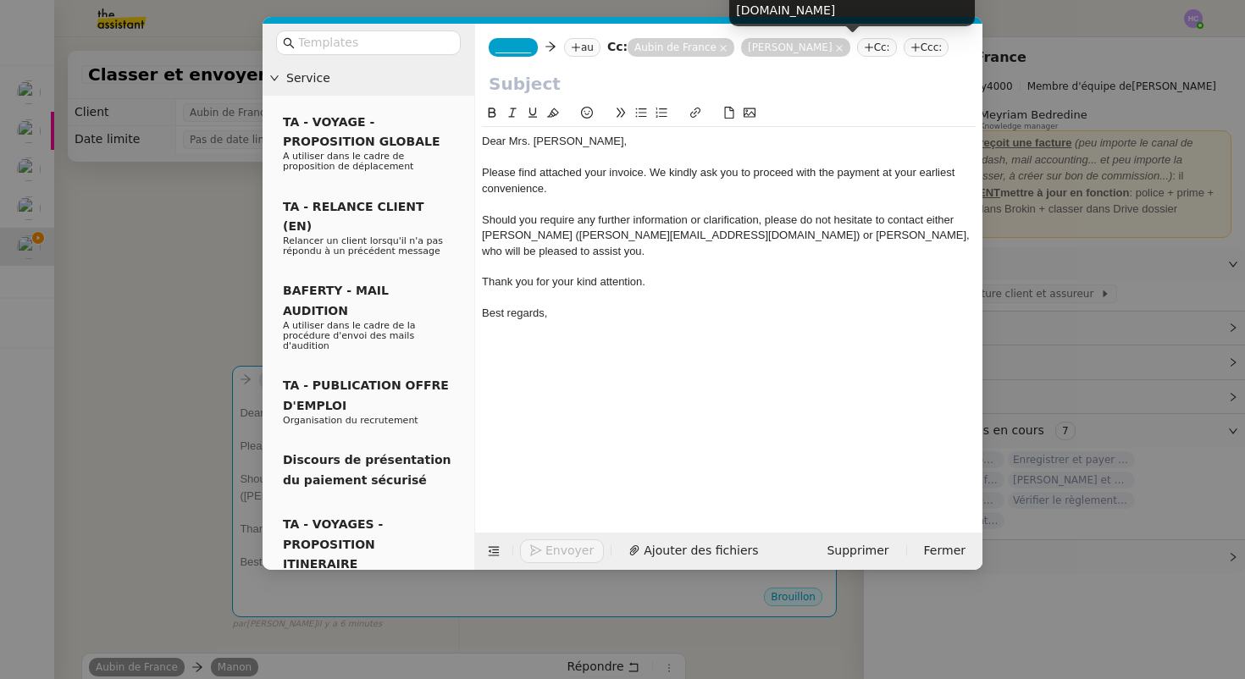
click at [786, 17] on div "[PERSON_NAME][EMAIL_ADDRESS][DOMAIN_NAME]" at bounding box center [852, 1] width 246 height 50
copy body "[PERSON_NAME][EMAIL_ADDRESS][DOMAIN_NAME]"
click at [711, 238] on div "Should you require any further information or clarification, please do not hesi…" at bounding box center [729, 236] width 494 height 47
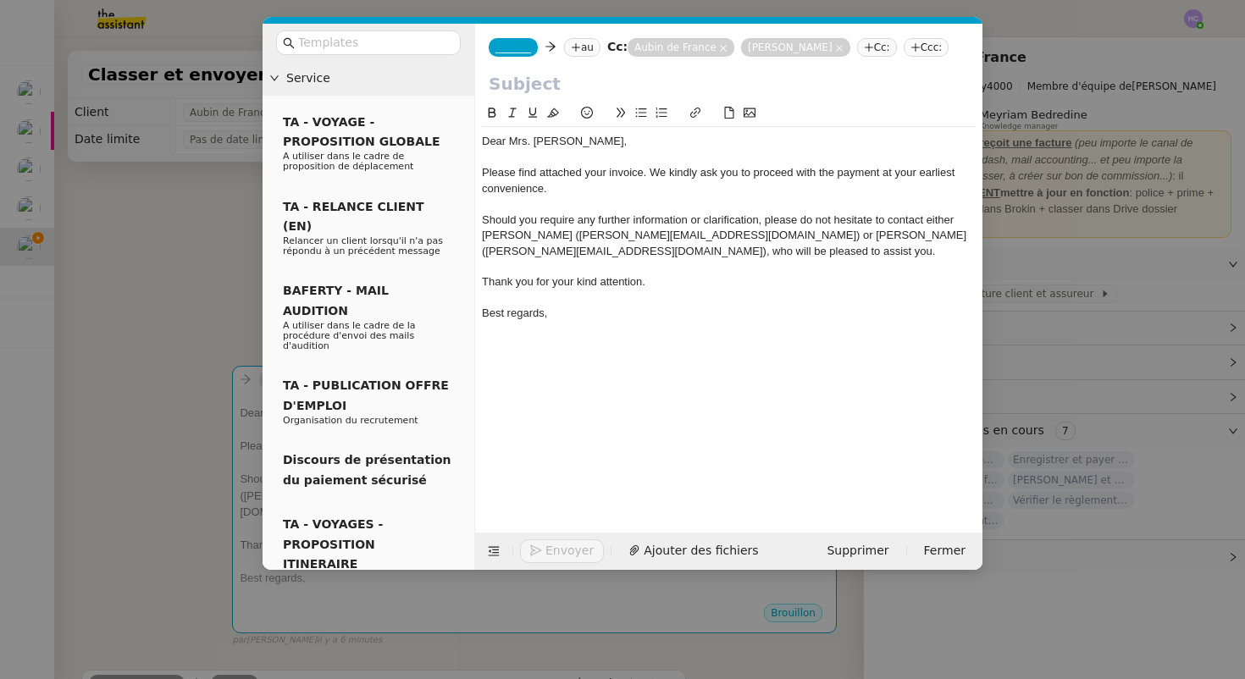
click at [584, 259] on div at bounding box center [729, 266] width 494 height 15
click at [597, 141] on div "Dear Mrs. [PERSON_NAME]," at bounding box center [729, 141] width 494 height 15
click at [525, 83] on input "text" at bounding box center [729, 83] width 480 height 25
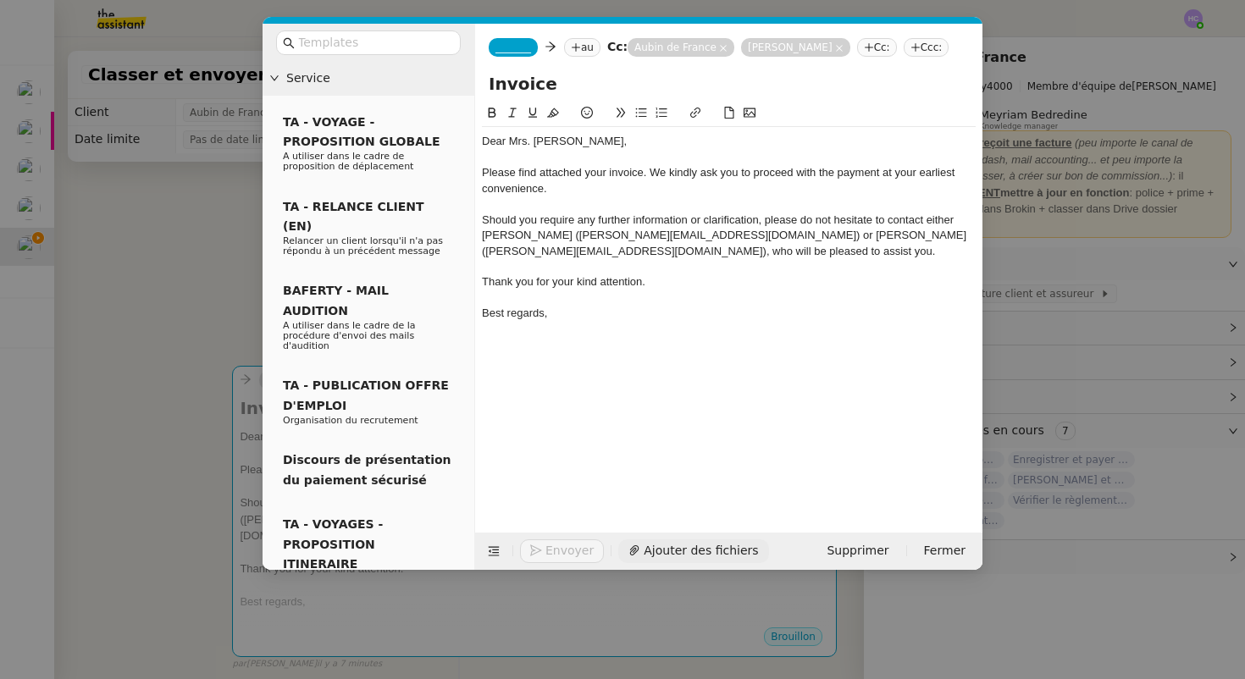
click at [665, 549] on span "Ajouter des fichiers" at bounding box center [701, 550] width 114 height 19
click at [510, 49] on span "_______" at bounding box center [514, 48] width 36 height 12
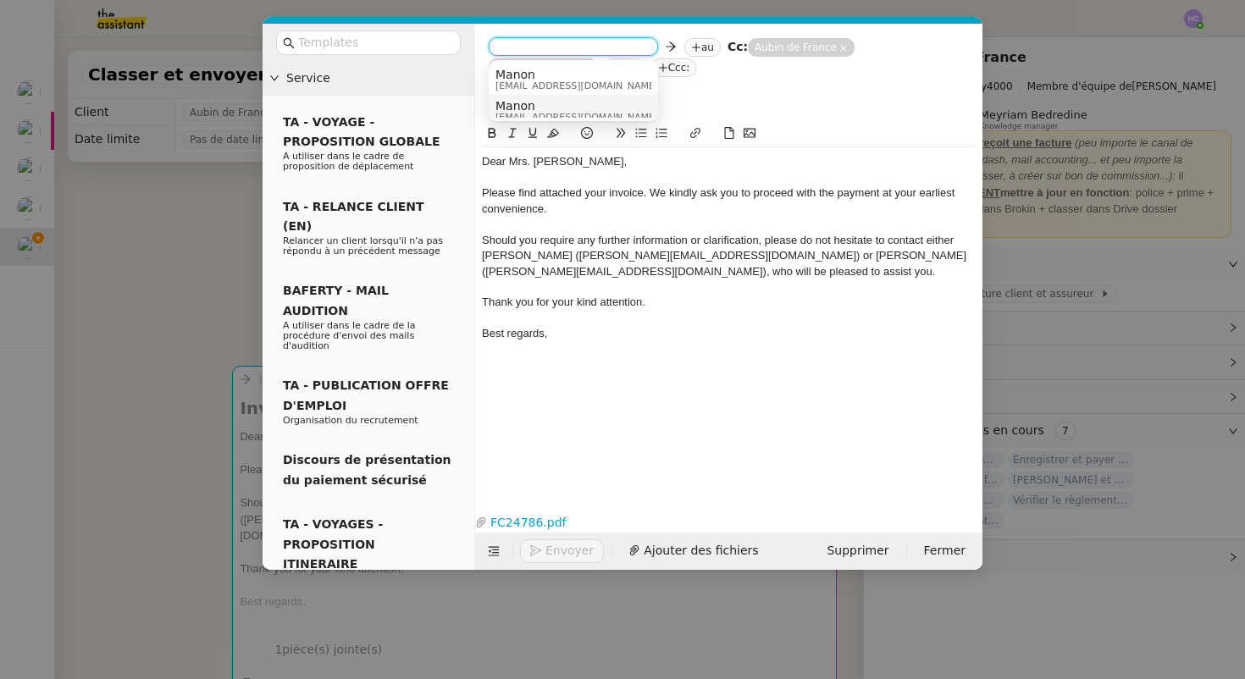
click at [679, 109] on input "Invoice" at bounding box center [729, 103] width 480 height 25
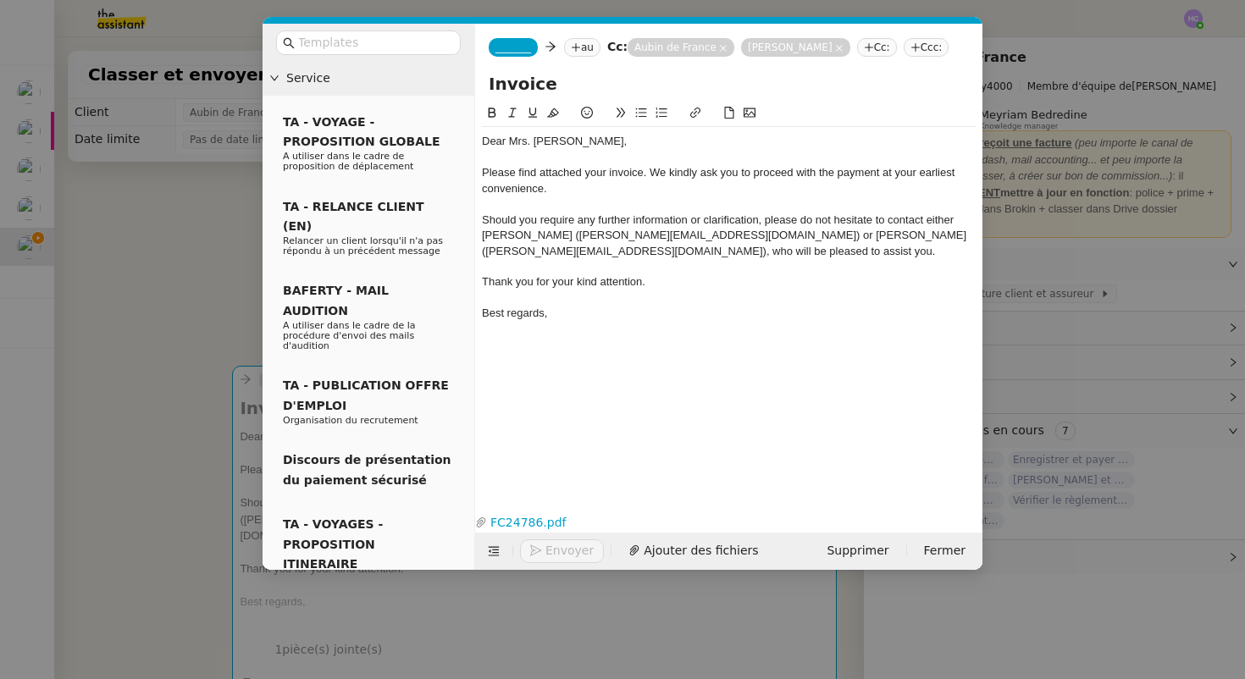
paste input "FC24786"
click at [549, 87] on input "Invoice FC24786" at bounding box center [729, 83] width 480 height 25
type input "Invoice FC24786"
click at [524, 48] on span "_______" at bounding box center [514, 48] width 36 height 12
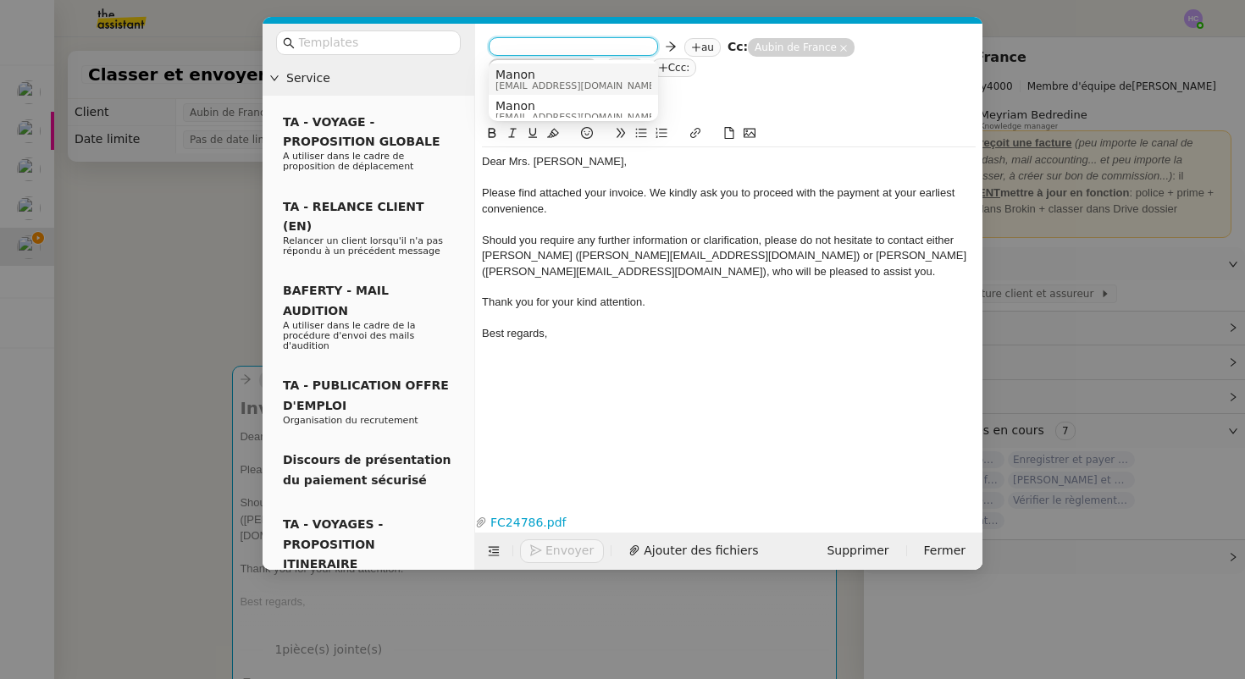
click at [524, 72] on span "Manon" at bounding box center [577, 75] width 163 height 14
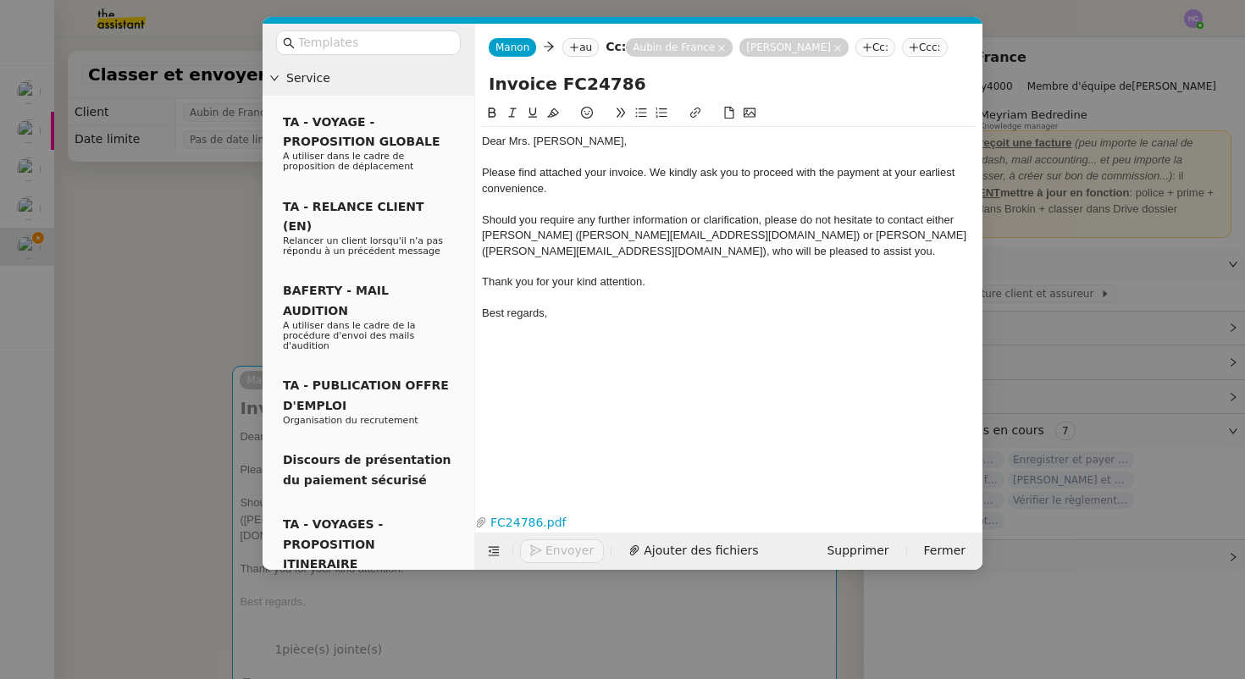
click at [179, 461] on nz-modal-container "Service TA - VOYAGE - PROPOSITION GLOBALE A utiliser dans le cadre de propositi…" at bounding box center [622, 339] width 1245 height 679
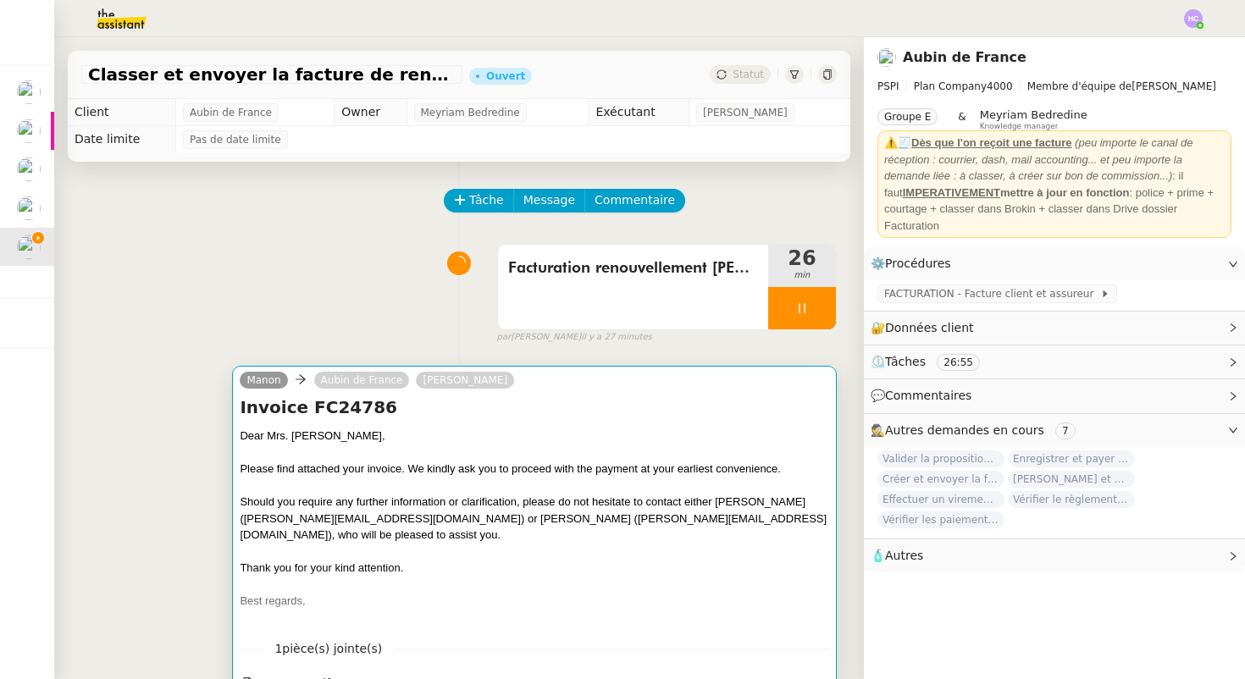
click at [468, 428] on div "Dear Mrs. [PERSON_NAME]," at bounding box center [535, 436] width 590 height 17
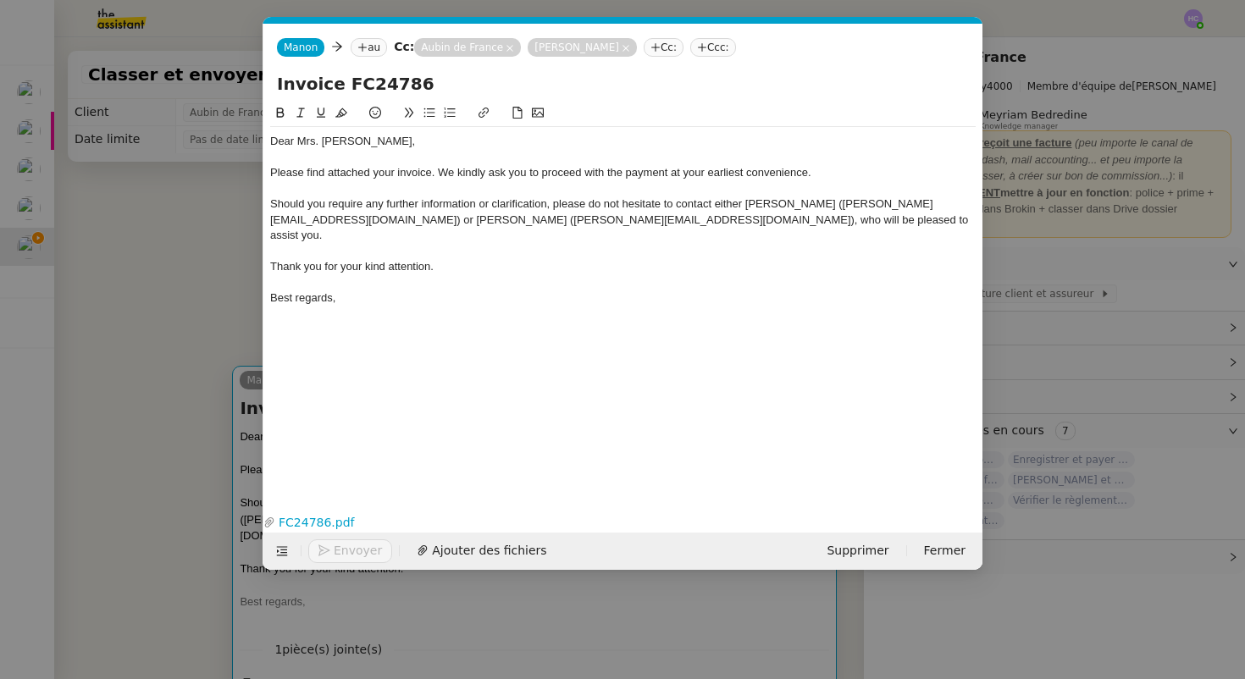
scroll to position [0, 36]
click at [430, 177] on div "Please find attached your invoice. We kindly ask you to proceed with the paymen…" at bounding box center [623, 172] width 706 height 15
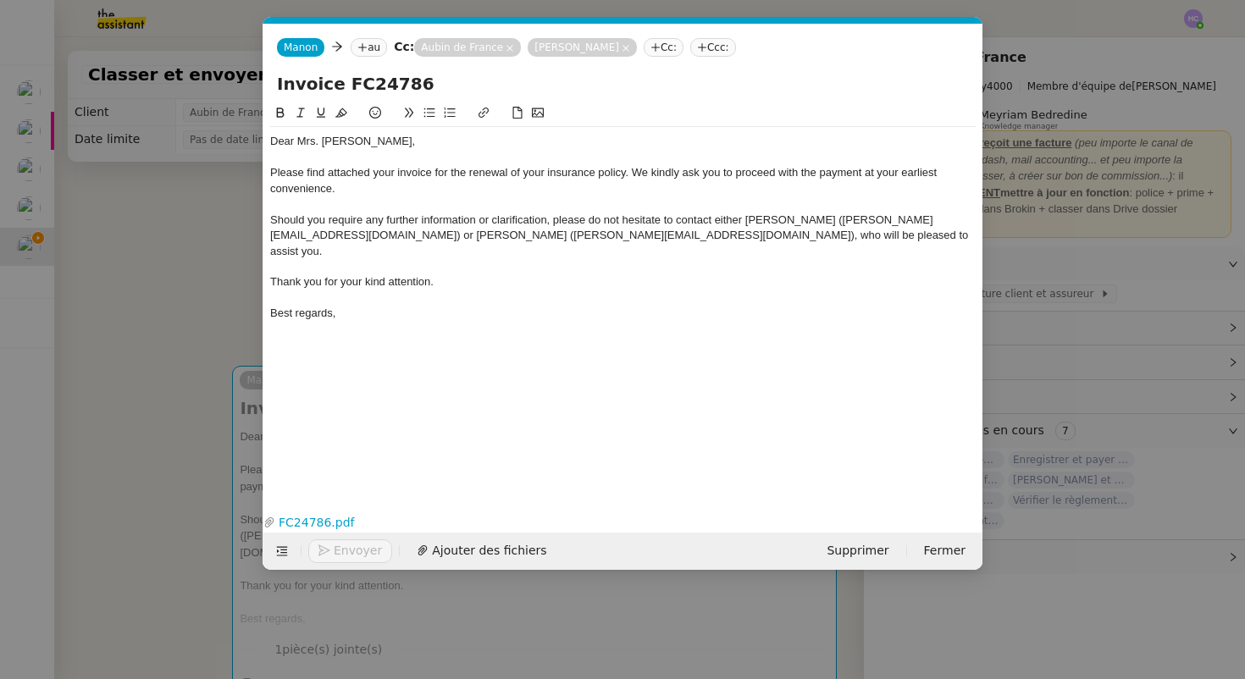
click at [372, 200] on div at bounding box center [623, 204] width 706 height 15
click at [329, 208] on div at bounding box center [623, 204] width 706 height 15
click at [518, 225] on div "Should you require any further information or clarification, please do not hesi…" at bounding box center [623, 236] width 706 height 47
click at [216, 320] on nz-modal-container "Service TA - VOYAGE - PROPOSITION GLOBALE A utiliser dans le cadre de propositi…" at bounding box center [622, 339] width 1245 height 679
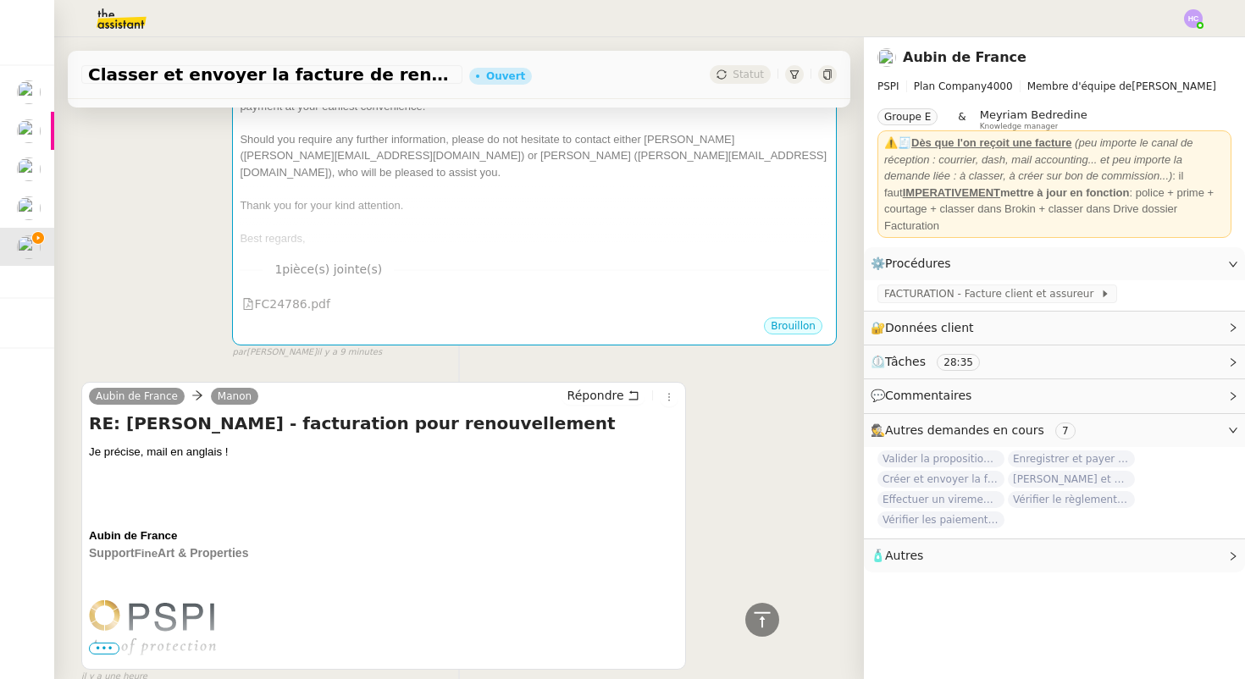
scroll to position [0, 0]
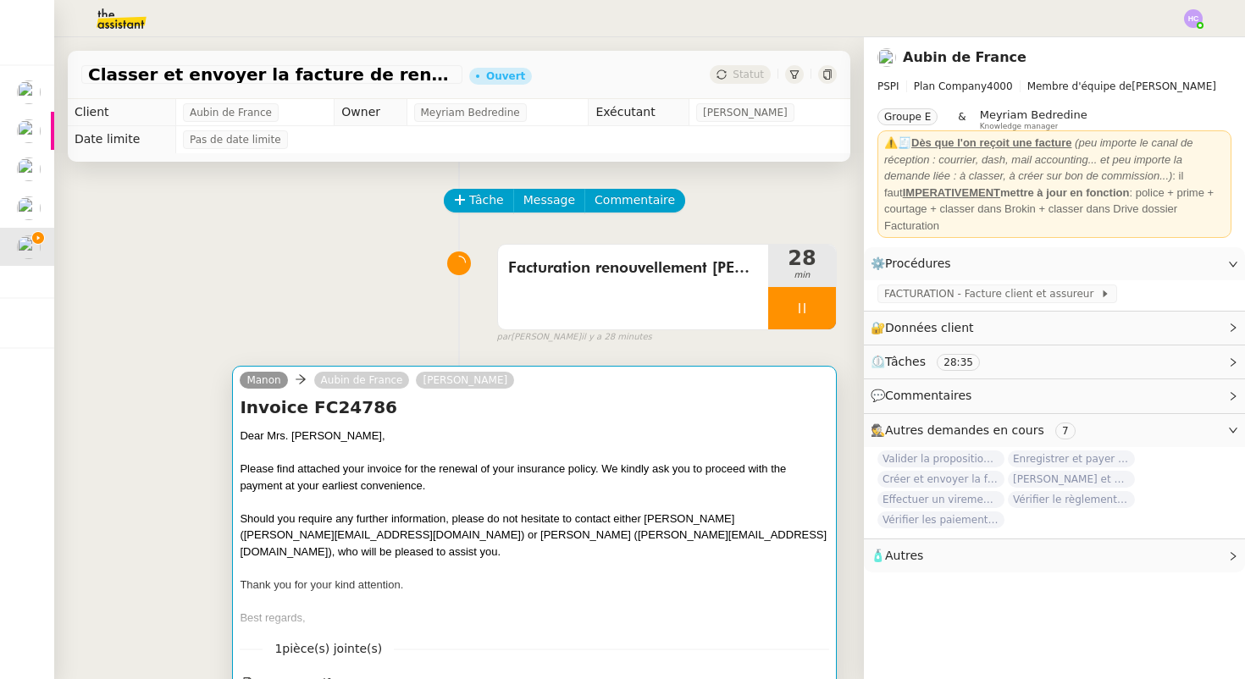
click at [369, 469] on div "Please find attached your invoice for the renewal of your insurance policy. We …" at bounding box center [535, 477] width 590 height 33
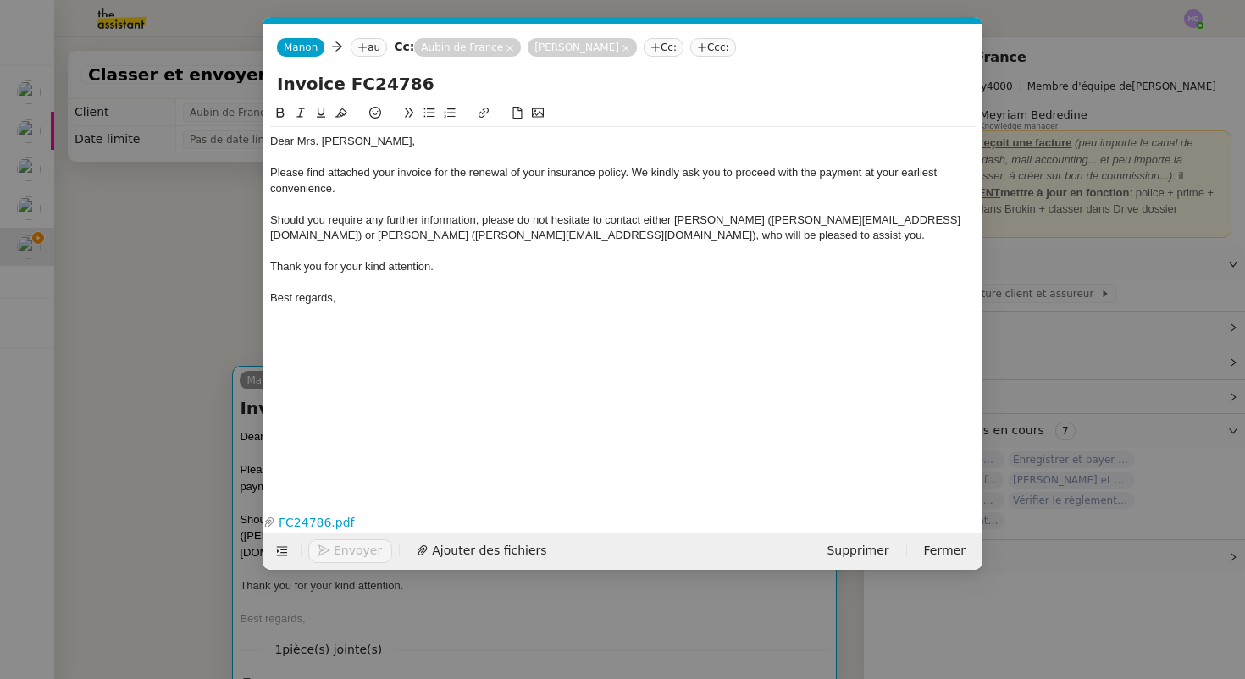
scroll to position [0, 36]
click at [156, 376] on nz-modal-container "Service TA - VOYAGE - PROPOSITION GLOBALE A utiliser dans le cadre de propositi…" at bounding box center [622, 339] width 1245 height 679
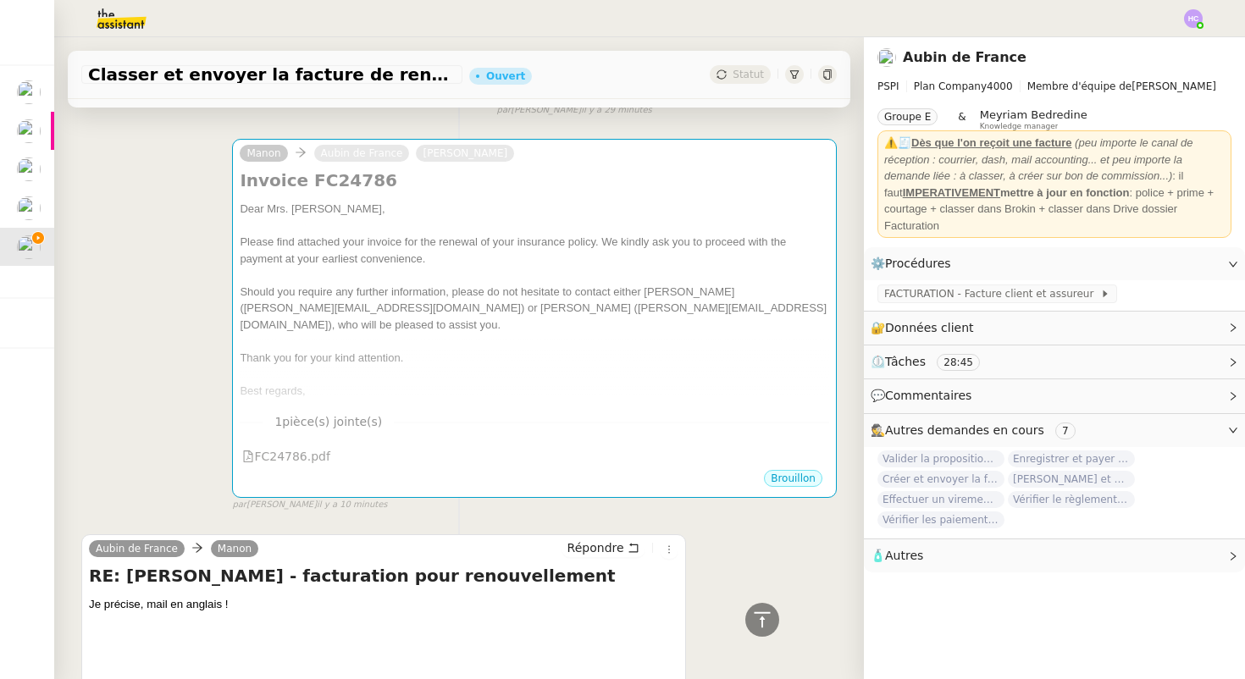
scroll to position [0, 0]
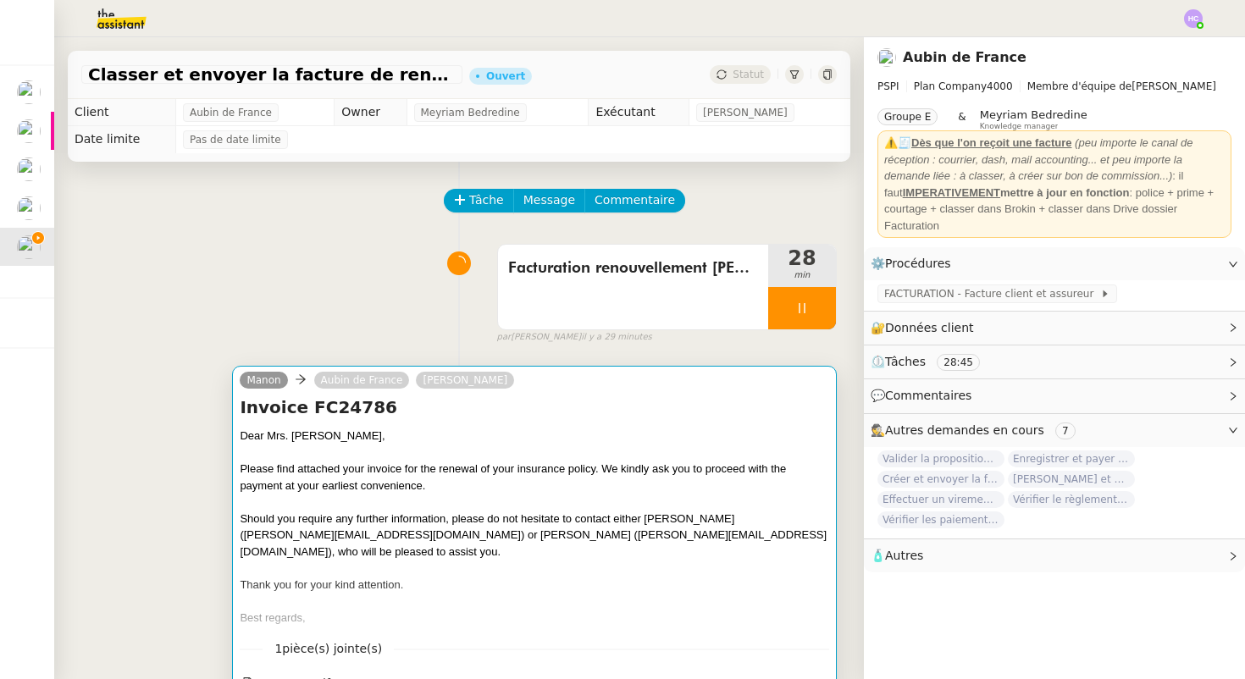
click at [353, 502] on div at bounding box center [535, 502] width 590 height 17
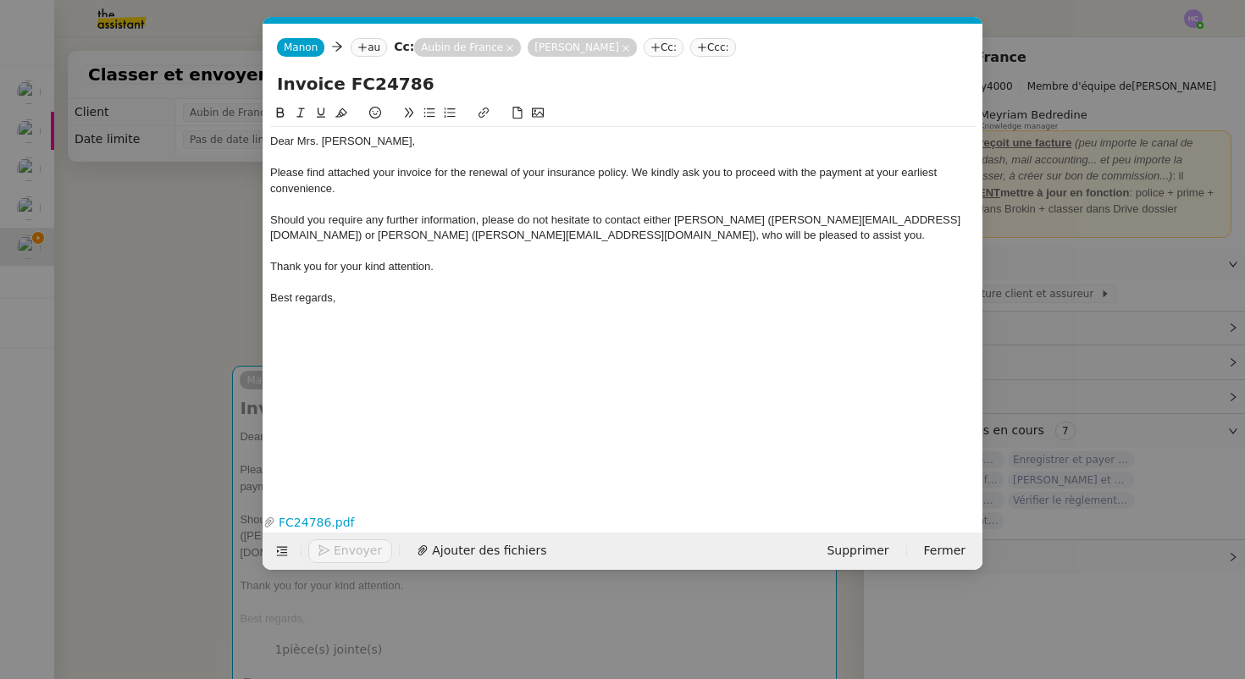
scroll to position [0, 36]
click at [377, 48] on nz-tag "au" at bounding box center [369, 47] width 36 height 19
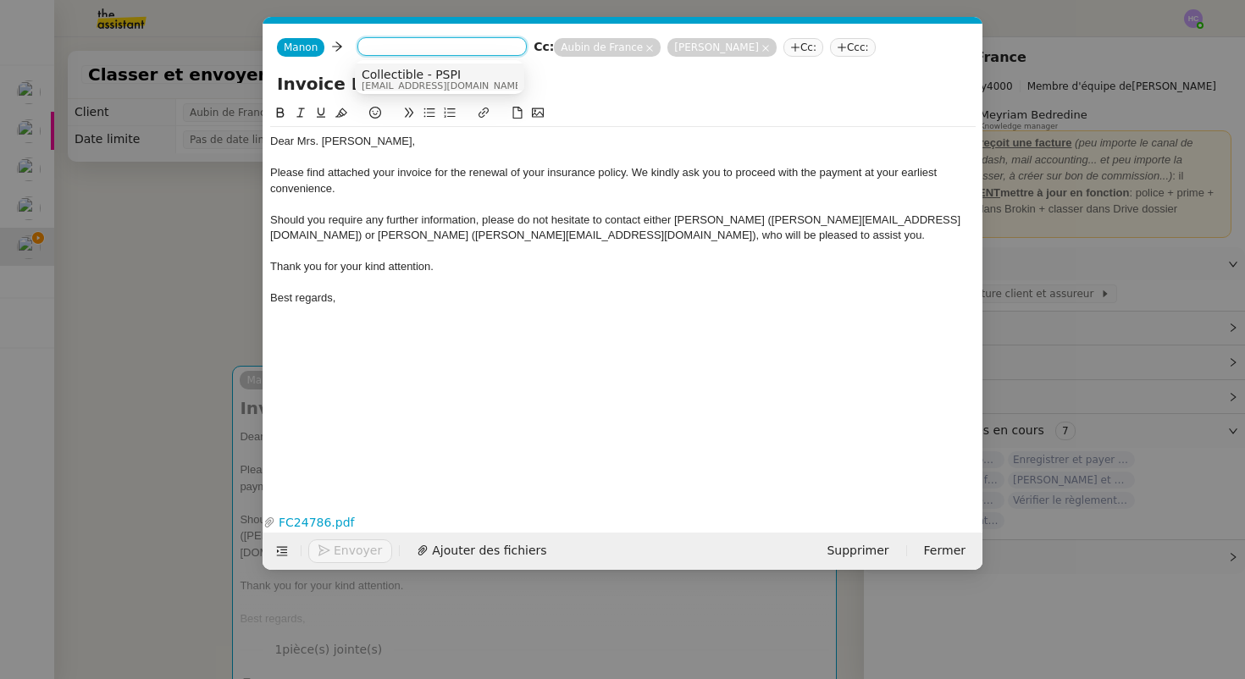
paste input "[PERSON_NAME][EMAIL_ADDRESS][PERSON_NAME][DOMAIN_NAME]"
type input "[PERSON_NAME][EMAIL_ADDRESS][PERSON_NAME][DOMAIN_NAME]"
click at [432, 69] on span "[PERSON_NAME][EMAIL_ADDRESS][PERSON_NAME][DOMAIN_NAME]" at bounding box center [564, 75] width 404 height 14
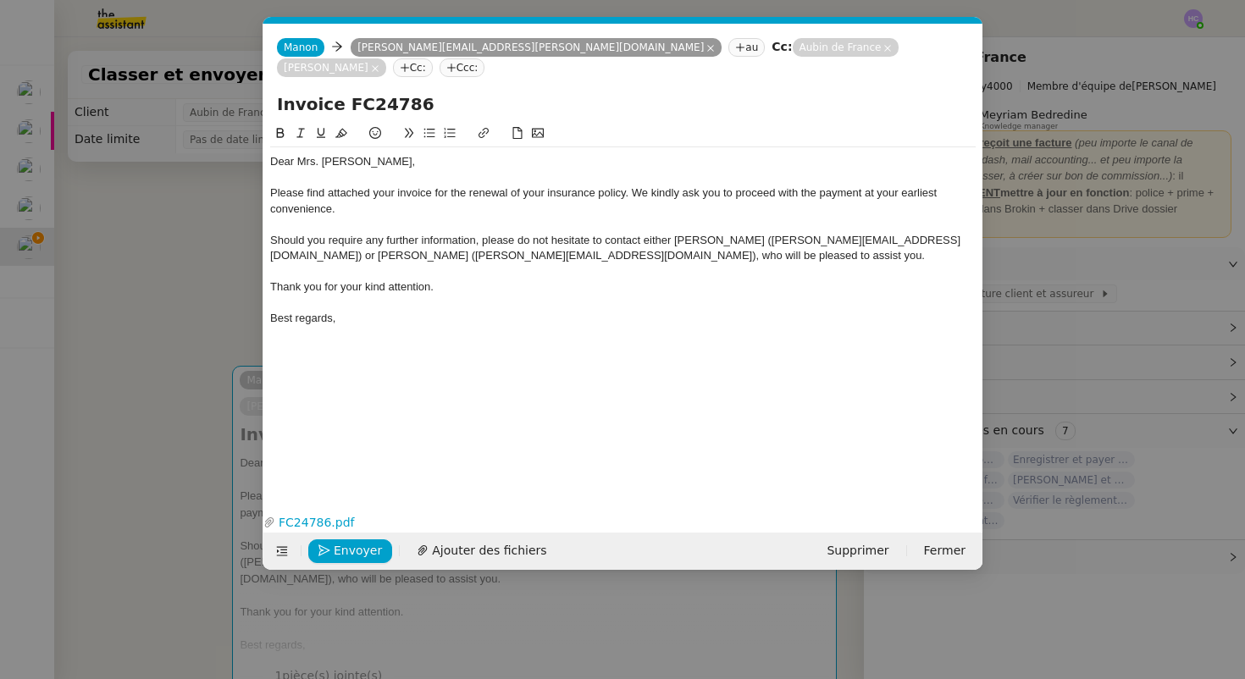
click at [457, 295] on div at bounding box center [623, 302] width 706 height 15
click at [362, 546] on span "Envoyer" at bounding box center [358, 550] width 48 height 19
click at [362, 546] on span "Confirmer l'envoi" at bounding box center [385, 550] width 102 height 19
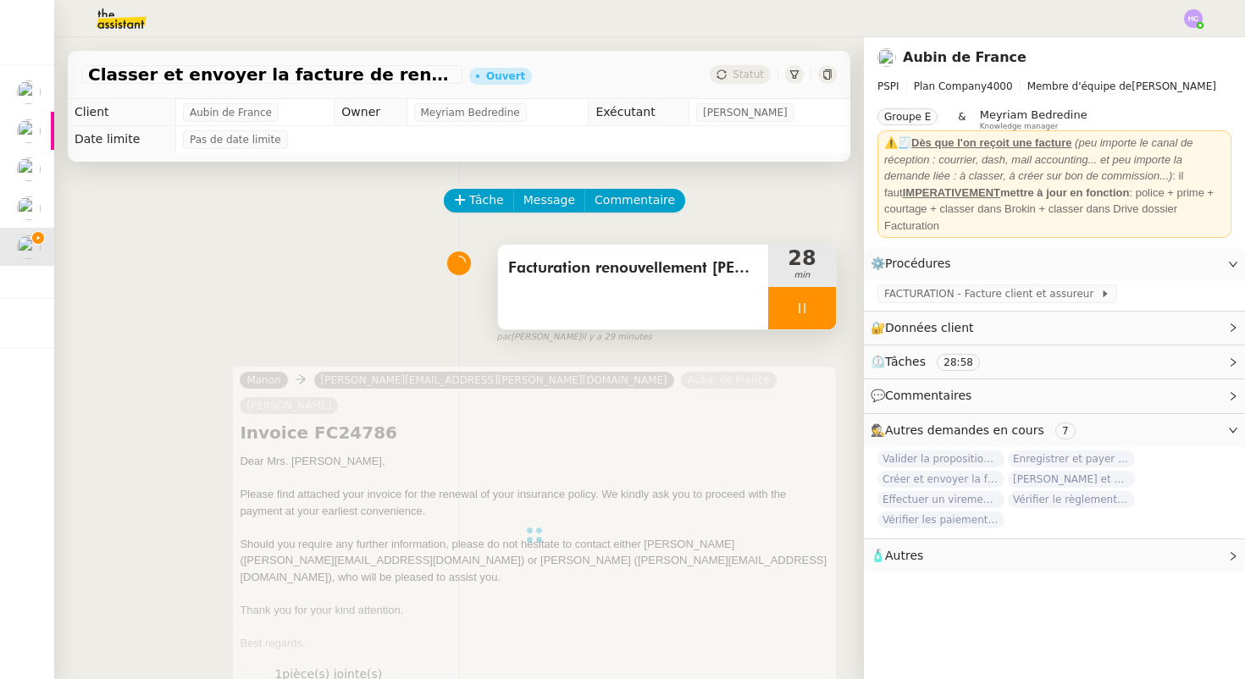
click at [802, 302] on icon at bounding box center [803, 309] width 14 height 14
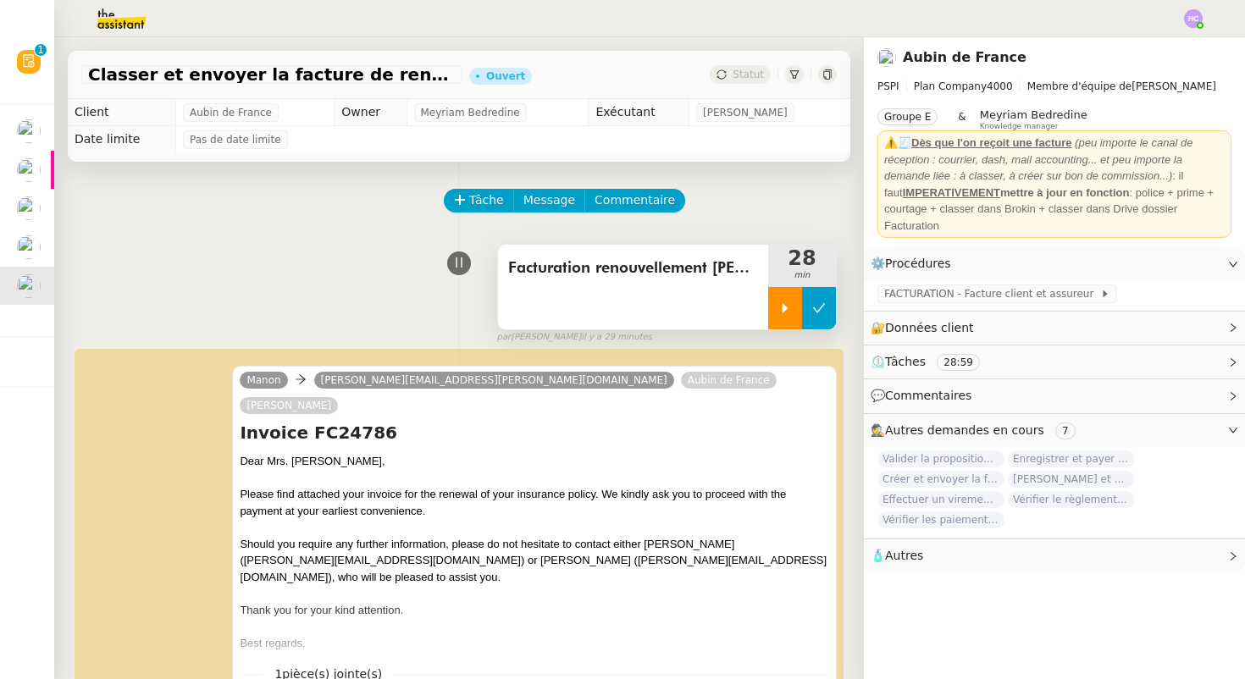
click at [818, 306] on icon at bounding box center [819, 309] width 14 height 14
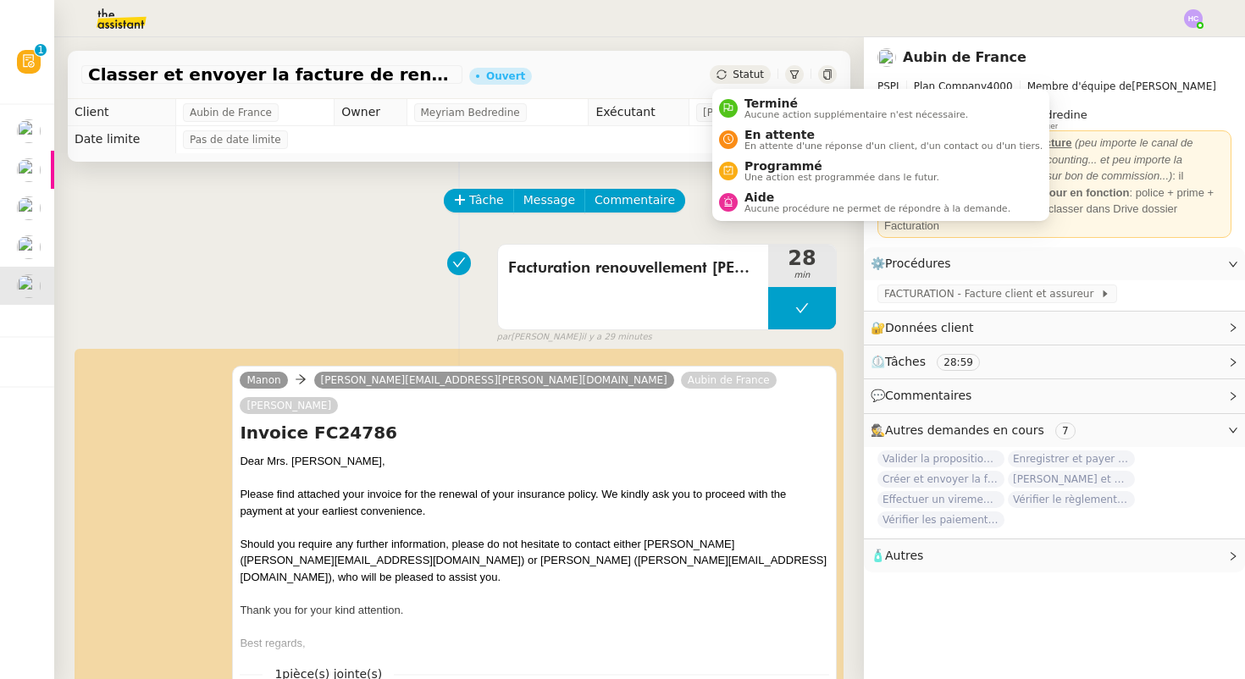
click at [745, 80] on span "Statut" at bounding box center [748, 75] width 31 height 12
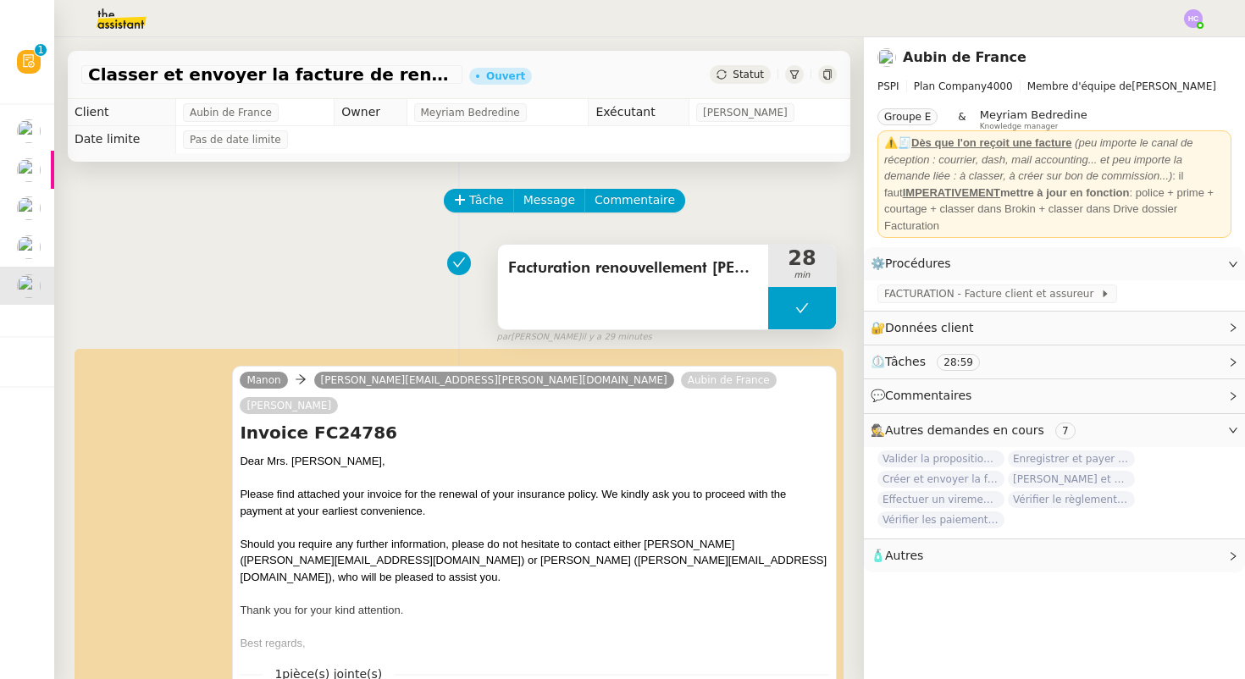
click at [829, 318] on button at bounding box center [802, 308] width 68 height 42
click at [782, 311] on icon at bounding box center [786, 309] width 14 height 14
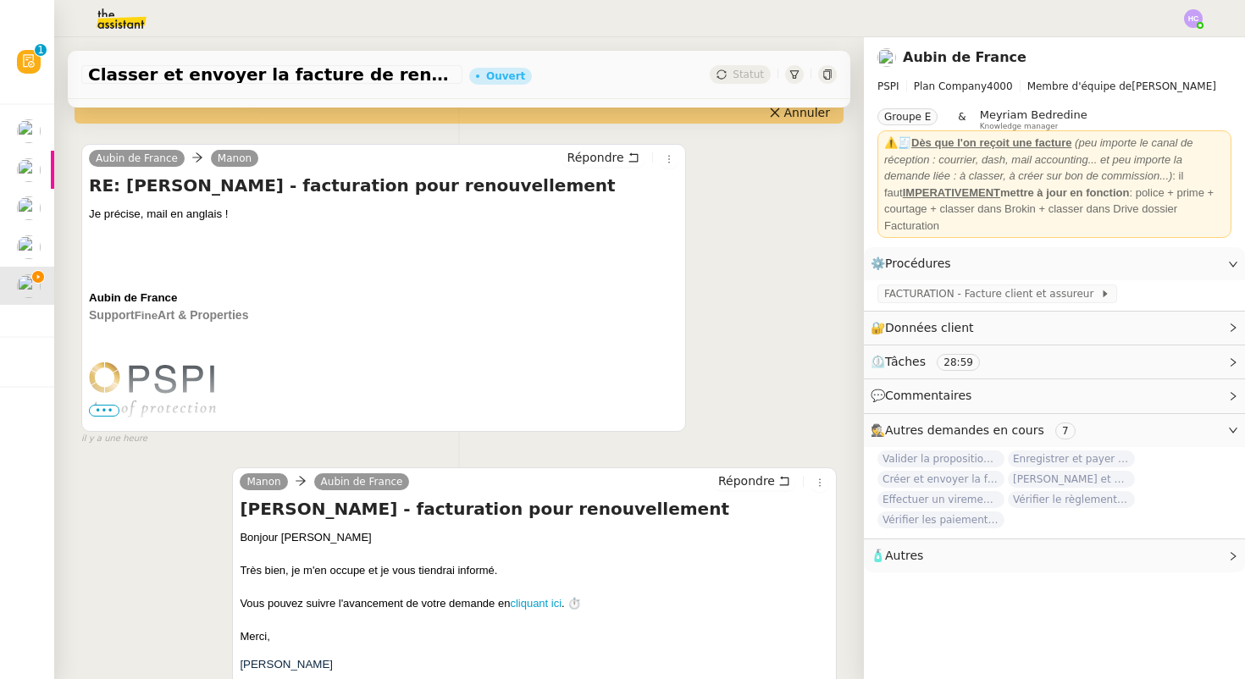
scroll to position [753, 0]
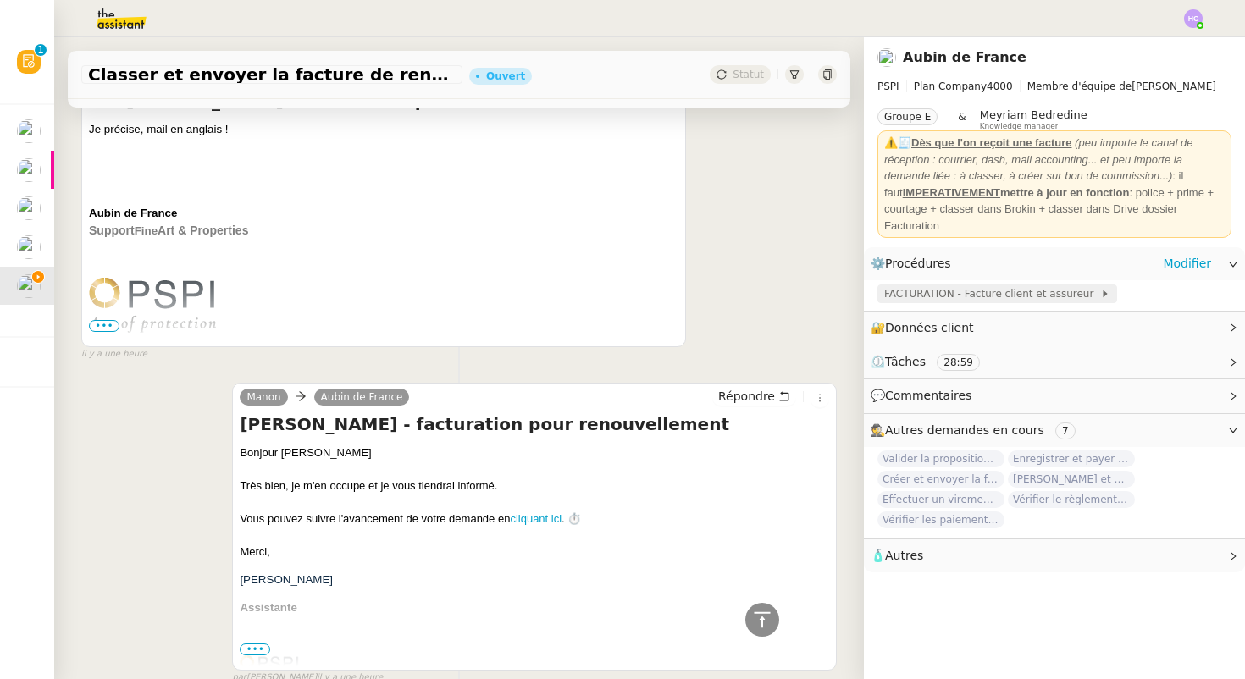
click at [913, 295] on span "FACTURATION - Facture client et assureur" at bounding box center [992, 294] width 216 height 17
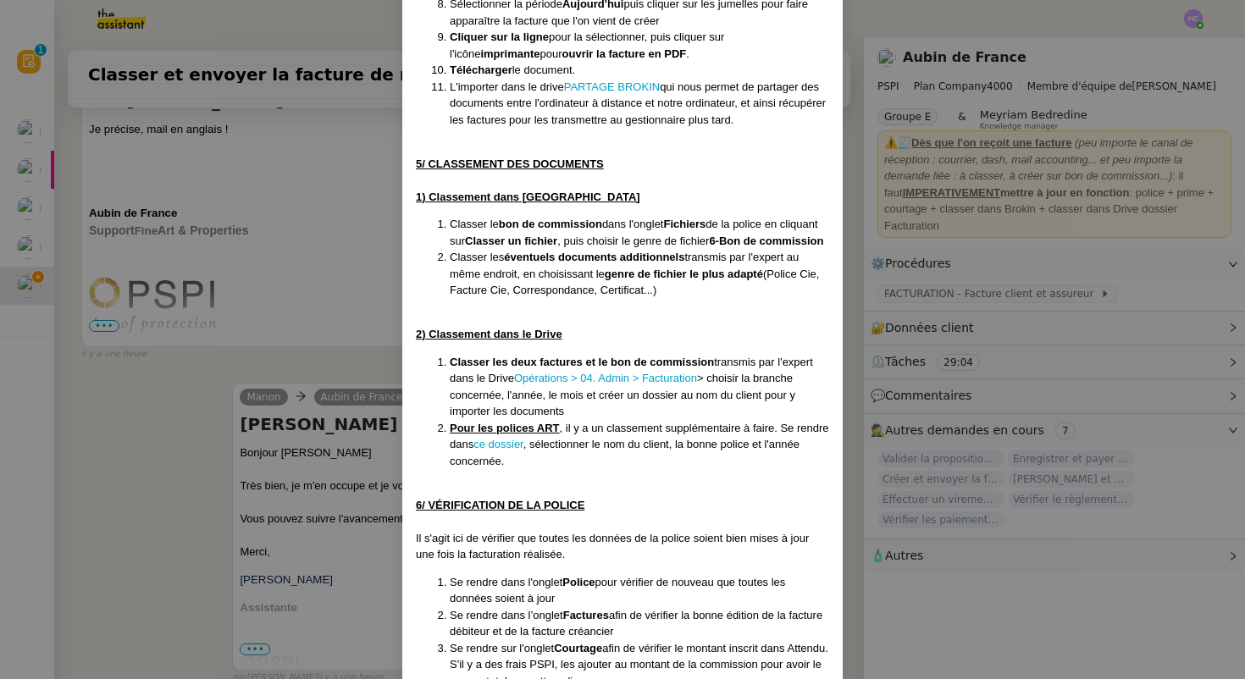
scroll to position [2452, 0]
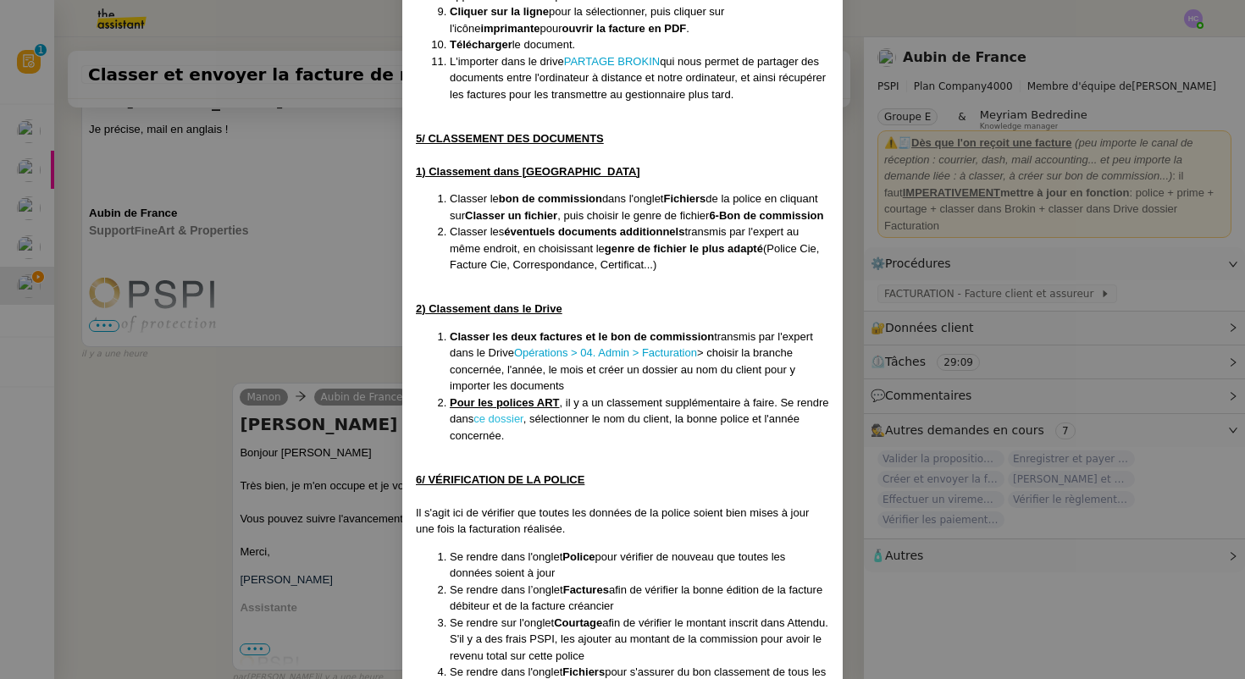
click at [508, 425] on link "ce dossier" at bounding box center [499, 419] width 50 height 13
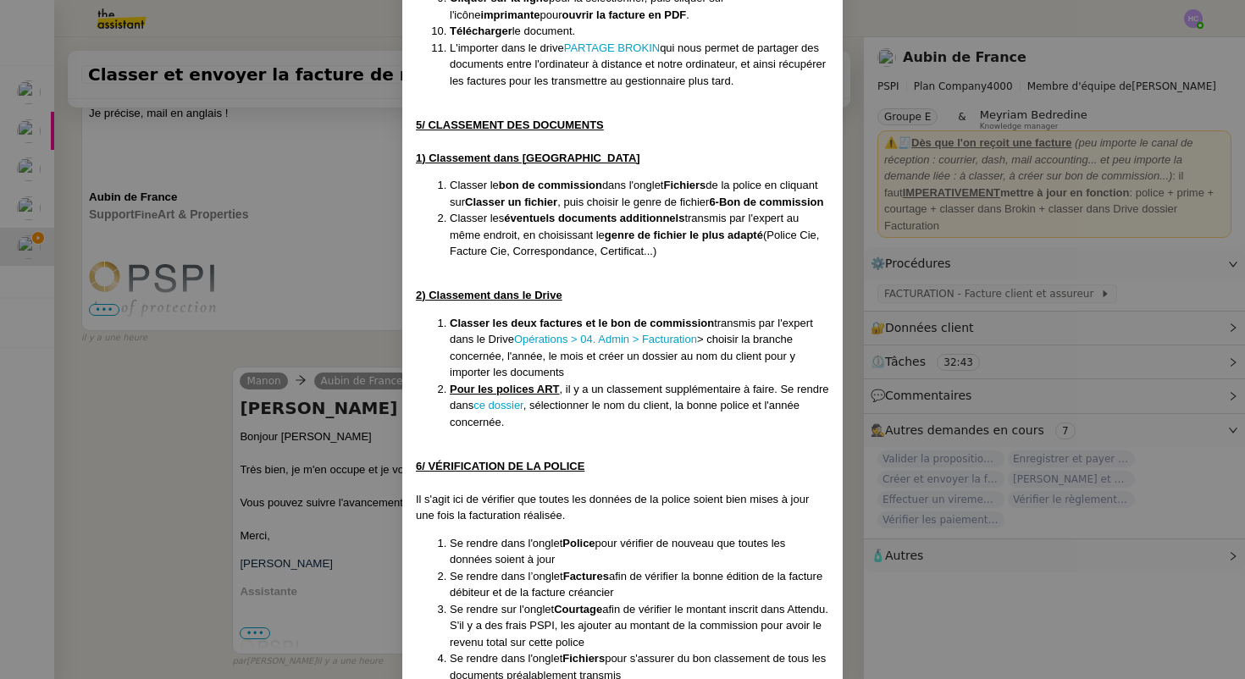
scroll to position [2464, 0]
click at [347, 319] on nz-modal-container "Créée [DATE] -après suppression de : FACTURATION - Export des factures et bons …" at bounding box center [622, 339] width 1245 height 679
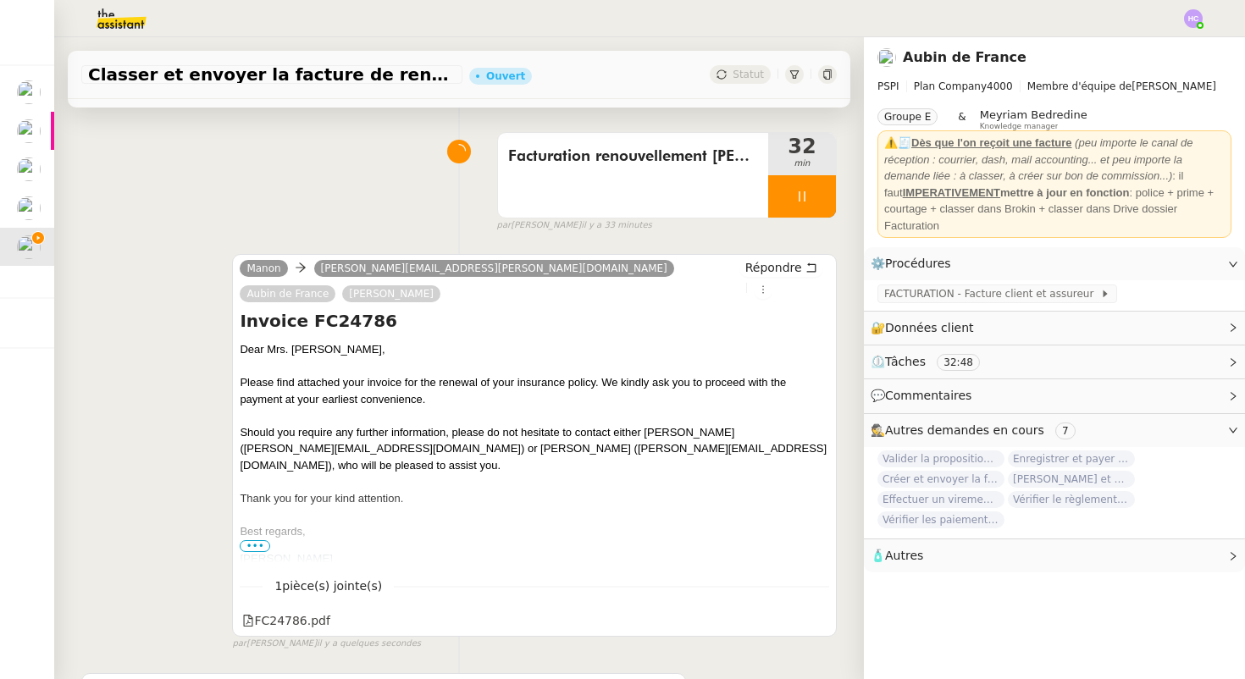
scroll to position [0, 0]
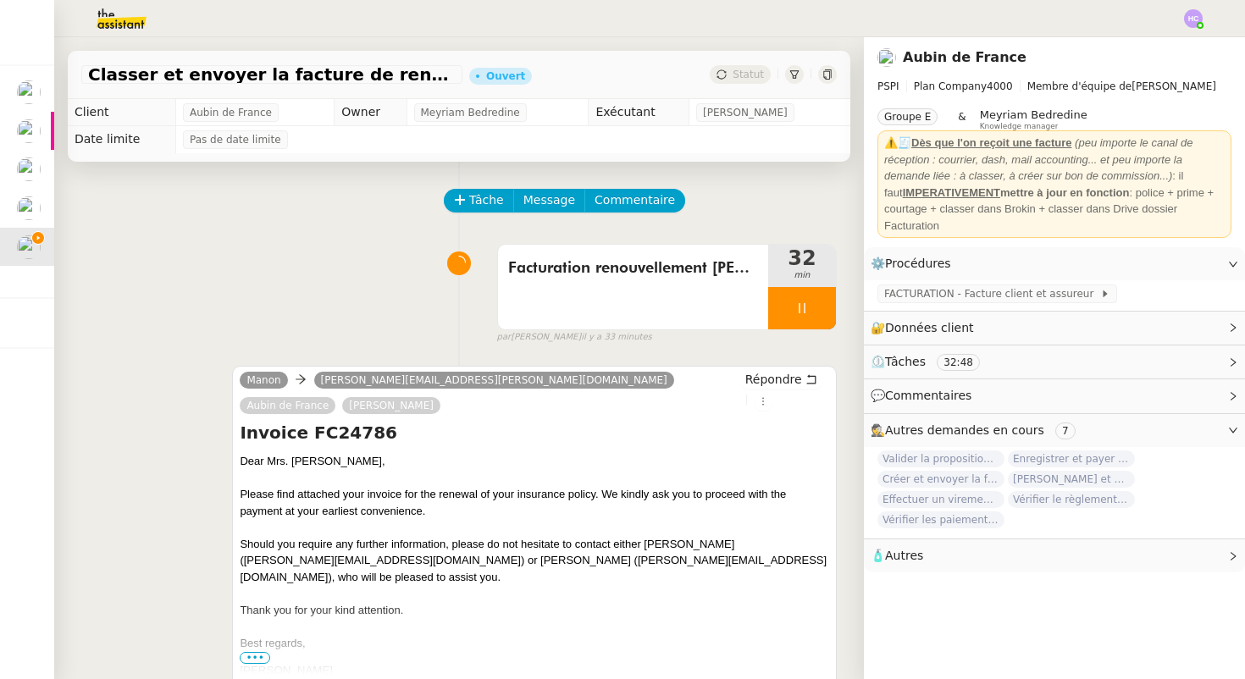
click at [801, 308] on icon at bounding box center [803, 309] width 14 height 14
click at [813, 312] on icon at bounding box center [819, 309] width 14 height 14
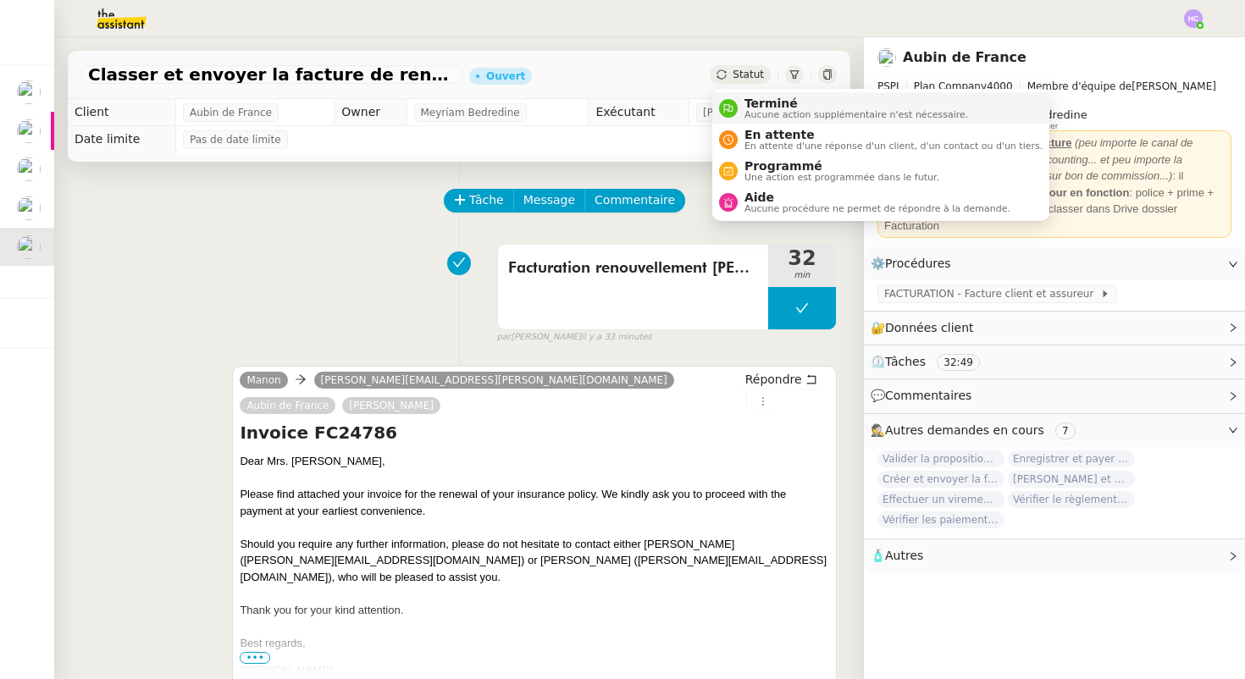
click at [747, 103] on span "Terminé" at bounding box center [857, 104] width 224 height 14
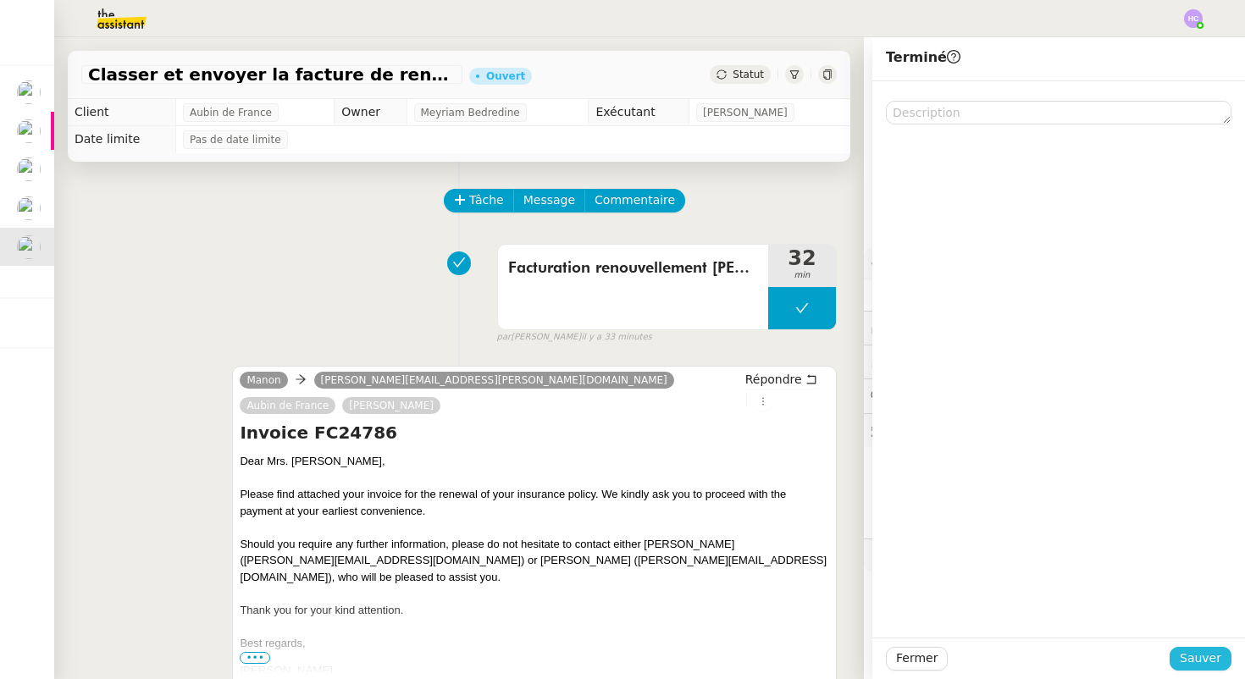
click at [1203, 658] on span "Sauver" at bounding box center [1201, 658] width 42 height 19
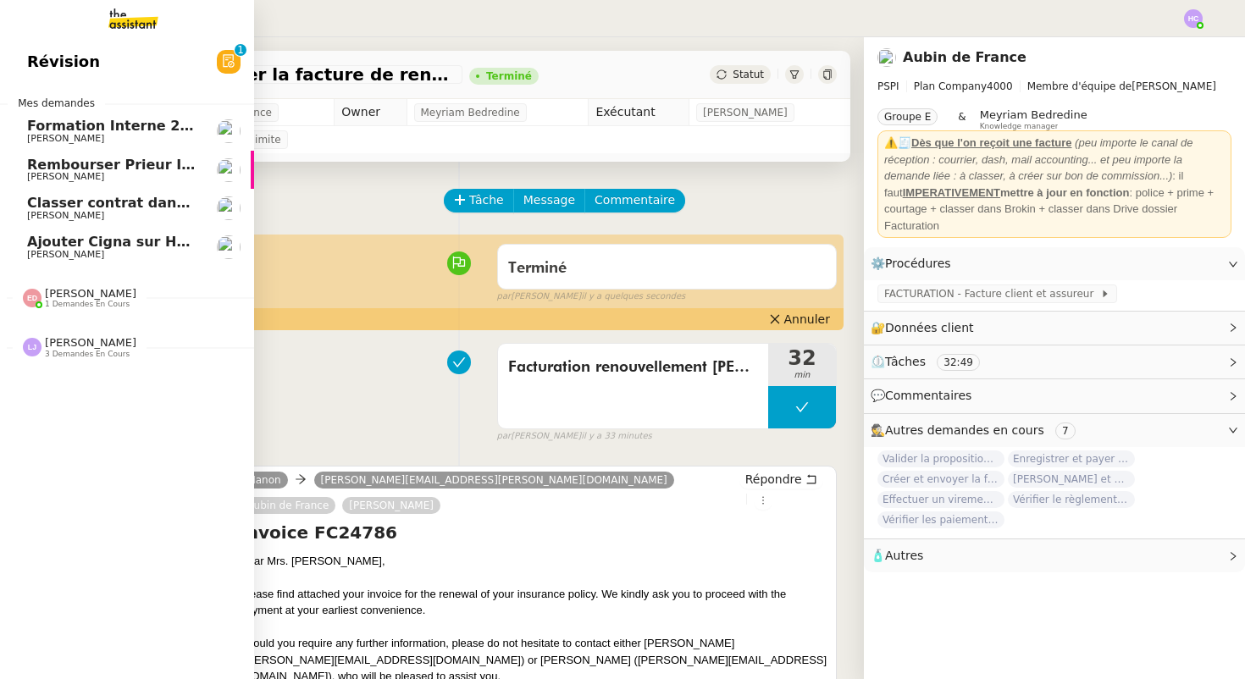
click at [112, 171] on span "Rembourser Prieur Immo SA et annuler contrat" at bounding box center [207, 165] width 361 height 16
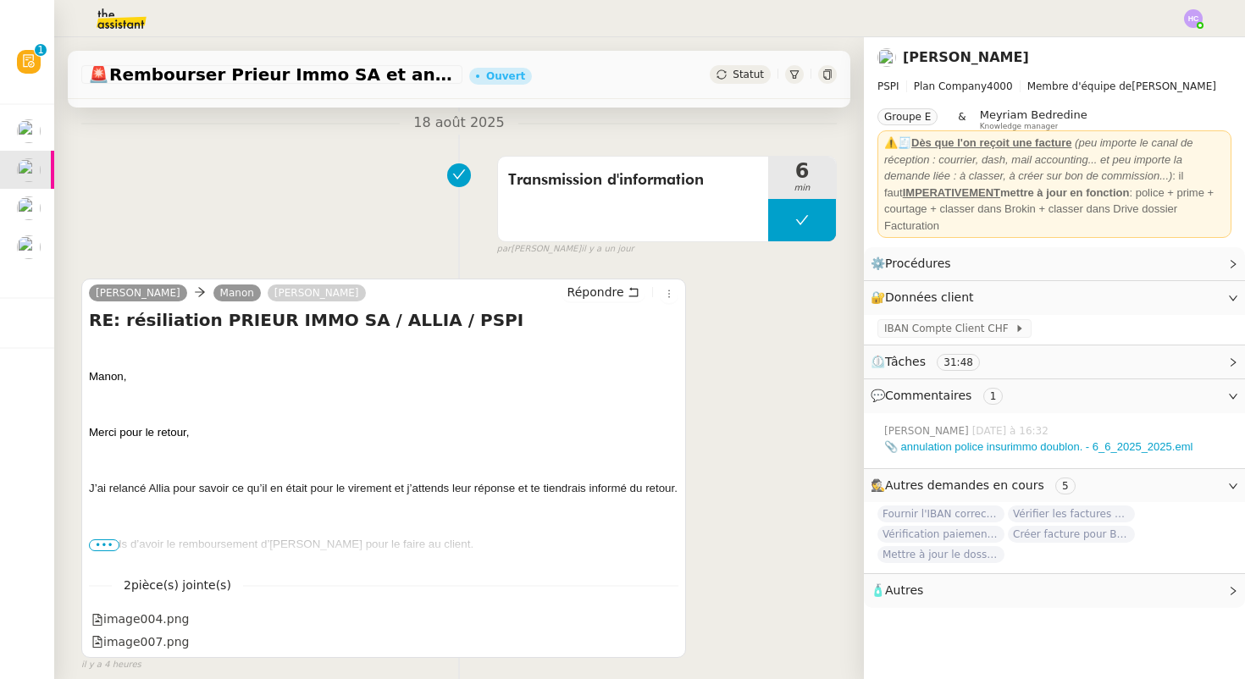
scroll to position [238, 0]
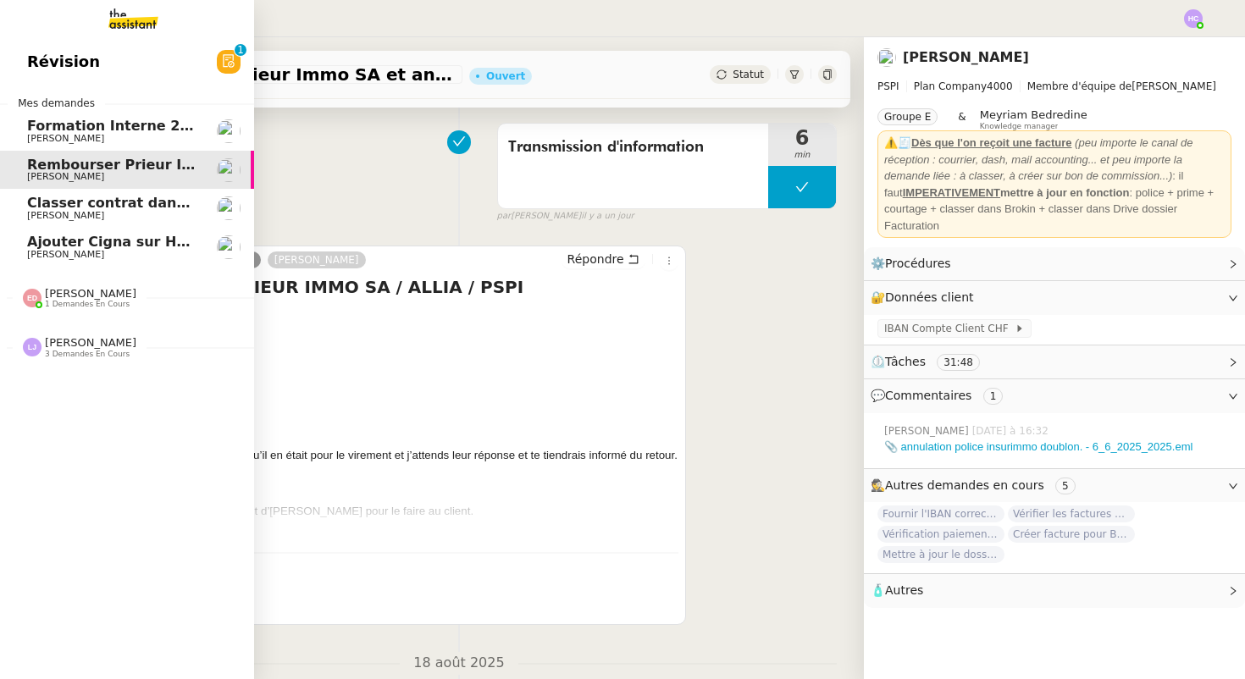
click at [126, 202] on span "Classer contrat dans TOBA" at bounding box center [129, 203] width 204 height 16
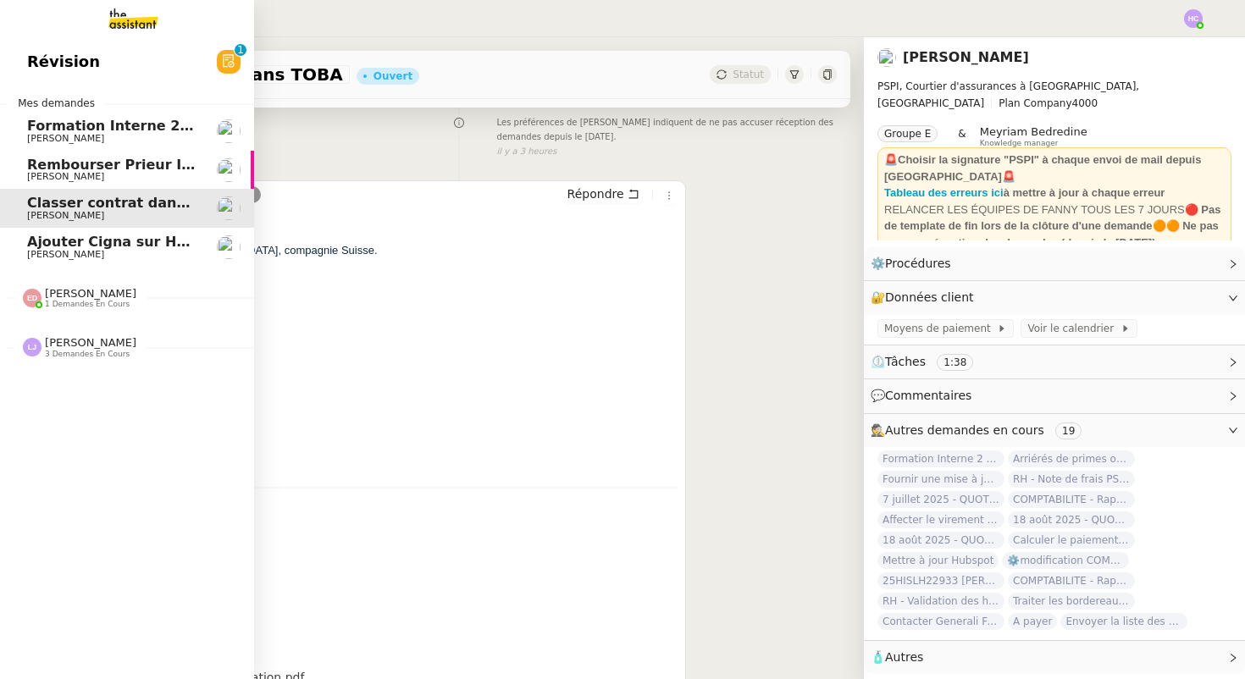
click at [53, 245] on span "Ajouter Cigna sur Hubspot" at bounding box center [128, 242] width 202 height 16
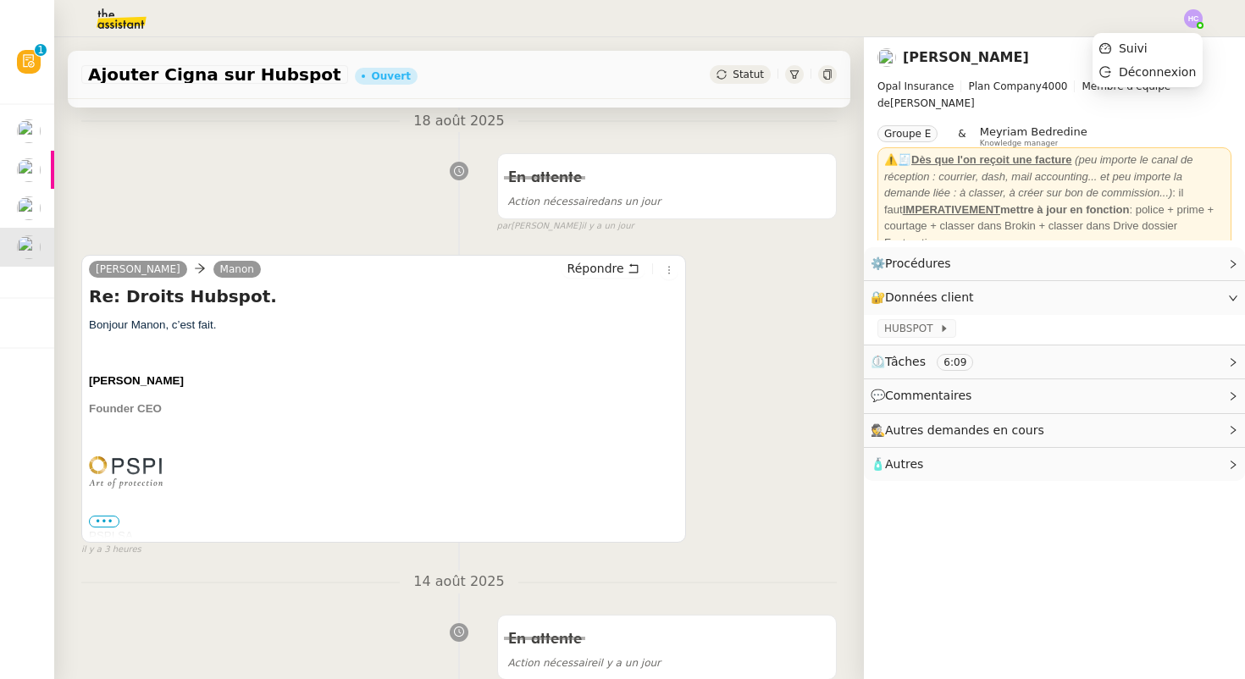
click at [1201, 19] on img at bounding box center [1193, 18] width 19 height 19
click at [1162, 46] on li "Suivi" at bounding box center [1148, 48] width 110 height 24
